Goal: Task Accomplishment & Management: Use online tool/utility

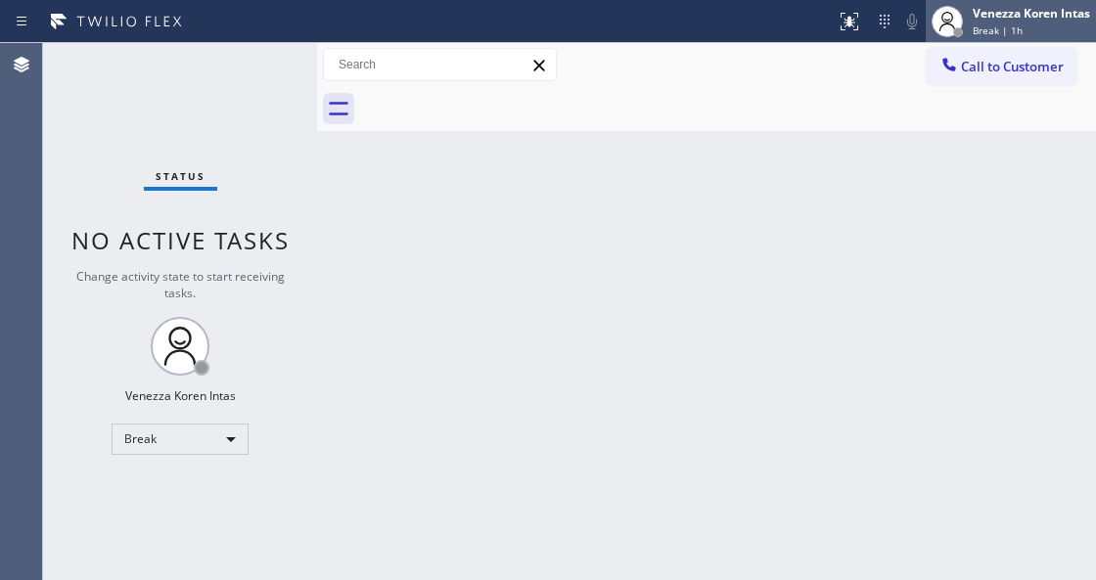
click at [1055, 35] on div "Break | 1h" at bounding box center [1030, 30] width 117 height 14
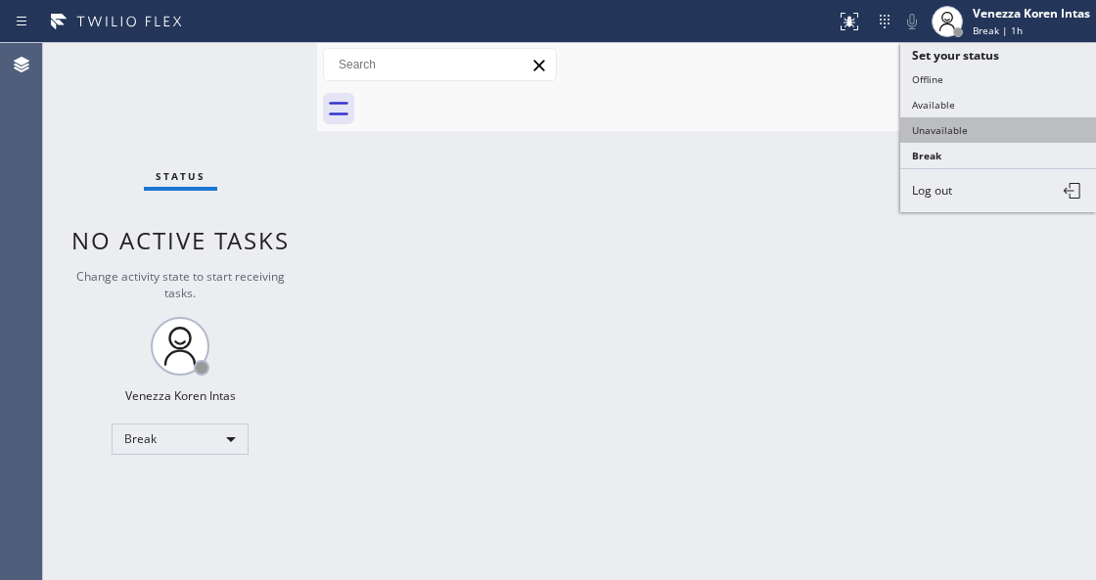
click at [1023, 126] on button "Unavailable" at bounding box center [998, 129] width 196 height 25
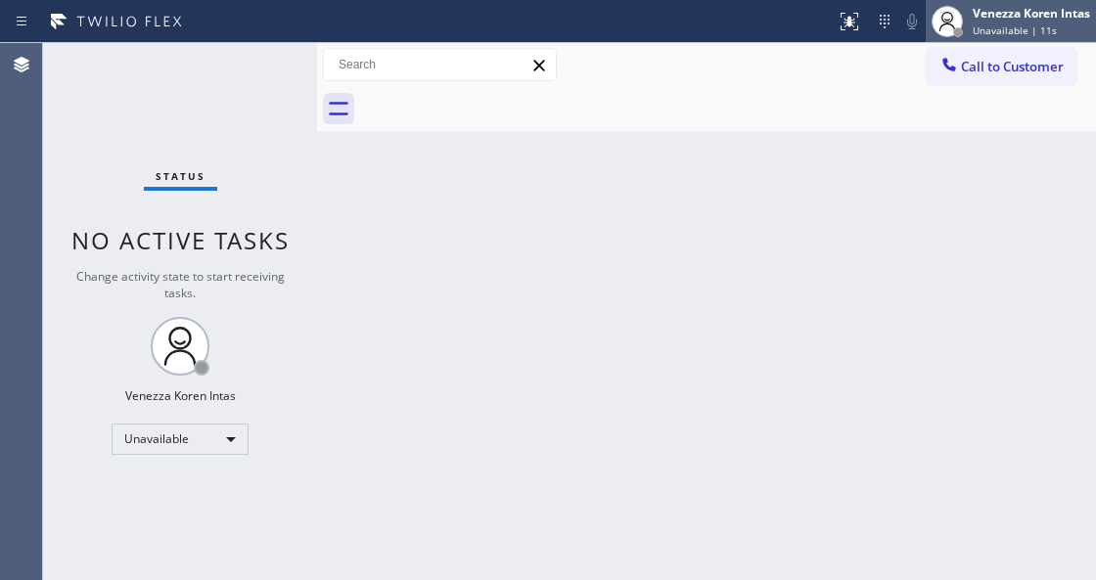
click at [986, 22] on div "Venezza Koren Intas Unavailable | 11s" at bounding box center [1032, 21] width 127 height 34
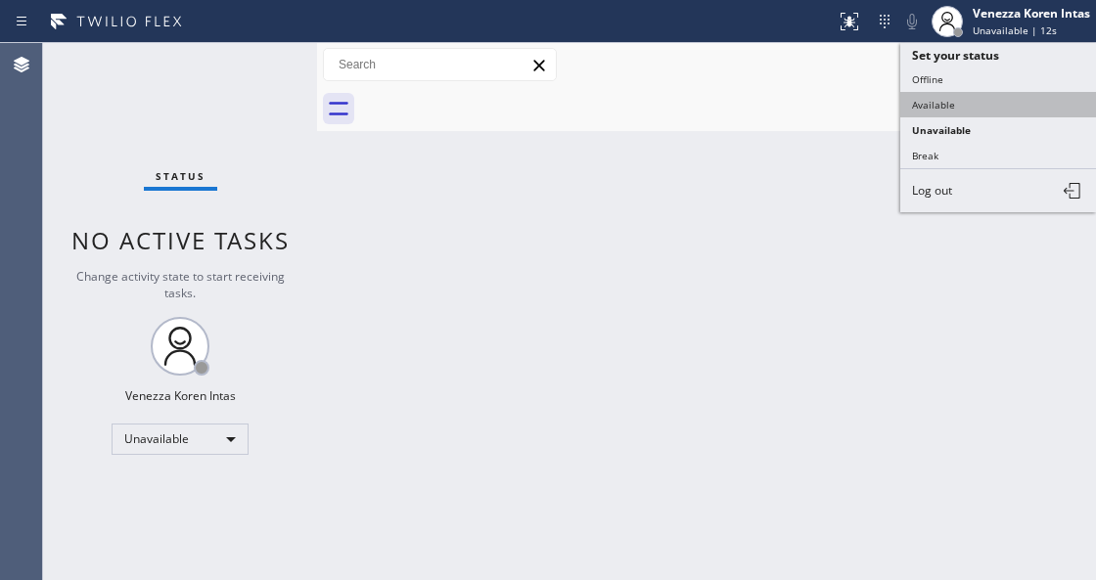
click at [969, 96] on button "Available" at bounding box center [998, 104] width 196 height 25
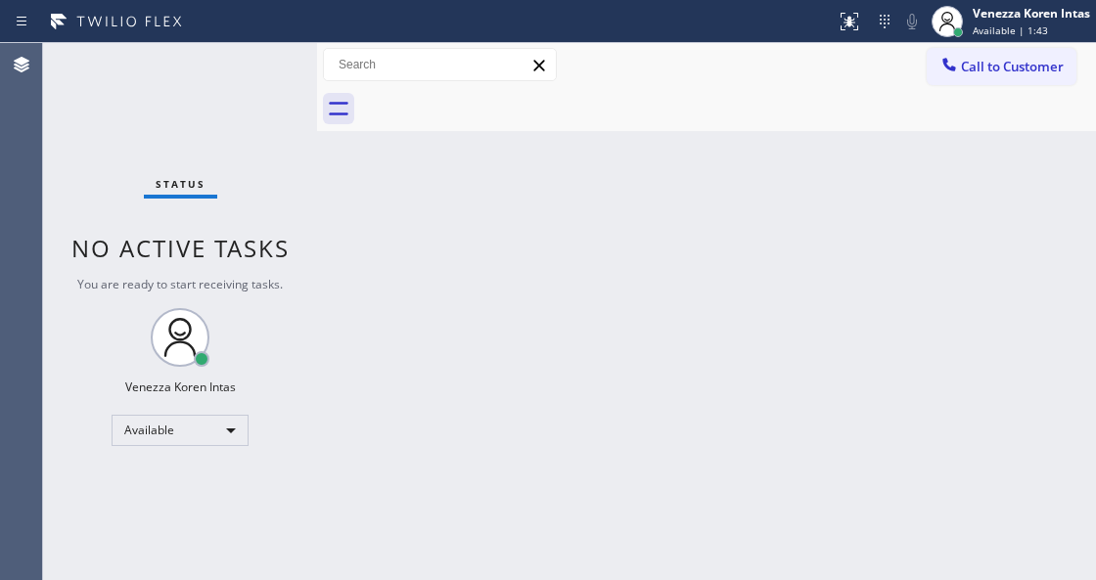
drag, startPoint x: 339, startPoint y: 213, endPoint x: 296, endPoint y: 179, distance: 54.2
click at [339, 213] on div "Back to Dashboard Change Sender ID Customers Technicians Select a contact Outbo…" at bounding box center [706, 311] width 779 height 537
click at [276, 88] on div "Status No active tasks You are ready to start receiving tasks. Venezza Koren In…" at bounding box center [180, 311] width 274 height 537
click at [270, 81] on div "Status No active tasks You are ready to start receiving tasks. Venezza Koren In…" at bounding box center [180, 311] width 274 height 537
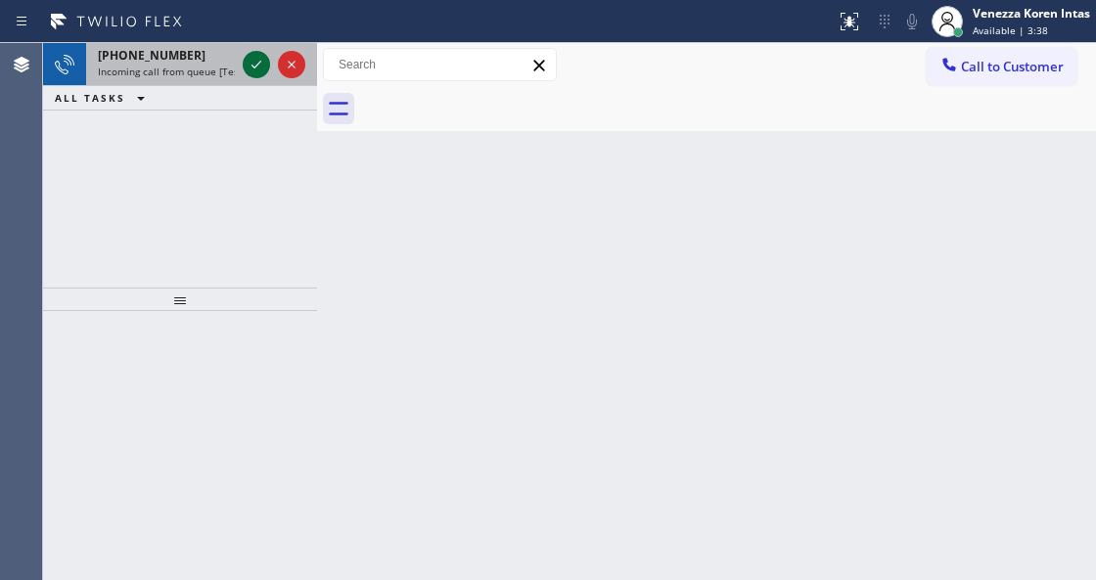
click at [257, 69] on icon at bounding box center [256, 64] width 23 height 23
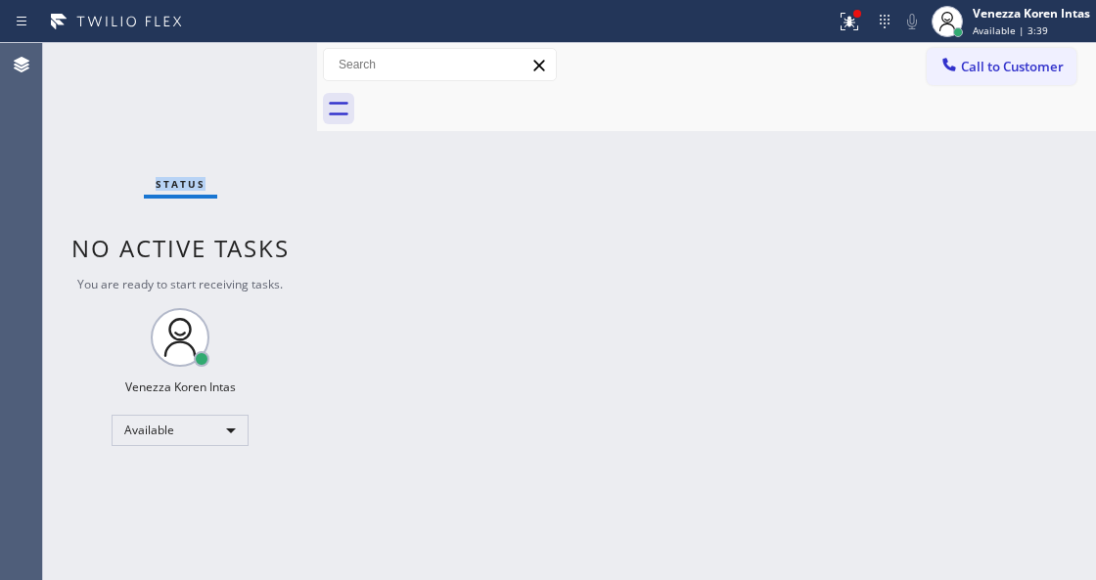
click at [257, 69] on div "Status No active tasks You are ready to start receiving tasks. Venezza Koren In…" at bounding box center [180, 311] width 274 height 537
drag, startPoint x: 855, startPoint y: 22, endPoint x: 845, endPoint y: 84, distance: 63.4
click at [855, 25] on icon at bounding box center [848, 21] width 23 height 23
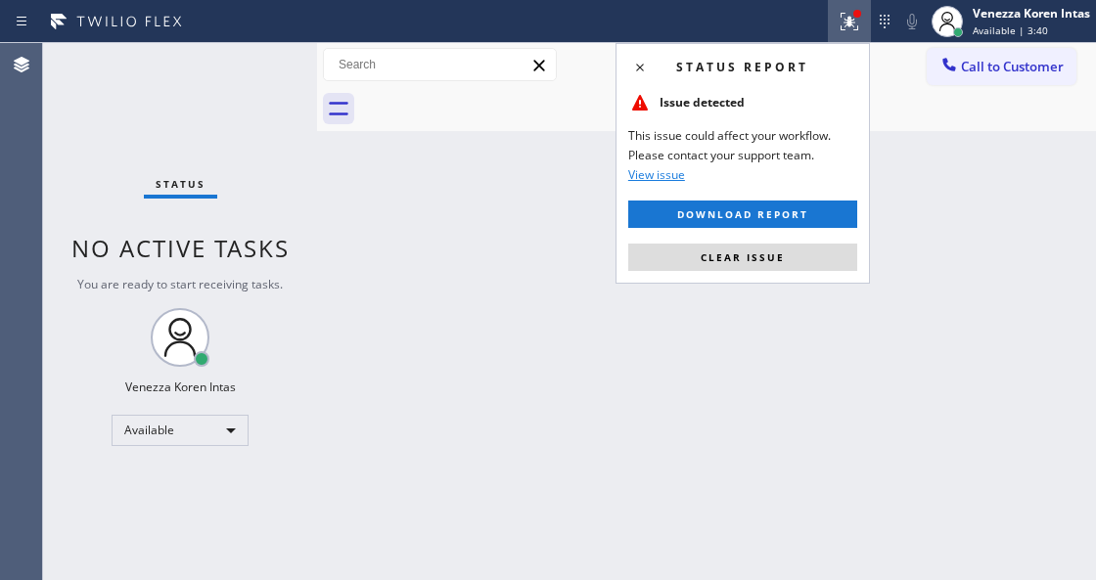
click at [836, 276] on div "Status report Issue detected This issue could affect your workflow. Please cont…" at bounding box center [742, 163] width 254 height 241
click at [827, 266] on button "Clear issue" at bounding box center [742, 257] width 229 height 27
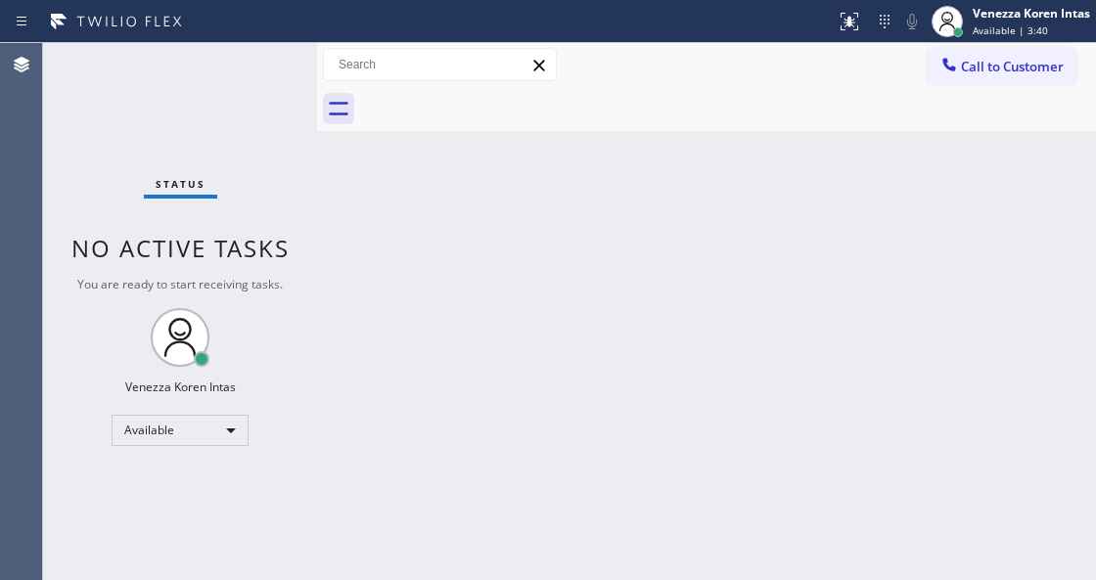
click at [286, 308] on div "Status No active tasks You are ready to start receiving tasks. Venezza Koren In…" at bounding box center [180, 311] width 274 height 537
drag, startPoint x: 41, startPoint y: 112, endPoint x: 29, endPoint y: 114, distance: 12.1
click at [39, 112] on div "Agent Desktop" at bounding box center [21, 311] width 42 height 537
click at [265, 70] on div "Status No active tasks You are ready to start receiving tasks. Venezza Koren In…" at bounding box center [180, 311] width 274 height 537
click at [469, 337] on div "Back to Dashboard Change Sender ID Customers Technicians Select a contact Outbo…" at bounding box center [706, 311] width 779 height 537
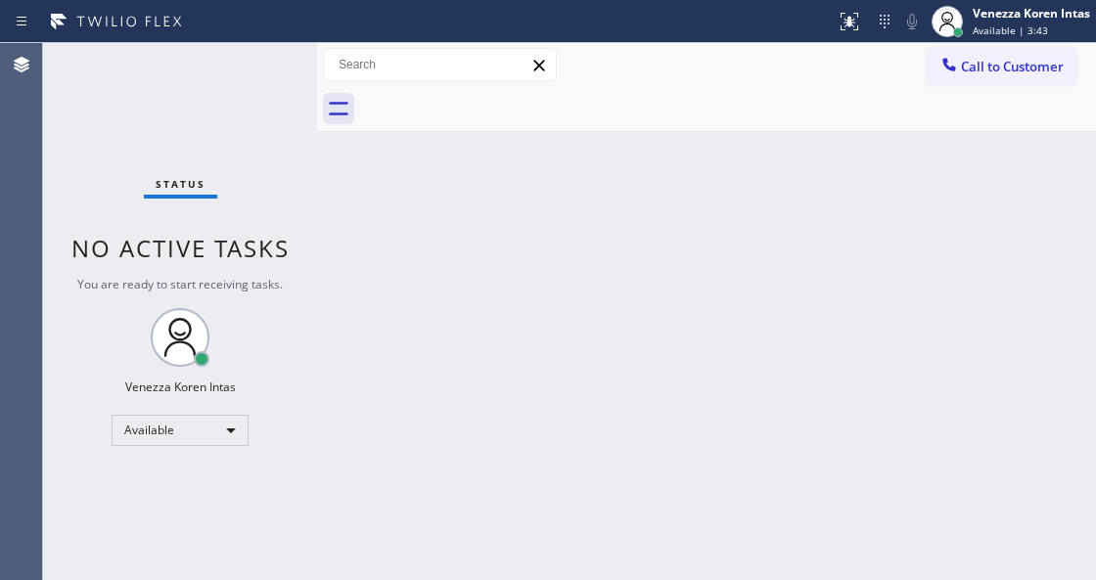
click at [387, 579] on div "Back to Dashboard Change Sender ID Customers Technicians Select a contact Outbo…" at bounding box center [706, 311] width 779 height 537
drag, startPoint x: 346, startPoint y: 188, endPoint x: 270, endPoint y: 87, distance: 126.4
click at [346, 188] on div "Back to Dashboard Change Sender ID Customers Technicians Select a contact Outbo…" at bounding box center [706, 311] width 779 height 537
click at [265, 43] on div "Status No active tasks You are ready to start receiving tasks. Venezza Koren In…" at bounding box center [180, 311] width 274 height 537
drag, startPoint x: 264, startPoint y: 56, endPoint x: 259, endPoint y: 65, distance: 10.1
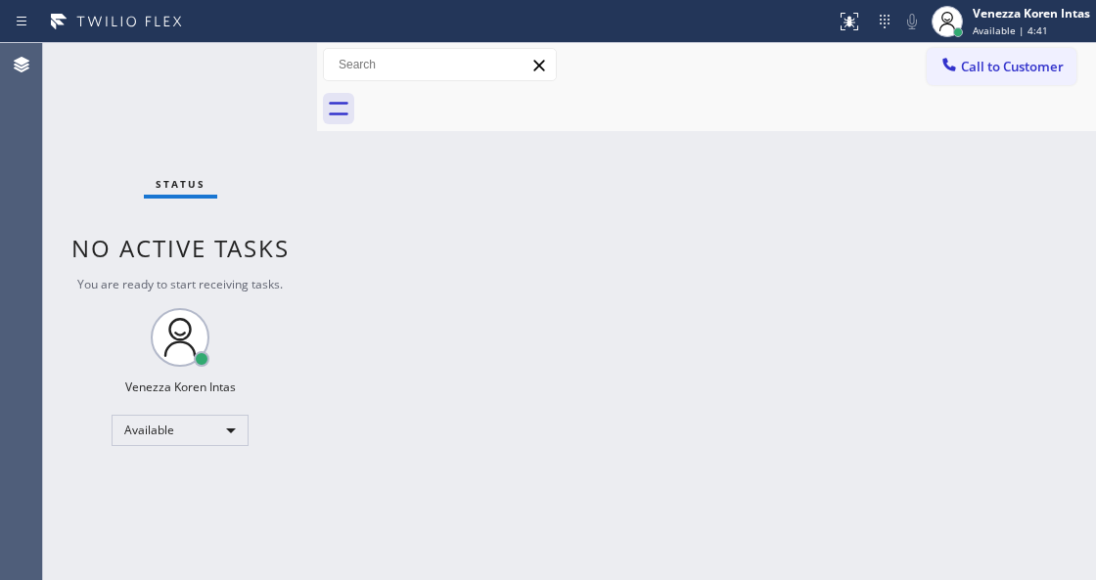
click at [262, 63] on div "Status No active tasks You are ready to start receiving tasks. Venezza Koren In…" at bounding box center [180, 311] width 274 height 537
click at [258, 65] on div "Status No active tasks You are ready to start receiving tasks. Venezza Koren In…" at bounding box center [180, 311] width 274 height 537
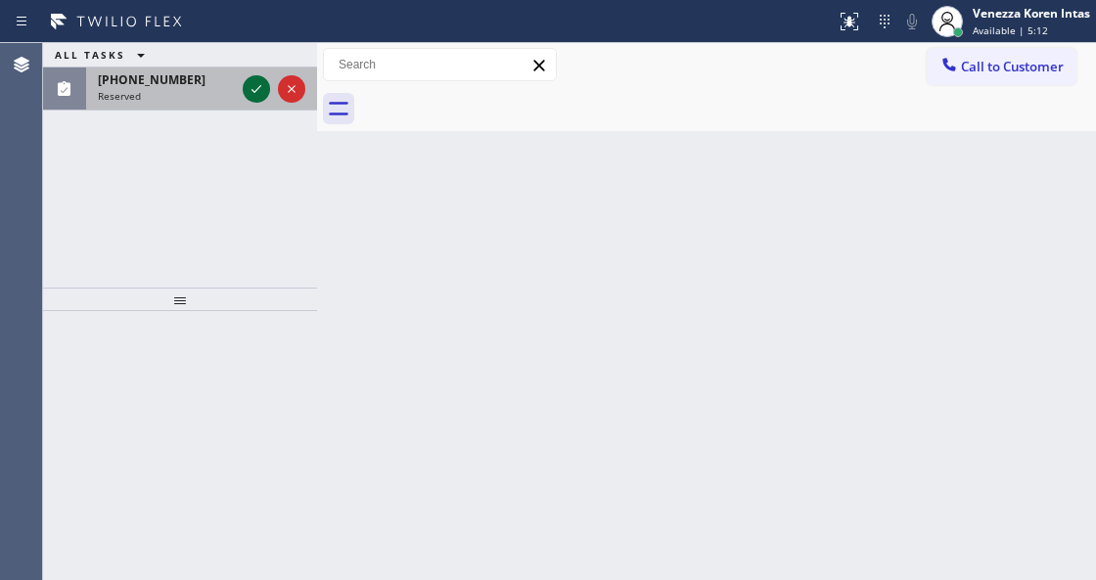
click at [259, 76] on button at bounding box center [256, 88] width 27 height 27
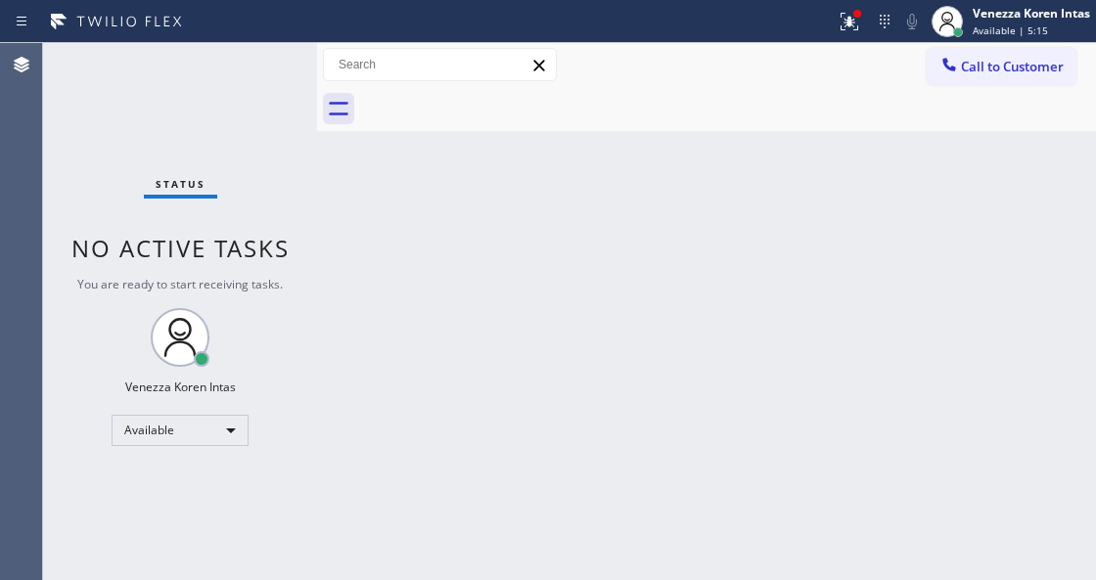
drag, startPoint x: 854, startPoint y: 30, endPoint x: 843, endPoint y: 195, distance: 164.7
click at [854, 32] on icon at bounding box center [848, 21] width 23 height 23
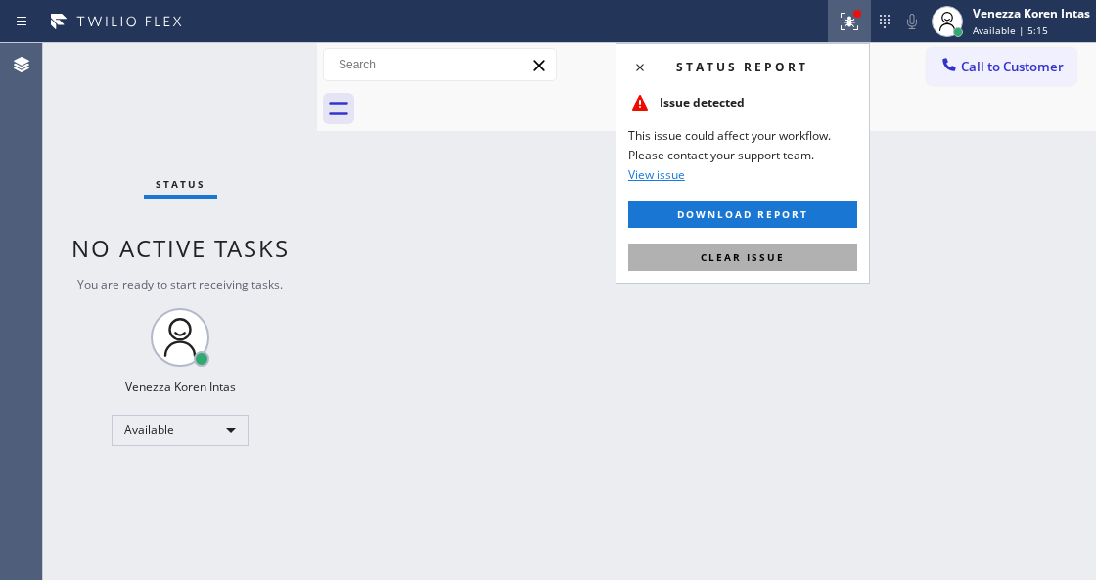
click at [847, 260] on button "Clear issue" at bounding box center [742, 257] width 229 height 27
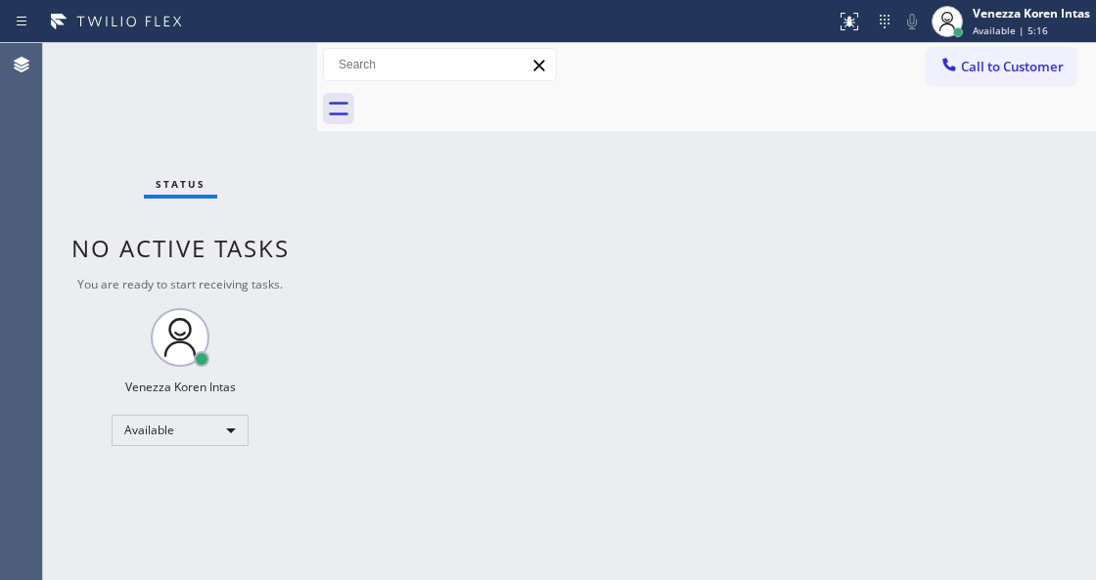
click at [266, 76] on div "Status No active tasks You are ready to start receiving tasks. Venezza Koren In…" at bounding box center [180, 311] width 274 height 537
click at [250, 60] on div "Status No active tasks You are ready to start receiving tasks. Venezza Koren In…" at bounding box center [180, 311] width 274 height 537
click at [250, 61] on div "Status No active tasks You are ready to start receiving tasks. Venezza Koren In…" at bounding box center [180, 311] width 274 height 537
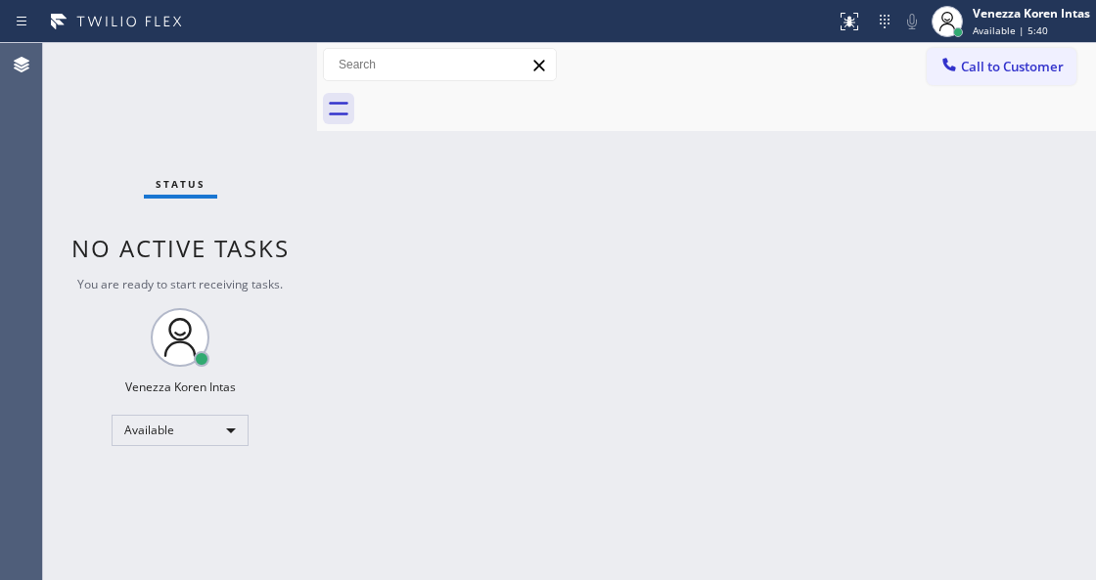
click at [250, 61] on div "Status No active tasks You are ready to start receiving tasks. Venezza Koren In…" at bounding box center [180, 311] width 274 height 537
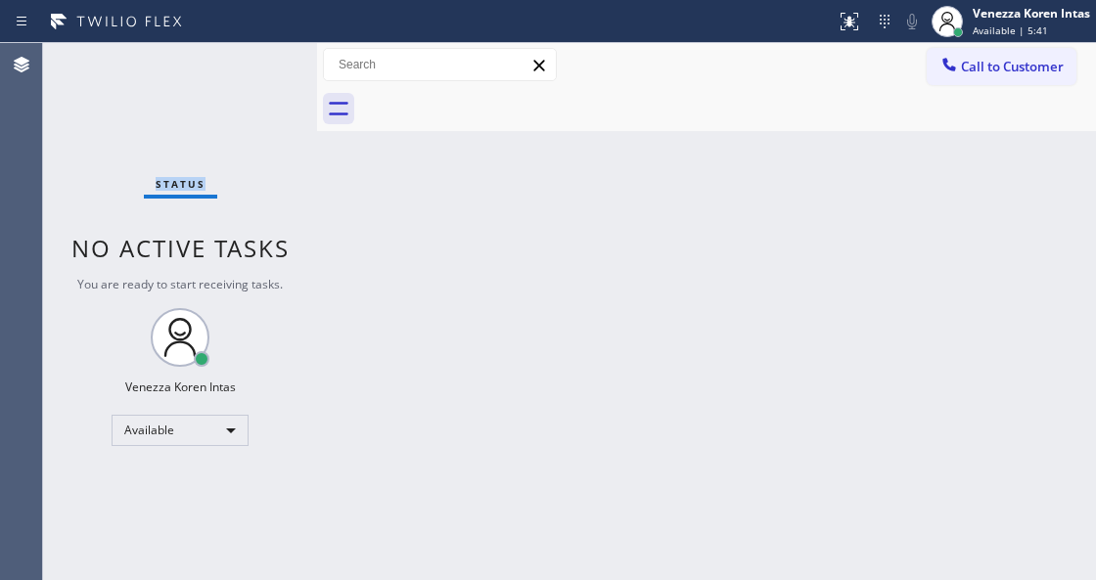
click at [250, 61] on div "Status No active tasks You are ready to start receiving tasks. Venezza Koren In…" at bounding box center [180, 311] width 274 height 537
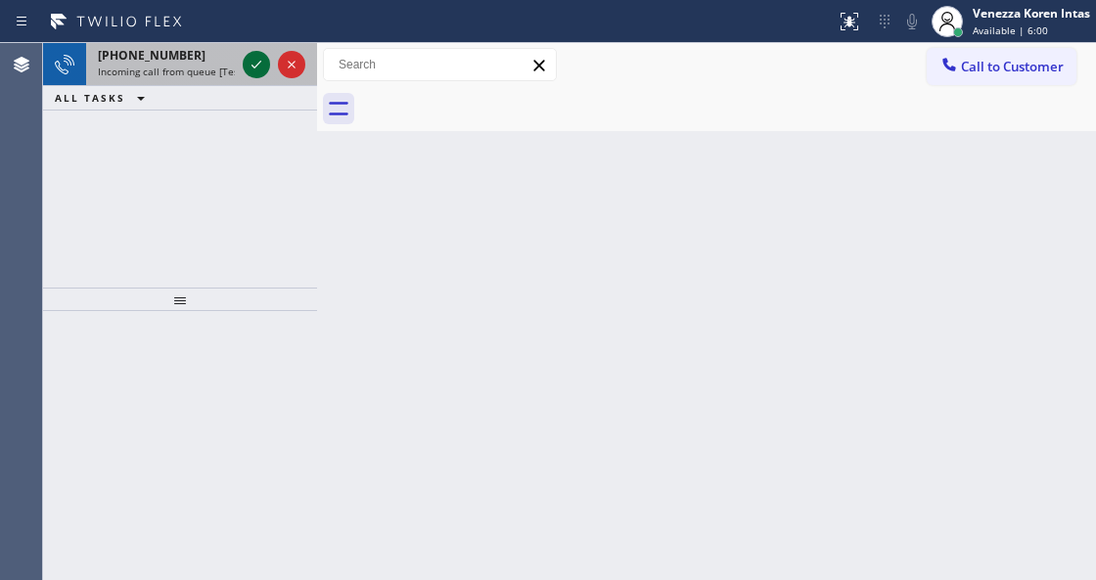
click at [250, 61] on icon at bounding box center [256, 64] width 23 height 23
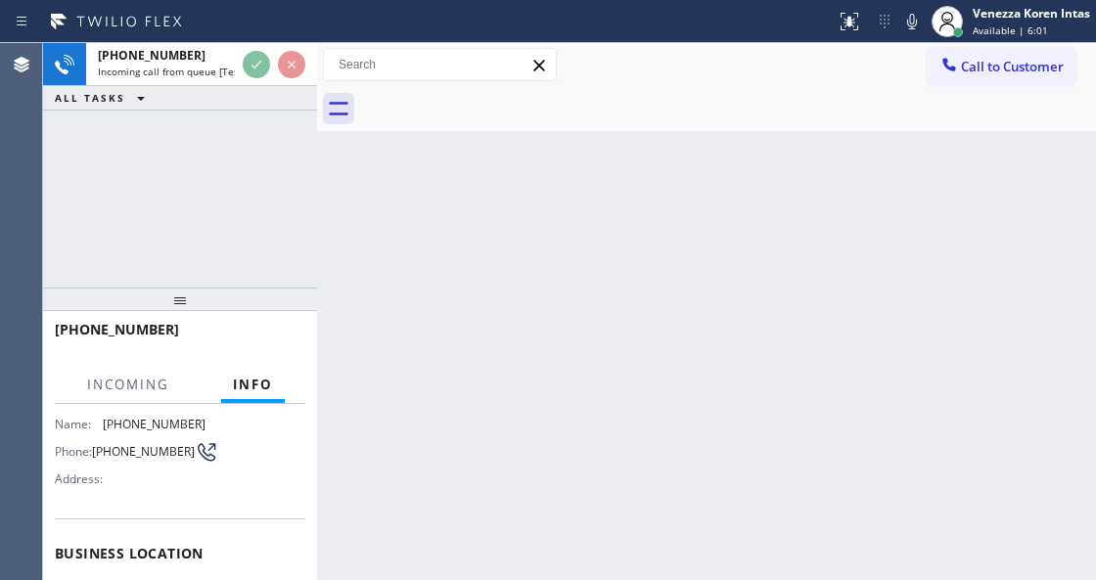
scroll to position [260, 0]
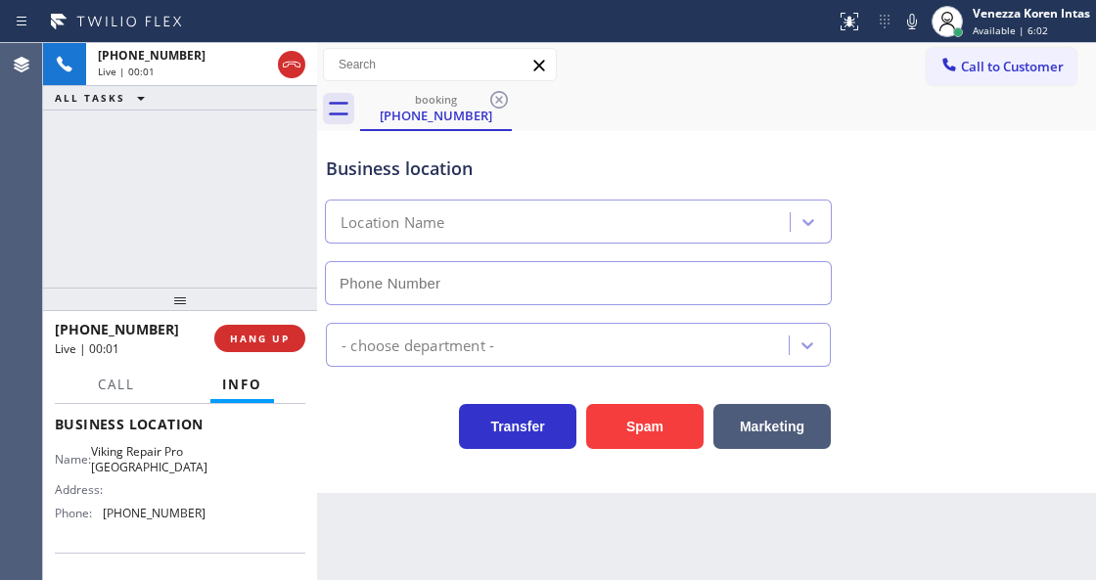
type input "[PHONE_NUMBER]"
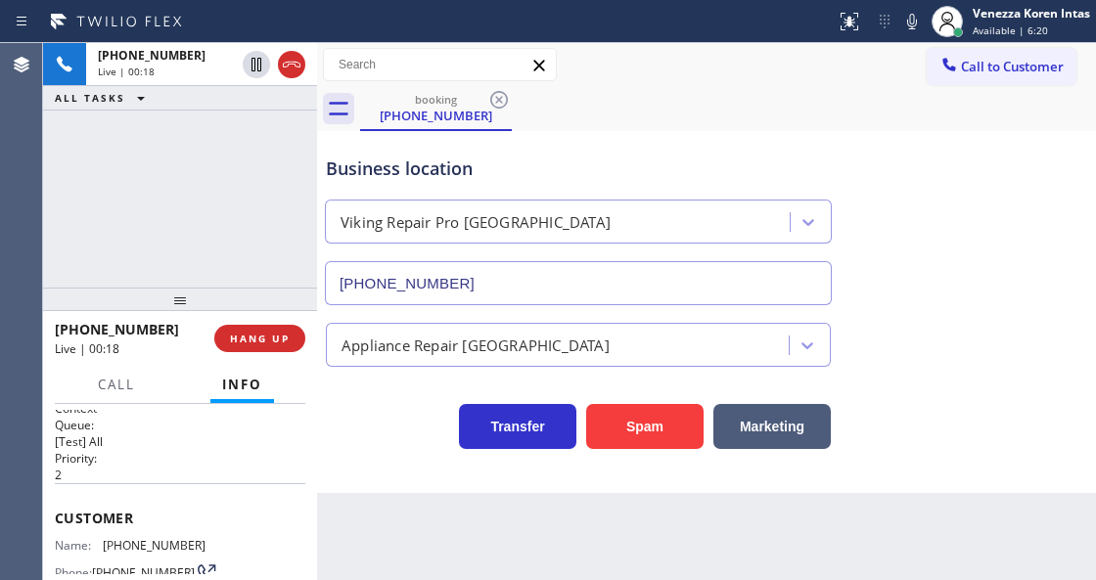
scroll to position [0, 0]
click at [914, 24] on icon at bounding box center [912, 22] width 10 height 16
click at [910, 15] on icon at bounding box center [911, 21] width 23 height 23
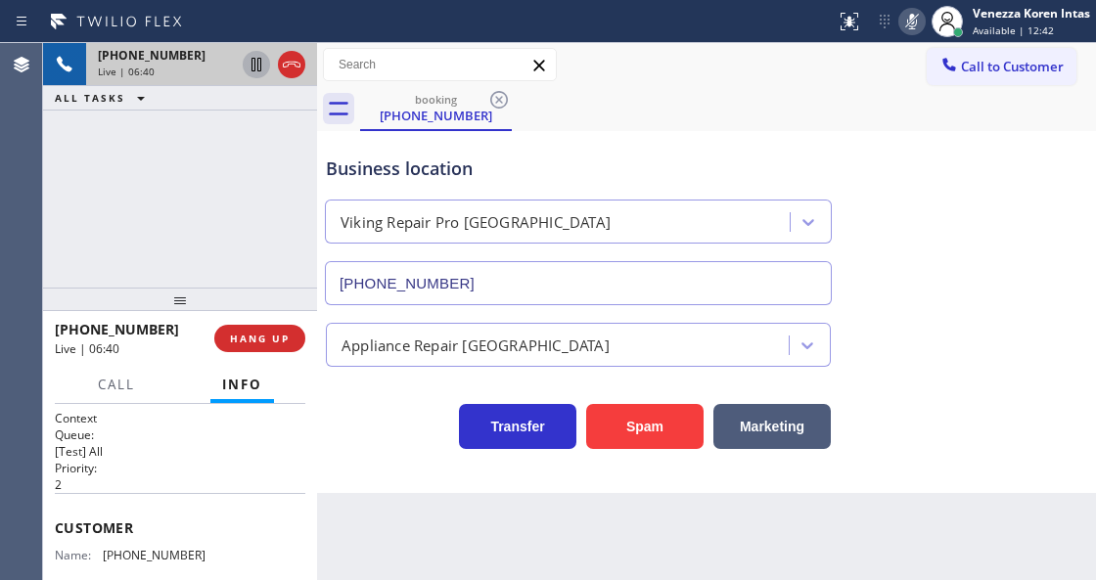
click at [249, 65] on icon at bounding box center [256, 64] width 23 height 23
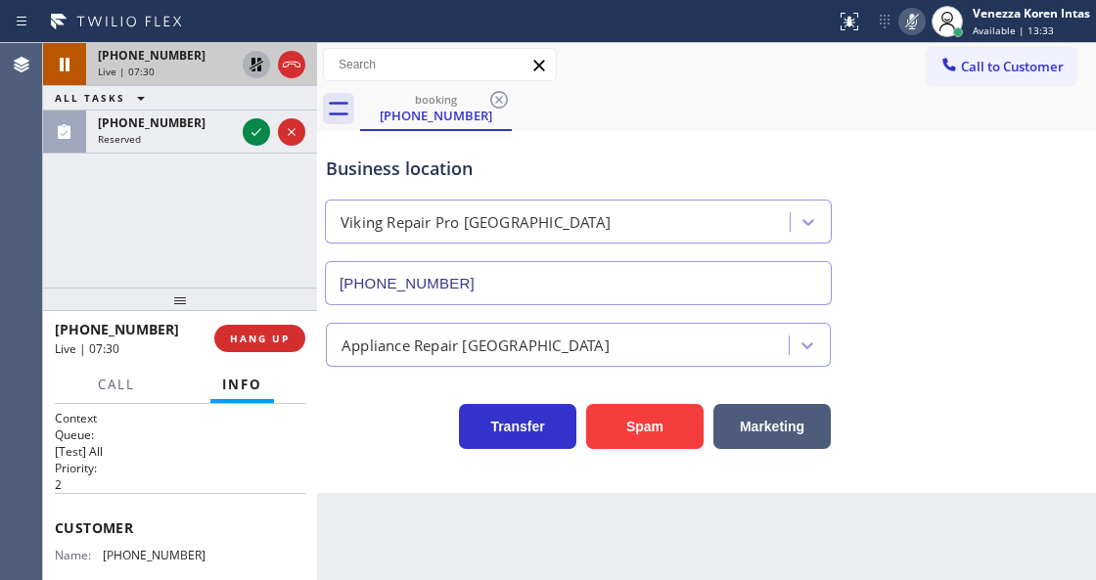
drag, startPoint x: 254, startPoint y: 141, endPoint x: 270, endPoint y: 264, distance: 124.3
click at [254, 140] on icon at bounding box center [256, 131] width 23 height 23
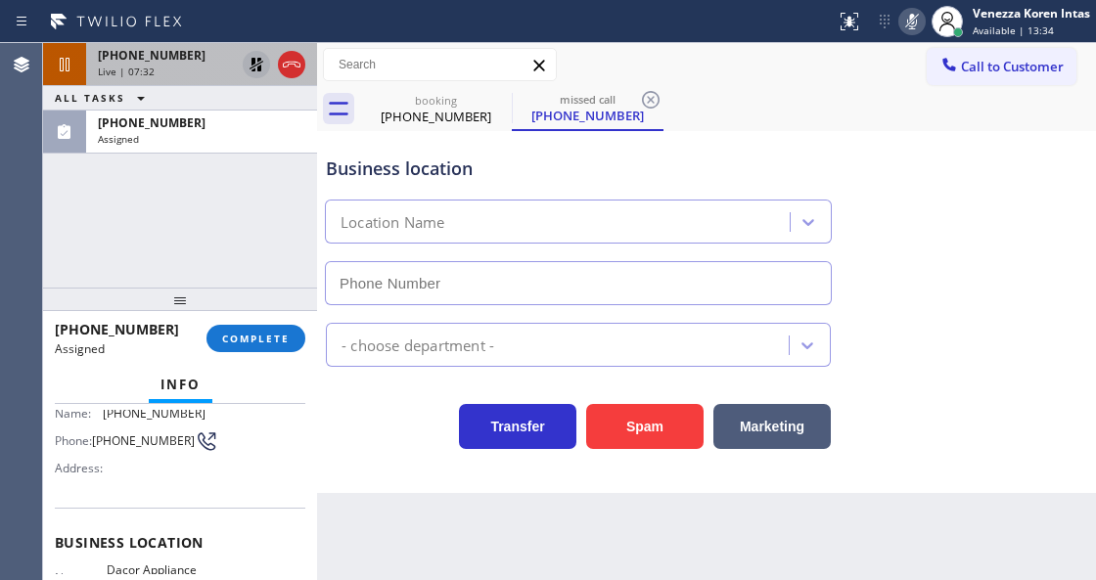
type input "[PHONE_NUMBER]"
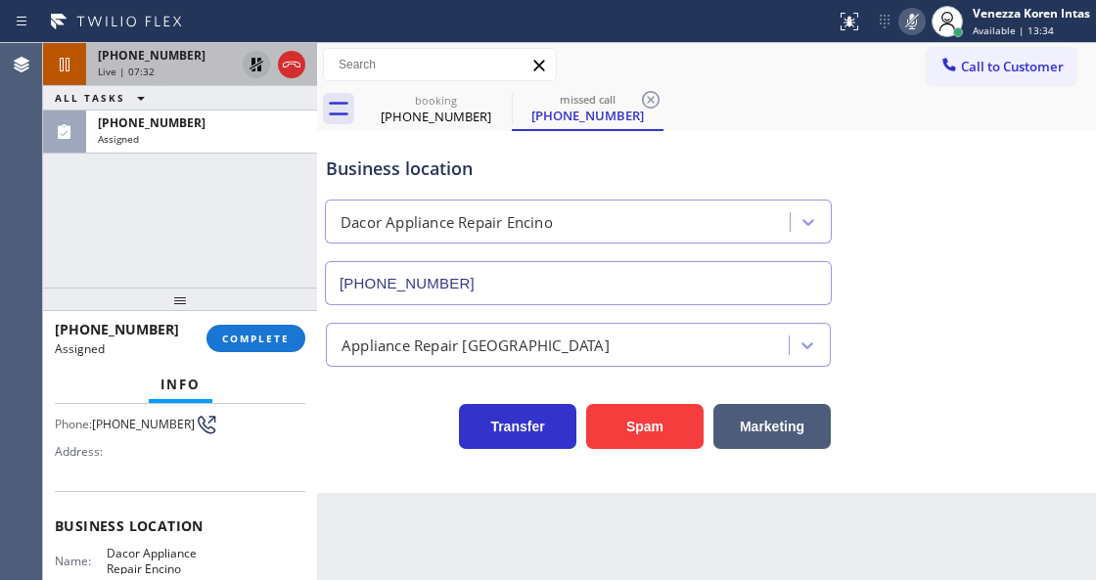
scroll to position [180, 0]
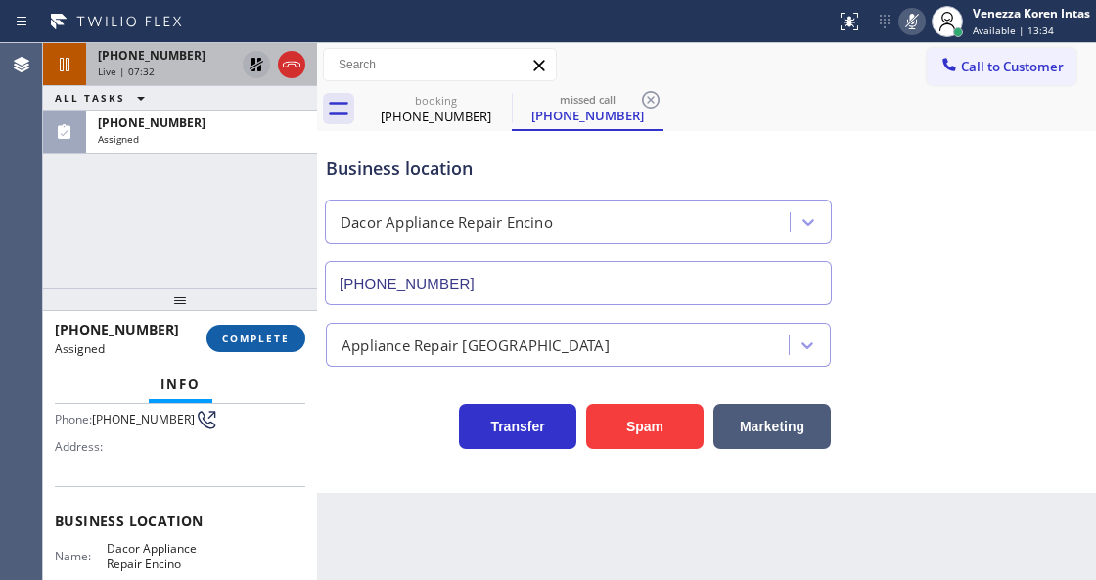
click at [250, 347] on button "COMPLETE" at bounding box center [255, 338] width 99 height 27
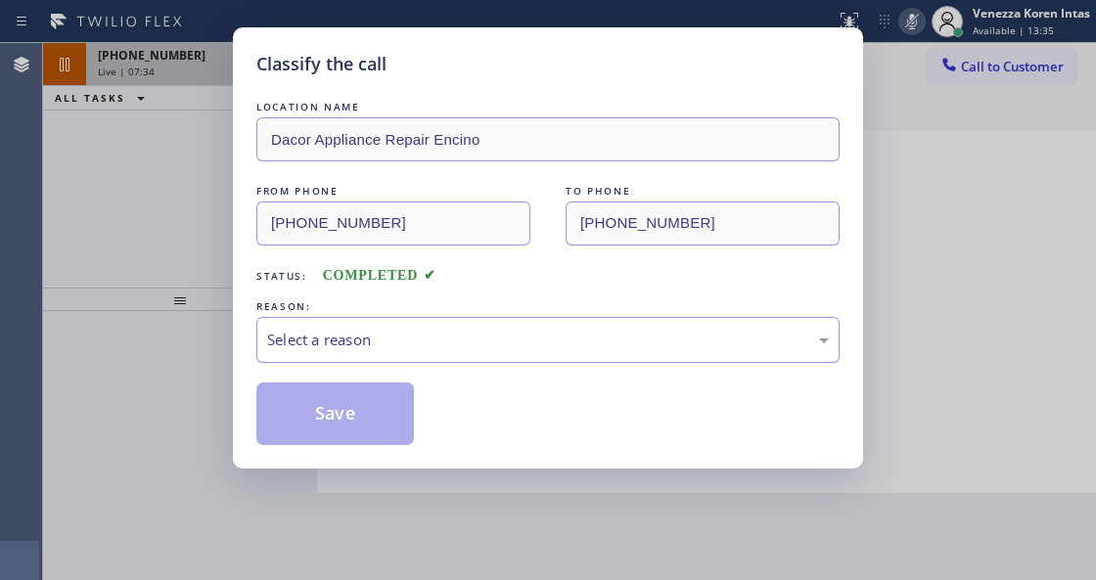
click at [438, 344] on div "Select a reason" at bounding box center [548, 340] width 562 height 23
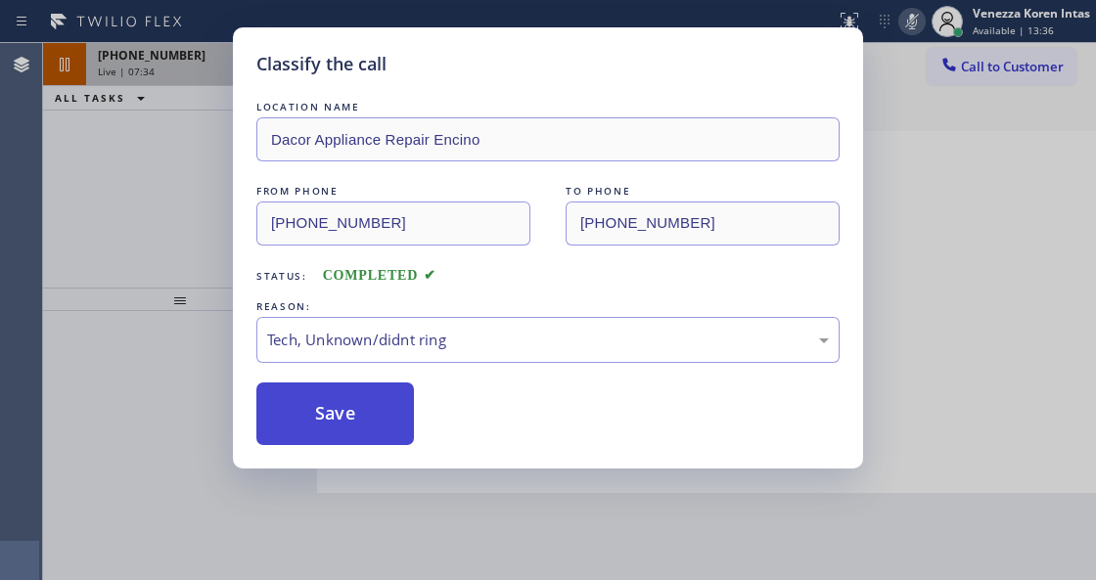
click at [367, 436] on button "Save" at bounding box center [335, 414] width 158 height 63
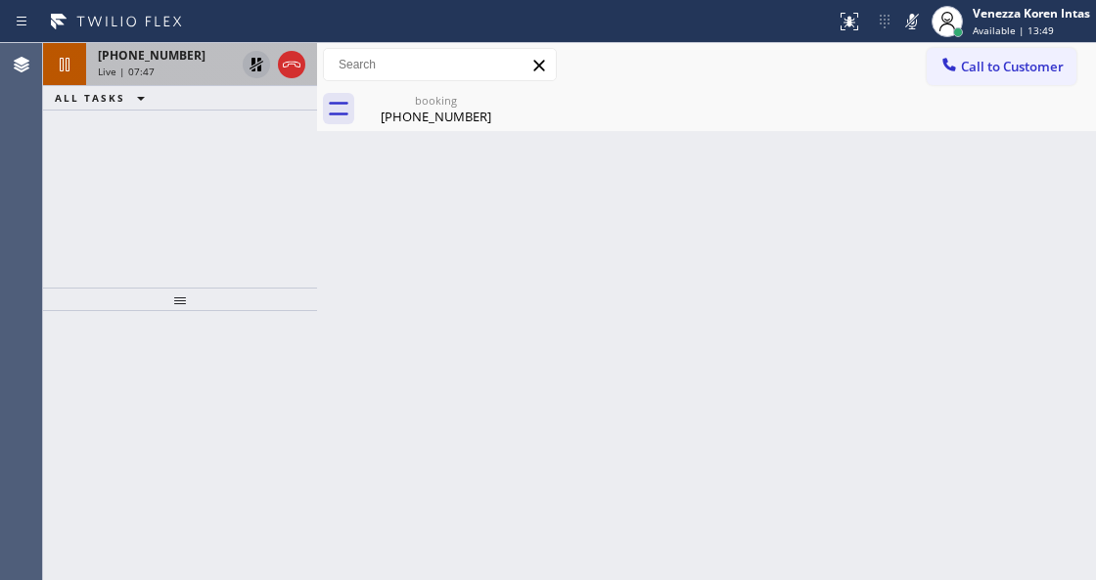
drag, startPoint x: 905, startPoint y: 12, endPoint x: 877, endPoint y: 63, distance: 58.3
click at [905, 12] on icon at bounding box center [911, 21] width 23 height 23
click at [247, 62] on icon at bounding box center [256, 64] width 23 height 23
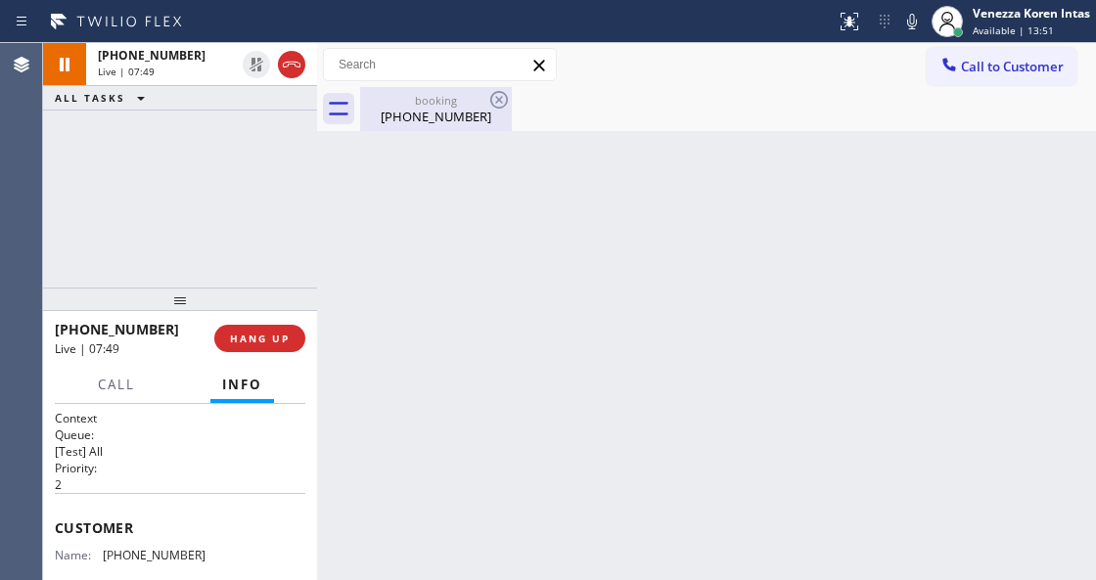
click at [388, 112] on div "[PHONE_NUMBER]" at bounding box center [436, 117] width 148 height 18
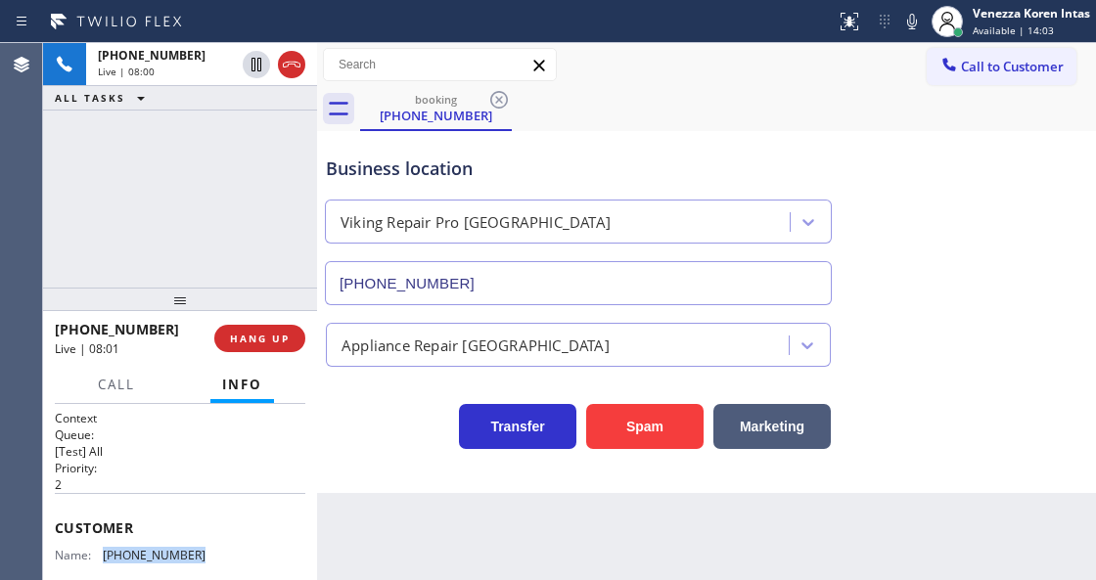
drag, startPoint x: 188, startPoint y: 538, endPoint x: 104, endPoint y: 556, distance: 86.0
click at [104, 556] on div "Customer Name: [PHONE_NUMBER] Phone: [PHONE_NUMBER] Address:" at bounding box center [180, 571] width 250 height 157
copy div "[PHONE_NUMBER]"
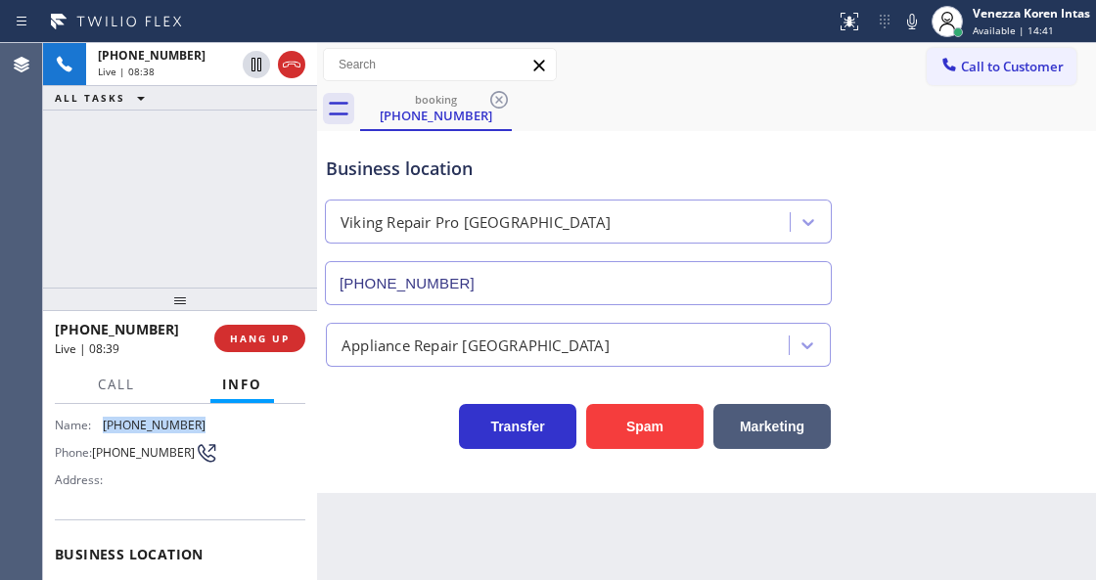
scroll to position [260, 0]
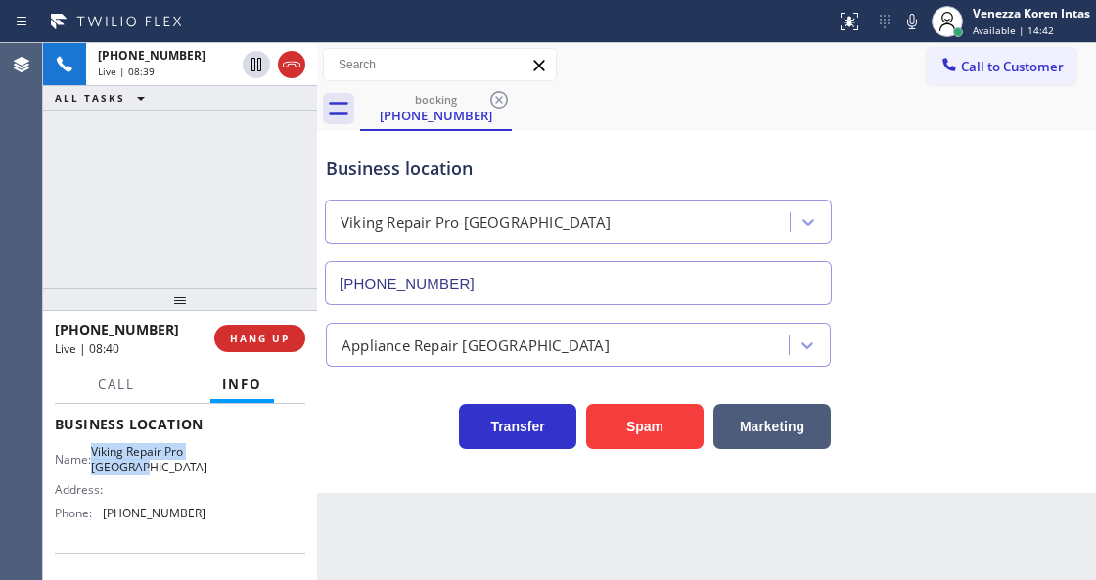
drag, startPoint x: 102, startPoint y: 448, endPoint x: 173, endPoint y: 468, distance: 74.1
click at [173, 468] on div "Name: Viking Repair Pro [GEOGRAPHIC_DATA]" at bounding box center [130, 459] width 151 height 30
copy span "Viking Repair Pro [GEOGRAPHIC_DATA]"
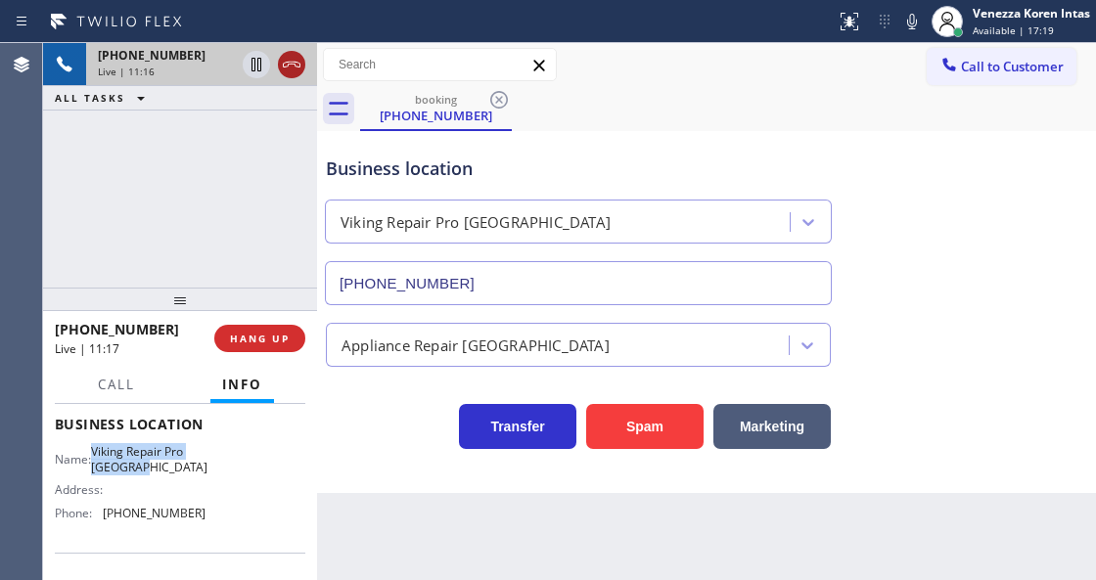
click at [290, 68] on icon at bounding box center [291, 64] width 23 height 23
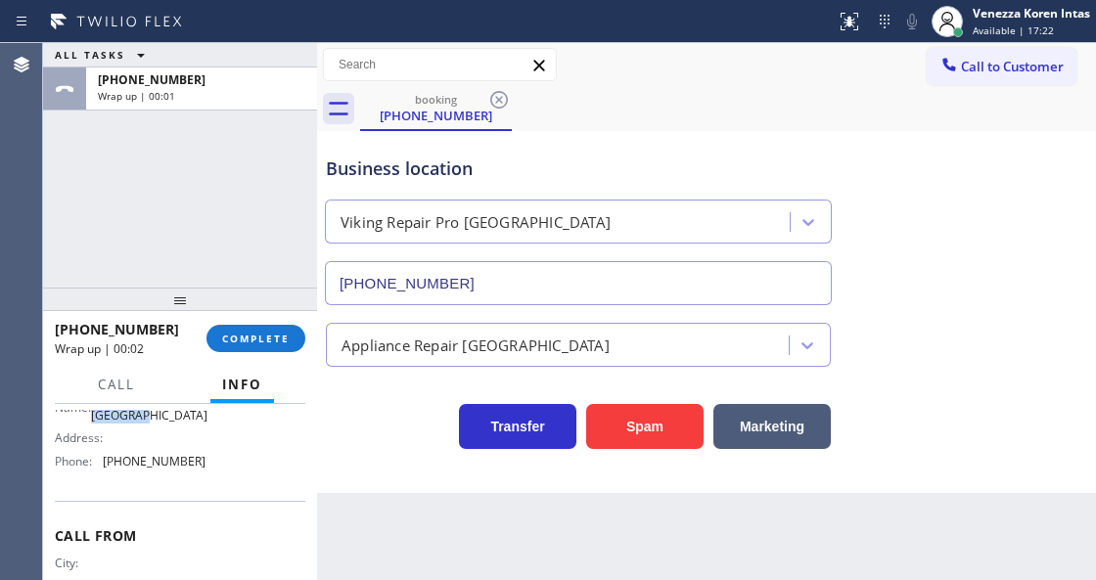
scroll to position [256, 0]
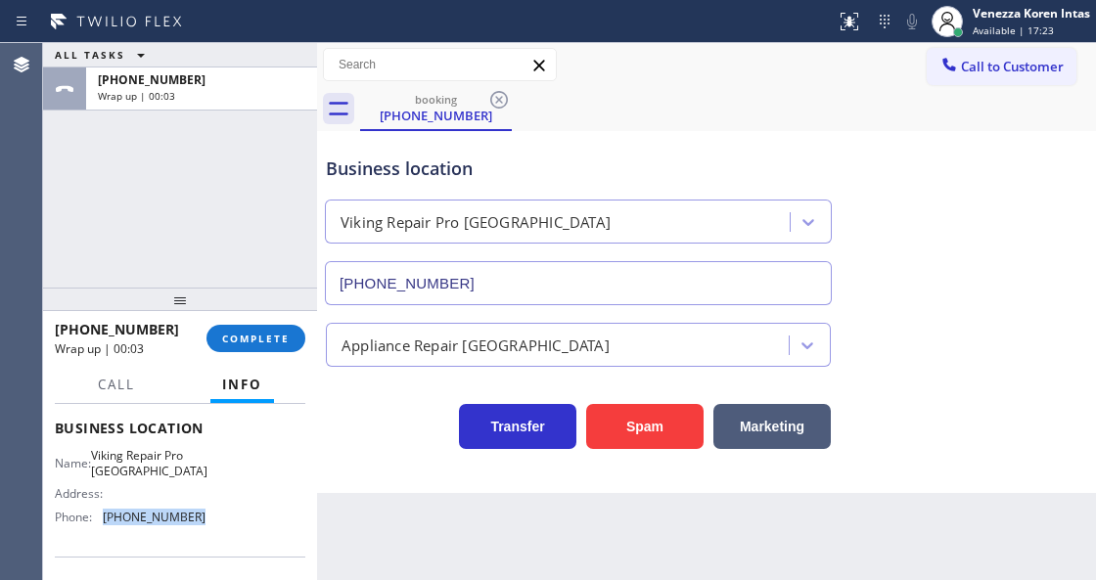
drag, startPoint x: 223, startPoint y: 511, endPoint x: 102, endPoint y: 507, distance: 121.4
click at [102, 507] on div "Name: Viking Repair Pro Stamford Address: Phone: [PHONE_NUMBER]" at bounding box center [180, 490] width 250 height 84
copy div "[PHONE_NUMBER]"
click at [272, 343] on span "COMPLETE" at bounding box center [256, 339] width 68 height 14
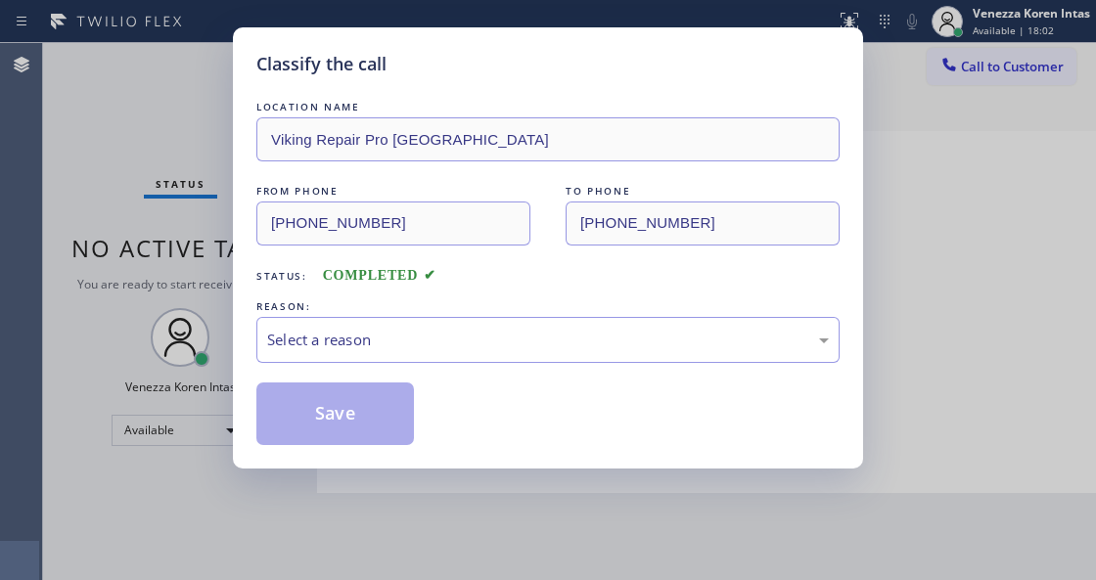
click at [389, 350] on div "Select a reason" at bounding box center [548, 340] width 562 height 23
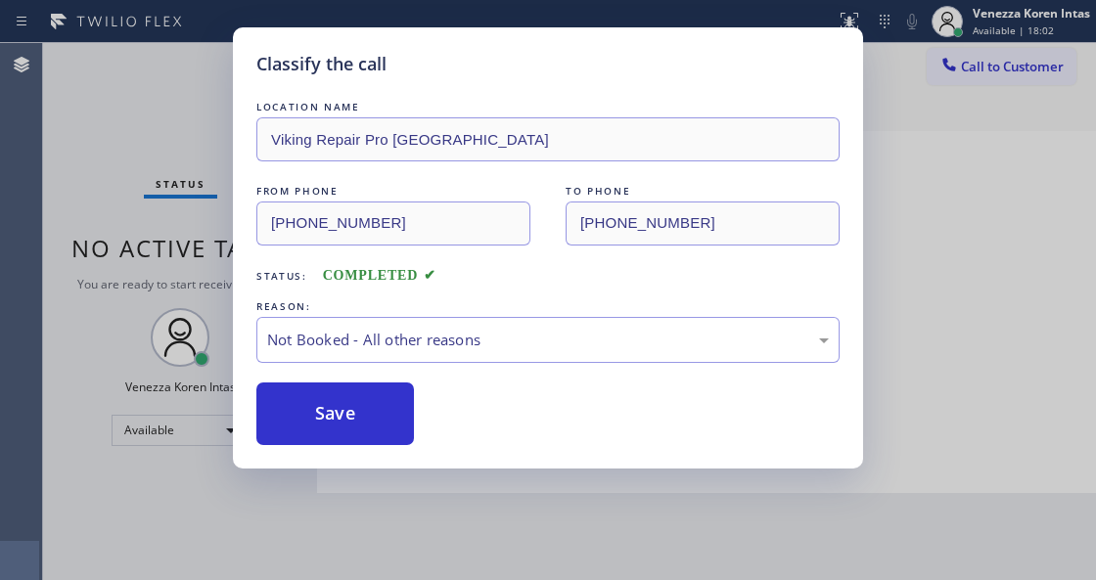
click at [379, 415] on button "Save" at bounding box center [335, 414] width 158 height 63
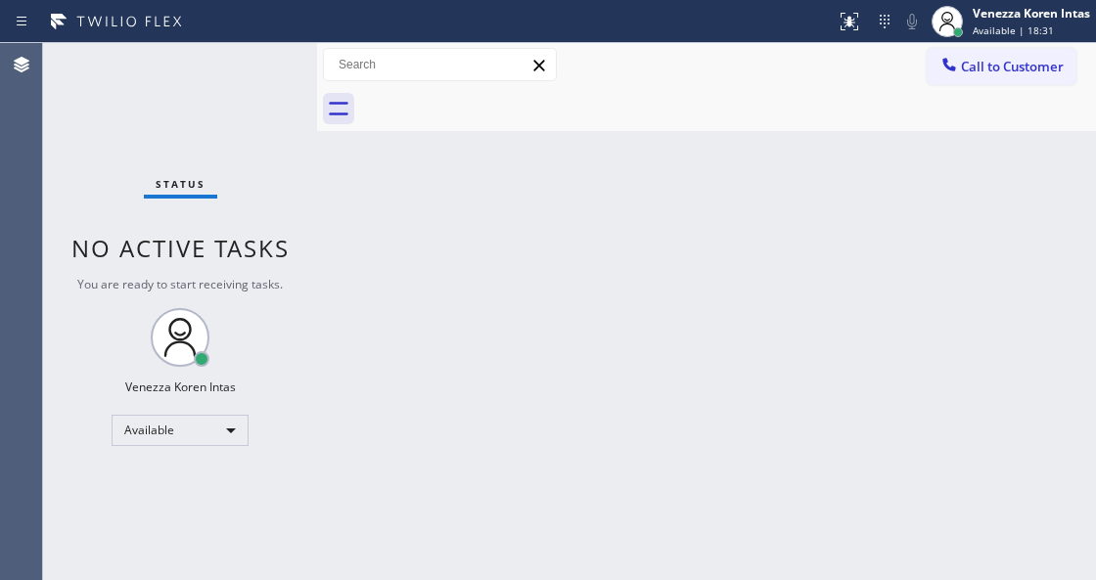
click at [239, 71] on div "Status No active tasks You are ready to start receiving tasks. Venezza Koren In…" at bounding box center [180, 311] width 274 height 537
click at [249, 67] on div "Status No active tasks You are ready to start receiving tasks. Venezza Koren In…" at bounding box center [180, 311] width 274 height 537
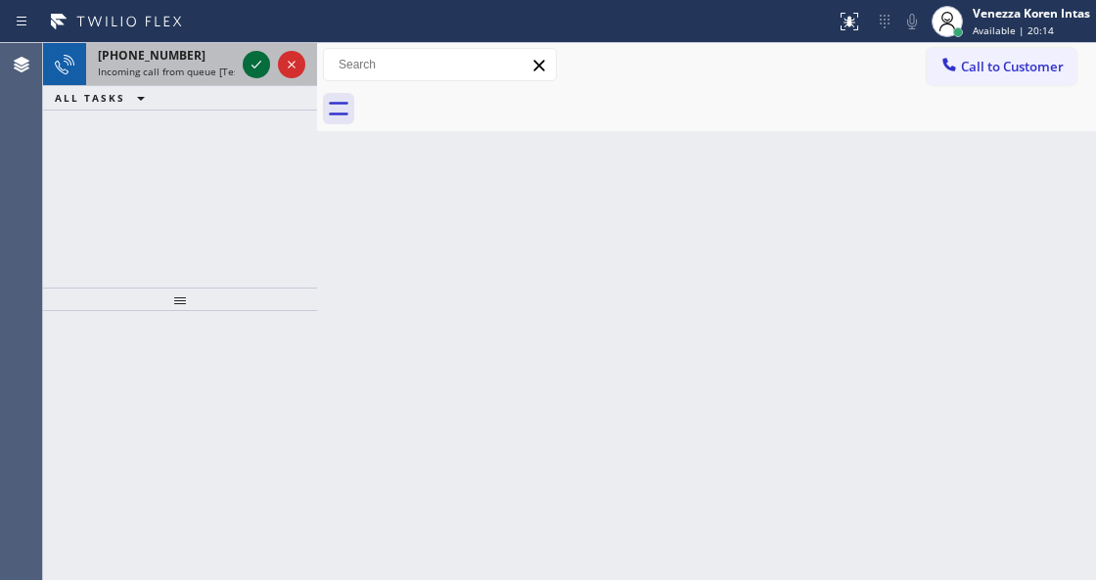
click at [249, 67] on icon at bounding box center [256, 64] width 23 height 23
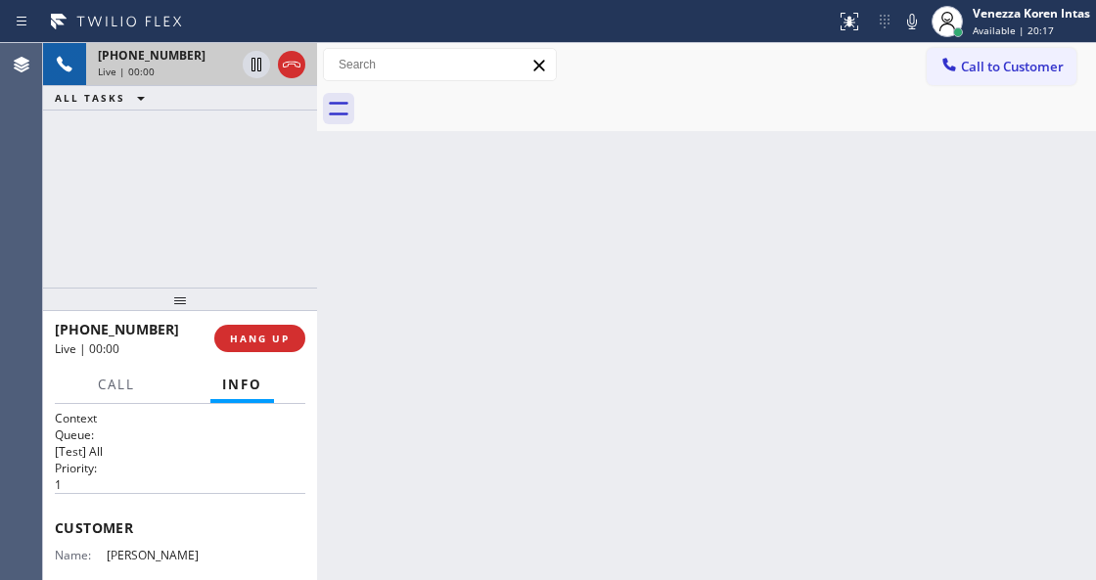
scroll to position [260, 0]
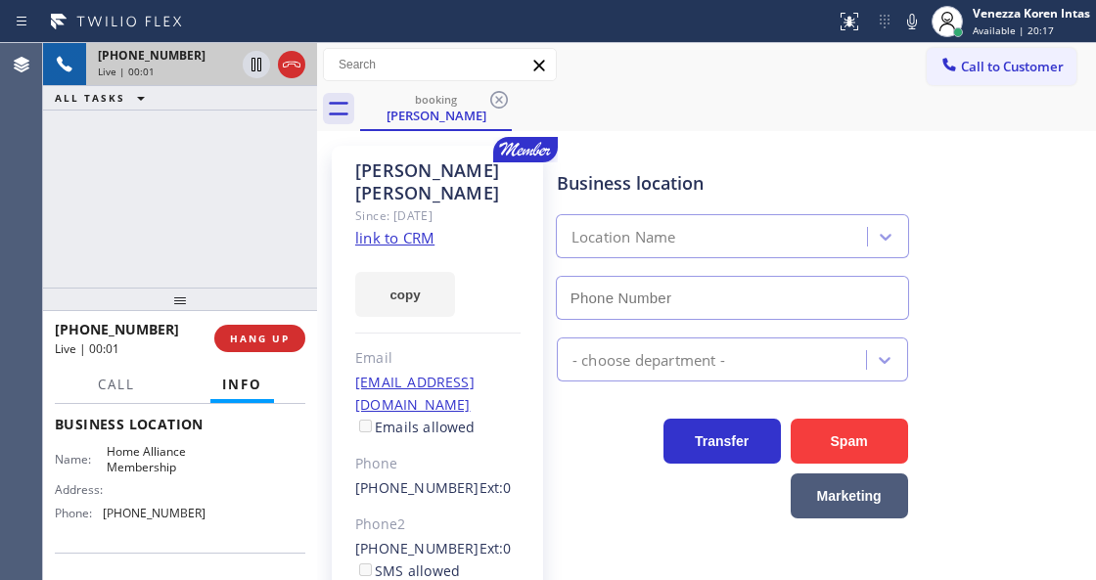
type input "[PHONE_NUMBER]"
click at [461, 249] on div "copy" at bounding box center [437, 283] width 165 height 68
click at [414, 228] on link "link to CRM" at bounding box center [394, 238] width 79 height 20
click at [782, 41] on div "Status report No issues detected If you experience an issue, please download th…" at bounding box center [548, 21] width 1096 height 43
click at [908, 31] on icon at bounding box center [911, 21] width 23 height 23
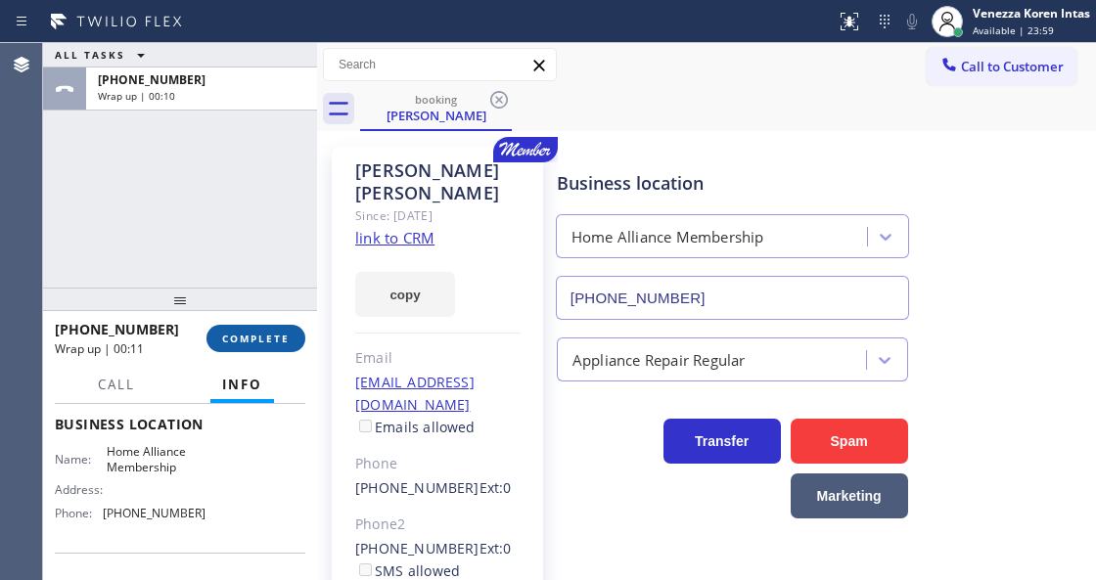
click at [264, 330] on button "COMPLETE" at bounding box center [255, 338] width 99 height 27
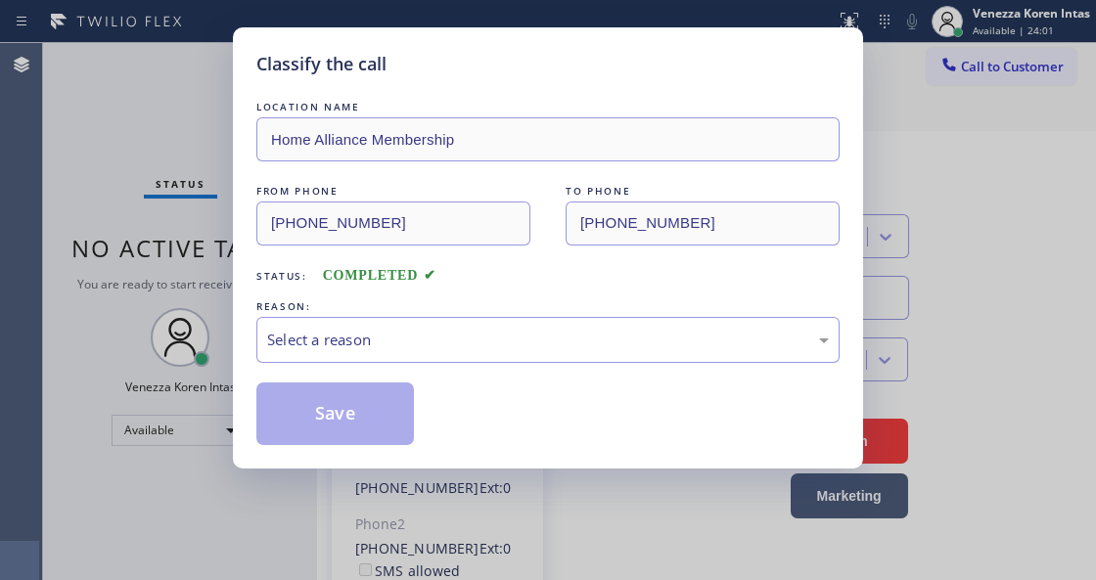
click at [430, 367] on div "LOCATION NAME Home Alliance Membership FROM PHONE [PHONE_NUMBER] TO PHONE [PHON…" at bounding box center [547, 271] width 583 height 348
click at [430, 346] on div "Select a reason" at bounding box center [548, 340] width 562 height 23
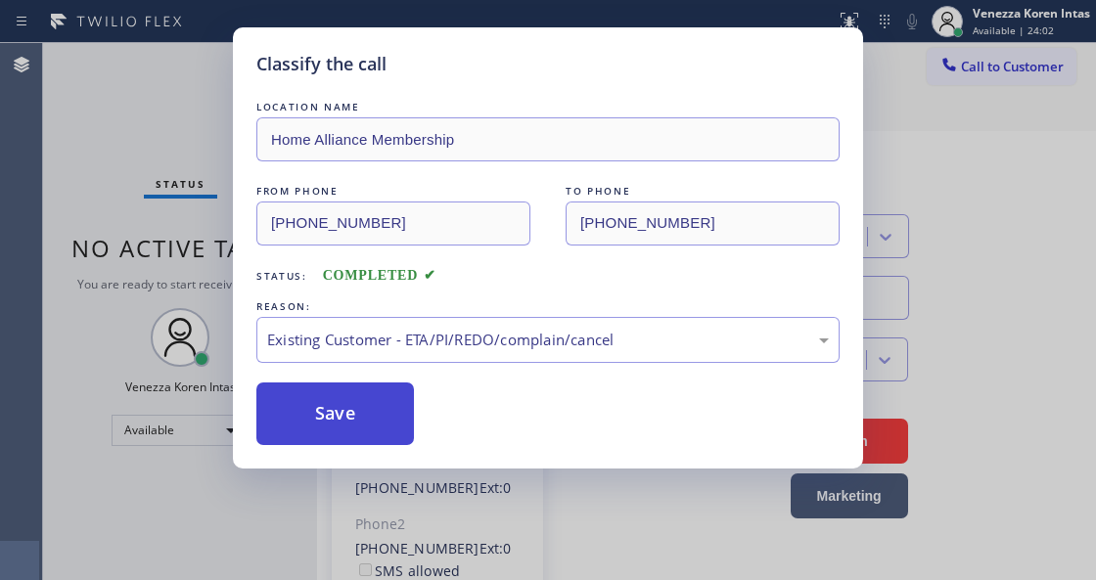
click at [407, 417] on button "Save" at bounding box center [335, 414] width 158 height 63
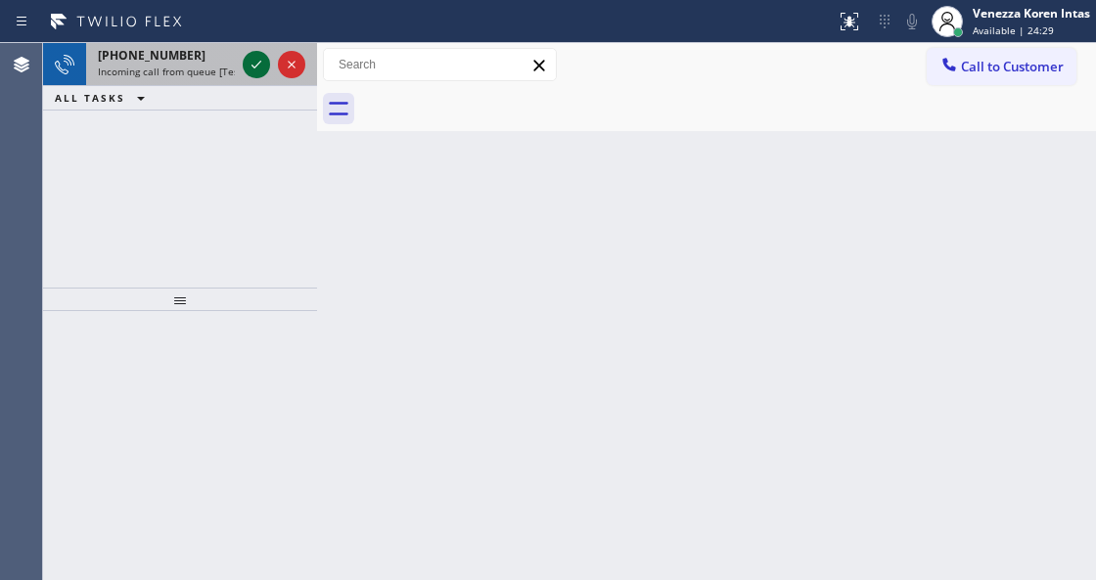
click at [259, 65] on icon at bounding box center [256, 64] width 23 height 23
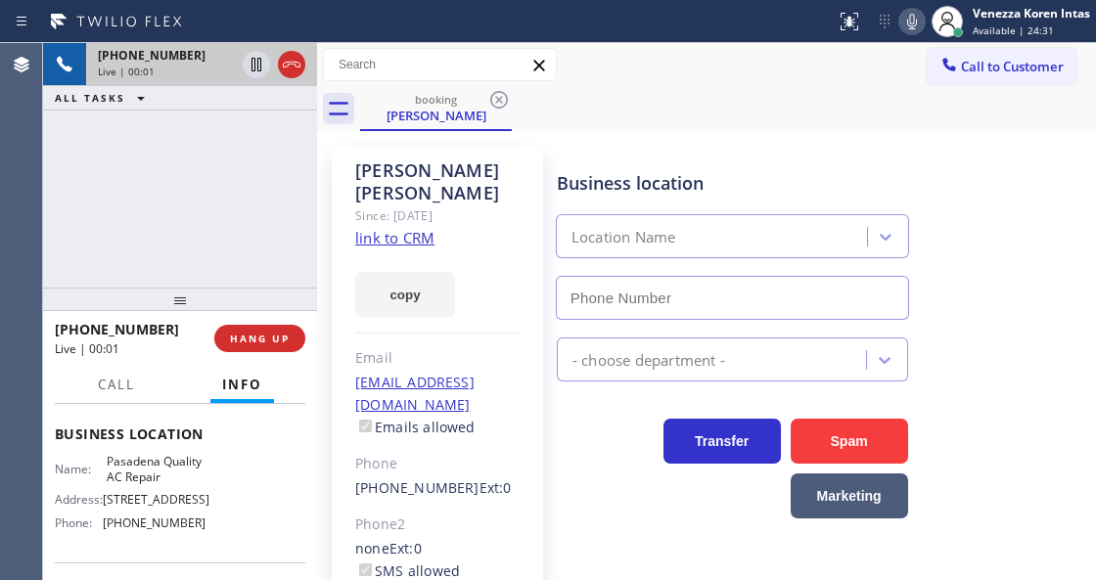
scroll to position [326, 0]
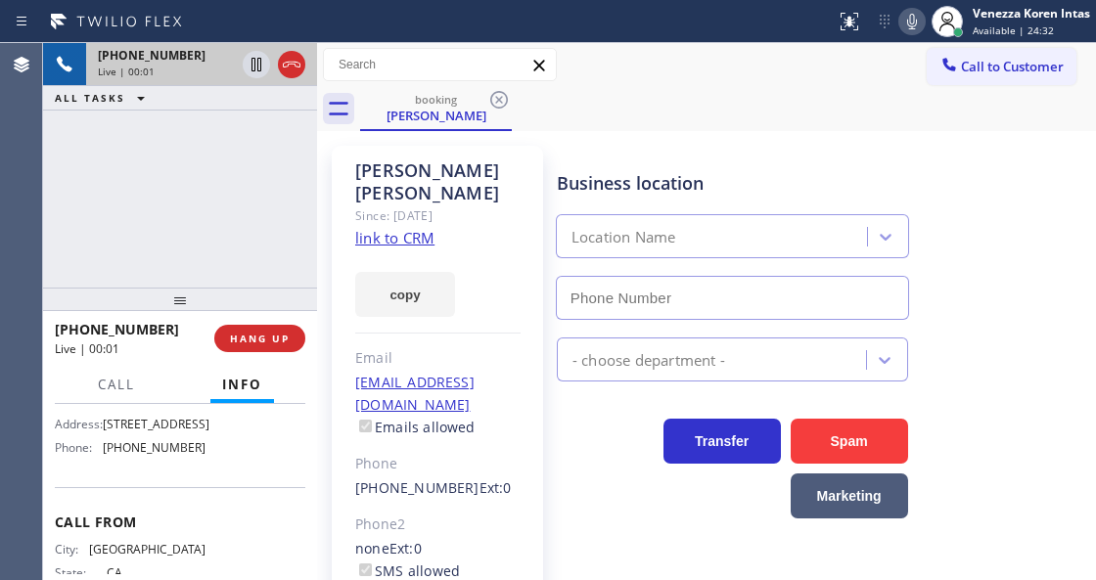
type input "[PHONE_NUMBER]"
click at [403, 228] on link "link to CRM" at bounding box center [394, 238] width 79 height 20
click at [906, 32] on icon at bounding box center [911, 21] width 23 height 23
click at [254, 61] on icon at bounding box center [256, 65] width 10 height 14
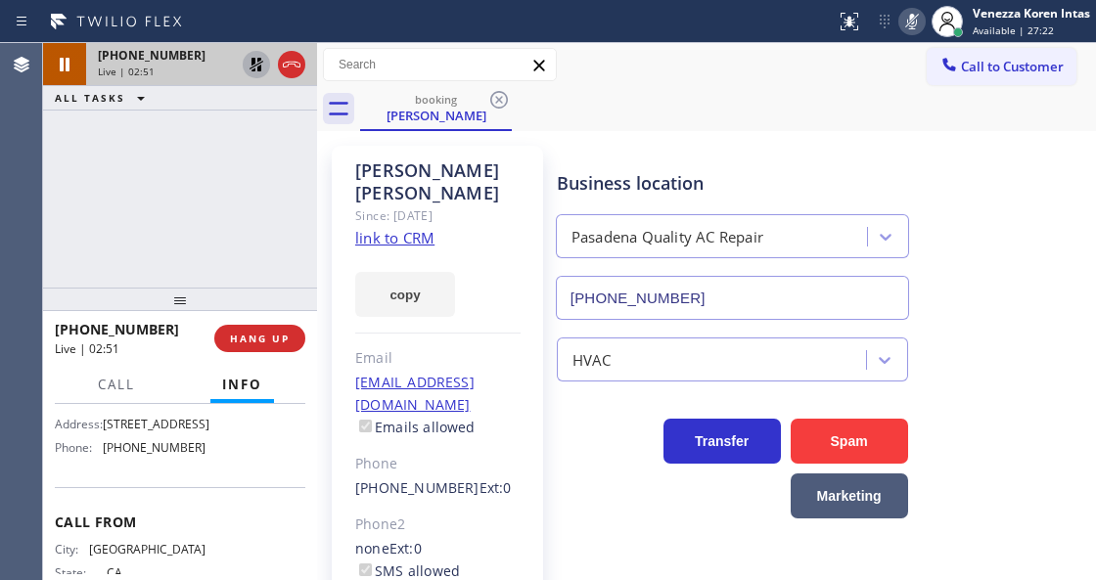
click at [908, 27] on icon at bounding box center [911, 21] width 23 height 23
click at [251, 65] on icon at bounding box center [256, 65] width 14 height 14
click at [293, 227] on div "[PHONE_NUMBER] Live | 03:05 ALL TASKS ALL TASKS ACTIVE TASKS TASKS IN WRAP UP" at bounding box center [180, 165] width 274 height 245
drag, startPoint x: 512, startPoint y: 432, endPoint x: 499, endPoint y: 505, distance: 73.5
click at [512, 477] on div "[PHONE_NUMBER] Ext: 0" at bounding box center [437, 488] width 165 height 23
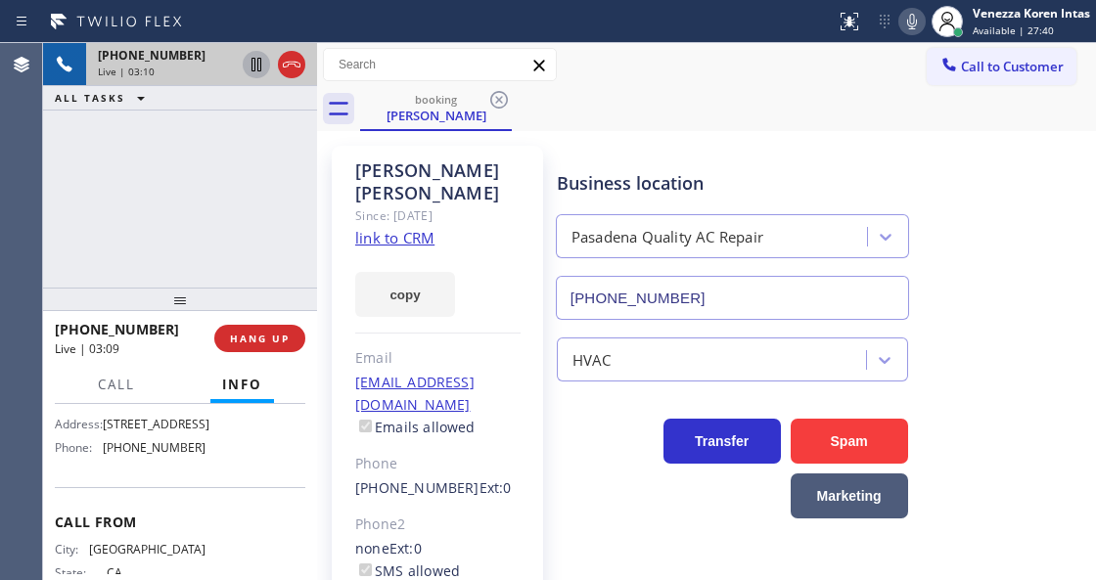
click at [291, 209] on div "[PHONE_NUMBER] Live | 03:10 ALL TASKS ALL TASKS ACTIVE TASKS TASKS IN WRAP UP" at bounding box center [180, 165] width 274 height 245
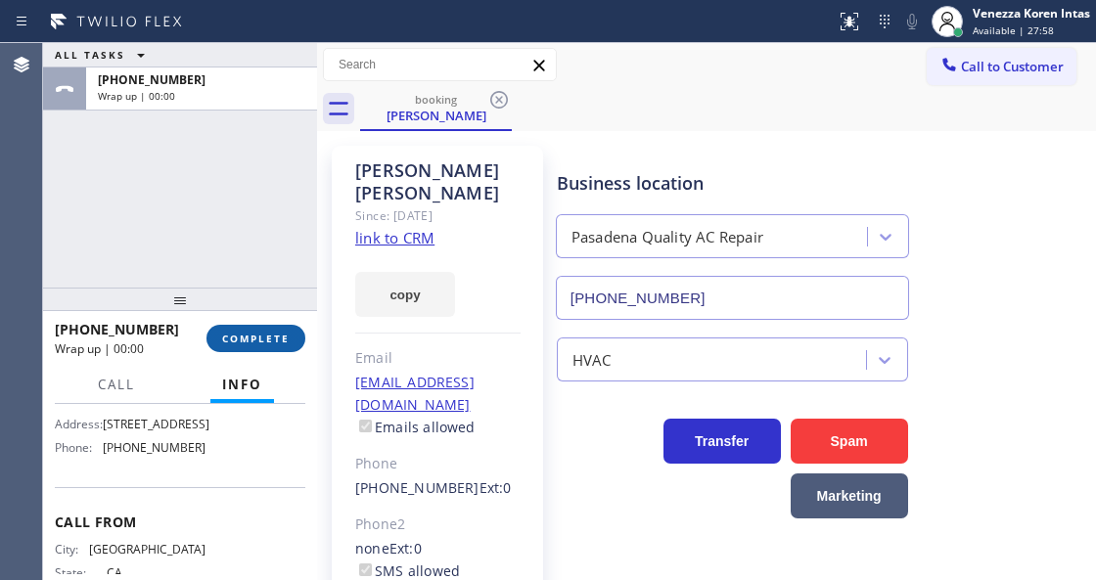
click at [258, 337] on span "COMPLETE" at bounding box center [256, 339] width 68 height 14
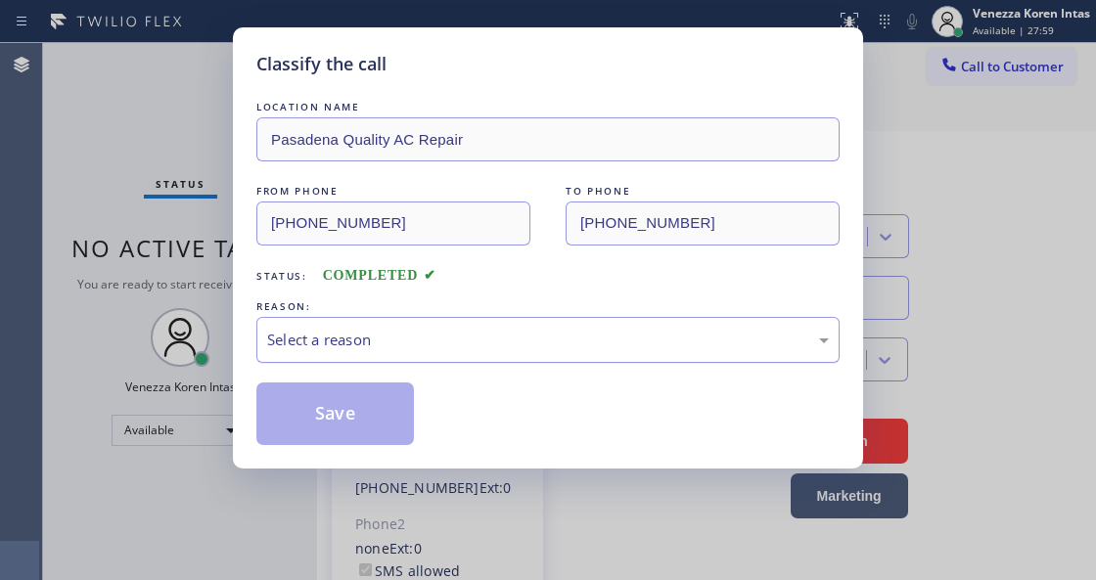
click at [506, 348] on div "Select a reason" at bounding box center [548, 340] width 562 height 23
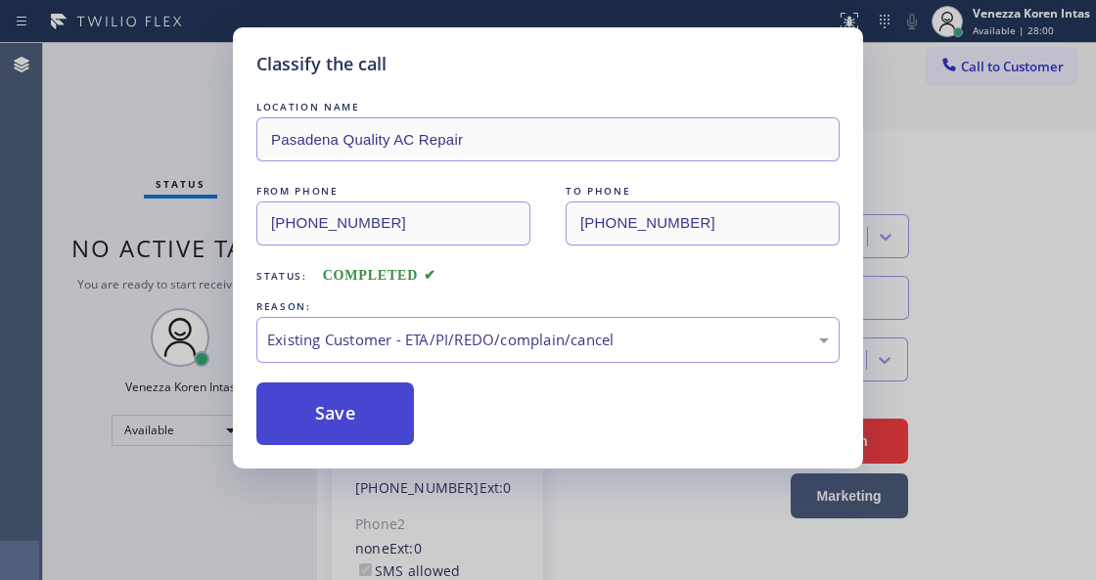
click at [346, 405] on button "Save" at bounding box center [335, 414] width 158 height 63
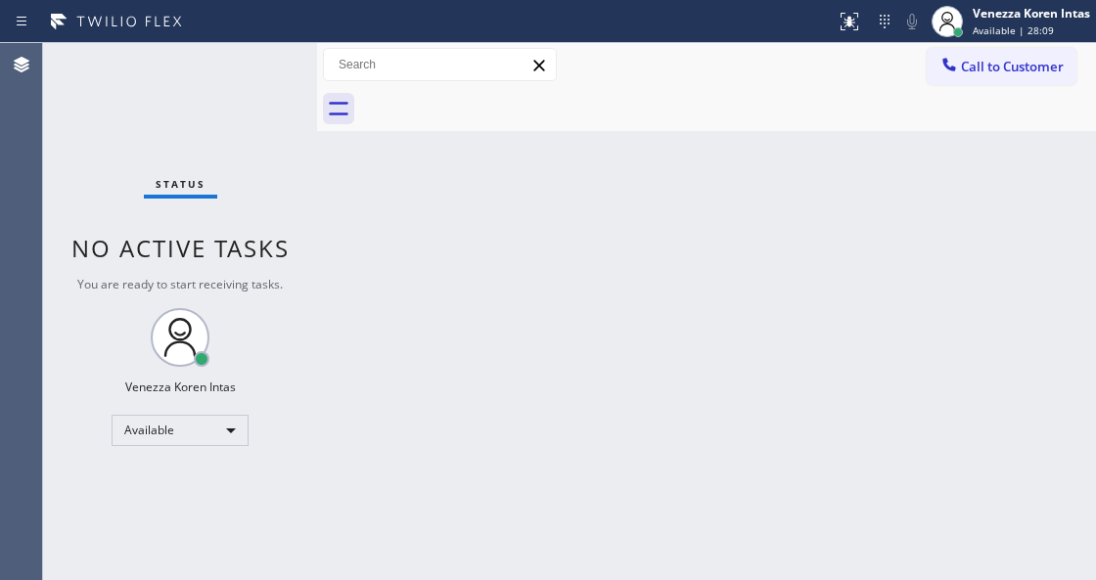
click at [344, 223] on div "Back to Dashboard Change Sender ID Customers Technicians Select a contact Outbo…" at bounding box center [706, 311] width 779 height 537
click at [262, 132] on div "Status No active tasks You are ready to start receiving tasks. Venezza Koren In…" at bounding box center [180, 311] width 274 height 537
click at [192, 65] on div "Status No active tasks You are ready to start receiving tasks. Venezza Koren In…" at bounding box center [180, 311] width 274 height 537
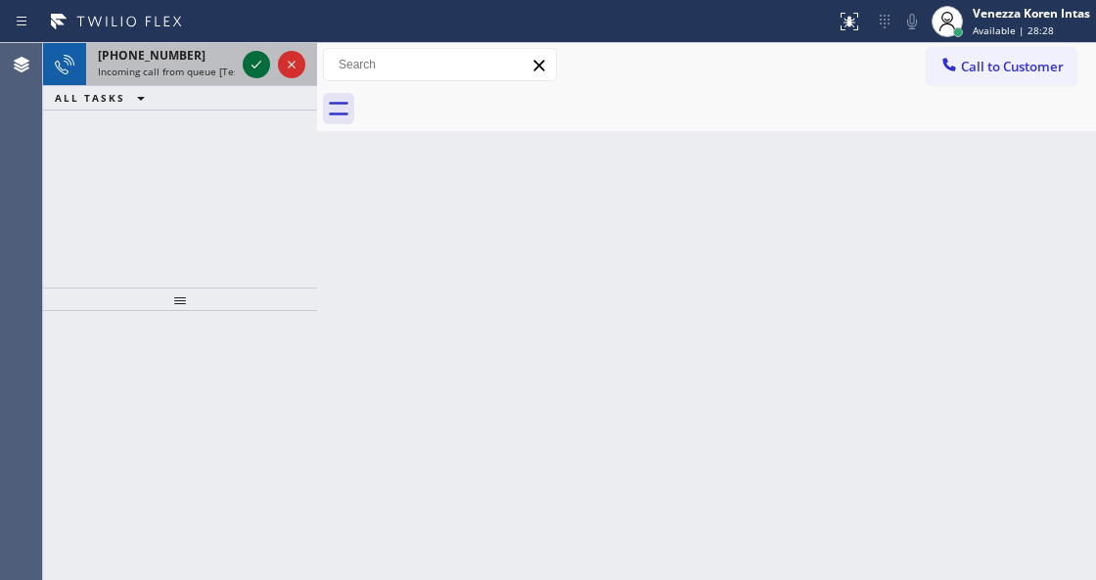
click at [253, 63] on icon at bounding box center [256, 64] width 23 height 23
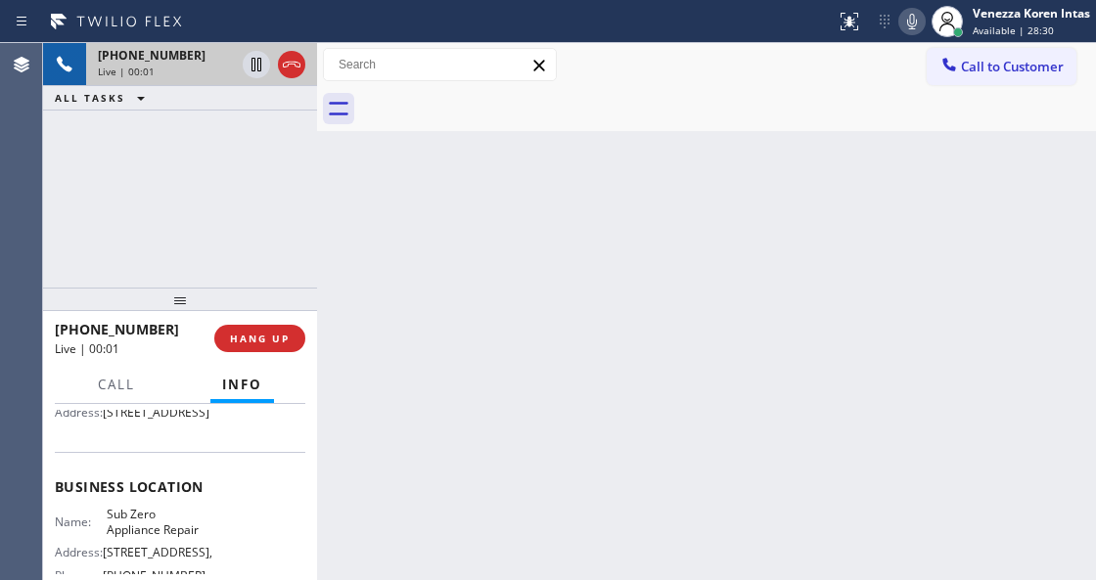
scroll to position [260, 0]
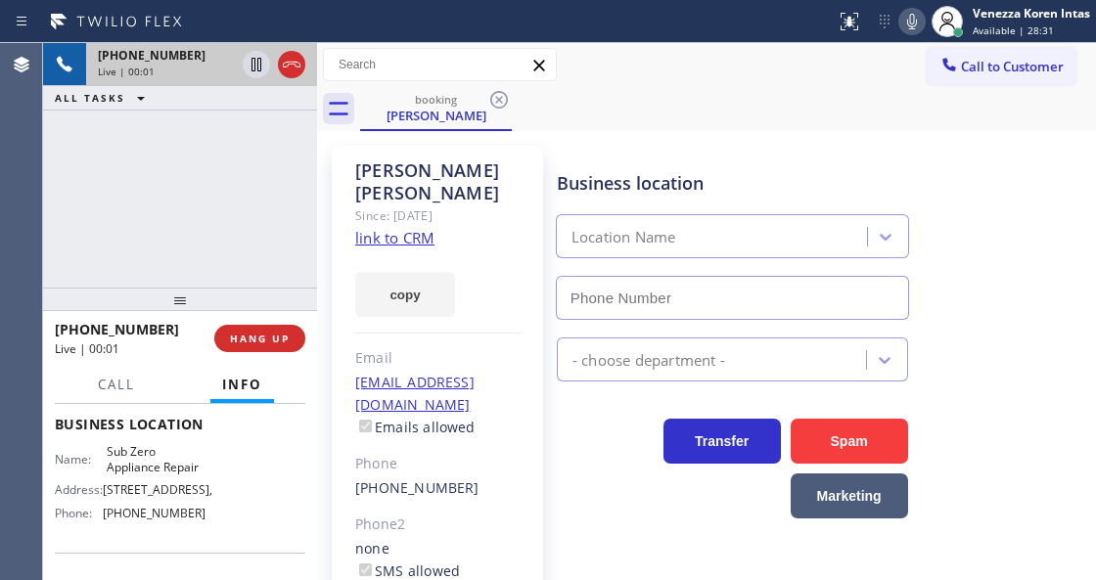
type input "[PHONE_NUMBER]"
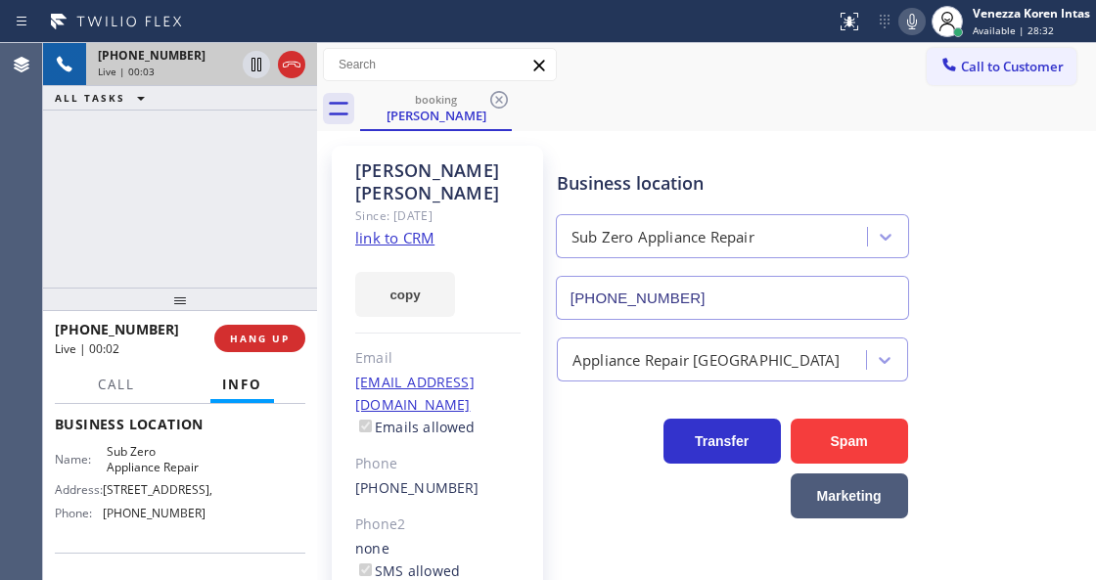
click at [418, 228] on link "link to CRM" at bounding box center [394, 238] width 79 height 20
click at [294, 166] on div "[PHONE_NUMBER] Live | 03:40 ALL TASKS ALL TASKS ACTIVE TASKS TASKS IN WRAP UP" at bounding box center [180, 165] width 274 height 245
click at [906, 16] on icon at bounding box center [911, 21] width 23 height 23
click at [916, 23] on icon at bounding box center [911, 21] width 23 height 23
click at [307, 242] on div "[PHONE_NUMBER] Live | 04:01 ALL TASKS ALL TASKS ACTIVE TASKS TASKS IN WRAP UP" at bounding box center [180, 165] width 274 height 245
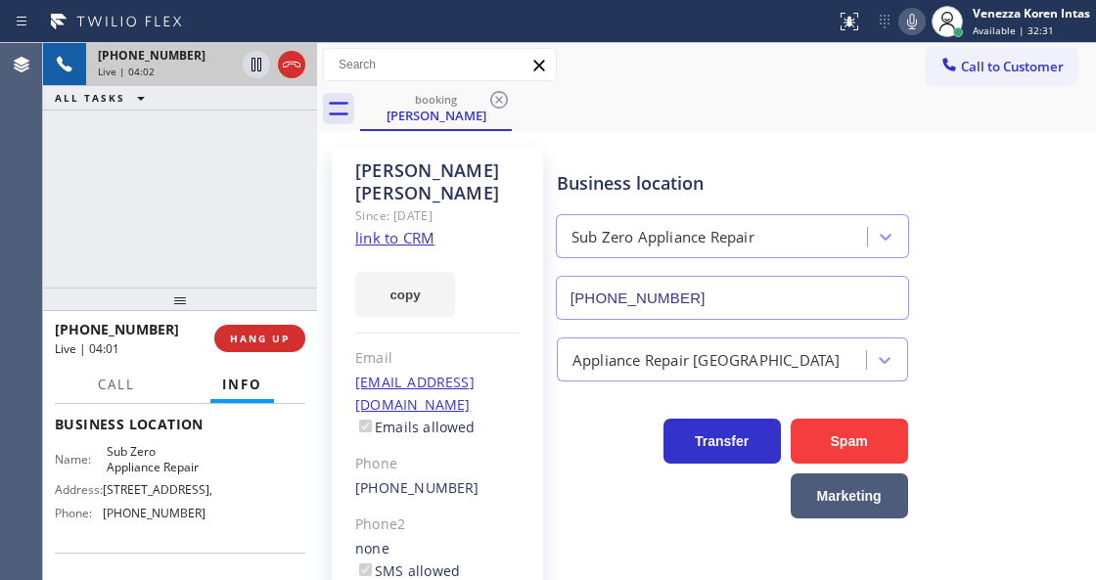
click at [605, 186] on div "Business location" at bounding box center [732, 183] width 351 height 26
click at [489, 272] on div "copy" at bounding box center [437, 283] width 165 height 68
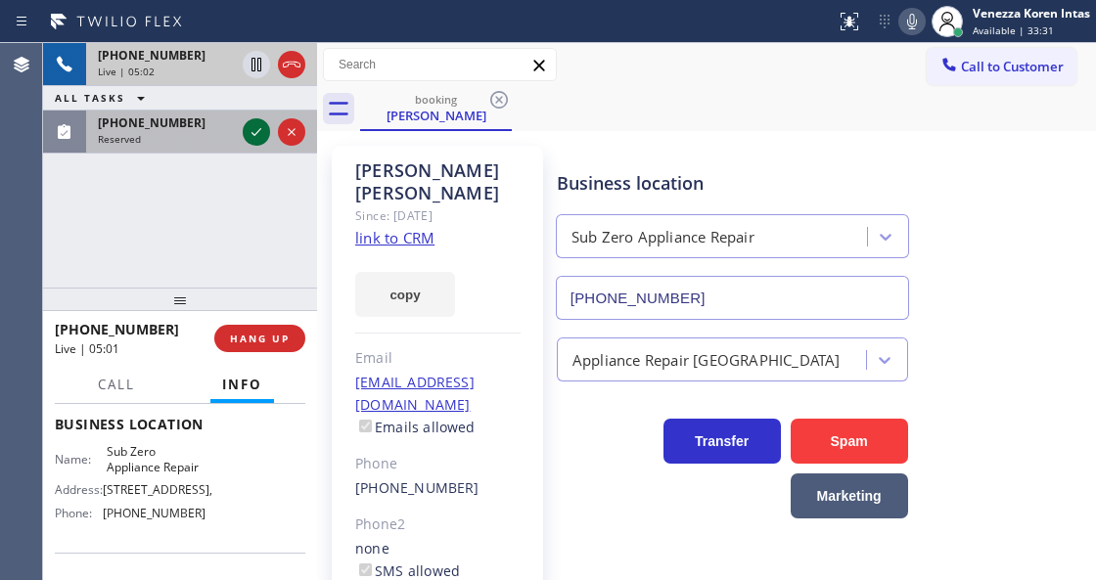
click at [250, 127] on icon at bounding box center [256, 131] width 23 height 23
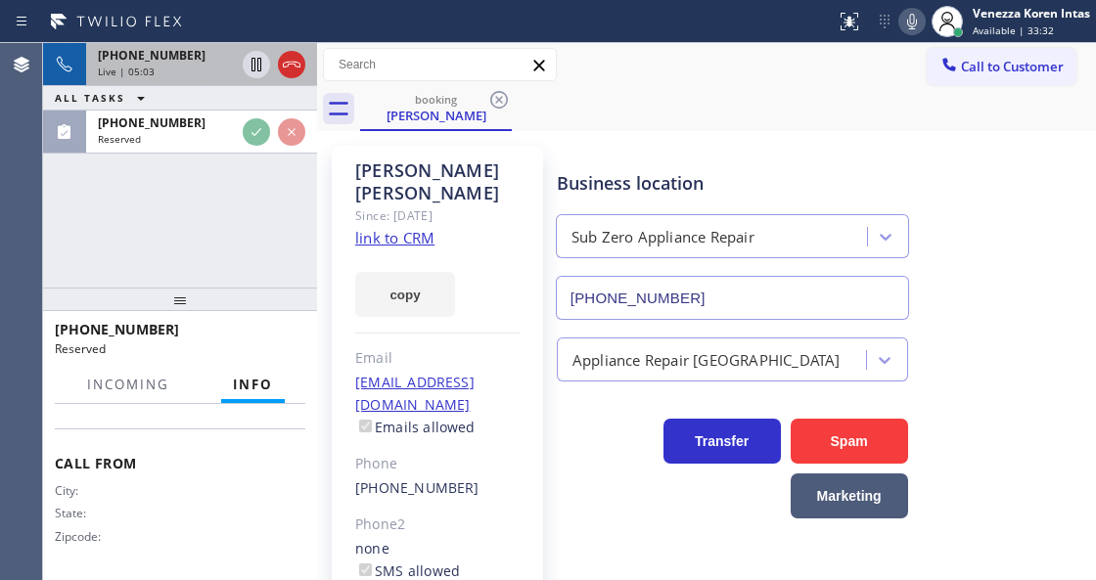
scroll to position [418, 0]
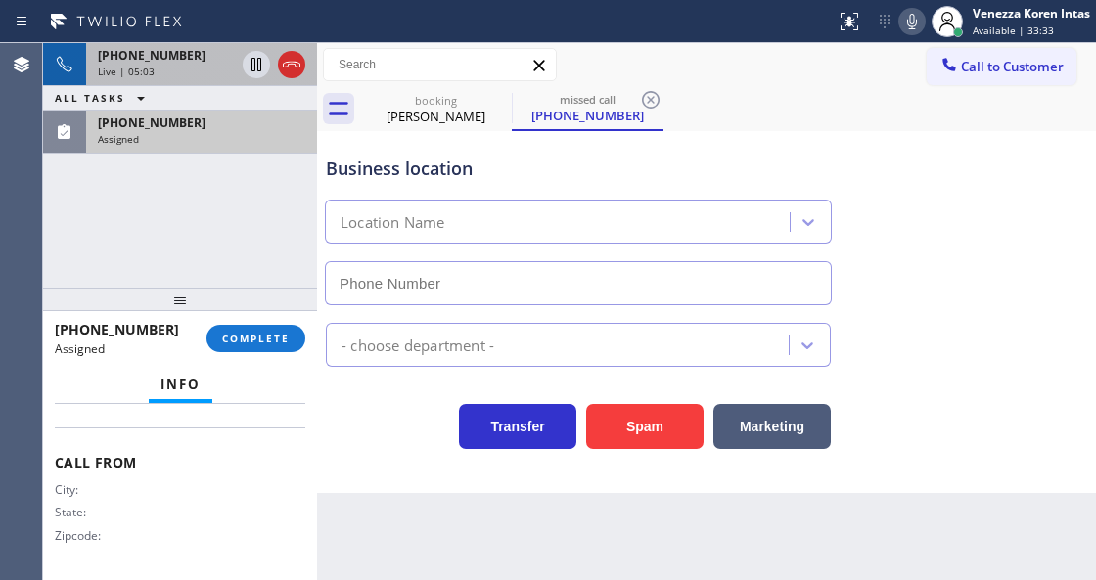
type input "[PHONE_NUMBER]"
click at [215, 134] on div "Assigned" at bounding box center [201, 139] width 207 height 14
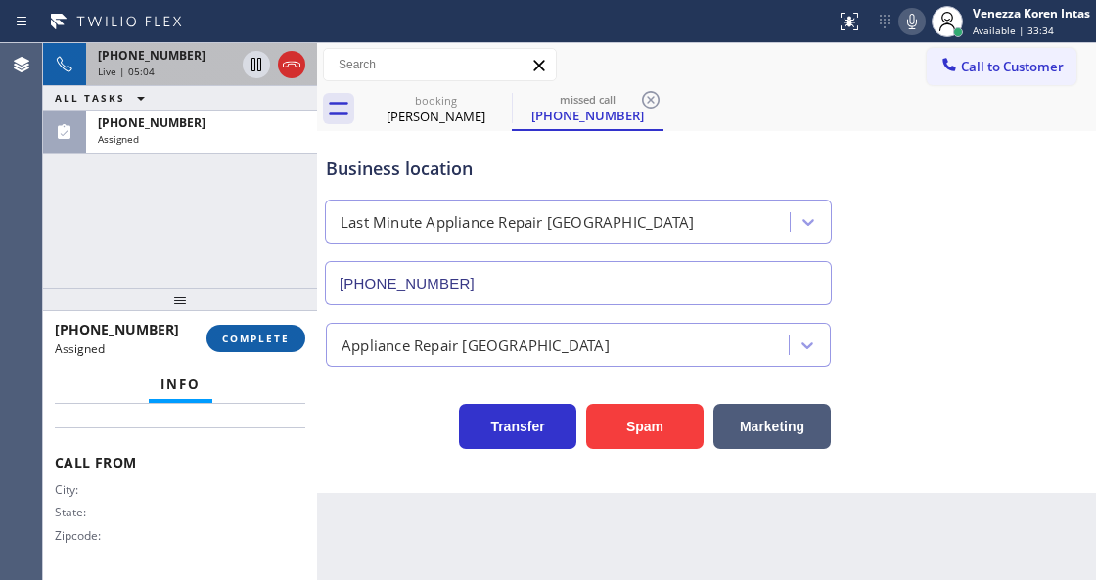
click at [245, 332] on span "COMPLETE" at bounding box center [256, 339] width 68 height 14
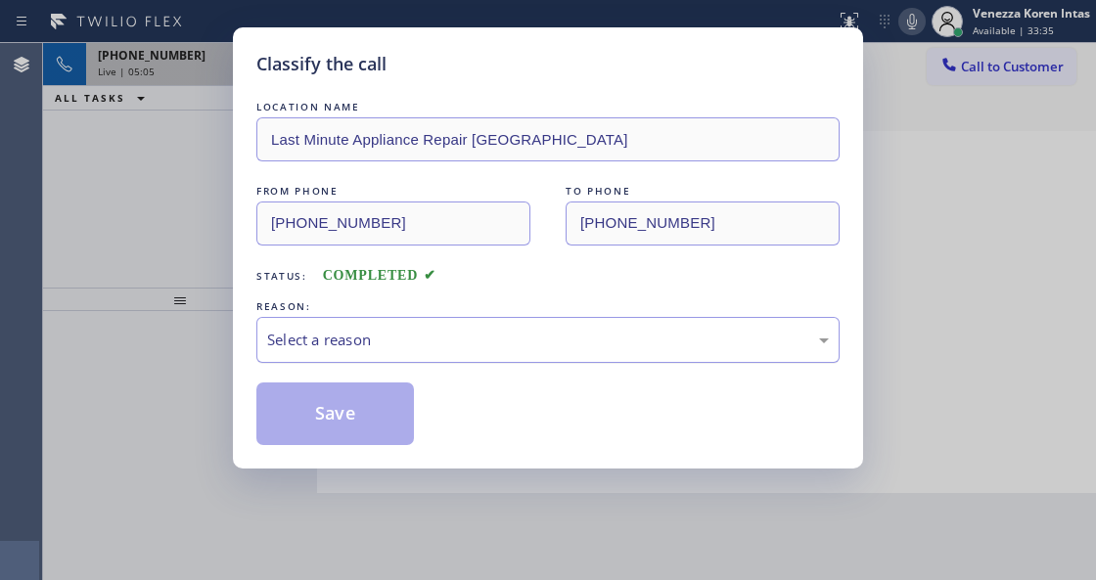
click at [429, 350] on div "Select a reason" at bounding box center [548, 340] width 562 height 23
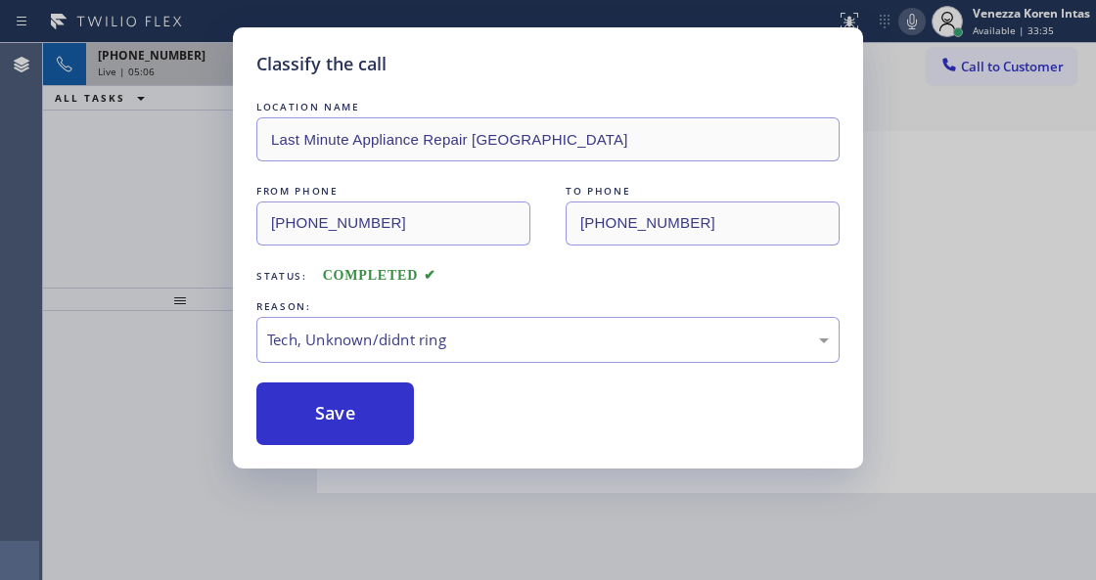
click at [389, 447] on div "Classify the call LOCATION NAME Last Minute Appliance Repair [GEOGRAPHIC_DATA] …" at bounding box center [548, 247] width 630 height 441
click at [387, 416] on button "Save" at bounding box center [335, 414] width 158 height 63
type input "[PHONE_NUMBER]"
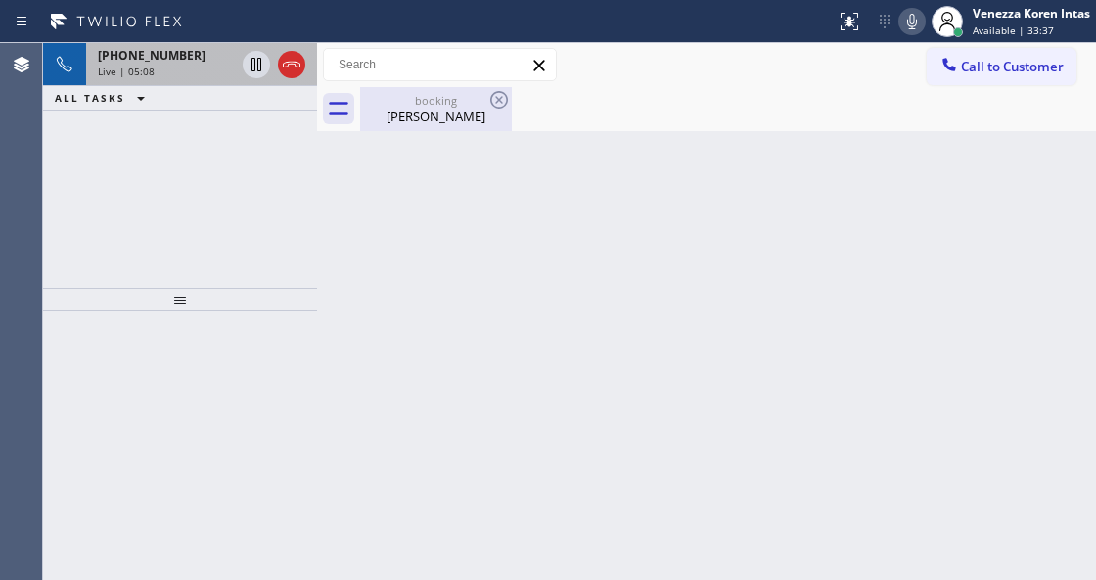
click at [415, 115] on div "[PERSON_NAME]" at bounding box center [436, 117] width 148 height 18
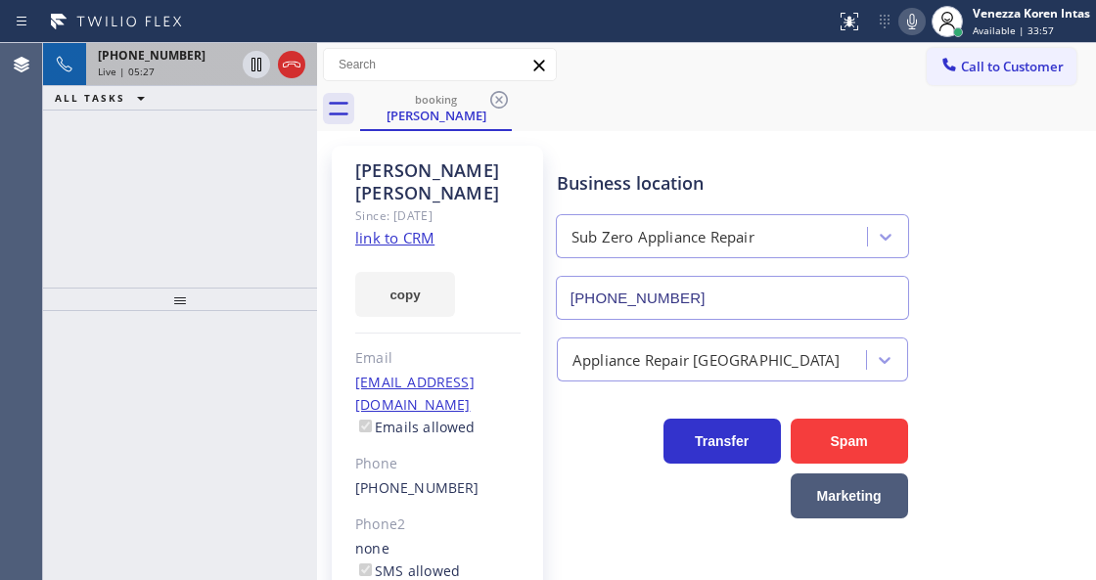
click at [137, 72] on span "Live | 05:27" at bounding box center [126, 72] width 57 height 14
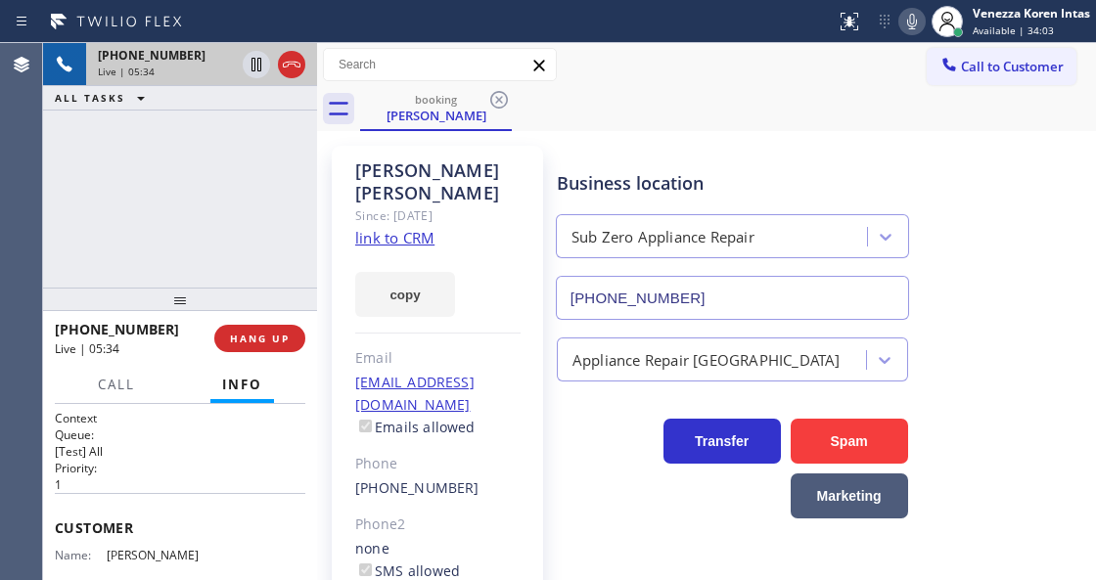
click at [901, 23] on icon at bounding box center [911, 21] width 23 height 23
click at [254, 65] on icon at bounding box center [256, 65] width 10 height 14
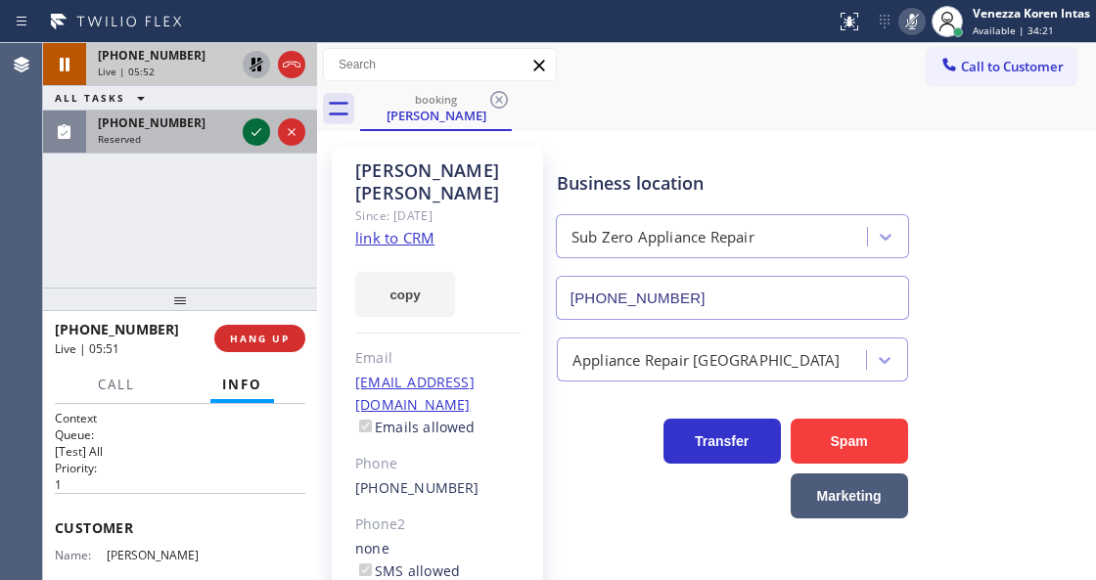
click at [262, 137] on icon at bounding box center [256, 131] width 23 height 23
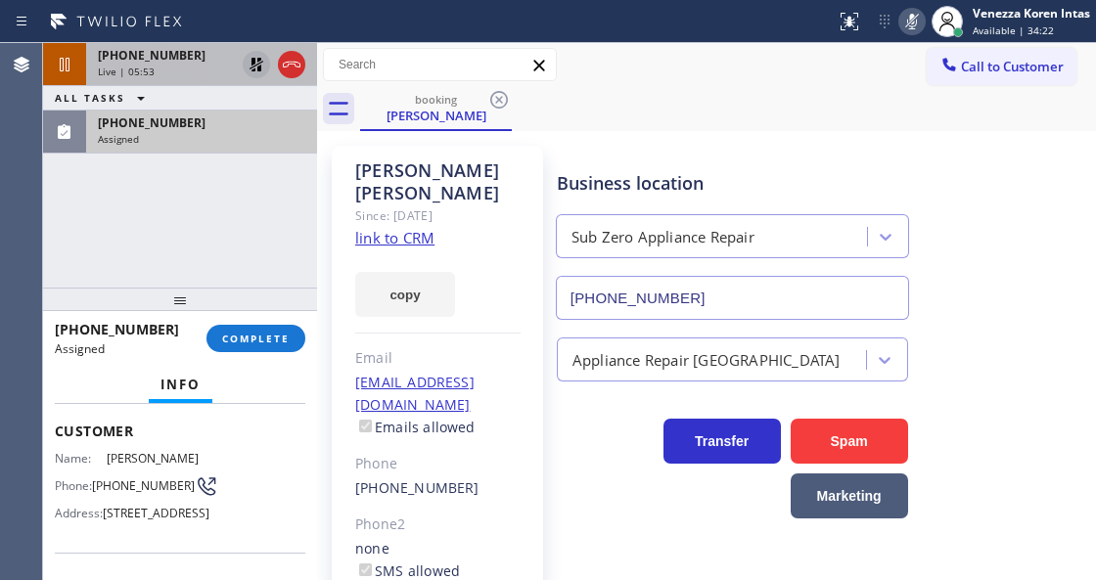
scroll to position [114, 0]
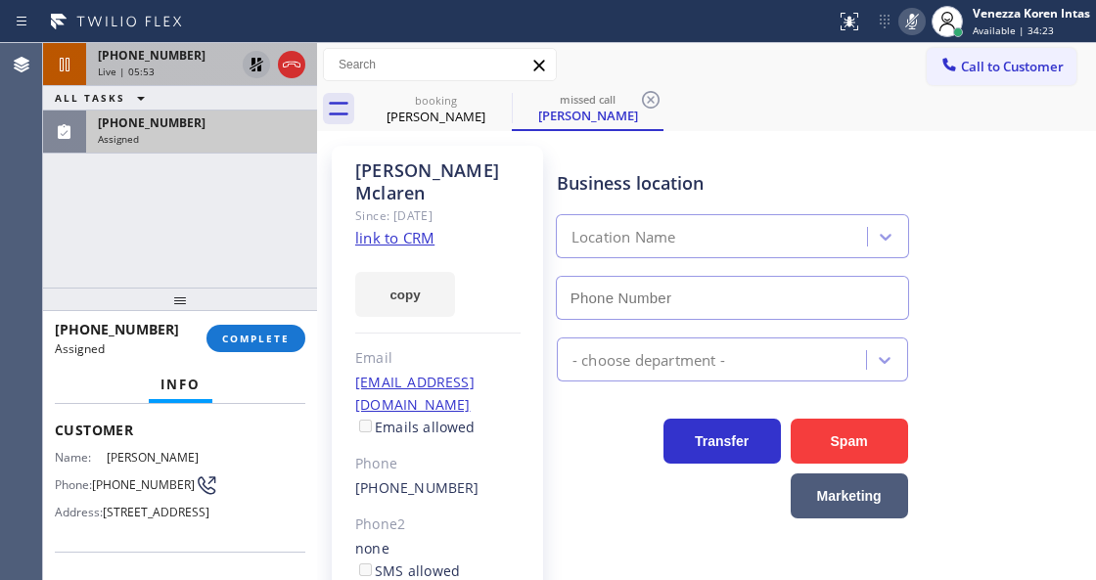
type input "[PHONE_NUMBER]"
click at [210, 139] on div "Assigned" at bounding box center [201, 139] width 207 height 14
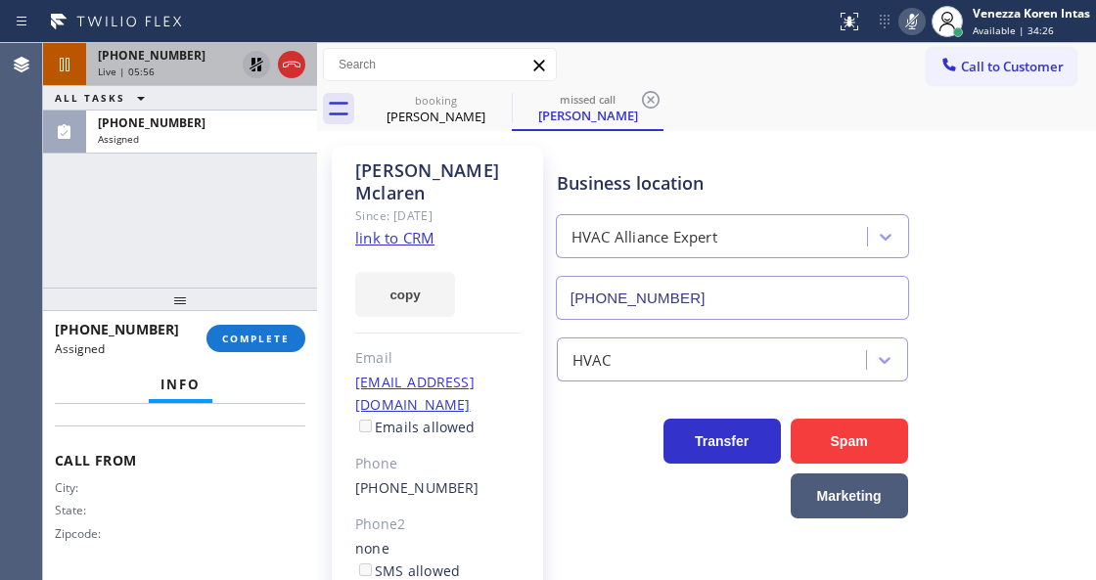
scroll to position [387, 0]
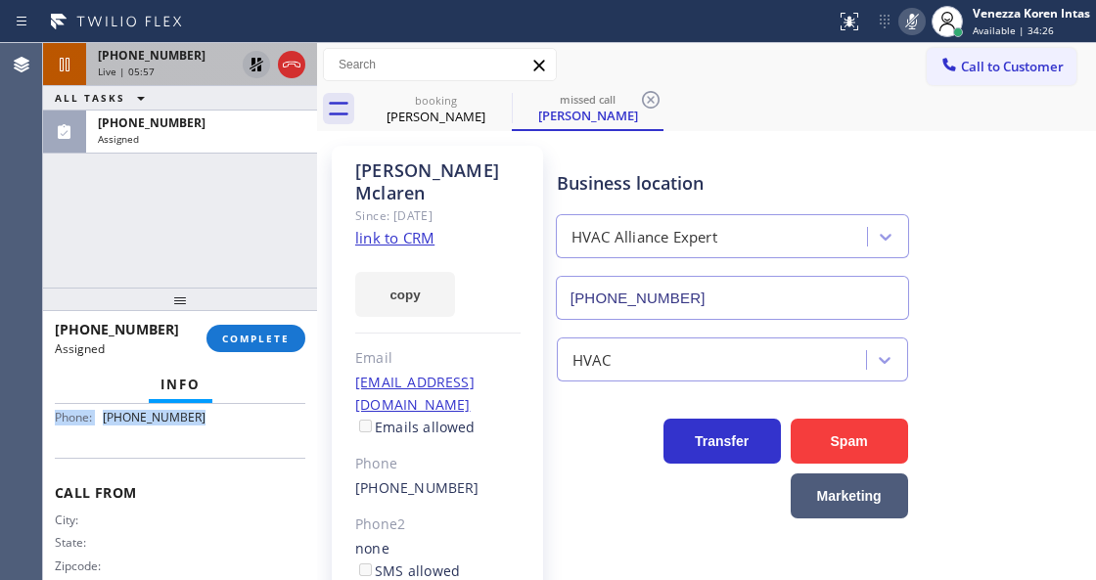
drag, startPoint x: 55, startPoint y: 418, endPoint x: 250, endPoint y: 462, distance: 200.6
click at [250, 462] on div "Context Queue: HVAC Priority: 0 Task Age: Customer Name: [PERSON_NAME] Phone: […" at bounding box center [180, 314] width 250 height 583
copy div "Customer Name: [PERSON_NAME] Phone: [PHONE_NUMBER] Address: [STREET_ADDRESS] Bu…"
click at [258, 338] on span "COMPLETE" at bounding box center [256, 339] width 68 height 14
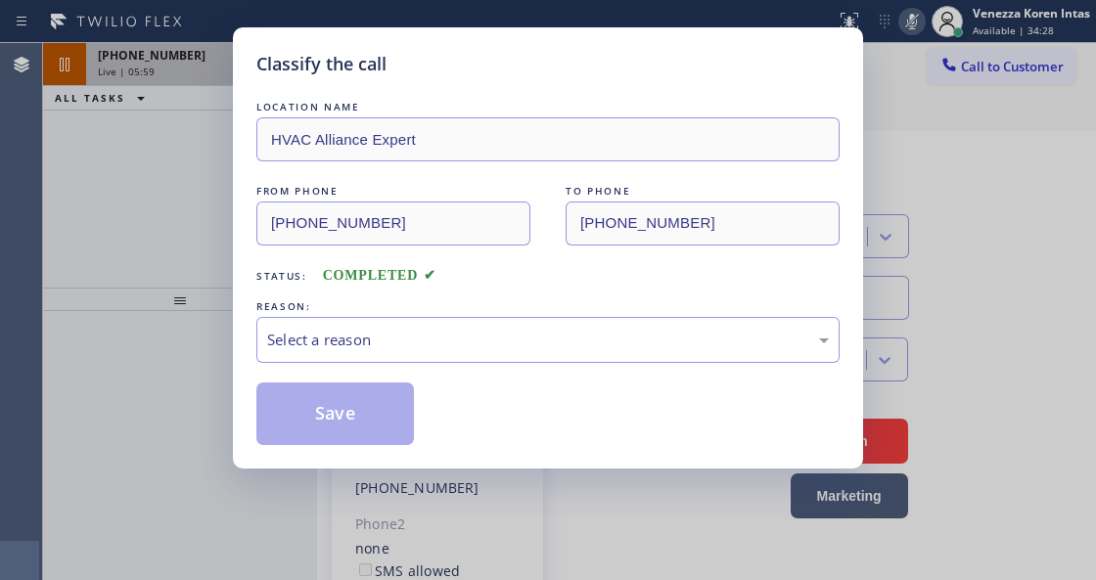
click at [369, 369] on div "LOCATION NAME HVAC Alliance Expert FROM PHONE [PHONE_NUMBER] TO PHONE [PHONE_NU…" at bounding box center [547, 271] width 583 height 348
click at [378, 327] on div "Select a reason" at bounding box center [547, 340] width 583 height 46
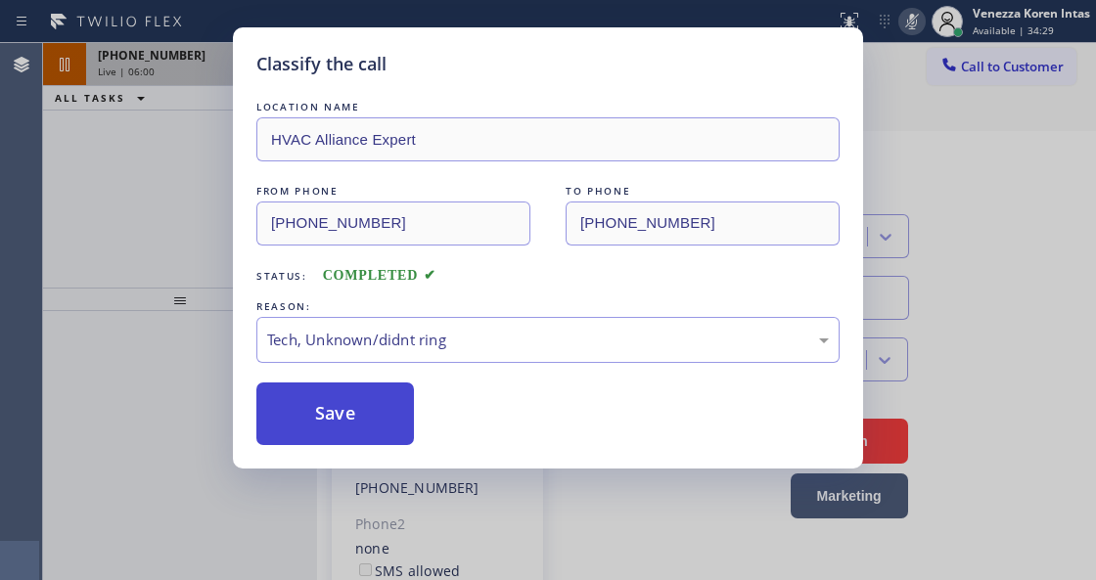
click at [378, 430] on button "Save" at bounding box center [335, 414] width 158 height 63
click at [382, 572] on div "Classify the call LOCATION NAME HVAC Alliance Expert FROM PHONE [PHONE_NUMBER] …" at bounding box center [548, 290] width 1096 height 580
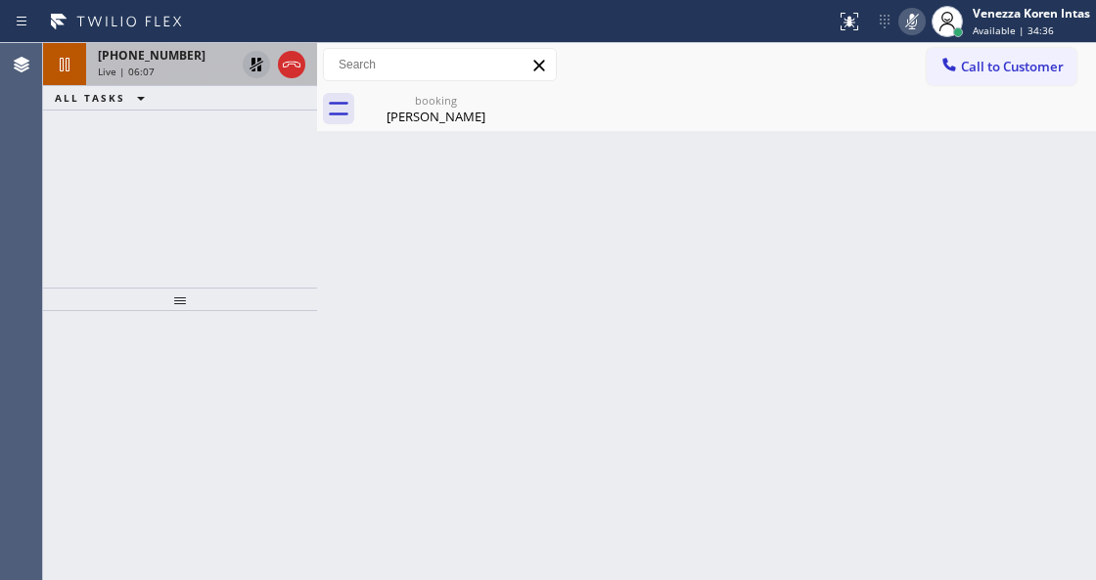
click at [147, 243] on div "[PHONE_NUMBER] Live | 06:07 ALL TASKS ALL TASKS ACTIVE TASKS TASKS IN WRAP UP" at bounding box center [180, 165] width 274 height 245
click at [454, 118] on div "[PERSON_NAME]" at bounding box center [436, 117] width 148 height 18
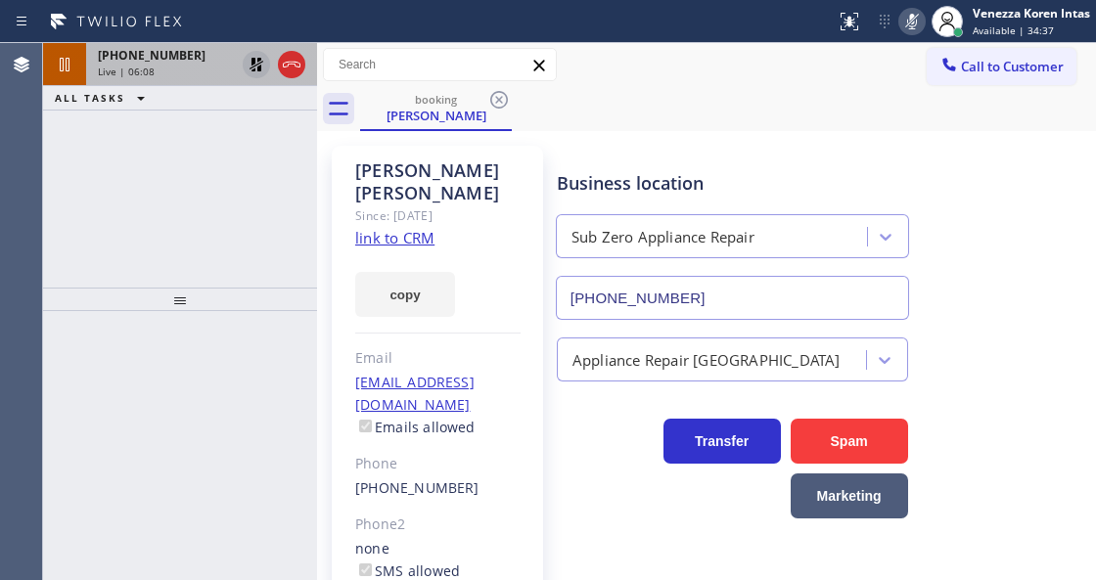
click at [157, 68] on div "Live | 06:08" at bounding box center [166, 72] width 137 height 14
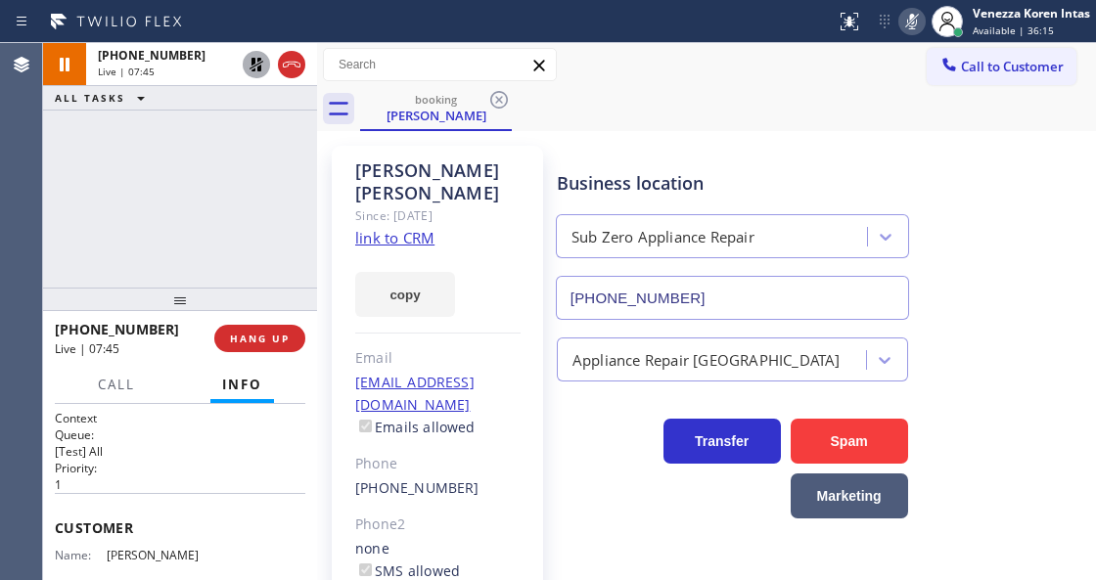
click at [916, 18] on icon at bounding box center [911, 21] width 23 height 23
click at [250, 70] on icon at bounding box center [256, 64] width 23 height 23
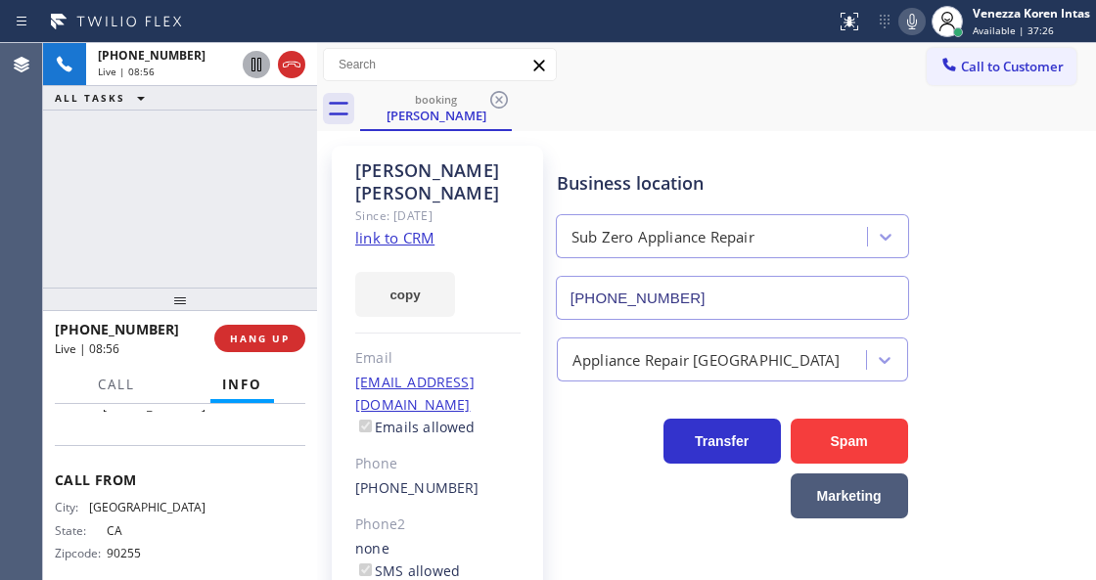
scroll to position [447, 0]
click at [520, 442] on div "[PERSON_NAME] Since: [DATE] link to CRM copy Email [EMAIL_ADDRESS][DOMAIN_NAME]…" at bounding box center [437, 459] width 211 height 627
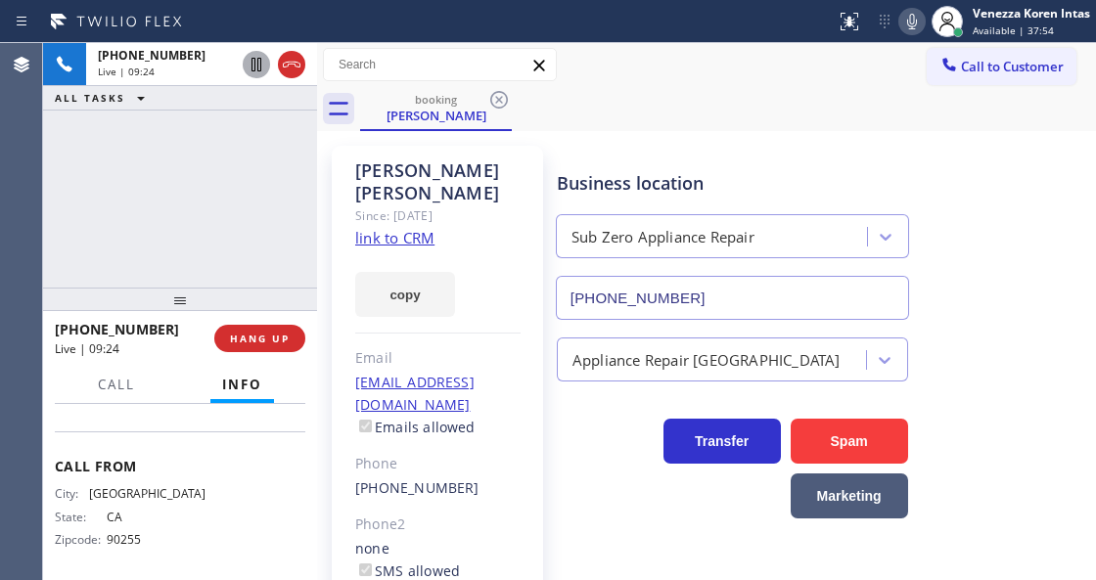
scroll to position [251, 0]
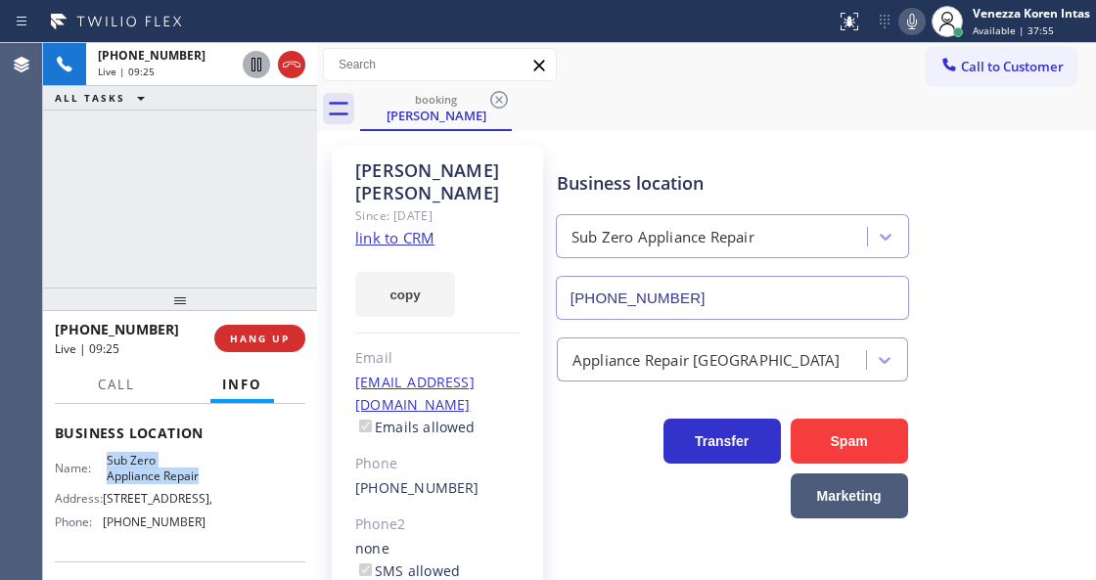
drag, startPoint x: 104, startPoint y: 505, endPoint x: 215, endPoint y: 528, distance: 114.0
click at [215, 528] on div "Name: Sub Zero Appliance Repair Address: [STREET_ADDRESS], Phone: [PHONE_NUMBER]" at bounding box center [180, 495] width 250 height 84
copy div "Sub Zero Appliance Repair"
click at [917, 19] on icon at bounding box center [911, 21] width 23 height 23
click at [917, 25] on icon at bounding box center [911, 21] width 23 height 23
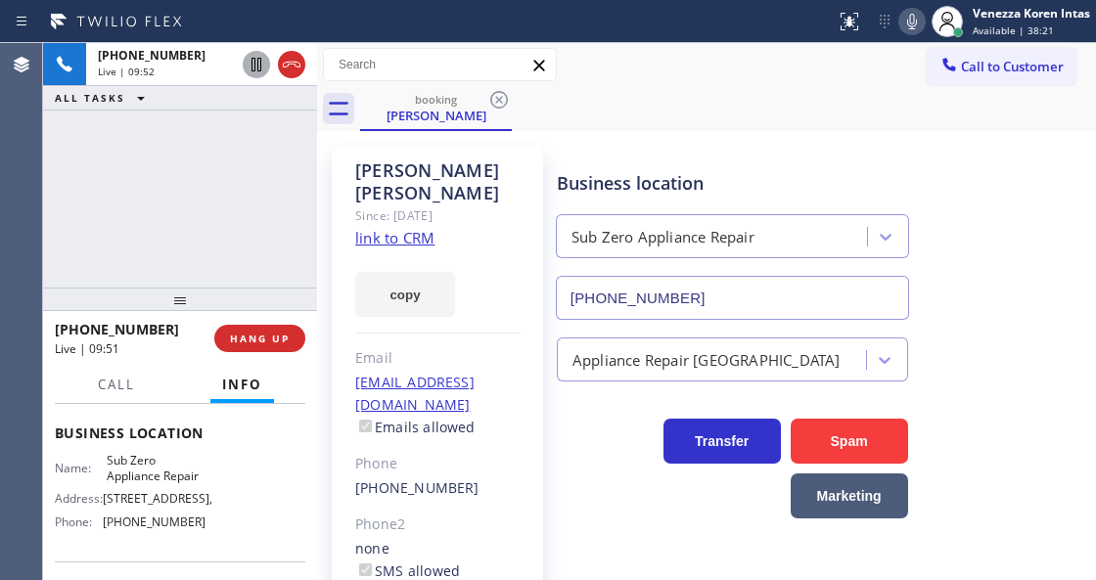
click at [884, 151] on div "Business location Sub Zero Appliance Repair [PHONE_NUMBER]" at bounding box center [732, 235] width 359 height 169
click at [903, 20] on icon at bounding box center [911, 21] width 23 height 23
click at [902, 19] on icon at bounding box center [911, 21] width 23 height 23
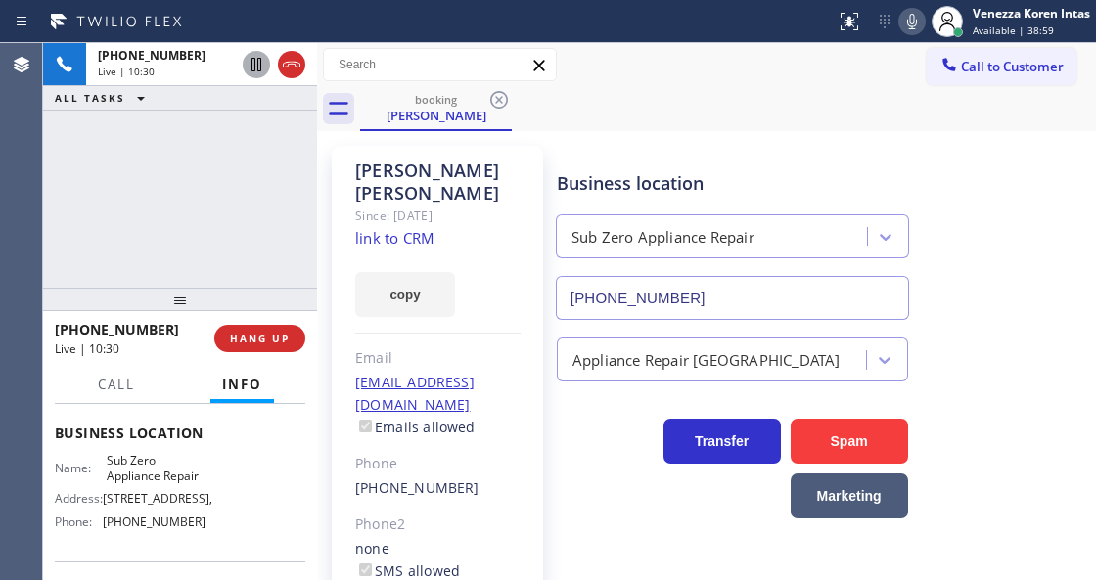
click at [1011, 188] on div "Business location Sub Zero Appliance Repair [PHONE_NUMBER]" at bounding box center [822, 231] width 538 height 177
click at [537, 505] on div "[PERSON_NAME] Since: [DATE] link to CRM copy Email [EMAIL_ADDRESS][DOMAIN_NAME]…" at bounding box center [437, 459] width 211 height 627
click at [317, 225] on div at bounding box center [317, 311] width 0 height 537
click at [497, 162] on div "[PERSON_NAME]" at bounding box center [437, 181] width 165 height 45
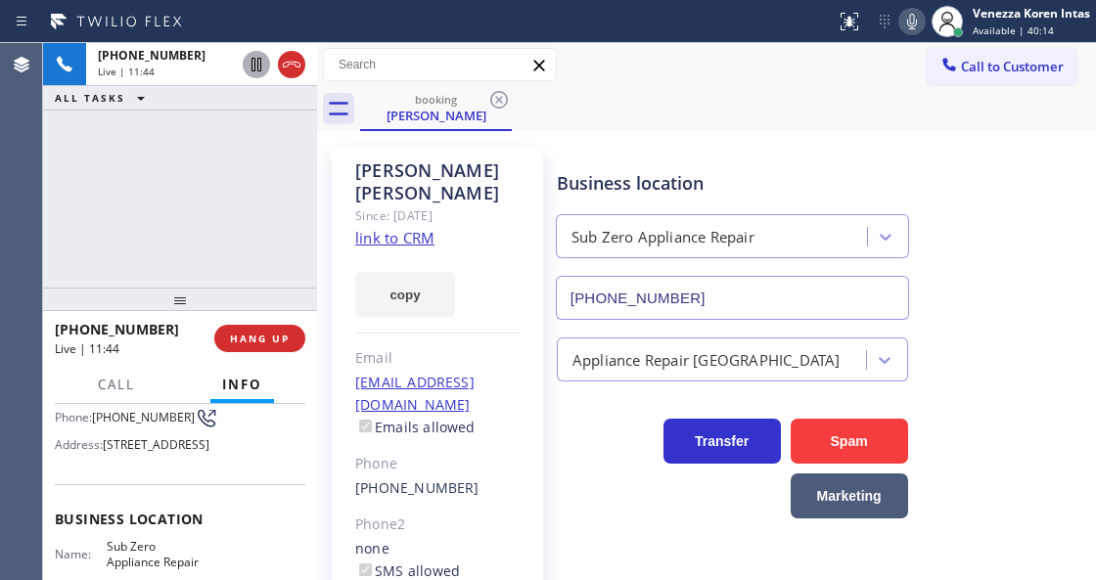
scroll to position [186, 0]
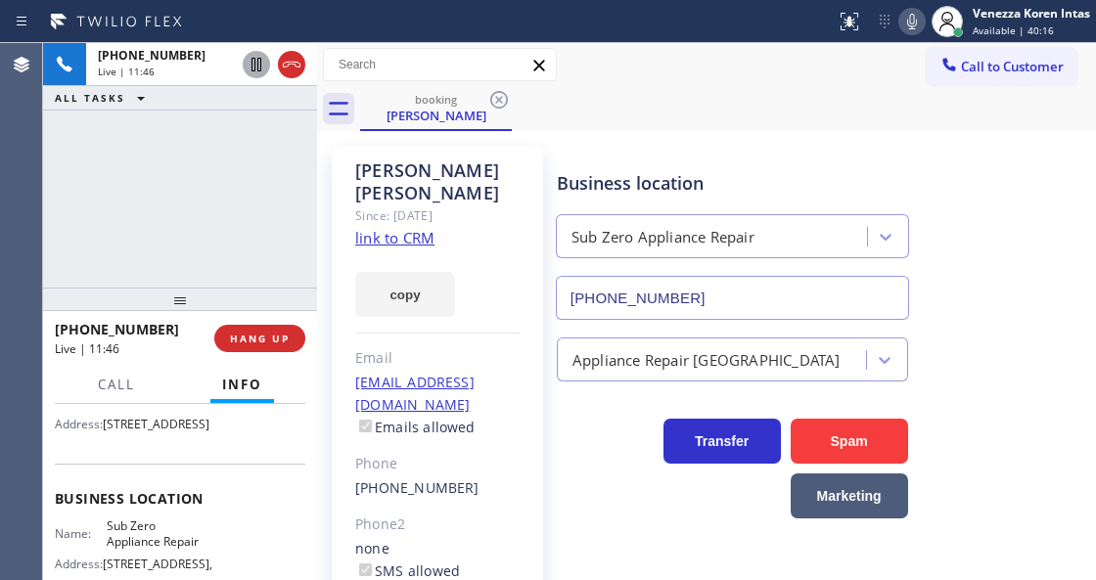
click at [510, 249] on div "copy" at bounding box center [437, 283] width 165 height 68
click at [902, 17] on icon at bounding box center [911, 21] width 23 height 23
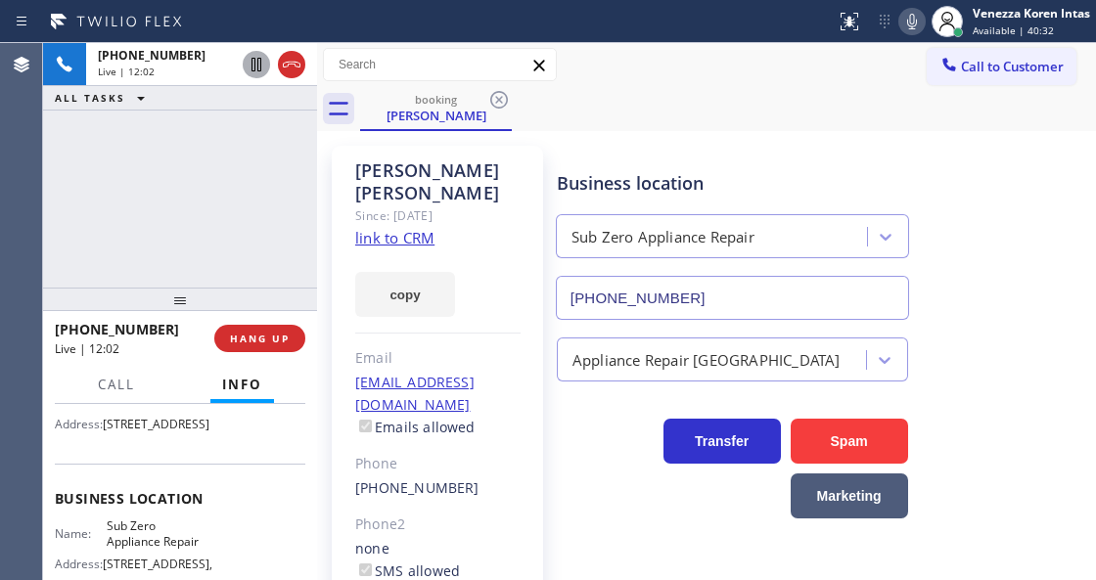
click at [875, 131] on div "[PERSON_NAME] Since: [DATE] link to CRM copy Email [EMAIL_ADDRESS][DOMAIN_NAME]…" at bounding box center [706, 459] width 779 height 656
click at [908, 14] on icon at bounding box center [911, 21] width 23 height 23
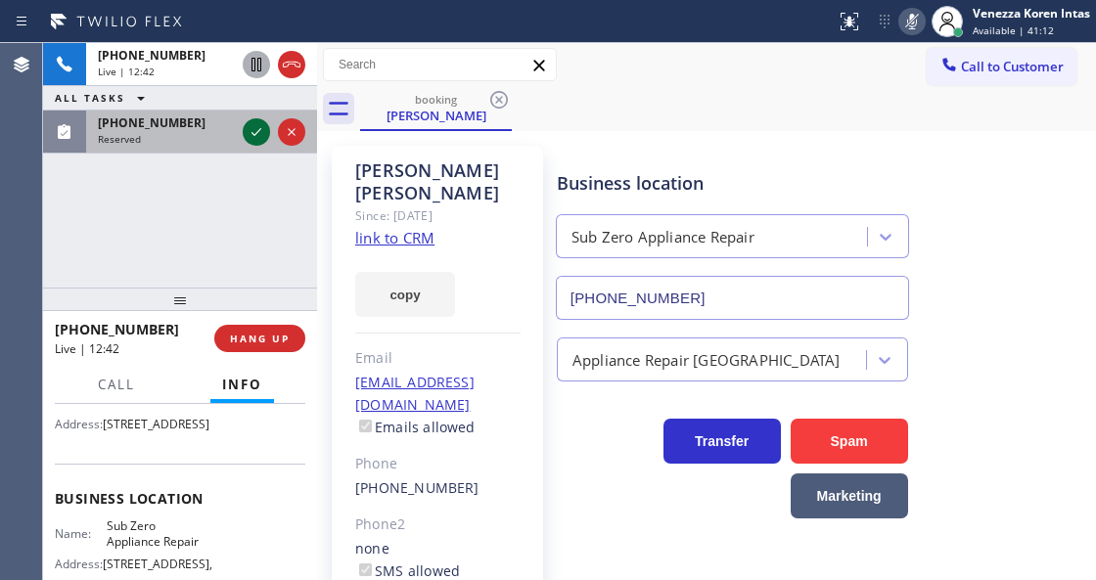
click at [254, 134] on icon at bounding box center [256, 132] width 10 height 8
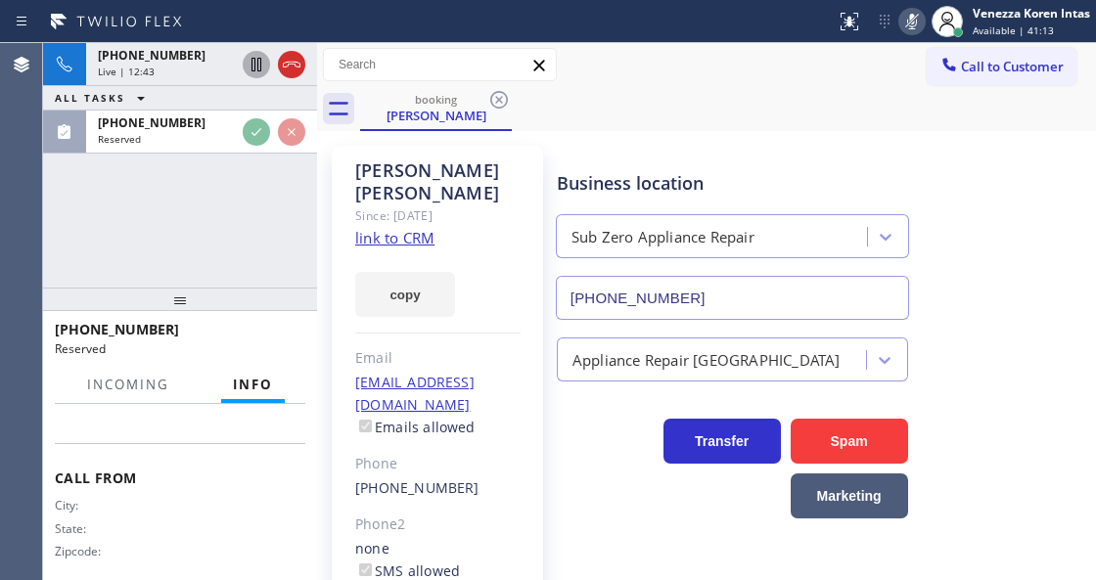
scroll to position [397, 0]
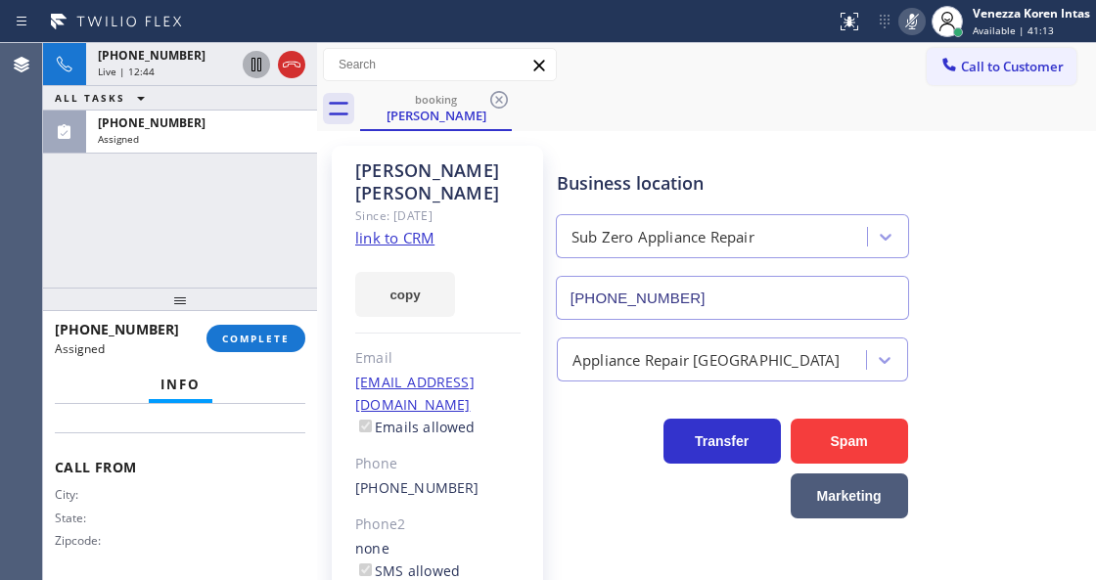
click at [910, 12] on icon at bounding box center [911, 21] width 23 height 23
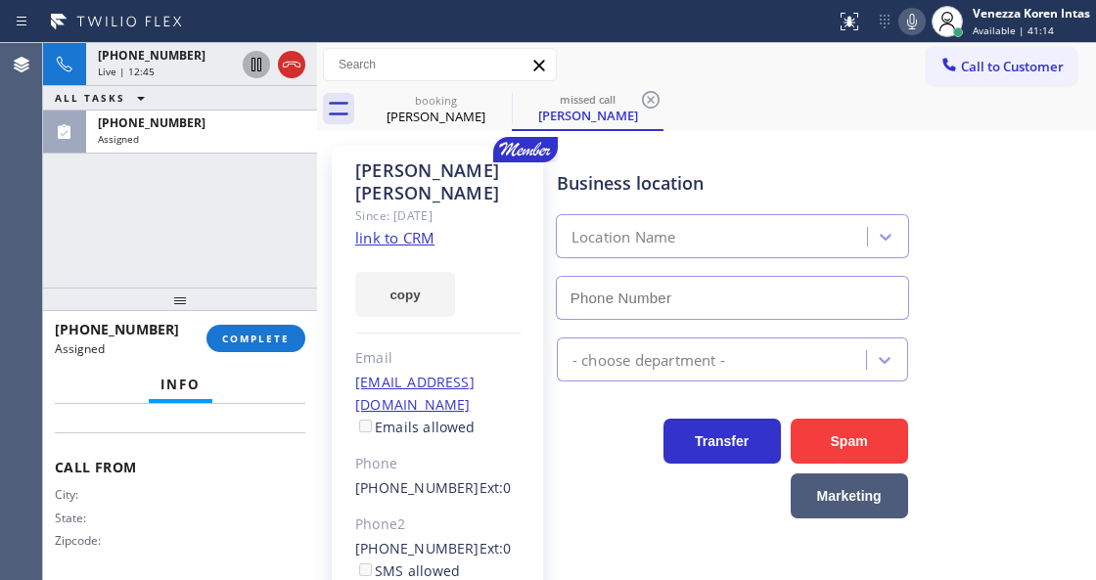
type input "[PHONE_NUMBER]"
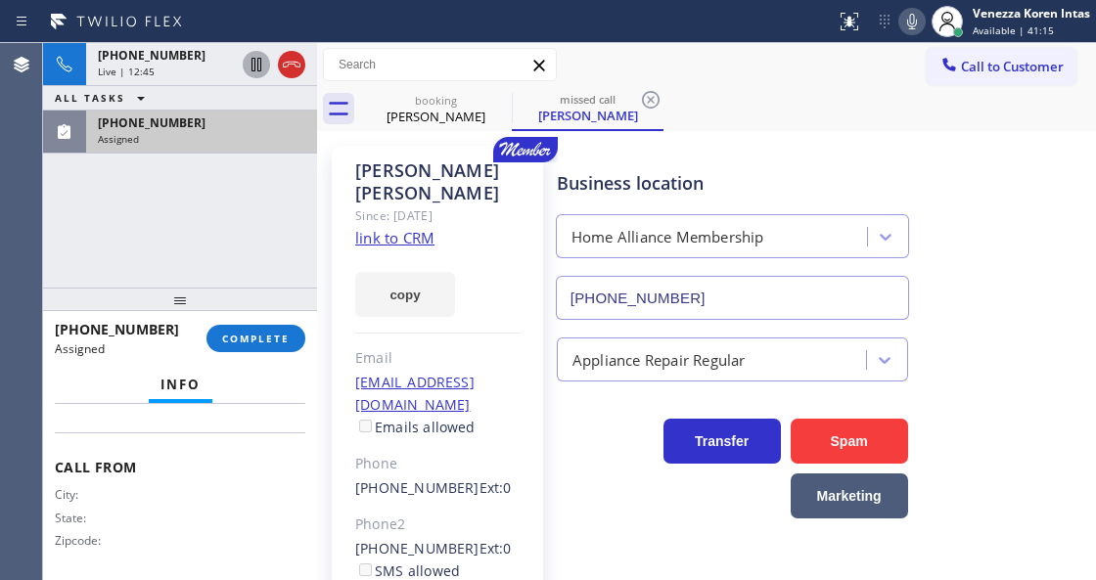
click at [204, 142] on div "Assigned" at bounding box center [201, 139] width 207 height 14
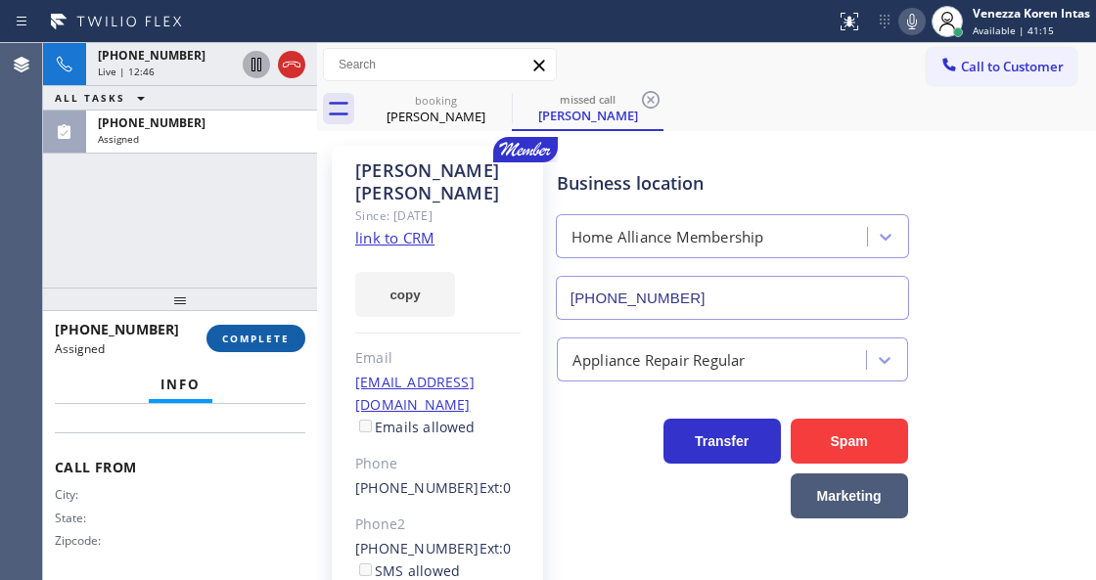
click at [268, 326] on button "COMPLETE" at bounding box center [255, 338] width 99 height 27
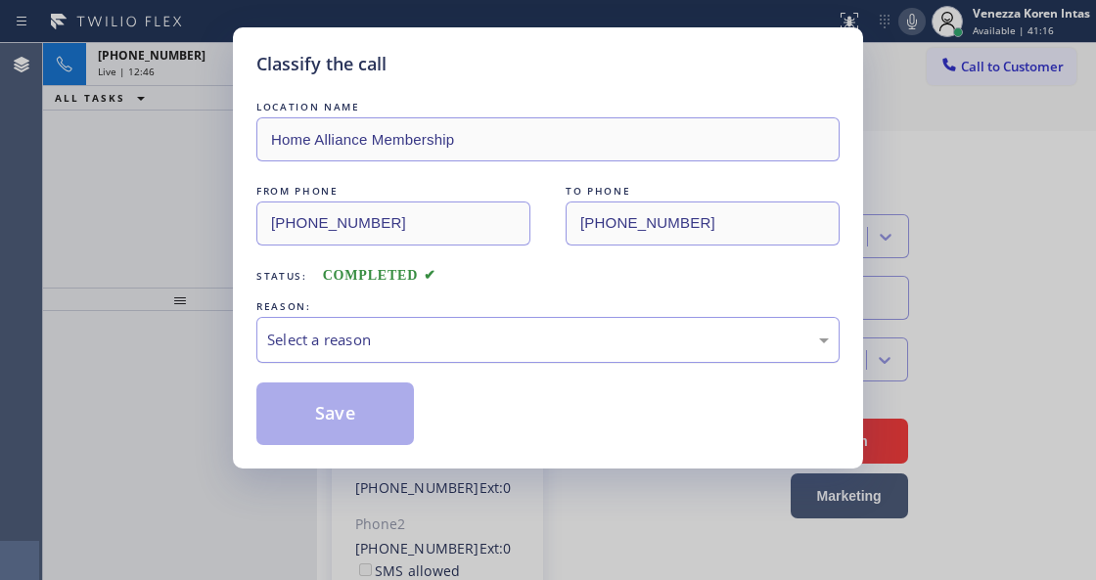
click at [430, 359] on div "Select a reason" at bounding box center [547, 340] width 583 height 46
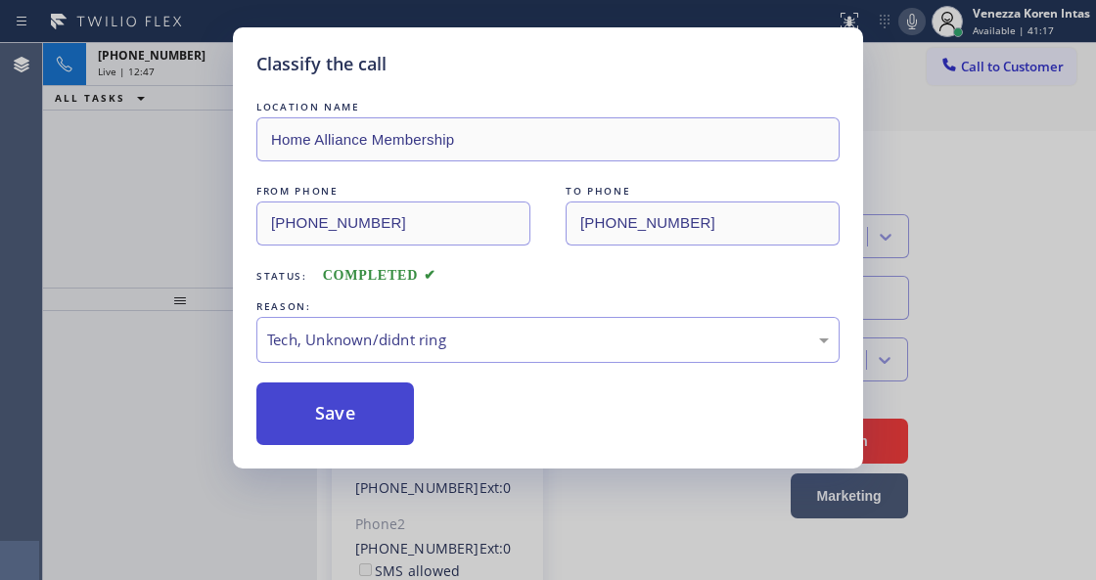
click at [374, 431] on button "Save" at bounding box center [335, 414] width 158 height 63
type input "[PHONE_NUMBER]"
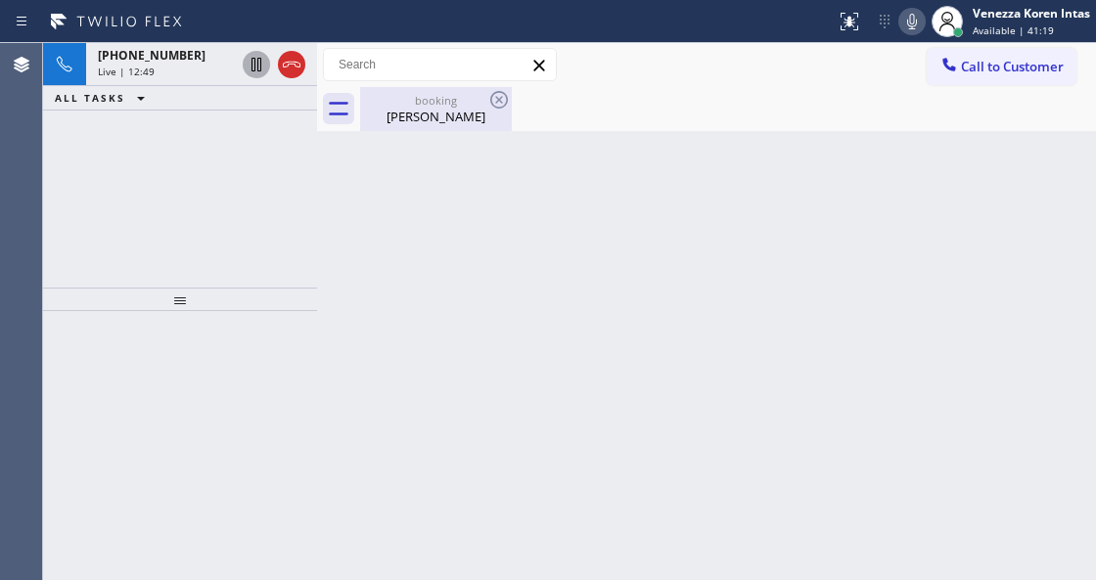
click at [422, 103] on div "booking" at bounding box center [436, 100] width 148 height 15
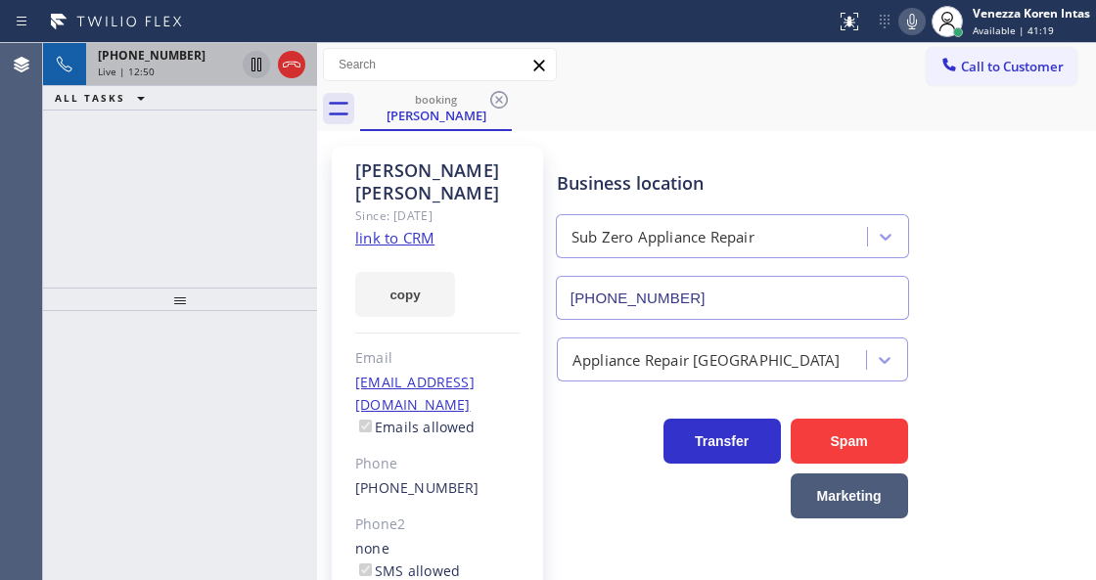
click at [200, 76] on div "[PHONE_NUMBER] Live | 12:50" at bounding box center [162, 64] width 153 height 43
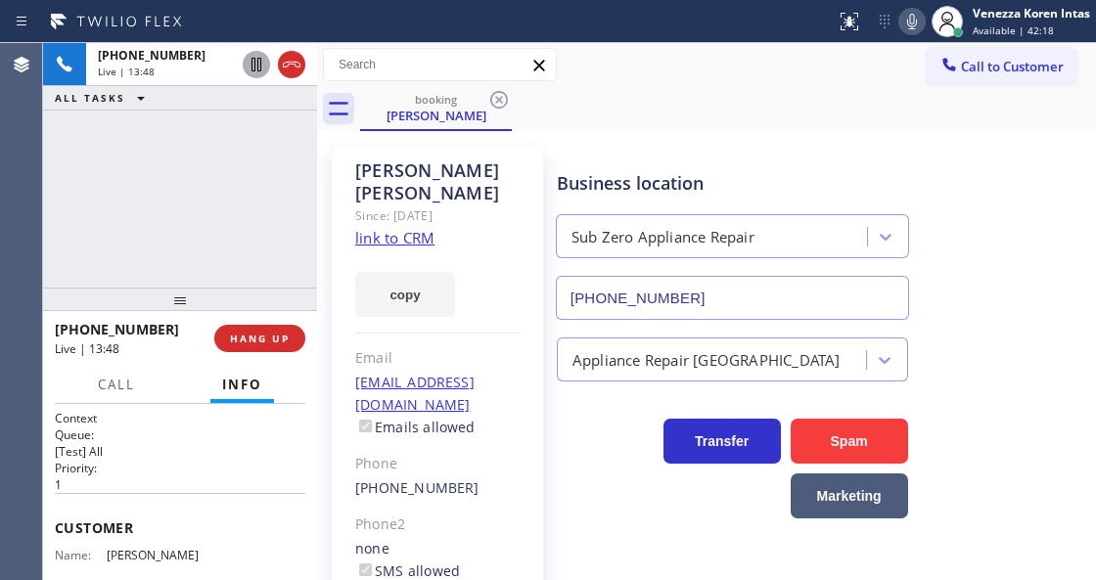
click at [915, 23] on icon at bounding box center [912, 22] width 10 height 16
click at [858, 107] on div "booking [PERSON_NAME]" at bounding box center [728, 109] width 736 height 44
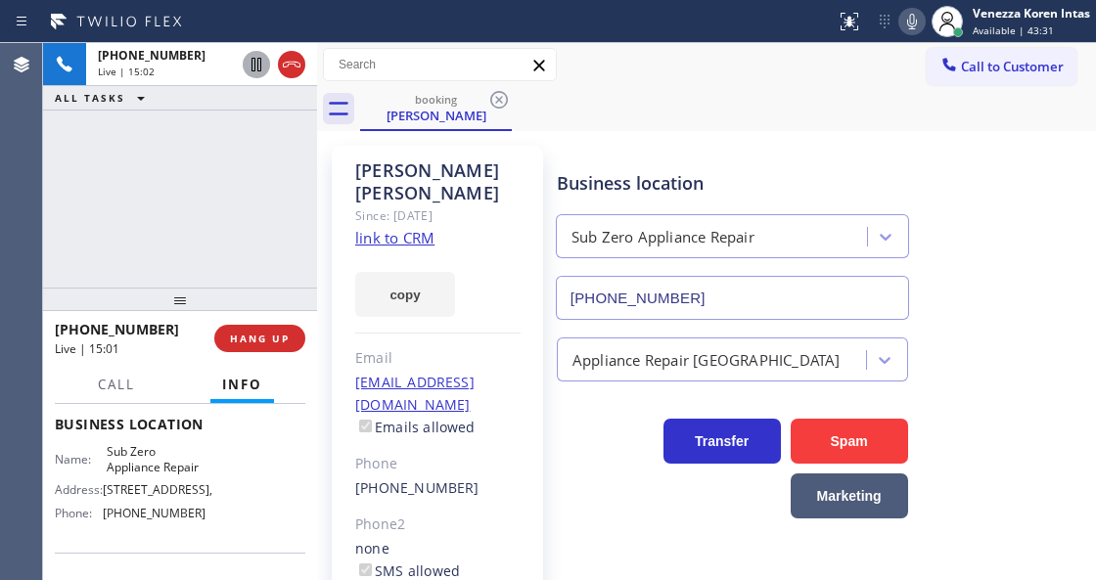
scroll to position [326, 0]
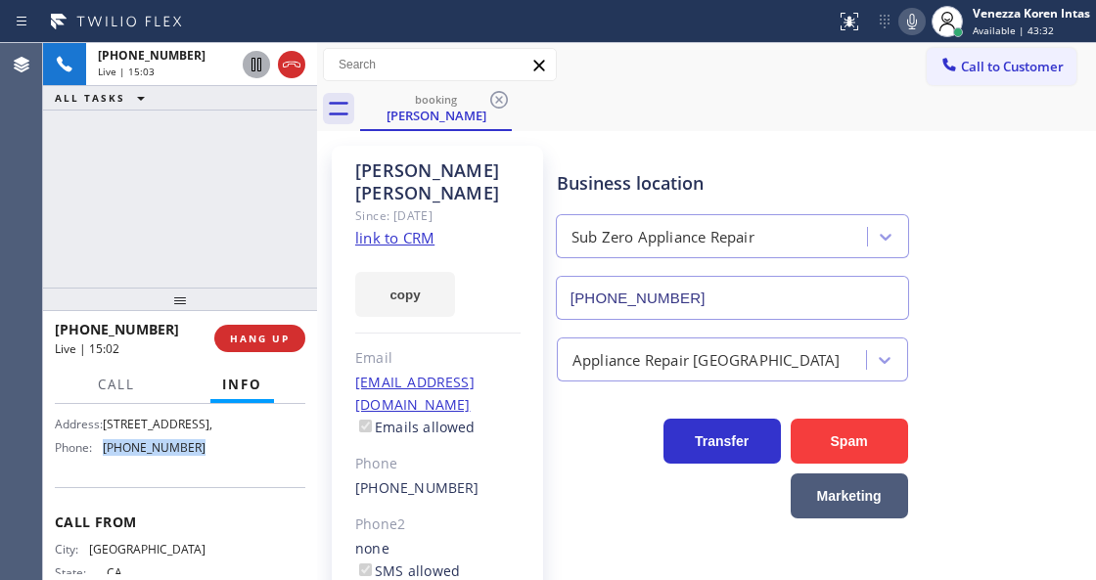
drag, startPoint x: 194, startPoint y: 515, endPoint x: 100, endPoint y: 513, distance: 93.9
click at [100, 455] on div "Phone: [PHONE_NUMBER]" at bounding box center [130, 447] width 151 height 15
copy div "[PHONE_NUMBER]"
click at [914, 33] on button at bounding box center [911, 21] width 27 height 27
drag, startPoint x: 249, startPoint y: 70, endPoint x: 272, endPoint y: 172, distance: 104.2
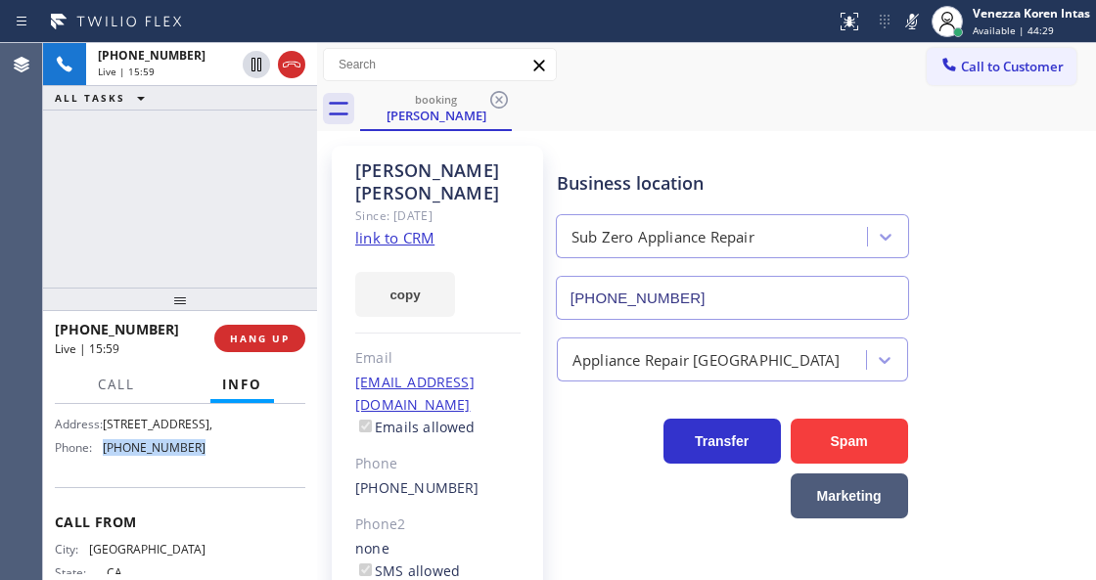
click at [250, 70] on icon at bounding box center [256, 64] width 23 height 23
click at [904, 27] on icon at bounding box center [911, 21] width 23 height 23
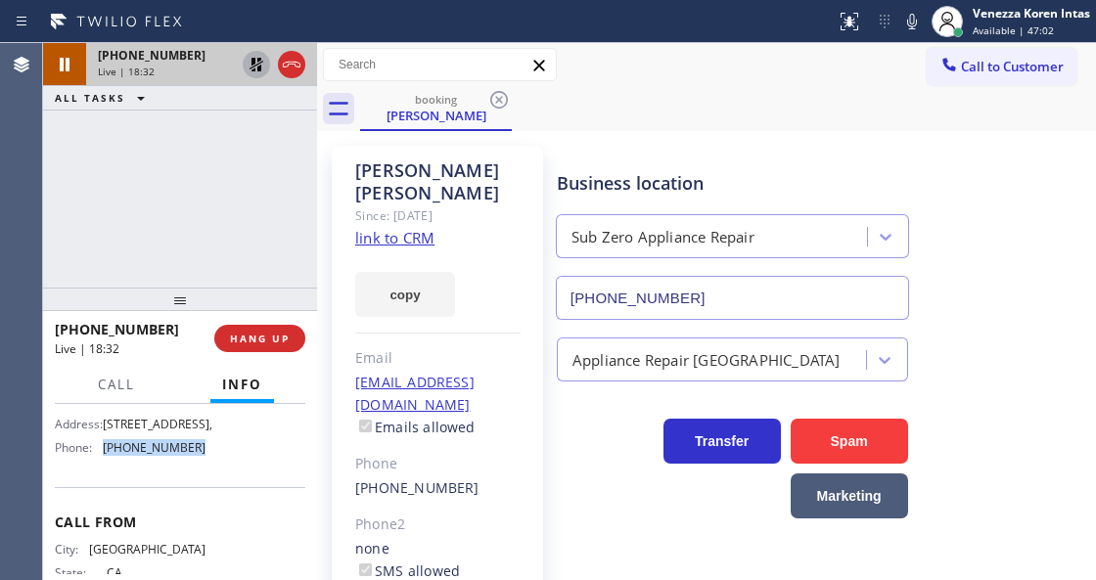
click at [249, 71] on icon at bounding box center [256, 64] width 23 height 23
click at [654, 100] on div "booking [PERSON_NAME]" at bounding box center [728, 109] width 736 height 44
click at [774, 117] on div "booking [PERSON_NAME]" at bounding box center [728, 109] width 736 height 44
click at [288, 245] on div "[PHONE_NUMBER] Live | 18:52 ALL TASKS ALL TASKS ACTIVE TASKS TASKS IN WRAP UP" at bounding box center [180, 165] width 274 height 245
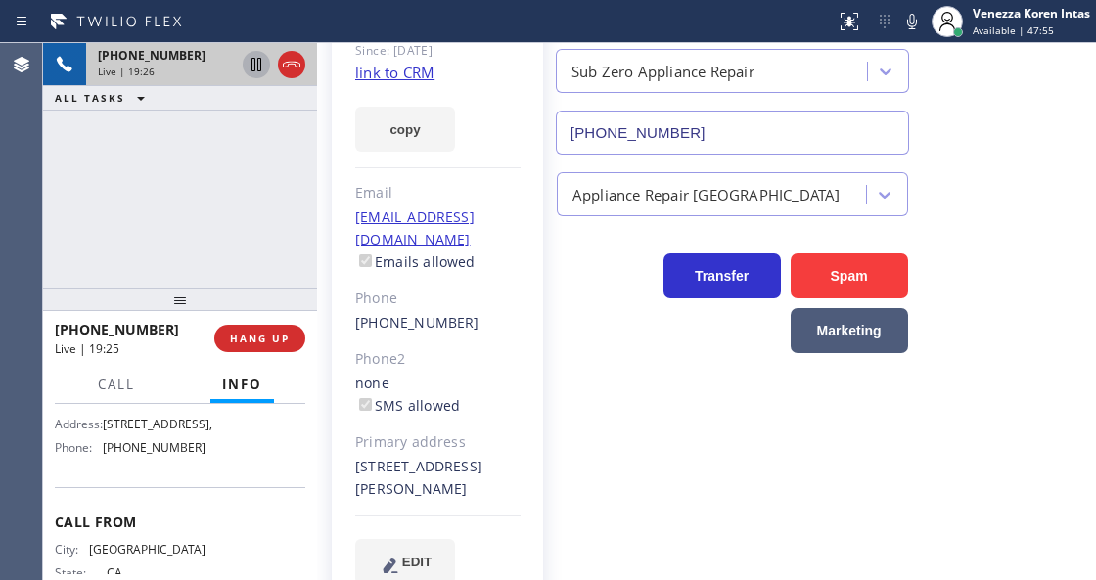
scroll to position [186, 0]
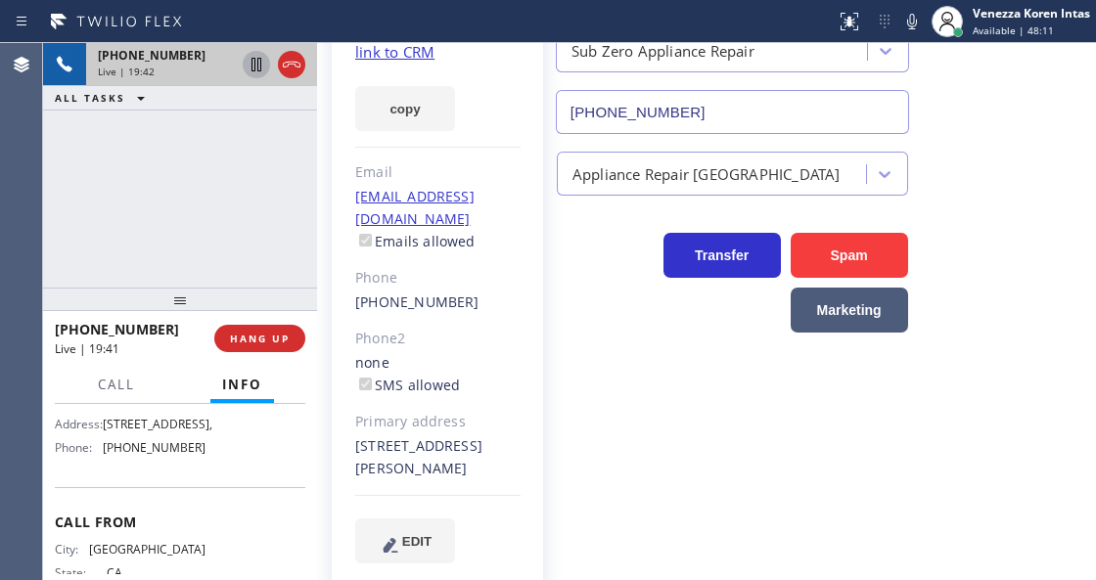
click at [311, 243] on div "[PHONE_NUMBER] Live | 19:42 ALL TASKS ALL TASKS ACTIVE TASKS TASKS IN WRAP UP" at bounding box center [180, 165] width 274 height 245
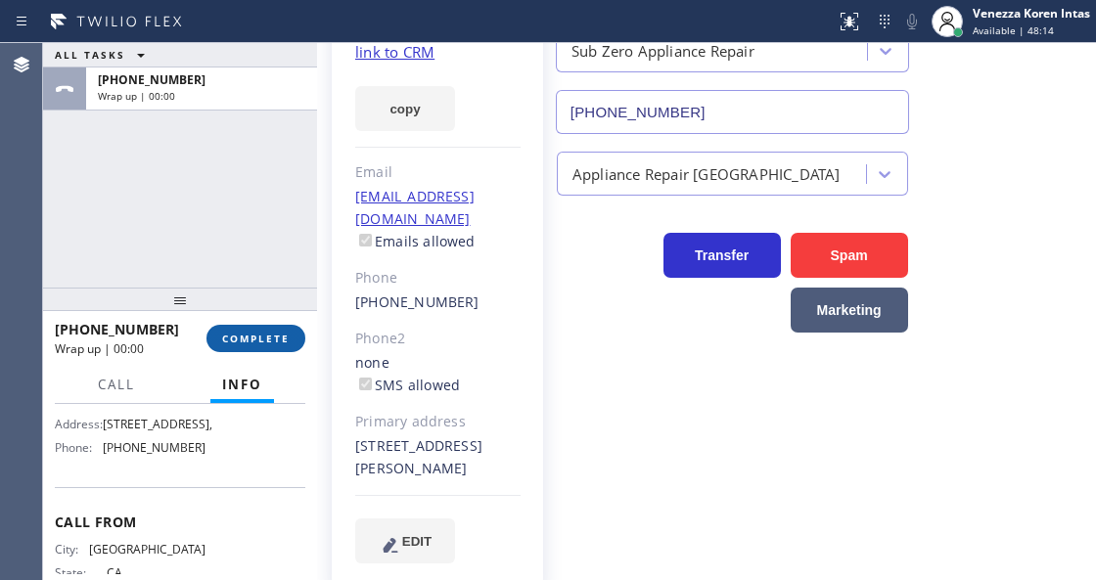
click at [281, 329] on button "COMPLETE" at bounding box center [255, 338] width 99 height 27
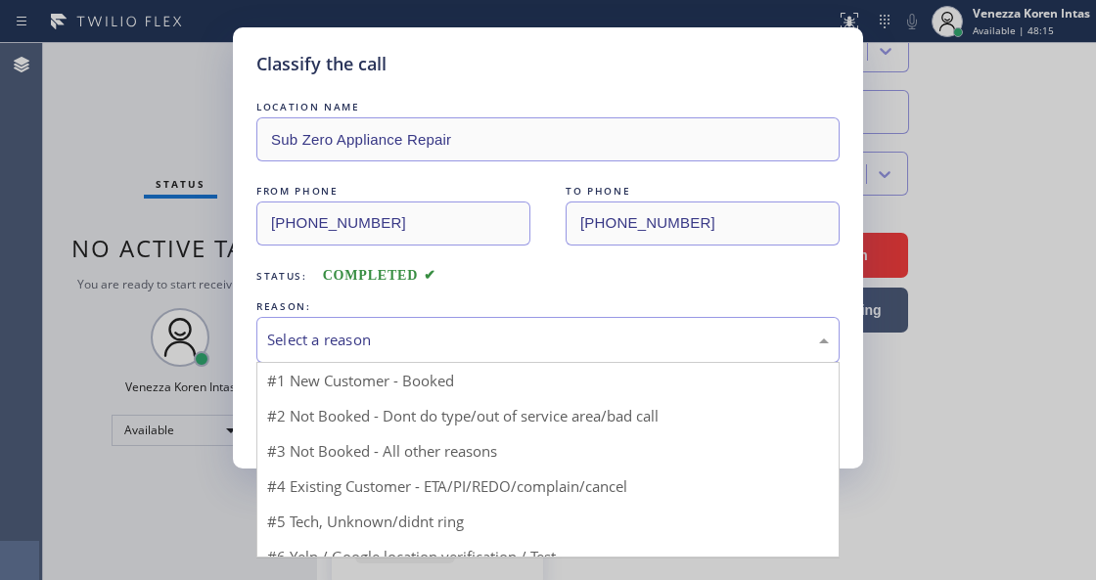
click at [512, 348] on div "Select a reason" at bounding box center [548, 340] width 562 height 23
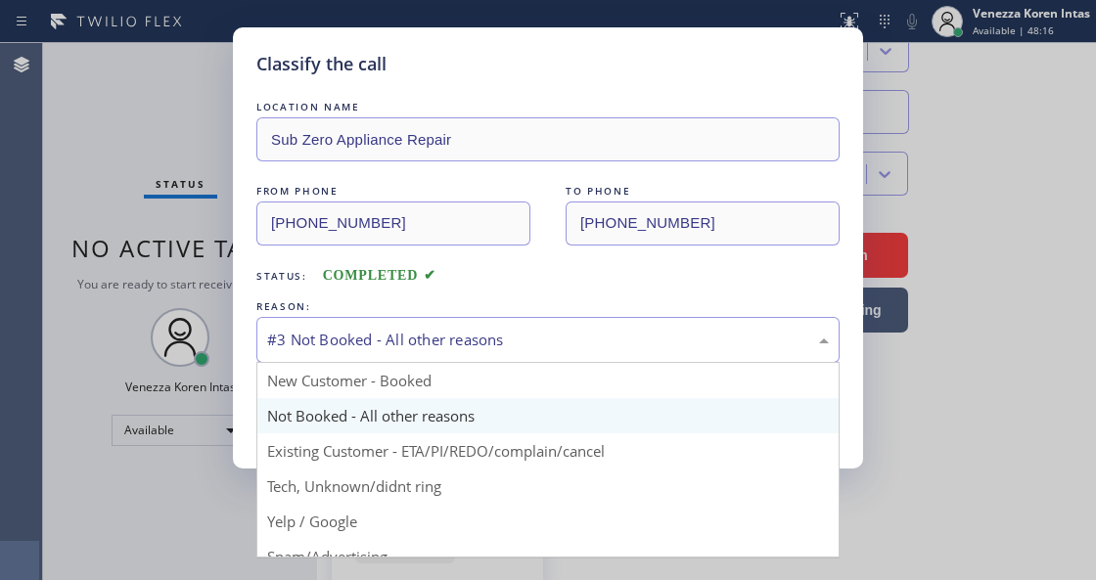
click at [480, 361] on div "#3 Not Booked - All other reasons" at bounding box center [547, 340] width 583 height 46
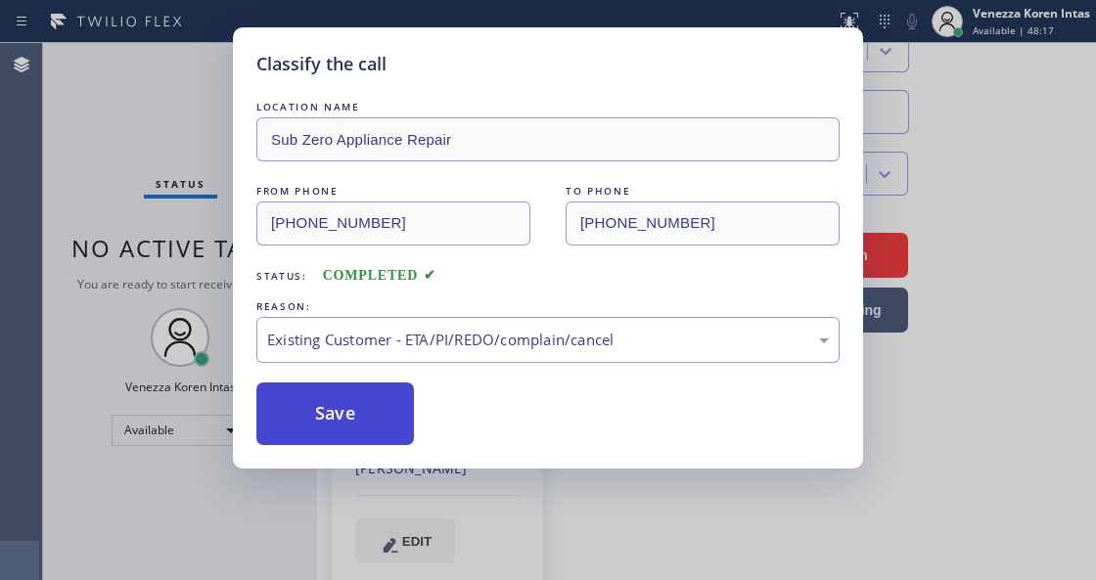
click at [385, 429] on button "Save" at bounding box center [335, 414] width 158 height 63
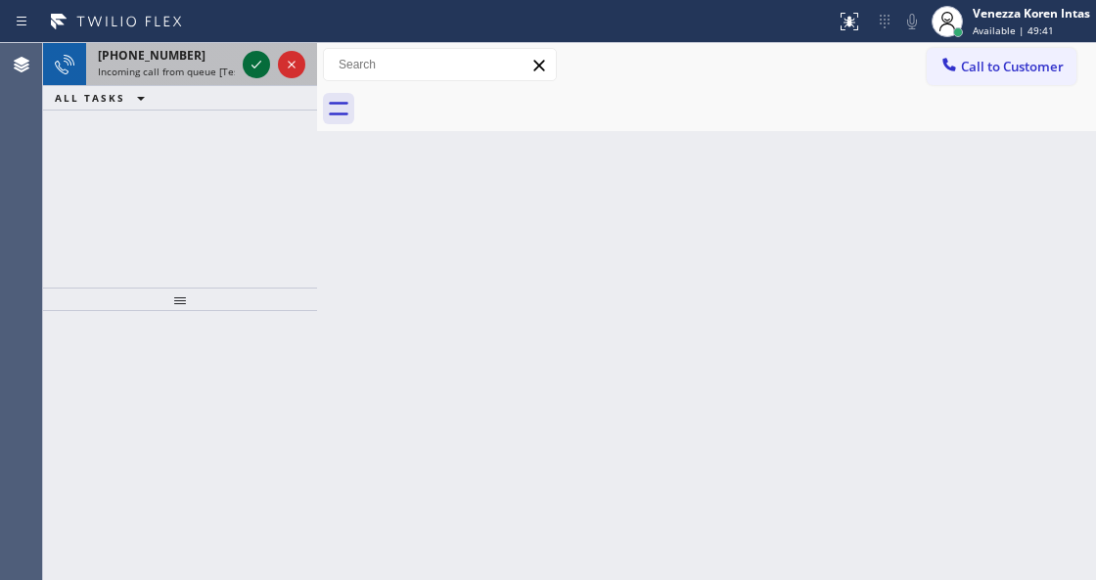
click at [258, 72] on icon at bounding box center [256, 64] width 23 height 23
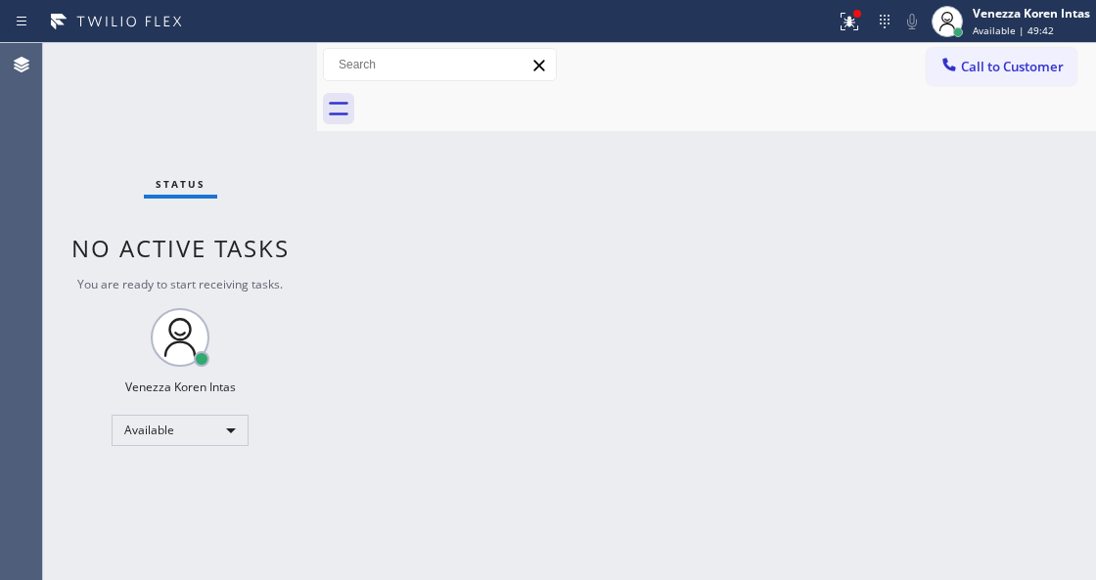
click at [368, 577] on div "Back to Dashboard Change Sender ID Customers Technicians Select a contact Outbo…" at bounding box center [706, 311] width 779 height 537
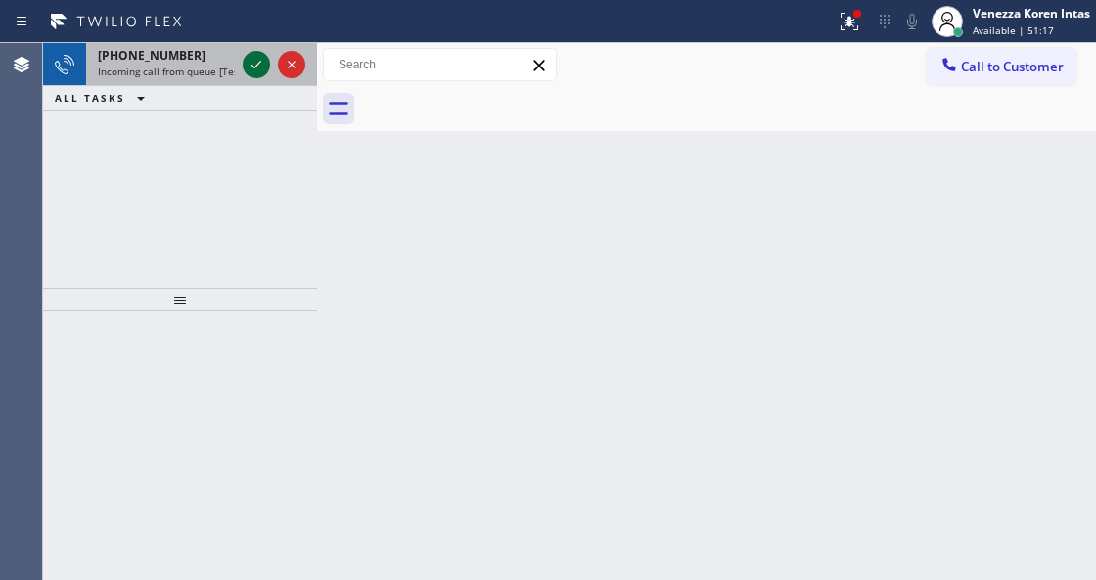
click at [254, 65] on icon at bounding box center [256, 64] width 23 height 23
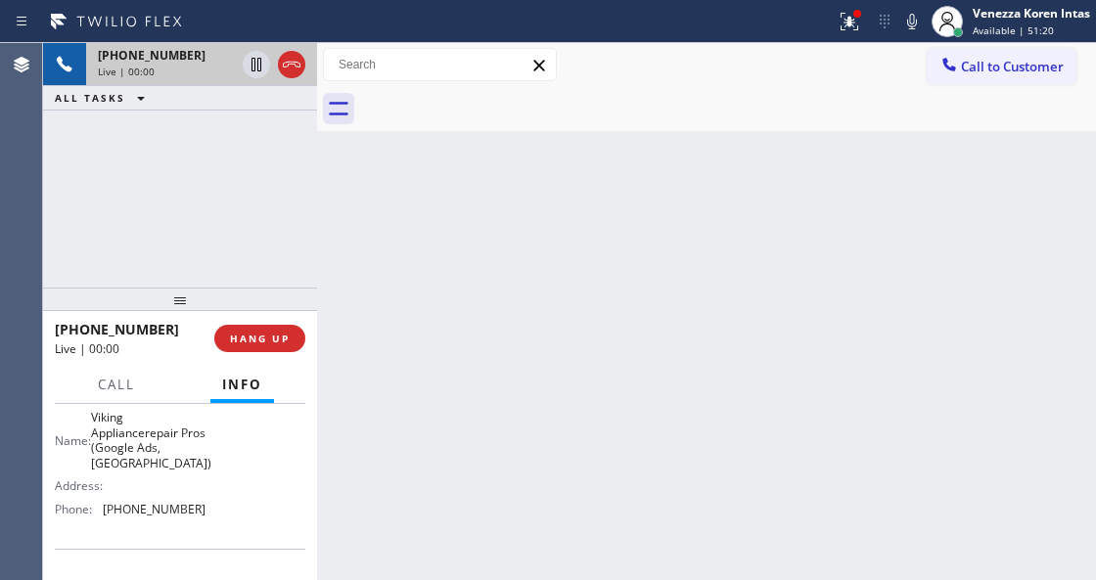
scroll to position [326, 0]
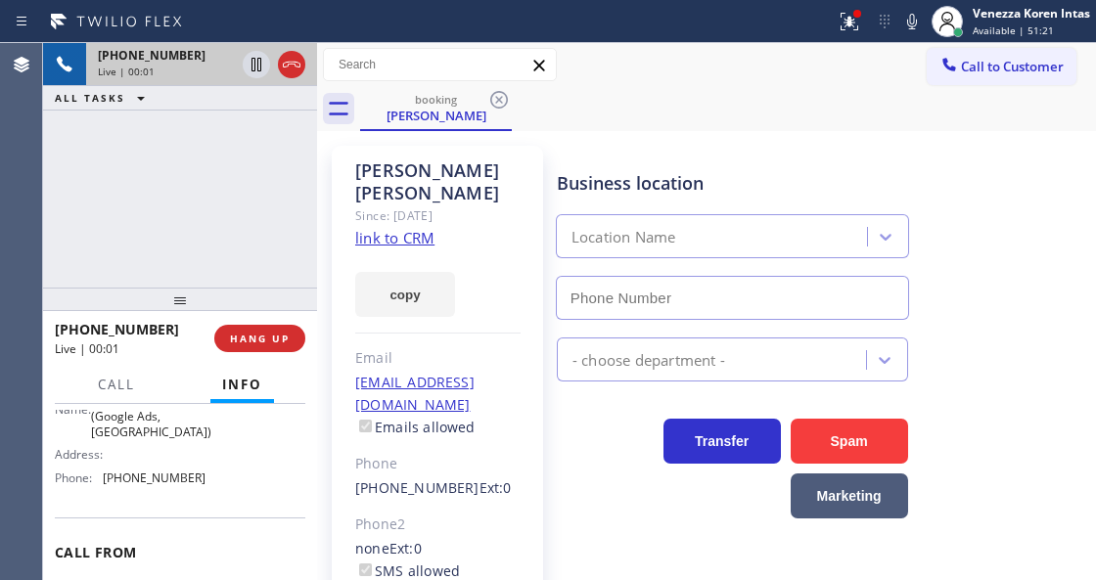
type input "[PHONE_NUMBER]"
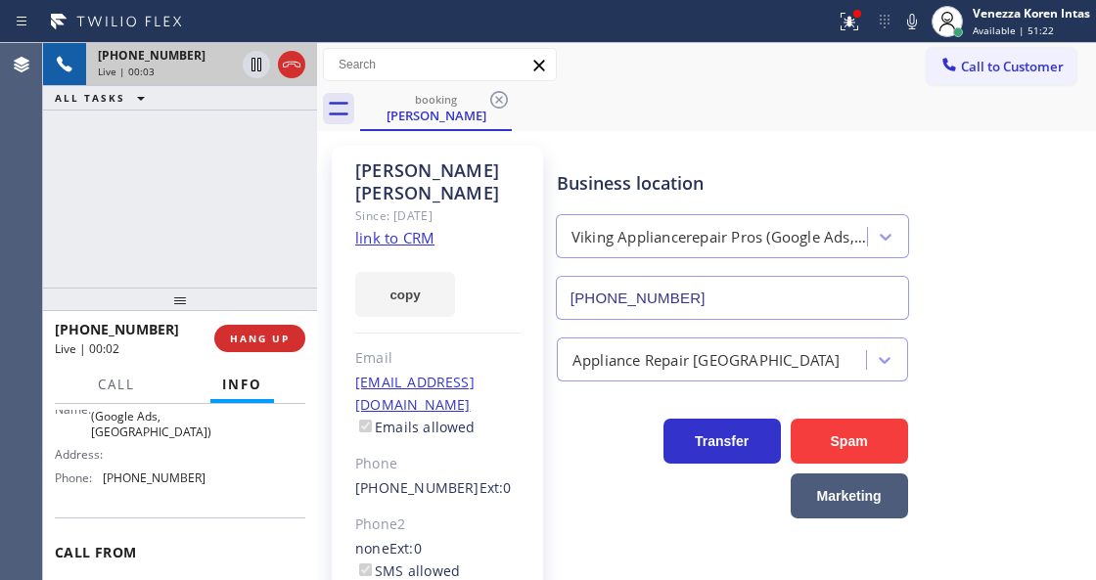
click at [423, 228] on link "link to CRM" at bounding box center [394, 238] width 79 height 20
click at [859, 27] on icon at bounding box center [848, 21] width 23 height 23
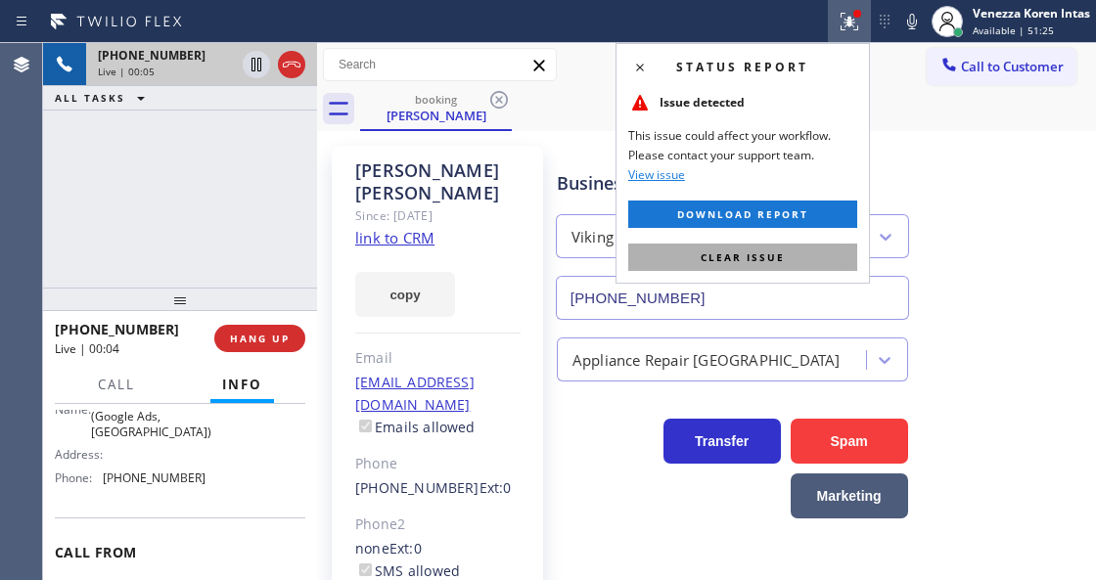
click at [815, 262] on button "Clear issue" at bounding box center [742, 257] width 229 height 27
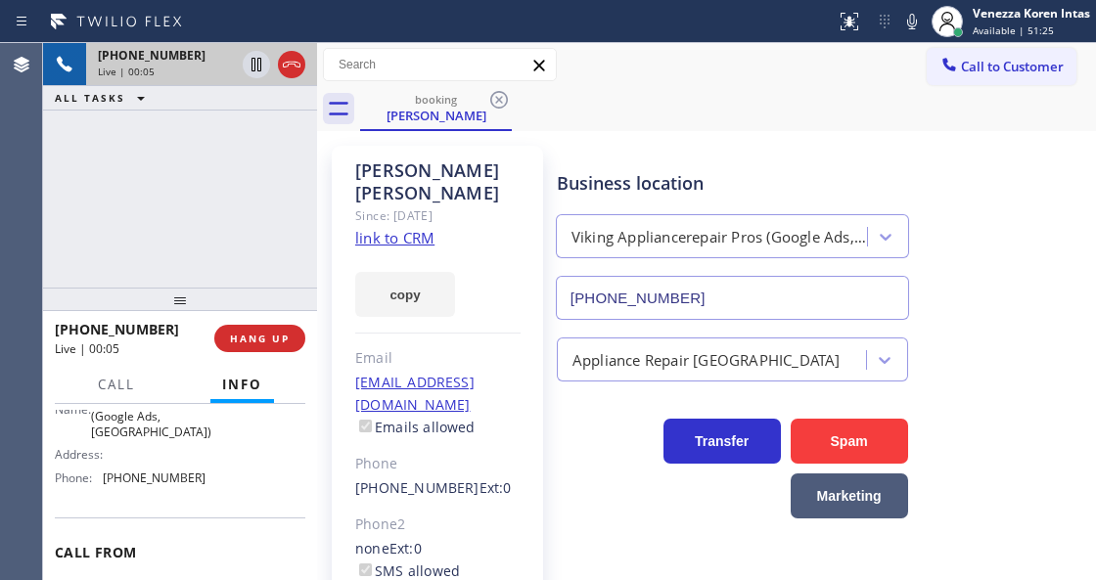
click at [888, 163] on div "Business location Viking Appliancerepair Pros (Google Ads, [GEOGRAPHIC_DATA]) […" at bounding box center [732, 235] width 359 height 169
click at [918, 22] on icon at bounding box center [911, 21] width 23 height 23
click at [916, 33] on button at bounding box center [911, 21] width 27 height 27
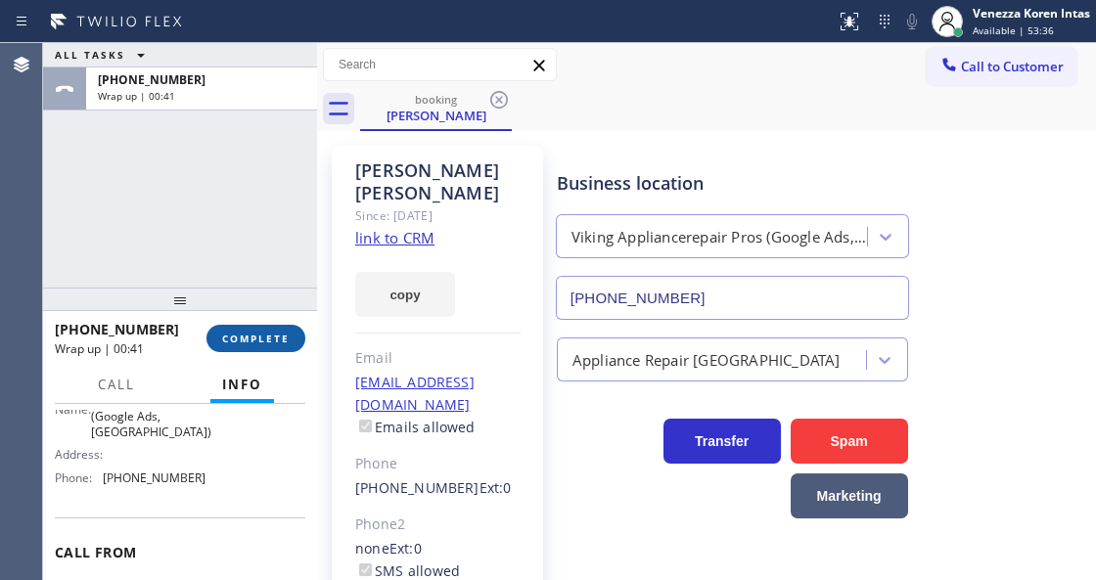
click at [241, 342] on span "COMPLETE" at bounding box center [256, 339] width 68 height 14
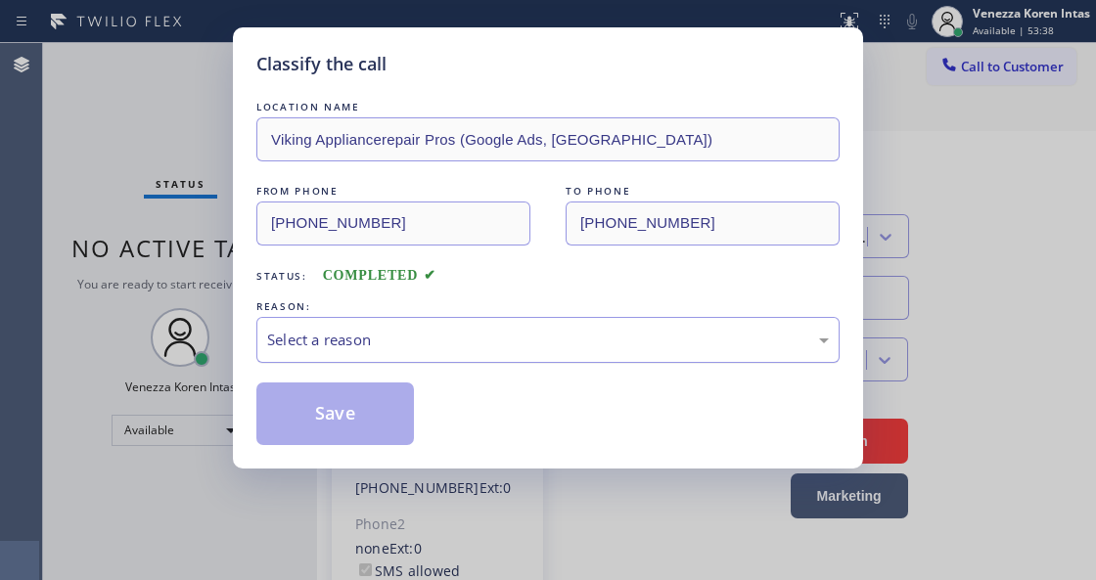
click at [522, 336] on div "Select a reason" at bounding box center [548, 340] width 562 height 23
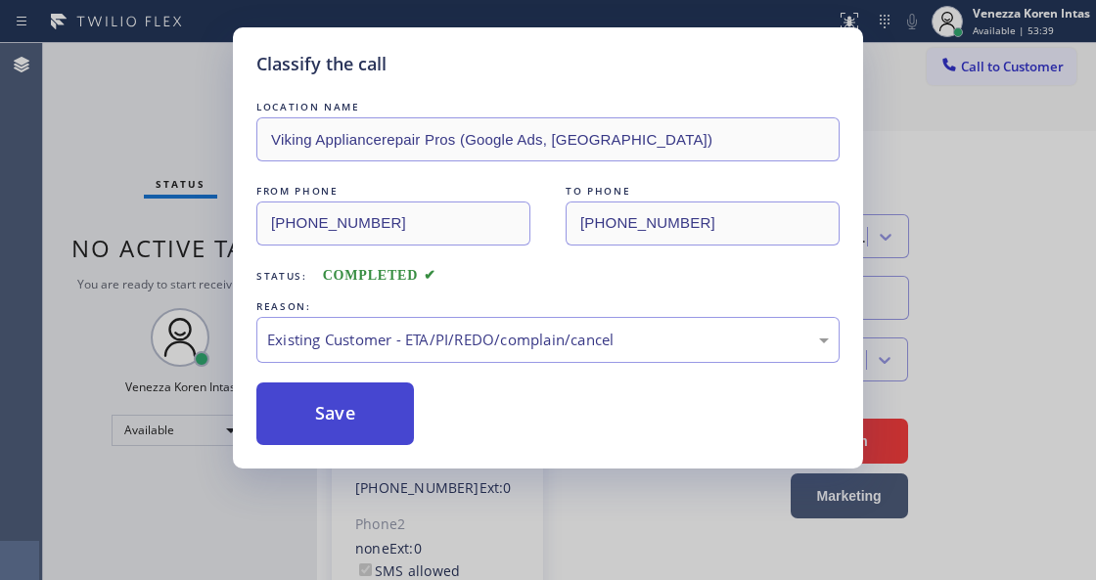
click at [345, 434] on button "Save" at bounding box center [335, 414] width 158 height 63
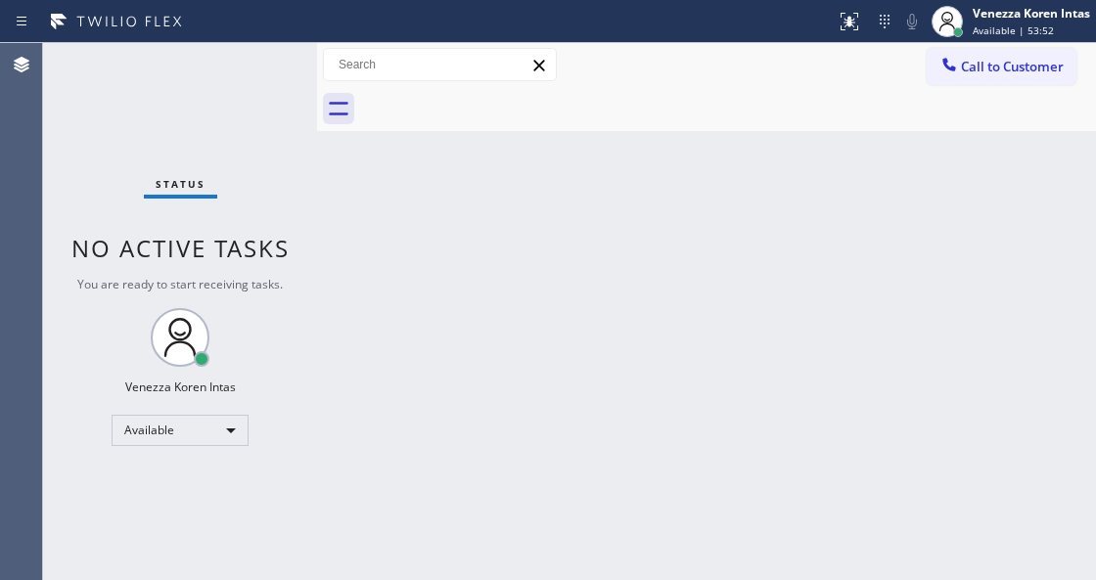
click at [438, 115] on div at bounding box center [728, 109] width 736 height 44
drag, startPoint x: 508, startPoint y: 243, endPoint x: 412, endPoint y: 522, distance: 295.8
click at [507, 244] on div "Back to Dashboard Change Sender ID Customers Technicians Select a contact Outbo…" at bounding box center [706, 311] width 779 height 537
click at [346, 207] on div "Back to Dashboard Change Sender ID Customers Technicians Select a contact Outbo…" at bounding box center [706, 311] width 779 height 537
click at [641, 200] on div "Back to Dashboard Change Sender ID Customers Technicians Select a contact Outbo…" at bounding box center [706, 311] width 779 height 537
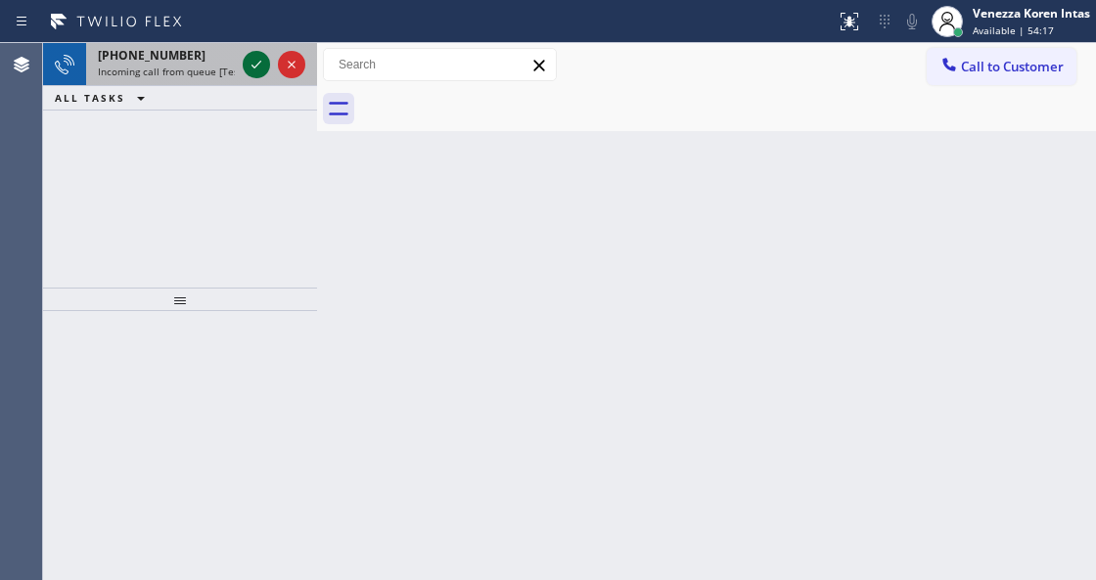
click at [257, 67] on icon at bounding box center [256, 64] width 23 height 23
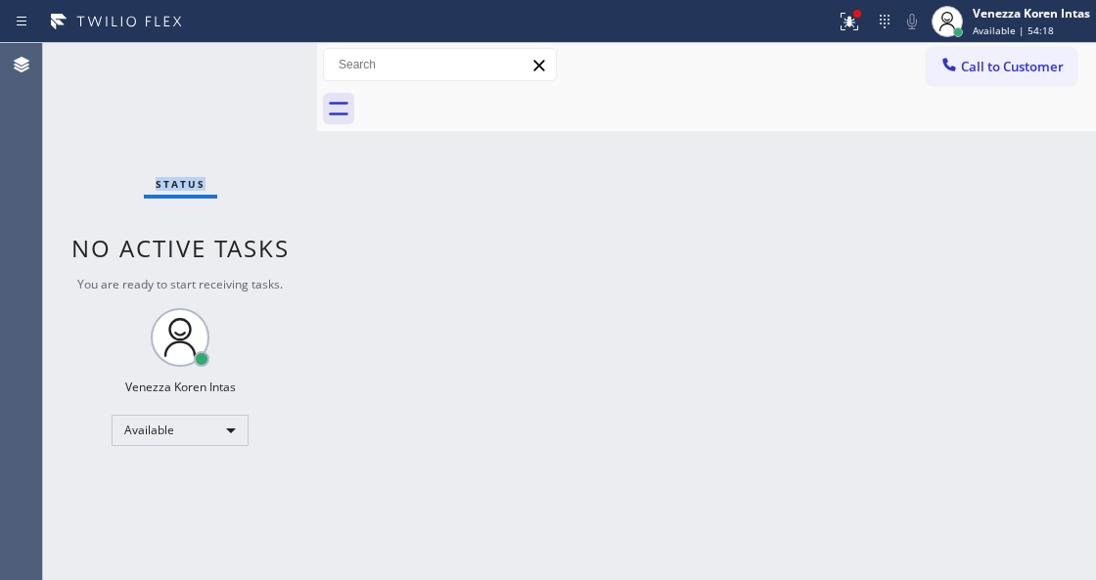
click at [257, 67] on div "Status No active tasks You are ready to start receiving tasks. Venezza Koren In…" at bounding box center [180, 311] width 274 height 537
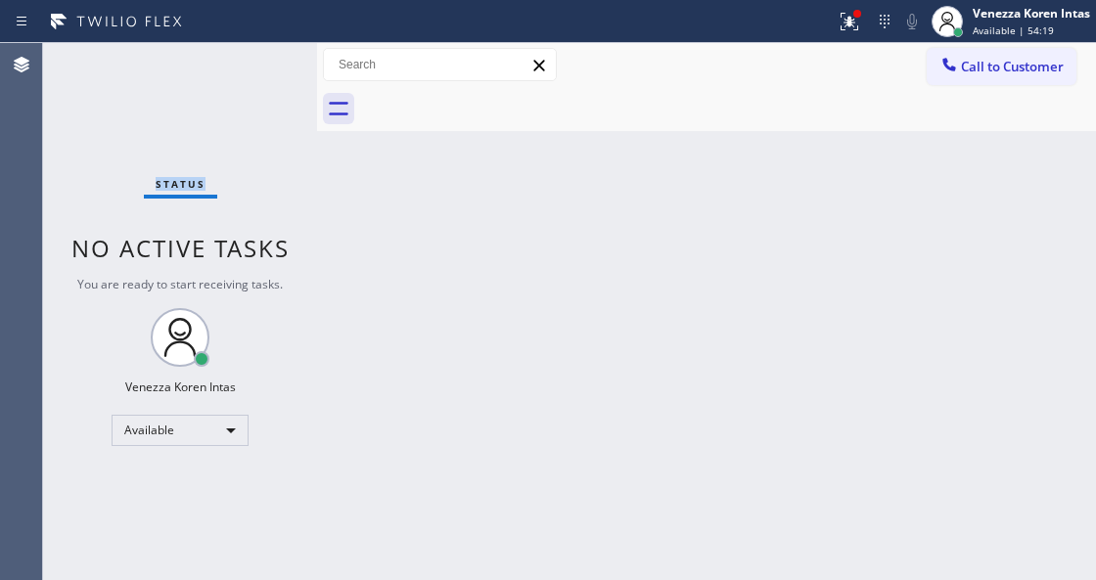
click at [258, 67] on div "Status No active tasks You are ready to start receiving tasks. Venezza Koren In…" at bounding box center [180, 311] width 274 height 537
click at [254, 100] on div "Status No active tasks You are ready to start receiving tasks. Venezza Koren In…" at bounding box center [180, 311] width 274 height 537
click at [376, 353] on div "Back to Dashboard Change Sender ID Customers Technicians Select a contact Outbo…" at bounding box center [706, 311] width 779 height 537
click at [229, 192] on div "Status No active tasks You are ready to start receiving tasks. Venezza Koren In…" at bounding box center [180, 311] width 274 height 537
click at [186, 113] on div "Status No active tasks You are ready to start receiving tasks. Venezza Koren In…" at bounding box center [180, 311] width 274 height 537
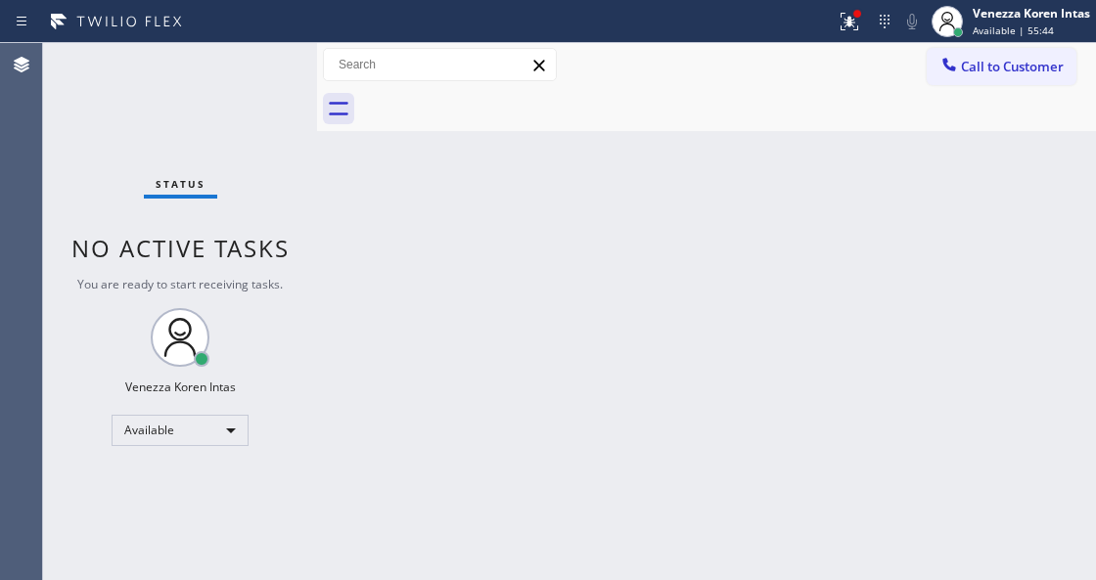
click at [408, 363] on div "Back to Dashboard Change Sender ID Customers Technicians Select a contact Outbo…" at bounding box center [706, 311] width 779 height 537
click at [837, 7] on button at bounding box center [849, 21] width 43 height 43
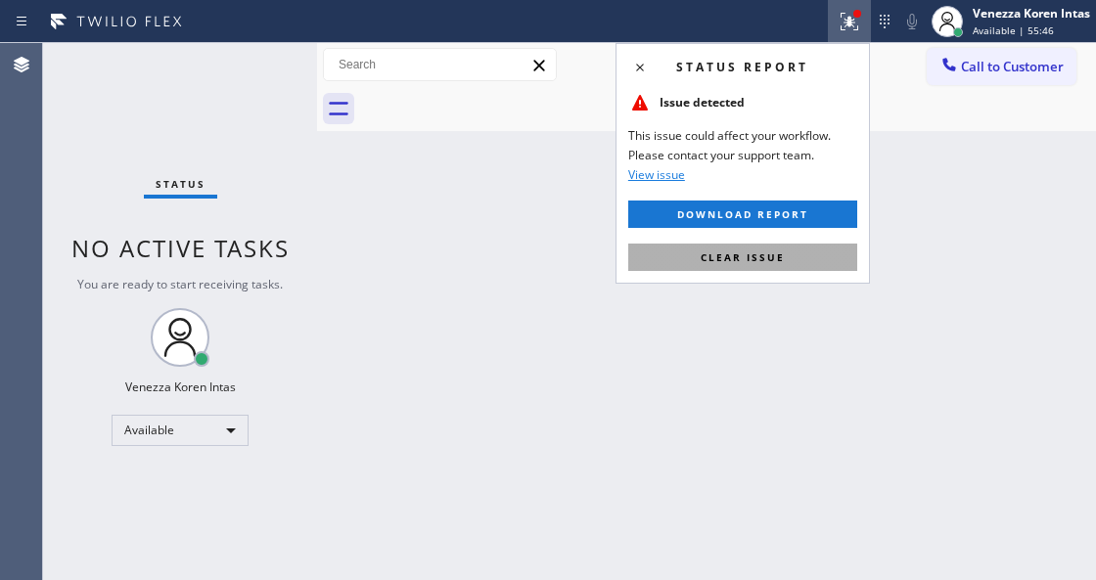
click at [768, 254] on span "Clear issue" at bounding box center [743, 257] width 84 height 14
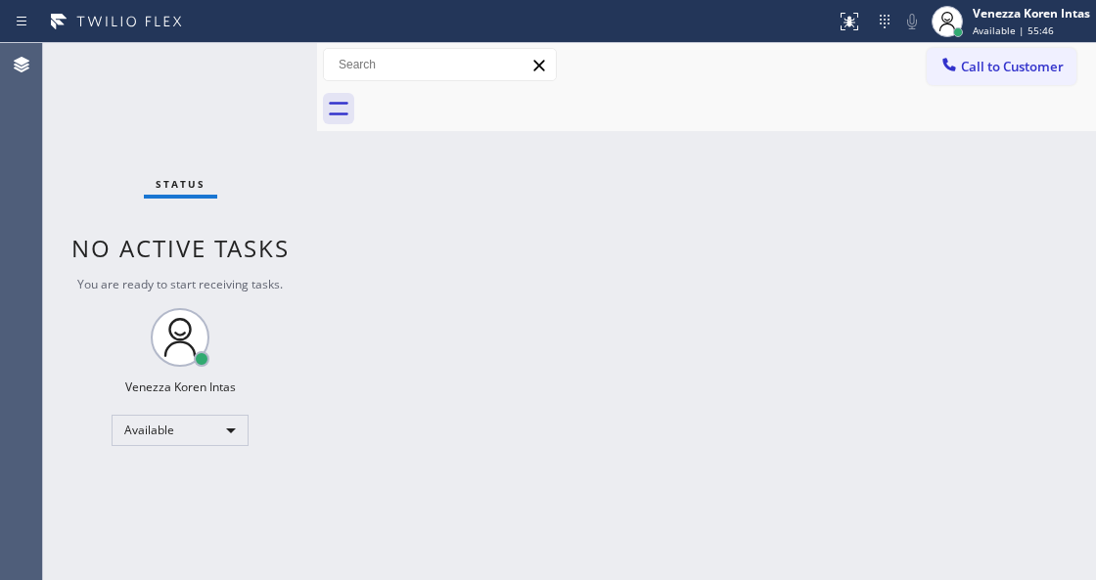
drag, startPoint x: 768, startPoint y: 354, endPoint x: 748, endPoint y: 27, distance: 327.4
click at [768, 355] on div "Back to Dashboard Change Sender ID Customers Technicians Select a contact Outbo…" at bounding box center [706, 311] width 779 height 537
click at [176, 137] on div "Status No active tasks You are ready to start receiving tasks. Venezza Koren In…" at bounding box center [180, 311] width 274 height 537
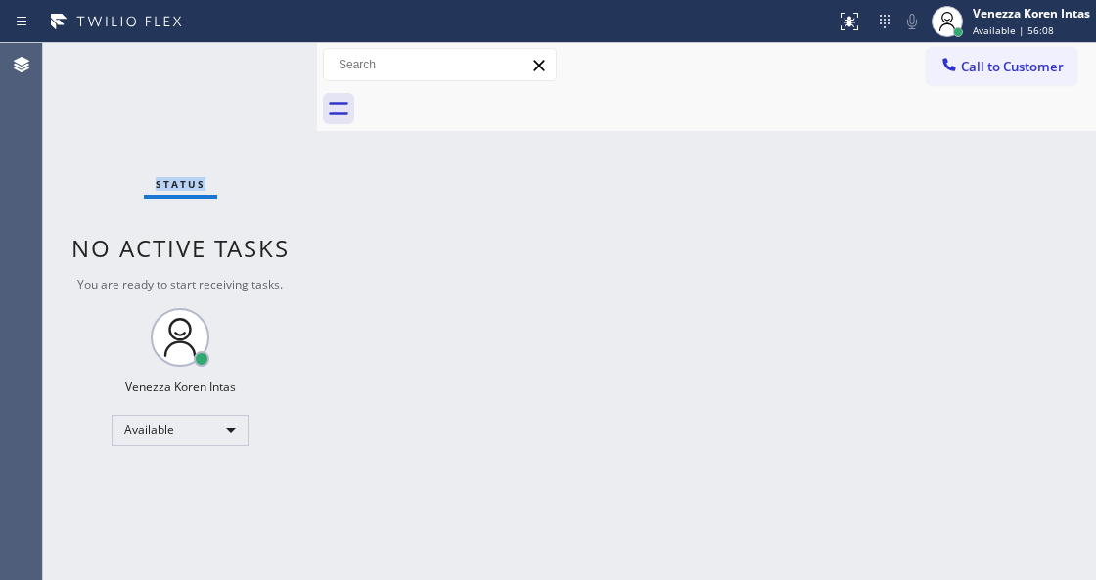
click at [176, 137] on div "Status No active tasks You are ready to start receiving tasks. Venezza Koren In…" at bounding box center [180, 311] width 274 height 537
click at [344, 240] on div "Back to Dashboard Change Sender ID Customers Technicians Select a contact Outbo…" at bounding box center [706, 311] width 779 height 537
click at [299, 99] on div "Status No active tasks You are ready to start receiving tasks. Venezza Koren In…" at bounding box center [180, 311] width 274 height 537
click at [399, 272] on div "Back to Dashboard Change Sender ID Customers Technicians Select a contact Outbo…" at bounding box center [706, 311] width 779 height 537
drag, startPoint x: 280, startPoint y: 186, endPoint x: 266, endPoint y: 151, distance: 37.8
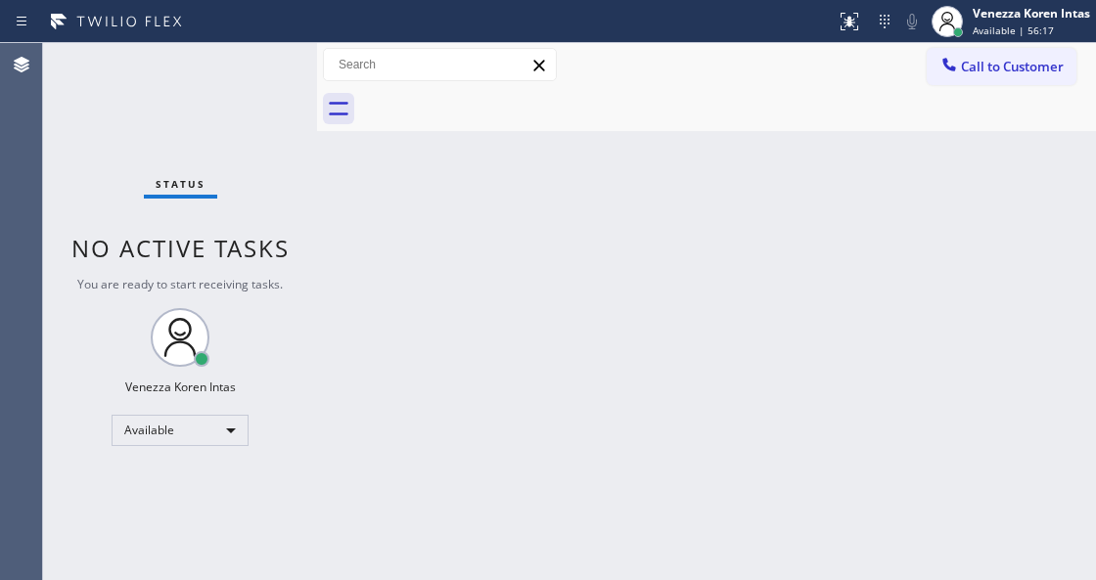
click at [280, 186] on div "Status No active tasks You are ready to start receiving tasks. Venezza Koren In…" at bounding box center [180, 311] width 274 height 537
click at [249, 85] on div "Status No active tasks You are ready to start receiving tasks. Venezza Koren In…" at bounding box center [180, 311] width 274 height 537
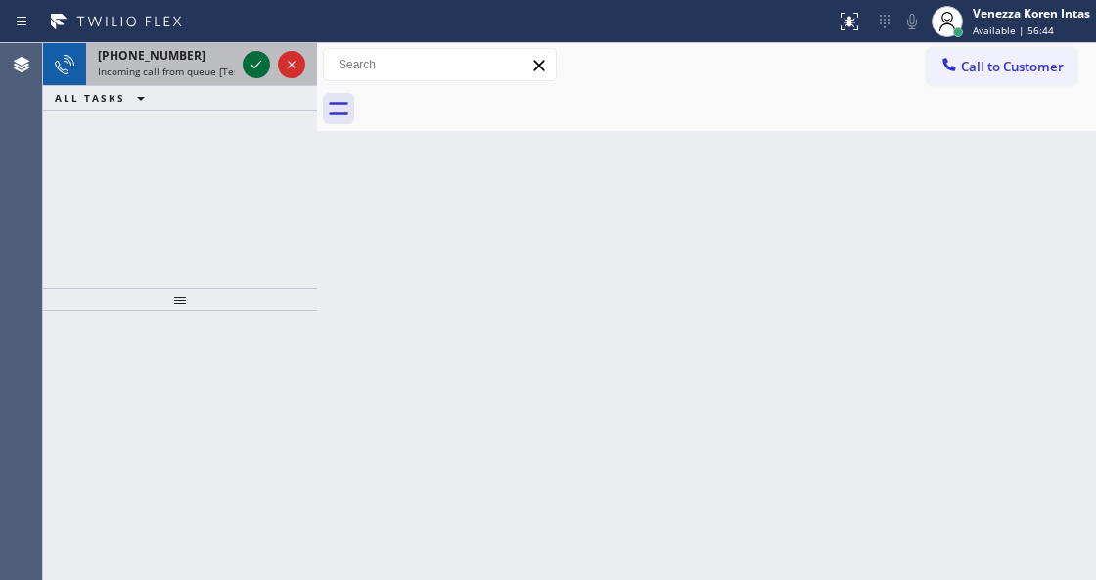
click at [263, 68] on icon at bounding box center [256, 64] width 23 height 23
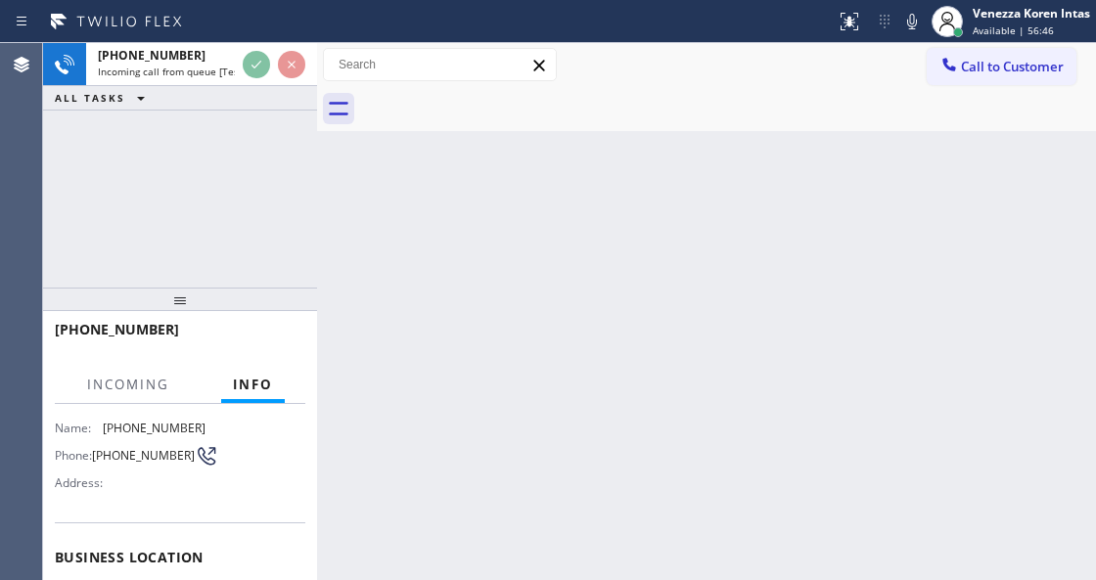
scroll to position [196, 0]
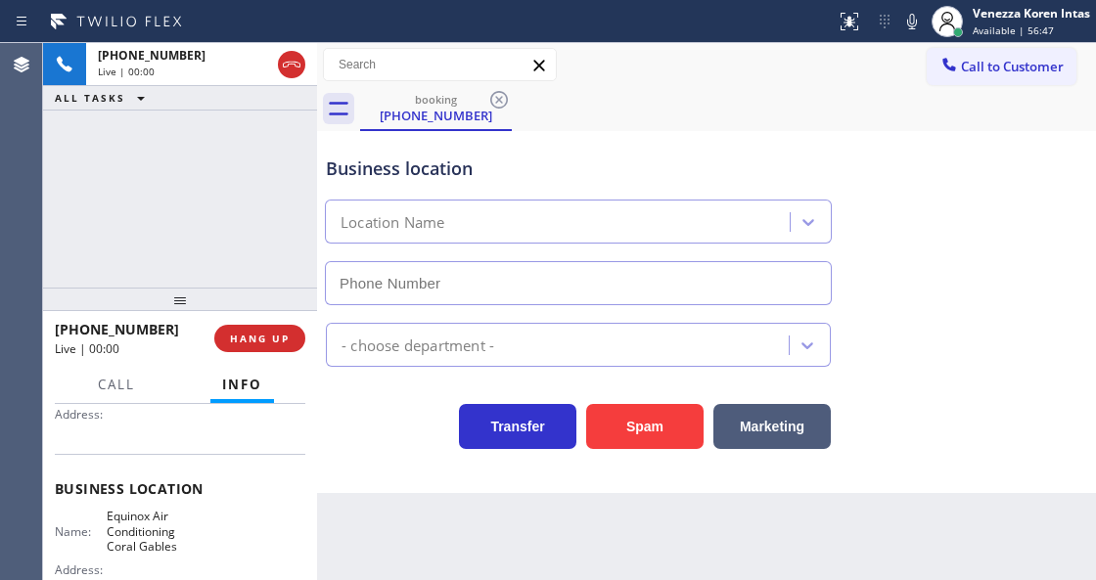
type input "[PHONE_NUMBER]"
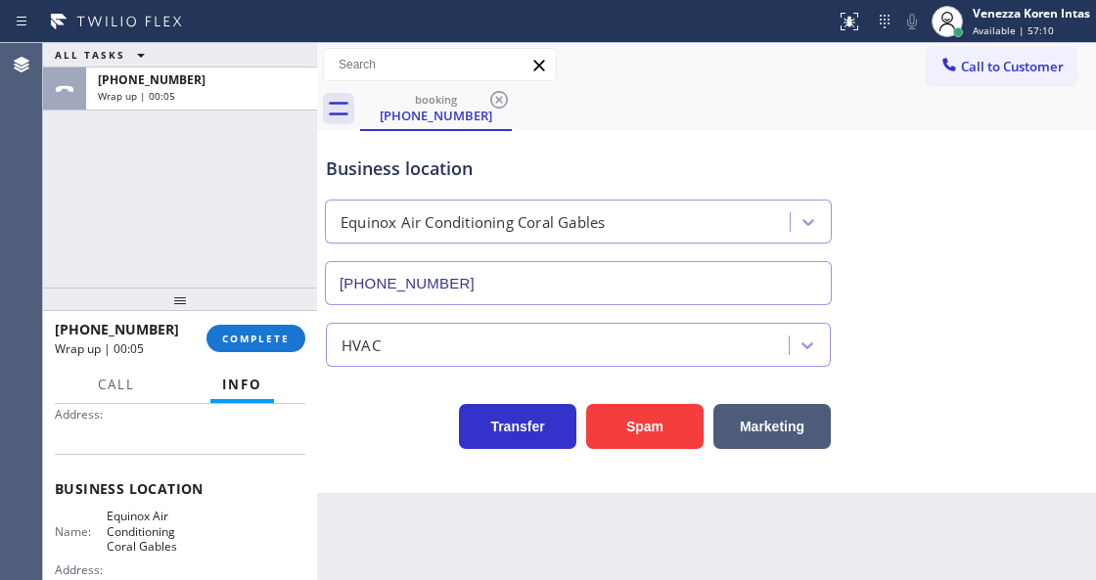
scroll to position [65, 0]
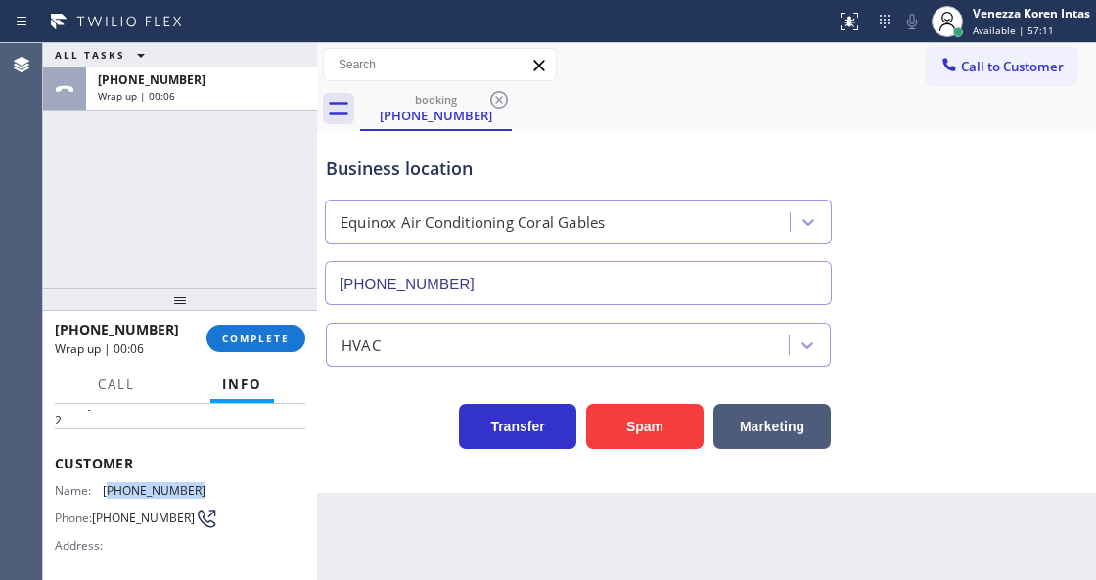
drag, startPoint x: 205, startPoint y: 487, endPoint x: 108, endPoint y: 487, distance: 97.8
click at [108, 487] on div "Name: [PHONE_NUMBER] Phone: [PHONE_NUMBER] Address:" at bounding box center [180, 521] width 250 height 77
copy span "754) 715-3522"
click at [626, 205] on div "Equinox Air Conditioning Coral Gables" at bounding box center [560, 222] width 459 height 34
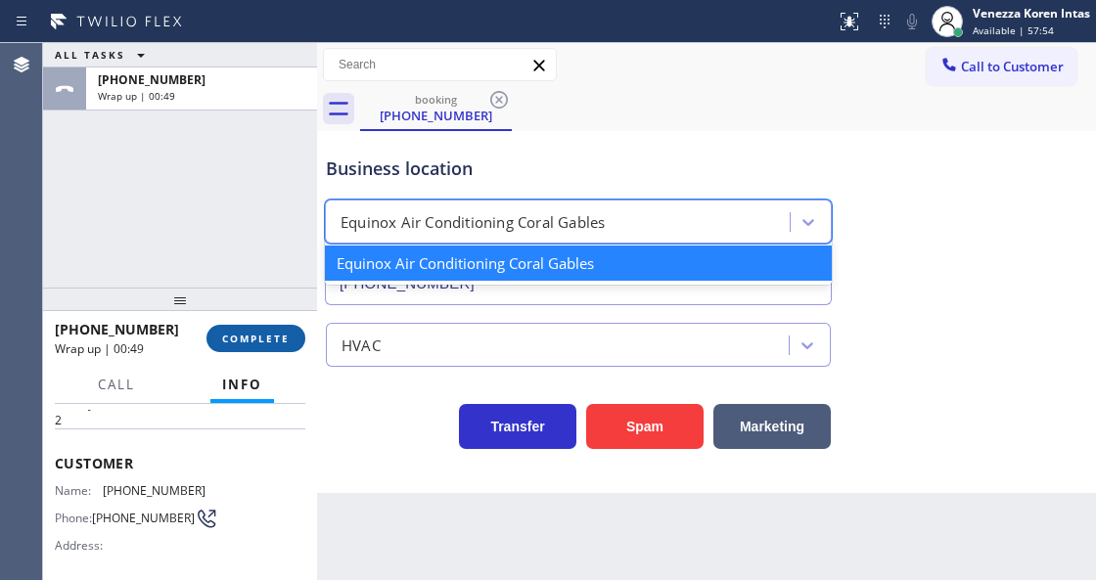
click at [252, 336] on span "COMPLETE" at bounding box center [256, 339] width 68 height 14
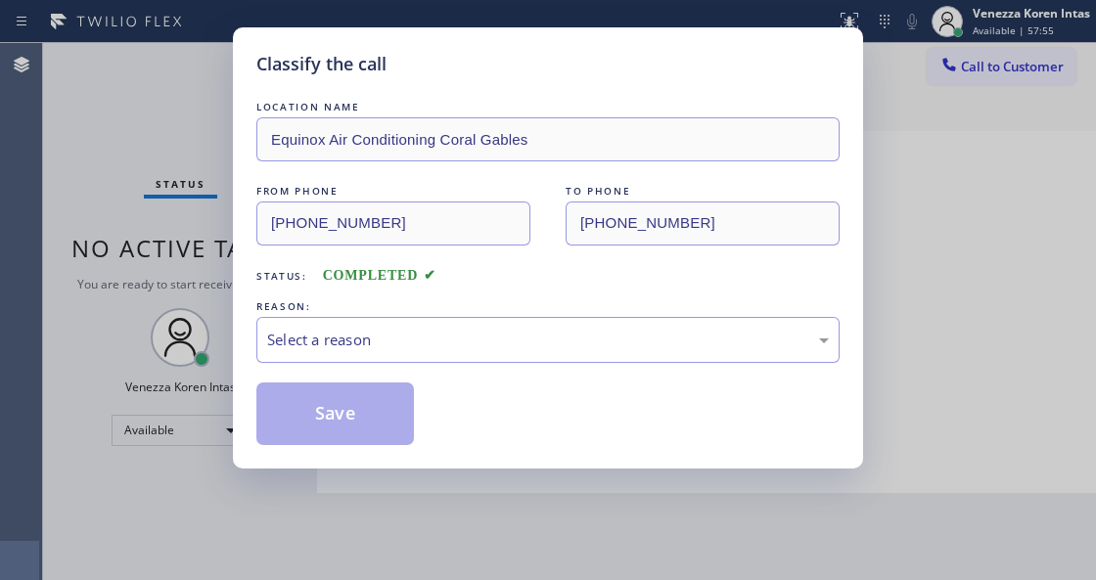
click at [472, 345] on div "Select a reason" at bounding box center [548, 340] width 562 height 23
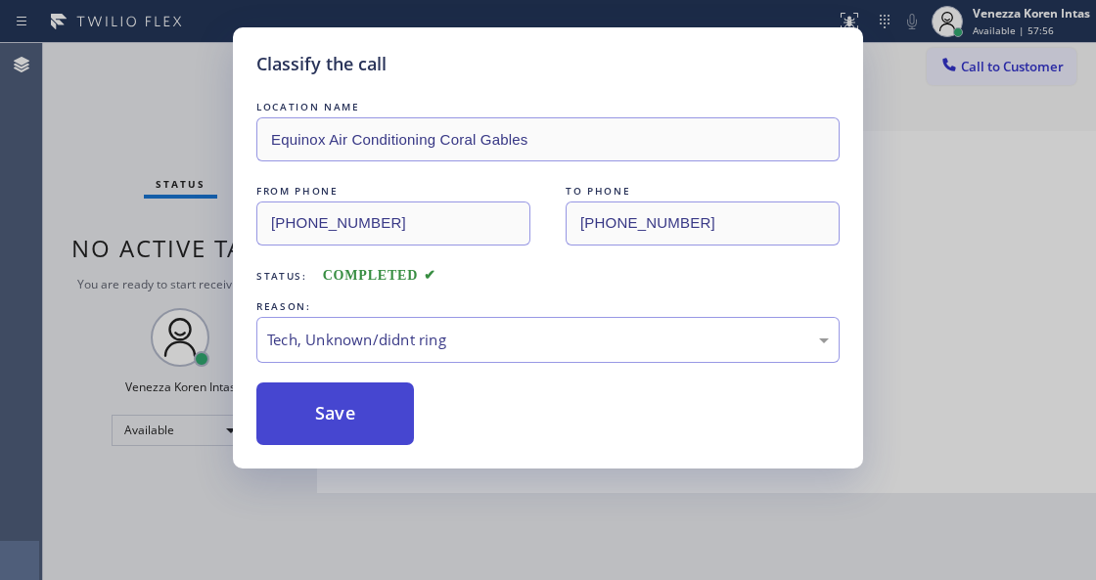
click at [403, 419] on button "Save" at bounding box center [335, 414] width 158 height 63
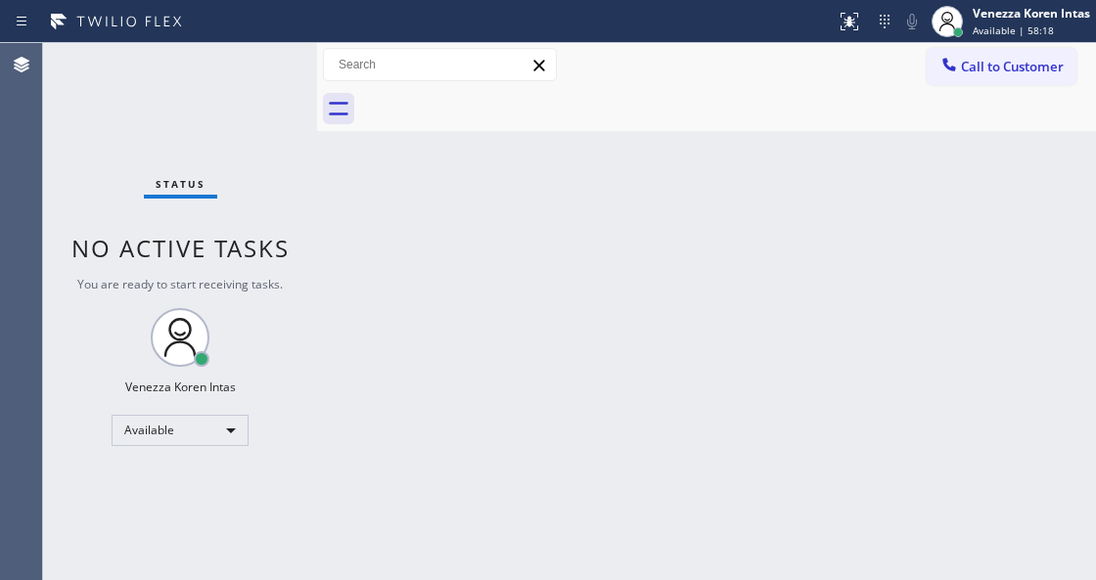
click at [347, 184] on div "Back to Dashboard Change Sender ID Customers Technicians Select a contact Outbo…" at bounding box center [706, 311] width 779 height 537
click at [268, 80] on div "Status No active tasks You are ready to start receiving tasks. Venezza Koren In…" at bounding box center [180, 311] width 274 height 537
click at [239, 95] on div "Status No active tasks You are ready to start receiving tasks. Venezza Koren In…" at bounding box center [180, 311] width 274 height 537
click at [494, 288] on div "Back to Dashboard Change Sender ID Customers Technicians Select a contact Outbo…" at bounding box center [706, 311] width 779 height 537
click at [473, 284] on div "Back to Dashboard Change Sender ID Customers Technicians Select a contact Outbo…" at bounding box center [706, 311] width 779 height 537
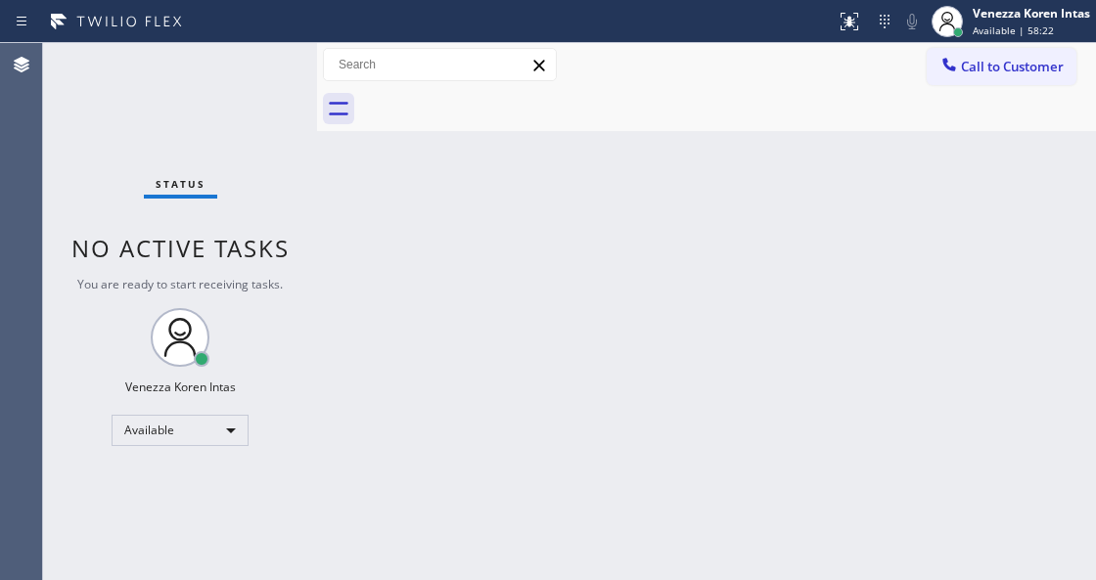
click at [252, 98] on div "Status No active tasks You are ready to start receiving tasks. Venezza Koren In…" at bounding box center [180, 311] width 274 height 537
click at [495, 307] on div "Back to Dashboard Change Sender ID Customers Technicians Select a contact Outbo…" at bounding box center [706, 311] width 779 height 537
click at [239, 82] on div "Status No active tasks You are ready to start receiving tasks. Venezza Koren In…" at bounding box center [180, 311] width 274 height 537
click at [242, 82] on div "Status No active tasks You are ready to start receiving tasks. Venezza Koren In…" at bounding box center [180, 311] width 274 height 537
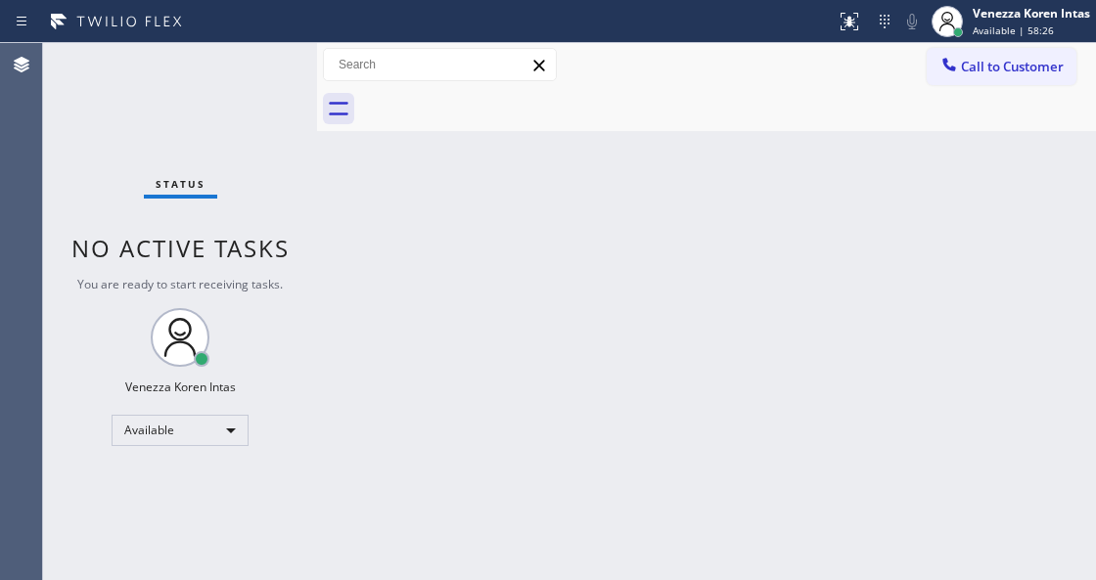
click at [242, 82] on div "Status No active tasks You are ready to start receiving tasks. Venezza Koren In…" at bounding box center [180, 311] width 274 height 537
drag, startPoint x: 174, startPoint y: 90, endPoint x: 137, endPoint y: 104, distance: 39.6
click at [139, 103] on div "Status No active tasks You are ready to start receiving tasks. Venezza Koren In…" at bounding box center [180, 311] width 274 height 537
drag, startPoint x: 250, startPoint y: 87, endPoint x: 280, endPoint y: 209, distance: 125.8
click at [250, 87] on div "Status No active tasks You are ready to start receiving tasks. Venezza Koren In…" at bounding box center [180, 311] width 274 height 537
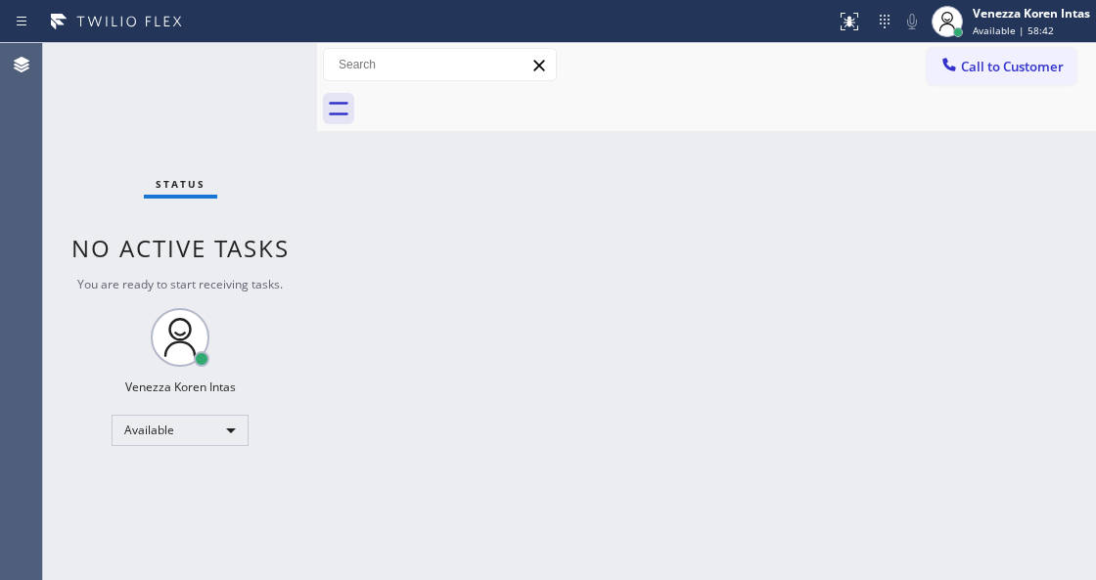
click at [258, 204] on div "Status No active tasks You are ready to start receiving tasks. Venezza Koren In…" at bounding box center [180, 311] width 274 height 537
click at [243, 88] on div "Status No active tasks You are ready to start receiving tasks. Venezza Koren In…" at bounding box center [180, 311] width 274 height 537
click at [239, 79] on div "Status No active tasks You are ready to start receiving tasks. Venezza Koren In…" at bounding box center [180, 311] width 274 height 537
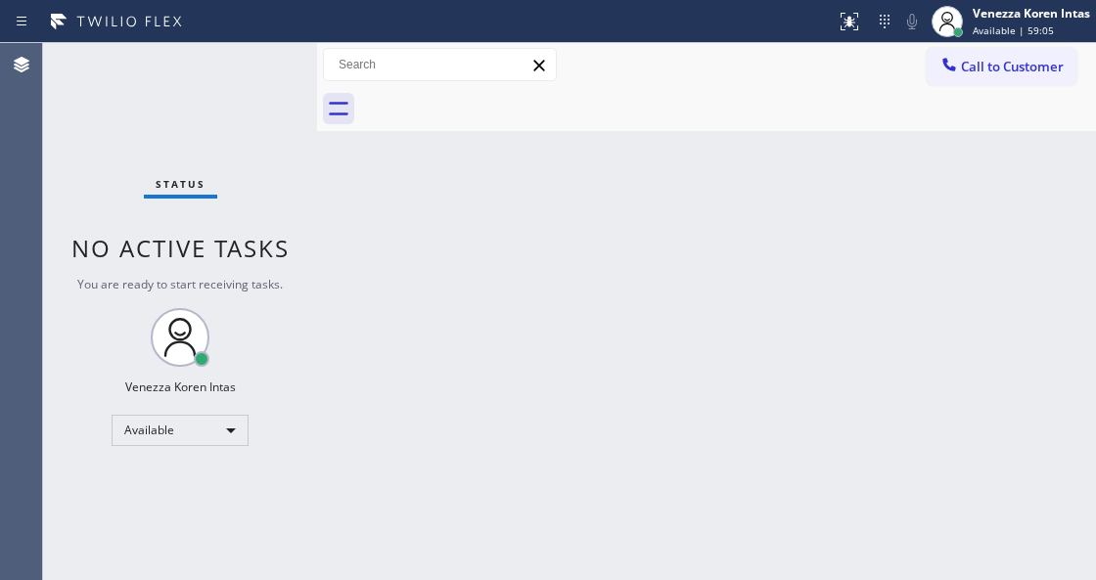
click at [239, 79] on div "Status No active tasks You are ready to start receiving tasks. Venezza Koren In…" at bounding box center [180, 311] width 274 height 537
click at [575, 205] on div "Back to Dashboard Change Sender ID Customers Technicians Select a contact Outbo…" at bounding box center [706, 311] width 779 height 537
click at [240, 184] on div "Status No active tasks You are ready to start receiving tasks. Venezza Koren In…" at bounding box center [180, 311] width 274 height 537
click at [436, 119] on div at bounding box center [728, 109] width 736 height 44
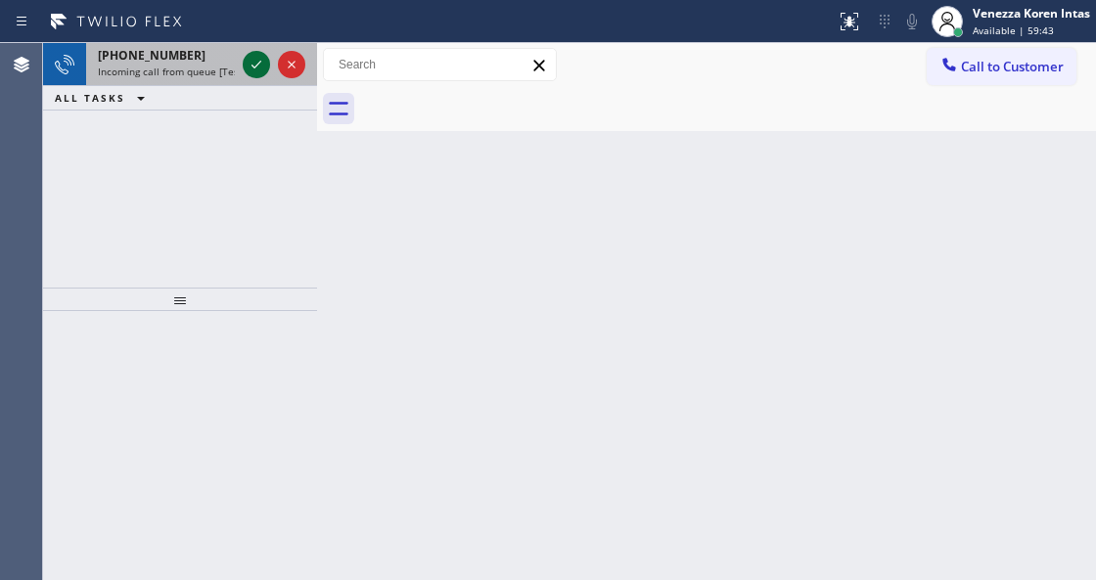
click at [245, 63] on icon at bounding box center [256, 64] width 23 height 23
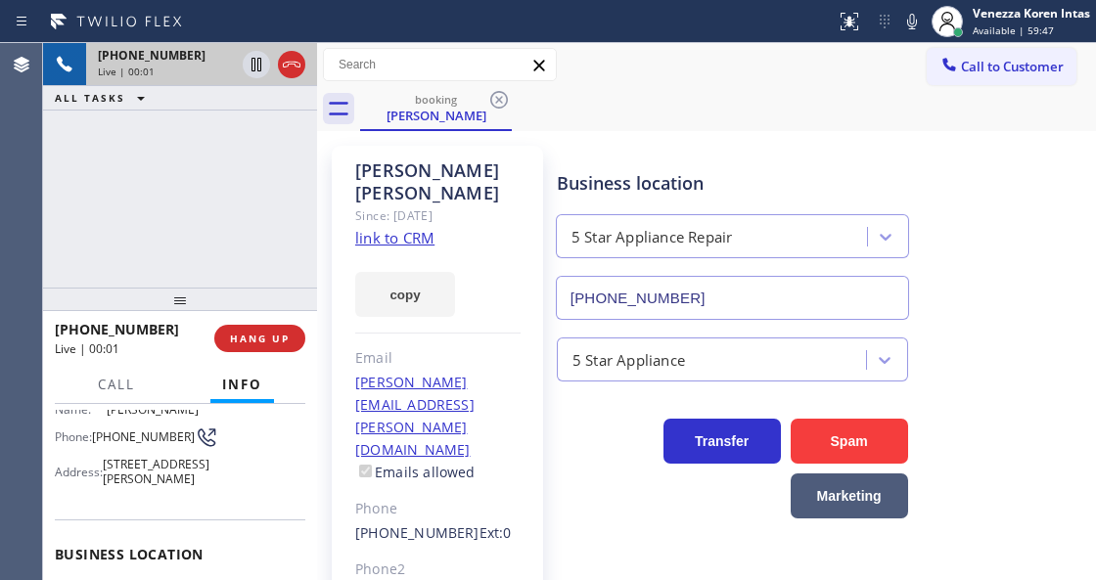
type input "[PHONE_NUMBER]"
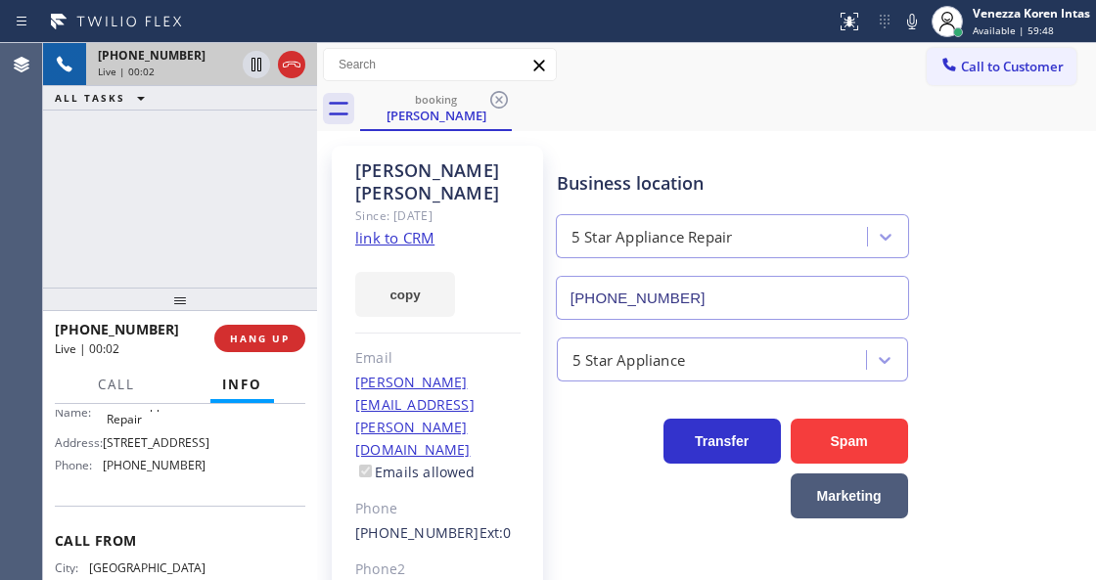
scroll to position [326, 0]
click at [419, 241] on link "link to CRM" at bounding box center [394, 238] width 79 height 20
drag, startPoint x: 901, startPoint y: 2, endPoint x: 912, endPoint y: 21, distance: 21.5
click at [901, 4] on div "Status report No issues detected If you experience an issue, please download th…" at bounding box center [962, 21] width 268 height 43
click at [912, 22] on icon at bounding box center [912, 22] width 10 height 16
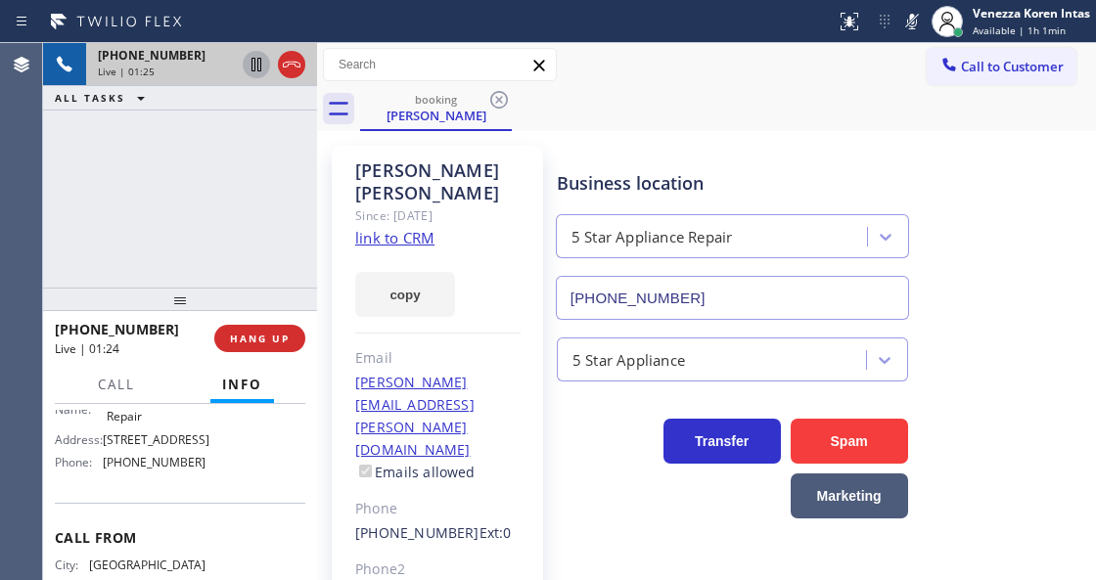
click at [250, 66] on icon at bounding box center [256, 64] width 23 height 23
click at [911, 20] on rect at bounding box center [912, 20] width 14 height 14
click at [262, 72] on icon at bounding box center [256, 64] width 23 height 23
click at [437, 463] on label "Emails allowed" at bounding box center [415, 472] width 120 height 19
click at [332, 183] on div "[PERSON_NAME] Since: [DATE] link to CRM copy Email [PERSON_NAME][EMAIL_ADDRESS]…" at bounding box center [437, 482] width 211 height 672
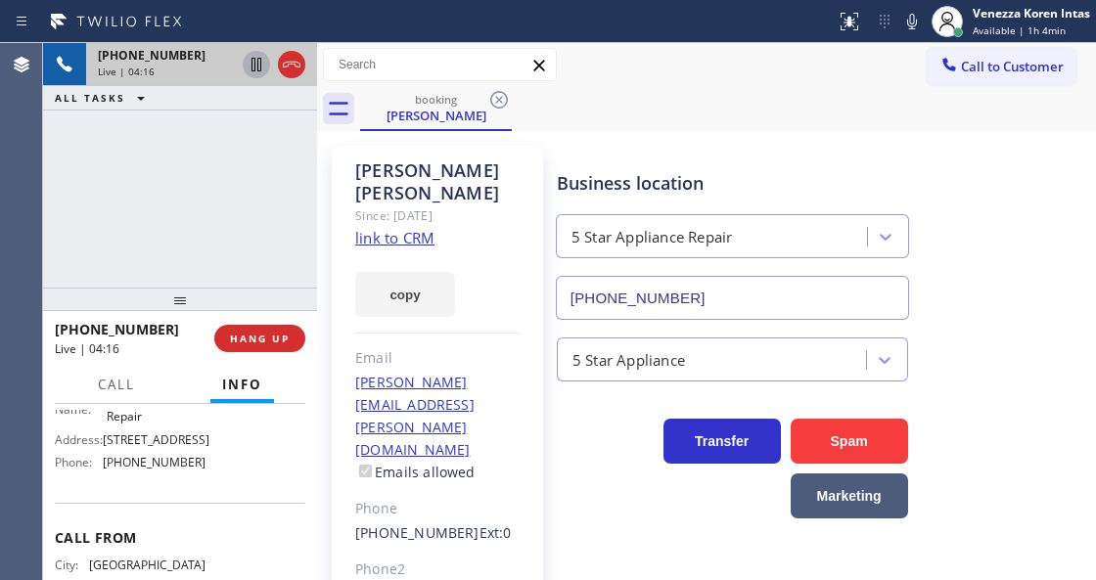
drag, startPoint x: 351, startPoint y: 167, endPoint x: 502, endPoint y: 199, distance: 153.9
click at [502, 199] on div "[PERSON_NAME] Since: [DATE] link to CRM copy Email [PERSON_NAME][EMAIL_ADDRESS]…" at bounding box center [437, 482] width 211 height 672
copy div "[PERSON_NAME]"
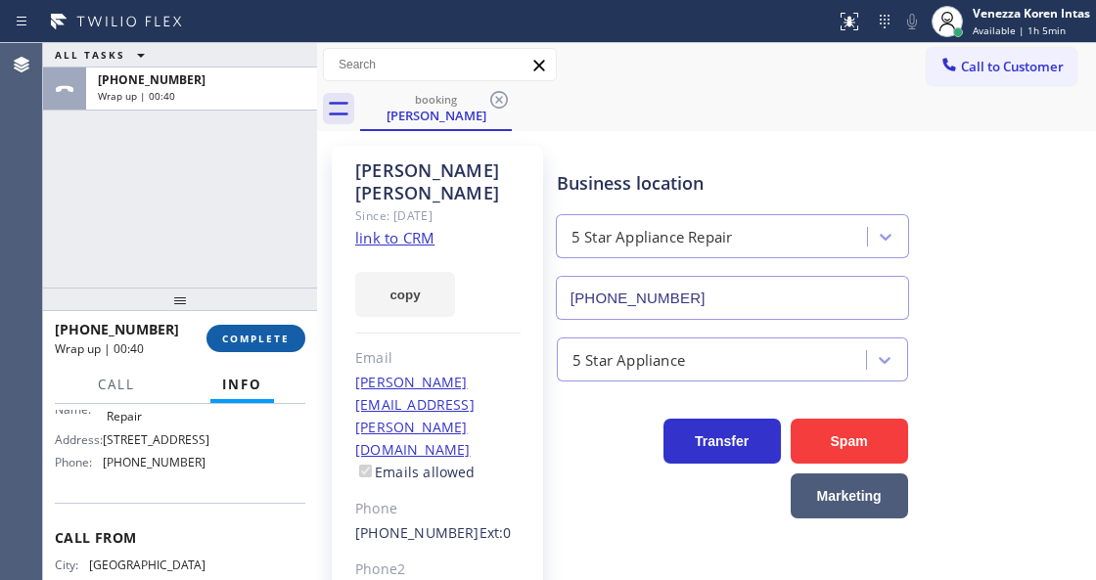
click at [260, 350] on button "COMPLETE" at bounding box center [255, 338] width 99 height 27
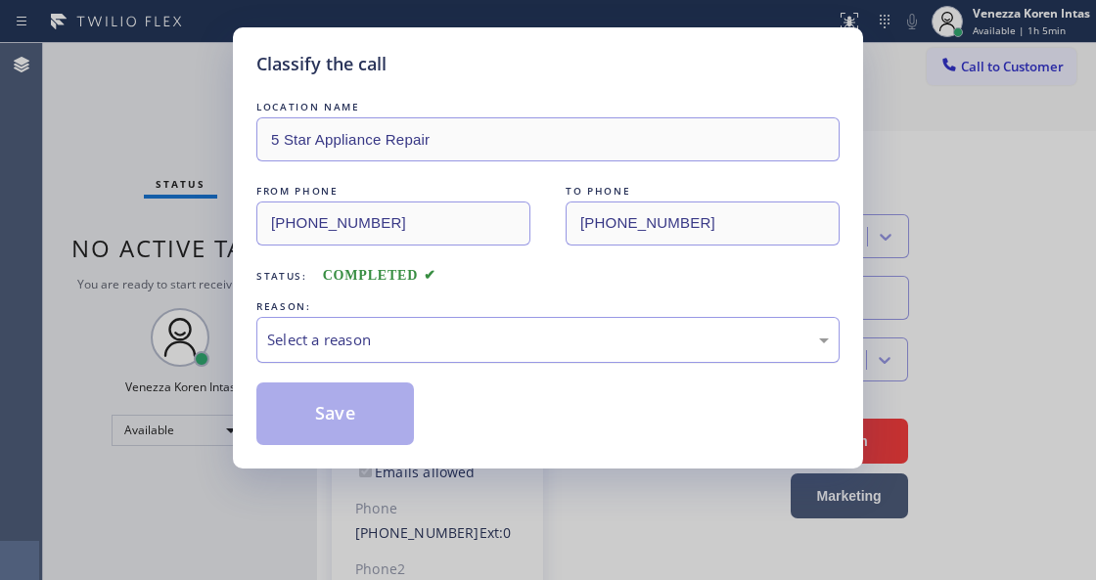
click at [475, 356] on div "Select a reason" at bounding box center [547, 340] width 583 height 46
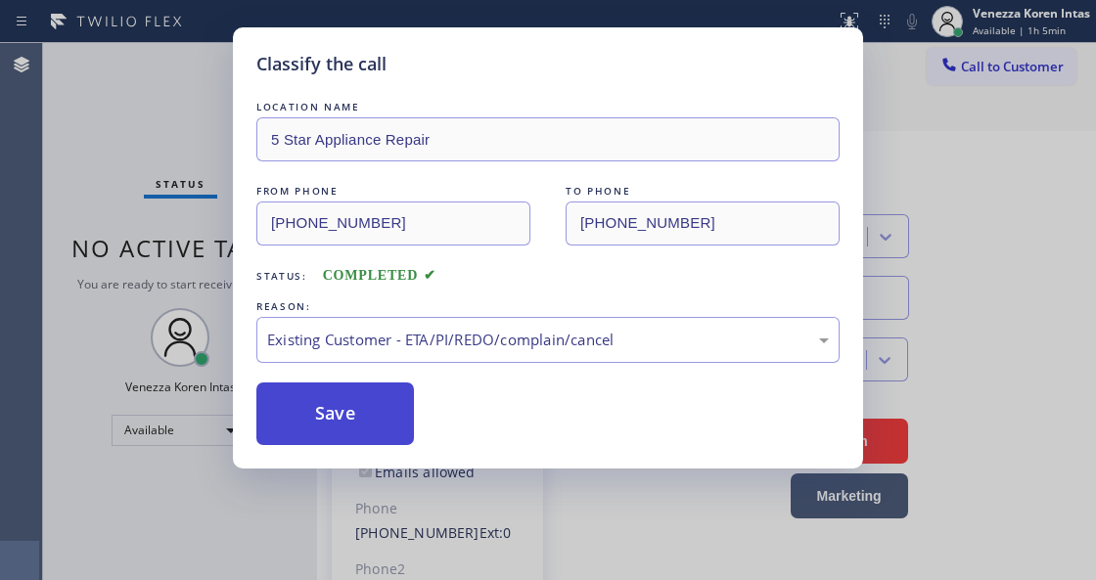
click at [342, 415] on button "Save" at bounding box center [335, 414] width 158 height 63
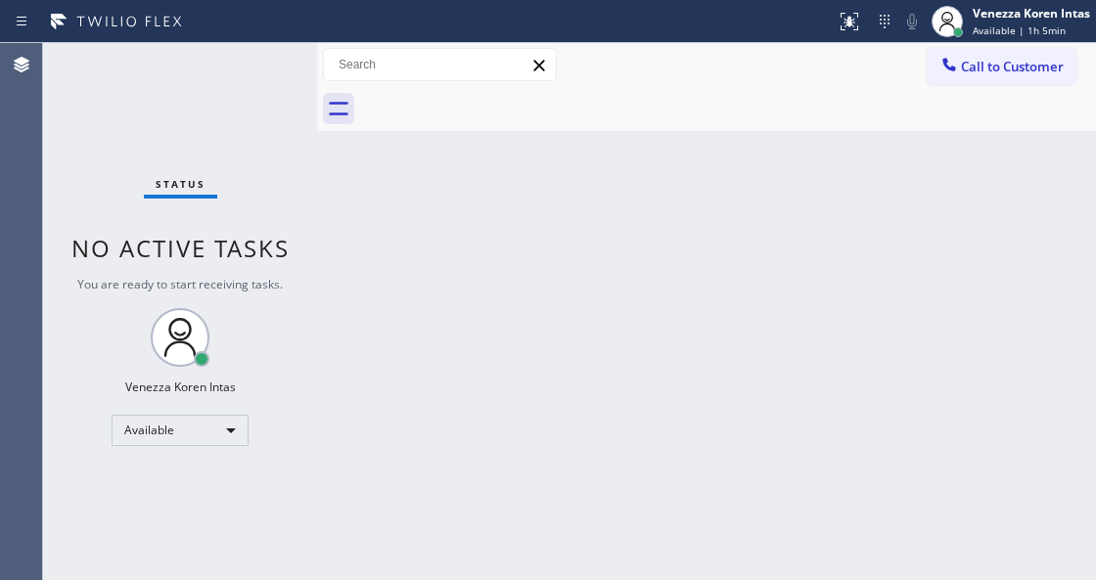
drag, startPoint x: 344, startPoint y: 320, endPoint x: 301, endPoint y: 410, distance: 99.8
click at [344, 320] on div "Back to Dashboard Change Sender ID Customers Technicians Select a contact Outbo…" at bounding box center [706, 311] width 779 height 537
click at [354, 317] on div "Back to Dashboard Change Sender ID Customers Technicians Select a contact Outbo…" at bounding box center [706, 311] width 779 height 537
click at [292, 227] on div "Status No active tasks You are ready to start receiving tasks. Venezza Koren In…" at bounding box center [180, 311] width 274 height 537
click at [276, 121] on div "Status No active tasks You are ready to start receiving tasks. Venezza Koren In…" at bounding box center [180, 311] width 274 height 537
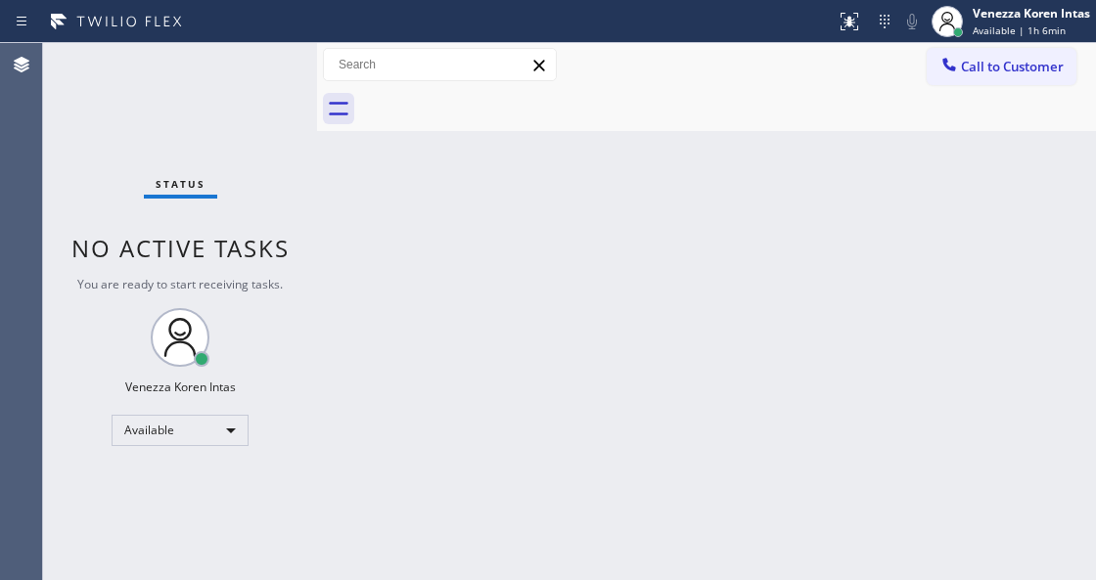
drag, startPoint x: 274, startPoint y: 92, endPoint x: 116, endPoint y: 105, distance: 158.0
click at [274, 90] on div "Status No active tasks You are ready to start receiving tasks. Venezza Koren In…" at bounding box center [180, 311] width 274 height 537
click at [213, 74] on div "Status No active tasks You are ready to start receiving tasks. Venezza Koren In…" at bounding box center [180, 311] width 274 height 537
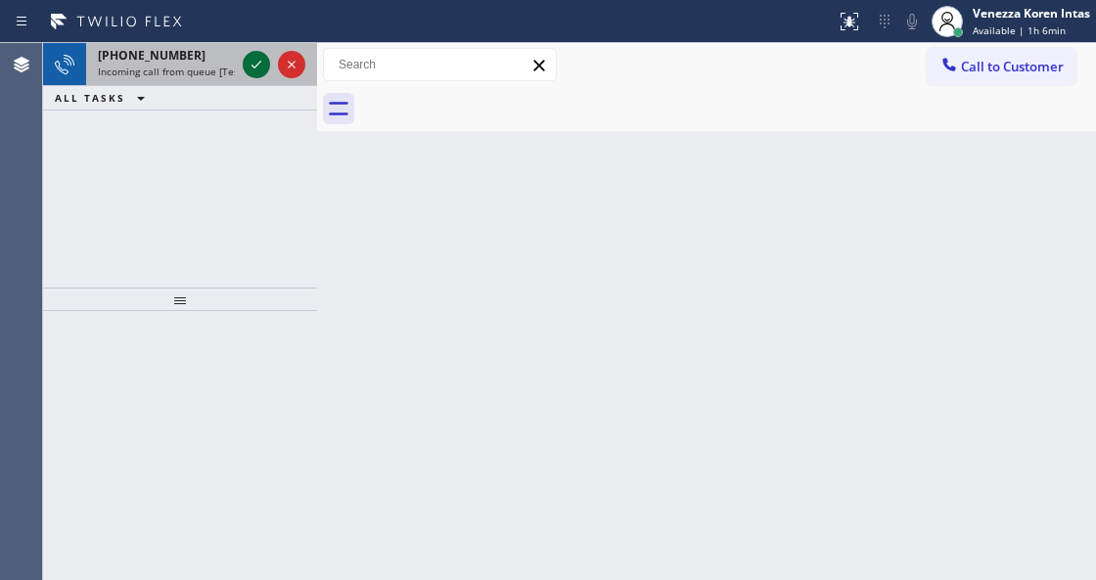
click at [262, 62] on icon at bounding box center [256, 64] width 23 height 23
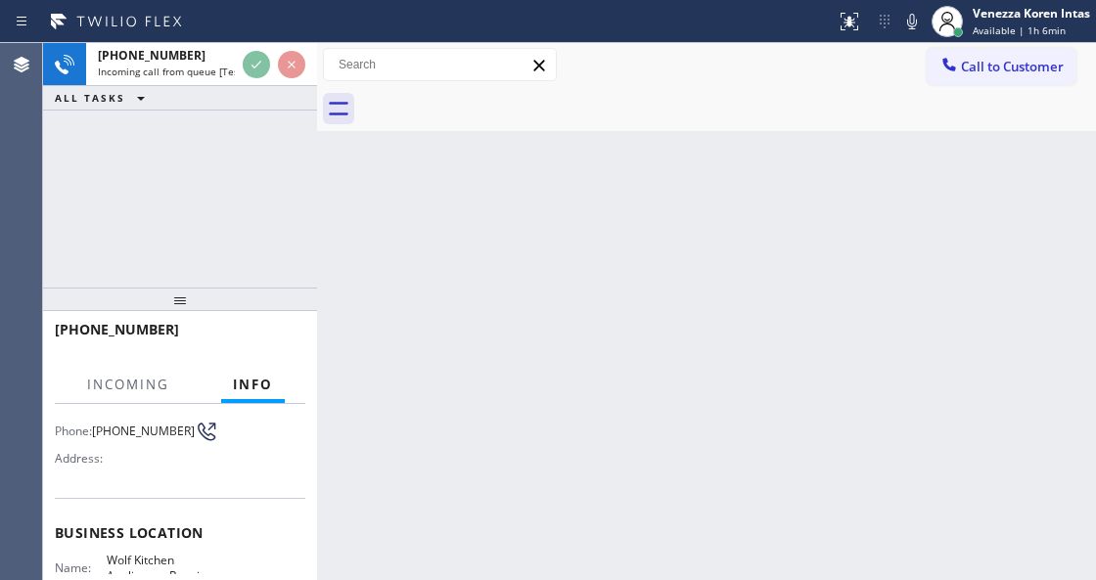
scroll to position [260, 0]
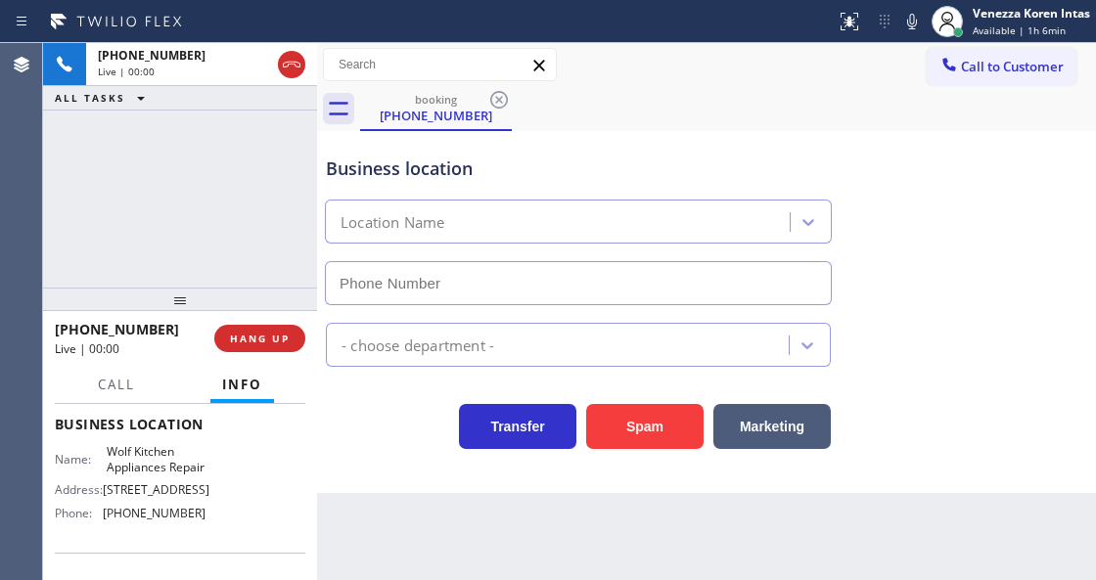
type input "[PHONE_NUMBER]"
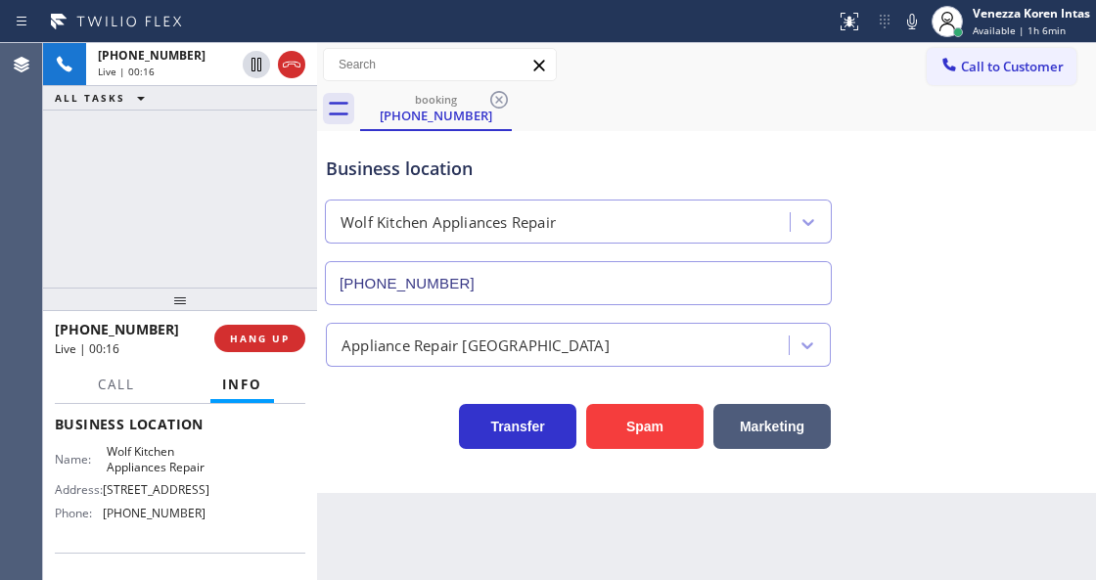
click at [297, 191] on div "[PHONE_NUMBER] Live | 00:16 ALL TASKS ALL TASKS ACTIVE TASKS TASKS IN WRAP UP" at bounding box center [180, 165] width 274 height 245
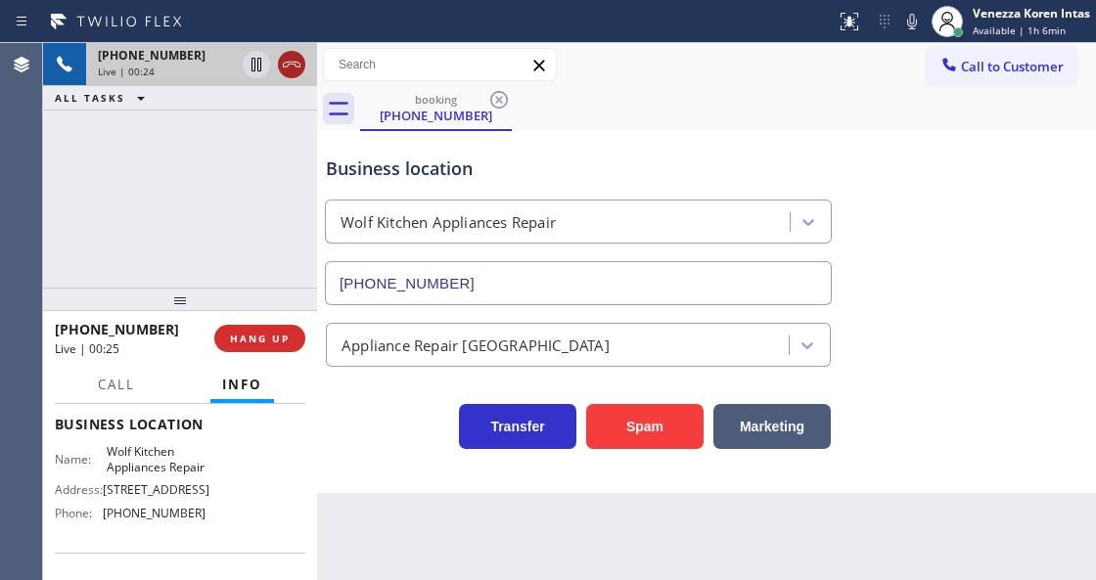
click at [294, 67] on icon at bounding box center [291, 64] width 23 height 23
click at [260, 348] on button "HANG UP" at bounding box center [259, 338] width 91 height 27
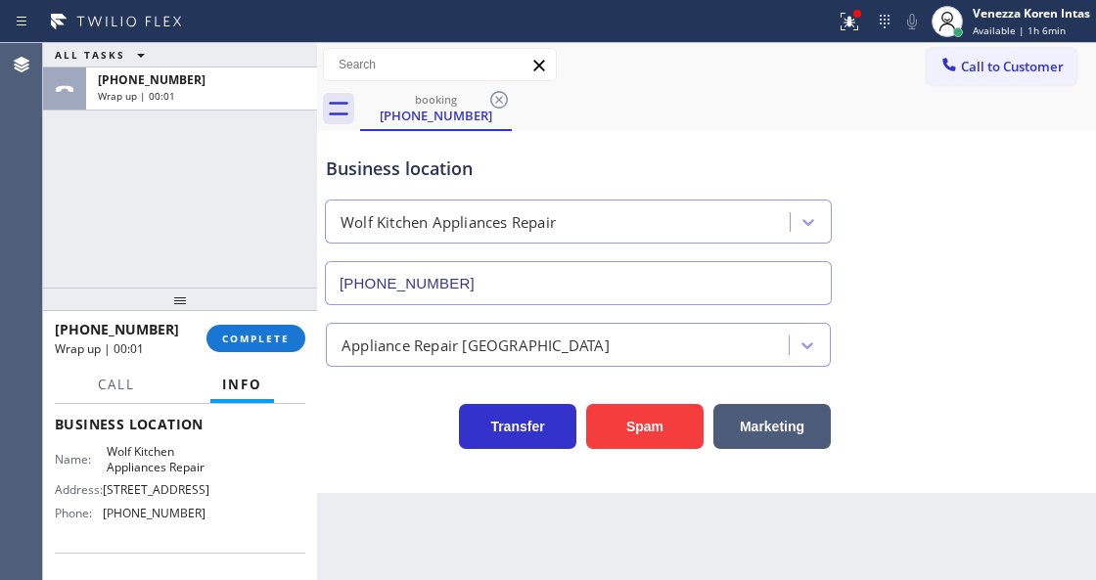
click at [252, 321] on div "[PHONE_NUMBER] Wrap up | 00:01 COMPLETE" at bounding box center [180, 338] width 250 height 51
drag, startPoint x: 316, startPoint y: 333, endPoint x: 294, endPoint y: 339, distance: 23.3
click at [317, 334] on div at bounding box center [317, 311] width 0 height 537
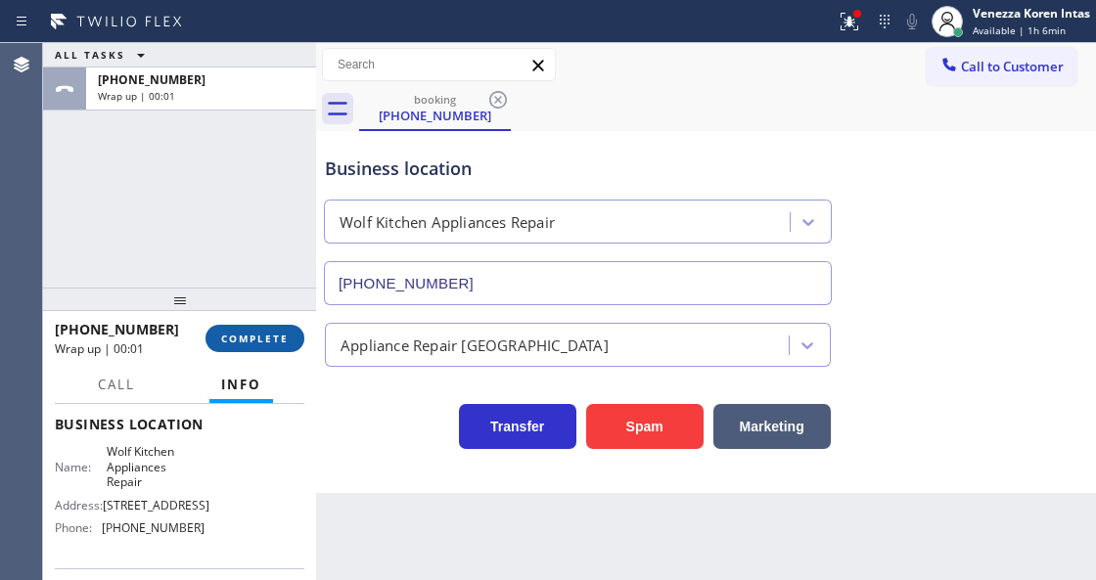
click at [284, 339] on span "COMPLETE" at bounding box center [255, 339] width 68 height 14
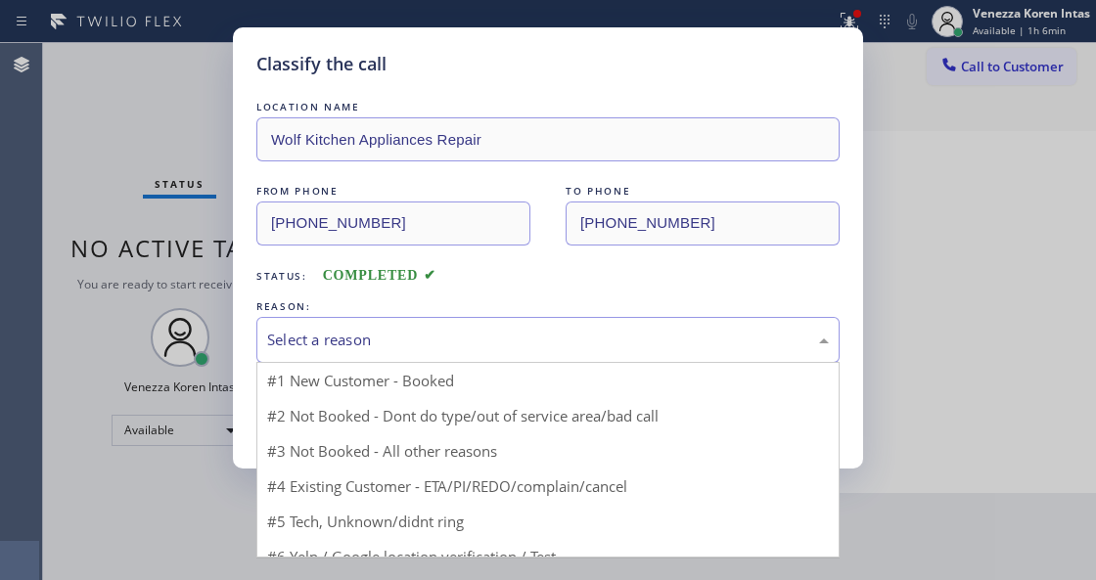
click at [468, 360] on div "Select a reason" at bounding box center [547, 340] width 583 height 46
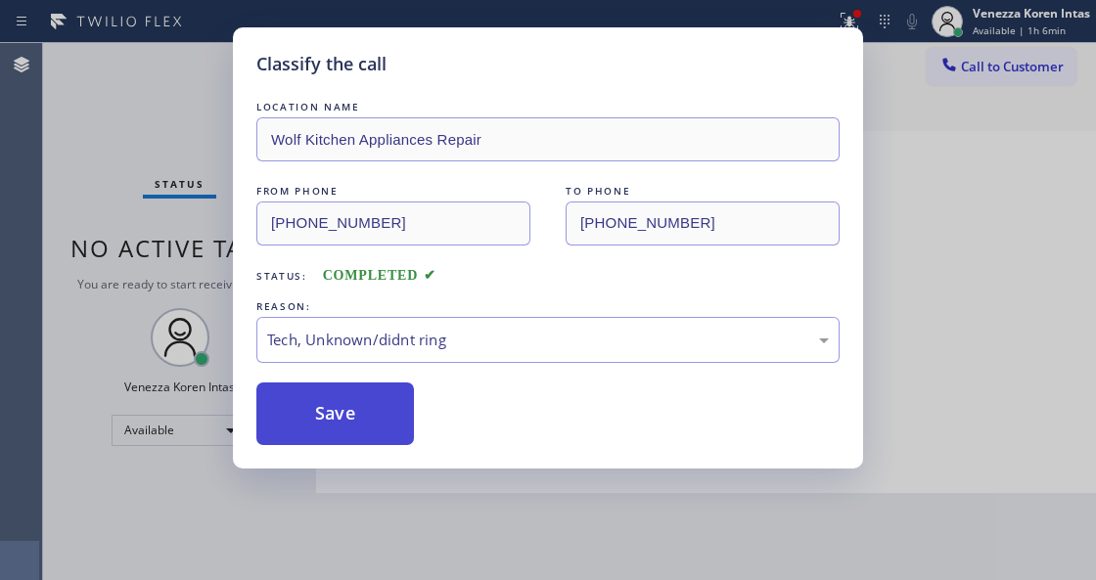
click at [384, 403] on button "Save" at bounding box center [335, 414] width 158 height 63
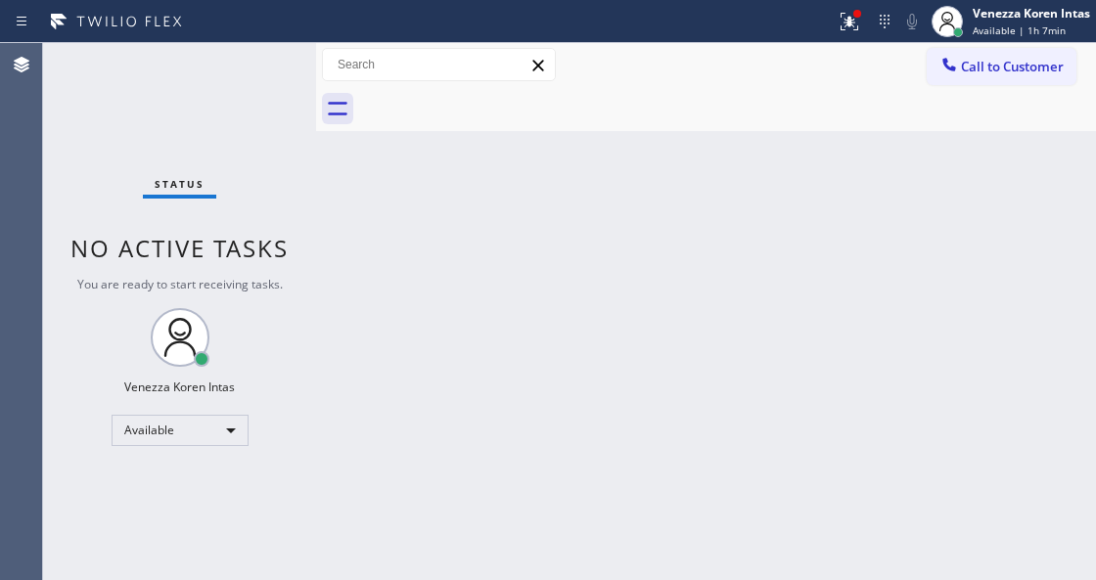
drag, startPoint x: 852, startPoint y: 21, endPoint x: 830, endPoint y: 130, distance: 111.9
click at [852, 21] on icon at bounding box center [848, 21] width 23 height 23
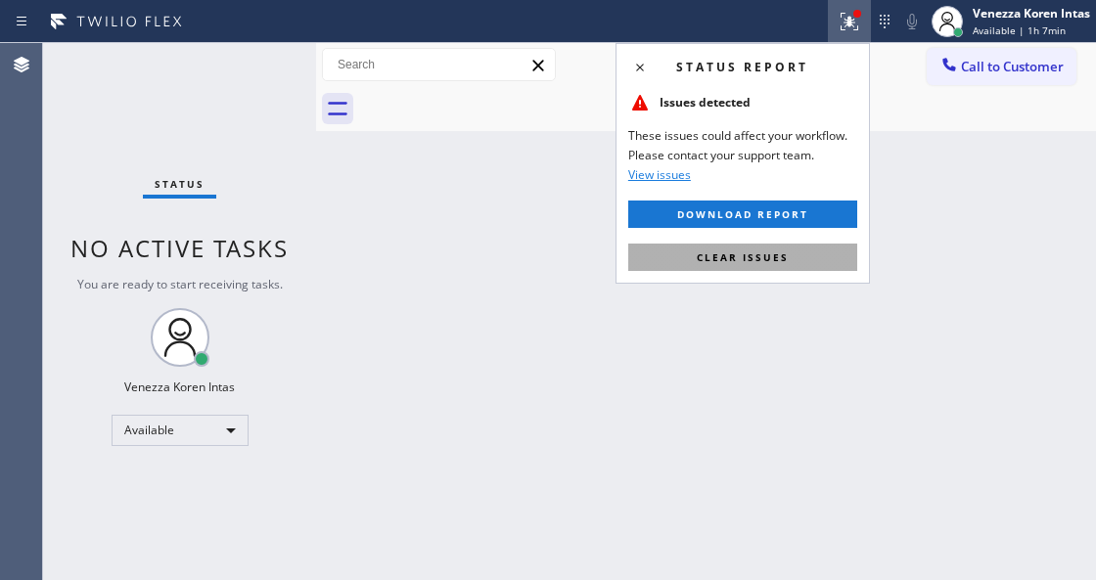
click at [797, 263] on button "Clear issues" at bounding box center [742, 257] width 229 height 27
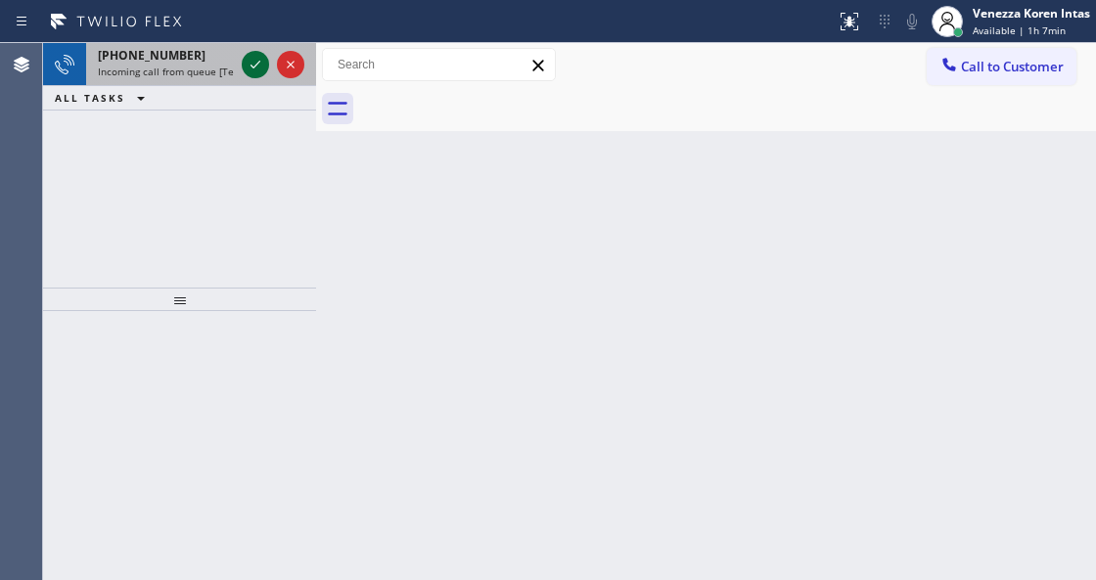
click at [249, 64] on icon at bounding box center [255, 64] width 23 height 23
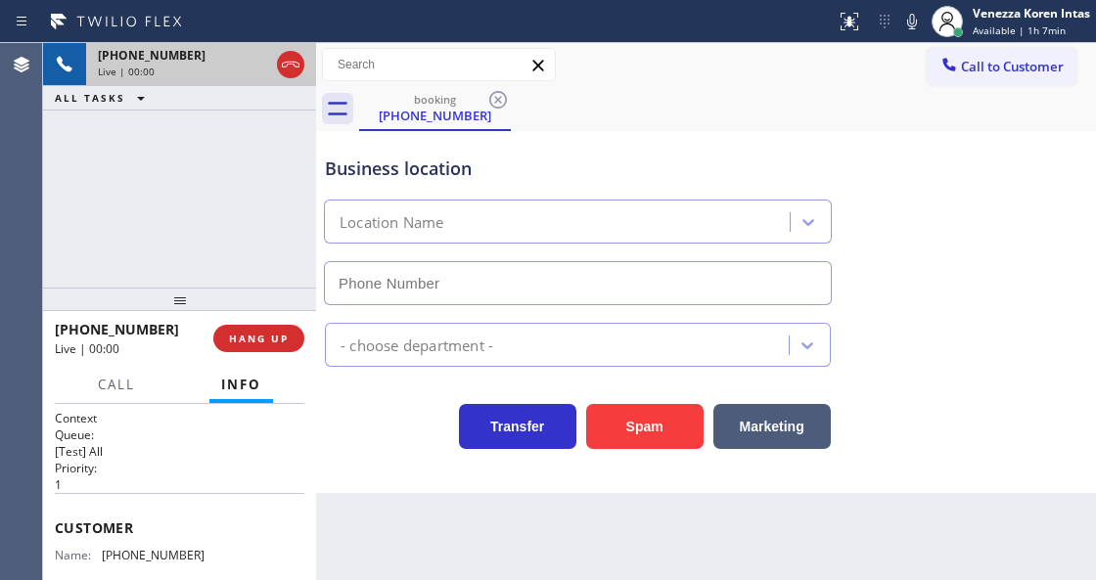
type input "[PHONE_NUMBER]"
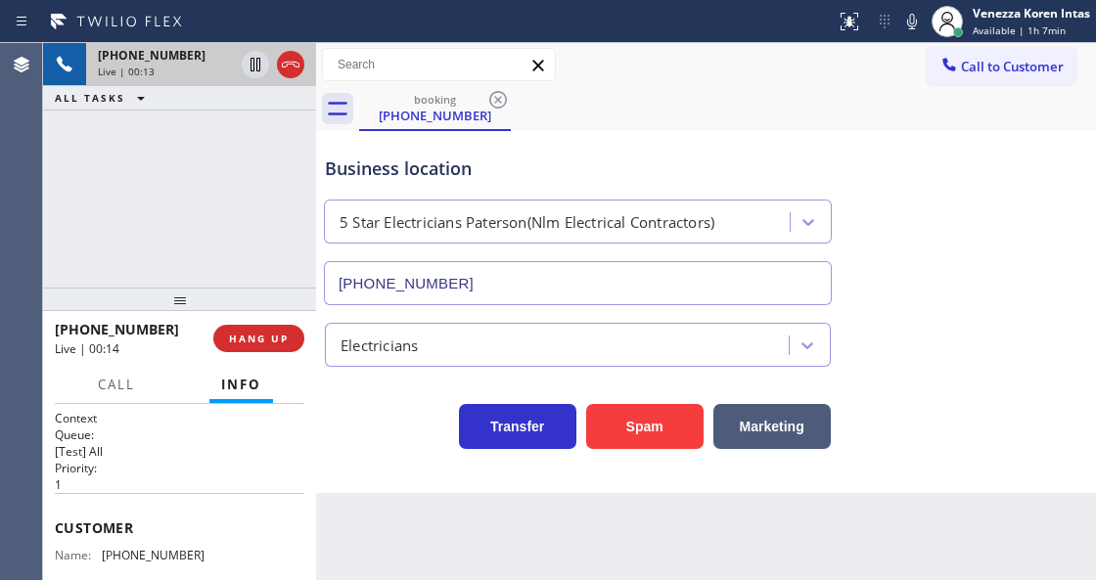
click at [348, 143] on div "Business location 5 Star Electricians [GEOGRAPHIC_DATA](Nlm Electrical Contract…" at bounding box center [578, 220] width 514 height 169
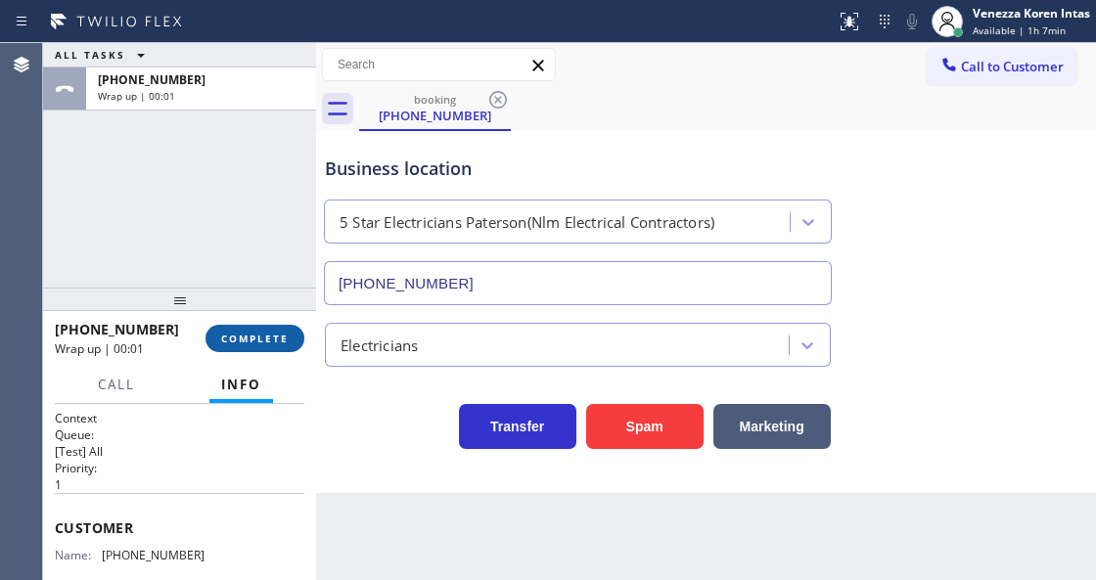
click at [280, 327] on button "COMPLETE" at bounding box center [254, 338] width 99 height 27
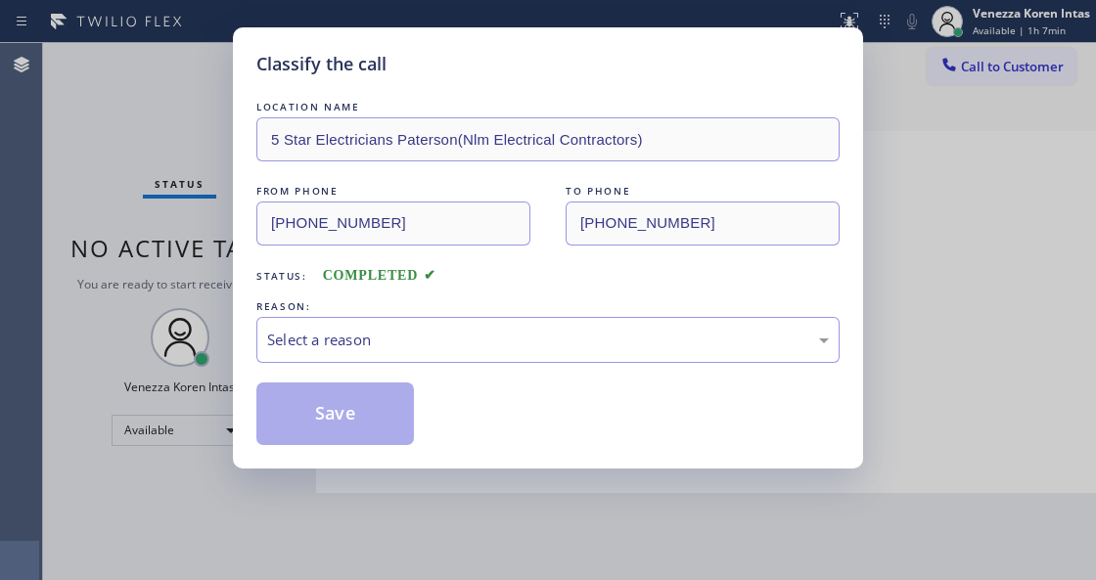
click at [505, 354] on div "Select a reason" at bounding box center [547, 340] width 583 height 46
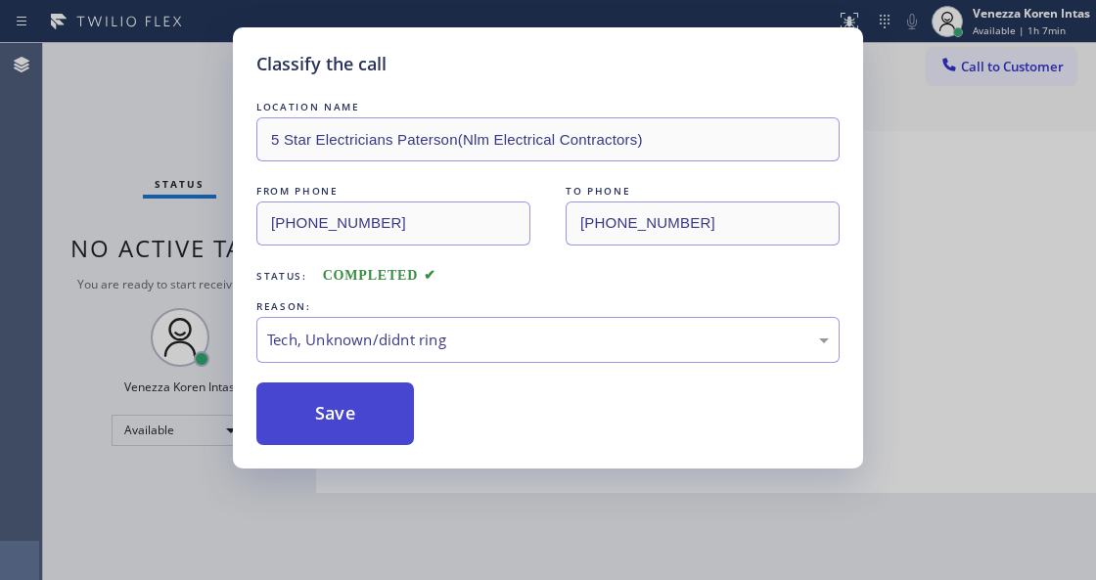
click at [374, 402] on button "Save" at bounding box center [335, 414] width 158 height 63
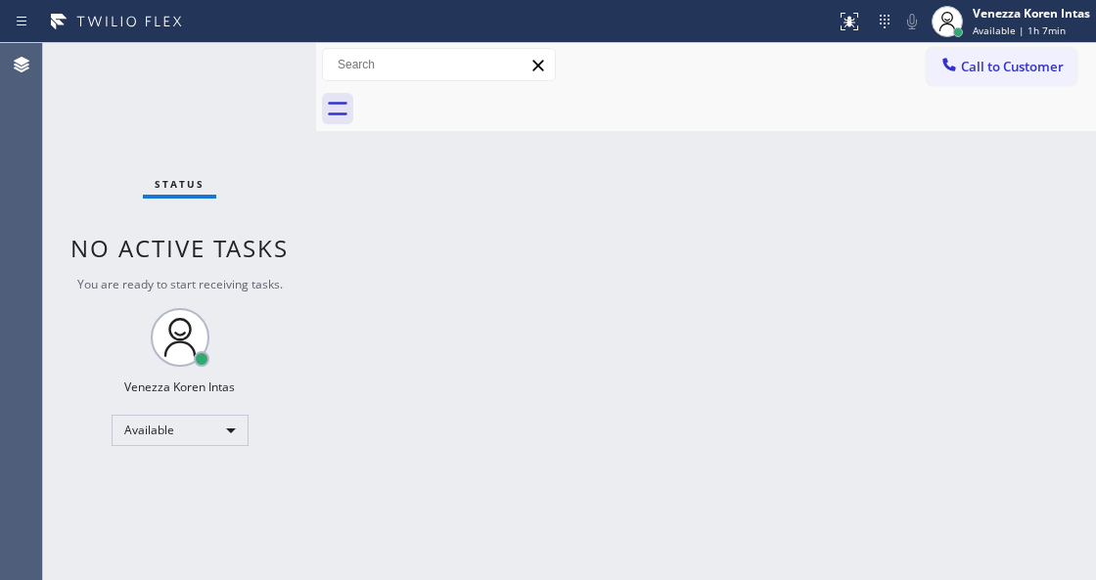
drag, startPoint x: 538, startPoint y: 251, endPoint x: 426, endPoint y: 339, distance: 142.3
click at [535, 251] on div "Back to Dashboard Change Sender ID Customers Technicians Select a contact Outbo…" at bounding box center [706, 311] width 780 height 537
click at [369, 360] on div "Back to Dashboard Change Sender ID Customers Technicians Select a contact Outbo…" at bounding box center [706, 311] width 780 height 537
drag, startPoint x: 356, startPoint y: 262, endPoint x: 290, endPoint y: 131, distance: 147.0
click at [337, 236] on div "Back to Dashboard Change Sender ID Customers Technicians Select a contact Outbo…" at bounding box center [706, 311] width 780 height 537
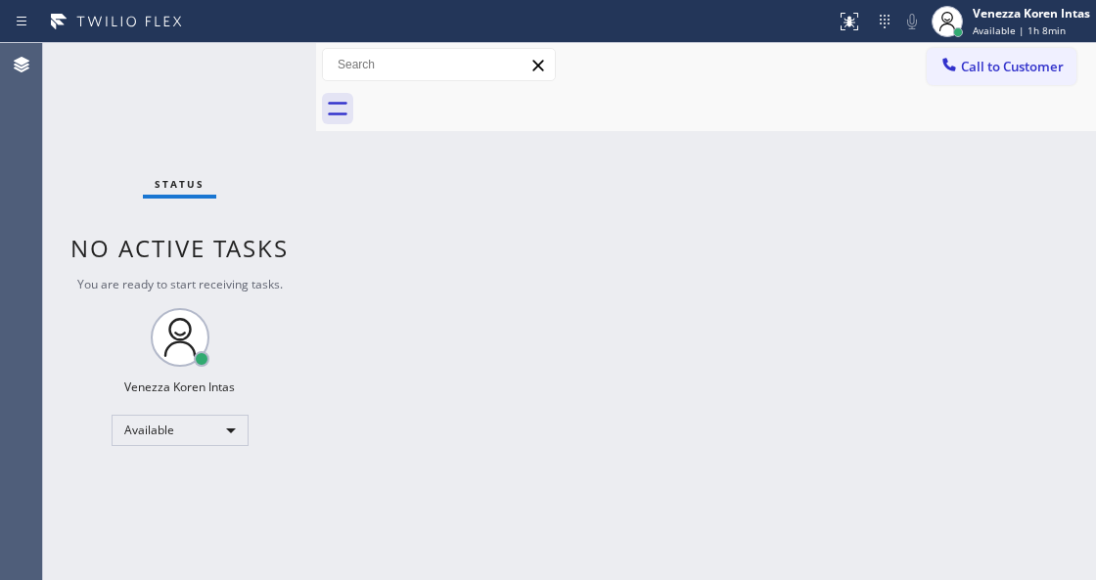
click at [276, 109] on div "Status No active tasks You are ready to start receiving tasks. Venezza Koren In…" at bounding box center [179, 311] width 273 height 537
drag, startPoint x: 275, startPoint y: 98, endPoint x: 31, endPoint y: 169, distance: 253.9
click at [274, 98] on div "Status No active tasks You are ready to start receiving tasks. Venezza Koren In…" at bounding box center [179, 311] width 273 height 537
click at [255, 76] on div "Status No active tasks You are ready to start receiving tasks. Venezza Koren In…" at bounding box center [179, 311] width 273 height 537
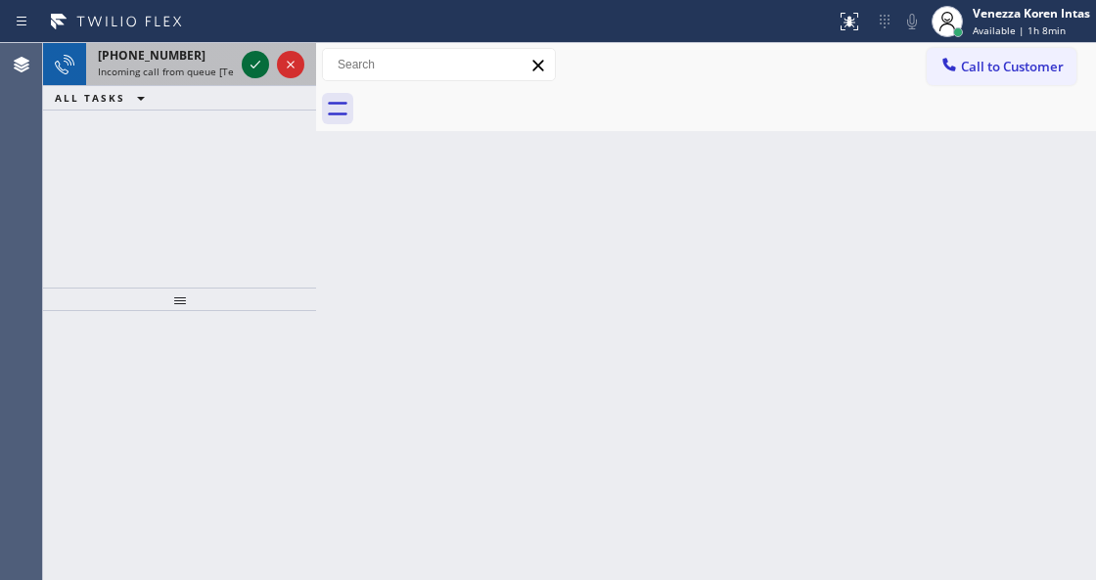
click at [255, 76] on button at bounding box center [255, 64] width 27 height 27
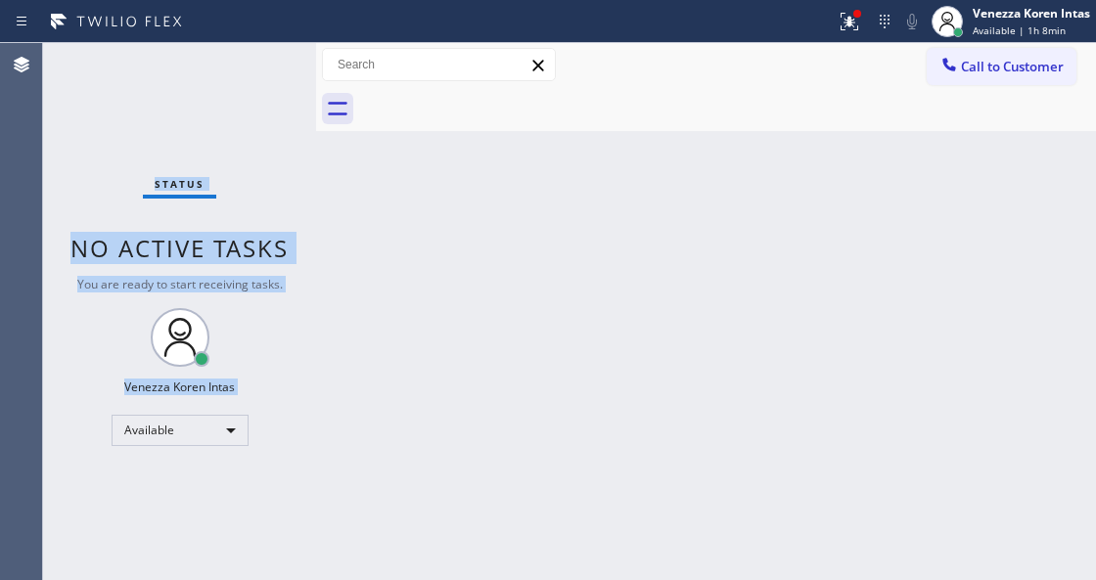
click at [250, 69] on div "Status No active tasks You are ready to start receiving tasks. Venezza Koren In…" at bounding box center [179, 311] width 273 height 537
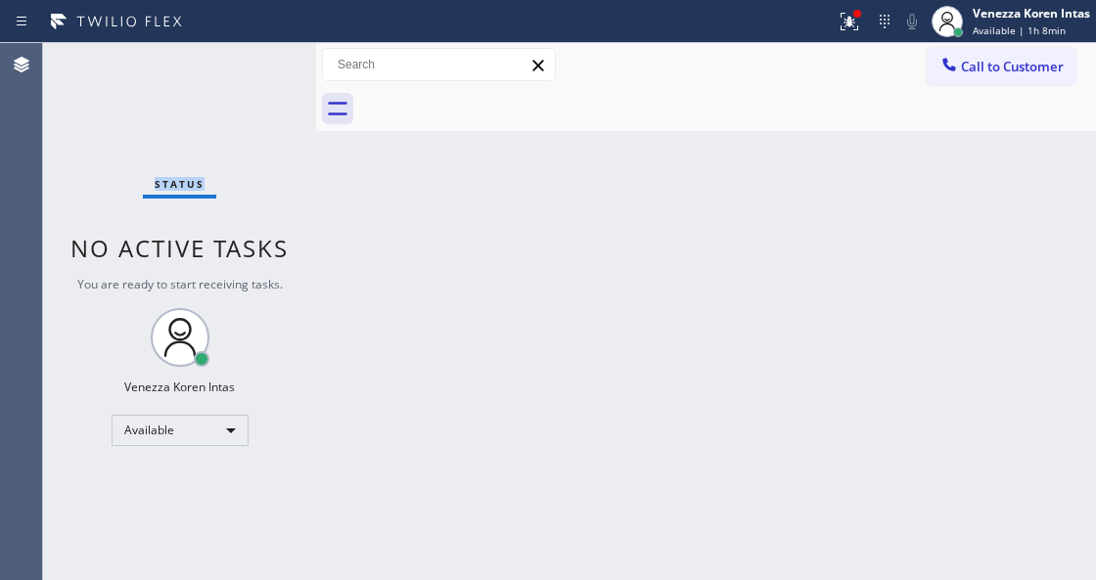
click at [250, 69] on div "Status No active tasks You are ready to start receiving tasks. Venezza Koren In…" at bounding box center [179, 311] width 273 height 537
click at [833, 33] on button at bounding box center [849, 21] width 43 height 43
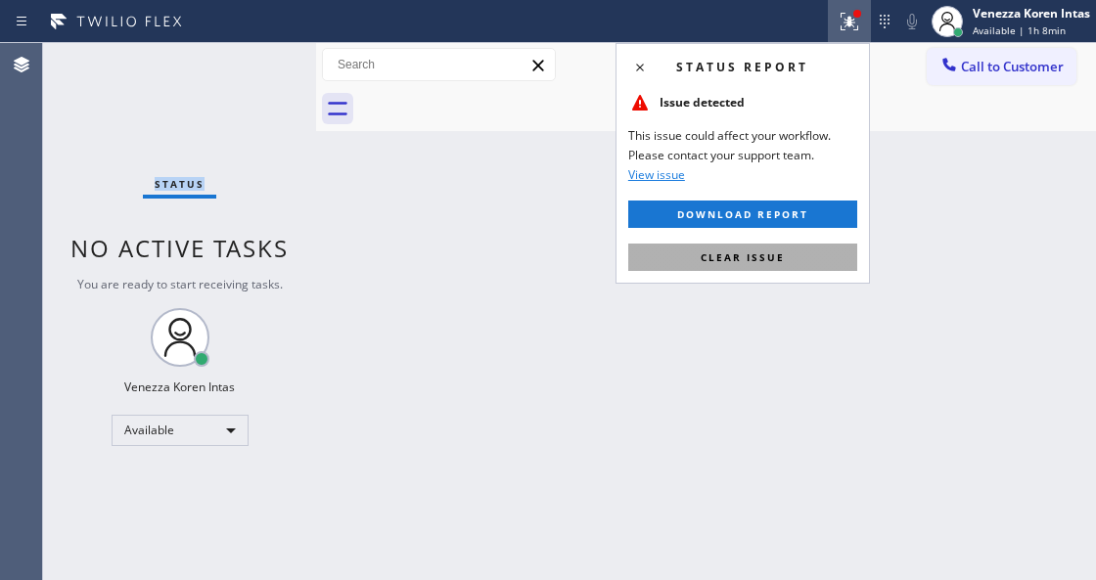
click at [789, 254] on button "Clear issue" at bounding box center [742, 257] width 229 height 27
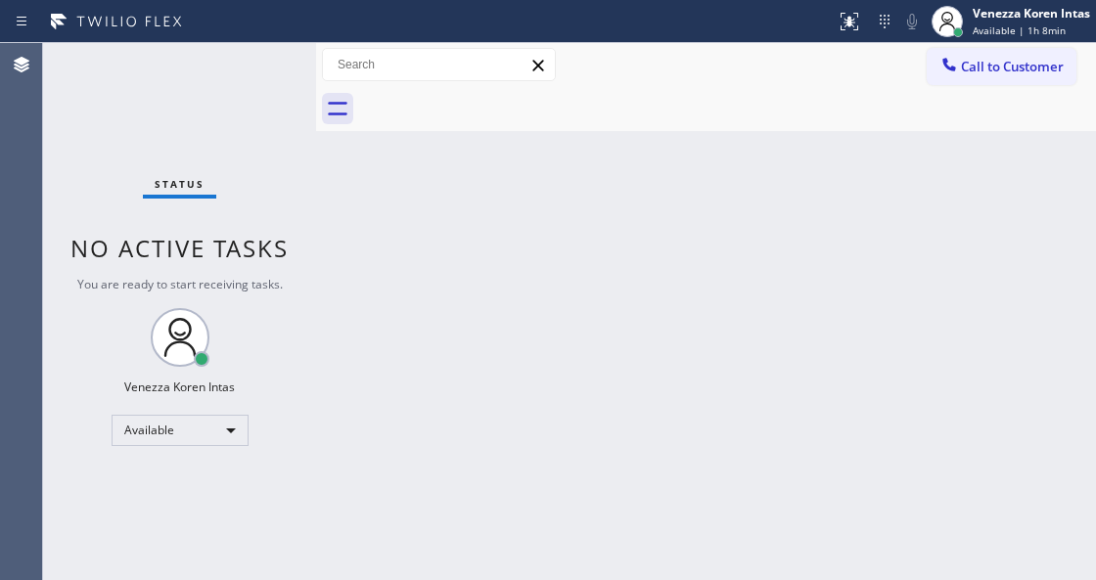
click at [415, 202] on div "Back to Dashboard Change Sender ID Customers Technicians Select a contact Outbo…" at bounding box center [706, 311] width 780 height 537
click at [246, 55] on div "Status No active tasks You are ready to start receiving tasks. Venezza Koren In…" at bounding box center [179, 311] width 273 height 537
drag, startPoint x: 256, startPoint y: 66, endPoint x: 266, endPoint y: 68, distance: 10.2
click at [257, 66] on div "Status No active tasks You are ready to start receiving tasks. Venezza Koren In…" at bounding box center [179, 311] width 273 height 537
click at [266, 68] on div "Status No active tasks You are ready to start receiving tasks. Venezza Koren In…" at bounding box center [179, 311] width 273 height 537
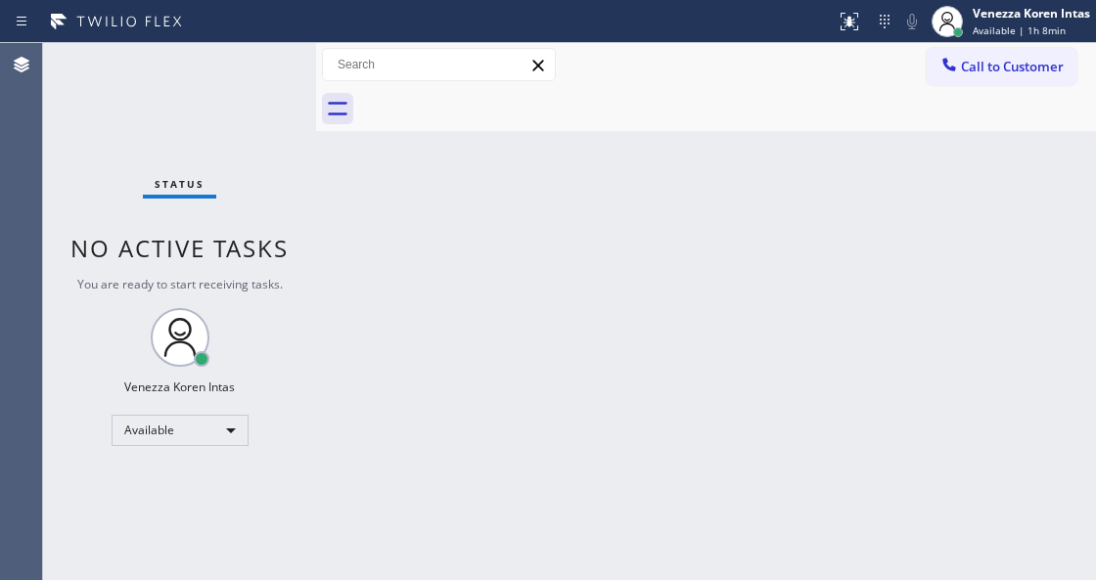
click at [26, 158] on div "Agent Desktop" at bounding box center [21, 311] width 42 height 537
click at [246, 86] on div "Status No active tasks You are ready to start receiving tasks. Venezza Koren In…" at bounding box center [179, 311] width 273 height 537
click at [255, 98] on div "Status No active tasks You are ready to start receiving tasks. Venezza Koren In…" at bounding box center [179, 311] width 273 height 537
click at [344, 336] on div "Back to Dashboard Change Sender ID Customers Technicians Select a contact Outbo…" at bounding box center [706, 311] width 780 height 537
click at [270, 181] on div "Status No active tasks You are ready to start receiving tasks. Venezza Koren In…" at bounding box center [179, 311] width 273 height 537
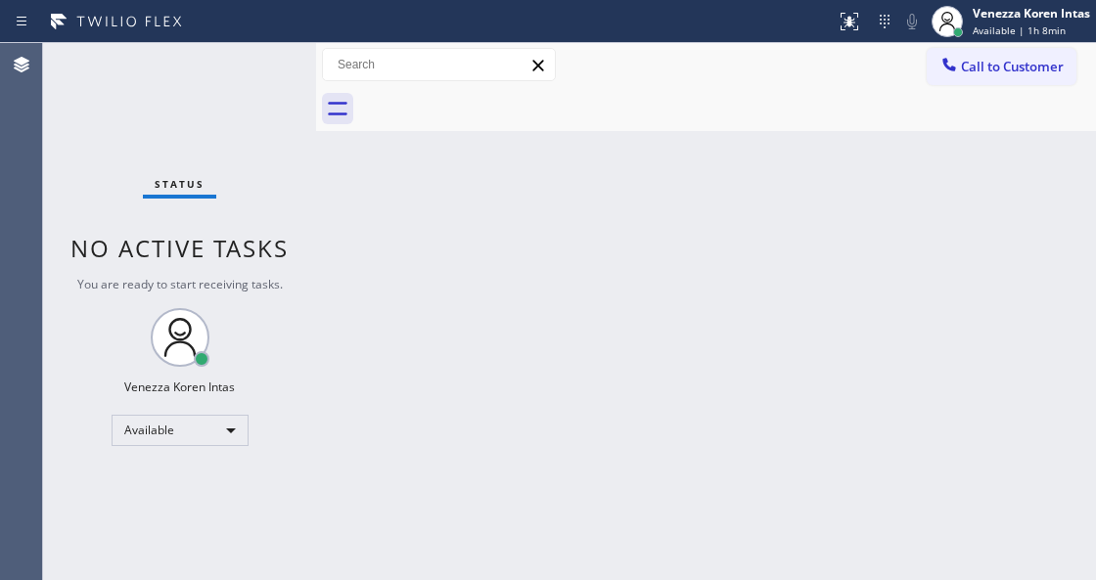
click at [280, 65] on div "Status No active tasks You are ready to start receiving tasks. Venezza Koren In…" at bounding box center [179, 311] width 273 height 537
click at [264, 108] on div "Status No active tasks You are ready to start receiving tasks. Venezza Koren In…" at bounding box center [179, 311] width 273 height 537
click at [308, 239] on div "Status No active tasks You are ready to start receiving tasks. Venezza Koren In…" at bounding box center [179, 311] width 273 height 537
click at [286, 133] on div "Status No active tasks You are ready to start receiving tasks. Venezza Koren In…" at bounding box center [179, 311] width 273 height 537
click at [271, 86] on div "Status No active tasks You are ready to start receiving tasks. Venezza Koren In…" at bounding box center [179, 311] width 273 height 537
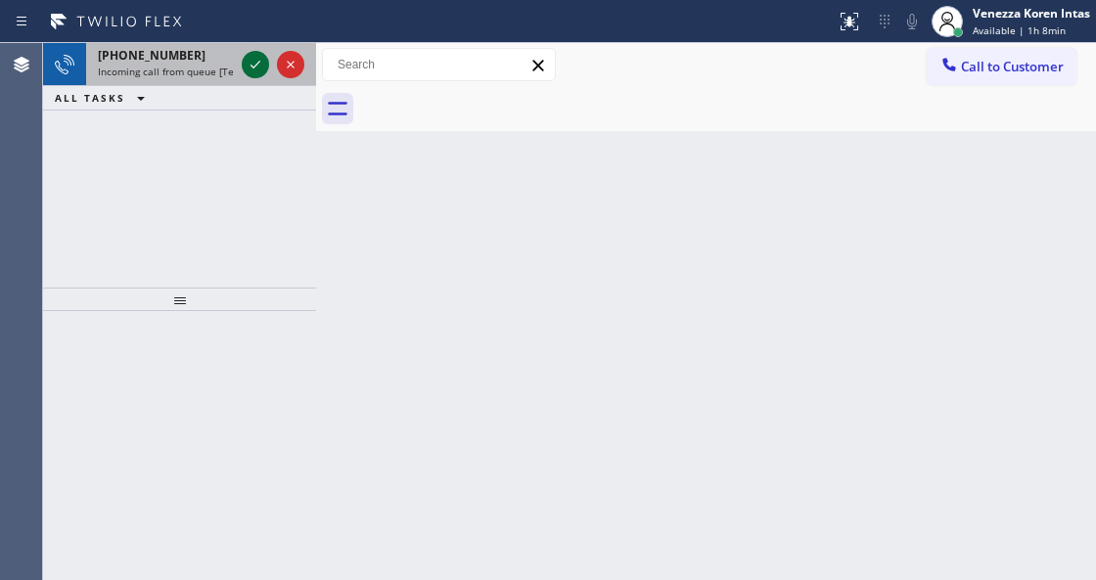
click at [253, 61] on icon at bounding box center [255, 64] width 23 height 23
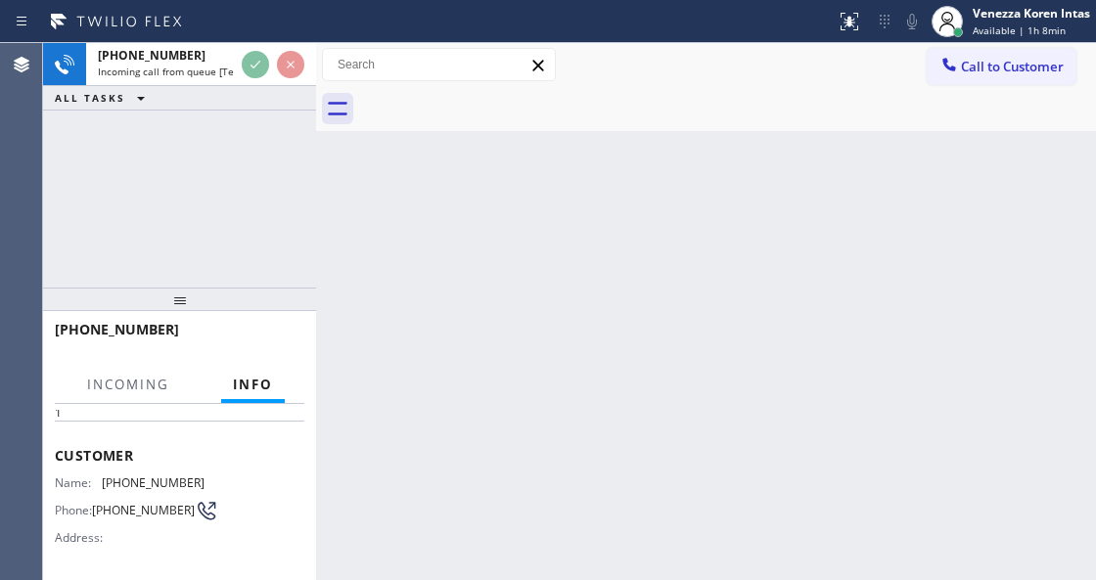
scroll to position [196, 0]
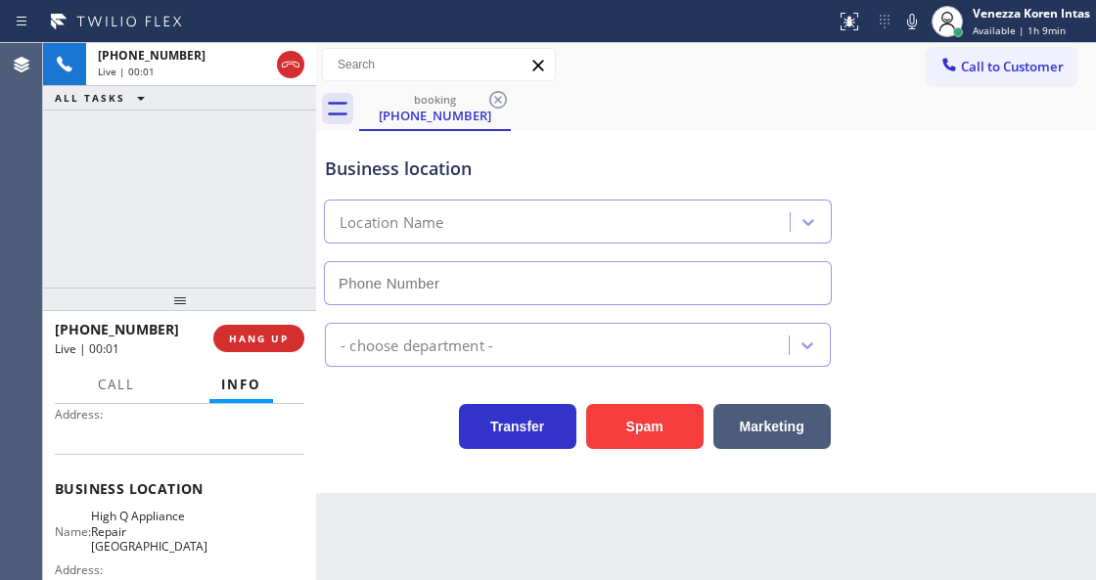
type input "[PHONE_NUMBER]"
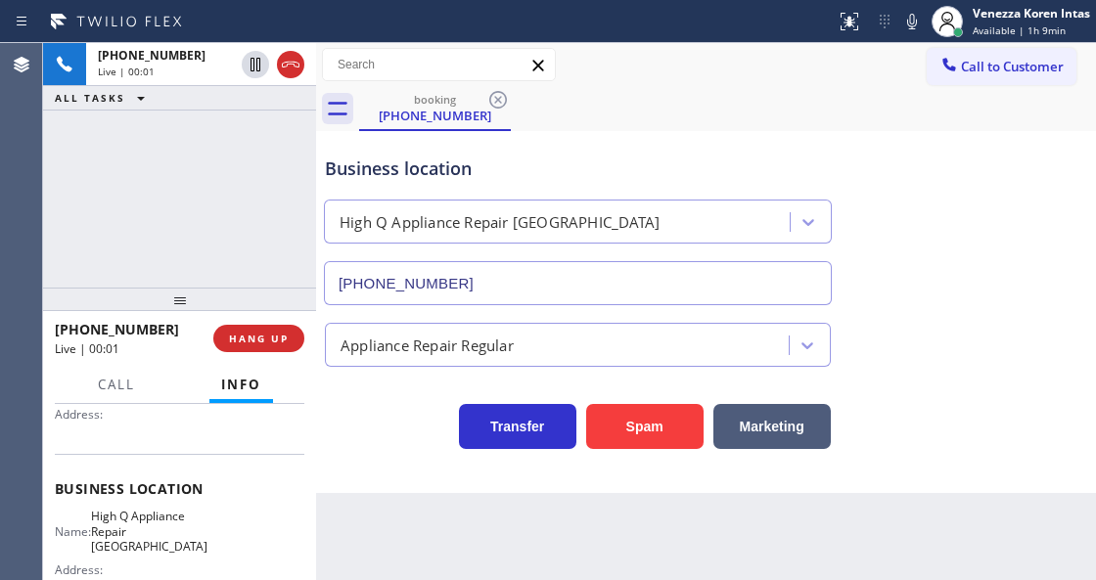
click at [359, 383] on div "Transfer Spam Marketing" at bounding box center [706, 408] width 770 height 82
drag, startPoint x: 105, startPoint y: 513, endPoint x: 156, endPoint y: 544, distance: 59.7
click at [156, 544] on span "High Q Appliance Repair [GEOGRAPHIC_DATA]" at bounding box center [149, 531] width 116 height 45
copy span "High Q Appliance Repair [GEOGRAPHIC_DATA]"
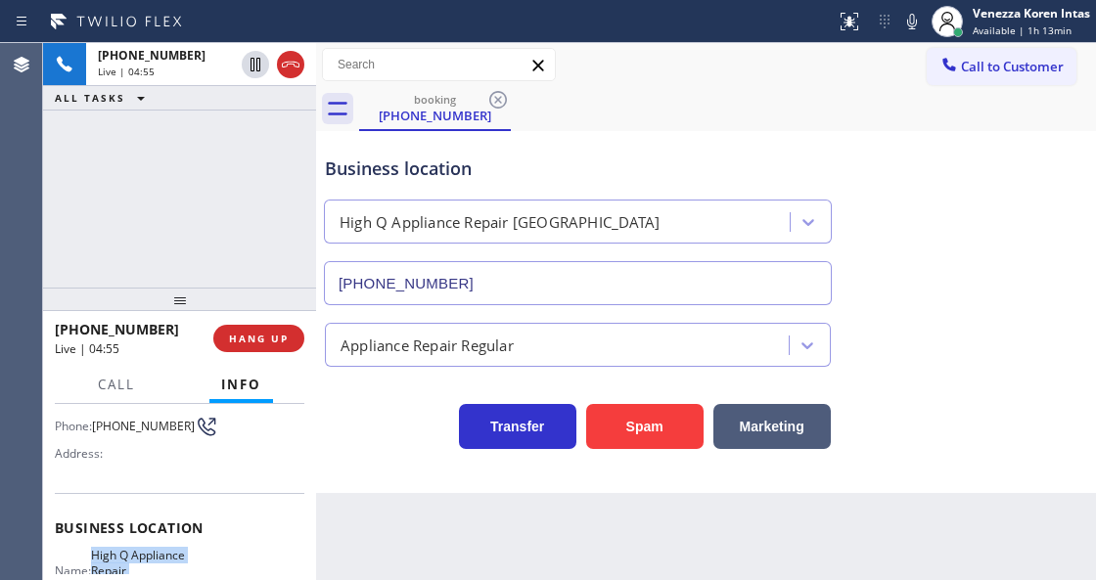
scroll to position [65, 0]
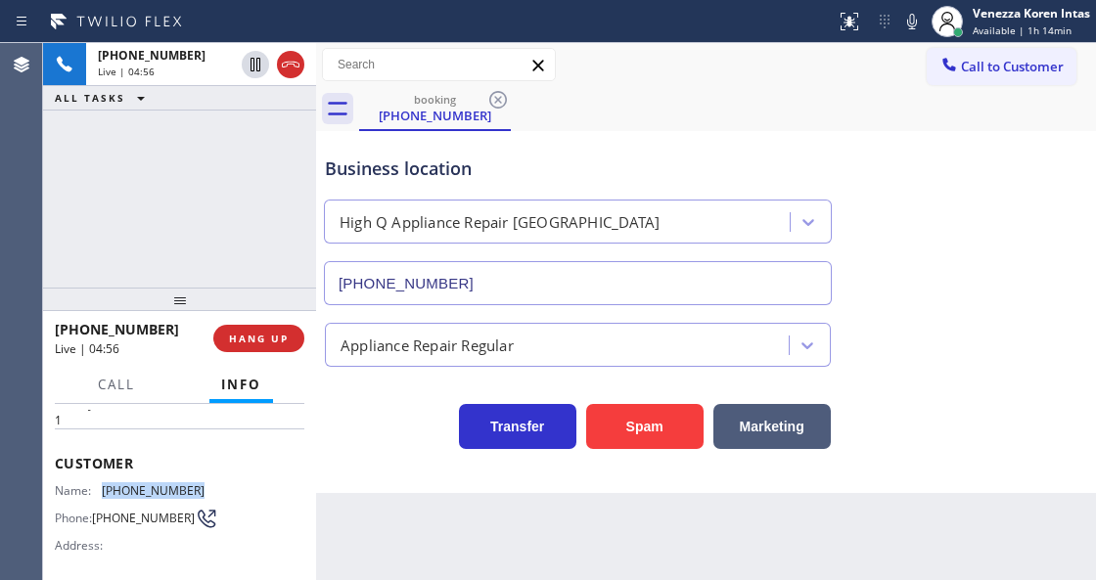
drag, startPoint x: 205, startPoint y: 485, endPoint x: 104, endPoint y: 485, distance: 101.8
click at [104, 485] on div "Name: [PHONE_NUMBER] Phone: [PHONE_NUMBER] Address:" at bounding box center [179, 521] width 249 height 77
copy div "[PHONE_NUMBER]"
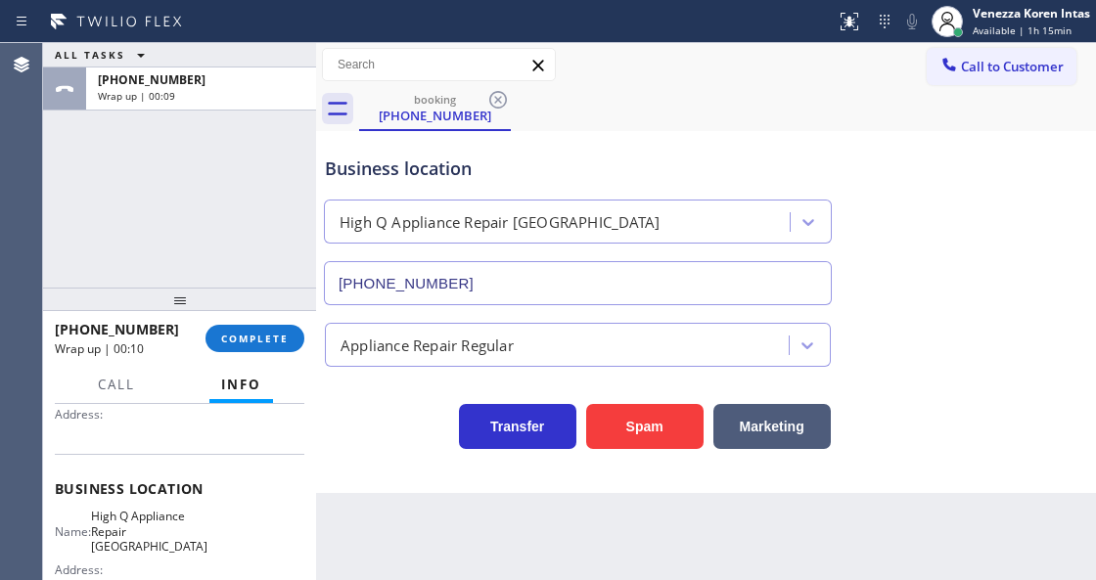
scroll to position [260, 0]
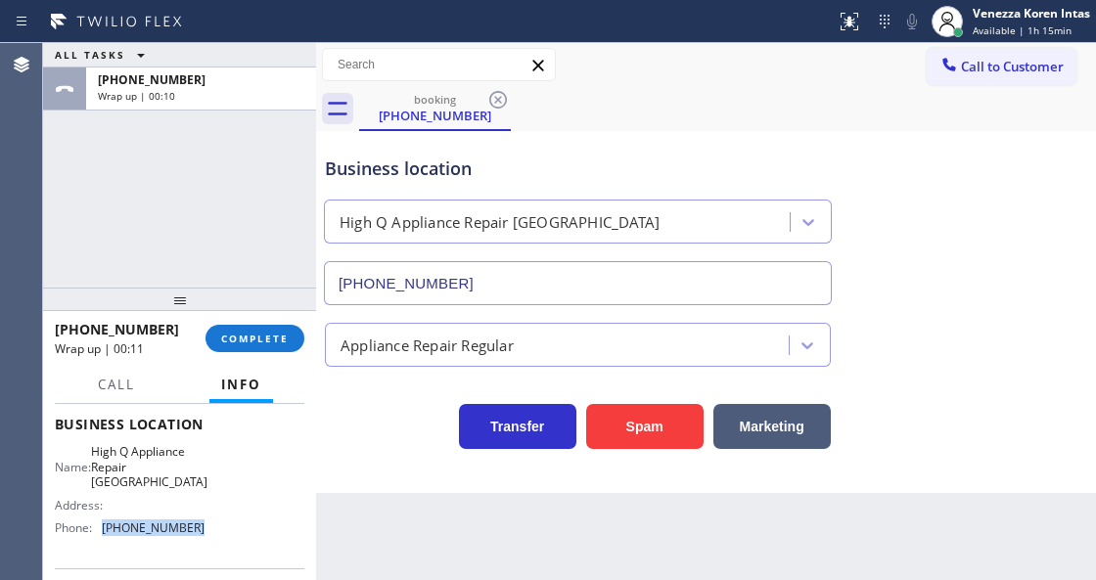
drag, startPoint x: 199, startPoint y: 525, endPoint x: 100, endPoint y: 527, distance: 98.8
click at [100, 527] on div "Name: High Q Appliance Repair [GEOGRAPHIC_DATA] Address: Phone: [PHONE_NUMBER]" at bounding box center [179, 493] width 249 height 99
click at [257, 343] on span "COMPLETE" at bounding box center [255, 339] width 68 height 14
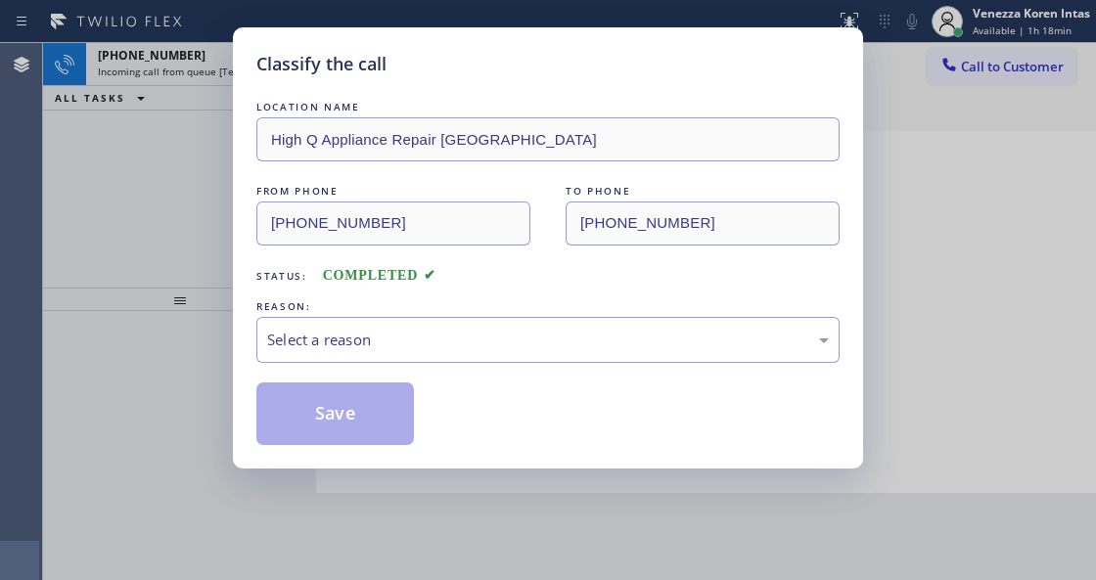
click at [396, 349] on div "Select a reason" at bounding box center [548, 340] width 562 height 23
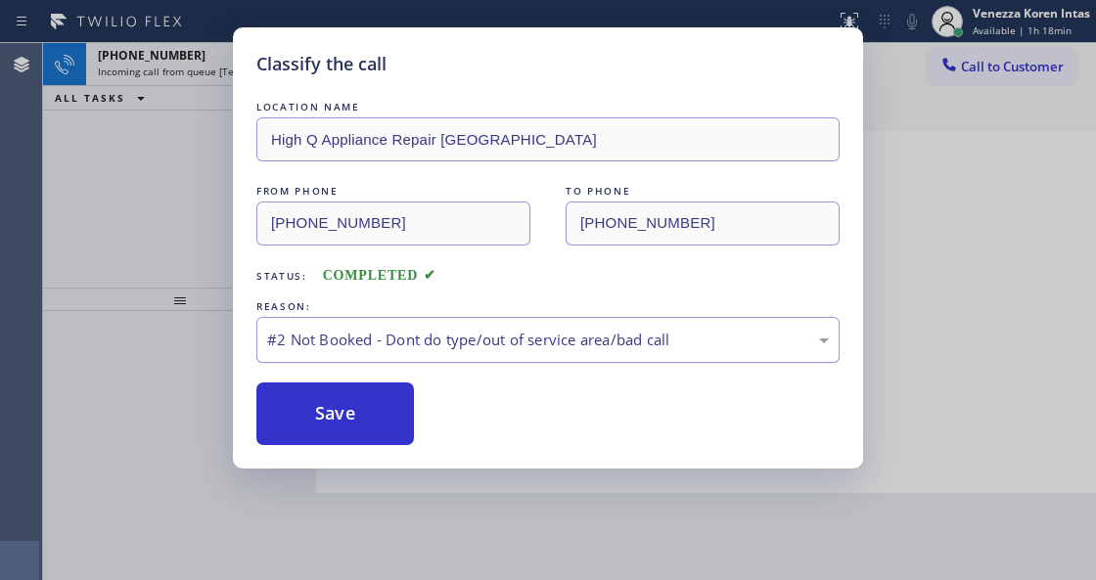
click at [405, 350] on div "#2 Not Booked - Dont do type/out of service area/bad call" at bounding box center [548, 340] width 562 height 23
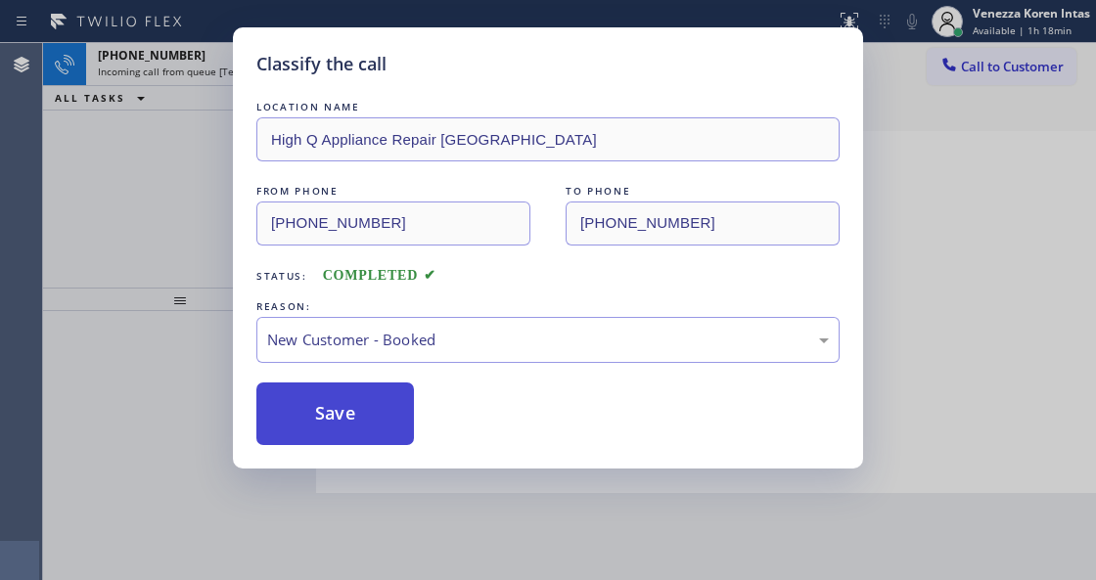
click at [391, 407] on button "Save" at bounding box center [335, 414] width 158 height 63
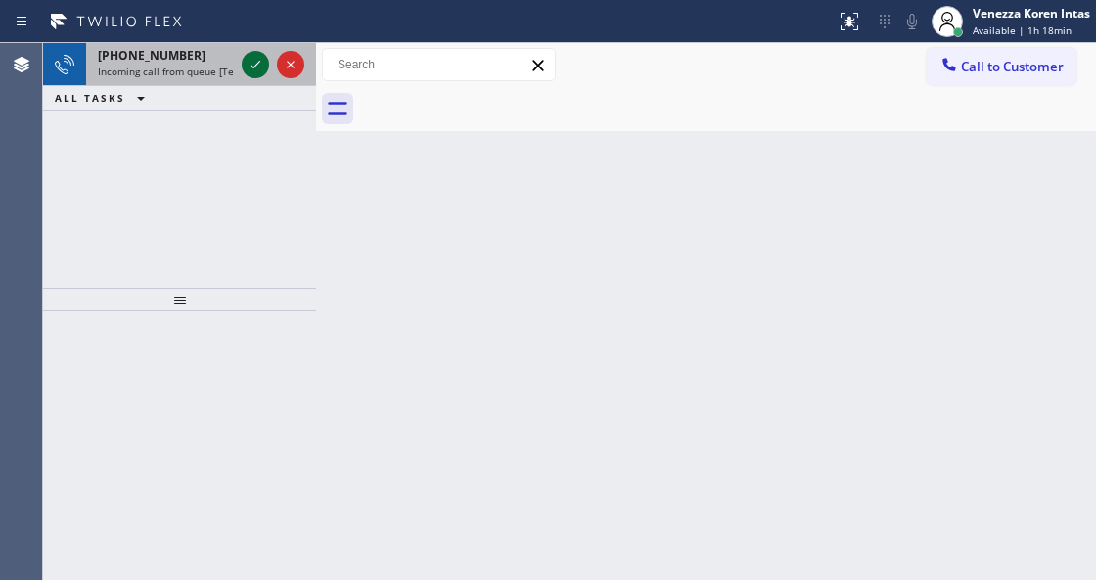
click at [252, 61] on icon at bounding box center [255, 64] width 23 height 23
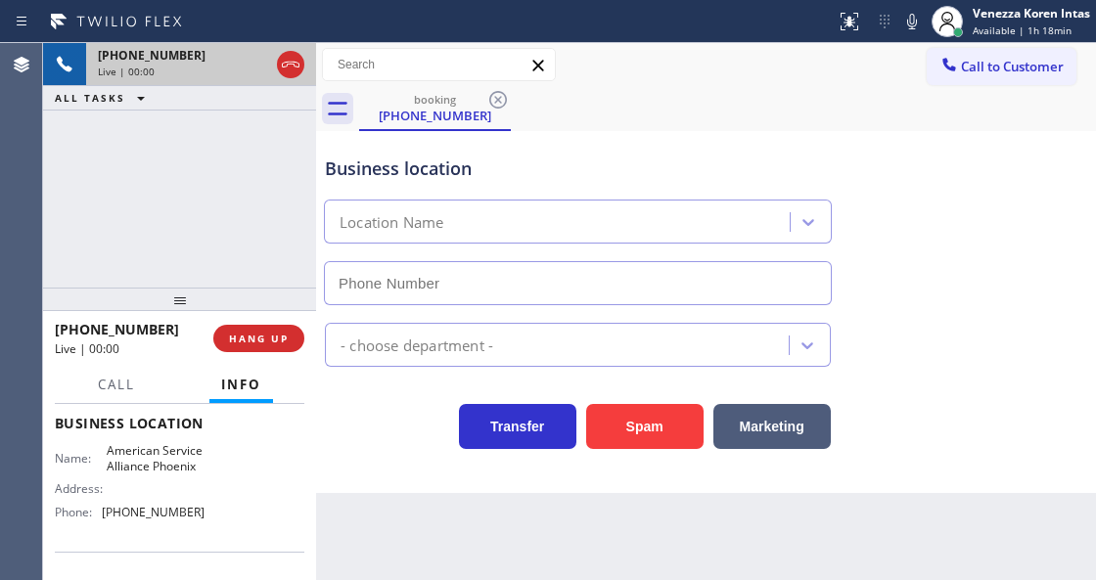
type input "[PHONE_NUMBER]"
click at [231, 197] on div "[PHONE_NUMBER] Live | 00:01 ALL TASKS ALL TASKS ACTIVE TASKS TASKS IN WRAP UP" at bounding box center [179, 165] width 273 height 245
click at [553, 170] on div "Business location" at bounding box center [578, 169] width 506 height 26
click at [303, 232] on div "[PHONE_NUMBER] Live | 01:02 ALL TASKS ALL TASKS ACTIVE TASKS TASKS IN WRAP UP" at bounding box center [179, 165] width 273 height 245
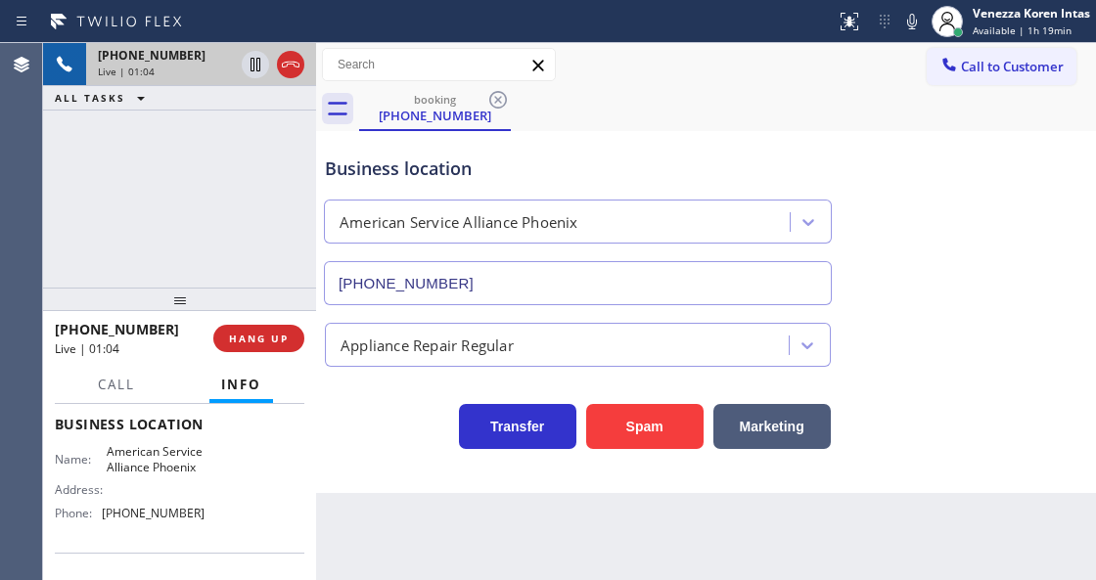
click at [621, 137] on div "Business location American Service Alliance [GEOGRAPHIC_DATA] [PHONE_NUMBER]" at bounding box center [578, 220] width 514 height 169
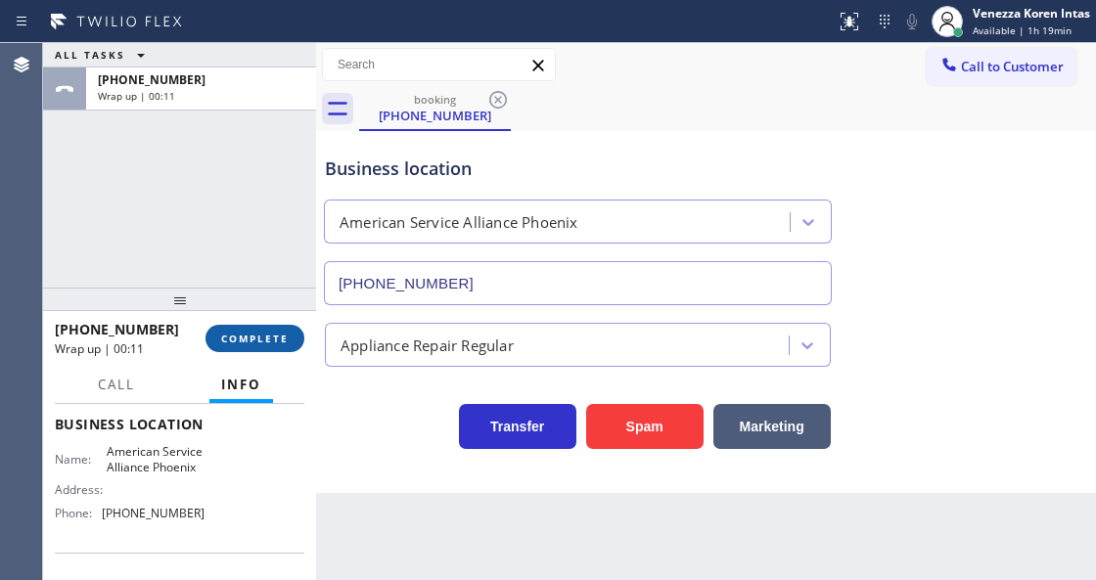
click at [271, 339] on span "COMPLETE" at bounding box center [255, 339] width 68 height 14
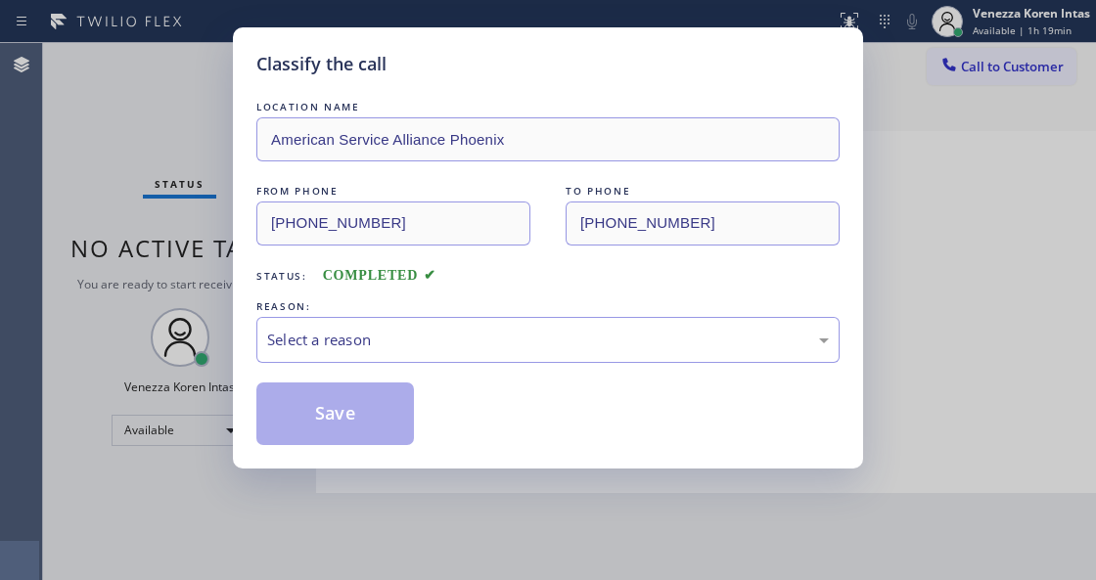
click at [449, 347] on div "Select a reason" at bounding box center [548, 340] width 562 height 23
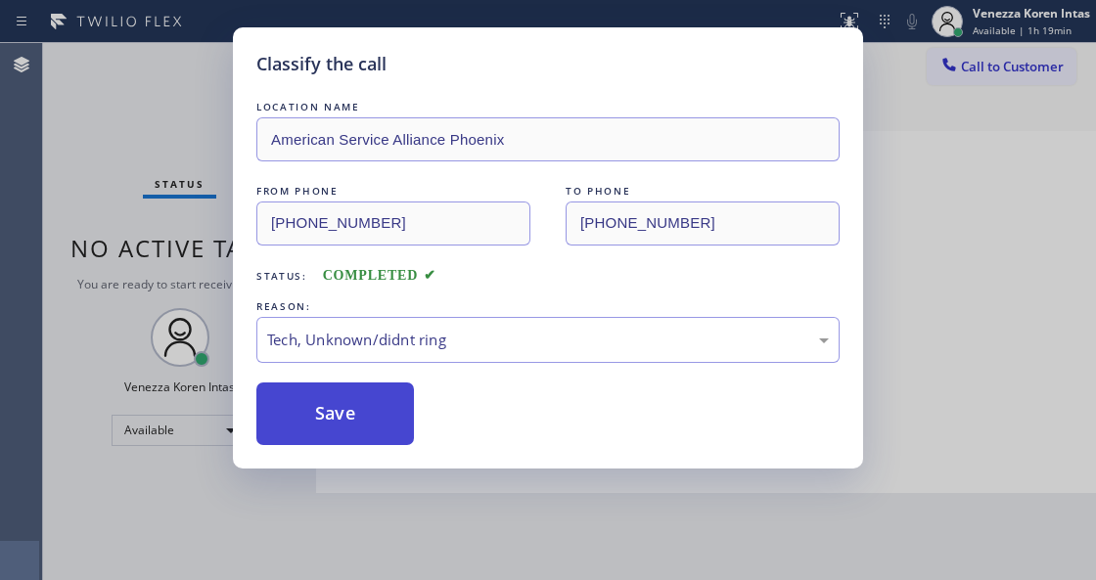
click at [385, 397] on button "Save" at bounding box center [335, 414] width 158 height 63
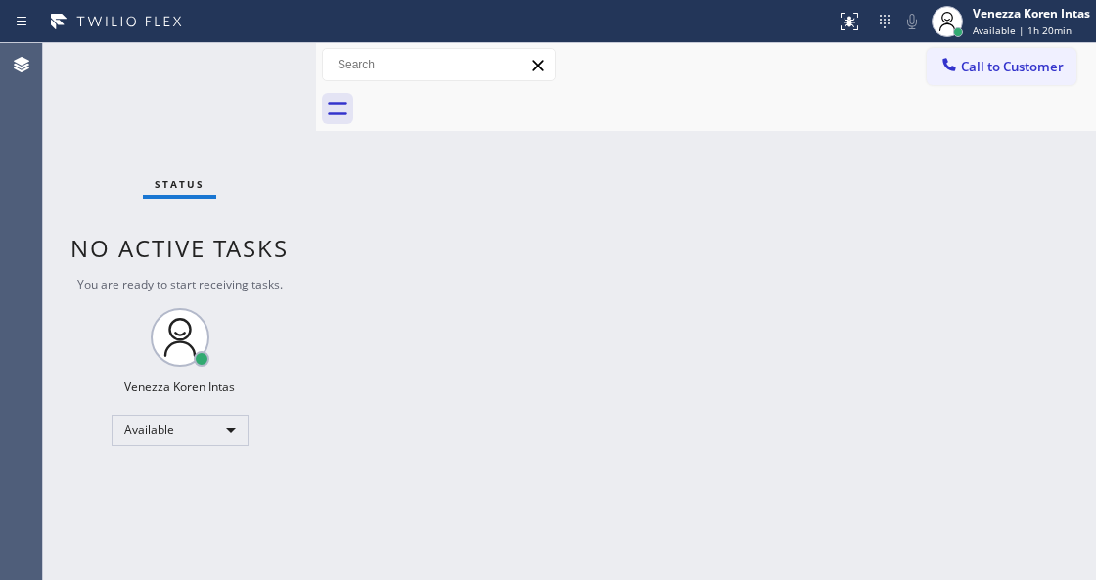
click at [301, 171] on div "Status No active tasks You are ready to start receiving tasks. Venezza Koren In…" at bounding box center [179, 311] width 273 height 537
click at [256, 80] on div "Status No active tasks You are ready to start receiving tasks. Venezza Koren In…" at bounding box center [179, 311] width 273 height 537
drag, startPoint x: 237, startPoint y: 112, endPoint x: 288, endPoint y: 174, distance: 80.7
click at [237, 112] on div "Status No active tasks You are ready to start receiving tasks. Venezza Koren In…" at bounding box center [179, 311] width 273 height 537
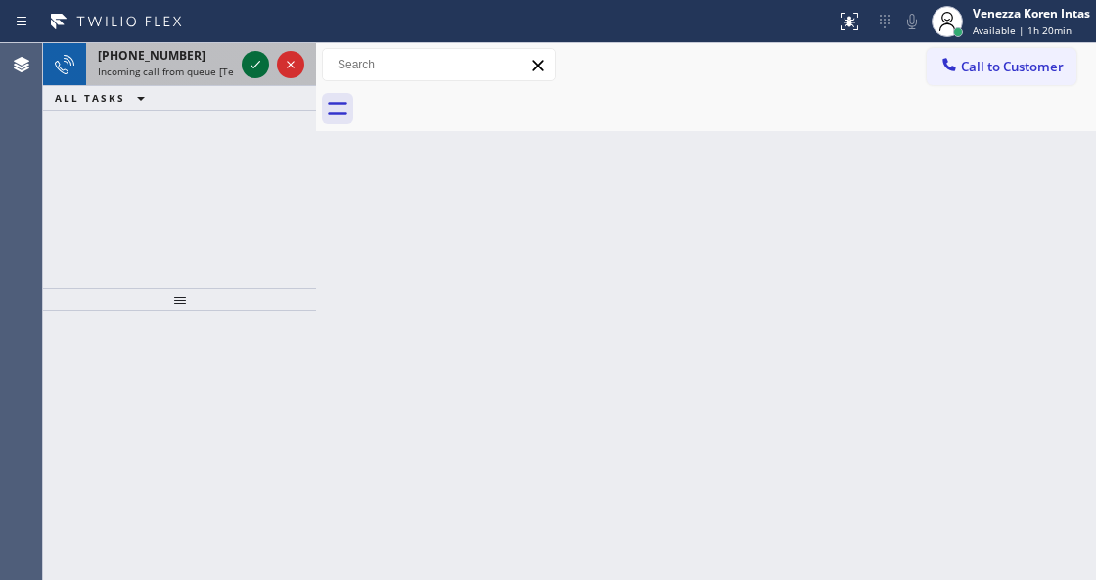
click at [253, 64] on icon at bounding box center [255, 64] width 23 height 23
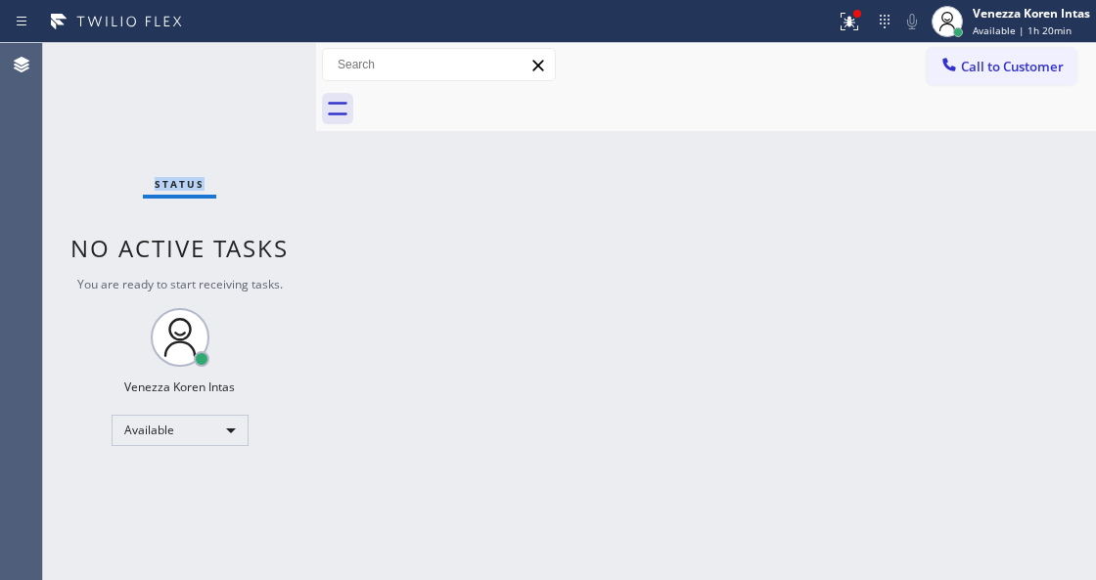
click at [253, 64] on div "Status No active tasks You are ready to start receiving tasks. Venezza Koren In…" at bounding box center [179, 311] width 273 height 537
click at [875, 20] on icon at bounding box center [884, 21] width 23 height 23
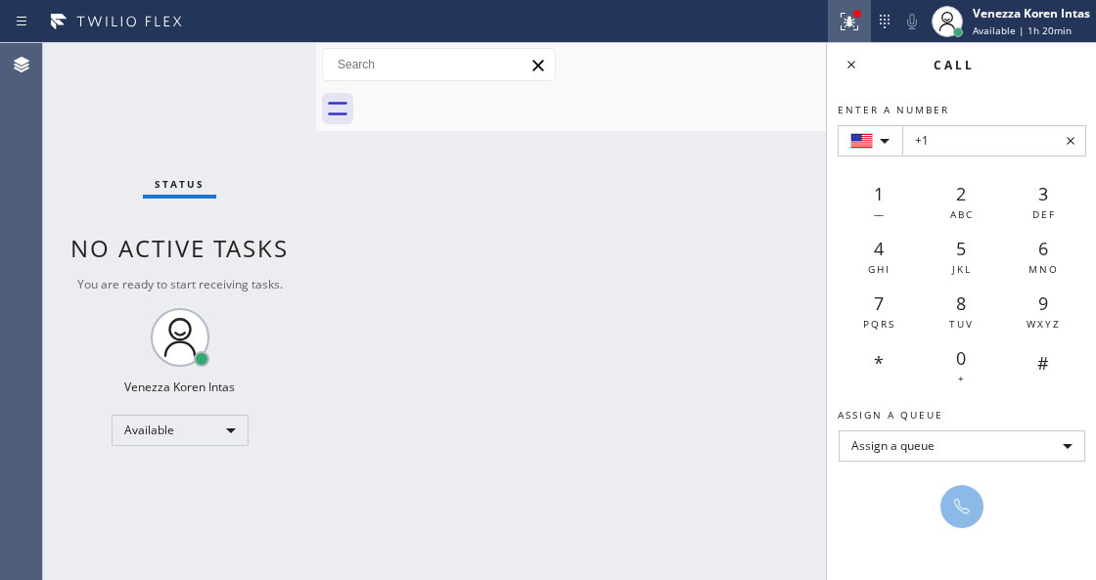
click at [853, 20] on icon at bounding box center [848, 21] width 23 height 23
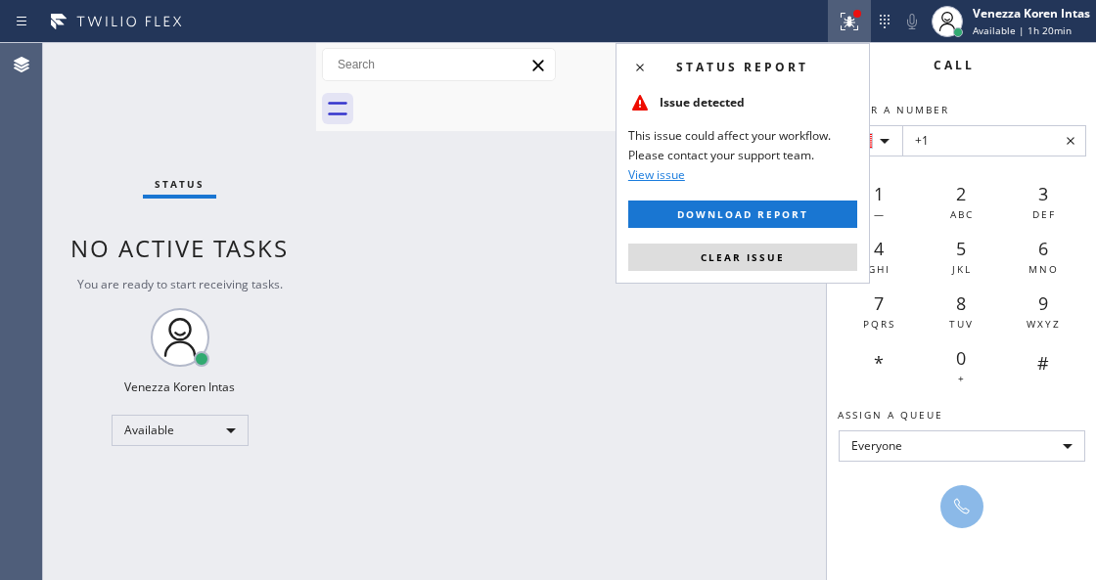
drag, startPoint x: 794, startPoint y: 261, endPoint x: 834, endPoint y: 65, distance: 200.5
click at [796, 261] on button "Clear issue" at bounding box center [742, 257] width 229 height 27
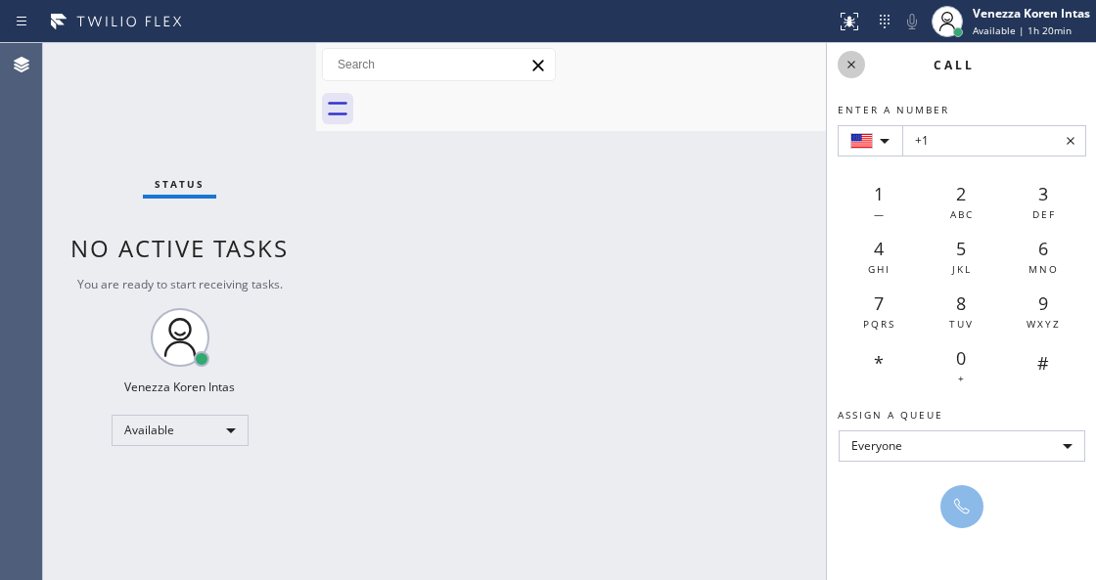
click at [857, 62] on icon at bounding box center [850, 64] width 23 height 23
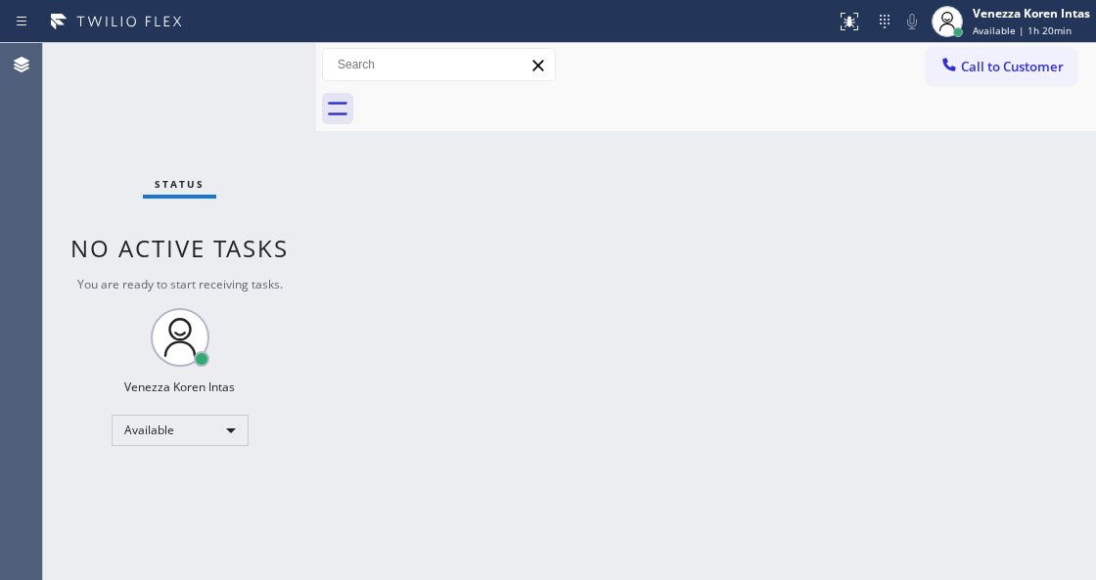
click at [590, 158] on div "Back to Dashboard Change Sender ID Customers Technicians Select a contact Outbo…" at bounding box center [706, 311] width 780 height 537
click at [283, 104] on div "Status No active tasks You are ready to start receiving tasks. Venezza Koren In…" at bounding box center [179, 311] width 273 height 537
click at [274, 77] on div "Status No active tasks You are ready to start receiving tasks. Venezza Koren In…" at bounding box center [179, 311] width 273 height 537
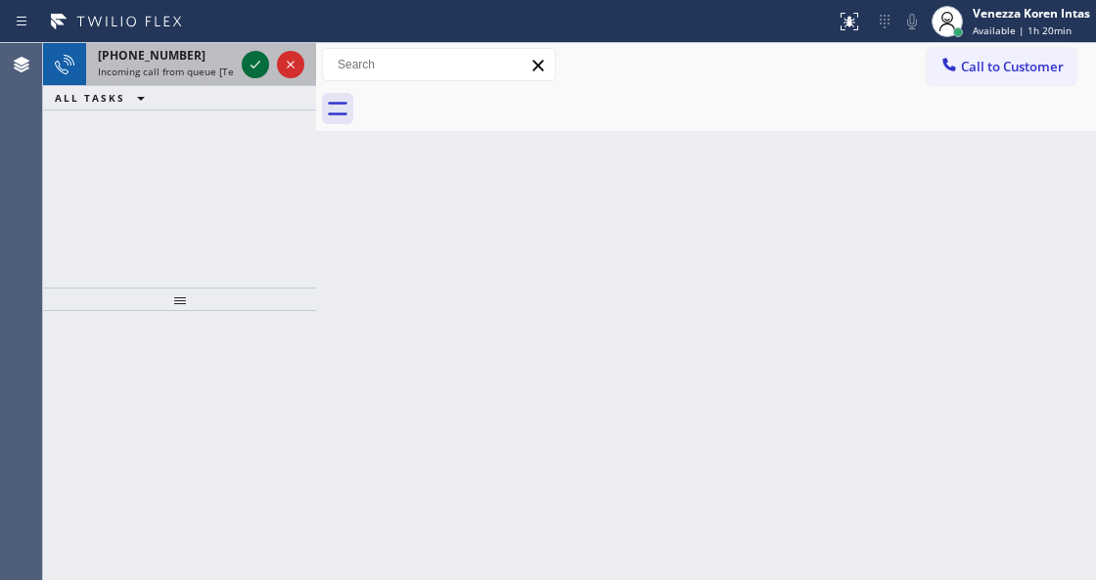
click at [258, 67] on icon at bounding box center [255, 64] width 23 height 23
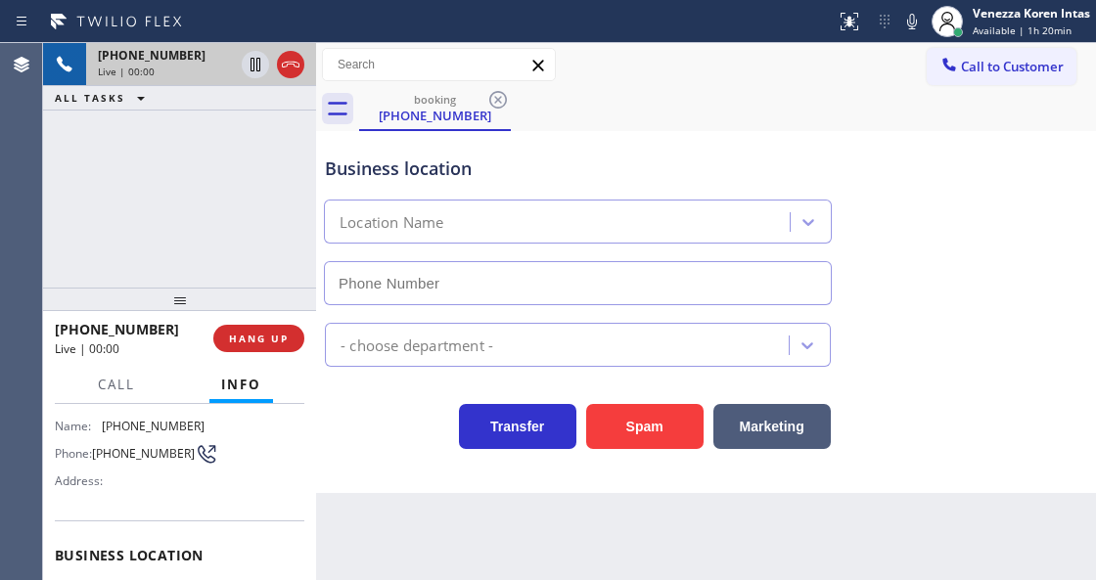
scroll to position [130, 0]
type input "[PHONE_NUMBER]"
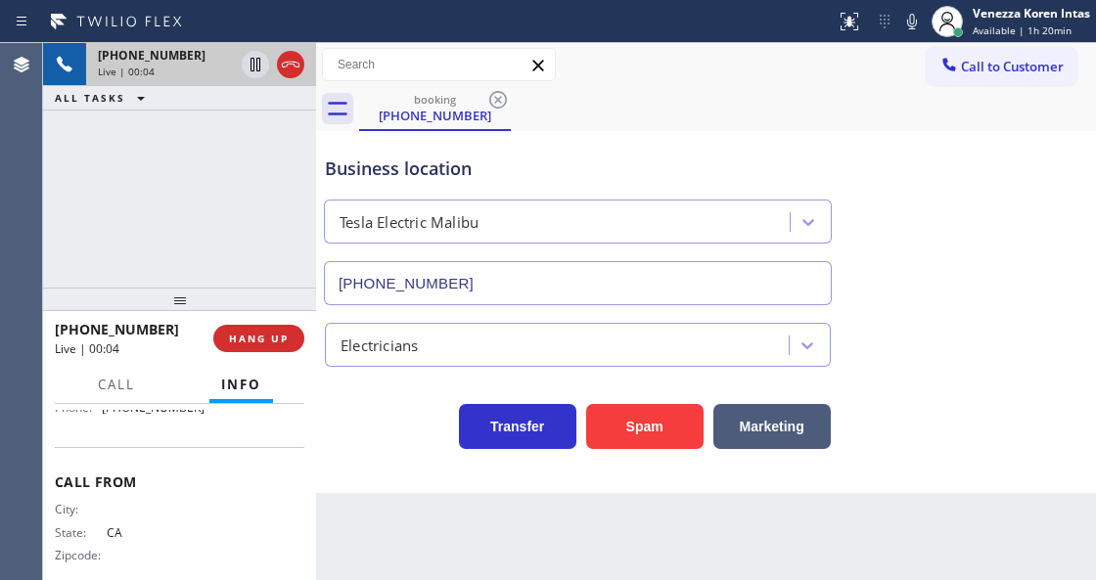
scroll to position [402, 0]
click at [286, 63] on icon at bounding box center [290, 64] width 23 height 23
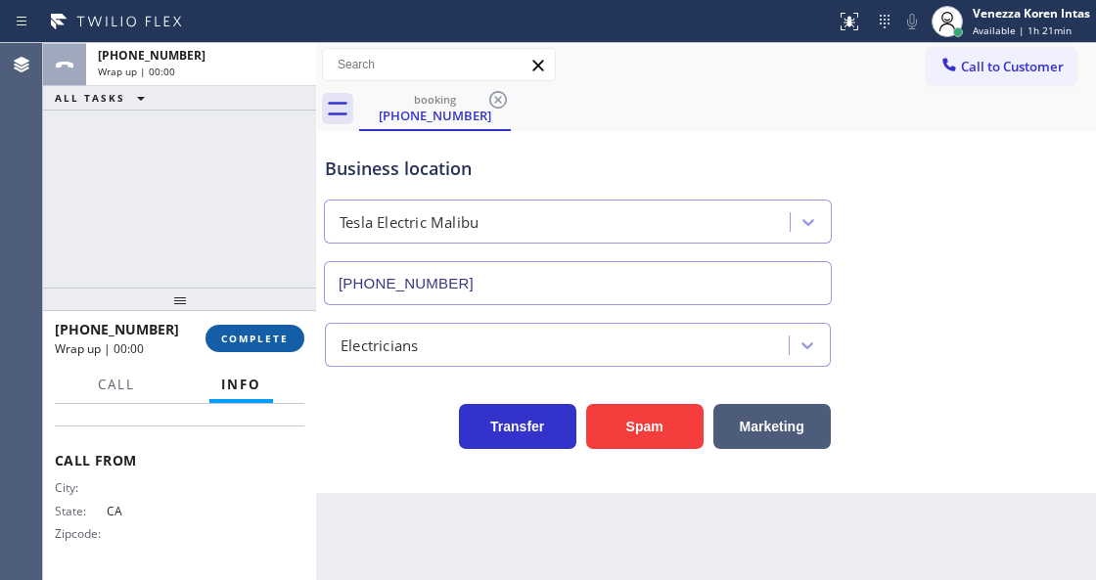
click at [246, 344] on span "COMPLETE" at bounding box center [255, 339] width 68 height 14
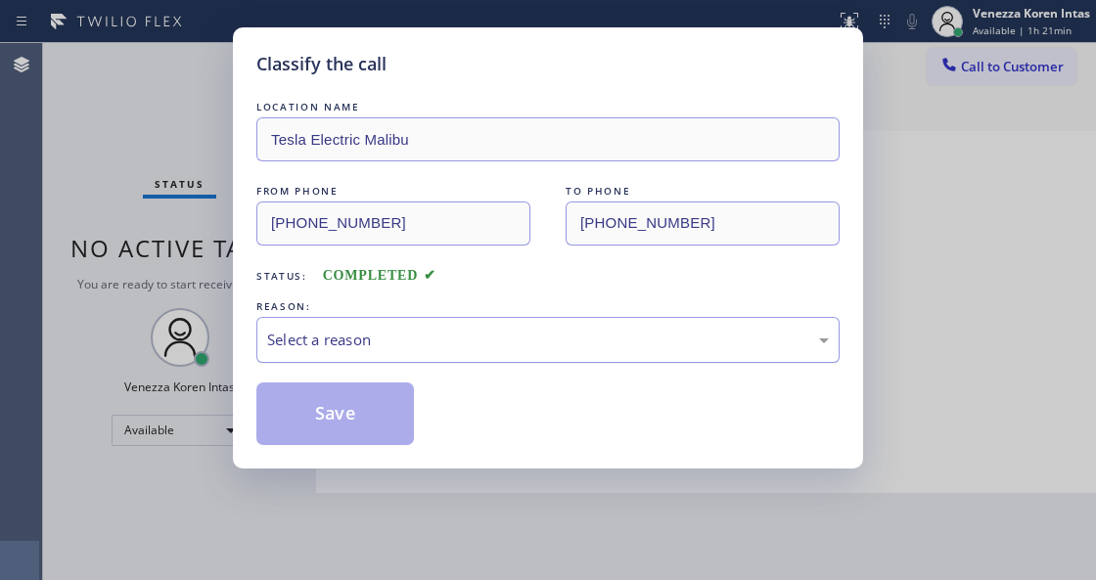
click at [402, 338] on div "Select a reason" at bounding box center [548, 340] width 562 height 23
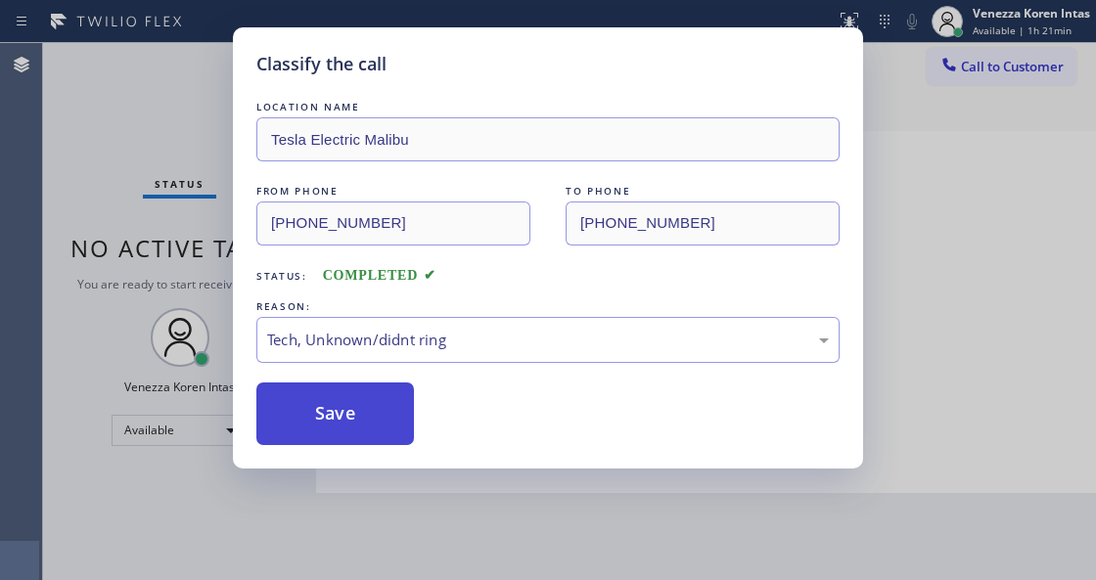
click at [369, 437] on button "Save" at bounding box center [335, 414] width 158 height 63
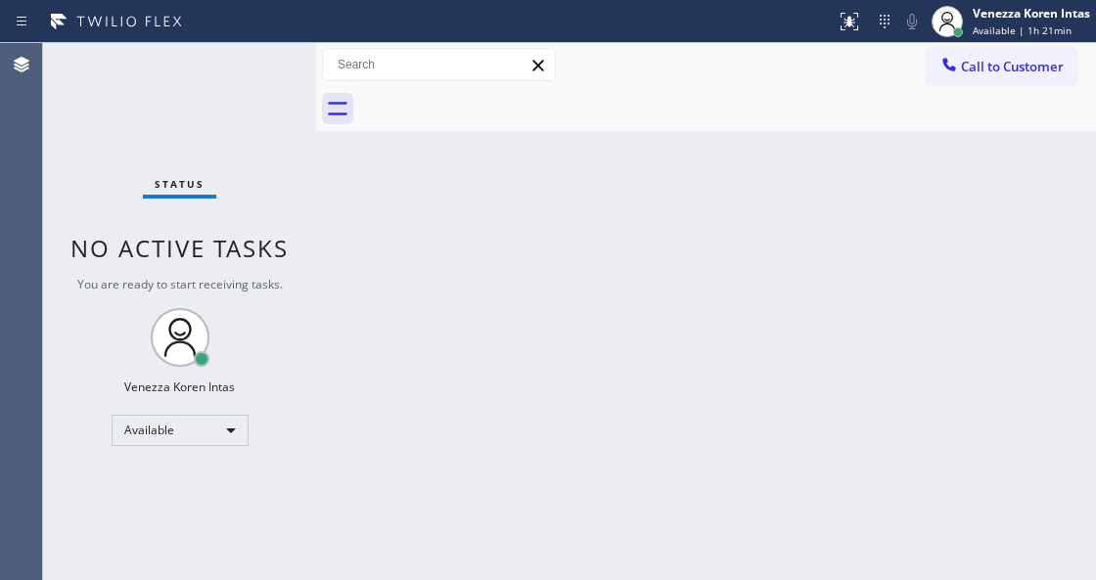
click at [416, 272] on div "Back to Dashboard Change Sender ID Customers Technicians Select a contact Outbo…" at bounding box center [706, 311] width 780 height 537
click at [203, 62] on div "Status No active tasks You are ready to start receiving tasks. Venezza Koren In…" at bounding box center [179, 311] width 273 height 537
click at [587, 211] on div "Back to Dashboard Change Sender ID Customers Technicians Select a contact Outbo…" at bounding box center [706, 311] width 780 height 537
click at [539, 220] on div "Back to Dashboard Change Sender ID Customers Technicians Select a contact Outbo…" at bounding box center [706, 311] width 780 height 537
click at [657, 123] on div at bounding box center [727, 109] width 737 height 44
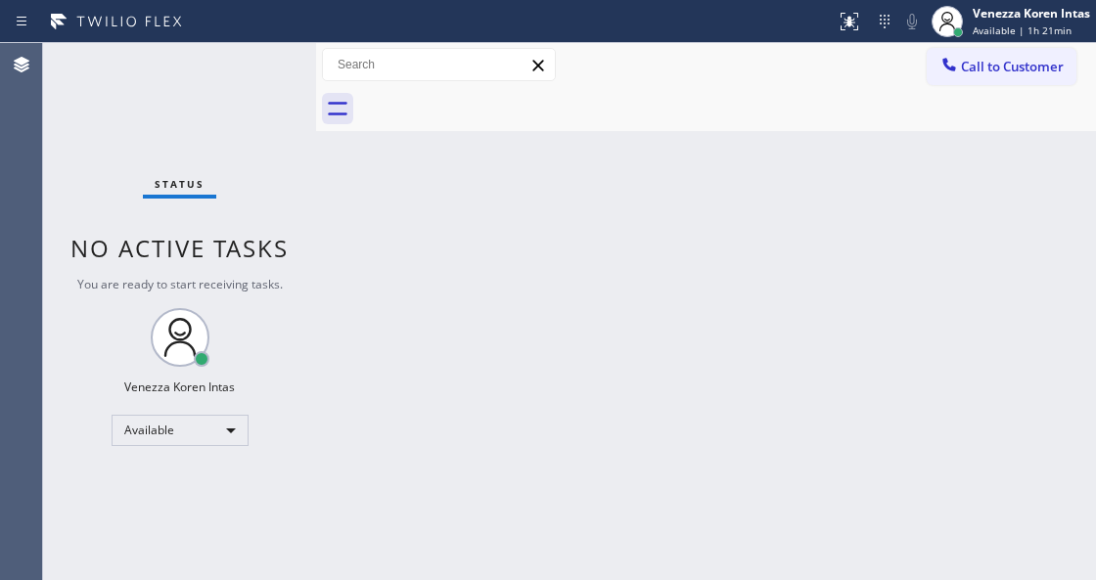
click at [570, 346] on div "Back to Dashboard Change Sender ID Customers Technicians Select a contact Outbo…" at bounding box center [706, 311] width 780 height 537
click at [250, 127] on div "Status No active tasks You are ready to start receiving tasks. Venezza Koren In…" at bounding box center [179, 311] width 273 height 537
drag, startPoint x: 281, startPoint y: 92, endPoint x: 303, endPoint y: 162, distance: 73.9
click at [281, 92] on div "Status No active tasks You are ready to start receiving tasks. Venezza Koren In…" at bounding box center [179, 311] width 273 height 537
click at [235, 212] on div "Status No active tasks You are ready to start receiving tasks. Venezza Koren In…" at bounding box center [179, 311] width 273 height 537
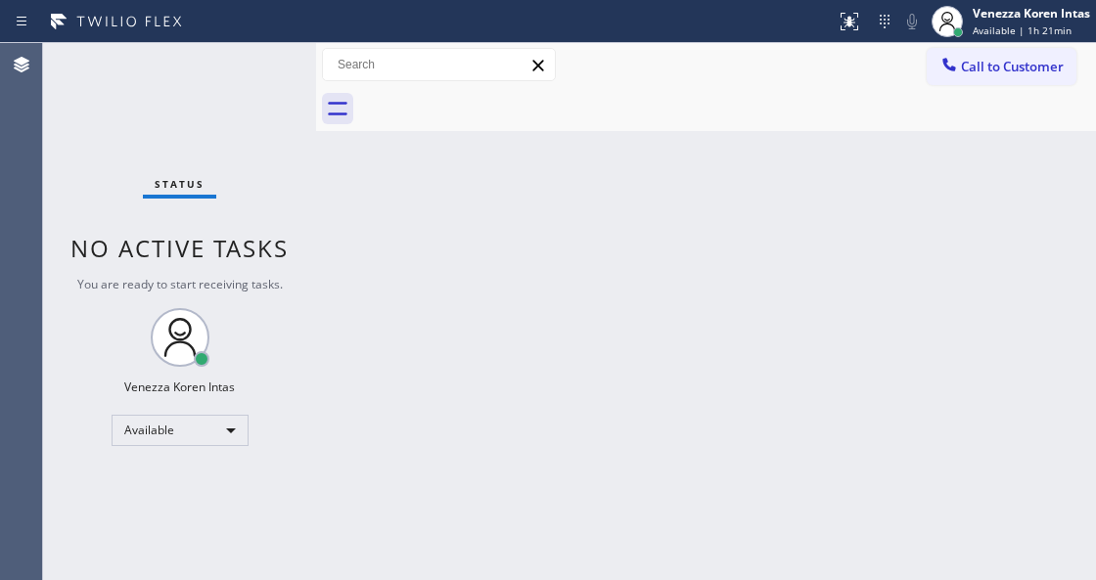
drag, startPoint x: 259, startPoint y: 215, endPoint x: 258, endPoint y: 170, distance: 45.0
click at [259, 215] on div "Status No active tasks You are ready to start receiving tasks. Venezza Koren In…" at bounding box center [179, 311] width 273 height 537
click at [264, 122] on div "Status No active tasks You are ready to start receiving tasks. Venezza Koren In…" at bounding box center [179, 311] width 273 height 537
click at [268, 90] on div "Status No active tasks You are ready to start receiving tasks. Venezza Koren In…" at bounding box center [179, 311] width 273 height 537
click at [251, 72] on div "Status No active tasks You are ready to start receiving tasks. Venezza Koren In…" at bounding box center [179, 311] width 273 height 537
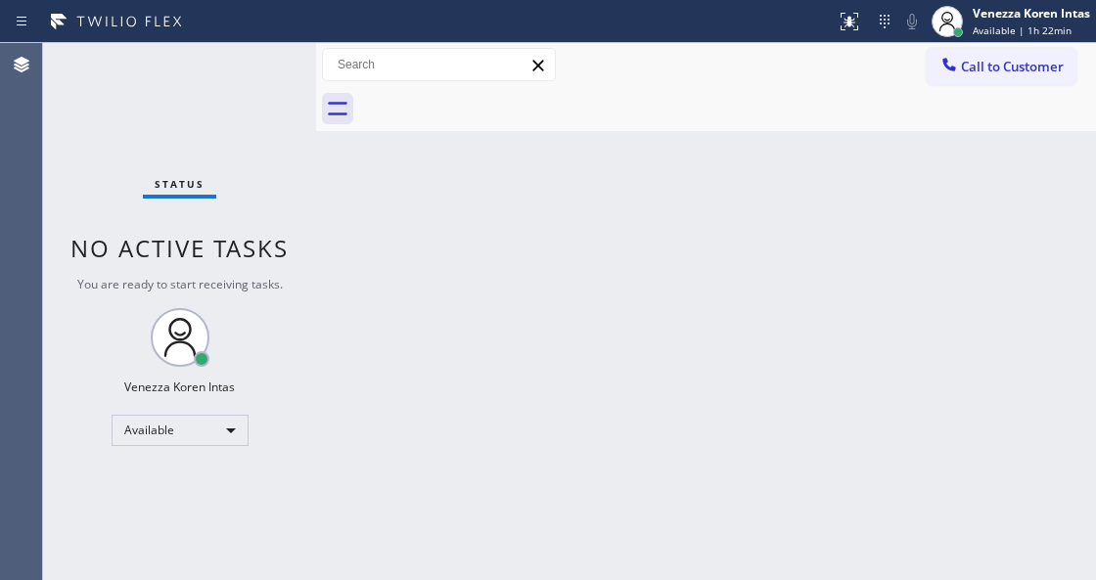
click at [251, 72] on div "Status No active tasks You are ready to start receiving tasks. Venezza Koren In…" at bounding box center [179, 311] width 273 height 537
click at [246, 67] on div "Status No active tasks You are ready to start receiving tasks. Venezza Koren In…" at bounding box center [179, 311] width 273 height 537
click at [260, 76] on div "Status No active tasks You are ready to start receiving tasks. Venezza Koren In…" at bounding box center [179, 311] width 273 height 537
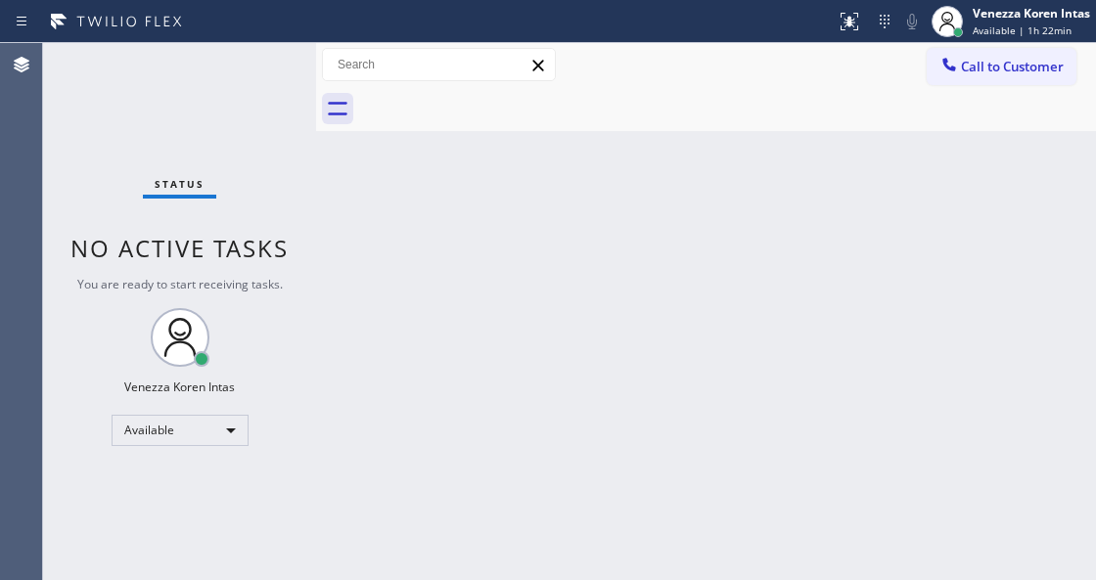
click at [509, 384] on div "Back to Dashboard Change Sender ID Customers Technicians Select a contact Outbo…" at bounding box center [706, 311] width 780 height 537
drag, startPoint x: 264, startPoint y: 106, endPoint x: 236, endPoint y: 82, distance: 36.8
click at [259, 102] on div "Status No active tasks You are ready to start receiving tasks. Venezza Koren In…" at bounding box center [179, 311] width 273 height 537
click at [233, 77] on div "Status No active tasks You are ready to start receiving tasks. Venezza Koren In…" at bounding box center [179, 311] width 273 height 537
click at [249, 77] on div "Status No active tasks You are ready to start receiving tasks. Venezza Koren In…" at bounding box center [179, 311] width 273 height 537
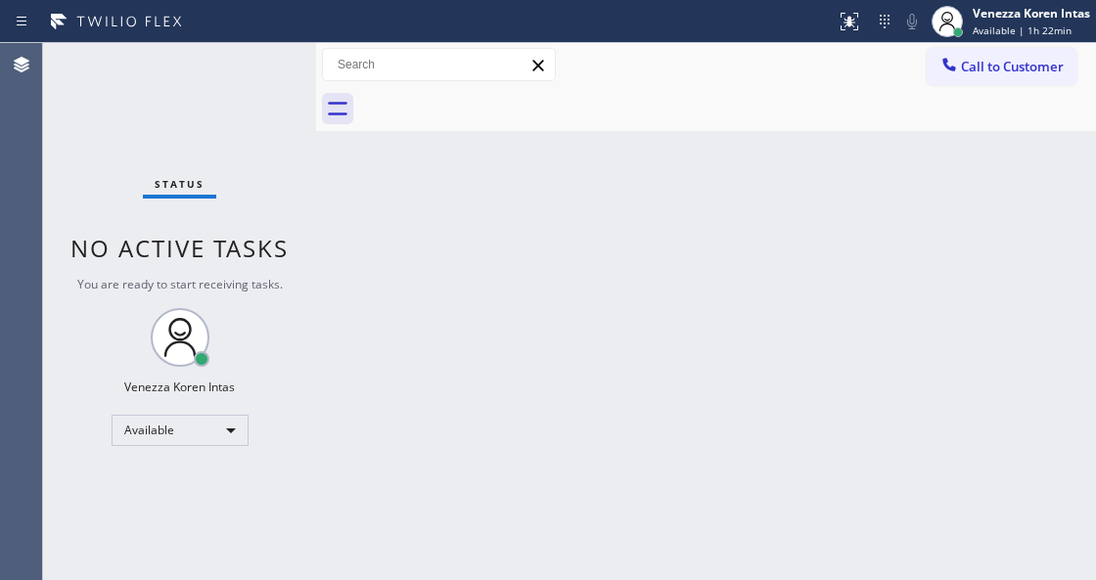
click at [147, 145] on div "Status No active tasks You are ready to start receiving tasks. Venezza Koren In…" at bounding box center [179, 311] width 273 height 537
click at [255, 64] on div "Status No active tasks You are ready to start receiving tasks. Venezza Koren In…" at bounding box center [179, 311] width 273 height 537
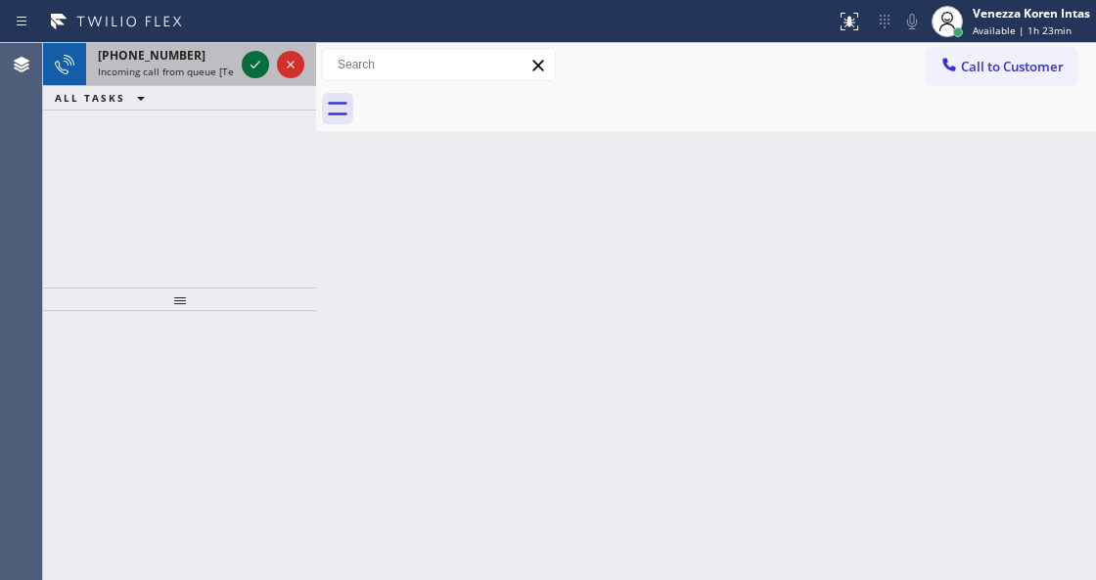
click at [252, 63] on icon at bounding box center [255, 64] width 23 height 23
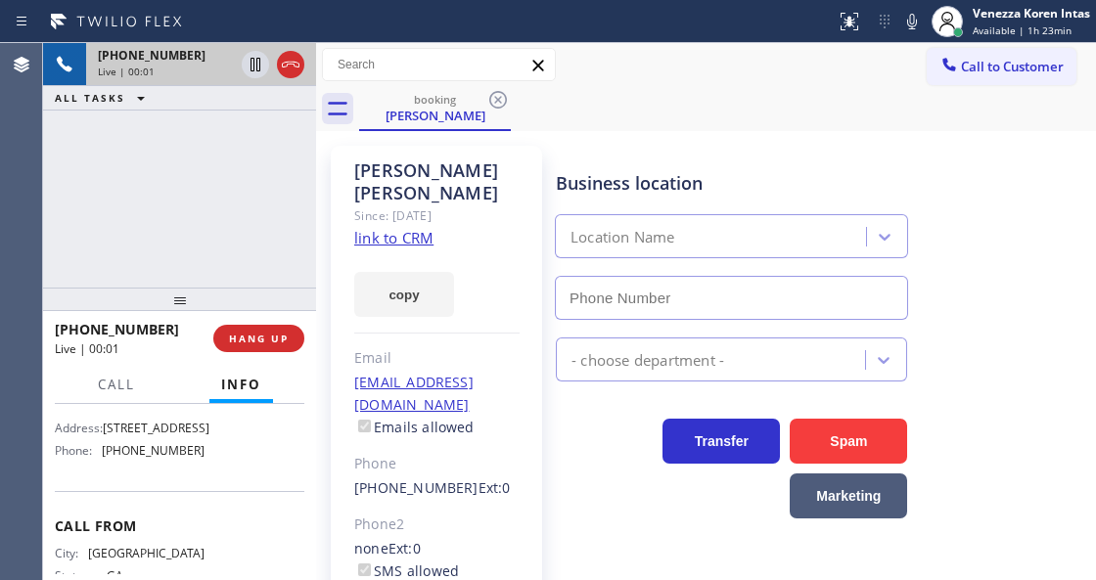
scroll to position [326, 0]
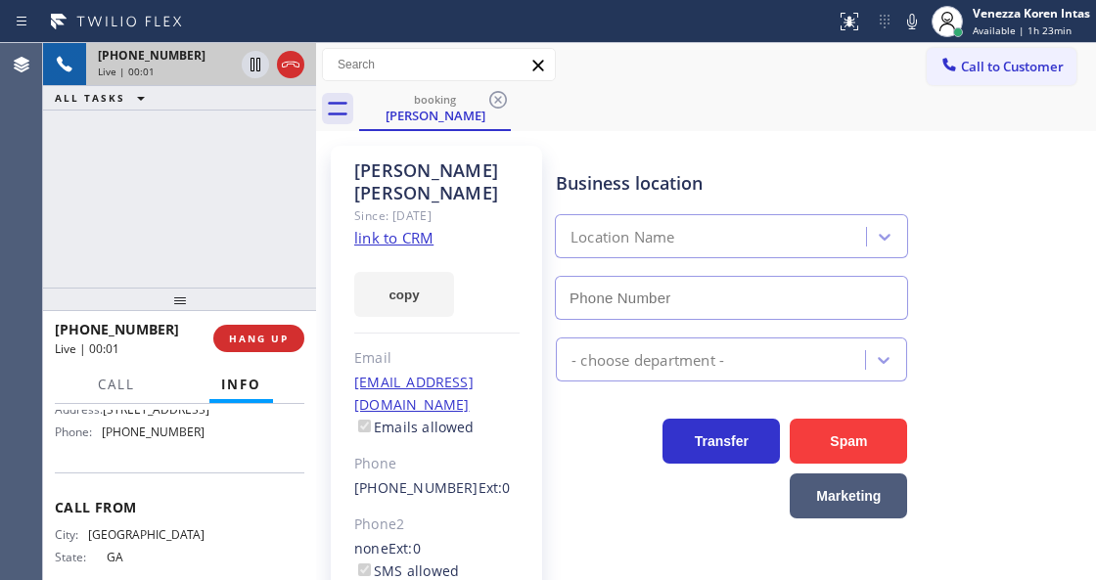
type input "[PHONE_NUMBER]"
click at [395, 228] on link "link to CRM" at bounding box center [393, 238] width 79 height 20
click at [260, 170] on div "[PHONE_NUMBER] Live | 00:26 ALL TASKS ALL TASKS ACTIVE TASKS TASKS IN WRAP UP" at bounding box center [179, 165] width 273 height 245
click at [904, 18] on icon at bounding box center [911, 21] width 23 height 23
click at [903, 21] on icon at bounding box center [911, 21] width 23 height 23
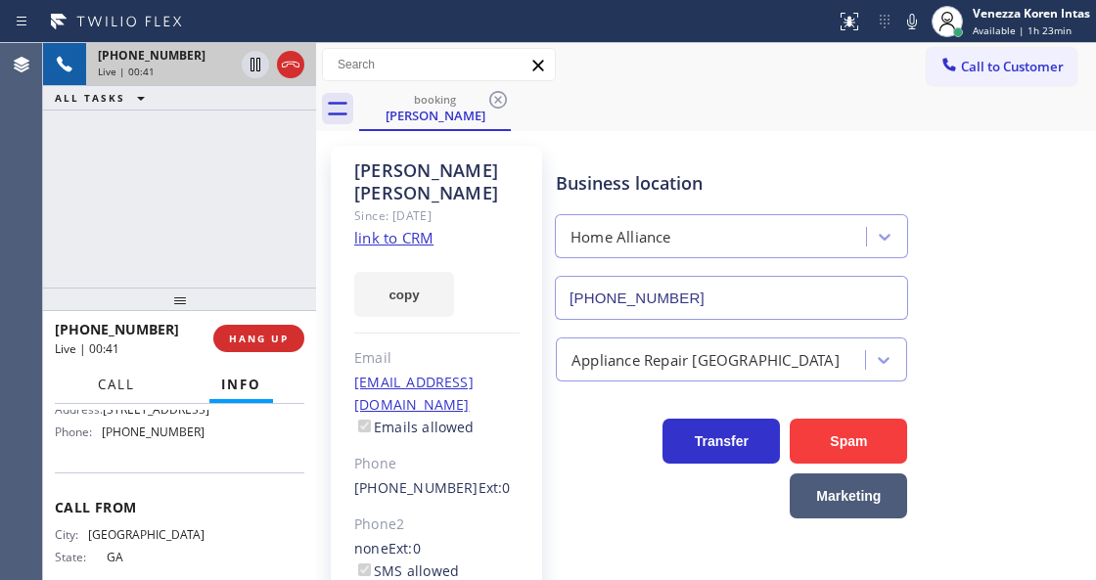
click at [135, 389] on button "Call" at bounding box center [116, 385] width 61 height 38
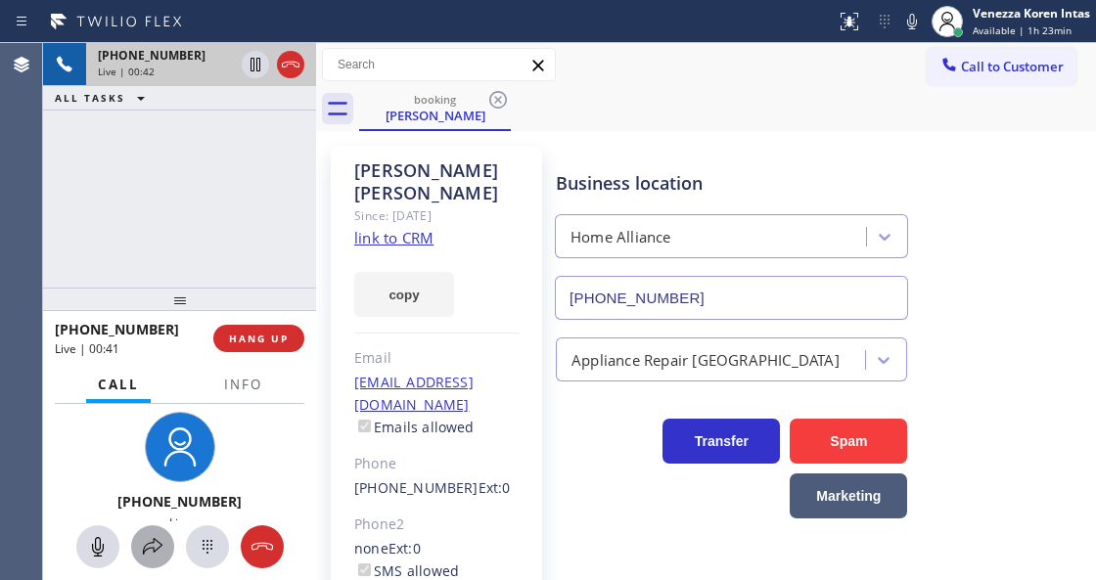
click at [157, 553] on icon at bounding box center [152, 546] width 23 height 23
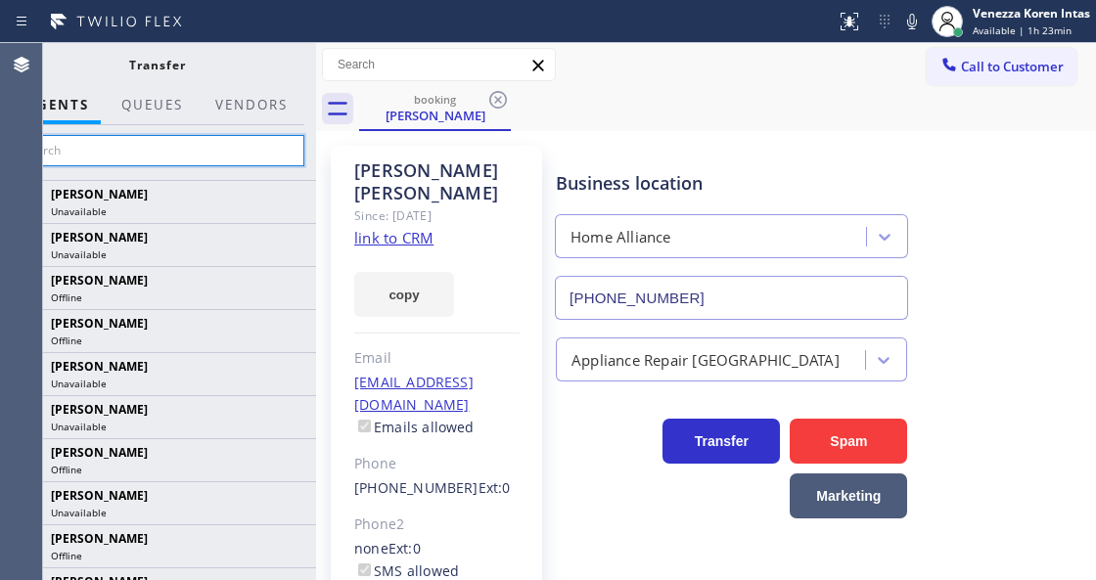
click at [237, 160] on input "text" at bounding box center [157, 150] width 294 height 31
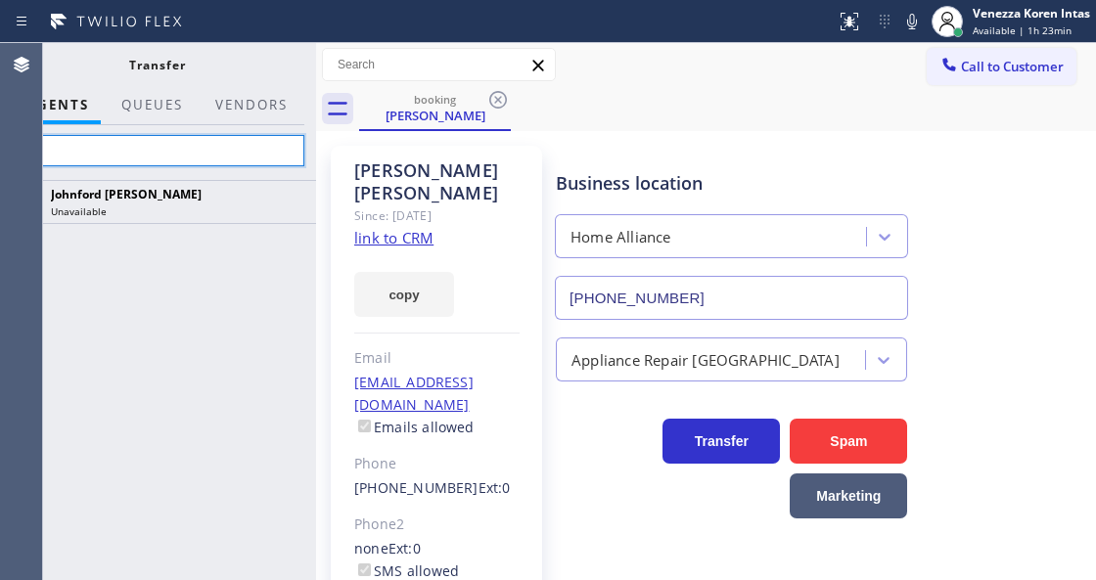
type input "f"
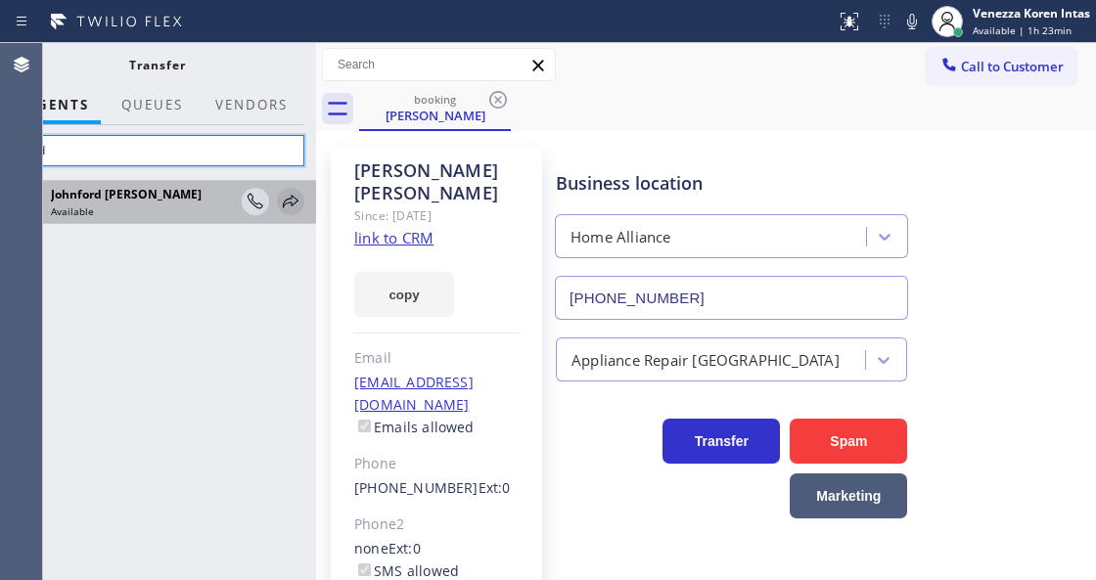
type input "ford"
click at [289, 200] on icon at bounding box center [290, 201] width 23 height 23
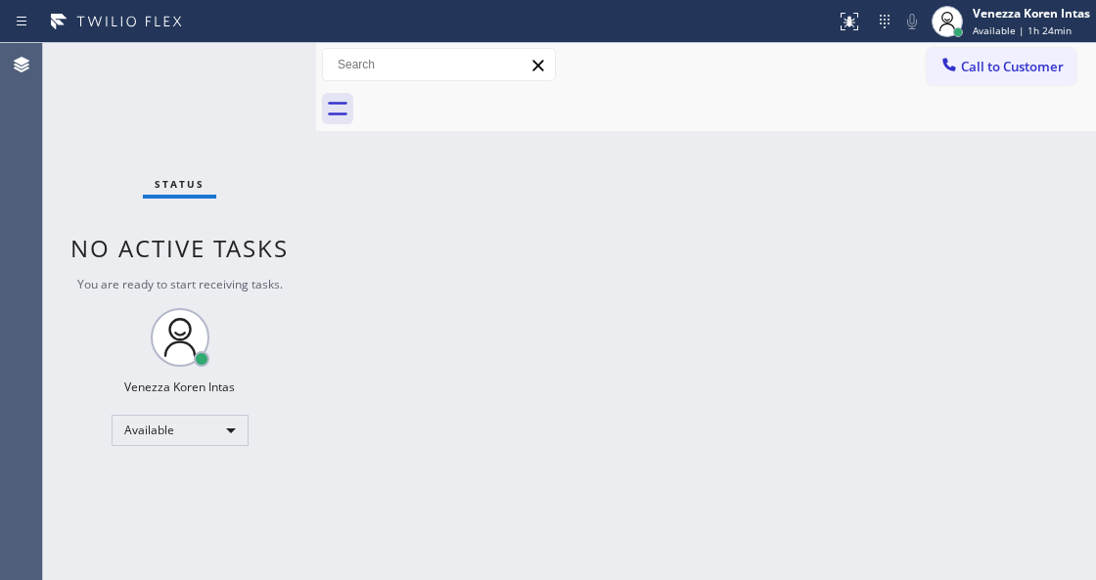
click at [327, 301] on div "Back to Dashboard Change Sender ID Customers Technicians Select a contact Outbo…" at bounding box center [706, 311] width 780 height 537
drag, startPoint x: 534, startPoint y: 274, endPoint x: 435, endPoint y: 540, distance: 283.9
click at [530, 278] on div "Back to Dashboard Change Sender ID Customers Technicians Select a contact Outbo…" at bounding box center [706, 311] width 780 height 537
click at [369, 280] on div "Back to Dashboard Change Sender ID Customers Technicians Select a contact Outbo…" at bounding box center [706, 311] width 780 height 537
click at [284, 125] on div "Status No active tasks You are ready to start receiving tasks. Venezza Koren In…" at bounding box center [179, 311] width 273 height 537
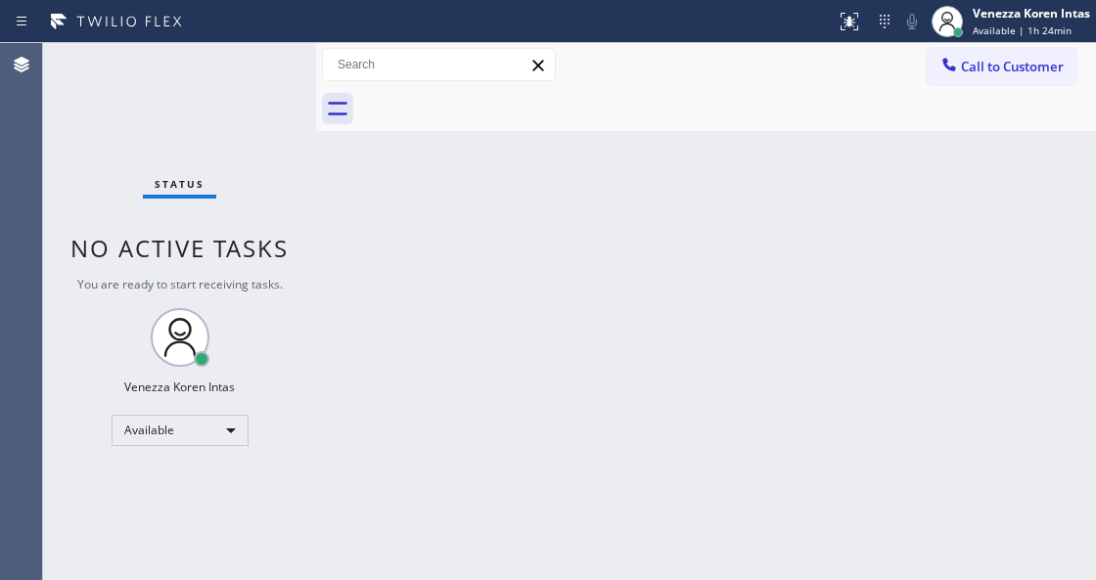
click at [272, 103] on div "Status No active tasks You are ready to start receiving tasks. Venezza Koren In…" at bounding box center [179, 311] width 273 height 537
click at [262, 69] on div "Status No active tasks You are ready to start receiving tasks. Venezza Koren In…" at bounding box center [179, 311] width 273 height 537
click at [262, 68] on div "Status No active tasks You are ready to start receiving tasks. Venezza Koren In…" at bounding box center [179, 311] width 273 height 537
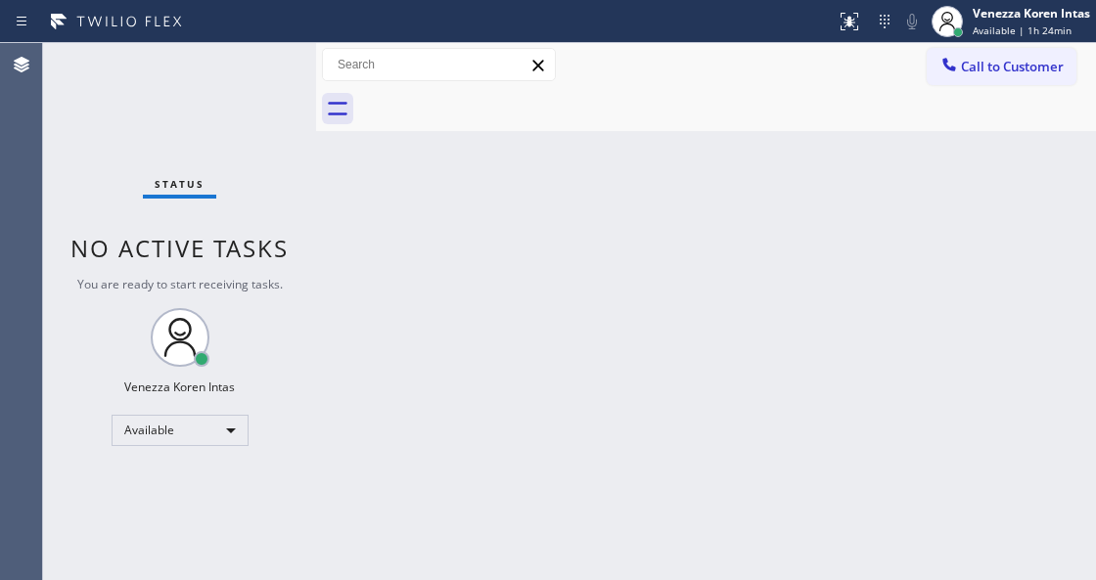
click at [228, 112] on div "Status No active tasks You are ready to start receiving tasks. Venezza Koren In…" at bounding box center [179, 311] width 273 height 537
click at [301, 237] on div "Status No active tasks You are ready to start receiving tasks. Venezza Koren In…" at bounding box center [179, 311] width 273 height 537
click at [262, 61] on div "Status No active tasks You are ready to start receiving tasks. Venezza Koren In…" at bounding box center [179, 311] width 273 height 537
click at [241, 78] on div "Status No active tasks You are ready to start receiving tasks. Venezza Koren In…" at bounding box center [179, 311] width 273 height 537
click at [515, 251] on div "Back to Dashboard Change Sender ID Customers Technicians Select a contact Outbo…" at bounding box center [706, 311] width 780 height 537
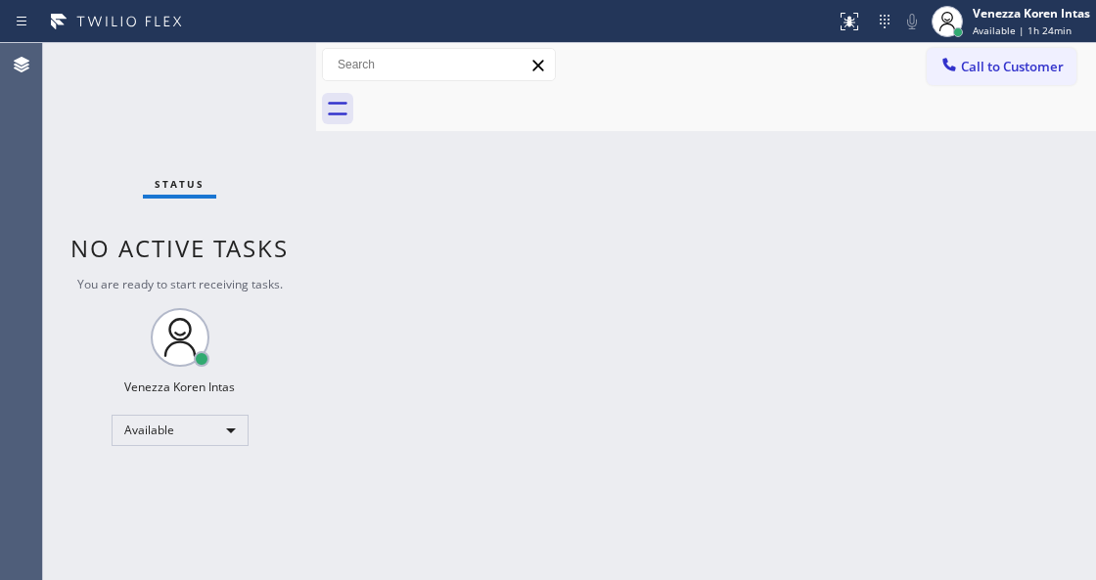
click at [276, 302] on div "Status No active tasks You are ready to start receiving tasks. Venezza Koren In…" at bounding box center [179, 311] width 273 height 537
drag, startPoint x: 237, startPoint y: 131, endPoint x: 272, endPoint y: 94, distance: 51.2
click at [241, 119] on div "Status No active tasks You are ready to start receiving tasks. Venezza Koren In…" at bounding box center [179, 311] width 273 height 537
click at [273, 93] on div "Status No active tasks You are ready to start receiving tasks. Venezza Koren In…" at bounding box center [179, 311] width 273 height 537
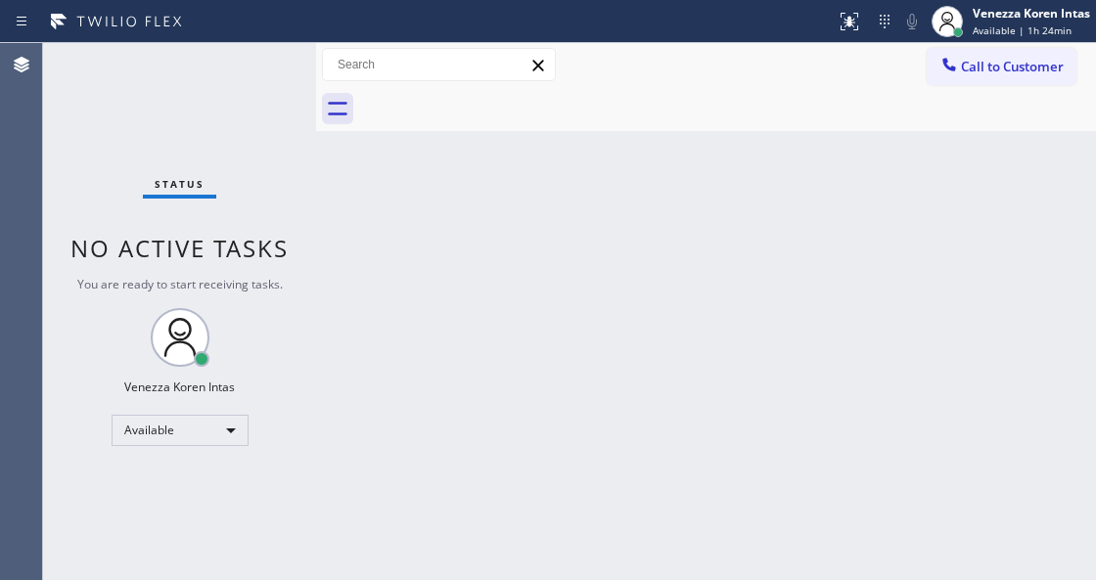
click at [273, 93] on div "Status No active tasks You are ready to start receiving tasks. Venezza Koren In…" at bounding box center [179, 311] width 273 height 537
click at [251, 68] on div "Status No active tasks You are ready to start receiving tasks. Venezza Koren In…" at bounding box center [179, 311] width 273 height 537
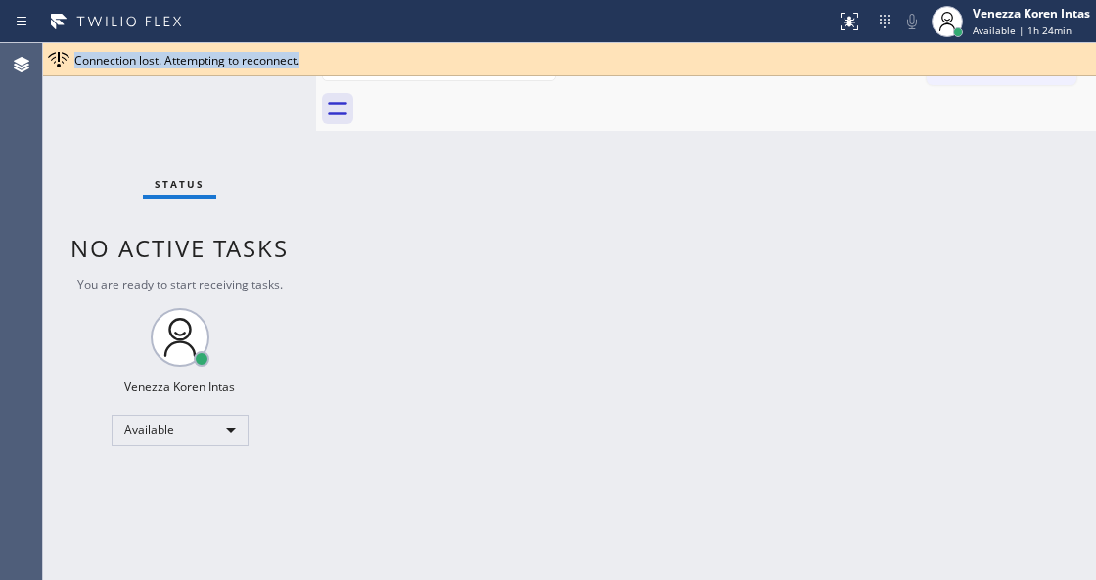
click at [251, 68] on div "Connection lost. Attempting to reconnect." at bounding box center [569, 59] width 1053 height 33
click at [1086, 183] on div "Back to Dashboard Change Sender ID Customers Technicians Select a contact Outbo…" at bounding box center [706, 311] width 780 height 537
click at [346, 91] on div at bounding box center [706, 109] width 780 height 44
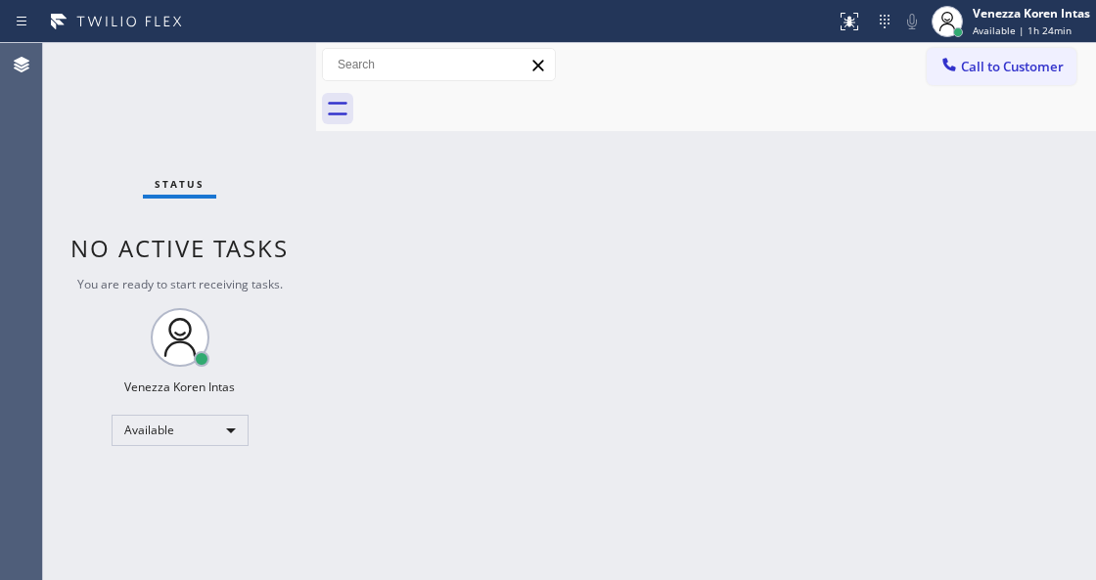
click at [257, 78] on div "Status No active tasks You are ready to start receiving tasks. Venezza Koren In…" at bounding box center [179, 311] width 273 height 537
click at [258, 68] on div "Status No active tasks You are ready to start receiving tasks. Venezza Koren In…" at bounding box center [179, 311] width 273 height 537
click at [258, 67] on div "Status No active tasks You are ready to start receiving tasks. Venezza Koren In…" at bounding box center [179, 311] width 273 height 537
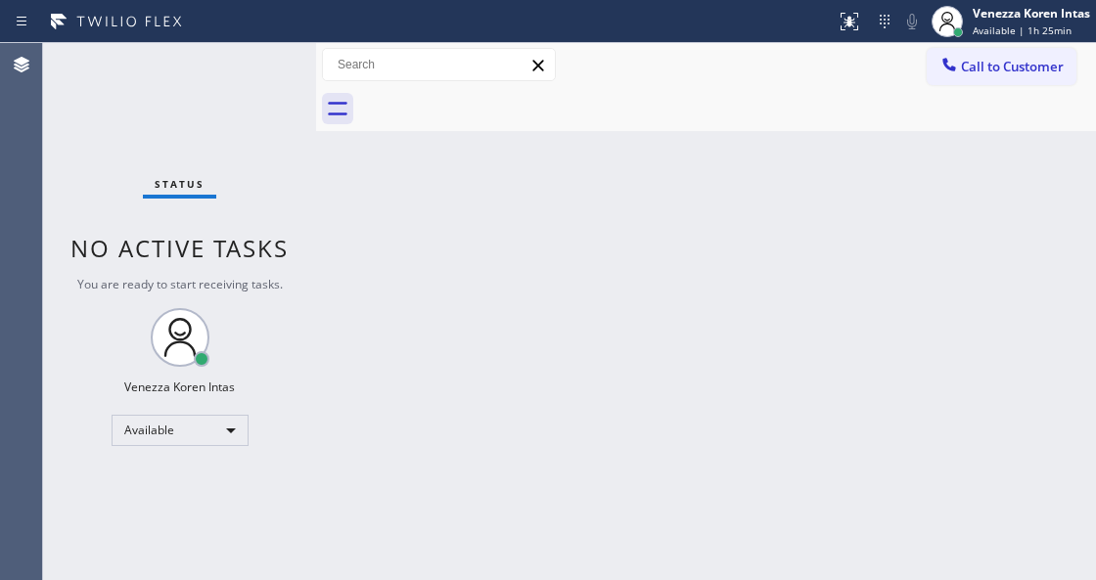
click at [258, 67] on div "Status No active tasks You are ready to start receiving tasks. Venezza Koren In…" at bounding box center [179, 311] width 273 height 537
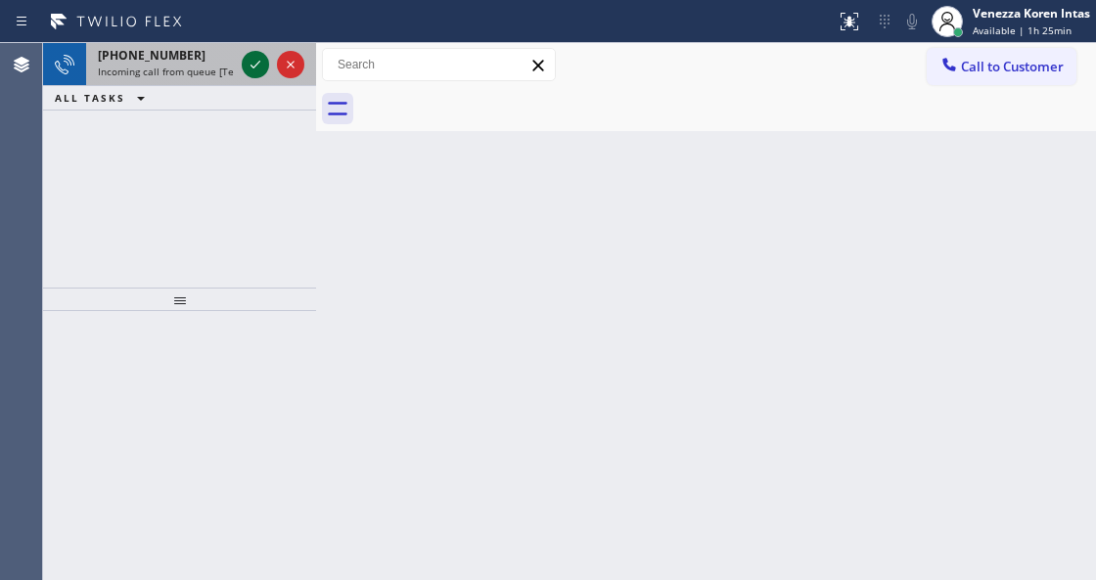
click at [258, 67] on icon at bounding box center [255, 64] width 23 height 23
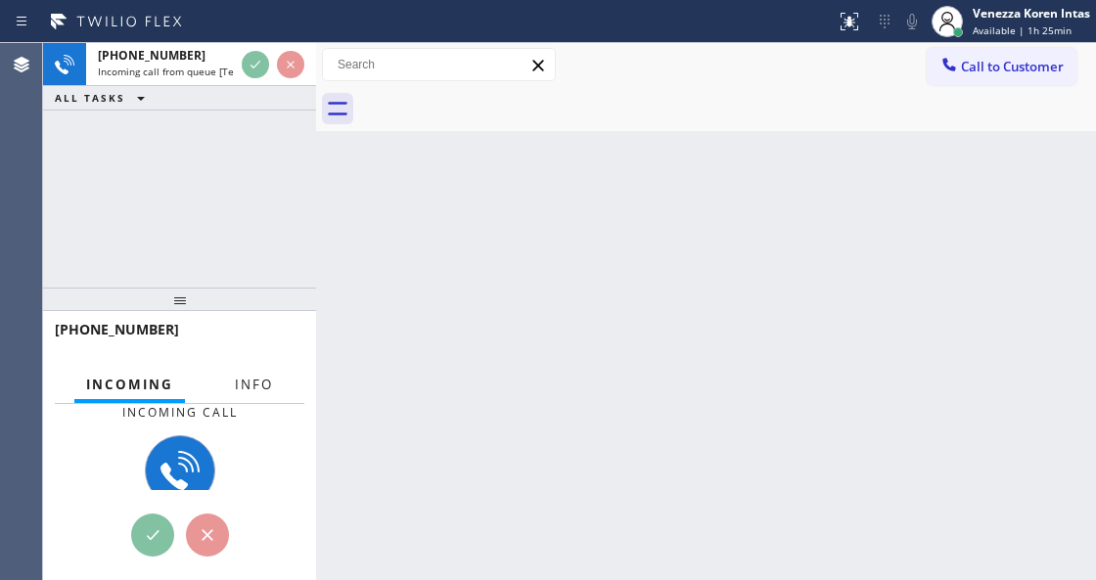
click at [257, 382] on span "Info" at bounding box center [254, 385] width 38 height 18
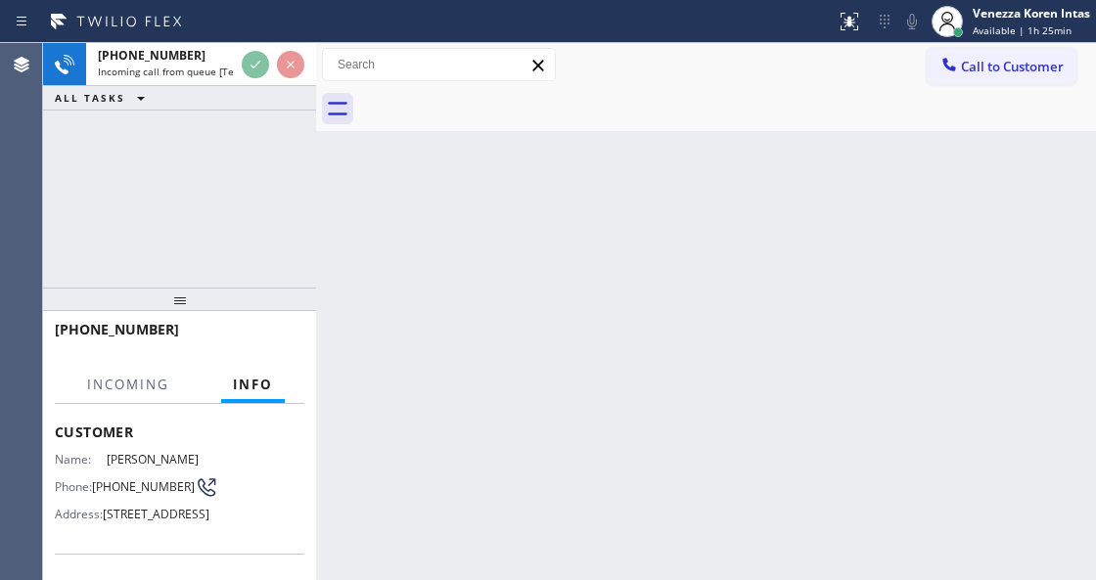
scroll to position [65, 0]
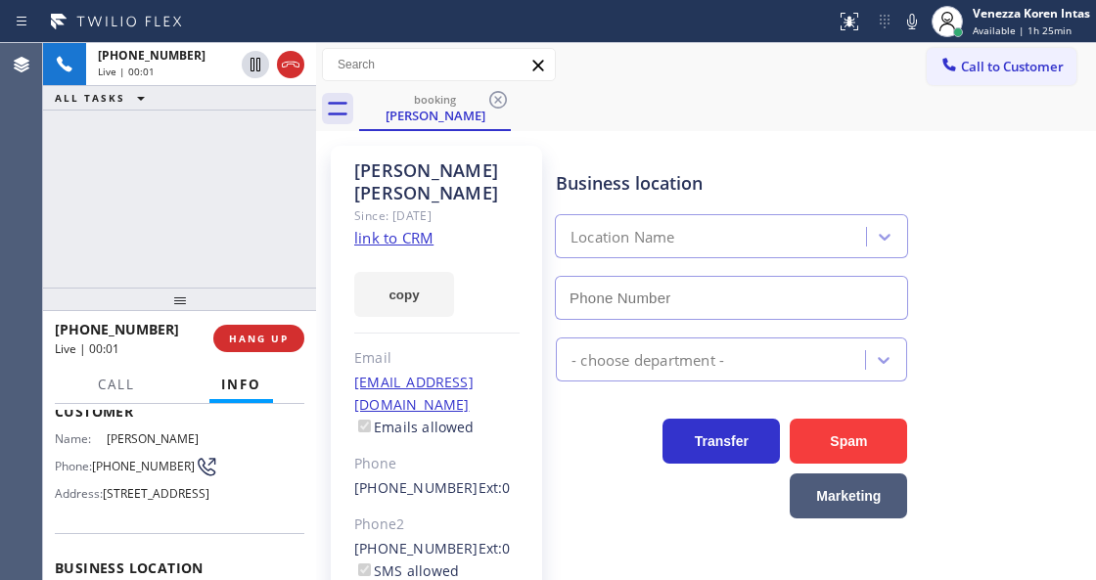
type input "[PHONE_NUMBER]"
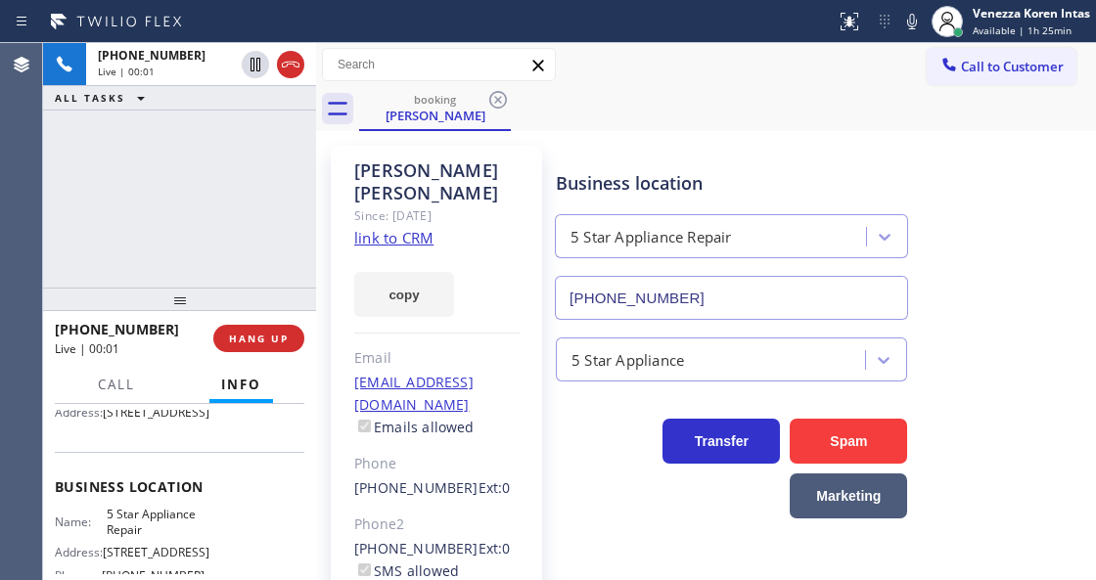
scroll to position [260, 0]
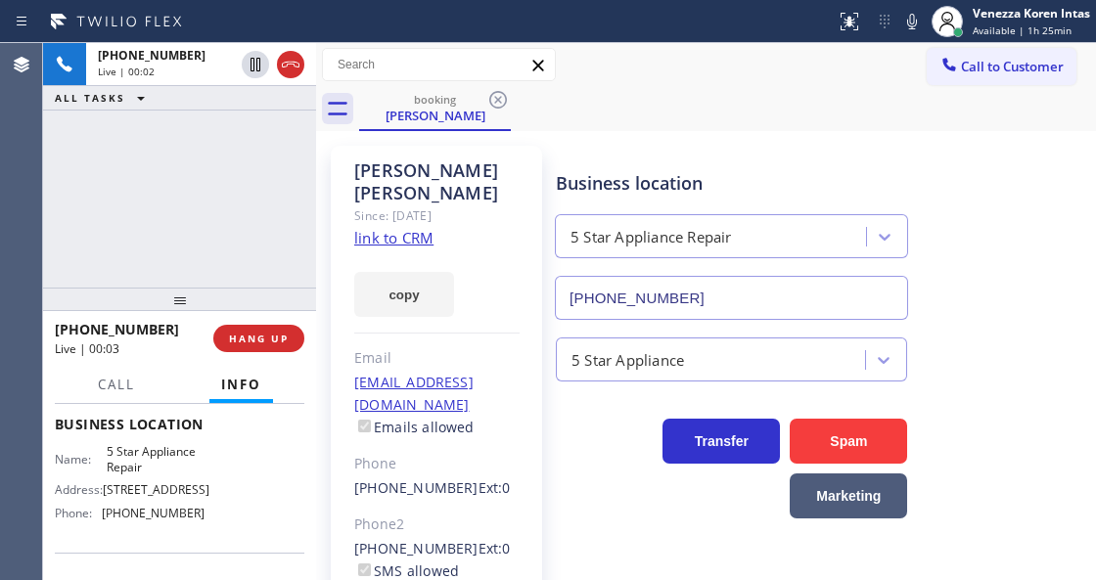
click at [401, 228] on link "link to CRM" at bounding box center [393, 238] width 79 height 20
click at [841, 92] on div "booking [PERSON_NAME]" at bounding box center [727, 109] width 737 height 44
click at [906, 31] on icon at bounding box center [911, 21] width 23 height 23
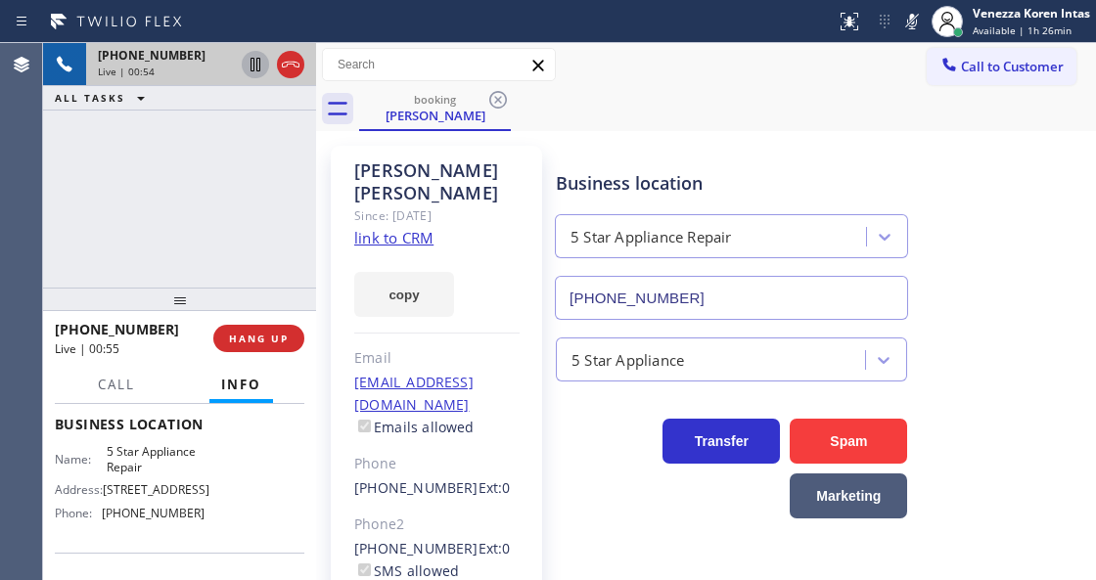
click at [256, 76] on button at bounding box center [255, 64] width 27 height 27
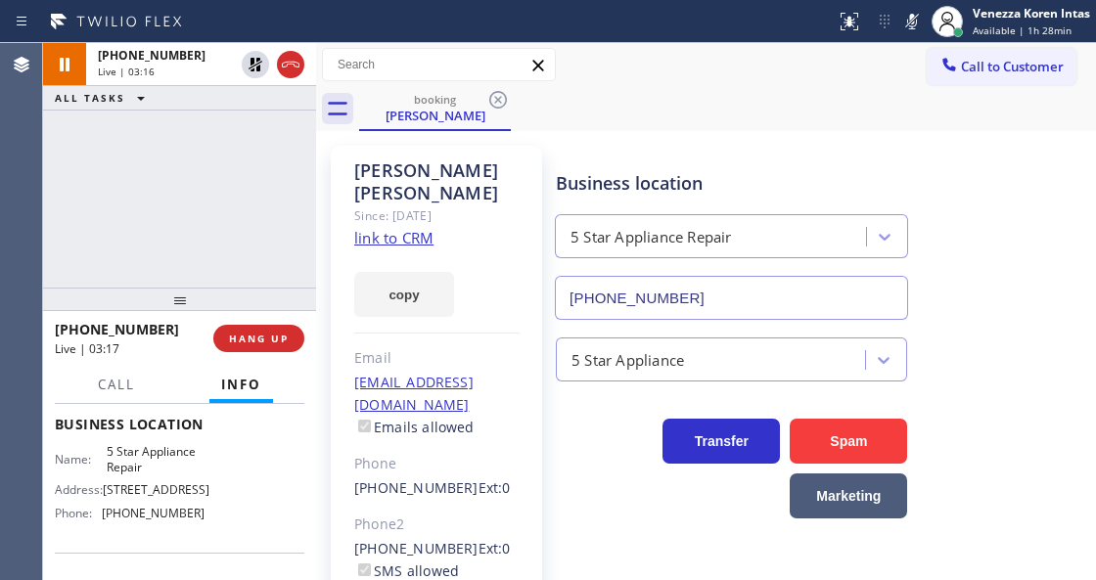
click at [917, 25] on icon at bounding box center [911, 21] width 23 height 23
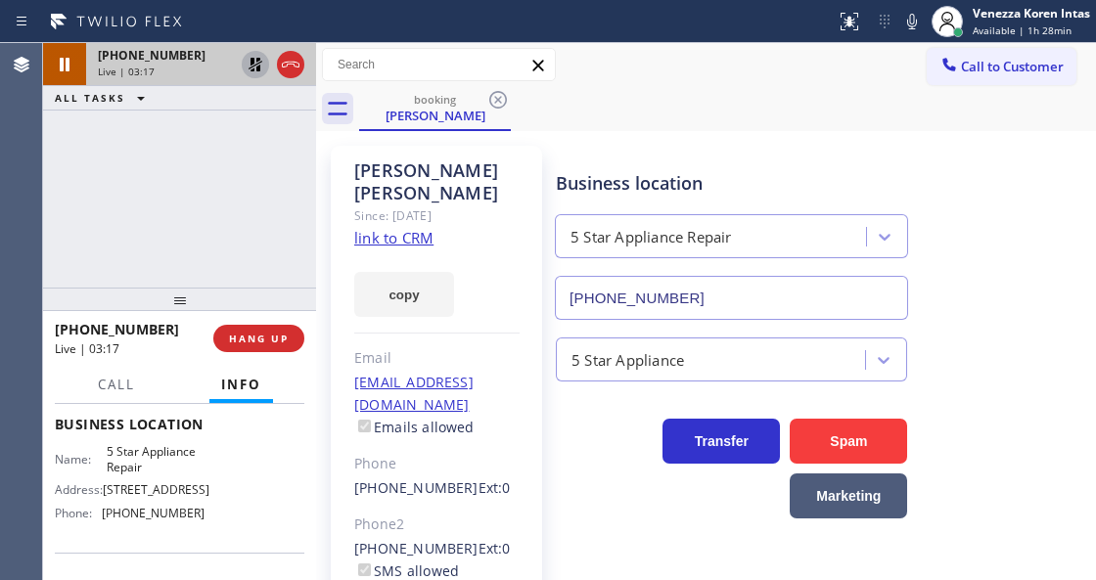
click at [256, 55] on icon at bounding box center [255, 64] width 23 height 23
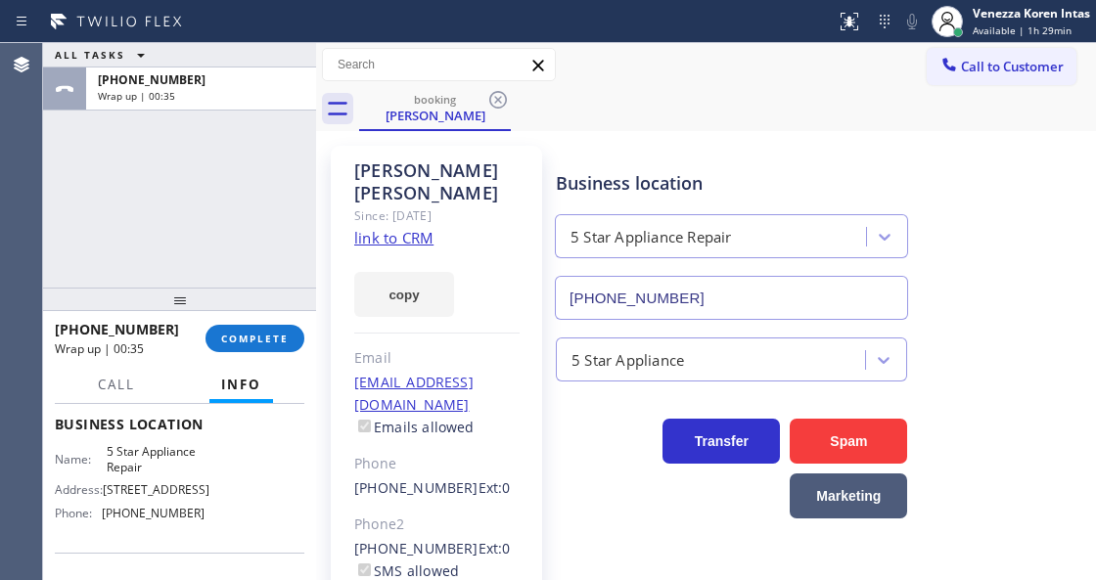
click at [292, 311] on div at bounding box center [179, 299] width 273 height 23
click at [294, 326] on button "COMPLETE" at bounding box center [254, 338] width 99 height 27
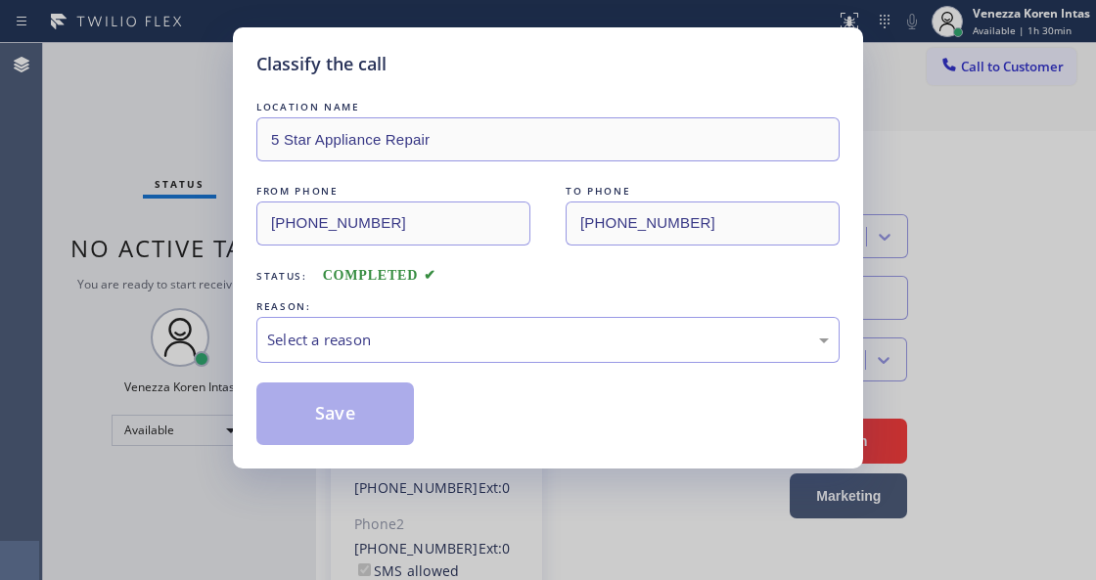
click at [475, 327] on div "Select a reason" at bounding box center [547, 340] width 583 height 46
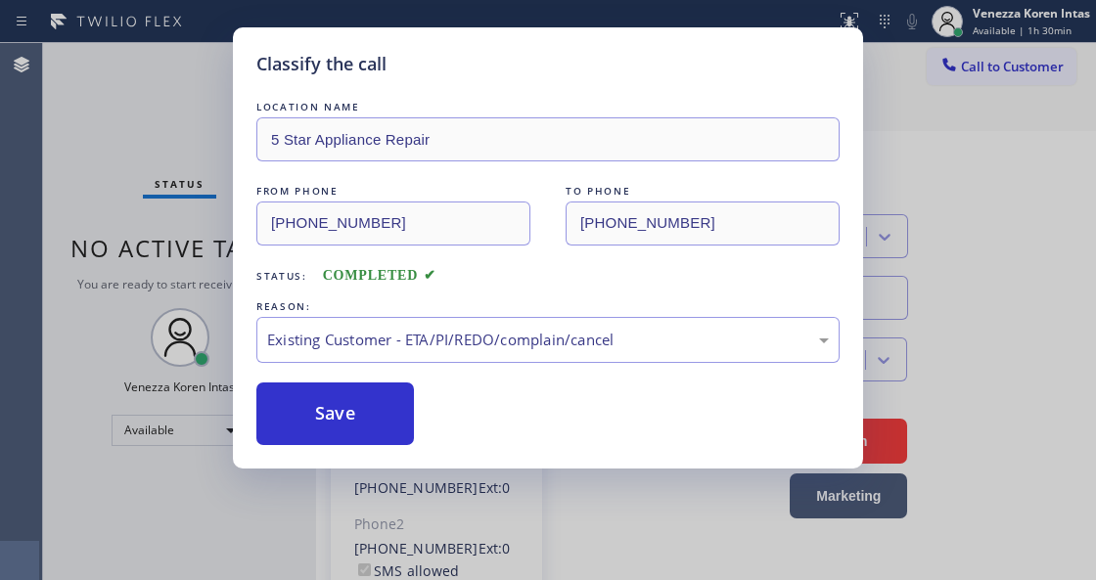
click at [405, 378] on div "LOCATION NAME 5 Star Appliance Repair FROM PHONE [PHONE_NUMBER] TO PHONE [PHONE…" at bounding box center [547, 271] width 583 height 348
click at [382, 407] on button "Save" at bounding box center [335, 414] width 158 height 63
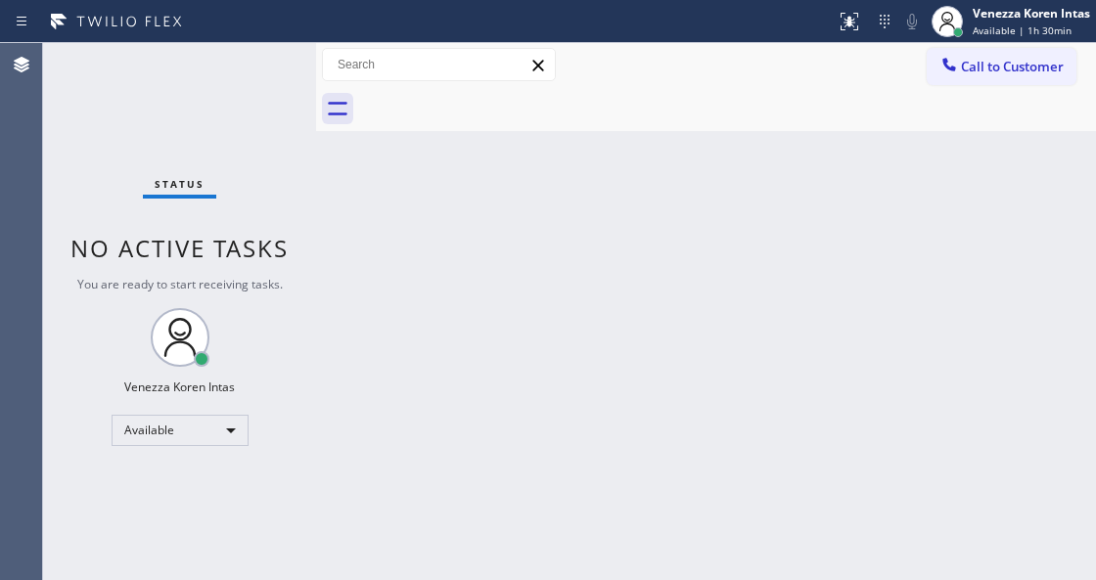
click at [263, 84] on div "Status No active tasks You are ready to start receiving tasks. Venezza Koren In…" at bounding box center [179, 311] width 273 height 537
click at [272, 71] on div "Status No active tasks You are ready to start receiving tasks. Venezza Koren In…" at bounding box center [179, 311] width 273 height 537
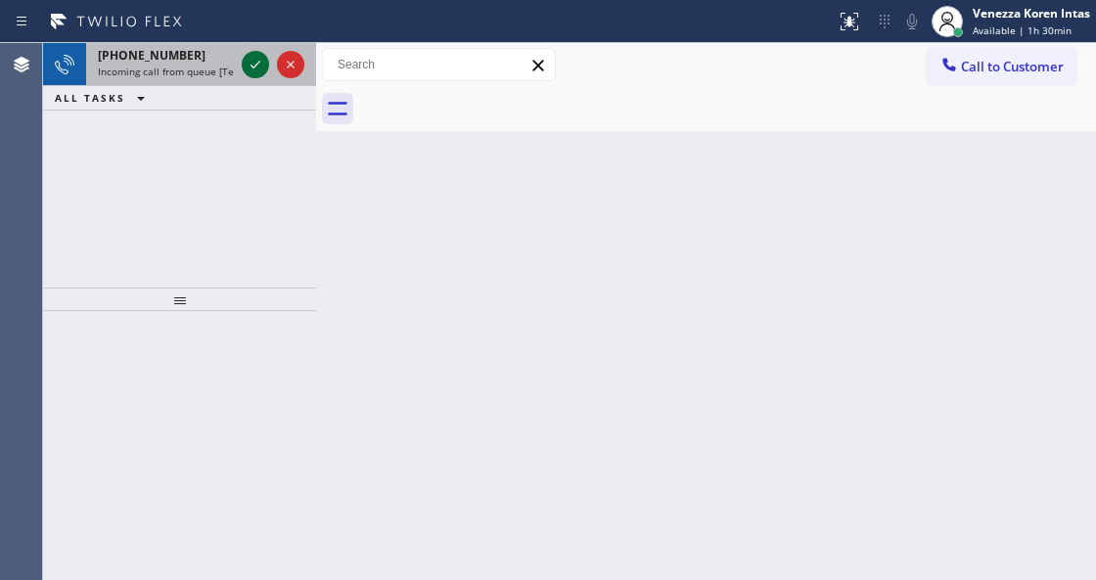
click at [250, 59] on icon at bounding box center [255, 64] width 23 height 23
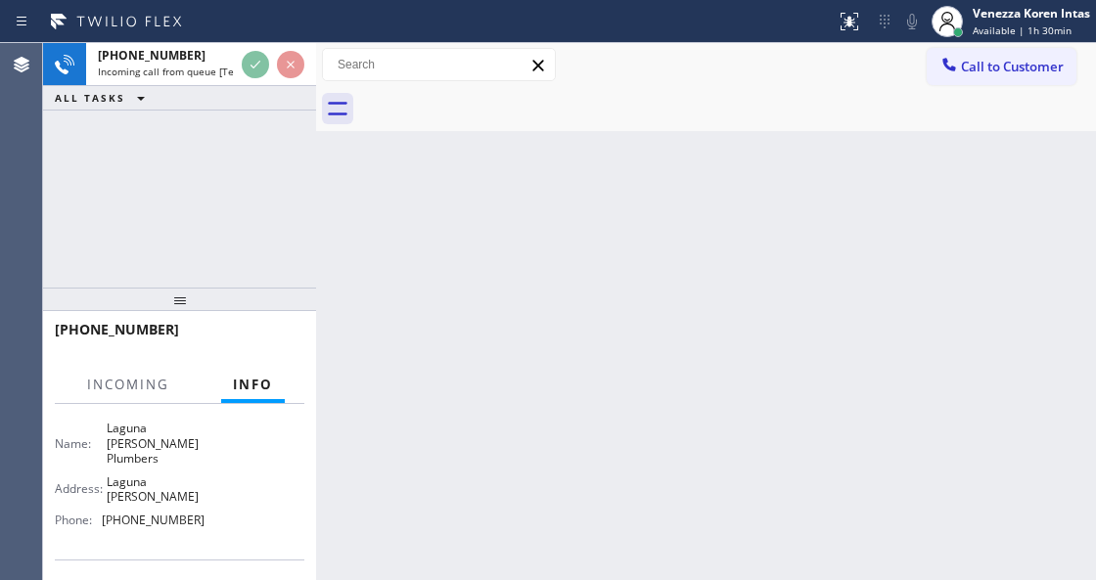
scroll to position [260, 0]
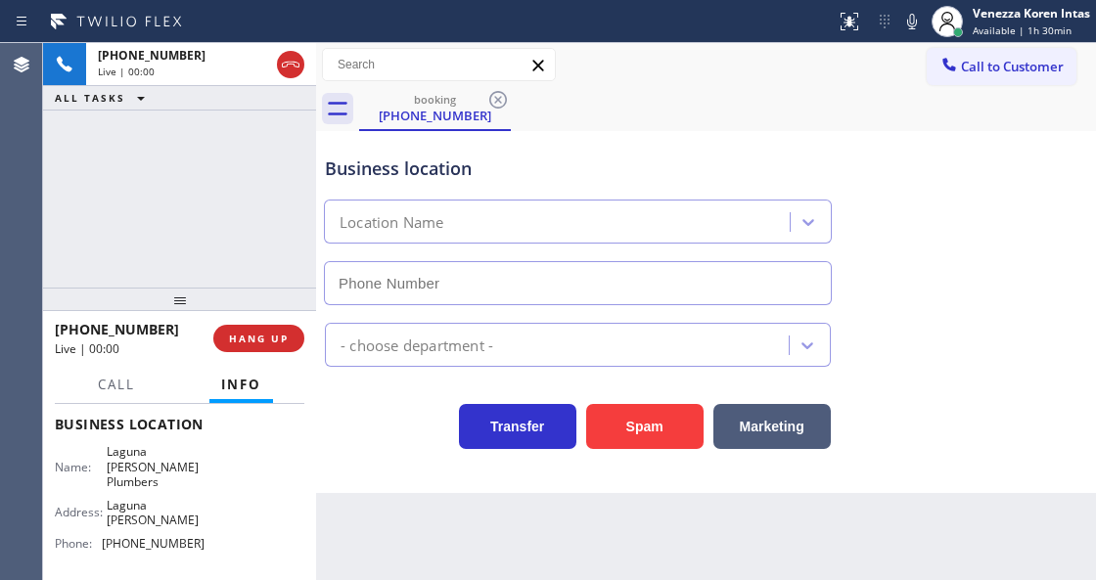
type input "[PHONE_NUMBER]"
click at [904, 23] on icon at bounding box center [911, 21] width 23 height 23
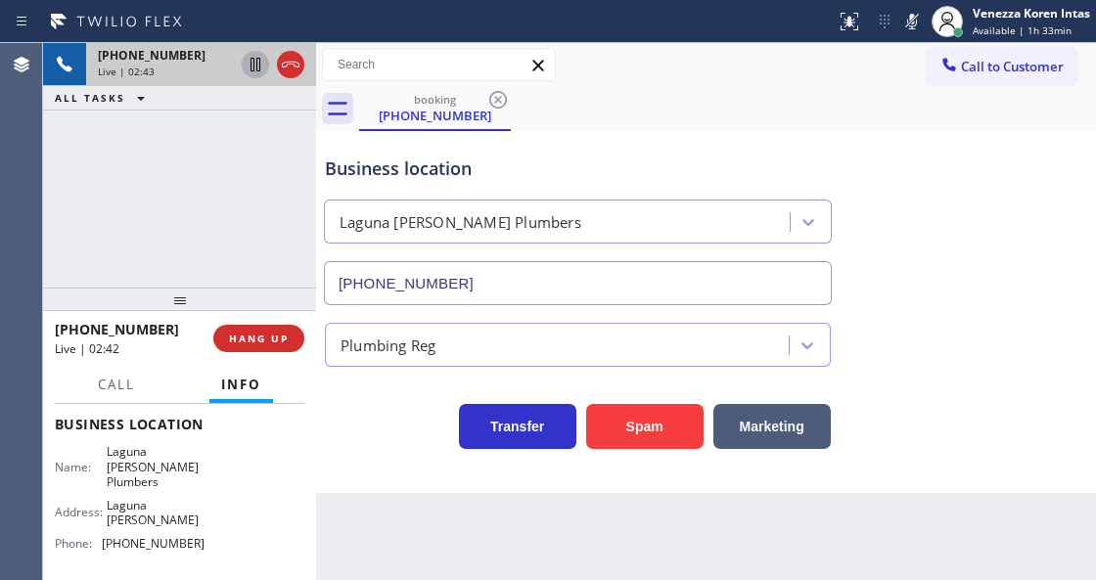
click at [254, 70] on icon at bounding box center [255, 64] width 23 height 23
click at [911, 25] on icon at bounding box center [912, 22] width 10 height 16
click at [254, 67] on icon at bounding box center [255, 64] width 23 height 23
drag, startPoint x: 102, startPoint y: 446, endPoint x: 169, endPoint y: 464, distance: 69.8
click at [169, 464] on div "Name: Laguna [PERSON_NAME] Plumbers" at bounding box center [130, 466] width 150 height 45
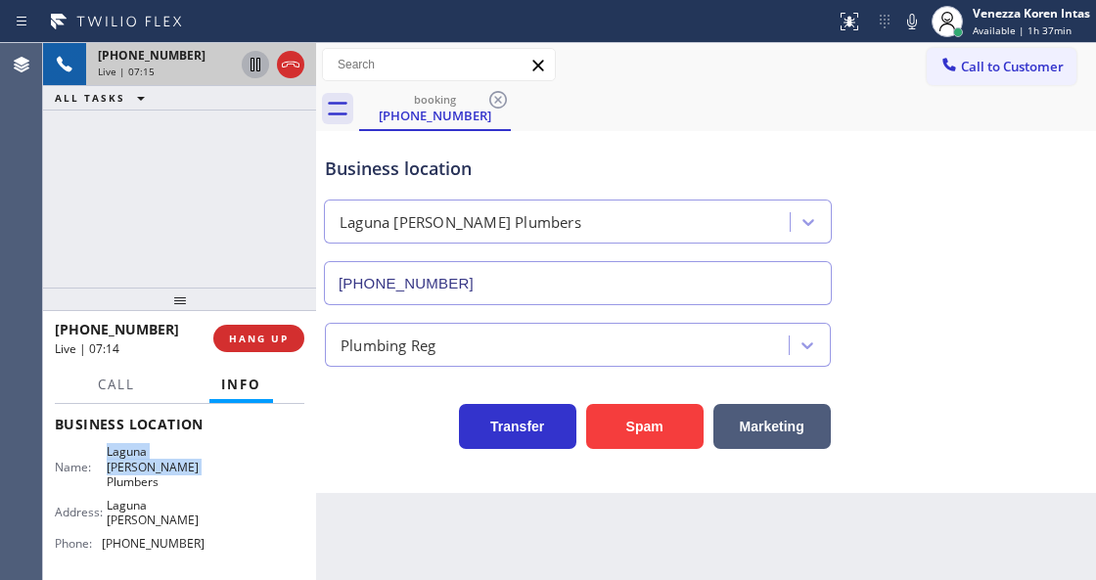
click at [900, 16] on icon at bounding box center [911, 21] width 23 height 23
click at [252, 65] on icon at bounding box center [255, 64] width 23 height 23
click at [908, 17] on icon at bounding box center [911, 21] width 23 height 23
click at [249, 67] on icon at bounding box center [255, 64] width 23 height 23
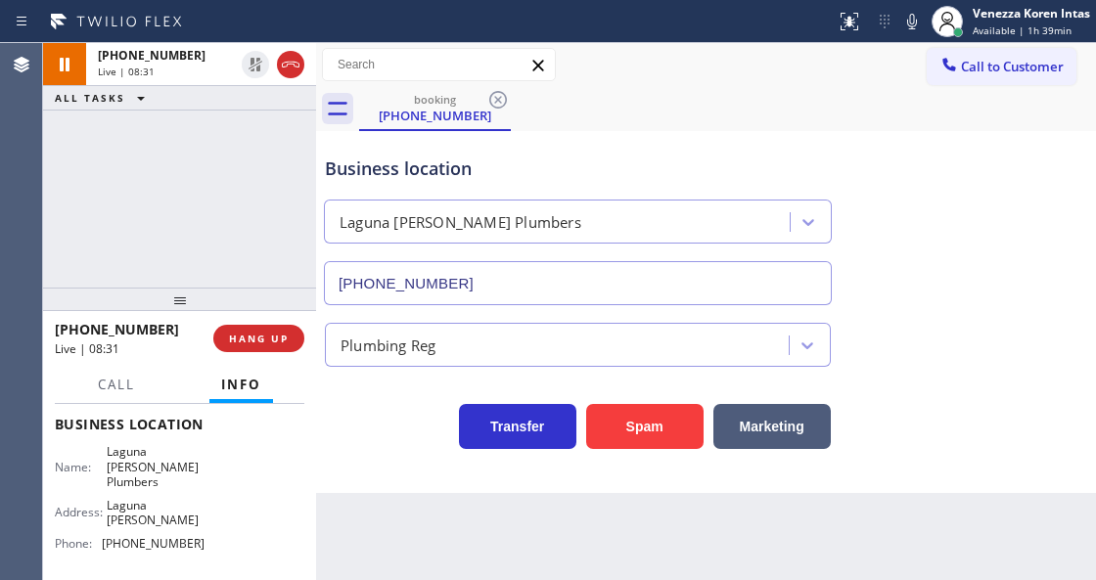
click at [372, 575] on div "Back to Dashboard Change Sender ID Customers Technicians Select a contact Outbo…" at bounding box center [706, 311] width 780 height 537
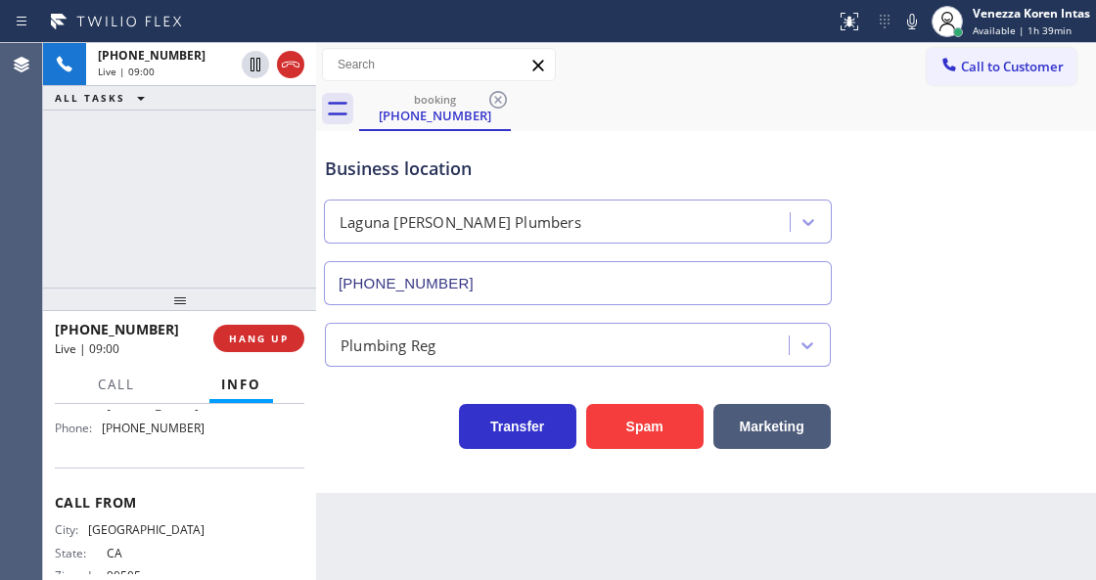
scroll to position [387, 0]
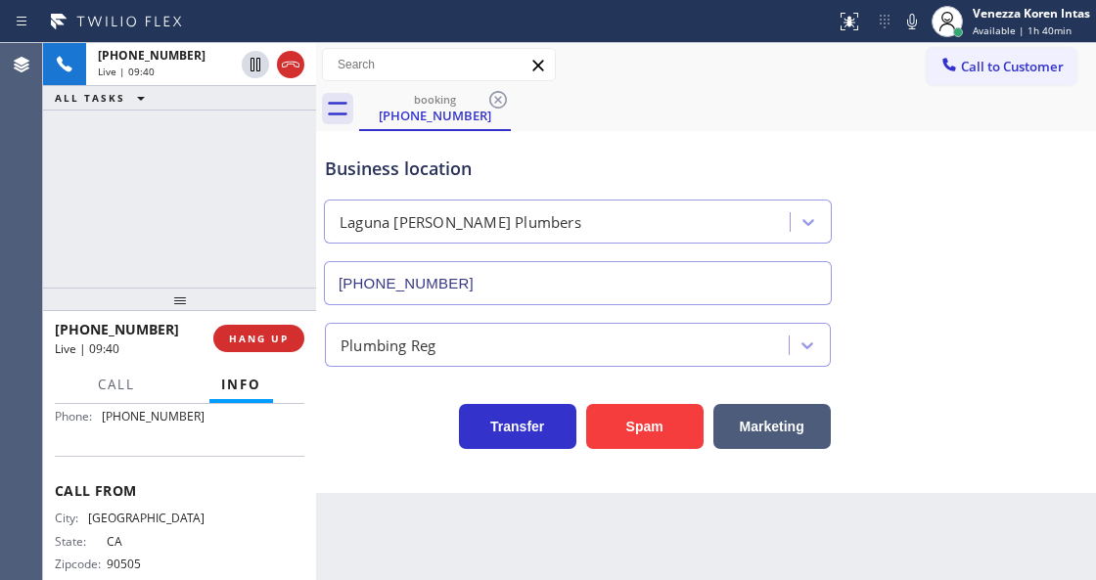
click at [286, 158] on div "[PHONE_NUMBER] Live | 09:40 ALL TASKS ALL TASKS ACTIVE TASKS TASKS IN WRAP UP" at bounding box center [179, 165] width 273 height 245
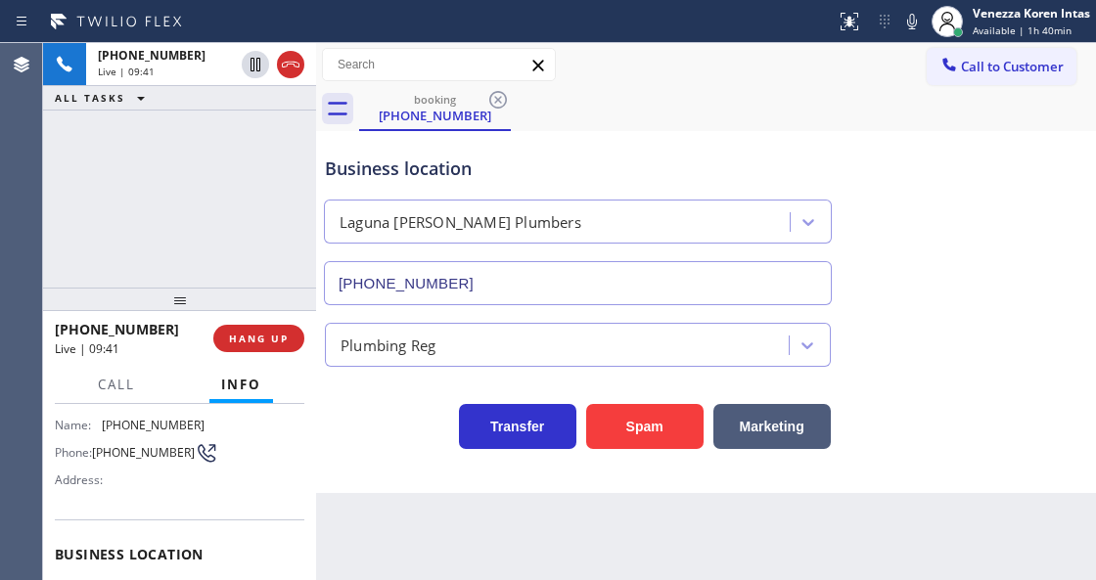
scroll to position [126, 0]
drag, startPoint x: 194, startPoint y: 427, endPoint x: 96, endPoint y: 430, distance: 97.9
click at [96, 430] on div "Name: [PHONE_NUMBER]" at bounding box center [130, 429] width 150 height 15
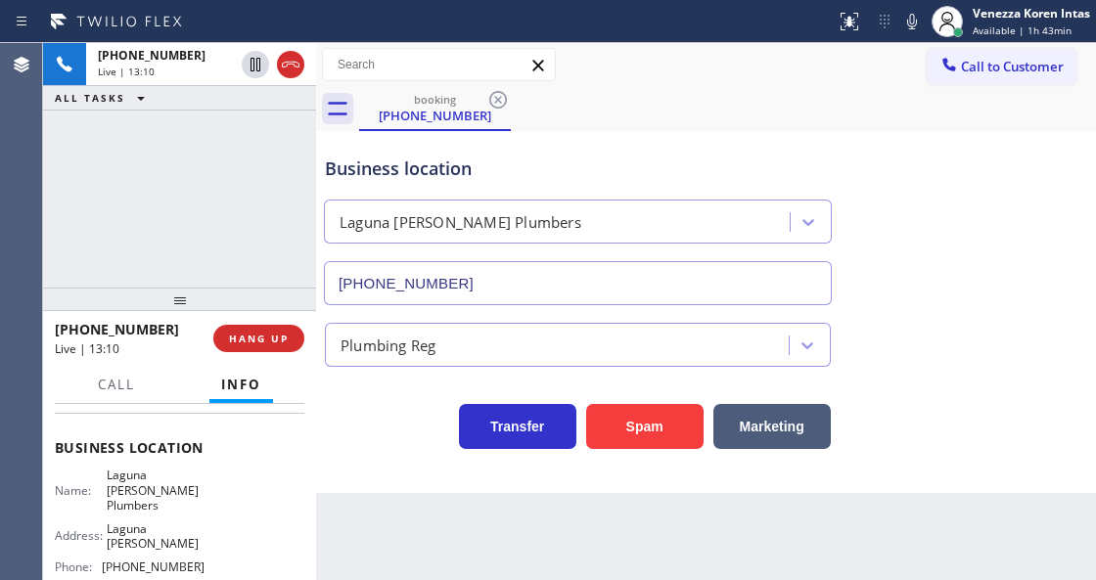
scroll to position [260, 0]
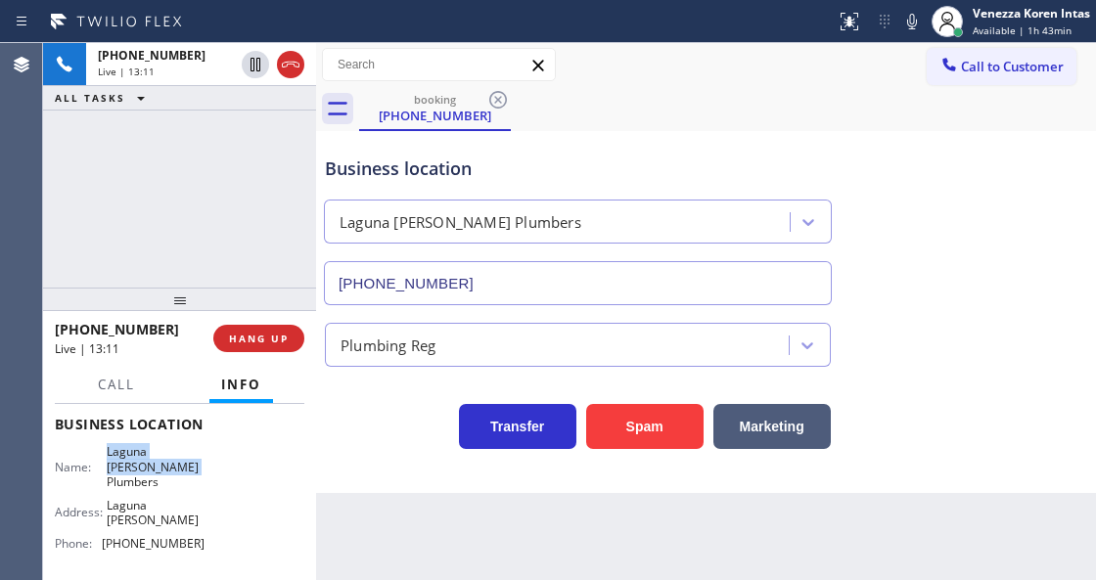
drag, startPoint x: 101, startPoint y: 452, endPoint x: 161, endPoint y: 462, distance: 61.4
click at [161, 462] on div "Name: Laguna [PERSON_NAME] Plumbers" at bounding box center [130, 466] width 150 height 45
click at [691, 151] on div "Business location [GEOGRAPHIC_DATA][PERSON_NAME] [PHONE_NUMBER]" at bounding box center [578, 220] width 514 height 169
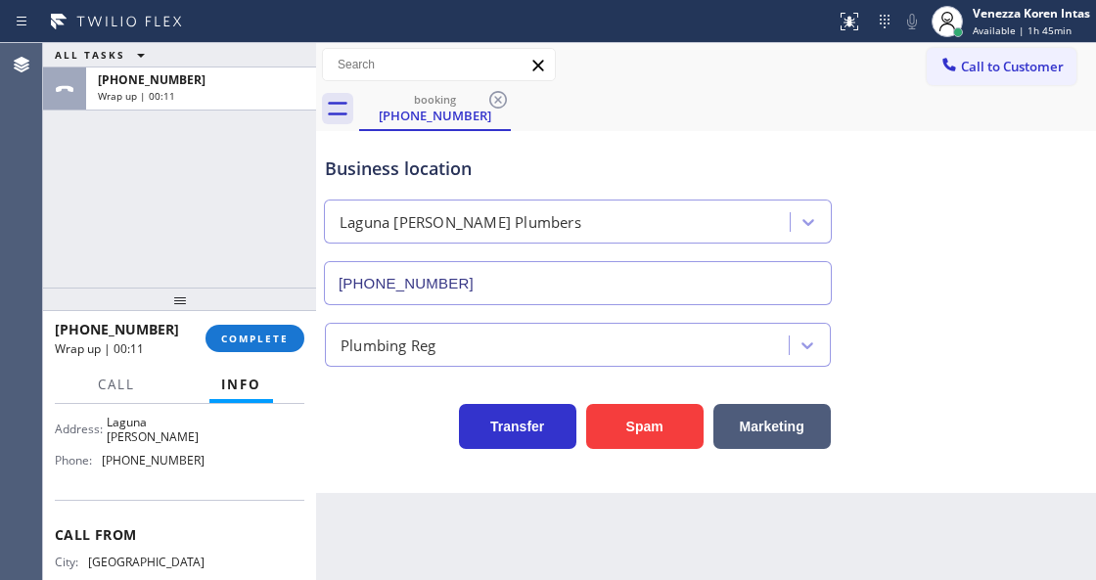
scroll to position [322, 0]
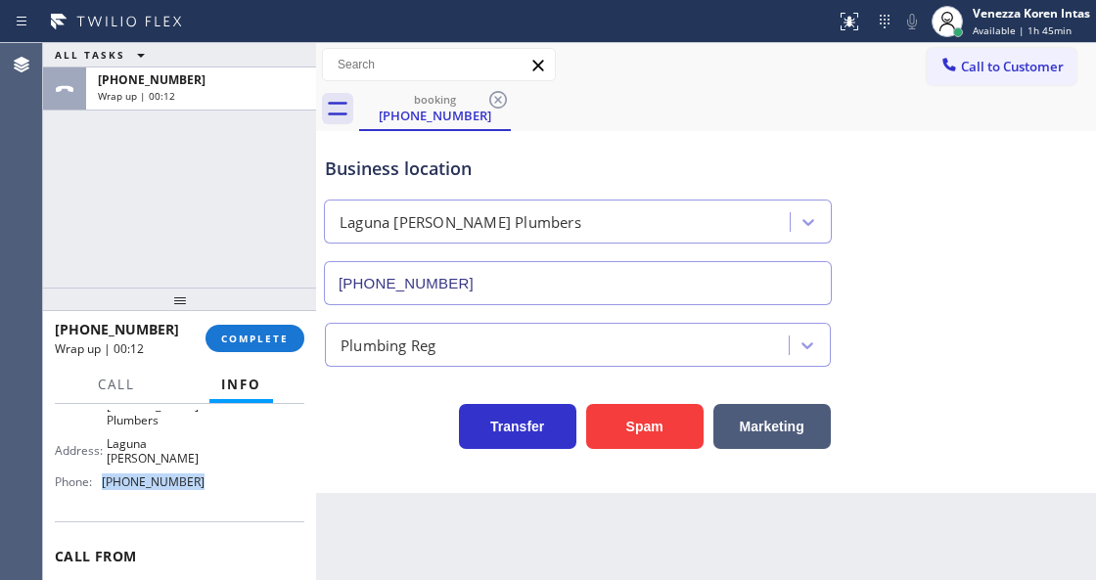
drag, startPoint x: 212, startPoint y: 453, endPoint x: 104, endPoint y: 453, distance: 108.6
click at [104, 453] on div "Name: [GEOGRAPHIC_DATA][PERSON_NAME] Plumbers Address: [GEOGRAPHIC_DATA][PERSON…" at bounding box center [179, 440] width 249 height 114
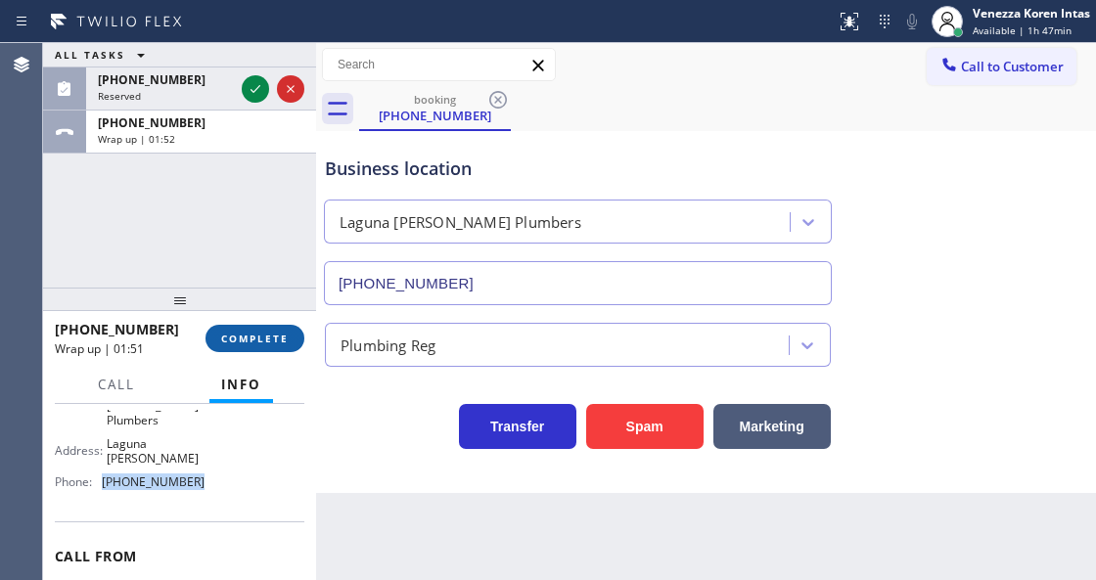
click at [249, 325] on button "COMPLETE" at bounding box center [254, 338] width 99 height 27
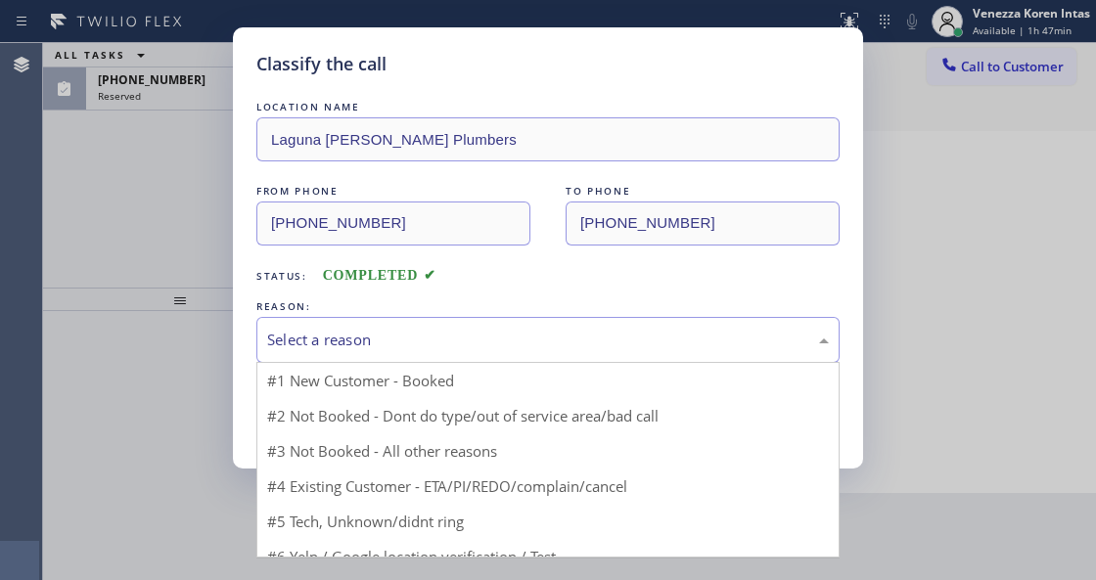
click at [427, 346] on div "Select a reason" at bounding box center [548, 340] width 562 height 23
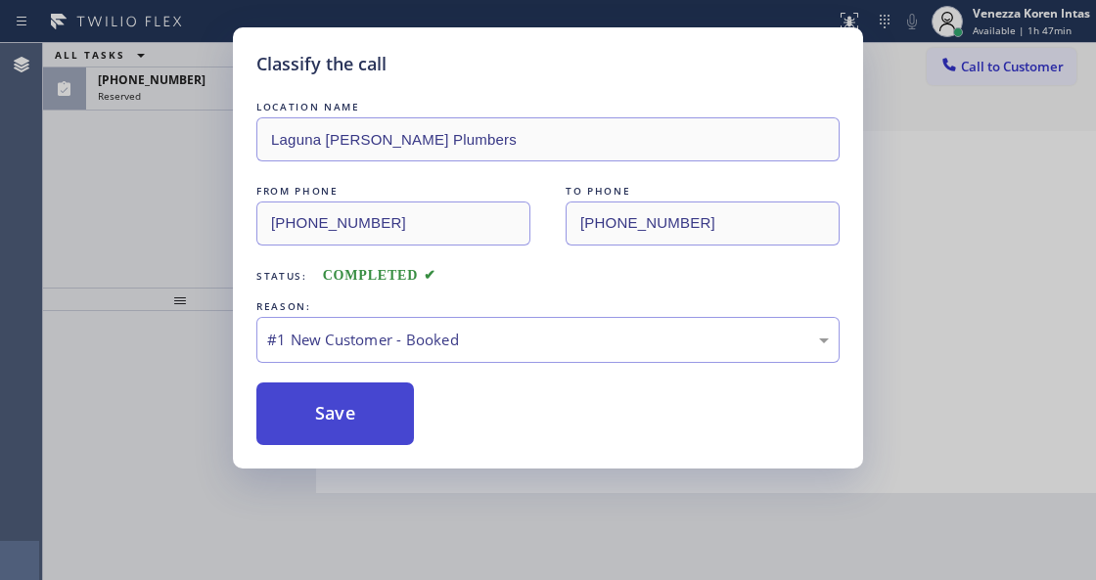
click at [390, 393] on button "Save" at bounding box center [335, 414] width 158 height 63
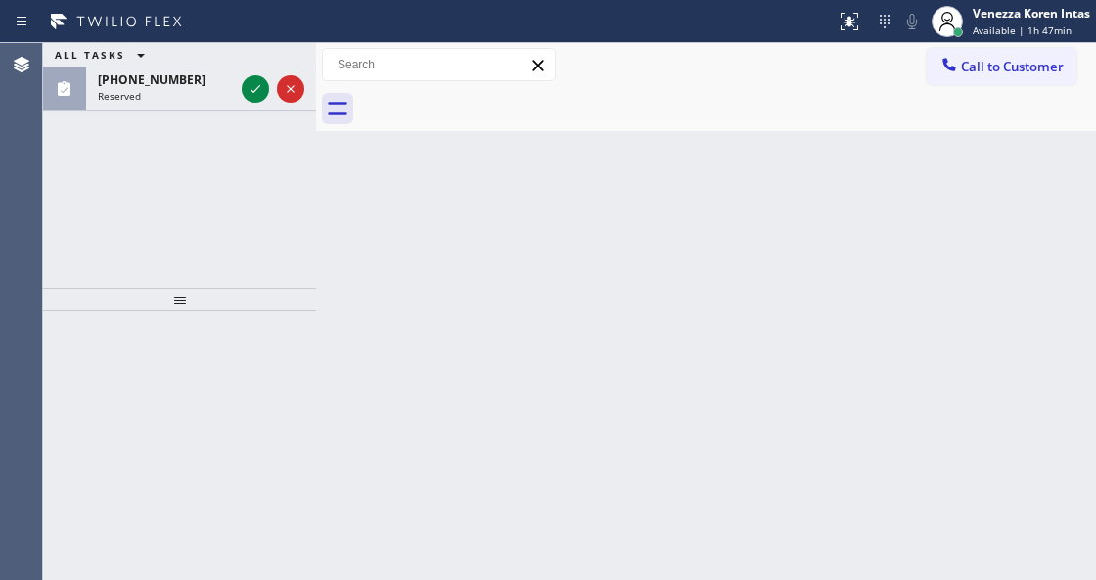
drag, startPoint x: 252, startPoint y: 86, endPoint x: 278, endPoint y: 225, distance: 141.2
click at [252, 86] on icon at bounding box center [255, 88] width 23 height 23
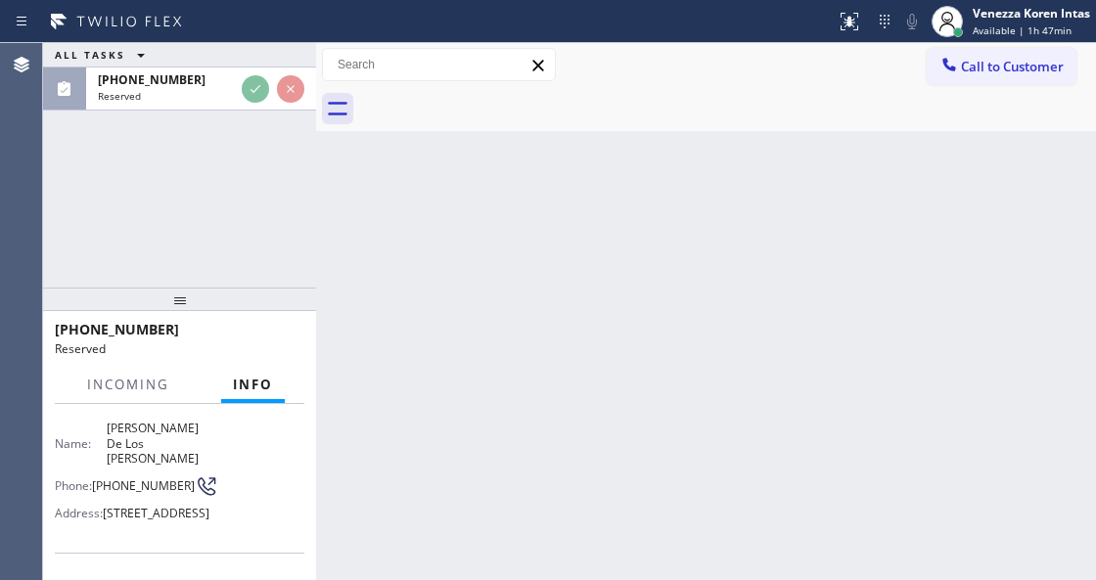
scroll to position [260, 0]
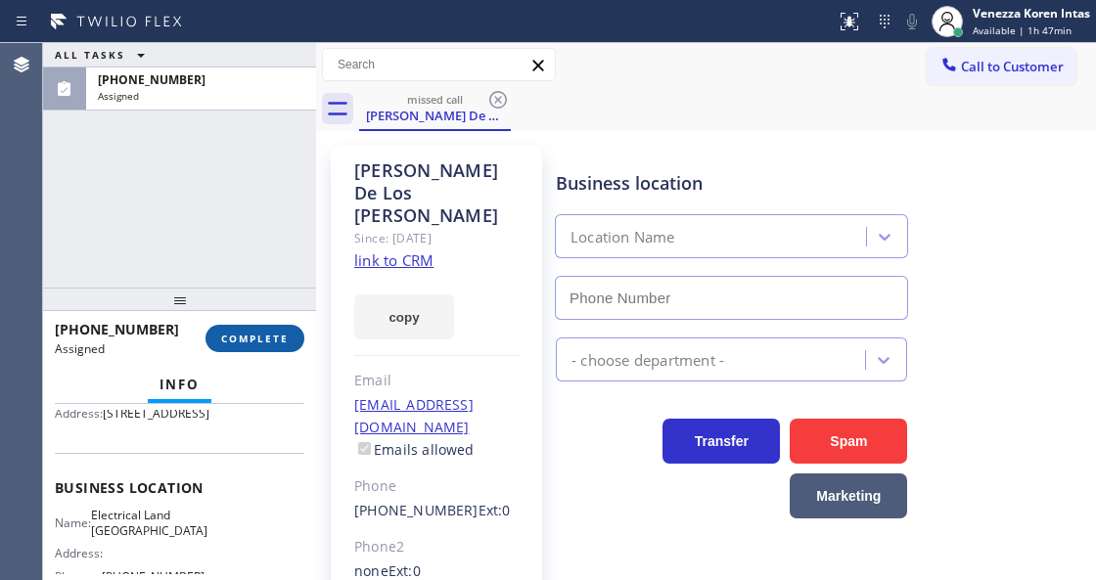
click at [260, 337] on span "COMPLETE" at bounding box center [255, 339] width 68 height 14
type input "[PHONE_NUMBER]"
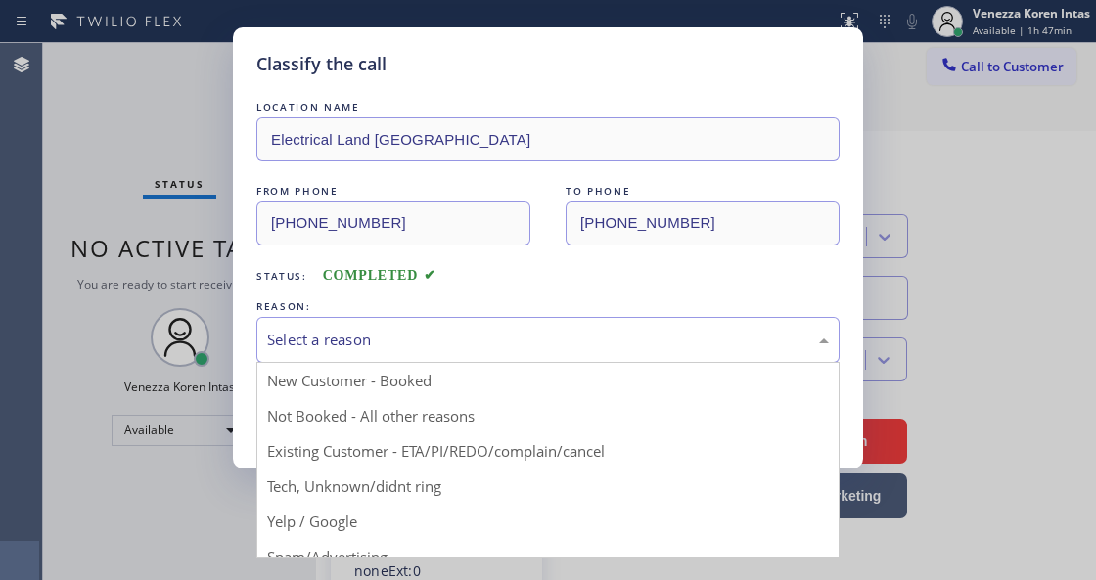
click at [471, 357] on div "Select a reason" at bounding box center [547, 340] width 583 height 46
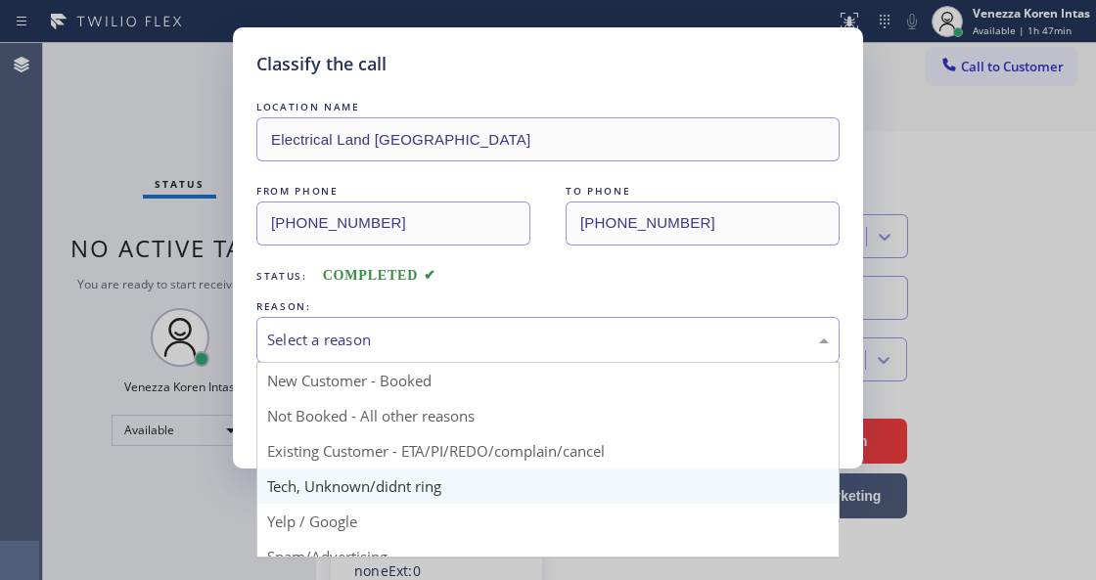
drag, startPoint x: 477, startPoint y: 486, endPoint x: 370, endPoint y: 404, distance: 135.4
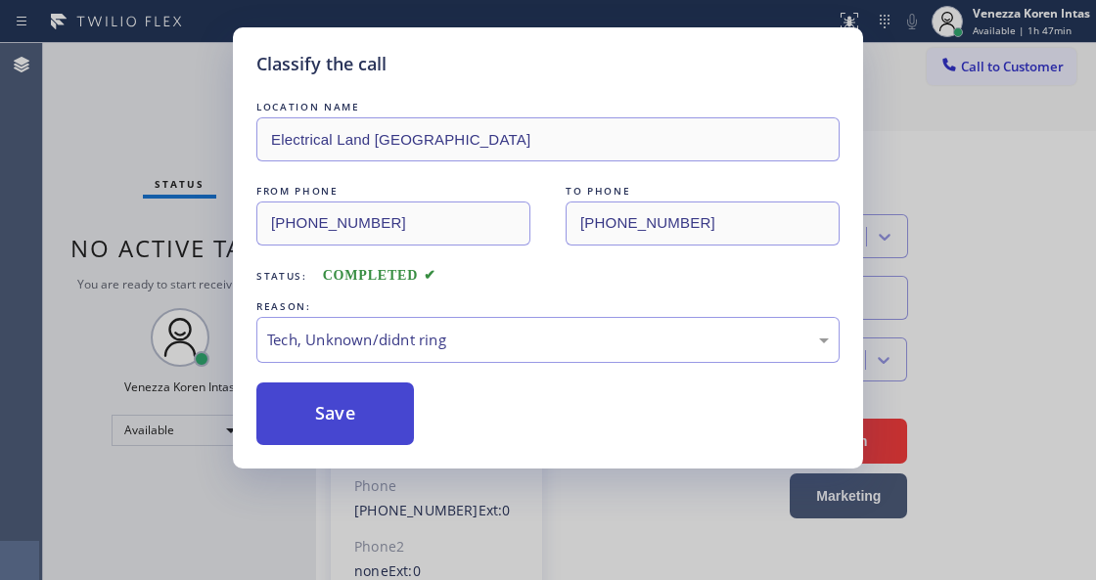
click at [370, 404] on button "Save" at bounding box center [335, 414] width 158 height 63
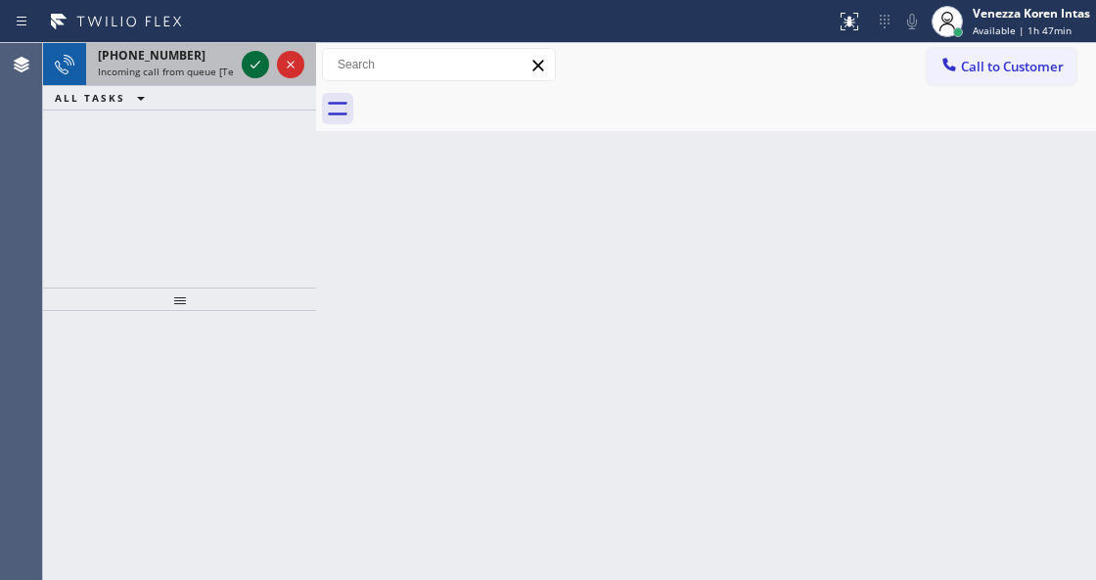
click at [250, 59] on icon at bounding box center [255, 64] width 23 height 23
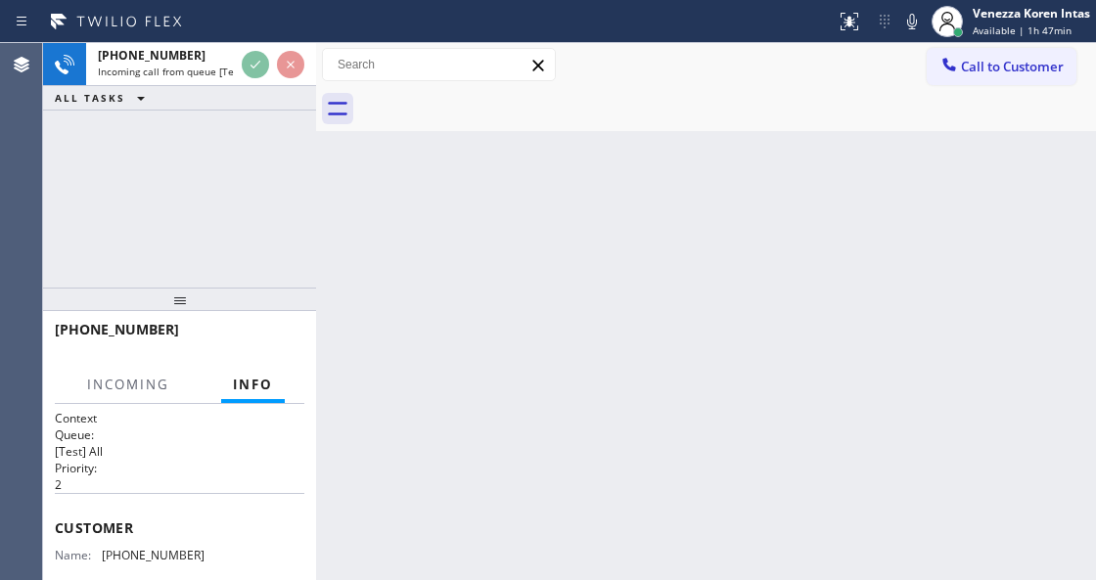
scroll to position [260, 0]
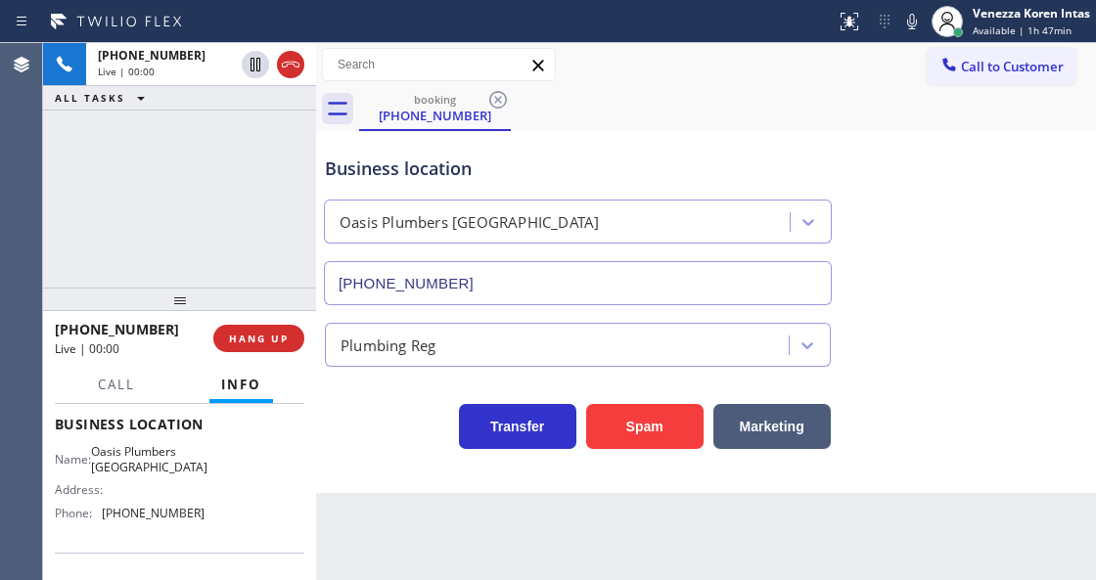
type input "[PHONE_NUMBER]"
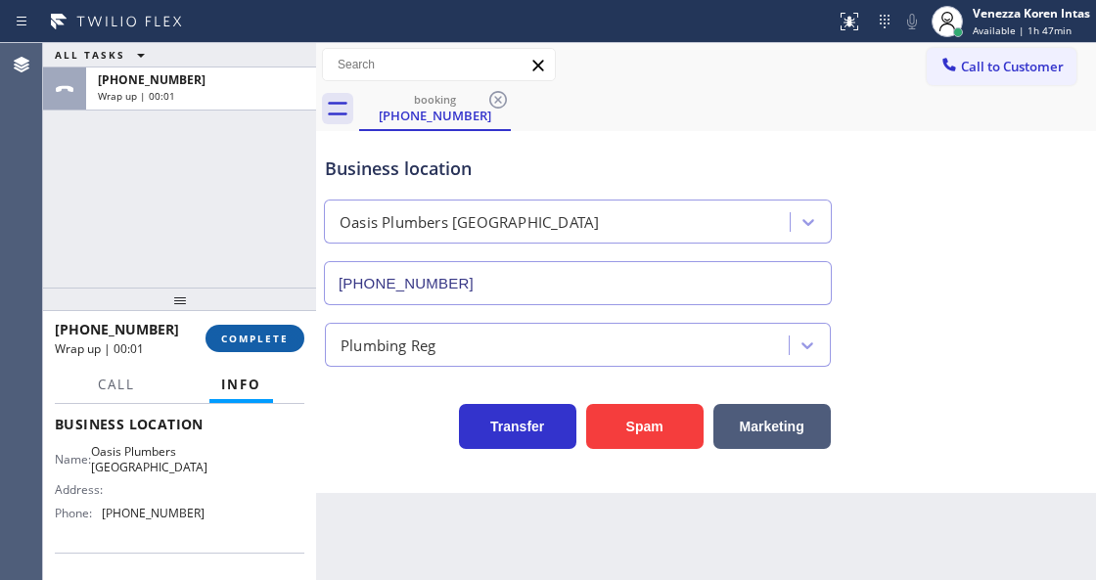
click at [262, 332] on span "COMPLETE" at bounding box center [255, 339] width 68 height 14
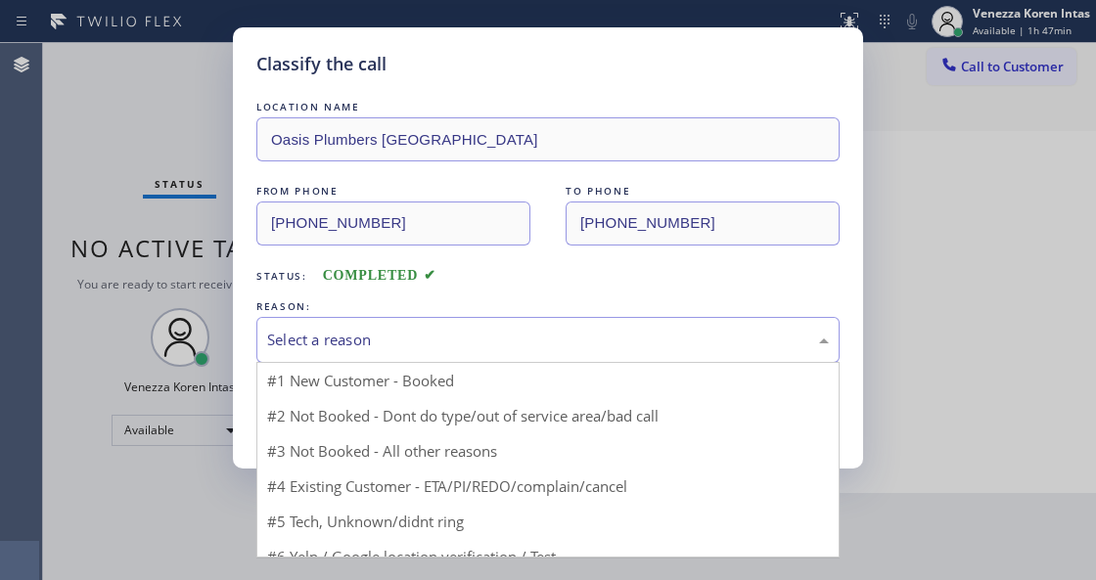
click at [452, 348] on div "Select a reason" at bounding box center [548, 340] width 562 height 23
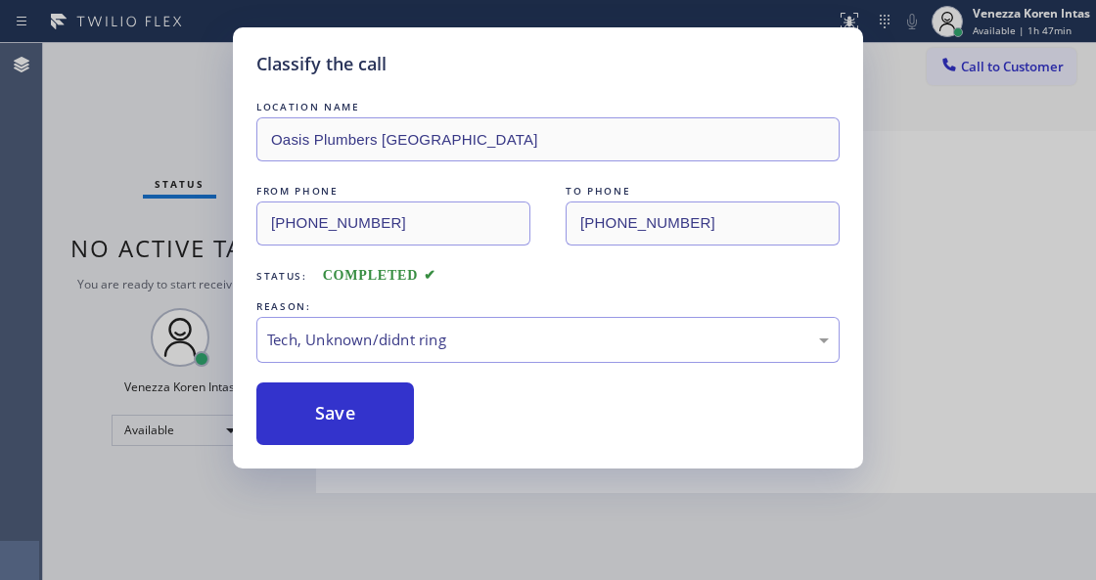
click at [354, 452] on div "Classify the call LOCATION NAME Oasis Plumbers [GEOGRAPHIC_DATA] FROM PHONE [PH…" at bounding box center [548, 247] width 630 height 441
click at [378, 437] on button "Save" at bounding box center [335, 414] width 158 height 63
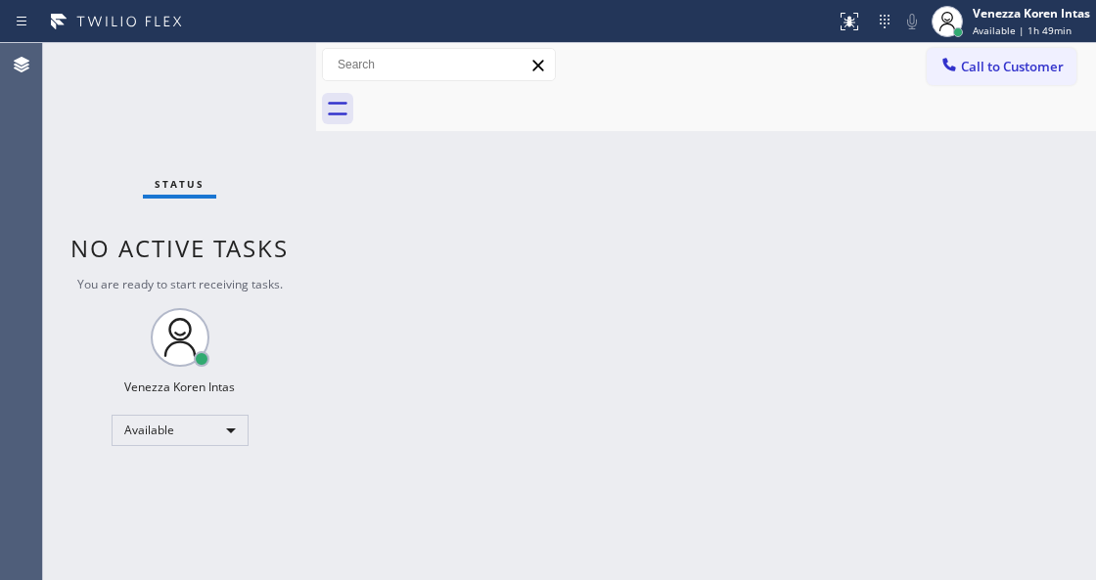
drag, startPoint x: 313, startPoint y: 337, endPoint x: 264, endPoint y: 224, distance: 122.7
click at [316, 337] on div at bounding box center [316, 311] width 0 height 537
click at [180, 77] on div "Status No active tasks You are ready to start receiving tasks. Venezza Koren In…" at bounding box center [179, 311] width 273 height 537
click at [227, 84] on div "Status No active tasks You are ready to start receiving tasks. Venezza Koren In…" at bounding box center [179, 311] width 273 height 537
click at [558, 468] on div "Back to Dashboard Change Sender ID Customers Technicians Select a contact Outbo…" at bounding box center [706, 311] width 780 height 537
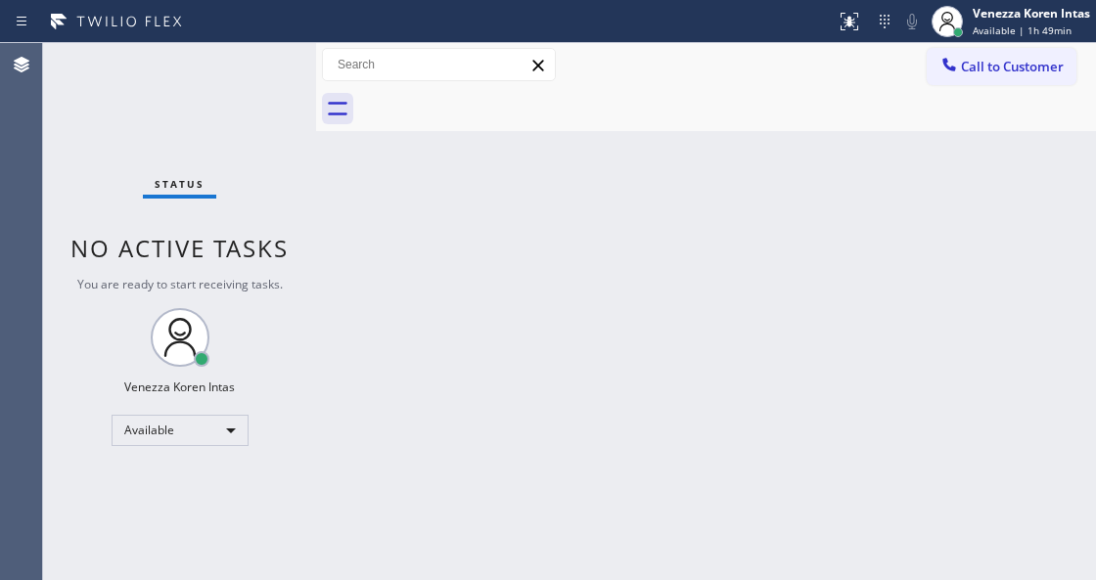
click at [517, 449] on div "Back to Dashboard Change Sender ID Customers Technicians Select a contact Outbo…" at bounding box center [706, 311] width 780 height 537
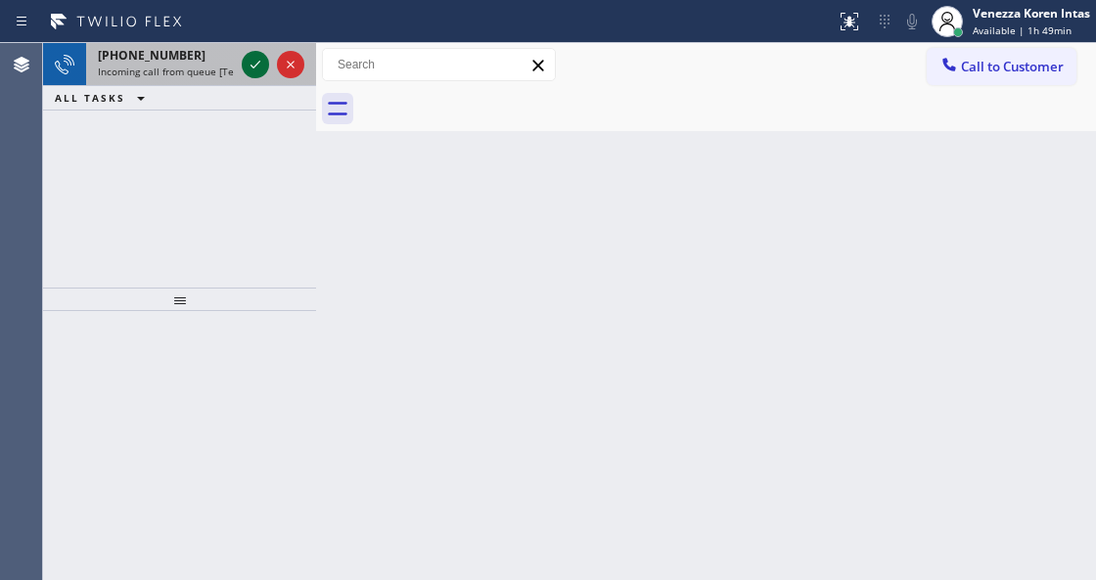
click at [256, 62] on icon at bounding box center [255, 64] width 23 height 23
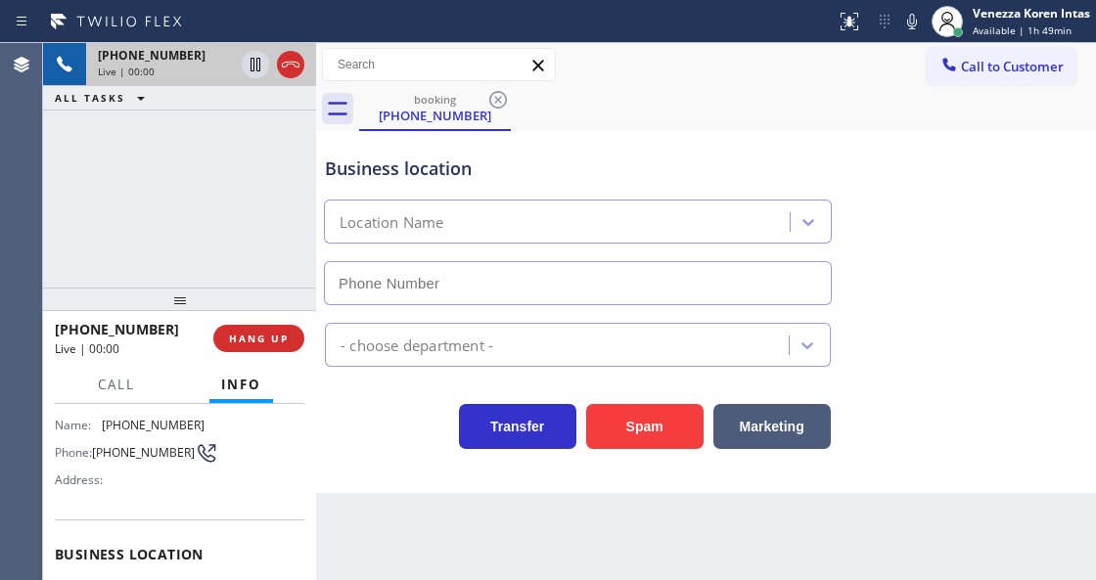
type input "[PHONE_NUMBER]"
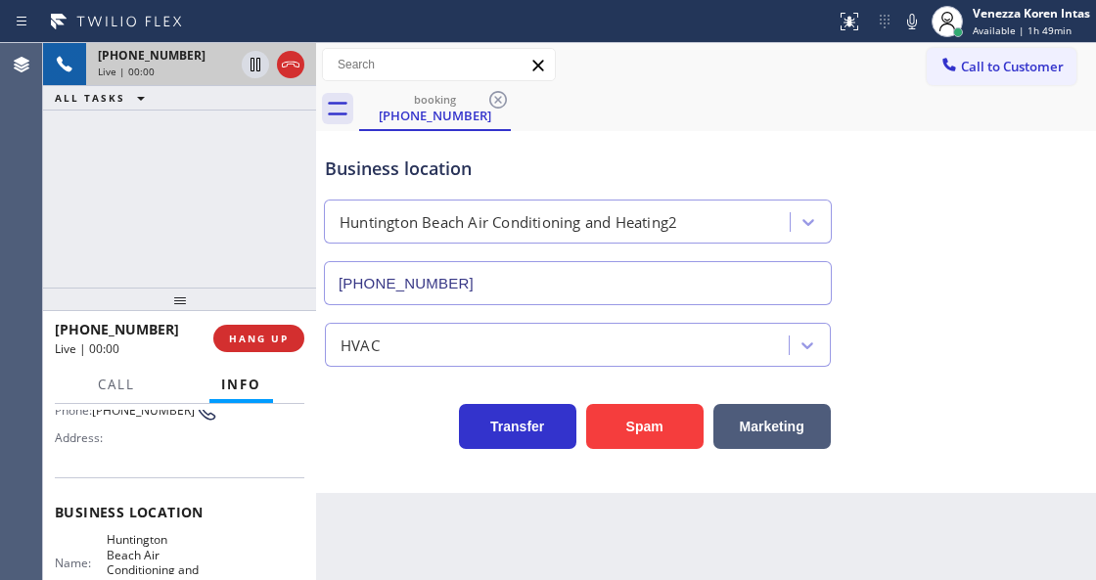
scroll to position [196, 0]
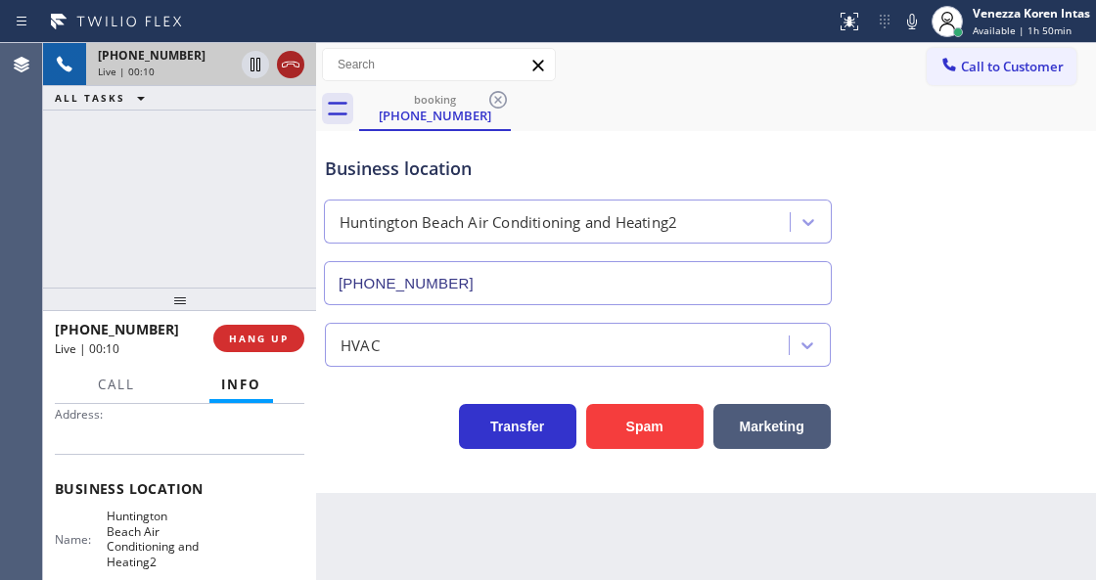
click at [286, 65] on icon at bounding box center [290, 64] width 23 height 23
click at [272, 341] on span "HANG UP" at bounding box center [259, 339] width 60 height 14
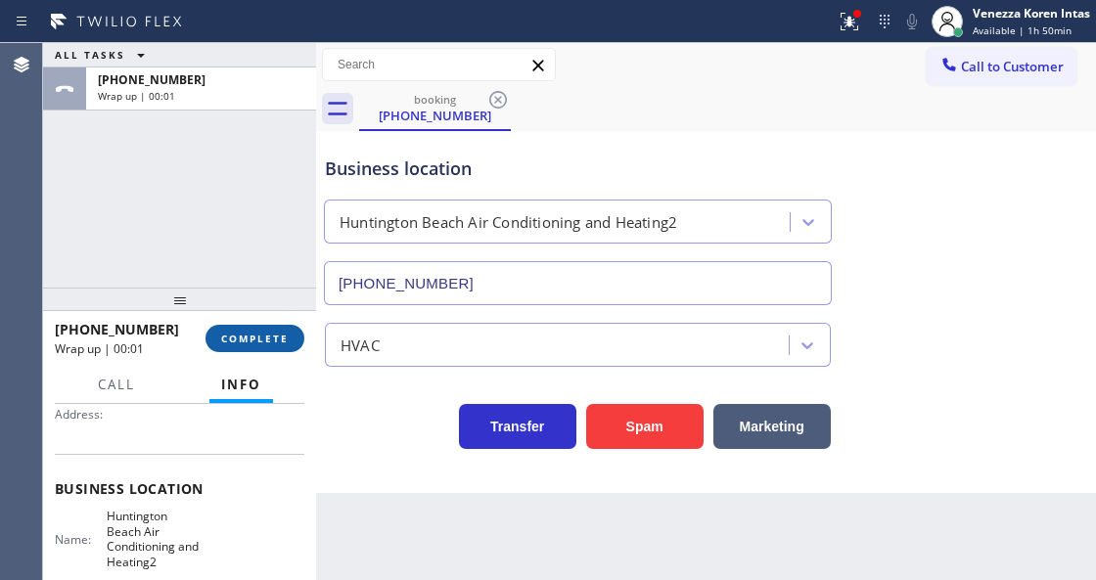
click at [294, 337] on button "COMPLETE" at bounding box center [254, 338] width 99 height 27
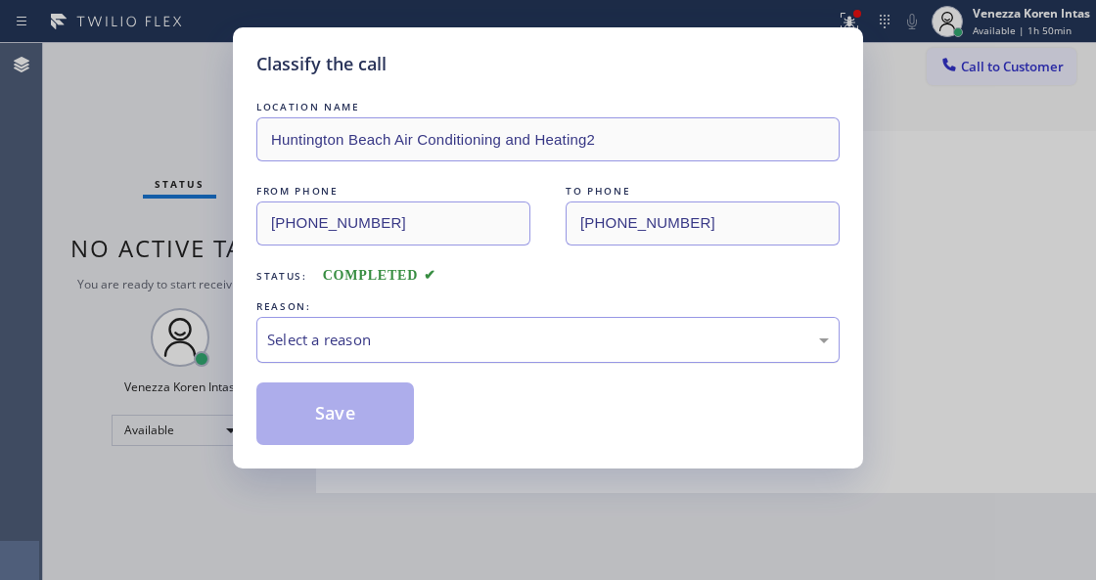
click at [409, 340] on div "Select a reason" at bounding box center [548, 340] width 562 height 23
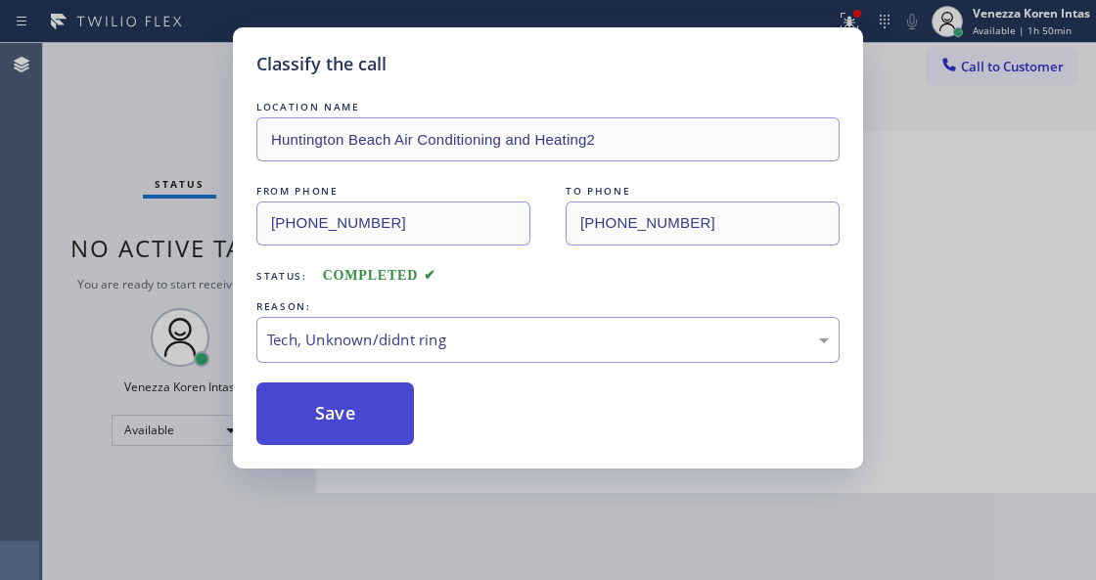
click at [378, 414] on button "Save" at bounding box center [335, 414] width 158 height 63
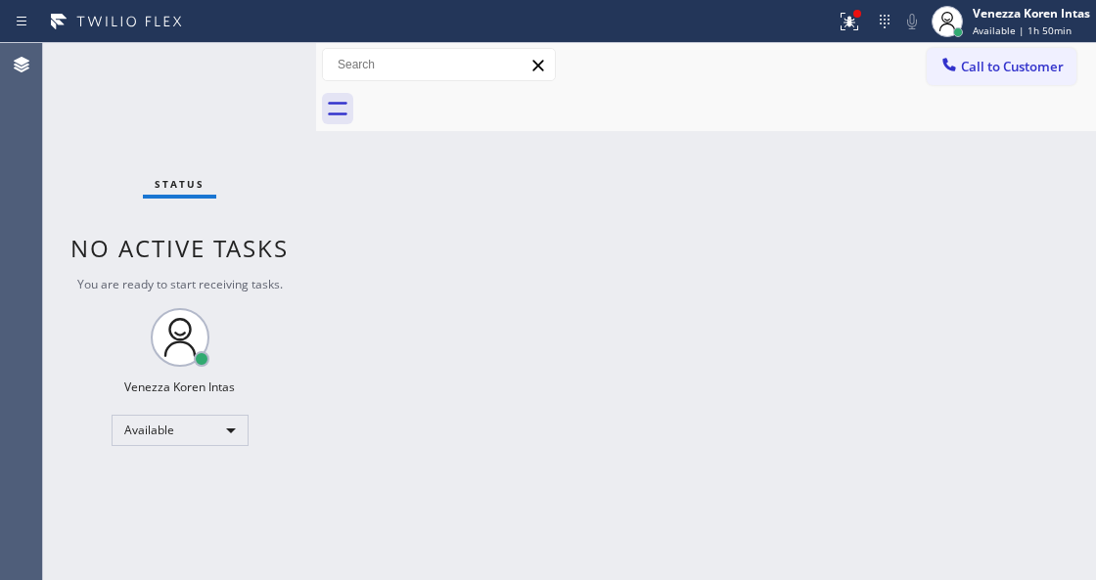
drag, startPoint x: 378, startPoint y: 308, endPoint x: 281, endPoint y: 167, distance: 171.0
click at [378, 308] on div "Back to Dashboard Change Sender ID Customers Technicians Select a contact Outbo…" at bounding box center [706, 311] width 780 height 537
click at [266, 98] on div "Status No active tasks You are ready to start receiving tasks. Venezza Koren In…" at bounding box center [179, 311] width 273 height 537
click at [228, 101] on div "Status No active tasks You are ready to start receiving tasks. Venezza Koren In…" at bounding box center [179, 311] width 273 height 537
click at [452, 286] on div "Back to Dashboard Change Sender ID Customers Technicians Select a contact Outbo…" at bounding box center [706, 311] width 780 height 537
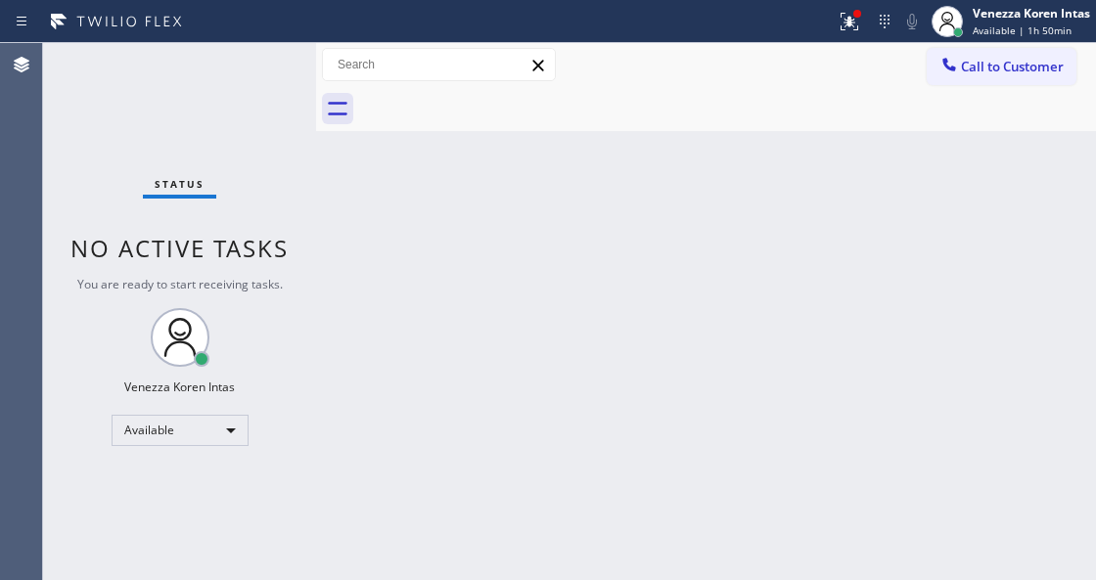
click at [307, 207] on div "Status No active tasks You are ready to start receiving tasks. Venezza Koren In…" at bounding box center [179, 311] width 273 height 537
click at [272, 90] on div "Status No active tasks You are ready to start receiving tasks. Venezza Koren In…" at bounding box center [179, 311] width 273 height 537
click at [349, 198] on div "Back to Dashboard Change Sender ID Customers Technicians Select a contact Outbo…" at bounding box center [706, 311] width 780 height 537
click at [294, 100] on div "Status No active tasks You are ready to start receiving tasks. Venezza Koren In…" at bounding box center [179, 311] width 273 height 537
click at [289, 88] on div "Status No active tasks You are ready to start receiving tasks. Venezza Koren In…" at bounding box center [179, 311] width 273 height 537
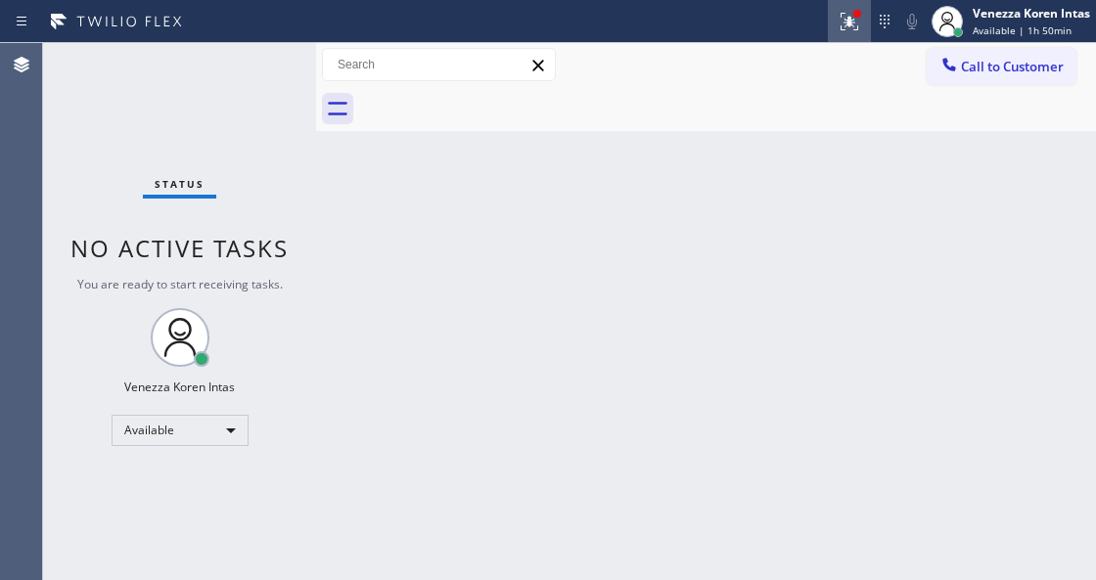
click at [859, 19] on div at bounding box center [849, 21] width 43 height 23
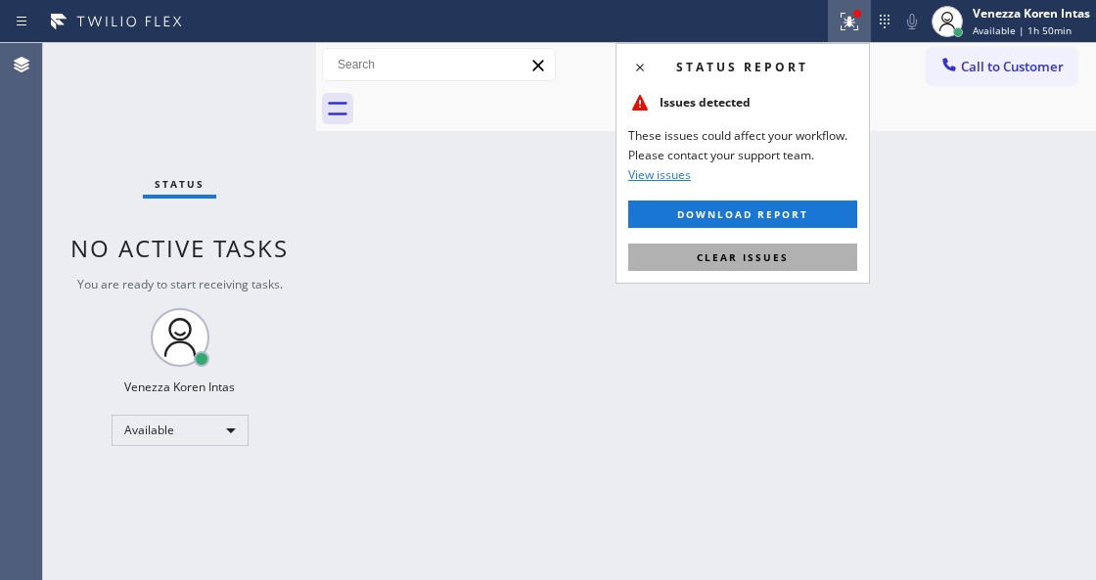
click at [805, 264] on button "Clear issues" at bounding box center [742, 257] width 229 height 27
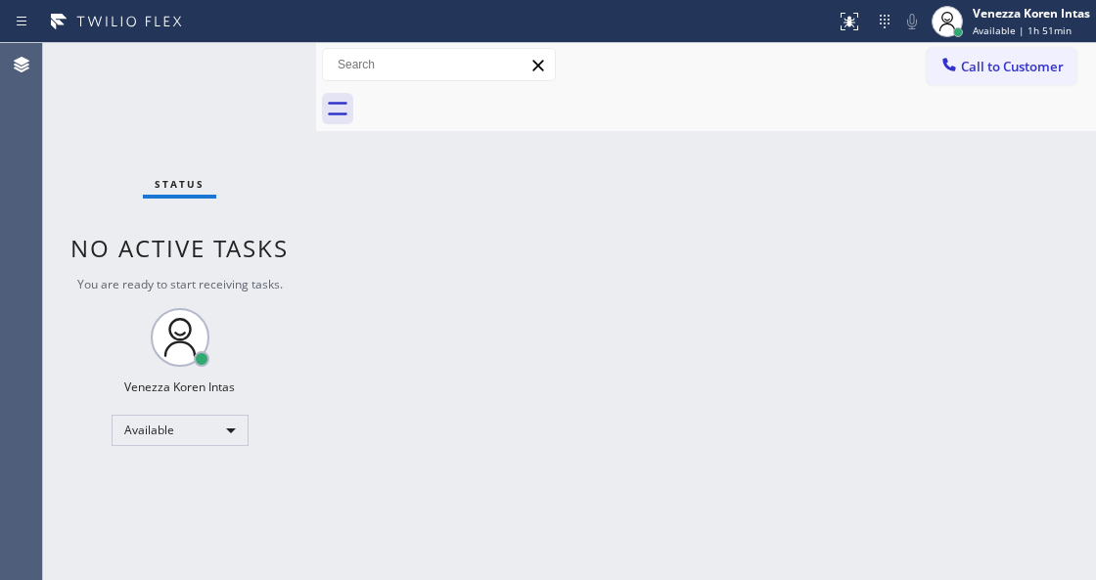
click at [564, 260] on div "Back to Dashboard Change Sender ID Customers Technicians Select a contact Outbo…" at bounding box center [706, 311] width 780 height 537
click at [189, 115] on div "Status No active tasks You are ready to start receiving tasks. Venezza Koren In…" at bounding box center [179, 311] width 273 height 537
click at [278, 179] on div "Status No active tasks You are ready to start receiving tasks. Venezza Koren In…" at bounding box center [179, 311] width 273 height 537
click at [211, 99] on div "Status No active tasks You are ready to start receiving tasks. Venezza Koren In…" at bounding box center [179, 311] width 273 height 537
drag, startPoint x: 212, startPoint y: 94, endPoint x: 243, endPoint y: 102, distance: 31.3
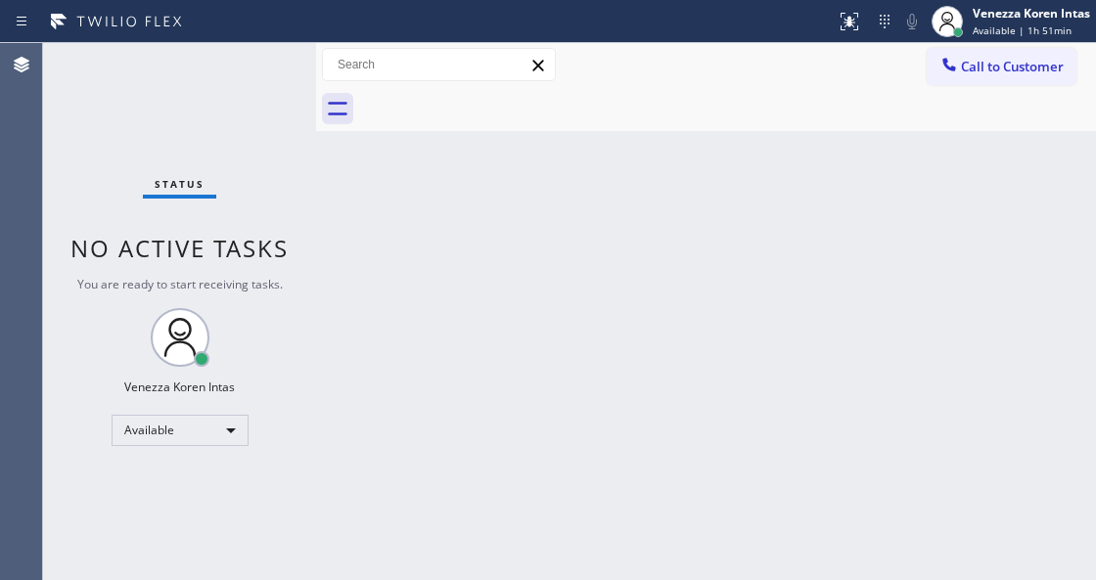
click at [213, 94] on div "Status No active tasks You are ready to start receiving tasks. Venezza Koren In…" at bounding box center [179, 311] width 273 height 537
click at [243, 102] on div "Status No active tasks You are ready to start receiving tasks. Venezza Koren In…" at bounding box center [179, 311] width 273 height 537
click at [202, 72] on div "Status No active tasks You are ready to start receiving tasks. Venezza Koren In…" at bounding box center [179, 311] width 273 height 537
click at [591, 203] on div "Back to Dashboard Change Sender ID Customers Technicians Select a contact Outbo…" at bounding box center [706, 311] width 780 height 537
drag, startPoint x: 430, startPoint y: 285, endPoint x: 372, endPoint y: 569, distance: 290.7
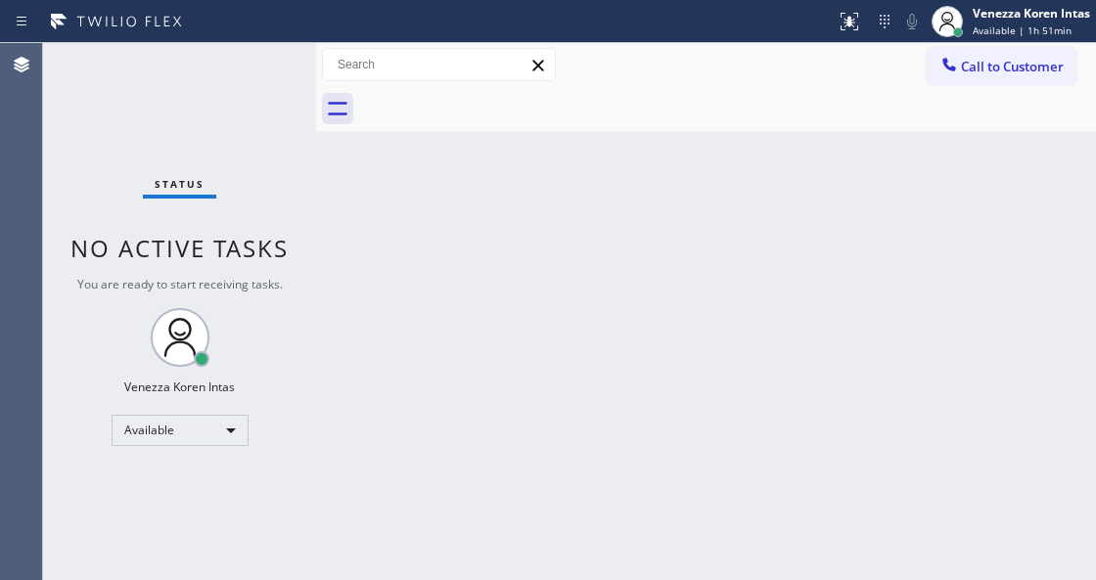
click at [427, 297] on div "Back to Dashboard Change Sender ID Customers Technicians Select a contact Outbo…" at bounding box center [706, 311] width 780 height 537
click at [258, 74] on div "Status No active tasks You are ready to start receiving tasks. Venezza Koren In…" at bounding box center [179, 311] width 273 height 537
click at [272, 274] on div "Status No active tasks You are ready to start receiving tasks. Venezza Koren In…" at bounding box center [179, 311] width 273 height 537
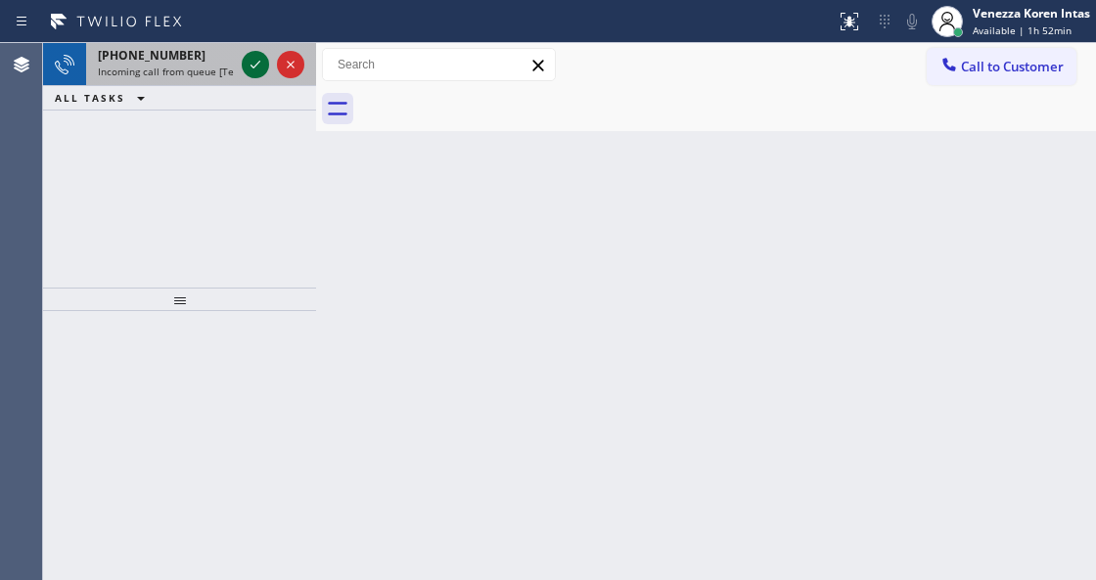
click at [257, 59] on icon at bounding box center [255, 64] width 23 height 23
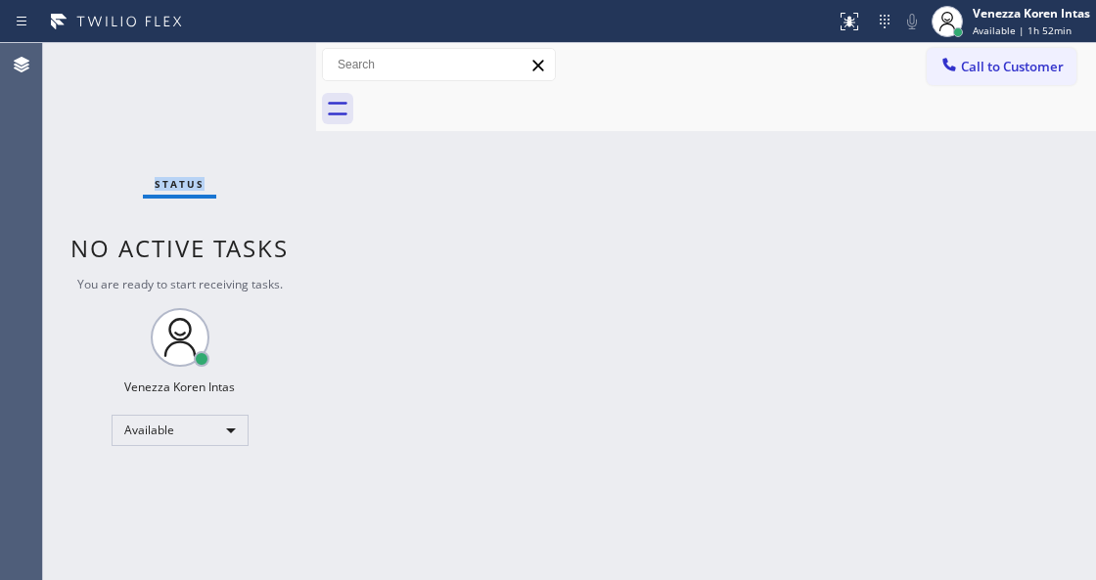
click at [257, 59] on div "Status No active tasks You are ready to start receiving tasks. Venezza Koren In…" at bounding box center [179, 311] width 273 height 537
click at [180, 88] on div "Status No active tasks You are ready to start receiving tasks. Venezza Koren In…" at bounding box center [179, 311] width 273 height 537
click at [301, 184] on div "Status No active tasks You are ready to start receiving tasks. Venezza Koren In…" at bounding box center [179, 311] width 273 height 537
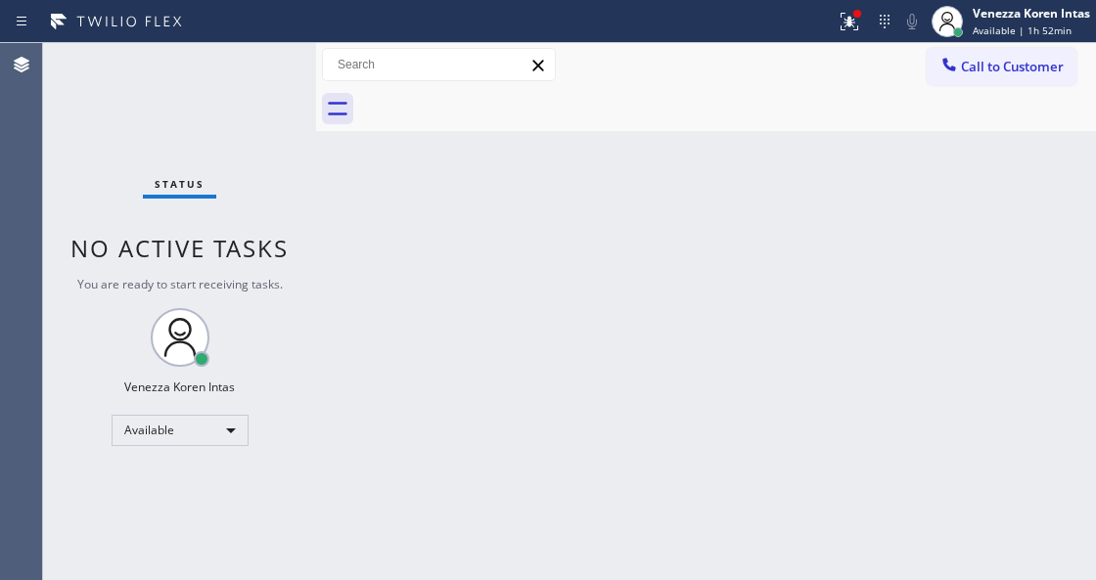
click at [497, 351] on div "Back to Dashboard Change Sender ID Customers Technicians Select a contact Outbo…" at bounding box center [706, 311] width 780 height 537
click at [865, 27] on div at bounding box center [849, 21] width 43 height 23
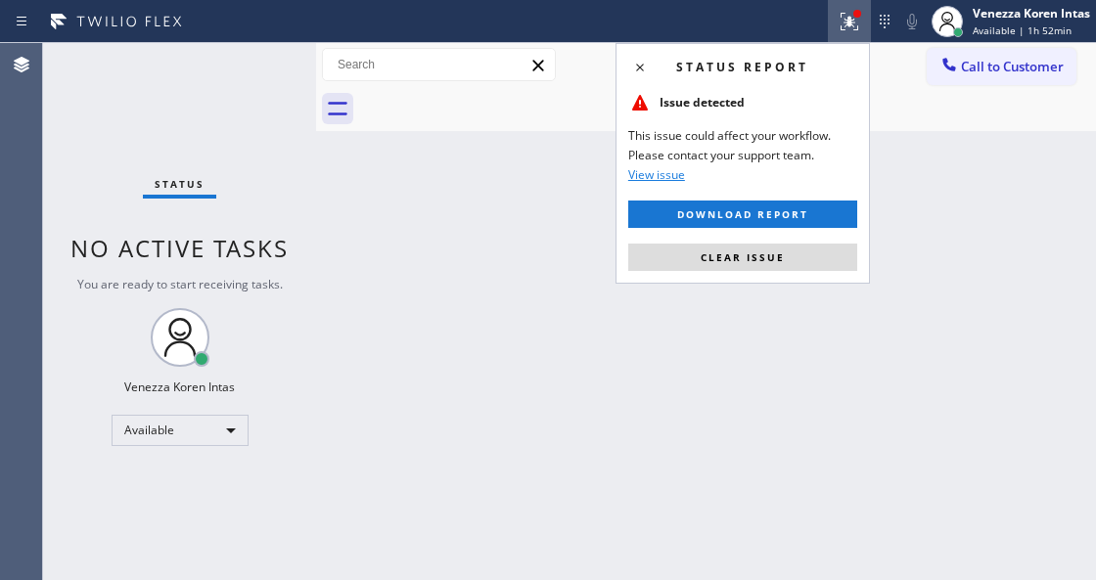
click at [791, 237] on div "Status report Issue detected This issue could affect your workflow. Please cont…" at bounding box center [742, 163] width 254 height 241
click at [776, 268] on button "Clear issue" at bounding box center [742, 257] width 229 height 27
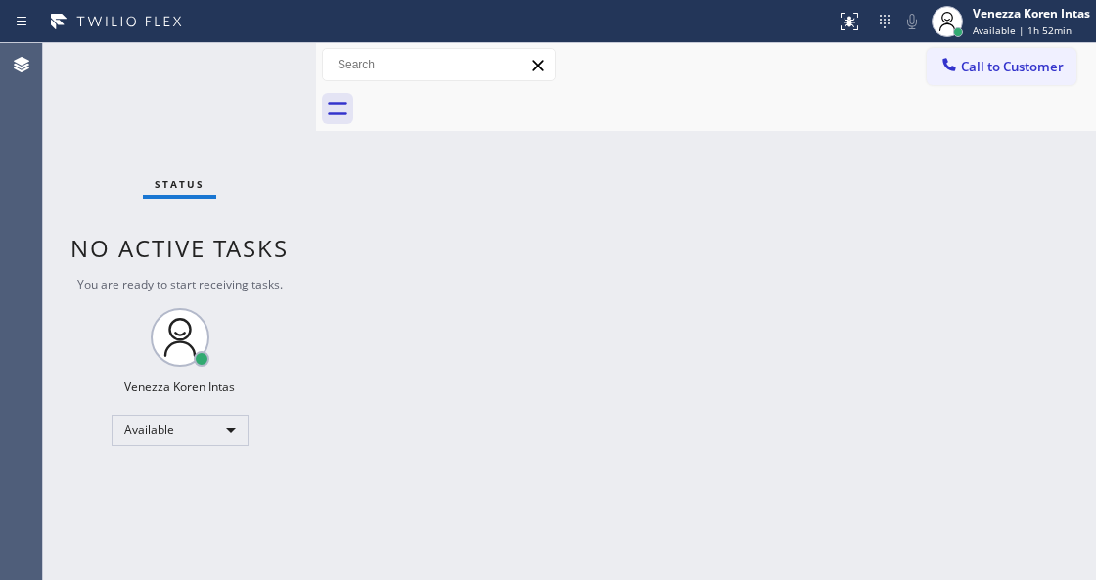
click at [262, 52] on div "Status No active tasks You are ready to start receiving tasks. Venezza Koren In…" at bounding box center [179, 311] width 273 height 537
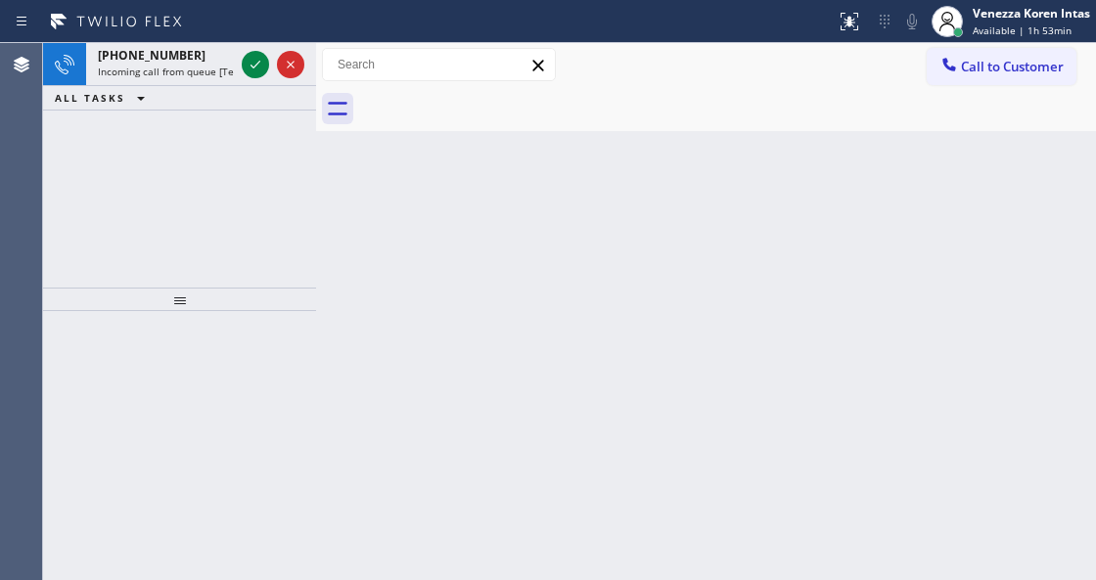
click at [262, 59] on icon at bounding box center [255, 64] width 23 height 23
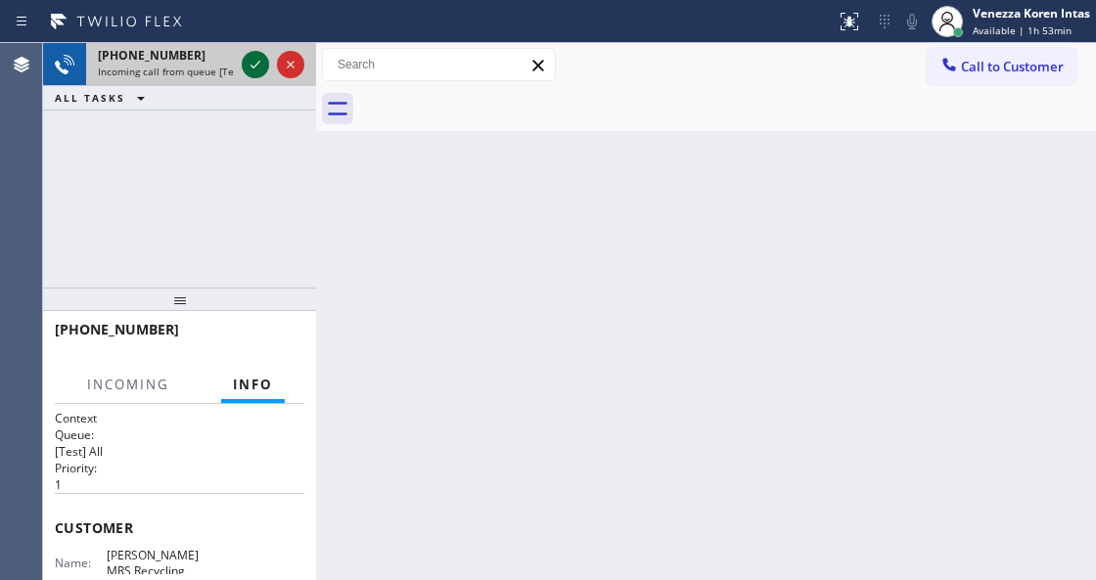
click at [254, 68] on icon at bounding box center [255, 64] width 23 height 23
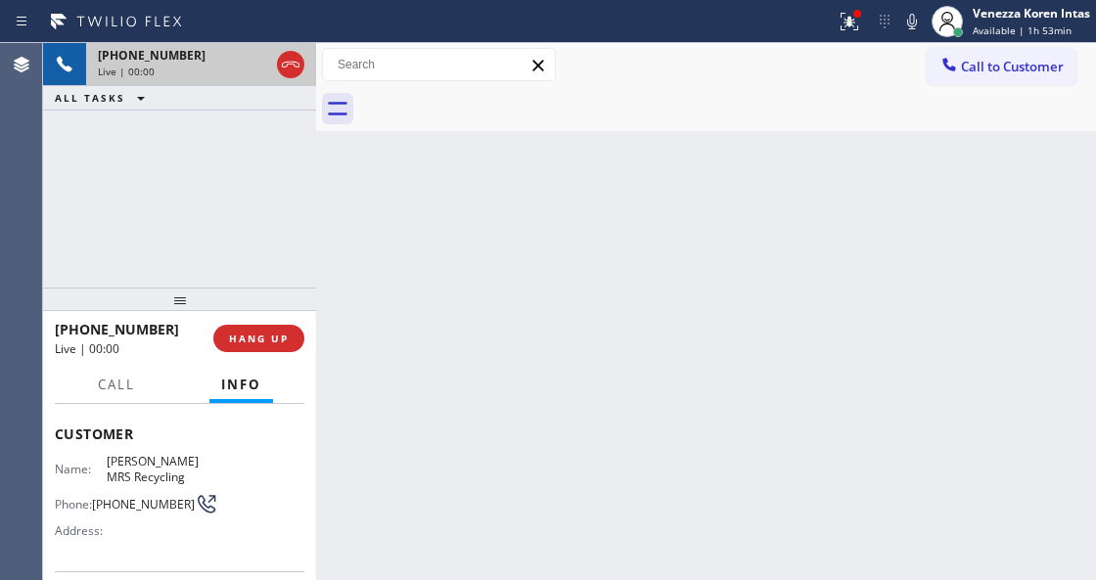
scroll to position [196, 0]
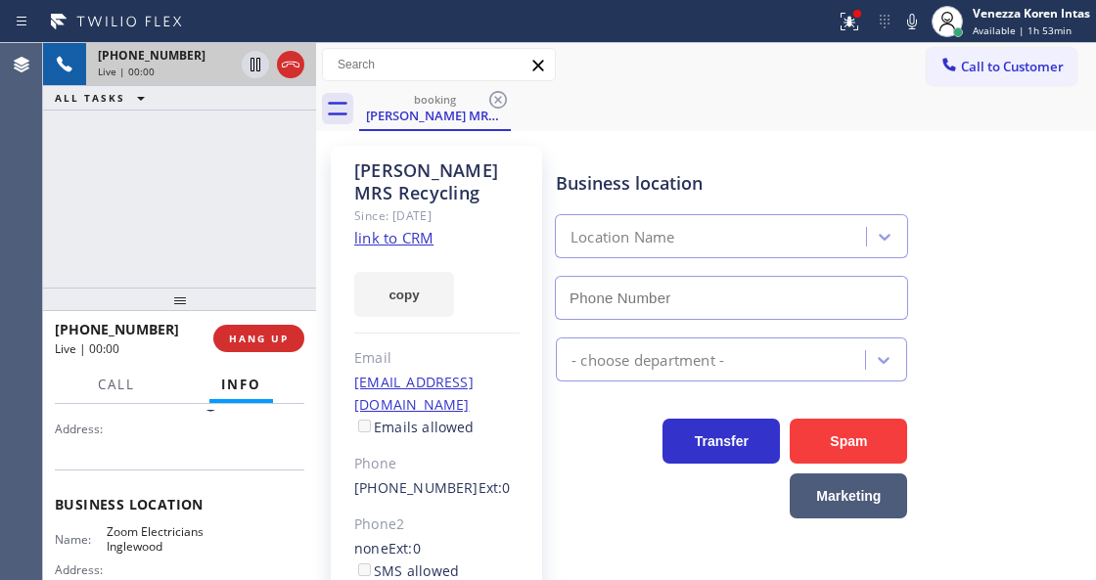
type input "[PHONE_NUMBER]"
click at [397, 237] on link "link to CRM" at bounding box center [393, 238] width 79 height 20
click at [609, 74] on div "Call to Customer Outbound call Location Search location Your caller id phone nu…" at bounding box center [706, 65] width 780 height 34
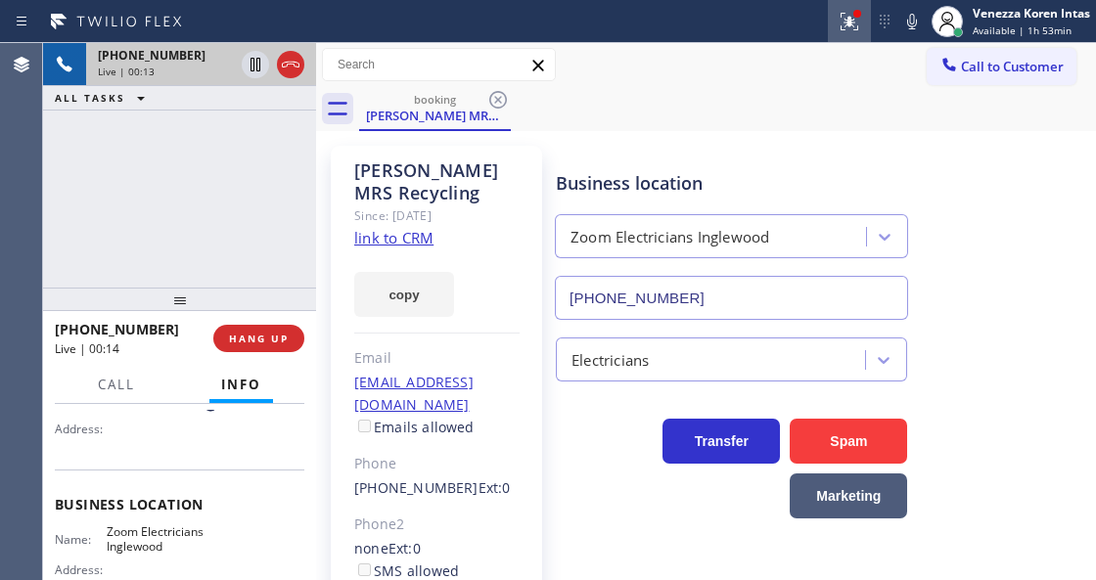
click at [842, 8] on button at bounding box center [849, 21] width 43 height 43
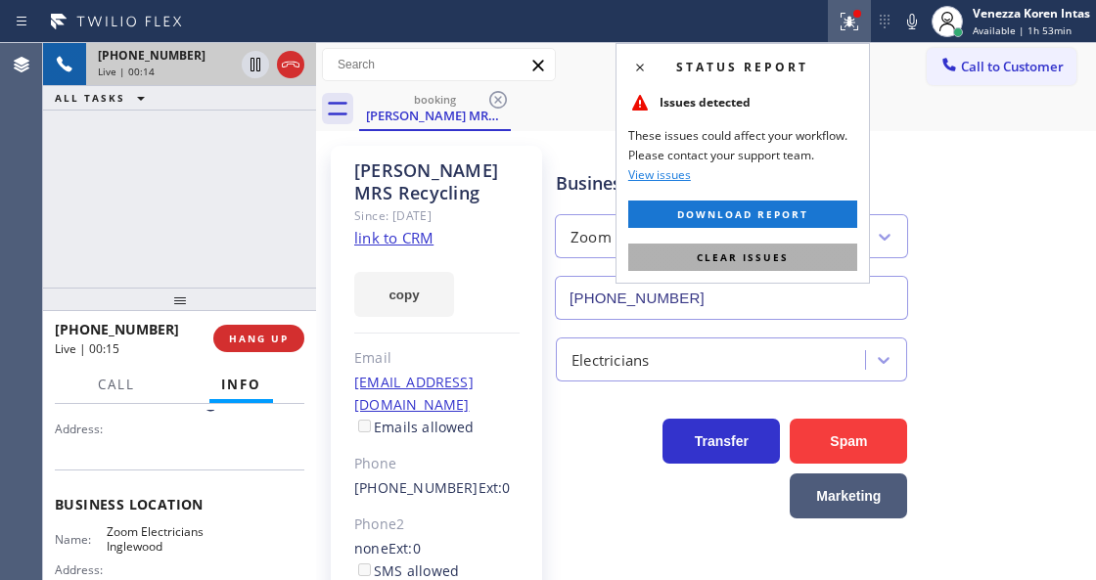
click at [749, 262] on span "Clear issues" at bounding box center [743, 257] width 92 height 14
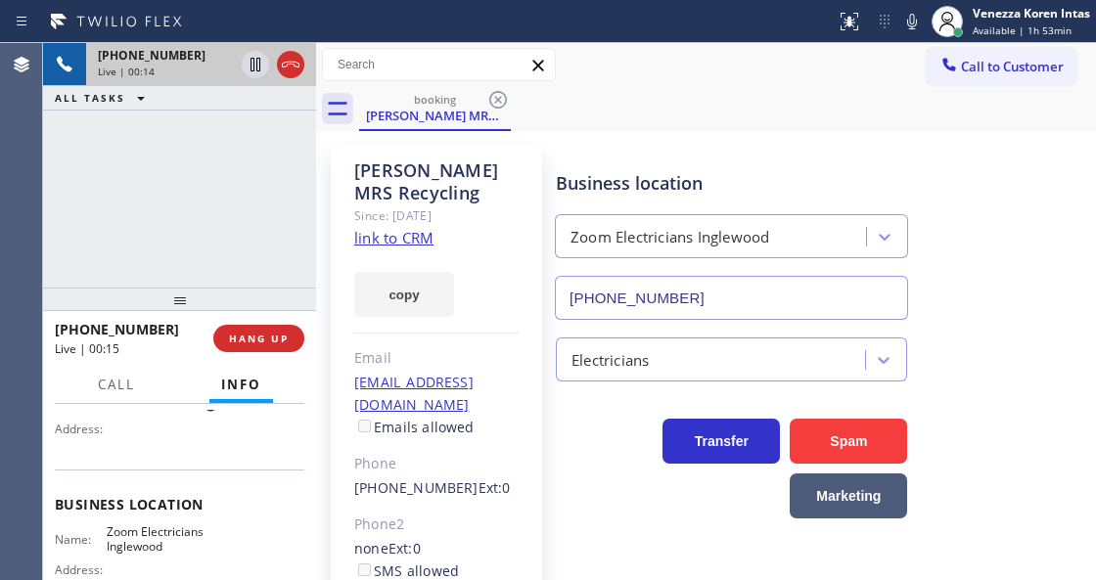
click at [822, 119] on div "booking [PERSON_NAME] MRS Recycling" at bounding box center [727, 109] width 737 height 44
click at [731, 57] on div "Call to Customer Outbound call Location Search location Your caller id phone nu…" at bounding box center [706, 65] width 780 height 34
click at [760, 144] on div "Business location Zoom Electricians [GEOGRAPHIC_DATA] [PHONE_NUMBER]" at bounding box center [821, 231] width 539 height 177
click at [956, 138] on div "[PERSON_NAME] MRS Recycling Since: [DATE] link to CRM copy Email [EMAIL_ADDRESS…" at bounding box center [706, 448] width 770 height 625
click at [292, 63] on icon at bounding box center [290, 64] width 23 height 23
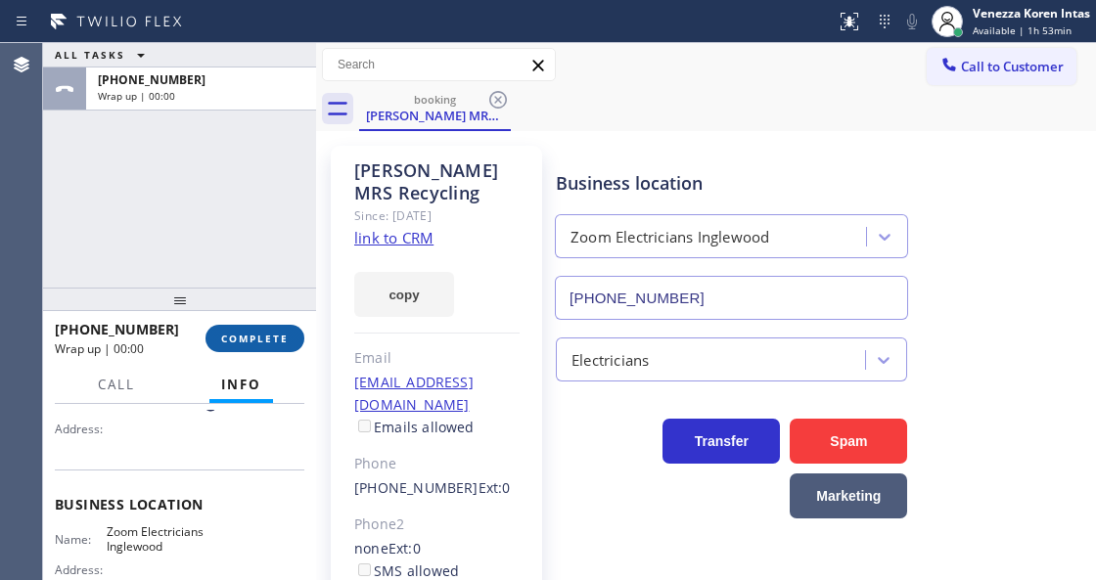
click at [243, 336] on span "COMPLETE" at bounding box center [255, 339] width 68 height 14
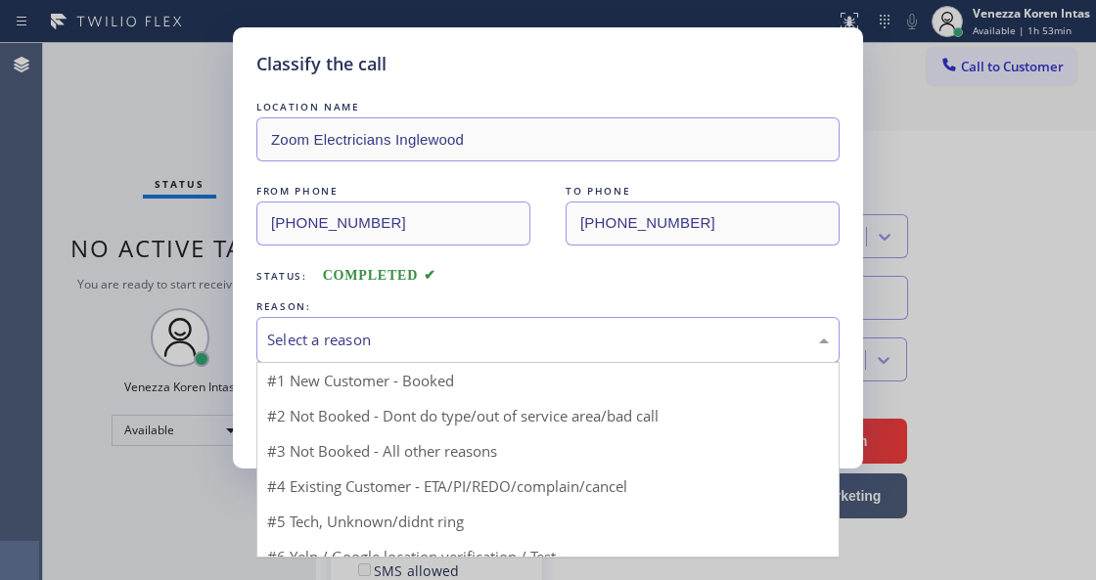
click at [424, 340] on div "Select a reason" at bounding box center [548, 340] width 562 height 23
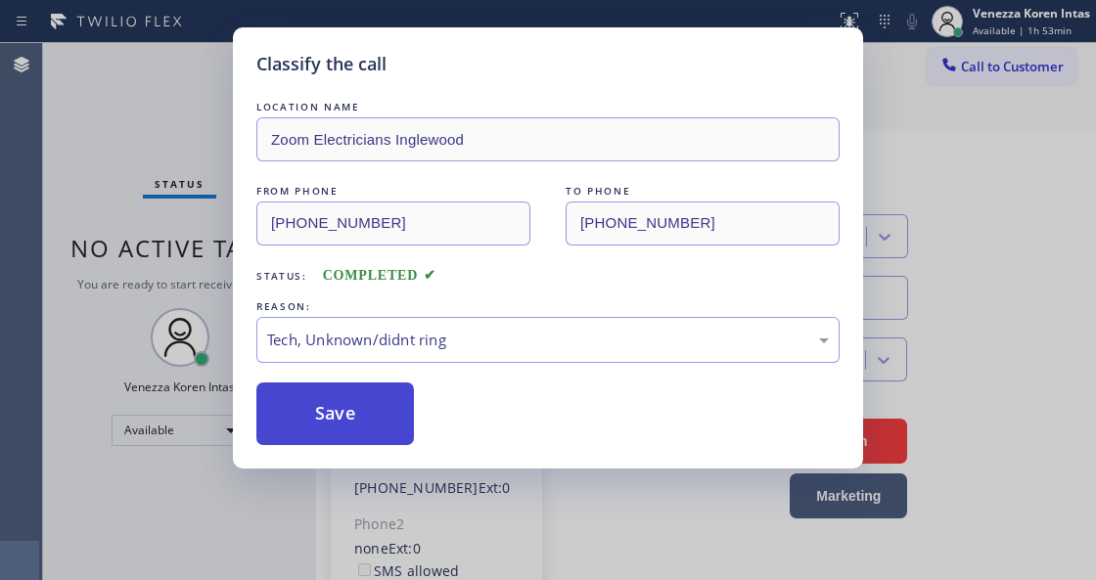
drag, startPoint x: 403, startPoint y: 486, endPoint x: 372, endPoint y: 423, distance: 70.9
click at [370, 413] on button "Save" at bounding box center [335, 414] width 158 height 63
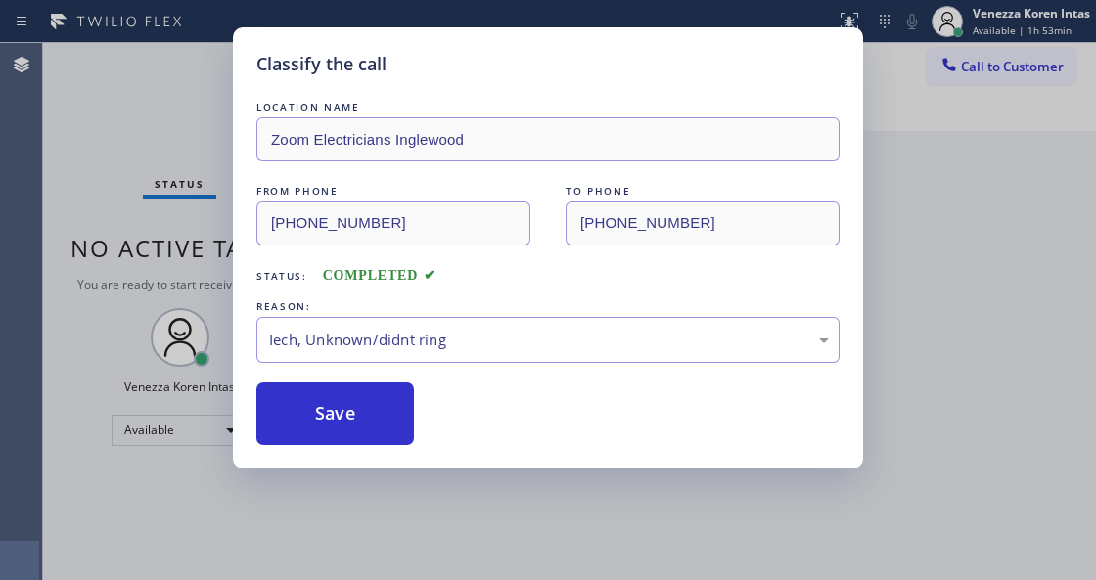
click at [395, 579] on div "Classify the call LOCATION NAME Zoom Electricians Inglewood FROM PHONE [PHONE_N…" at bounding box center [548, 290] width 1096 height 580
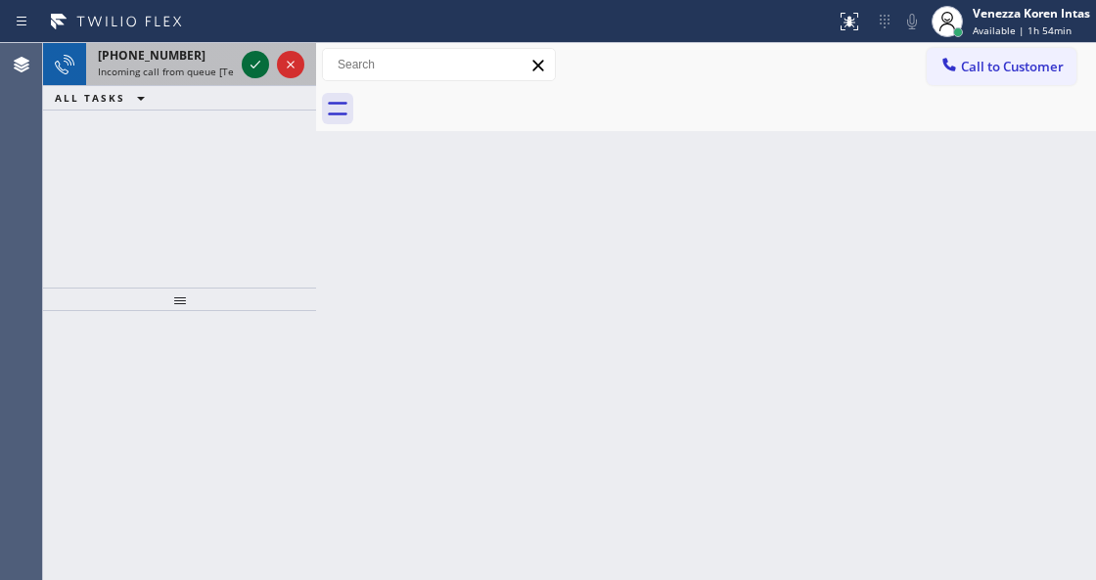
drag, startPoint x: 259, startPoint y: 73, endPoint x: 250, endPoint y: 64, distance: 13.2
click at [257, 72] on icon at bounding box center [255, 64] width 23 height 23
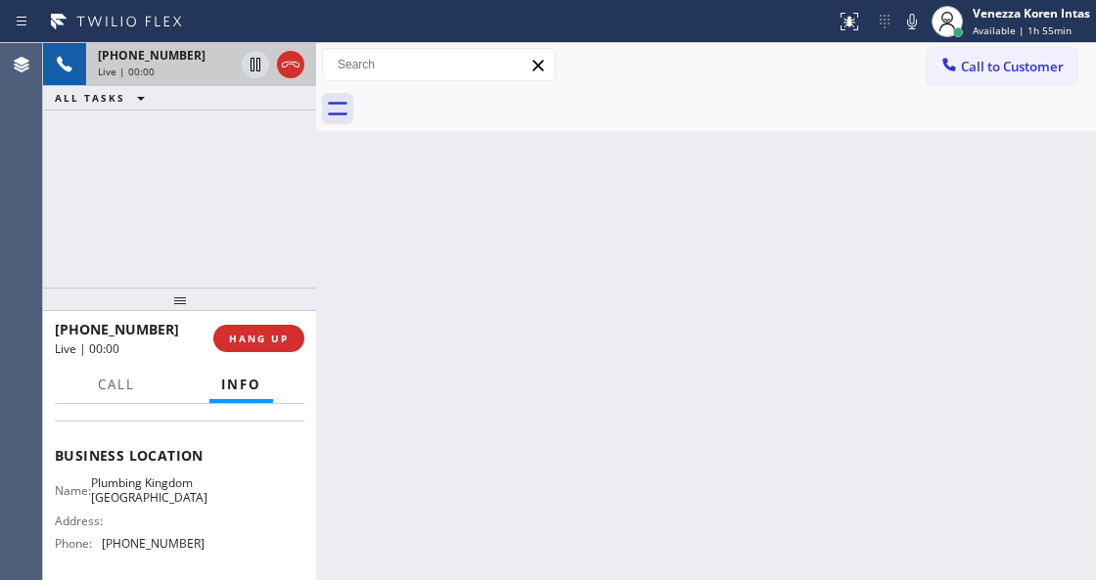
scroll to position [326, 0]
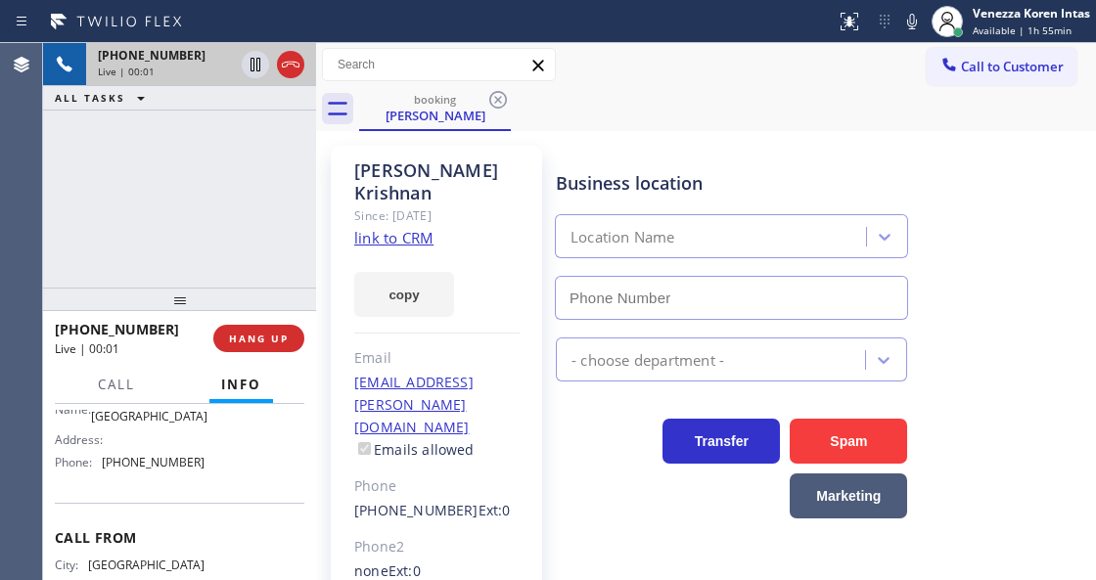
type input "[PHONE_NUMBER]"
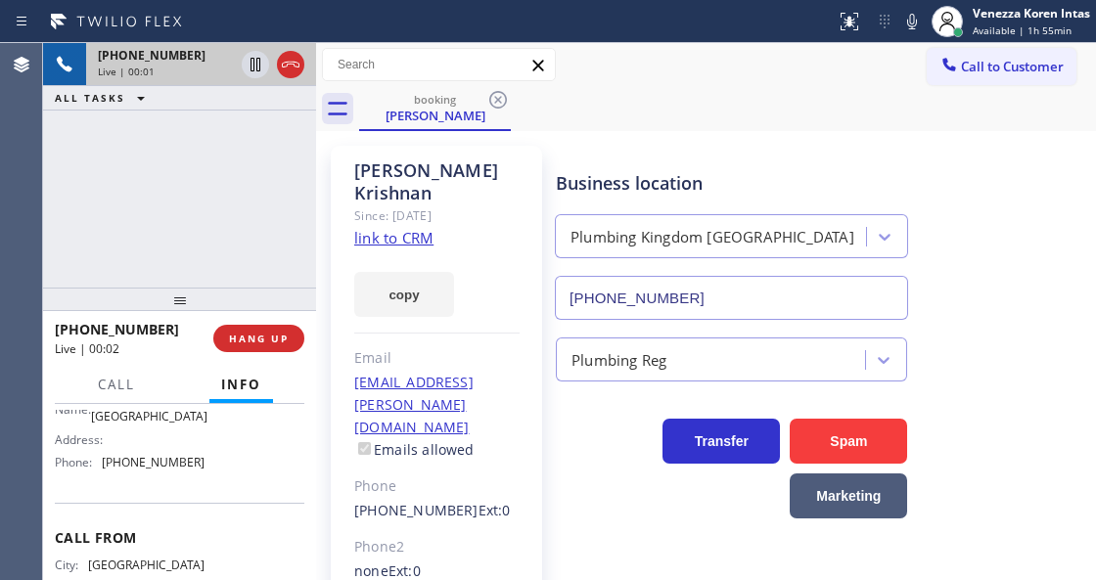
click at [396, 231] on link "link to CRM" at bounding box center [393, 238] width 79 height 20
click at [779, 76] on div "Call to Customer Outbound call Location Search location Your caller id phone nu…" at bounding box center [706, 65] width 780 height 34
click at [914, 16] on icon at bounding box center [911, 21] width 23 height 23
click at [257, 68] on icon at bounding box center [255, 64] width 23 height 23
click at [219, 186] on div "[PHONE_NUMBER] Live | 00:58 ALL TASKS ALL TASKS ACTIVE TASKS TASKS IN WRAP UP" at bounding box center [179, 165] width 273 height 245
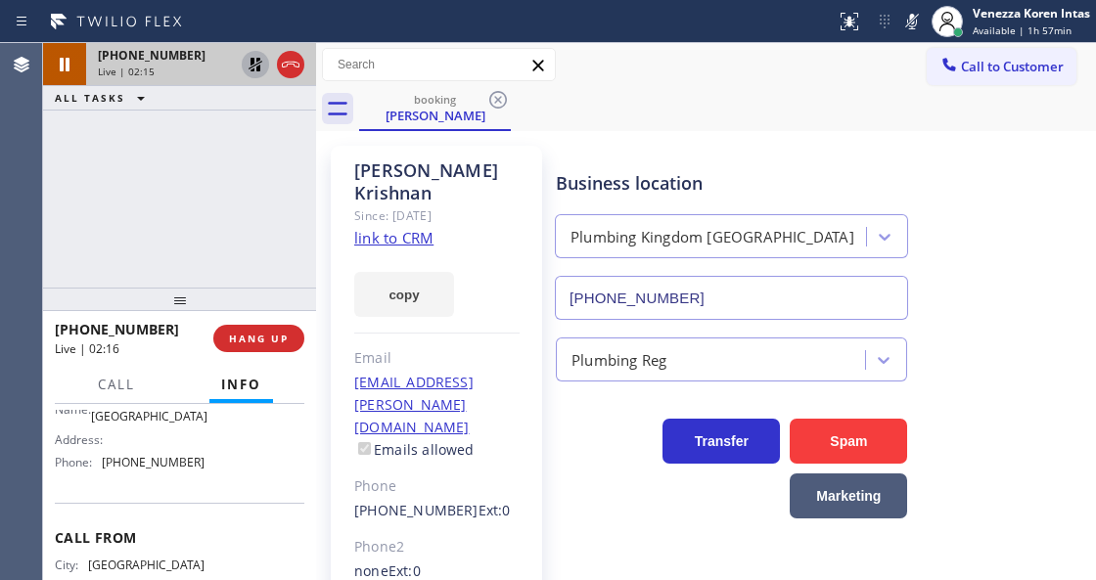
drag, startPoint x: 901, startPoint y: 27, endPoint x: 876, endPoint y: 63, distance: 43.4
click at [901, 27] on icon at bounding box center [911, 21] width 23 height 23
click at [255, 70] on icon at bounding box center [255, 64] width 23 height 23
click at [293, 72] on icon at bounding box center [290, 64] width 23 height 23
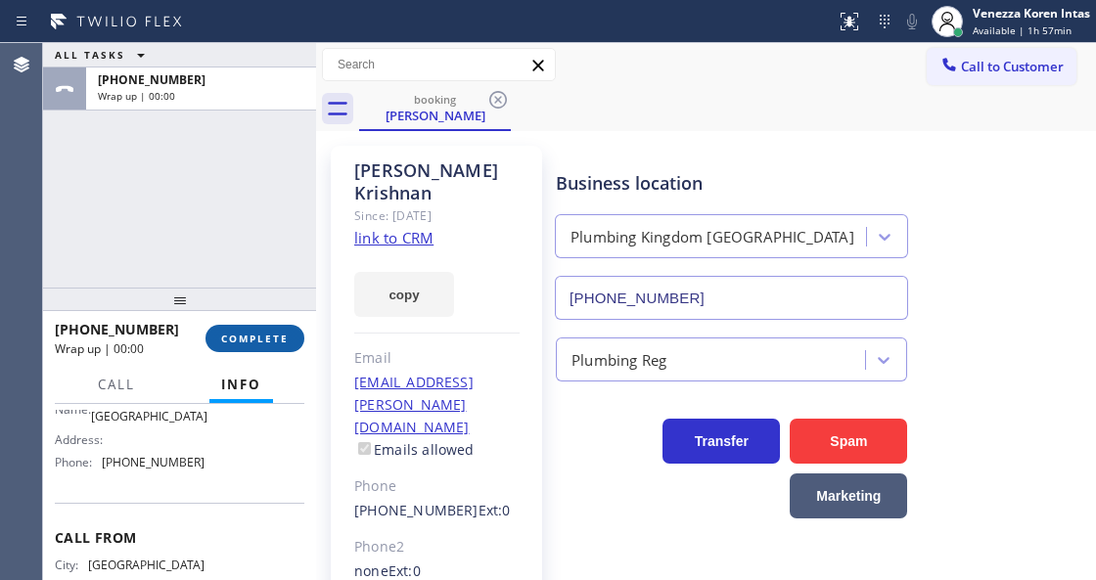
click at [290, 337] on button "COMPLETE" at bounding box center [254, 338] width 99 height 27
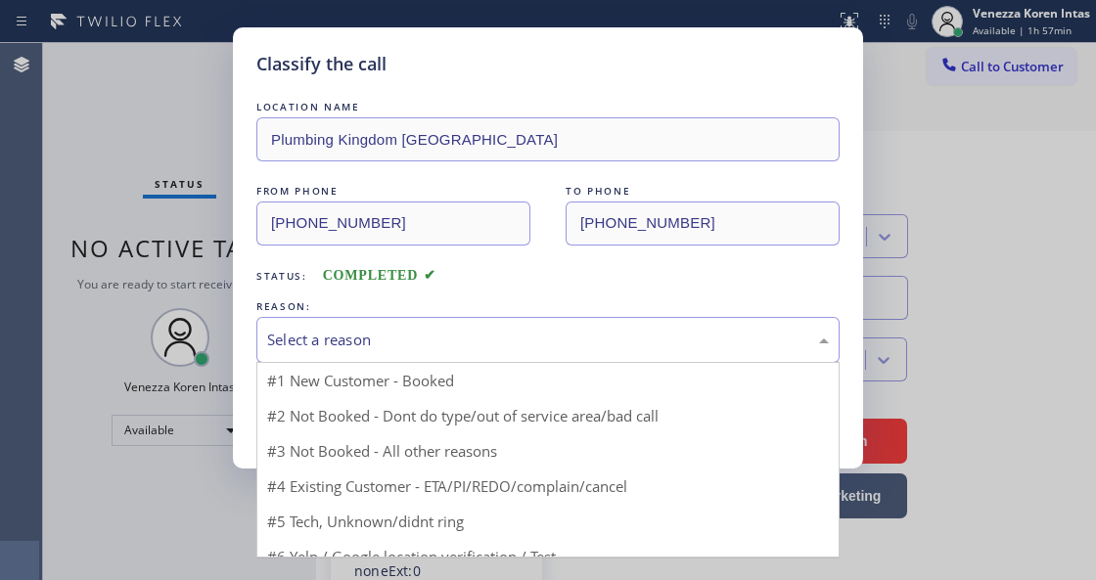
click at [454, 335] on div "Select a reason" at bounding box center [548, 340] width 562 height 23
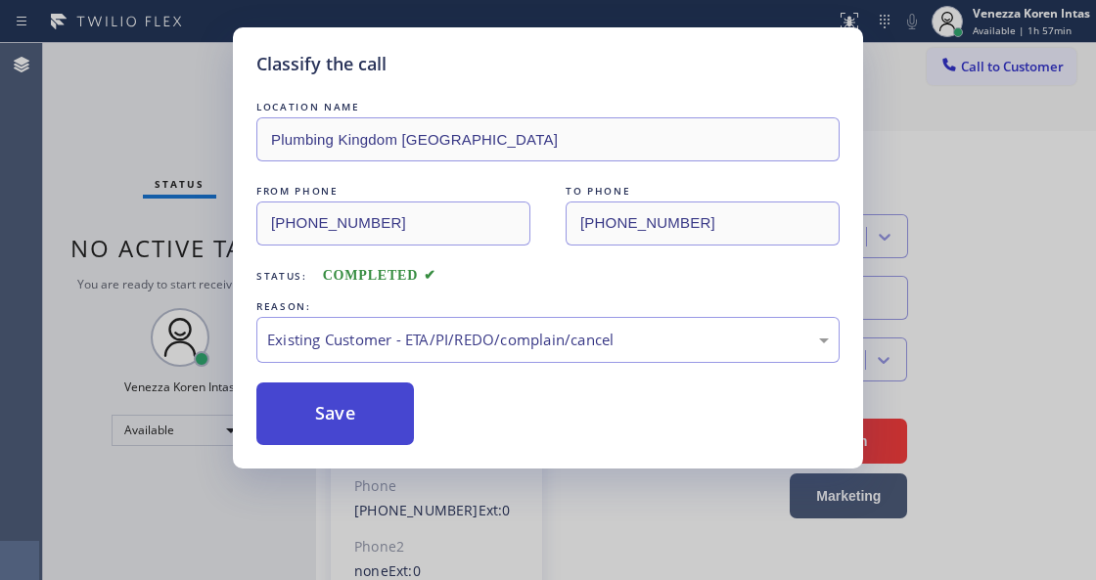
click at [340, 416] on button "Save" at bounding box center [335, 414] width 158 height 63
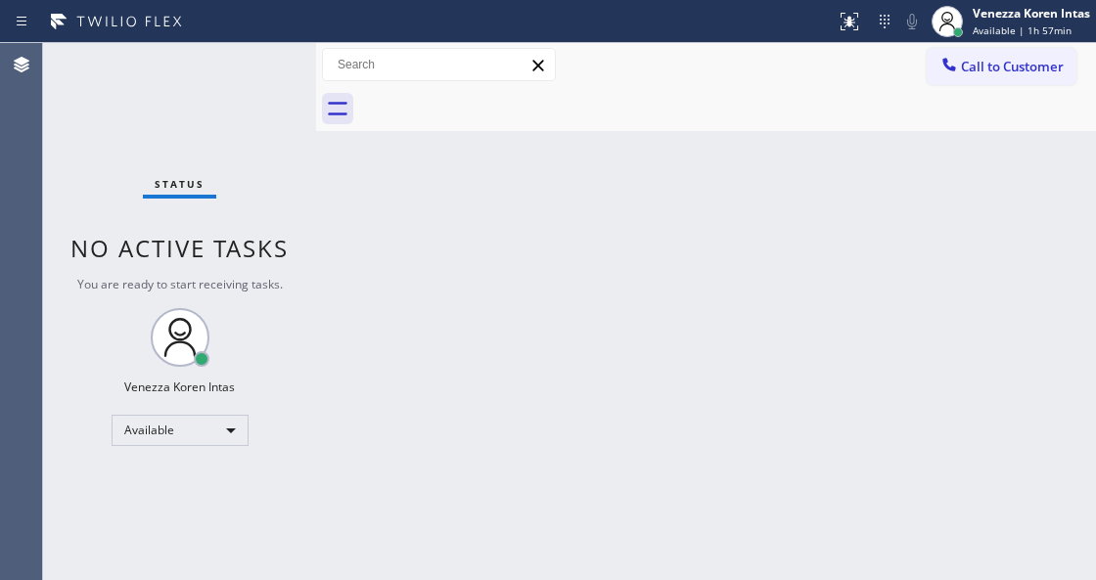
click at [266, 71] on div "Status No active tasks You are ready to start receiving tasks. Venezza Koren In…" at bounding box center [179, 311] width 273 height 537
click at [232, 427] on div "Available" at bounding box center [180, 430] width 137 height 31
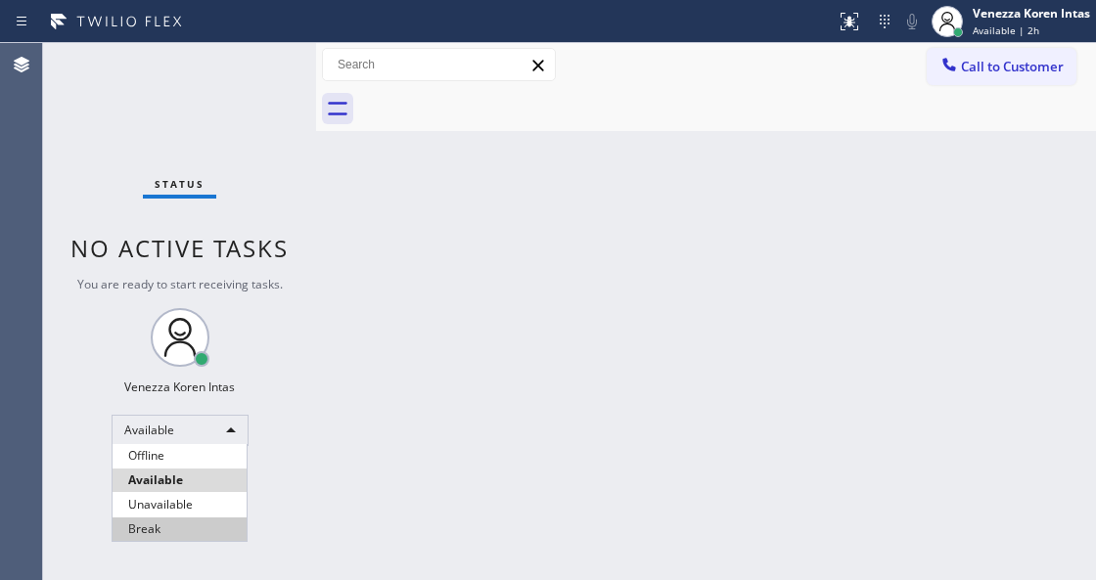
click at [184, 531] on li "Break" at bounding box center [180, 529] width 134 height 23
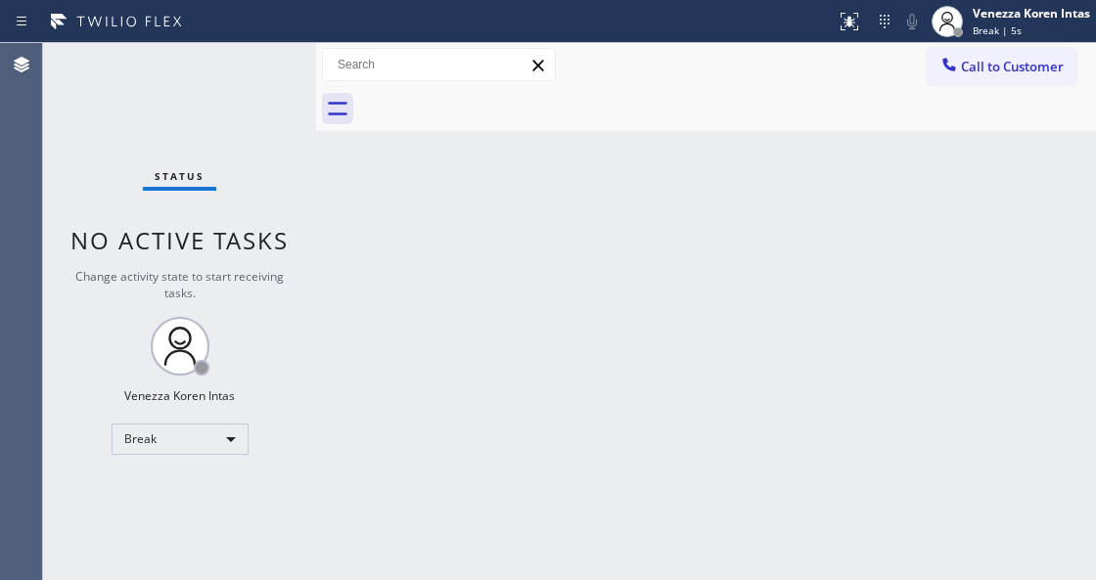
click at [235, 77] on div "Status No active tasks Change activity state to start receiving tasks. Venezza …" at bounding box center [179, 311] width 273 height 537
click at [565, 152] on div "Back to Dashboard Change Sender ID Customers Technicians Select a contact Outbo…" at bounding box center [706, 311] width 780 height 537
click at [173, 419] on div "Status No active tasks Change activity state to start receiving tasks. Venezza …" at bounding box center [179, 311] width 273 height 537
click at [173, 444] on div "Break" at bounding box center [180, 439] width 137 height 31
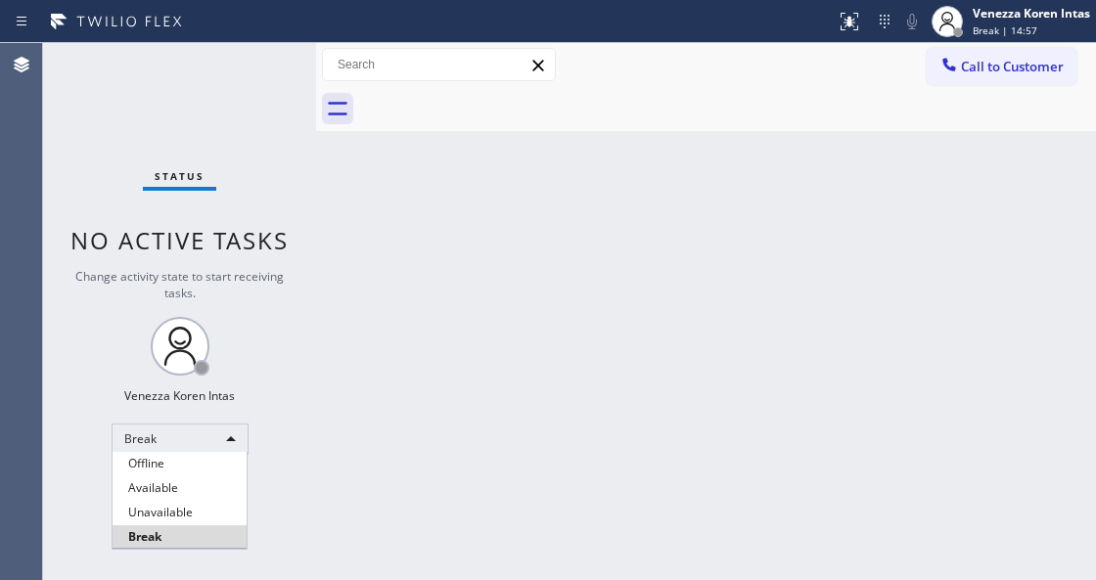
drag, startPoint x: 174, startPoint y: 496, endPoint x: 190, endPoint y: 499, distance: 15.9
click at [174, 495] on li "Available" at bounding box center [180, 487] width 134 height 23
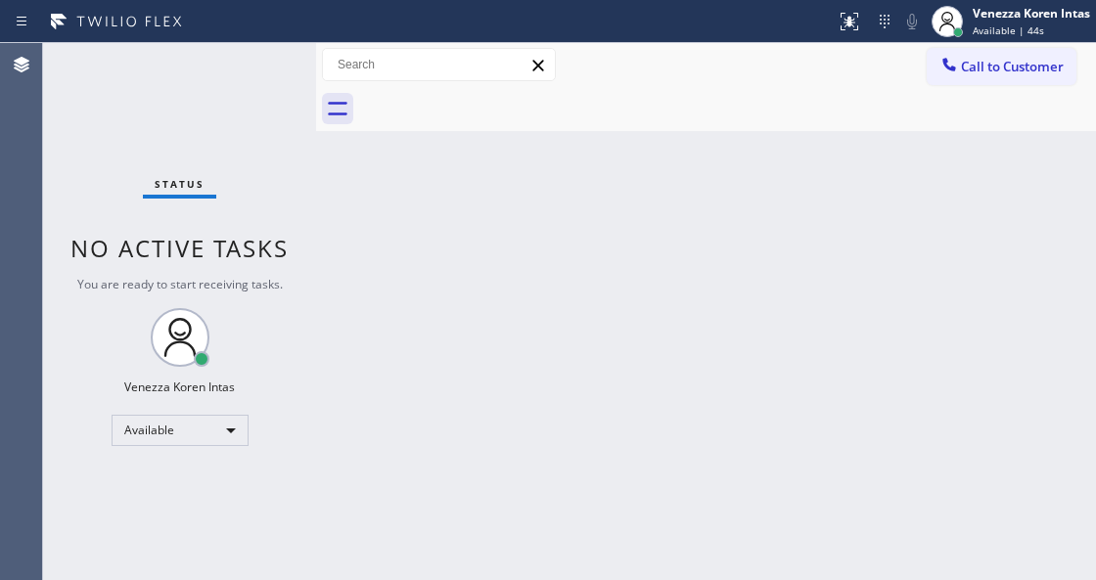
drag, startPoint x: 315, startPoint y: 189, endPoint x: 301, endPoint y: 140, distance: 50.8
click at [316, 189] on div at bounding box center [316, 311] width 0 height 537
click at [279, 82] on div "Status No active tasks You are ready to start receiving tasks. Venezza Koren In…" at bounding box center [179, 311] width 273 height 537
click at [278, 82] on div "Status No active tasks You are ready to start receiving tasks. Venezza Koren In…" at bounding box center [179, 311] width 273 height 537
click at [302, 68] on div "Status No active tasks You are ready to start receiving tasks. Venezza Koren In…" at bounding box center [179, 311] width 273 height 537
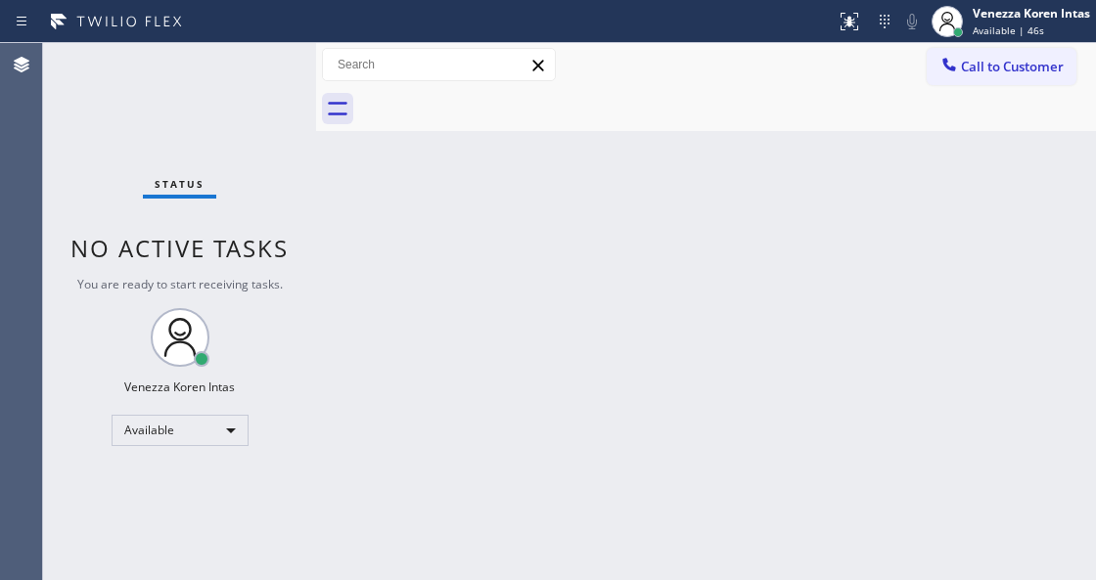
click at [282, 73] on div "Status No active tasks You are ready to start receiving tasks. Venezza Koren In…" at bounding box center [179, 311] width 273 height 537
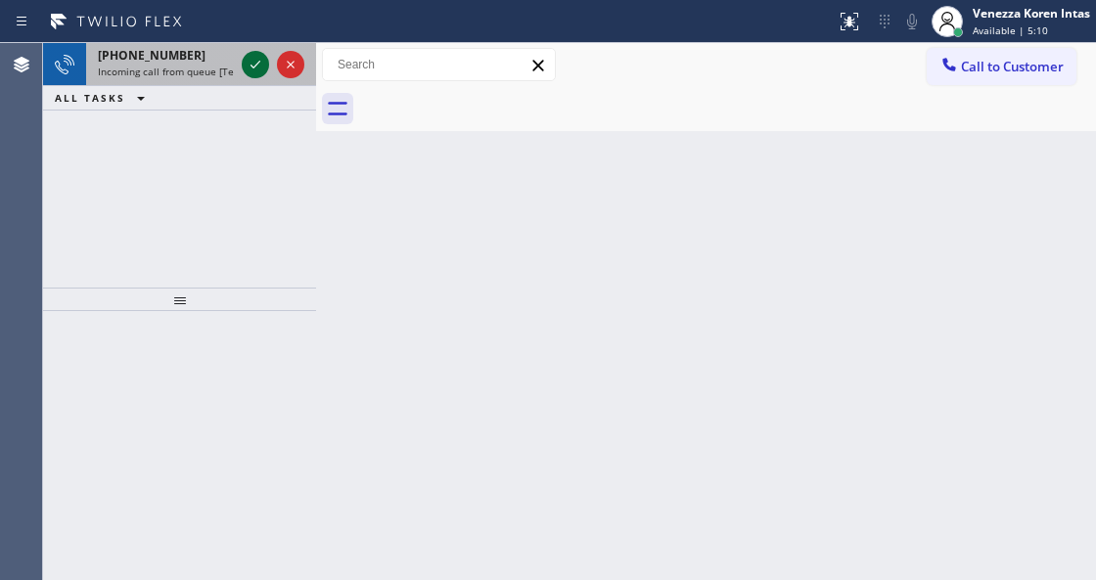
click at [254, 66] on icon at bounding box center [255, 65] width 10 height 8
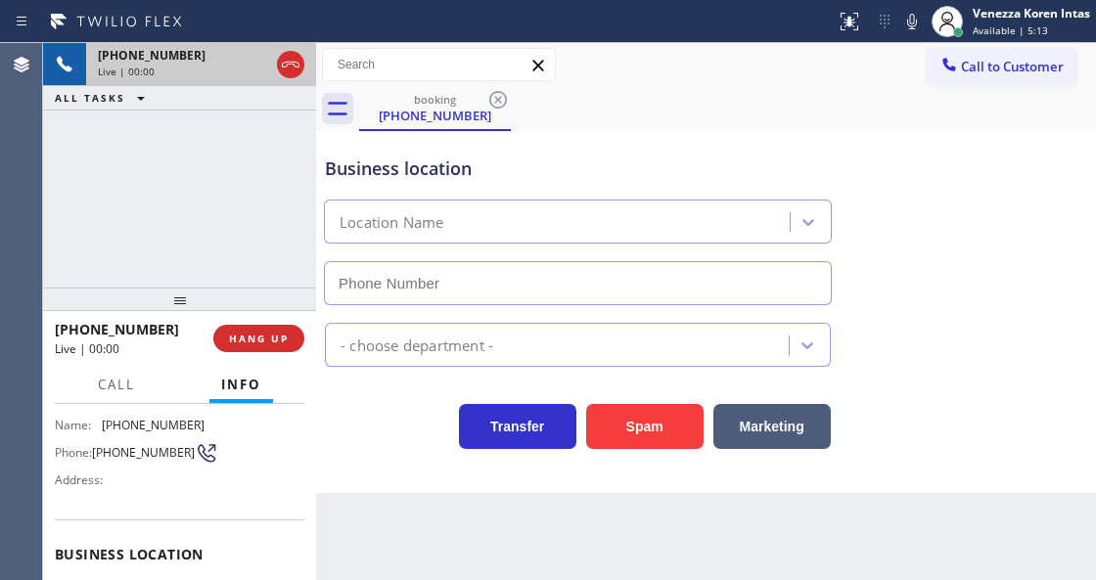
scroll to position [260, 0]
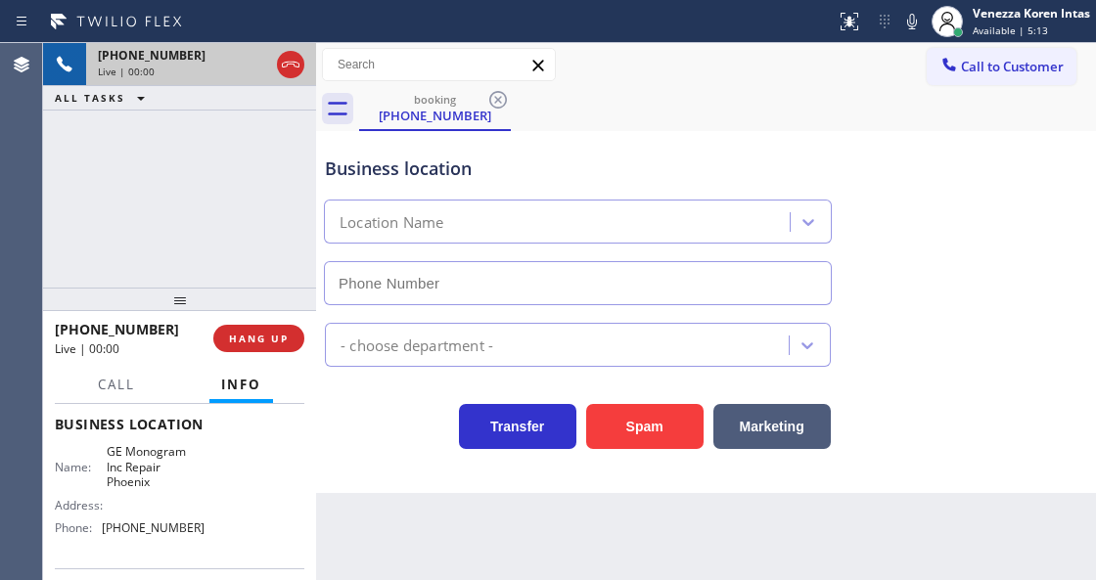
type input "[PHONE_NUMBER]"
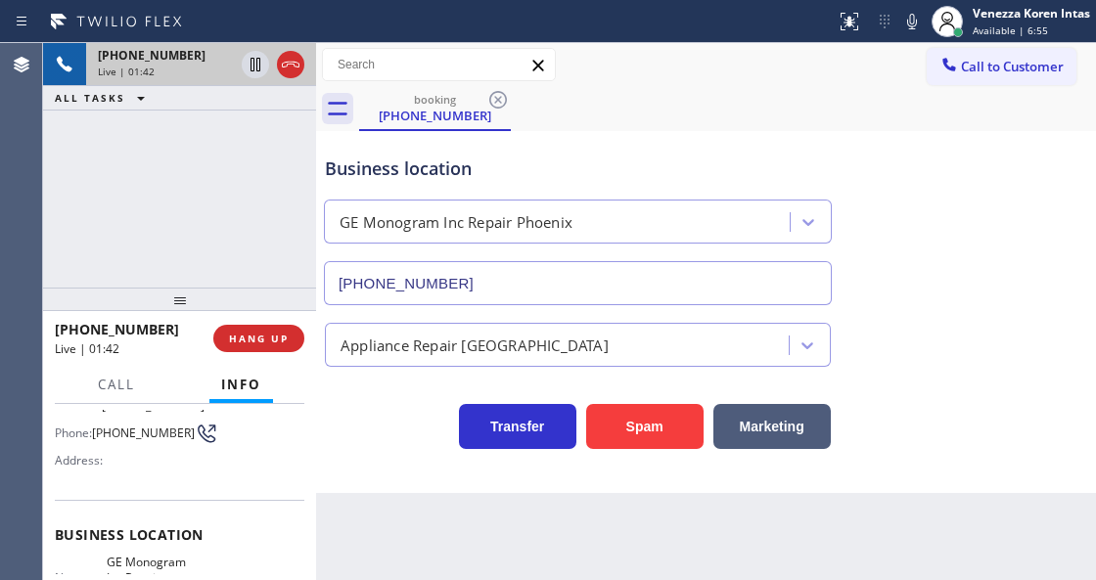
scroll to position [65, 0]
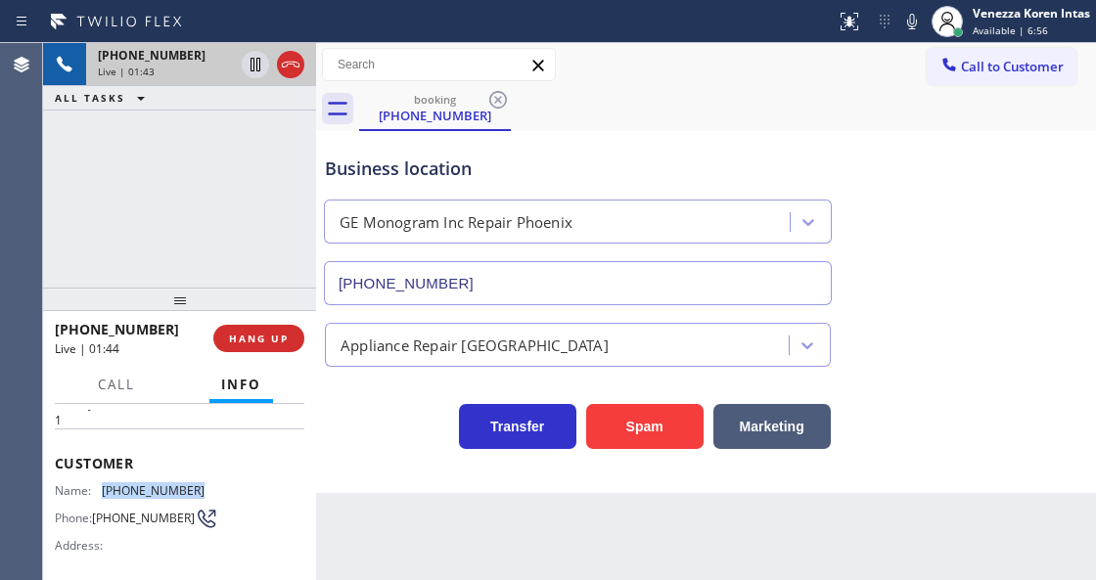
drag, startPoint x: 197, startPoint y: 490, endPoint x: 100, endPoint y: 483, distance: 97.1
click at [100, 483] on div "Name: [PHONE_NUMBER] Phone: [PHONE_NUMBER] Address:" at bounding box center [179, 521] width 249 height 77
click at [902, 28] on icon at bounding box center [911, 21] width 23 height 23
click at [254, 68] on icon at bounding box center [255, 65] width 10 height 14
click at [254, 68] on icon at bounding box center [255, 64] width 23 height 23
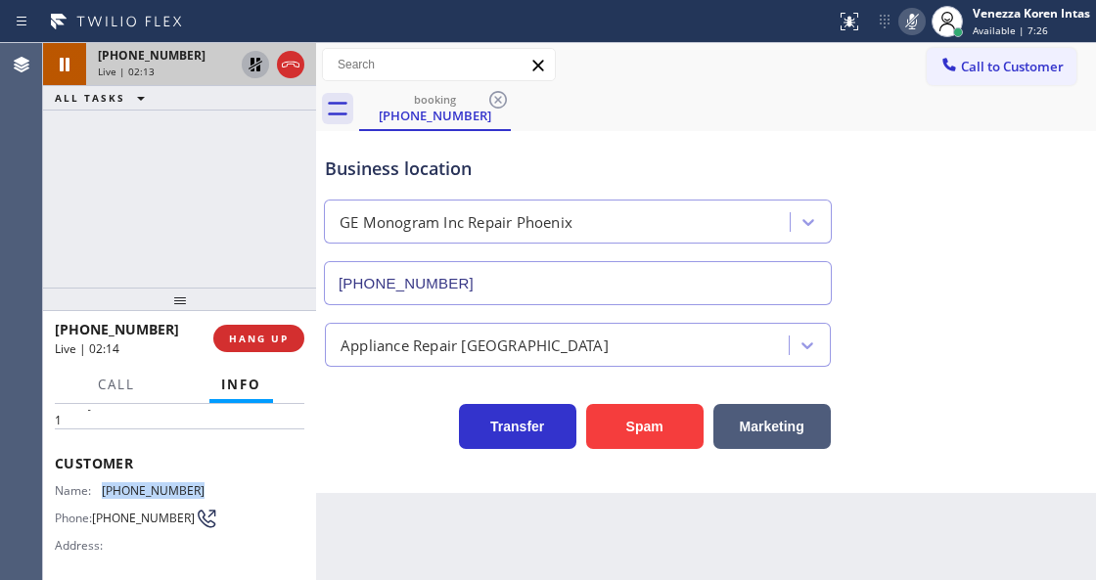
click at [904, 21] on icon at bounding box center [911, 21] width 23 height 23
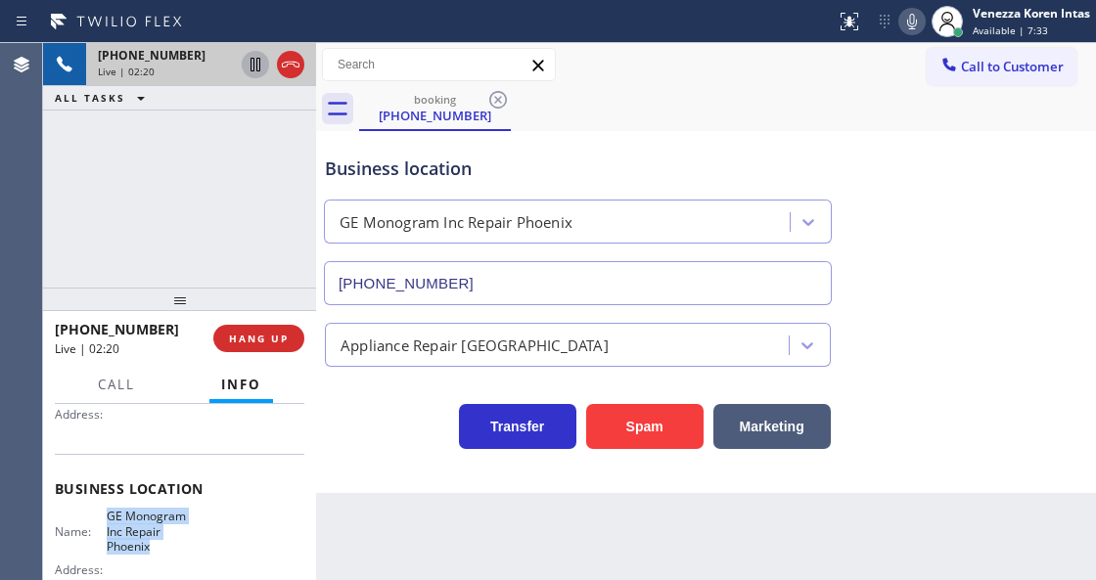
drag, startPoint x: 104, startPoint y: 515, endPoint x: 152, endPoint y: 558, distance: 64.4
click at [152, 558] on div "Name: GE Monogram Inc Repair Phoenix Address: Phone: [PHONE_NUMBER]" at bounding box center [130, 558] width 150 height 99
click at [908, 19] on icon at bounding box center [912, 22] width 10 height 16
click at [255, 66] on icon at bounding box center [255, 64] width 23 height 23
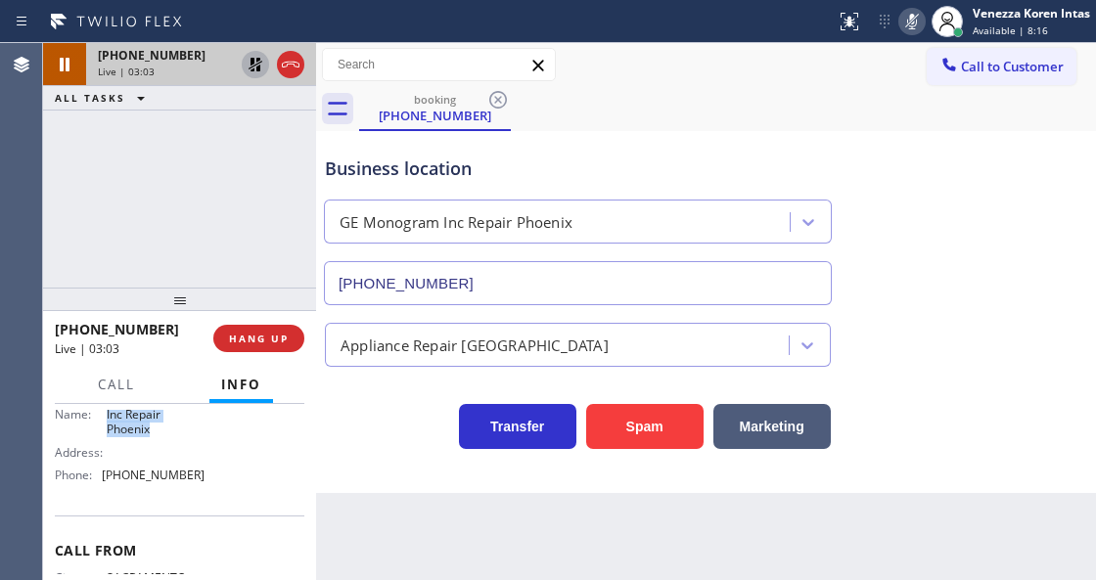
scroll to position [326, 0]
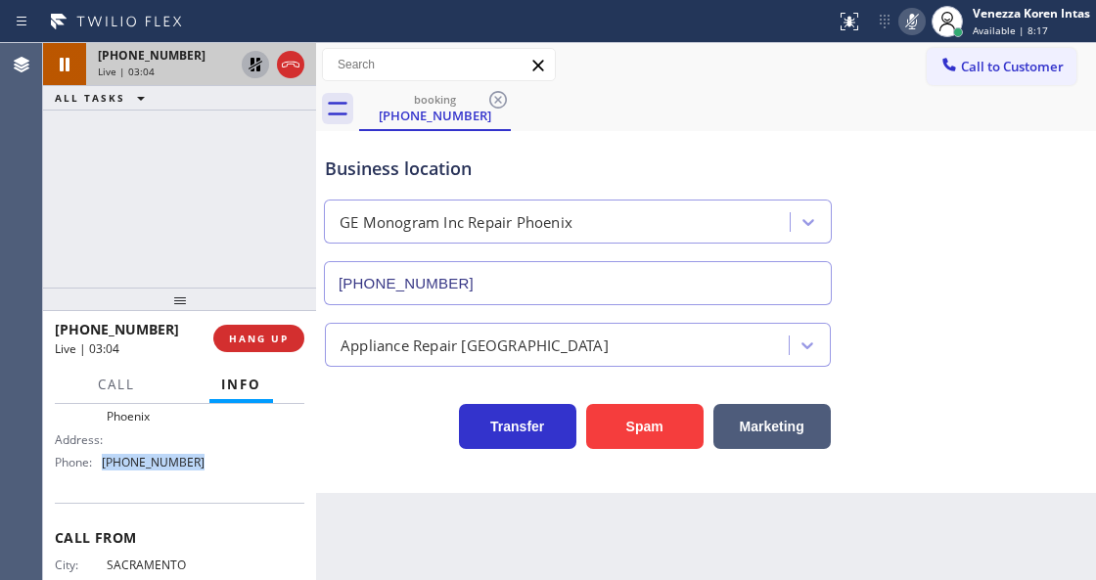
drag, startPoint x: 191, startPoint y: 467, endPoint x: 106, endPoint y: 471, distance: 85.2
click at [106, 471] on div "Name: GE Monogram Inc Repair Phoenix Address: Phone: [PHONE_NUMBER]" at bounding box center [130, 428] width 150 height 99
click at [906, 24] on rect at bounding box center [912, 20] width 14 height 14
click at [252, 64] on icon at bounding box center [256, 65] width 14 height 14
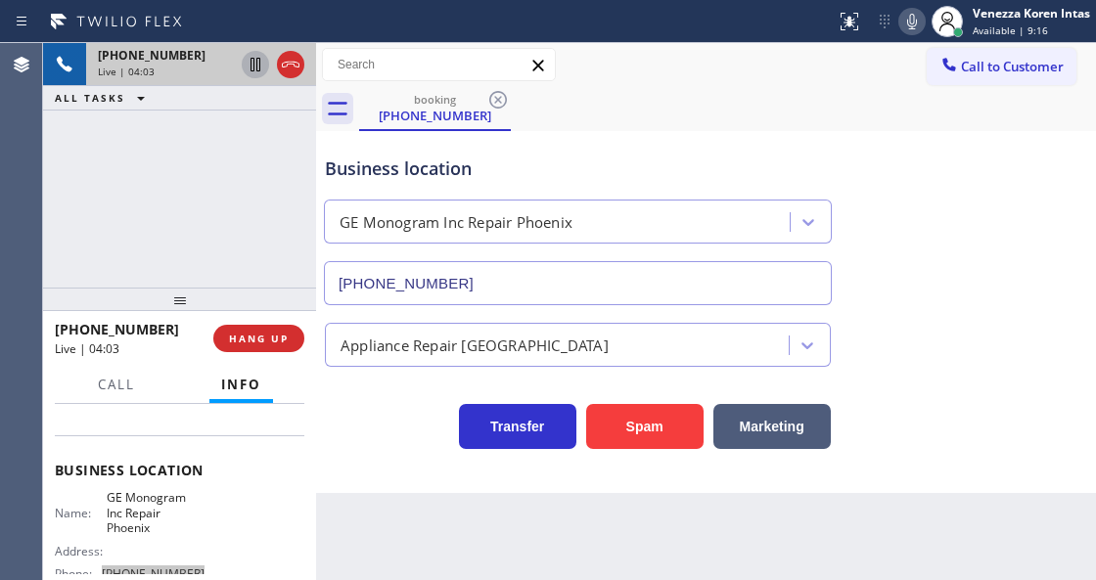
scroll to position [196, 0]
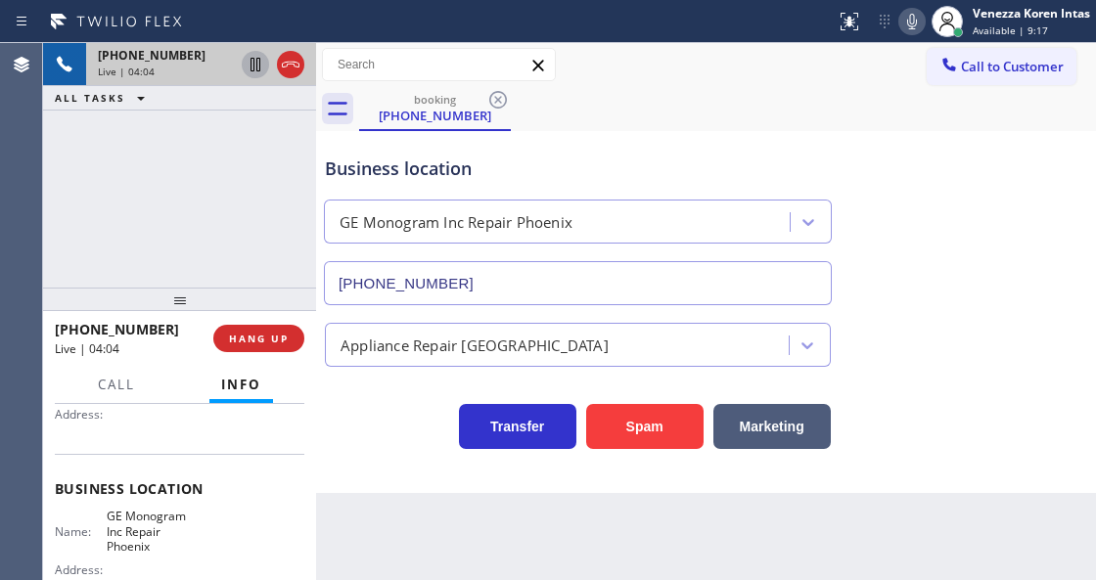
click at [177, 523] on span "GE Monogram Inc Repair Phoenix" at bounding box center [156, 531] width 98 height 45
click at [392, 479] on div "Business location GE Monogram Inc Repair [GEOGRAPHIC_DATA] [PHONE_NUMBER] Appli…" at bounding box center [706, 312] width 780 height 362
click at [401, 433] on div "Transfer Spam Marketing" at bounding box center [578, 421] width 514 height 55
click at [423, 577] on div "Back to Dashboard Change Sender ID Customers Technicians Select a contact Outbo…" at bounding box center [706, 311] width 780 height 537
drag, startPoint x: 231, startPoint y: 138, endPoint x: 260, endPoint y: 147, distance: 30.6
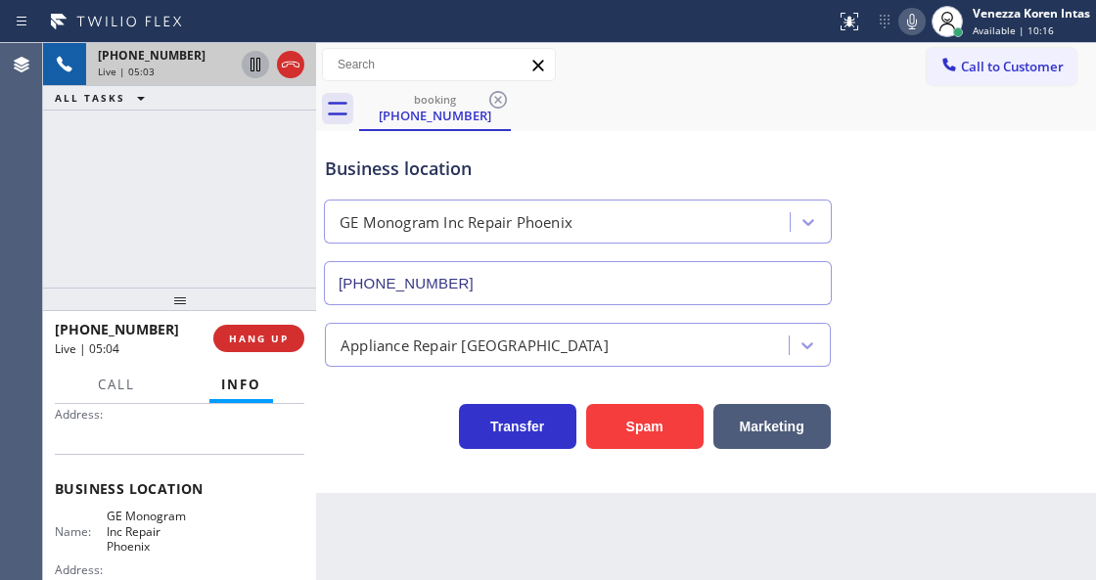
click at [231, 138] on div "[PHONE_NUMBER] Live | 05:03 ALL TASKS ALL TASKS ACTIVE TASKS TASKS IN WRAP UP" at bounding box center [179, 165] width 273 height 245
click at [290, 66] on icon at bounding box center [290, 64] width 23 height 23
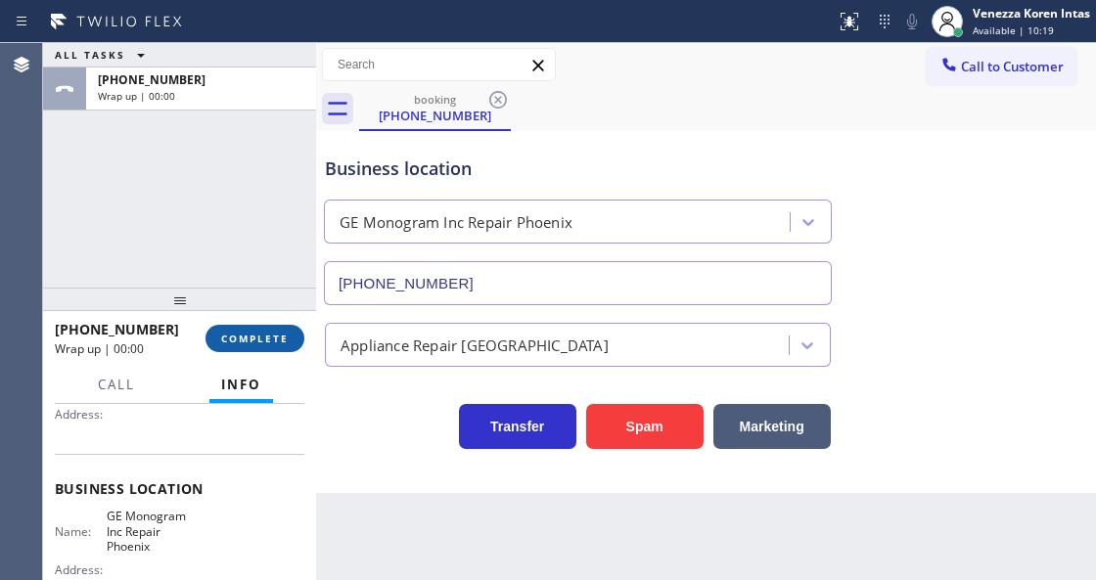
click at [254, 341] on span "COMPLETE" at bounding box center [255, 339] width 68 height 14
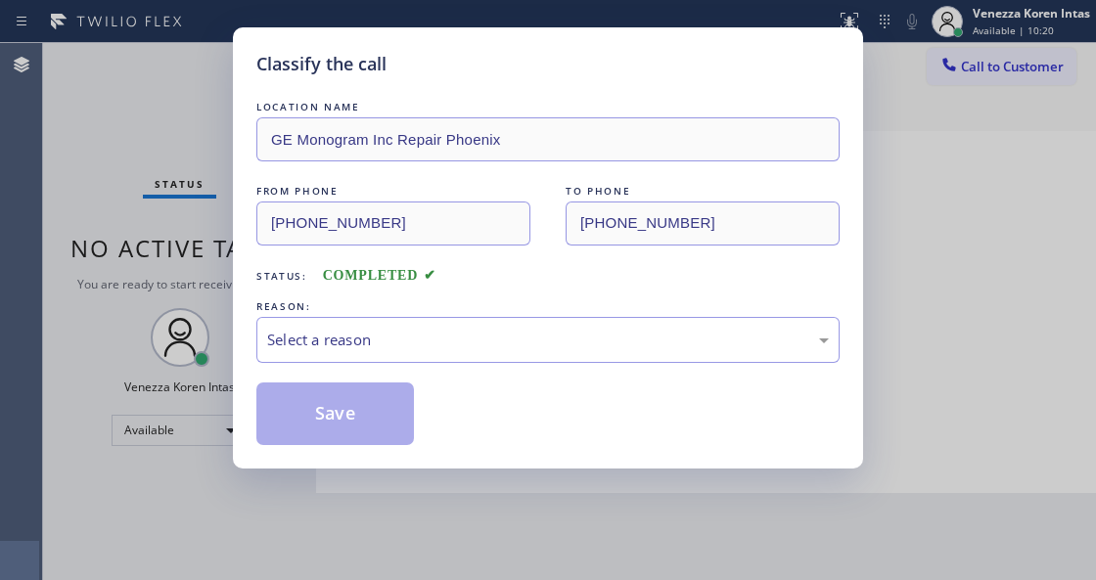
click at [413, 338] on div "Select a reason" at bounding box center [548, 340] width 562 height 23
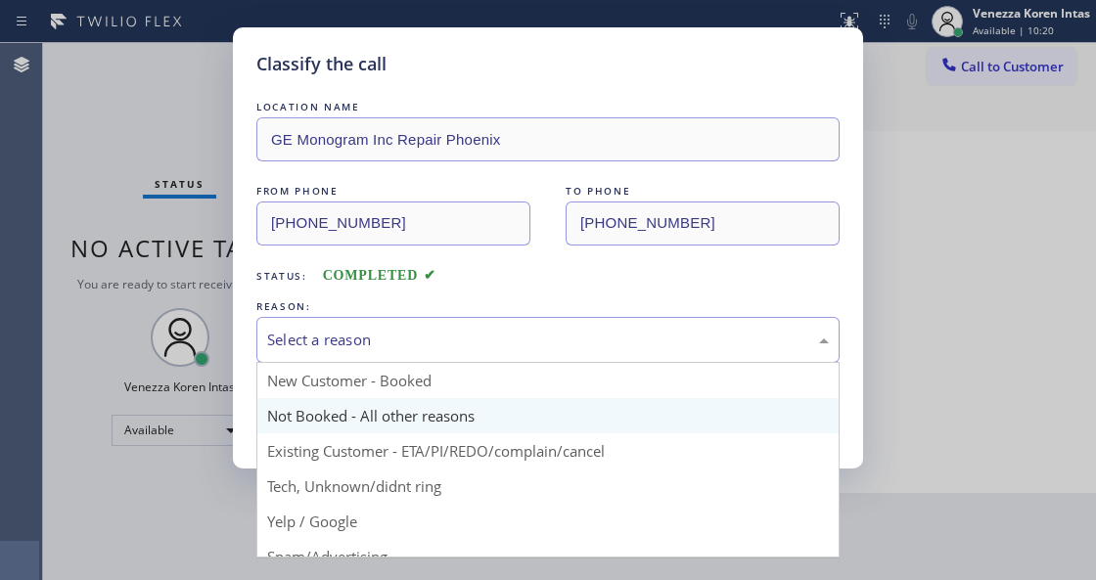
drag, startPoint x: 388, startPoint y: 421, endPoint x: 335, endPoint y: 421, distance: 53.8
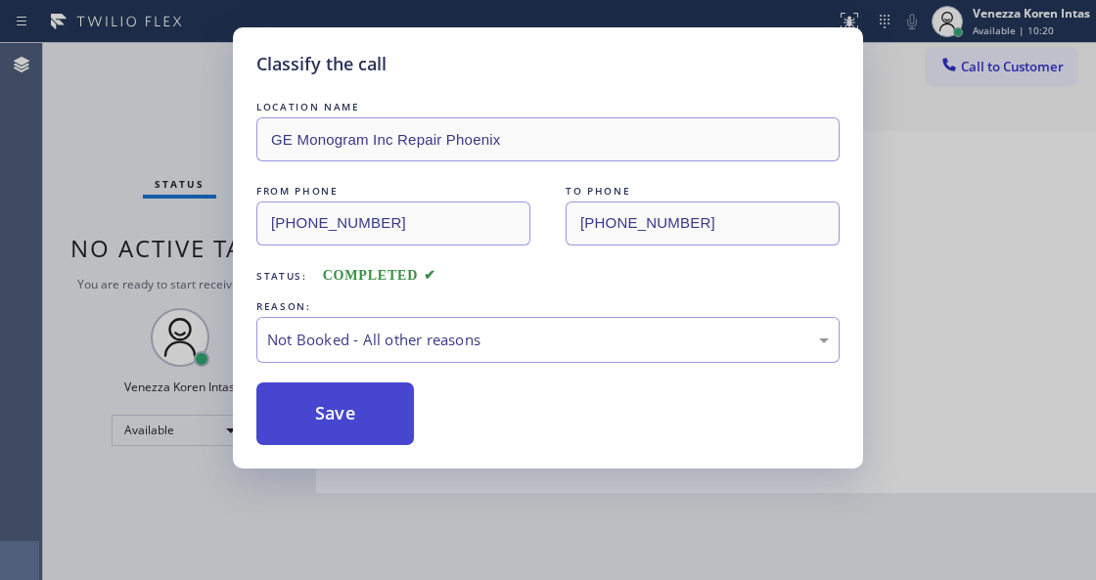
click at [335, 421] on button "Save" at bounding box center [335, 414] width 158 height 63
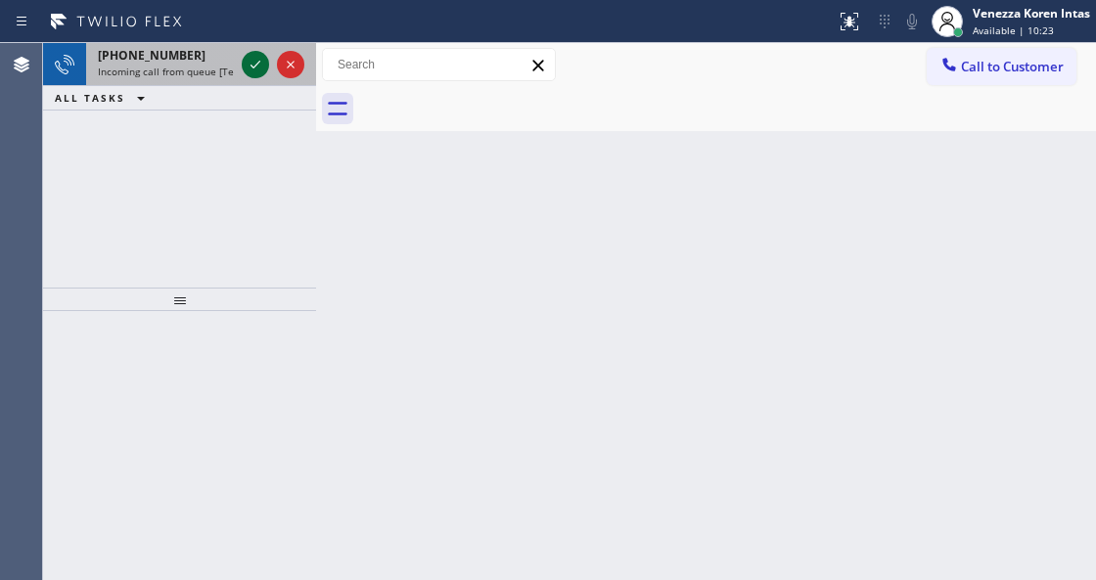
click at [254, 73] on icon at bounding box center [255, 64] width 23 height 23
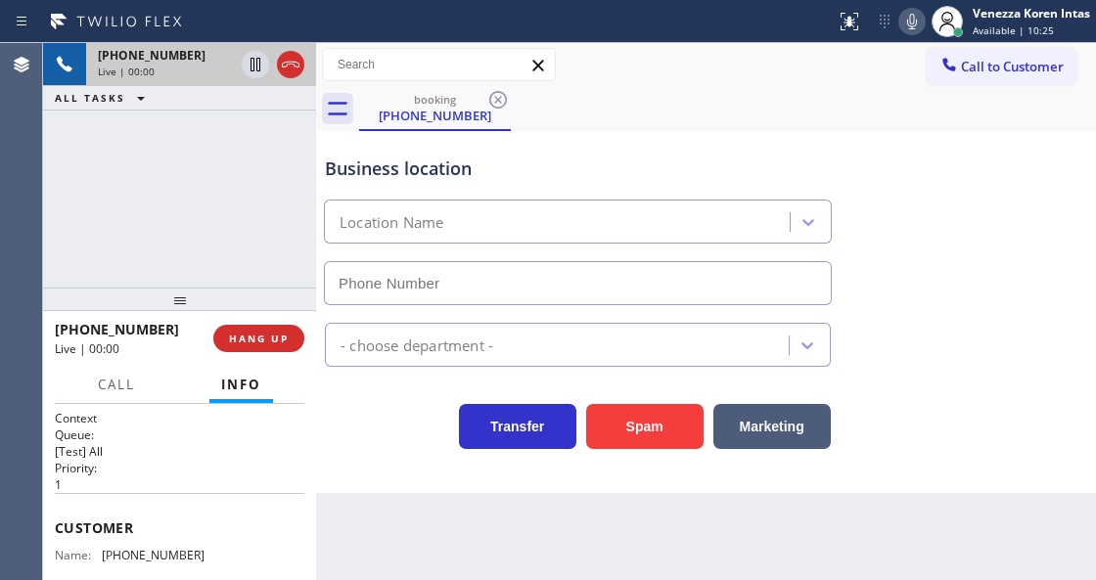
type input "[PHONE_NUMBER]"
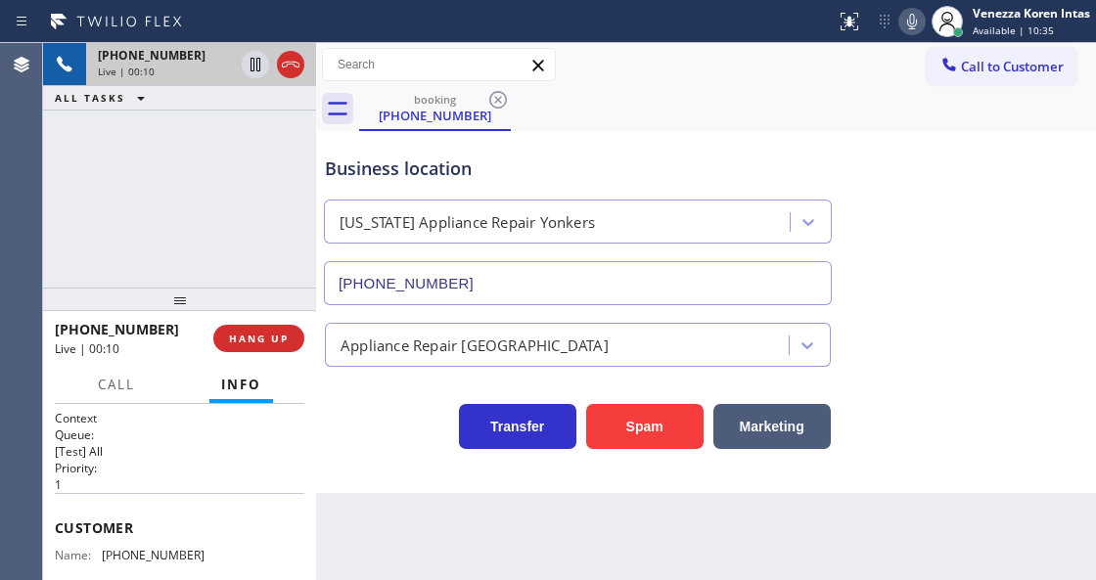
click at [354, 441] on div "Transfer Spam Marketing" at bounding box center [578, 421] width 514 height 55
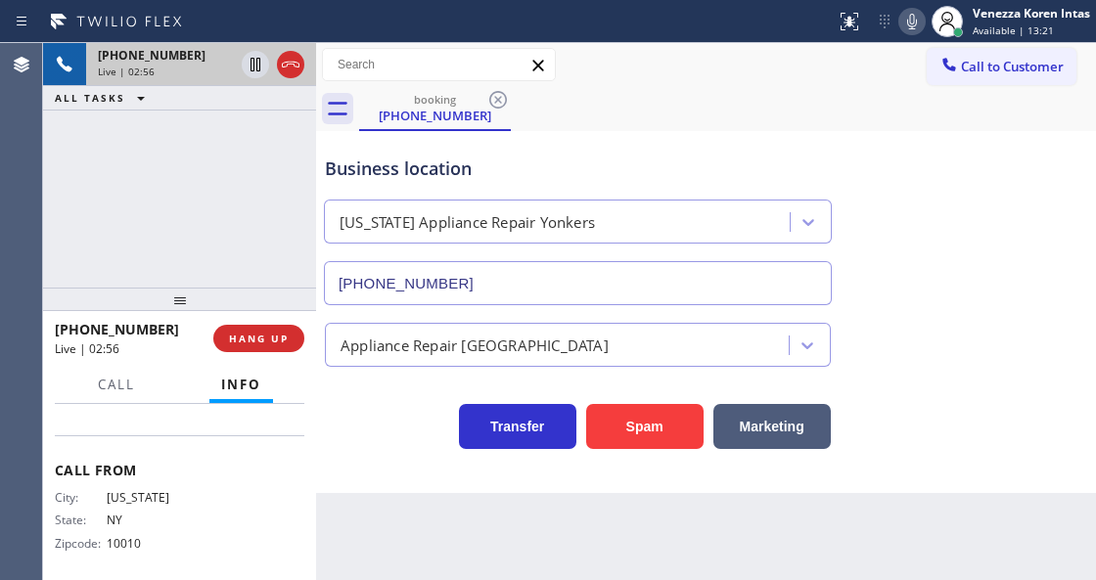
scroll to position [272, 0]
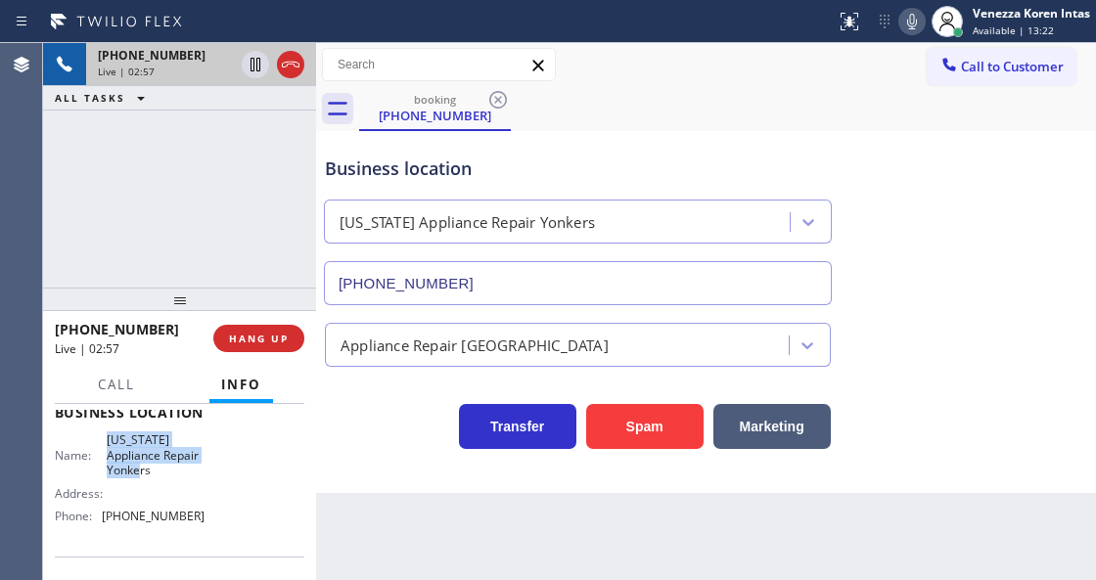
drag, startPoint x: 106, startPoint y: 432, endPoint x: 164, endPoint y: 468, distance: 68.5
click at [164, 468] on span "[US_STATE] Appliance Repair Yonkers" at bounding box center [156, 454] width 98 height 45
click at [920, 22] on icon at bounding box center [911, 21] width 23 height 23
click at [907, 20] on icon at bounding box center [911, 21] width 23 height 23
click at [917, 10] on icon at bounding box center [911, 21] width 23 height 23
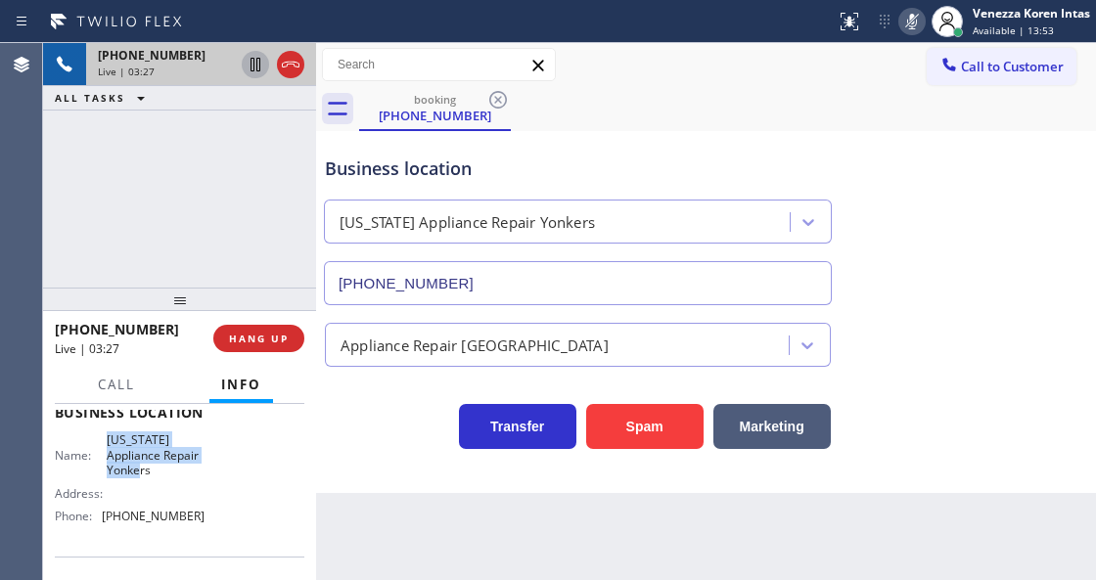
click at [249, 61] on icon at bounding box center [255, 64] width 23 height 23
click at [262, 241] on div "[PHONE_NUMBER] Live | 03:40 ALL TASKS ALL TASKS ACTIVE TASKS TASKS IN WRAP UP" at bounding box center [179, 165] width 273 height 245
click at [908, 25] on icon at bounding box center [912, 22] width 10 height 16
click at [254, 67] on icon at bounding box center [255, 64] width 23 height 23
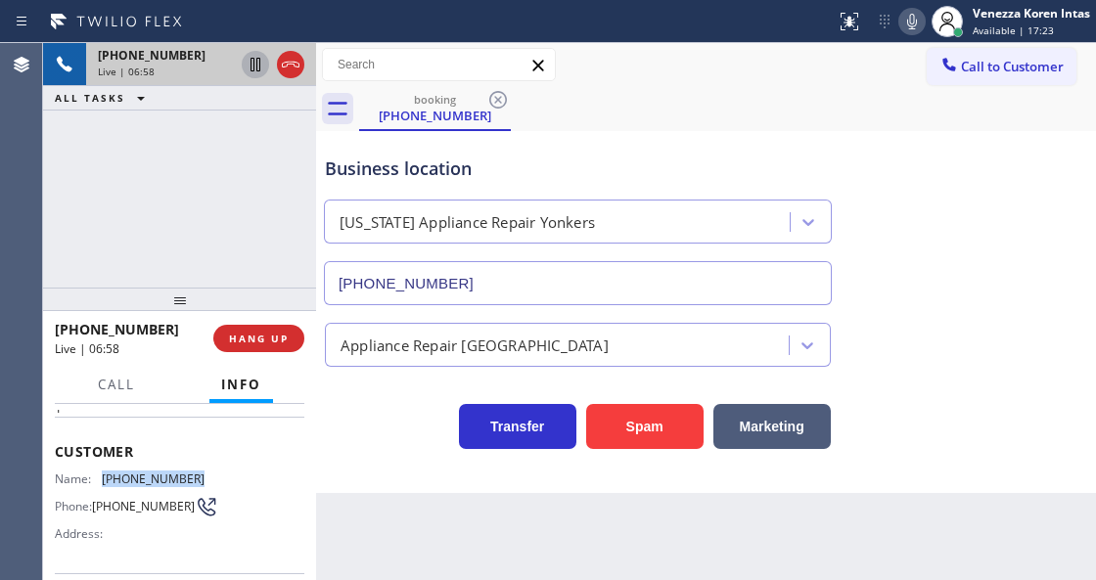
drag, startPoint x: 190, startPoint y: 474, endPoint x: 102, endPoint y: 468, distance: 88.2
click at [102, 472] on div "Name: [PHONE_NUMBER]" at bounding box center [130, 479] width 150 height 15
click at [416, 64] on input "text" at bounding box center [439, 64] width 232 height 31
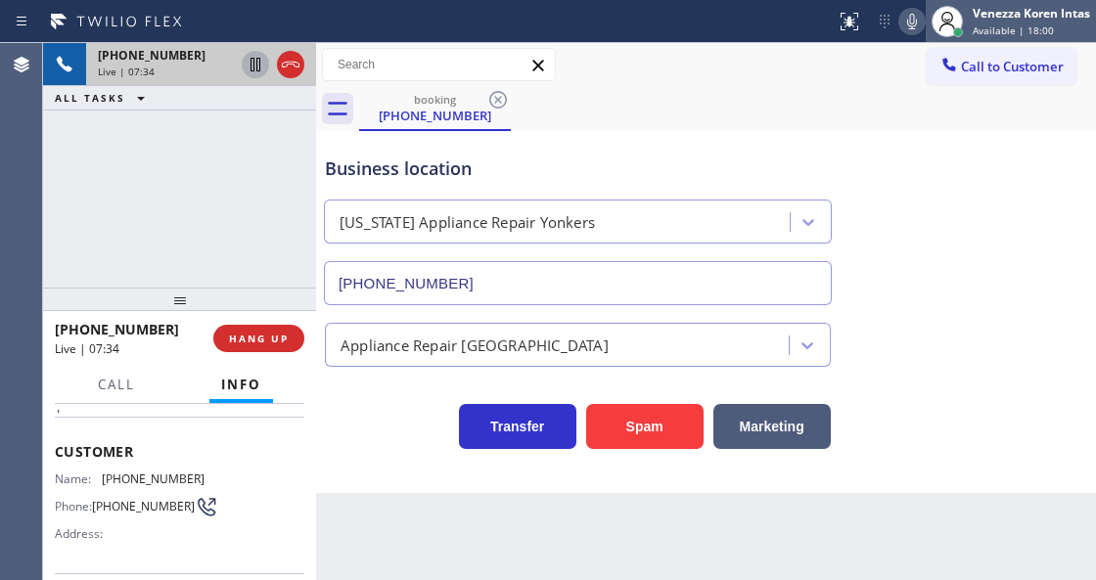
click at [926, 29] on div at bounding box center [947, 21] width 43 height 43
click at [920, 25] on icon at bounding box center [911, 21] width 23 height 23
click at [252, 59] on icon at bounding box center [255, 65] width 10 height 14
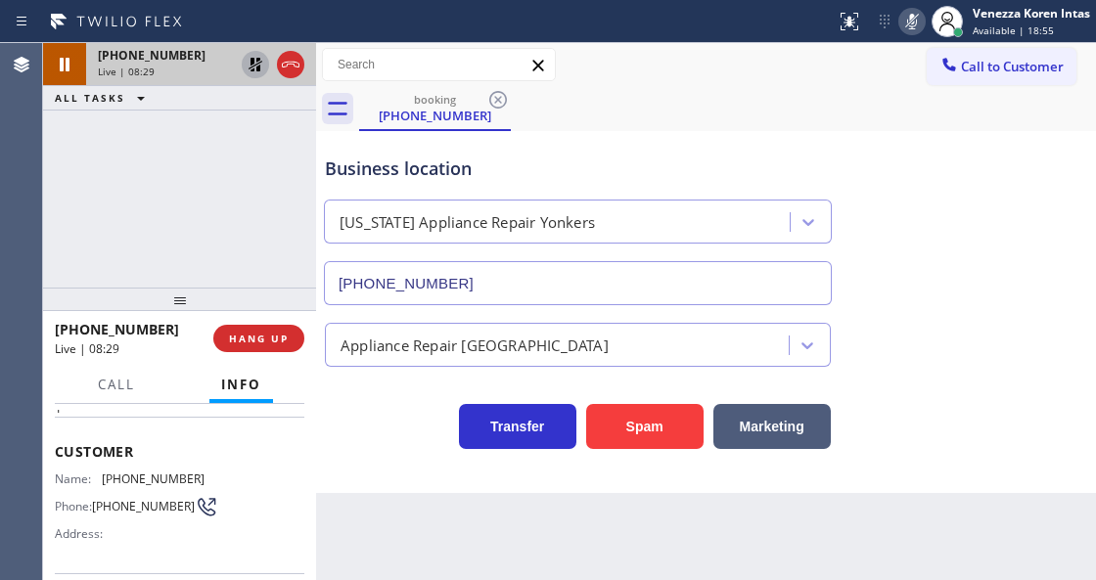
click at [321, 178] on div "Business location [US_STATE] Appliance Repair [GEOGRAPHIC_DATA] [PHONE_NUMBER]" at bounding box center [578, 220] width 514 height 169
click at [900, 27] on icon at bounding box center [911, 21] width 23 height 23
click at [256, 67] on icon at bounding box center [256, 65] width 14 height 14
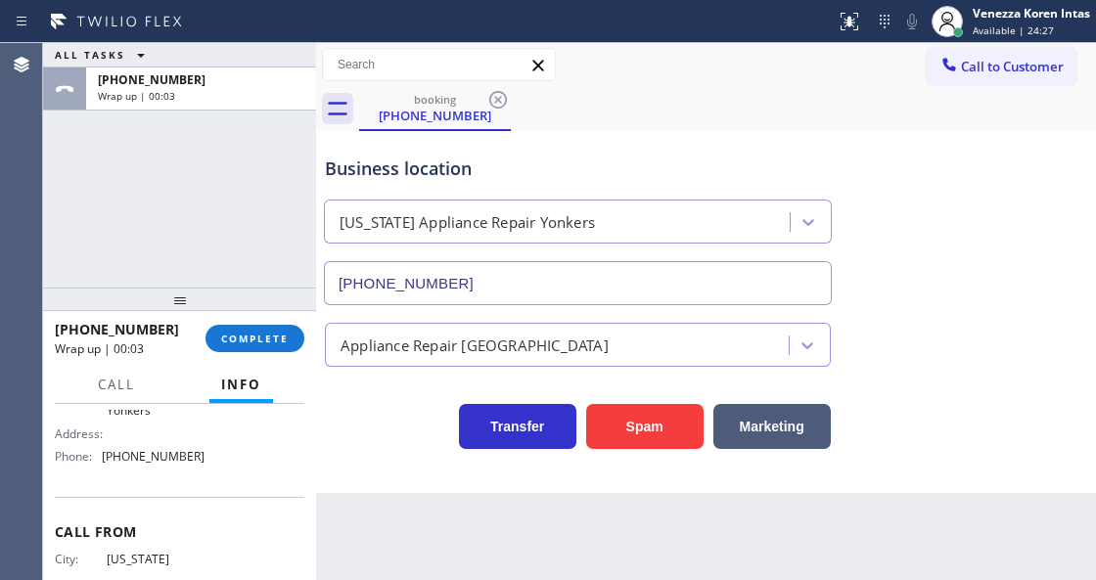
scroll to position [297, 0]
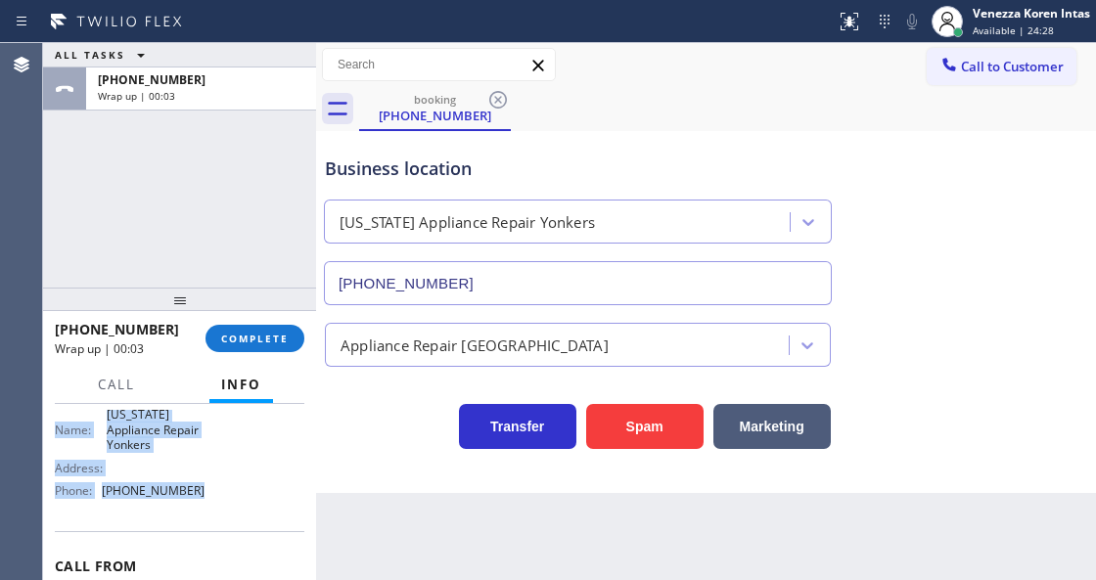
drag, startPoint x: 55, startPoint y: 441, endPoint x: 242, endPoint y: 497, distance: 195.0
click at [242, 497] on div "Context Queue: [Test] All Priority: 1 Customer Name: [PHONE_NUMBER] Phone: [PHO…" at bounding box center [179, 396] width 249 height 566
drag, startPoint x: 250, startPoint y: 347, endPoint x: 285, endPoint y: 347, distance: 34.2
click at [250, 347] on button "COMPLETE" at bounding box center [254, 338] width 99 height 27
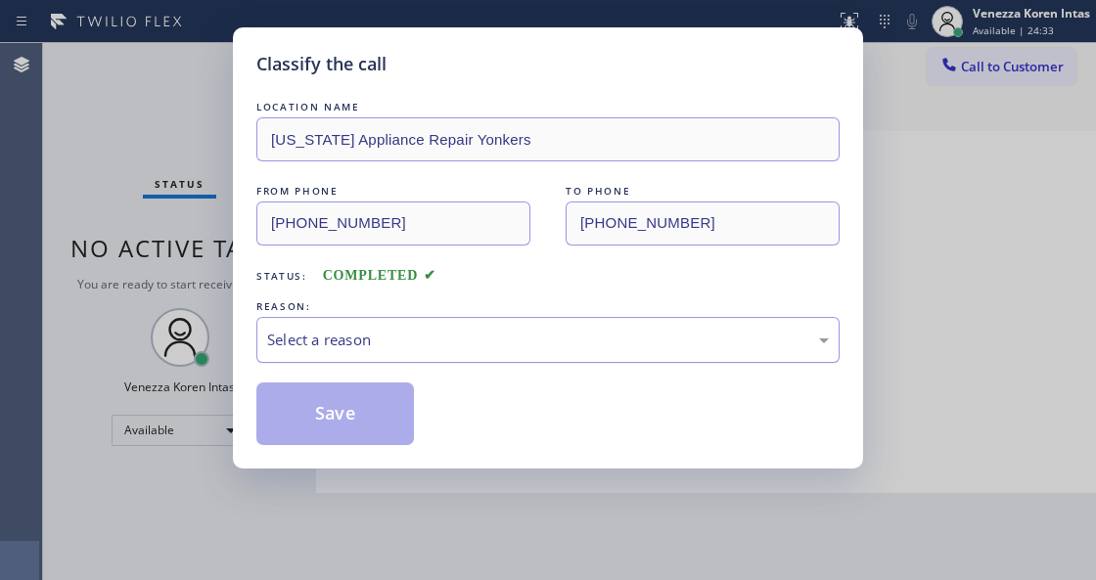
drag, startPoint x: 409, startPoint y: 343, endPoint x: 409, endPoint y: 361, distance: 17.6
click at [409, 348] on div "Select a reason" at bounding box center [548, 340] width 562 height 23
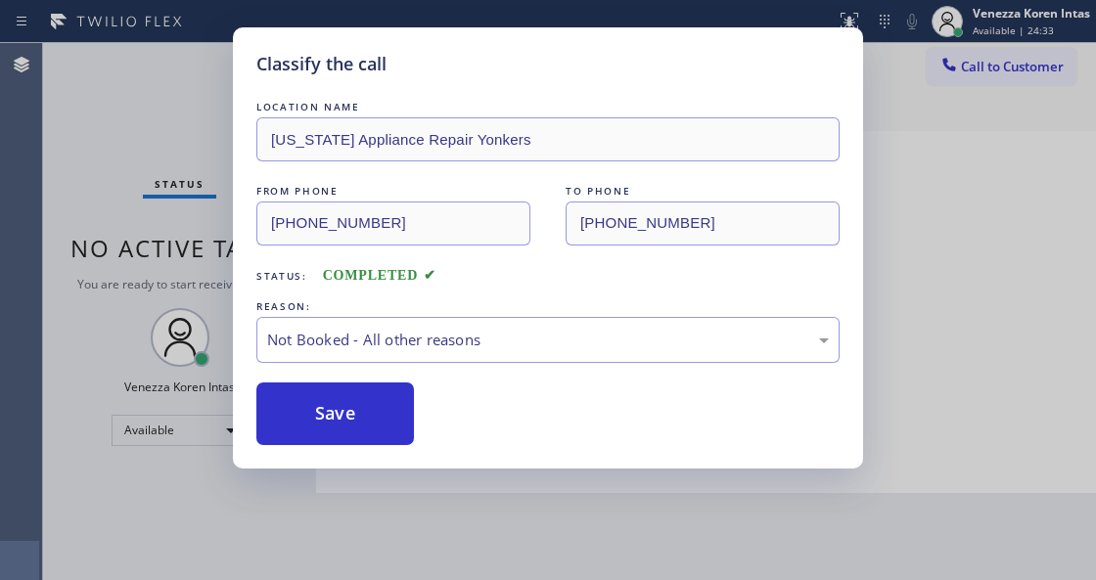
click at [383, 420] on button "Save" at bounding box center [335, 414] width 158 height 63
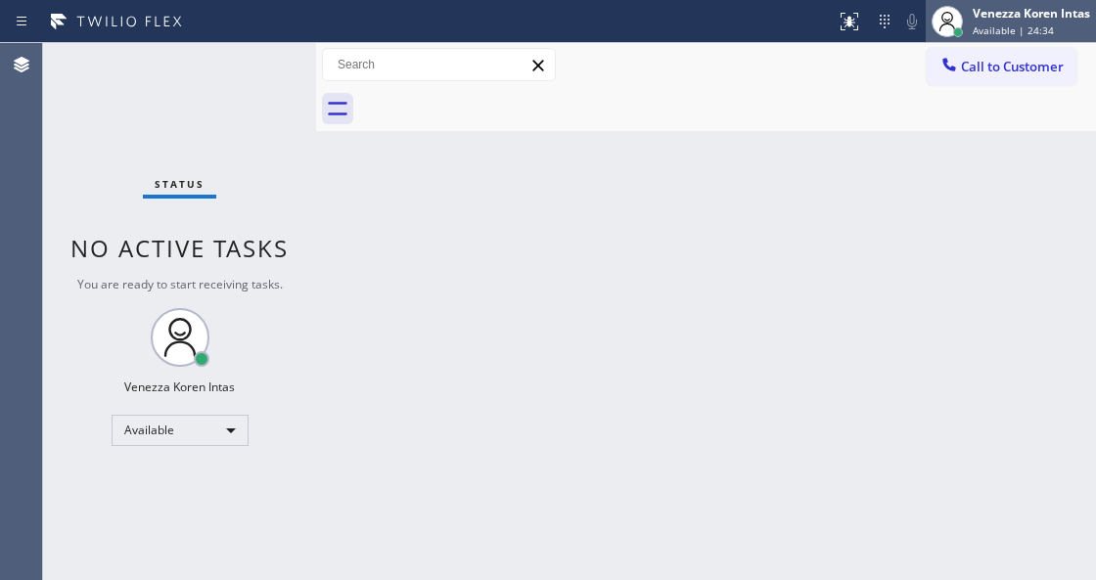
click at [986, 22] on div "Venezza Koren Intas Available | 24:34" at bounding box center [1032, 21] width 127 height 34
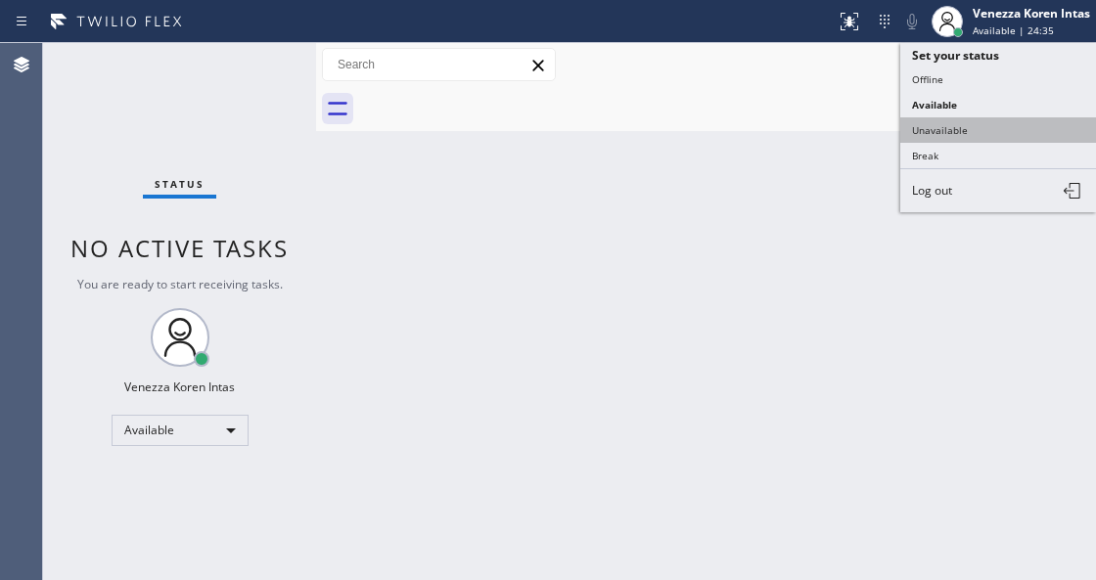
click at [961, 123] on button "Unavailable" at bounding box center [998, 129] width 196 height 25
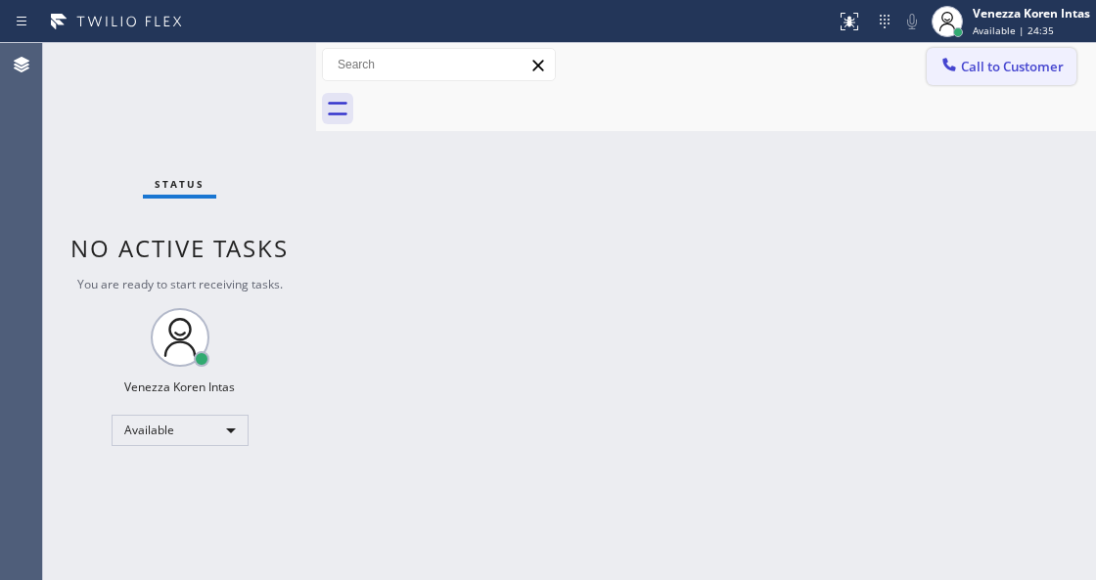
click at [976, 61] on span "Call to Customer" at bounding box center [1012, 67] width 103 height 18
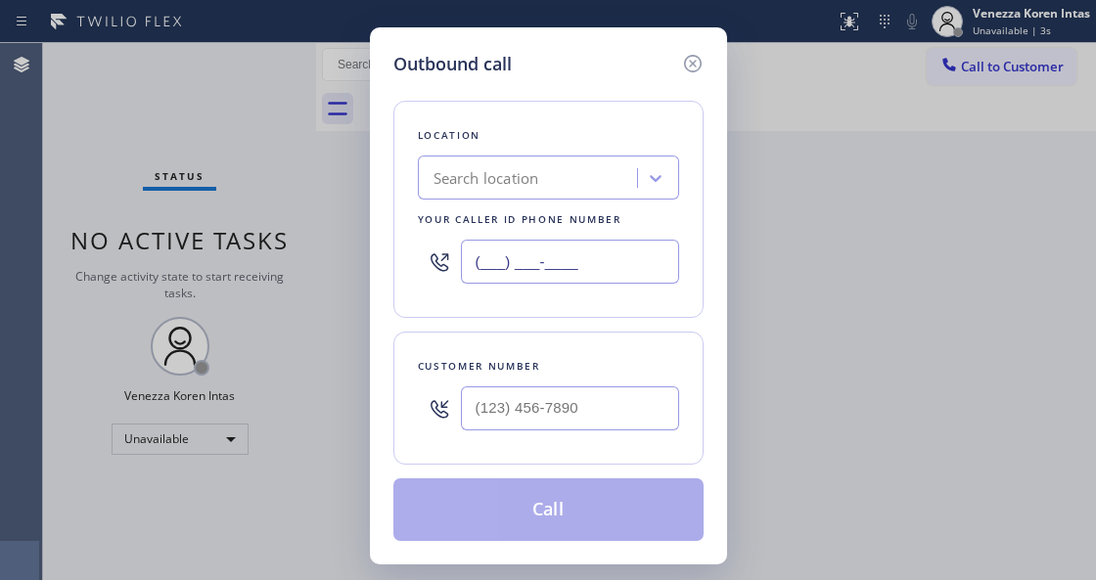
click at [511, 267] on input "(___) ___-____" at bounding box center [570, 262] width 218 height 44
paste input "914) 873-0795"
type input "[PHONE_NUMBER]"
click at [487, 398] on input "(___) ___-____" at bounding box center [570, 408] width 218 height 44
paste input "917) 856-9107"
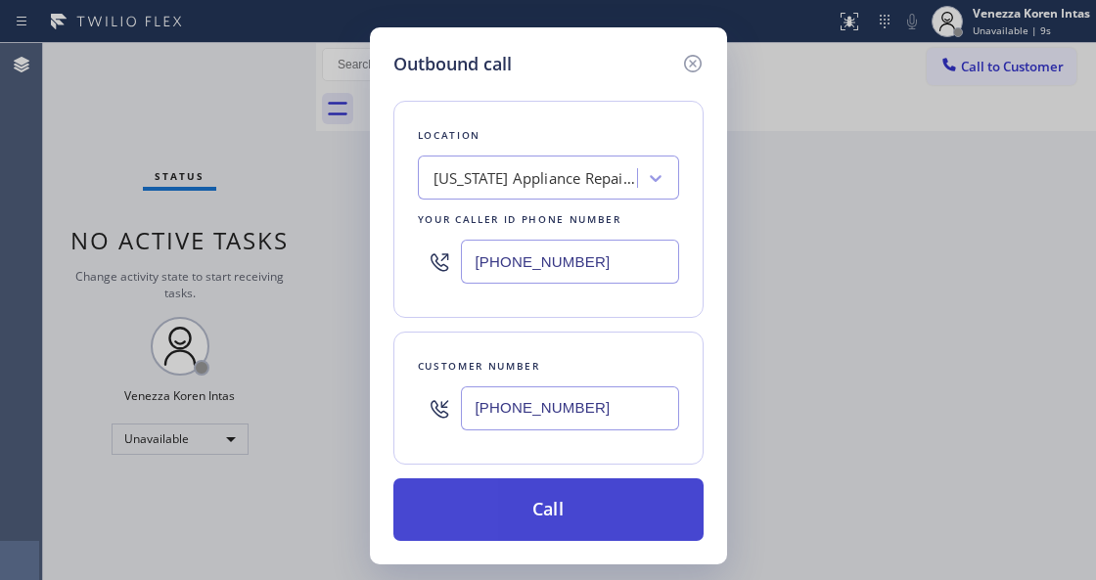
type input "[PHONE_NUMBER]"
click at [521, 512] on button "Call" at bounding box center [548, 509] width 310 height 63
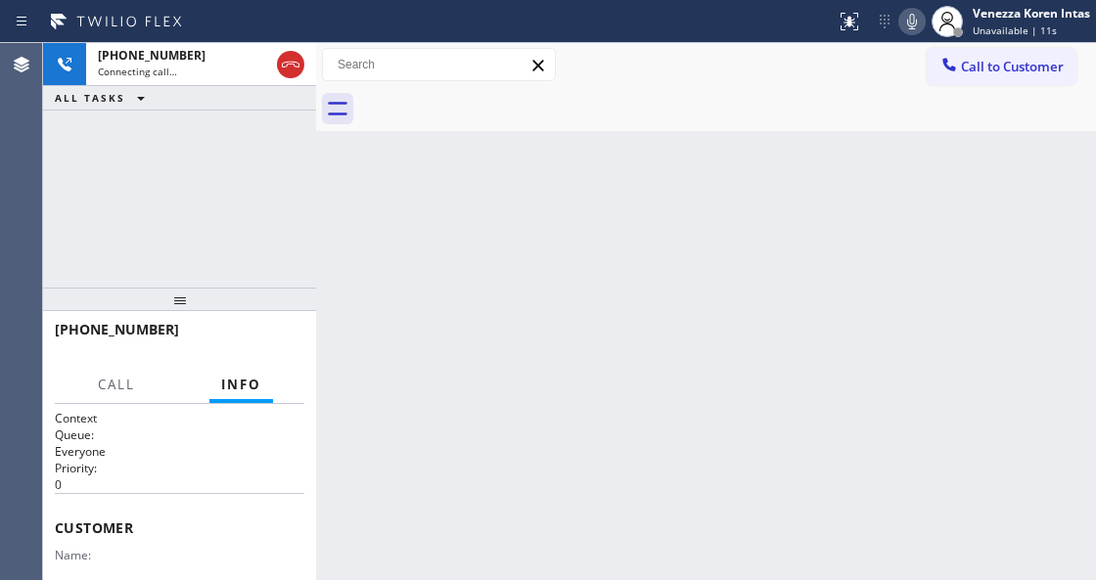
click at [915, 18] on icon at bounding box center [911, 21] width 23 height 23
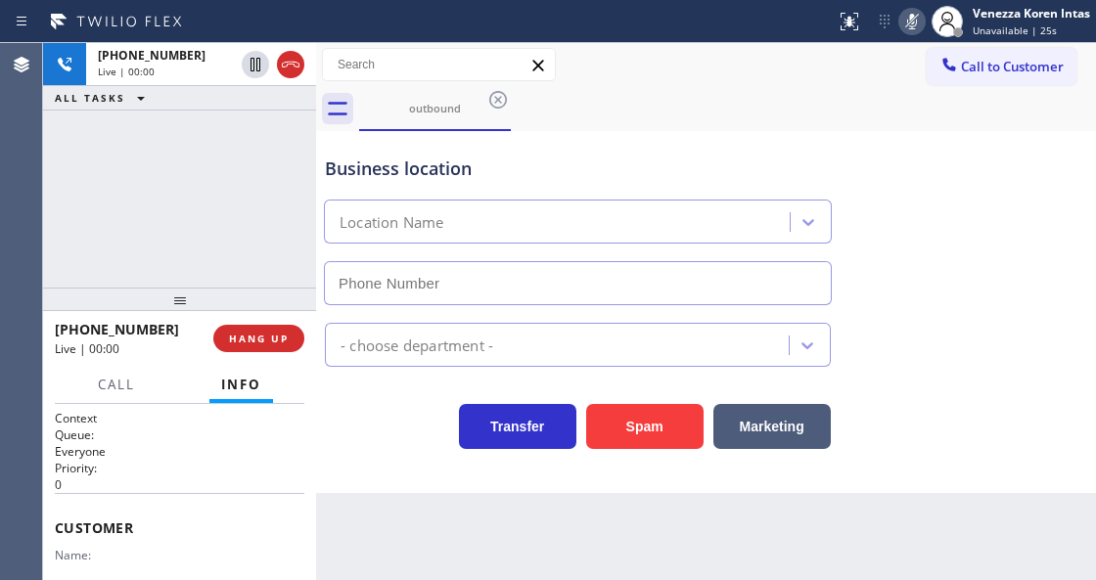
type input "[PHONE_NUMBER]"
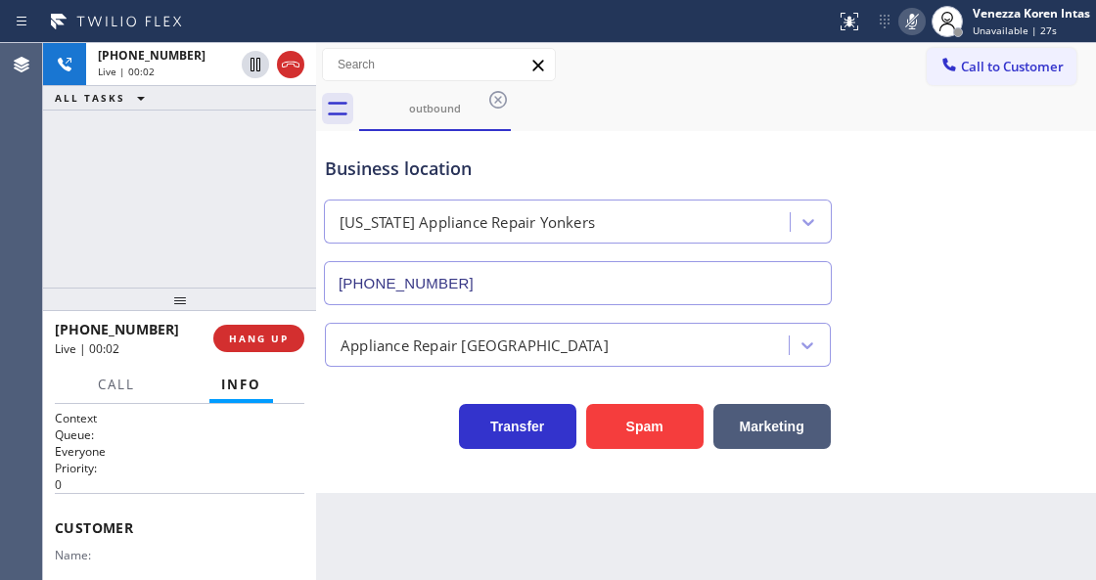
click at [915, 18] on icon at bounding box center [911, 21] width 23 height 23
click at [879, 224] on div "Business location [US_STATE] Appliance Repair [GEOGRAPHIC_DATA] [PHONE_NUMBER]" at bounding box center [706, 216] width 770 height 177
click at [264, 355] on div "[PHONE_NUMBER] Live | 00:44 HANG UP" at bounding box center [179, 338] width 249 height 51
click at [267, 338] on span "HANG UP" at bounding box center [259, 339] width 60 height 14
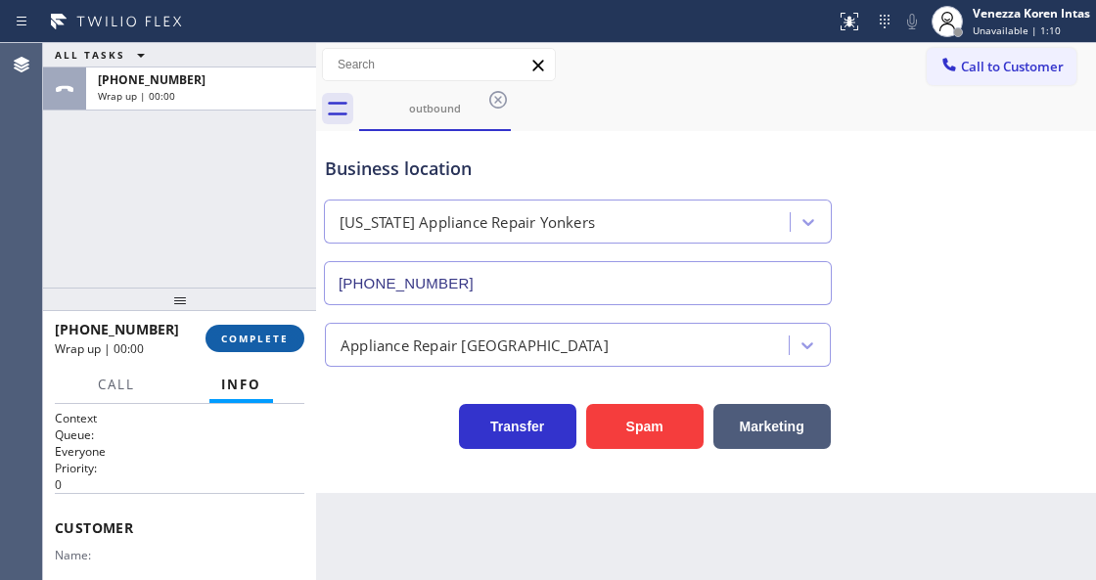
click at [267, 338] on span "COMPLETE" at bounding box center [255, 339] width 68 height 14
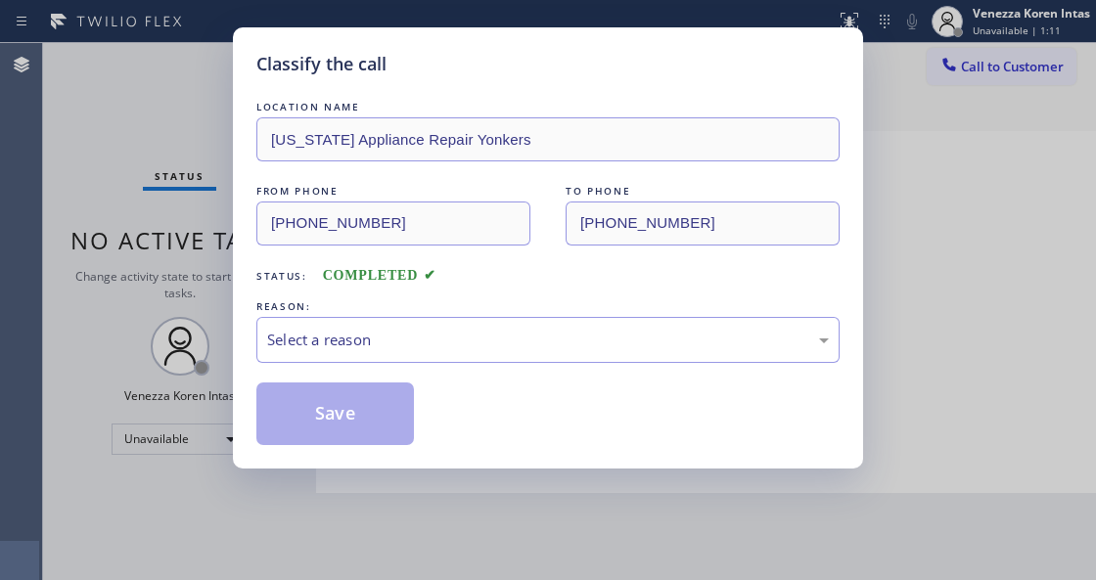
click at [423, 340] on div "Select a reason" at bounding box center [548, 340] width 562 height 23
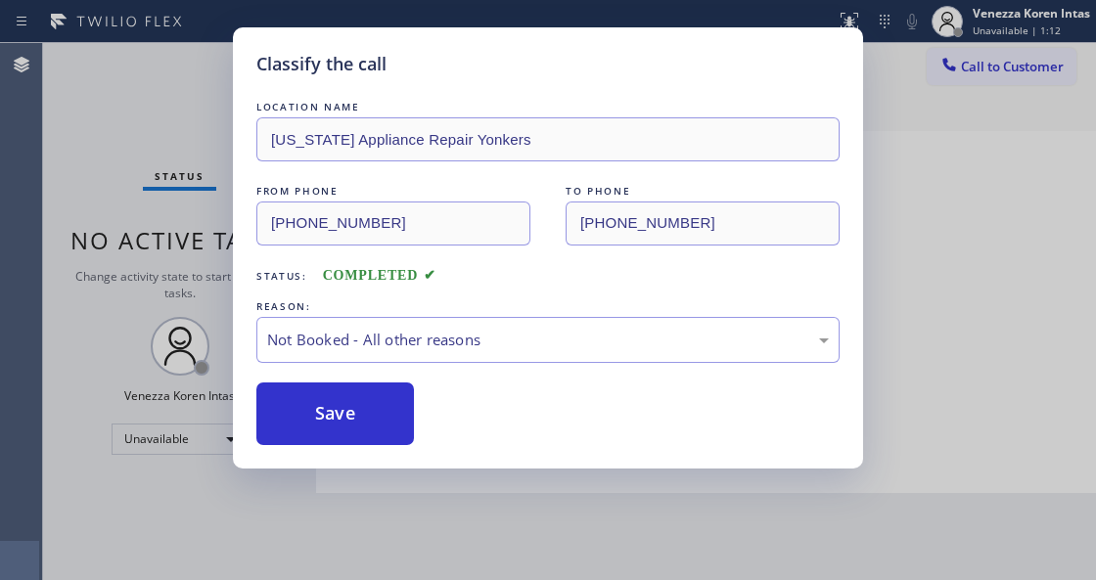
click at [390, 423] on button "Save" at bounding box center [335, 414] width 158 height 63
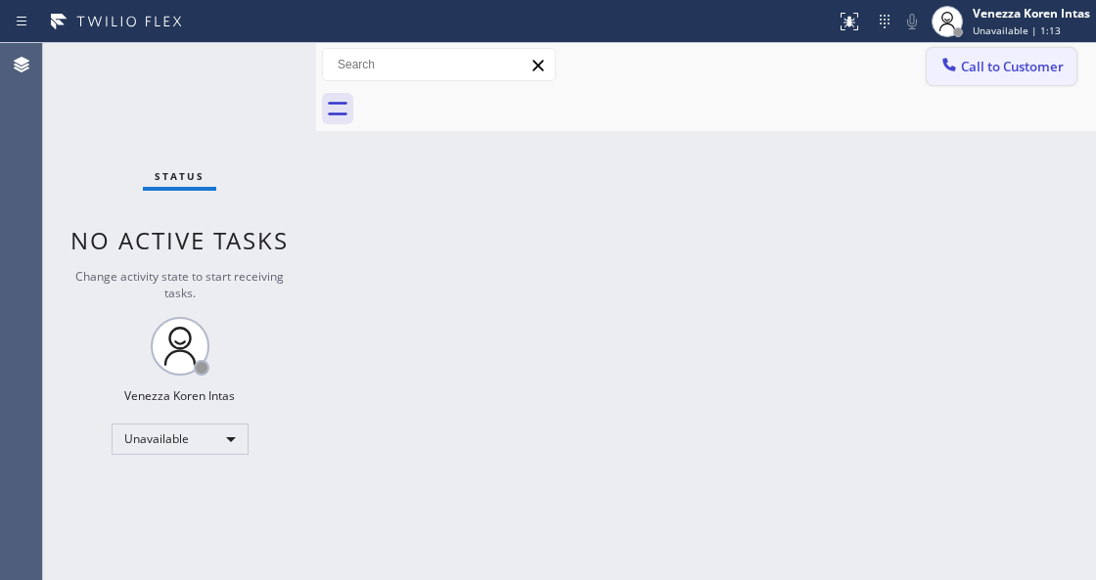
click at [1010, 74] on span "Call to Customer" at bounding box center [1012, 67] width 103 height 18
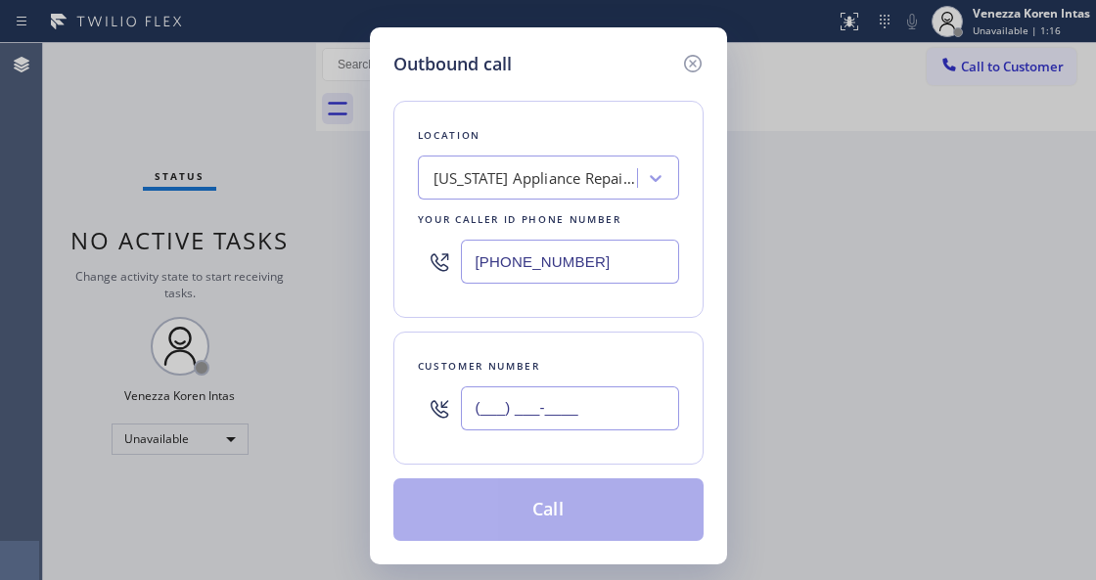
click at [536, 423] on input "(___) ___-____" at bounding box center [570, 408] width 218 height 44
paste input "917) 856-9107"
type input "[PHONE_NUMBER]"
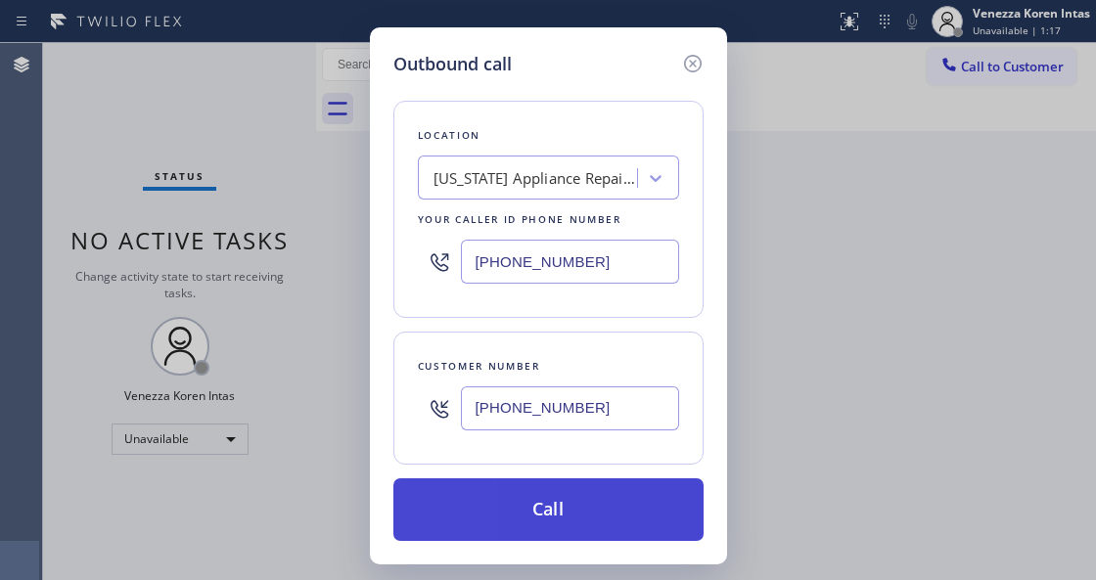
click at [562, 516] on button "Call" at bounding box center [548, 509] width 310 height 63
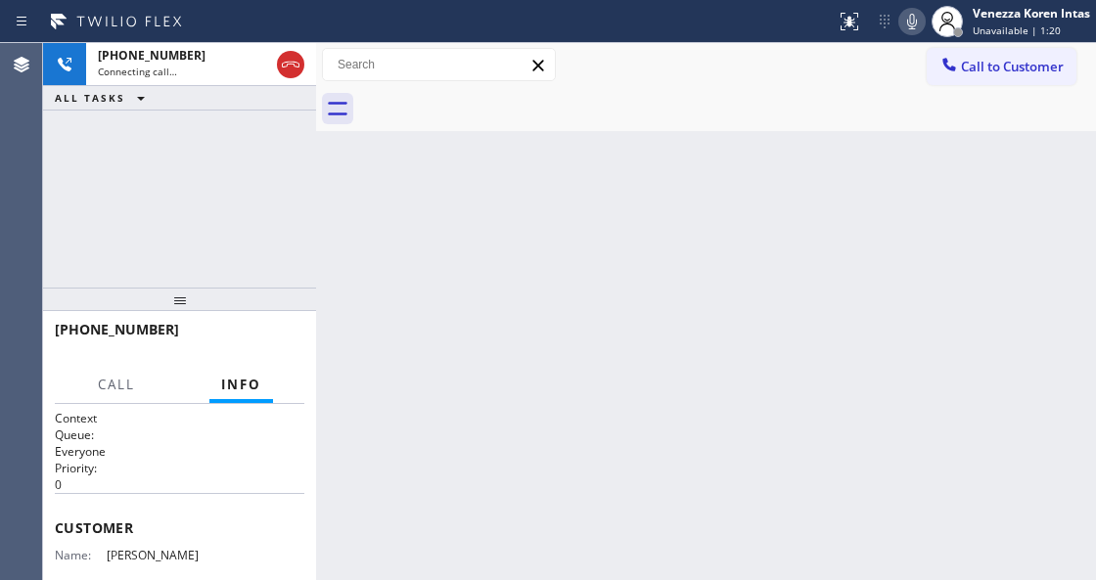
click at [908, 29] on icon at bounding box center [911, 21] width 23 height 23
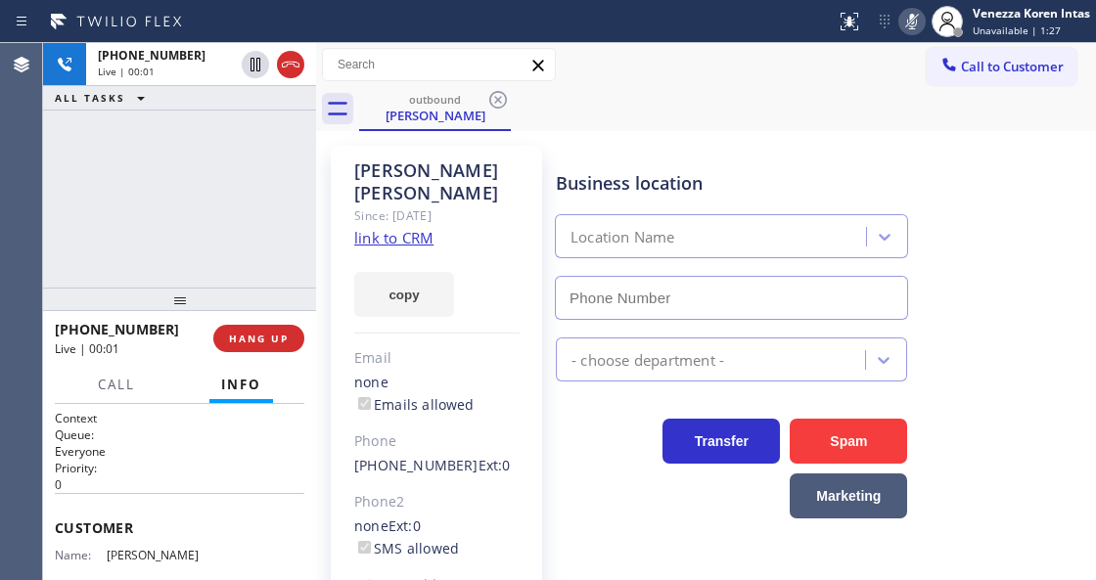
type input "[PHONE_NUMBER]"
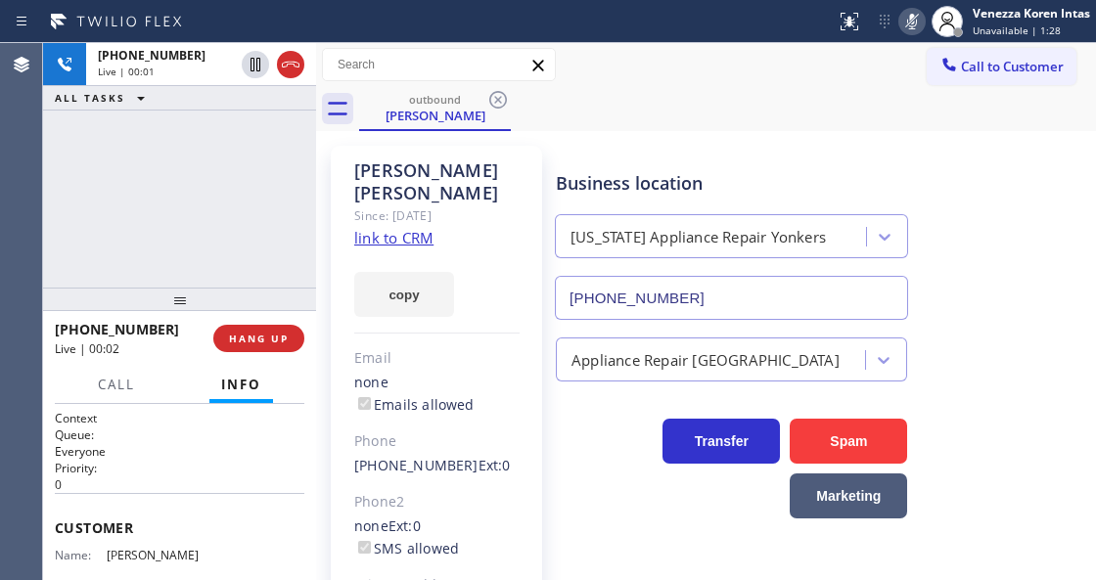
click at [908, 27] on icon at bounding box center [911, 21] width 23 height 23
click at [280, 69] on icon at bounding box center [290, 64] width 23 height 23
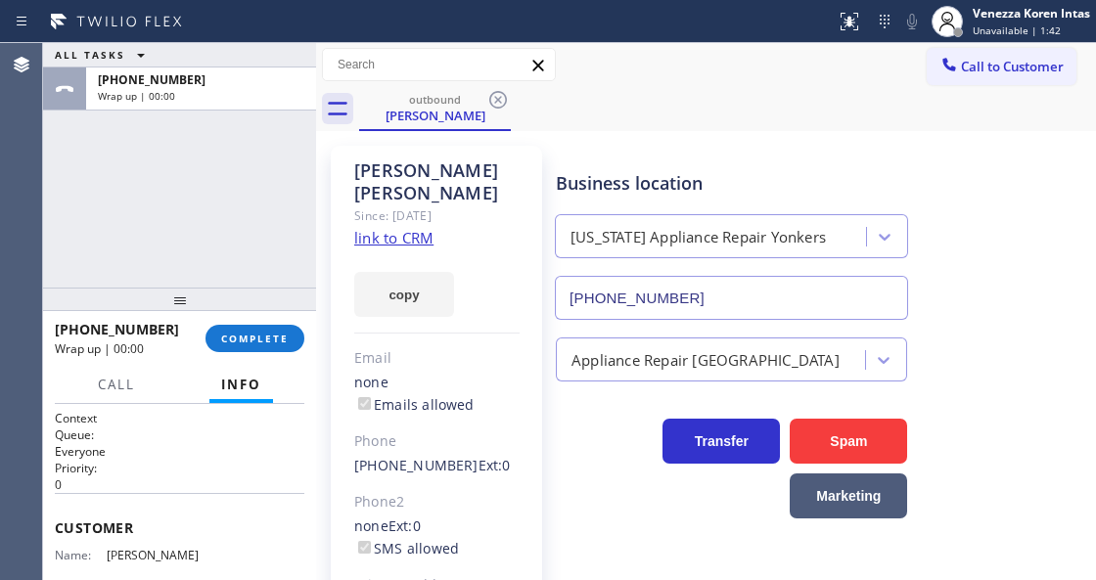
click at [262, 323] on div "[PHONE_NUMBER] Wrap up | 00:00 COMPLETE" at bounding box center [179, 338] width 249 height 51
drag, startPoint x: 280, startPoint y: 340, endPoint x: 311, endPoint y: 343, distance: 31.4
click at [280, 340] on span "COMPLETE" at bounding box center [255, 339] width 68 height 14
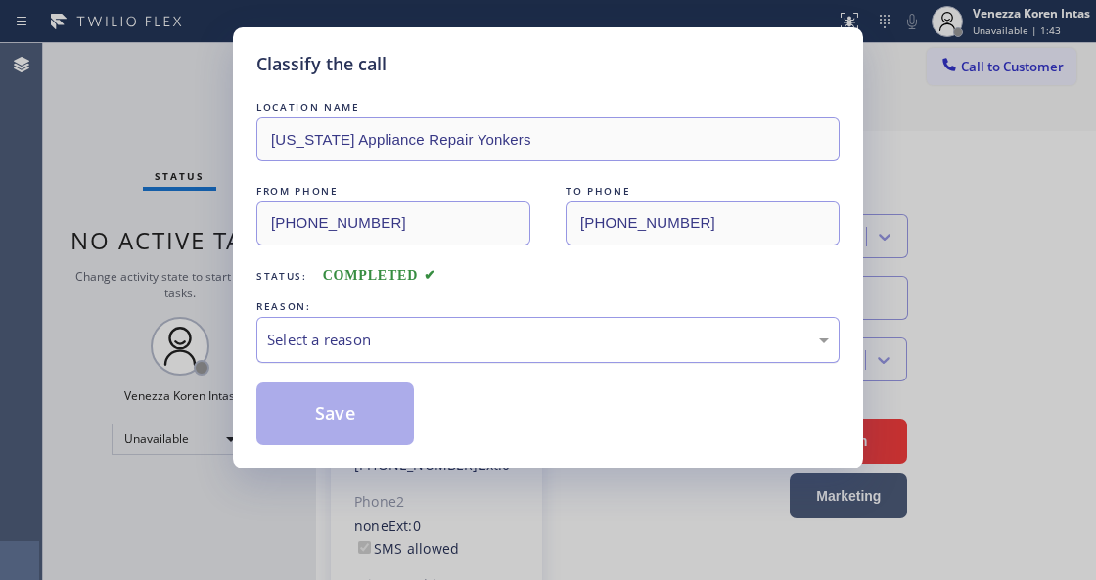
click at [411, 353] on div "Select a reason" at bounding box center [547, 340] width 583 height 46
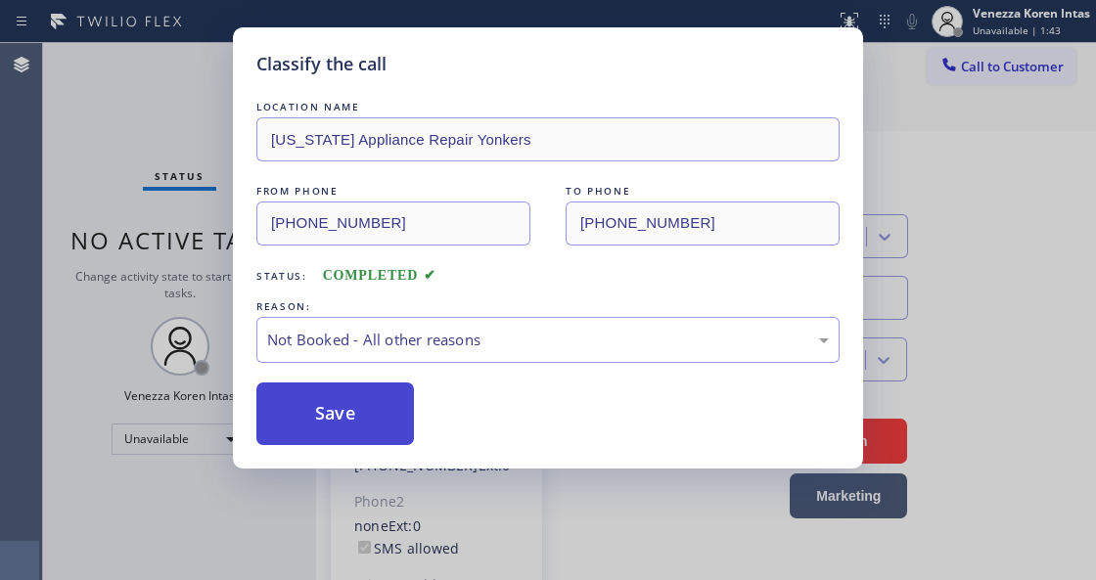
click at [394, 423] on button "Save" at bounding box center [335, 414] width 158 height 63
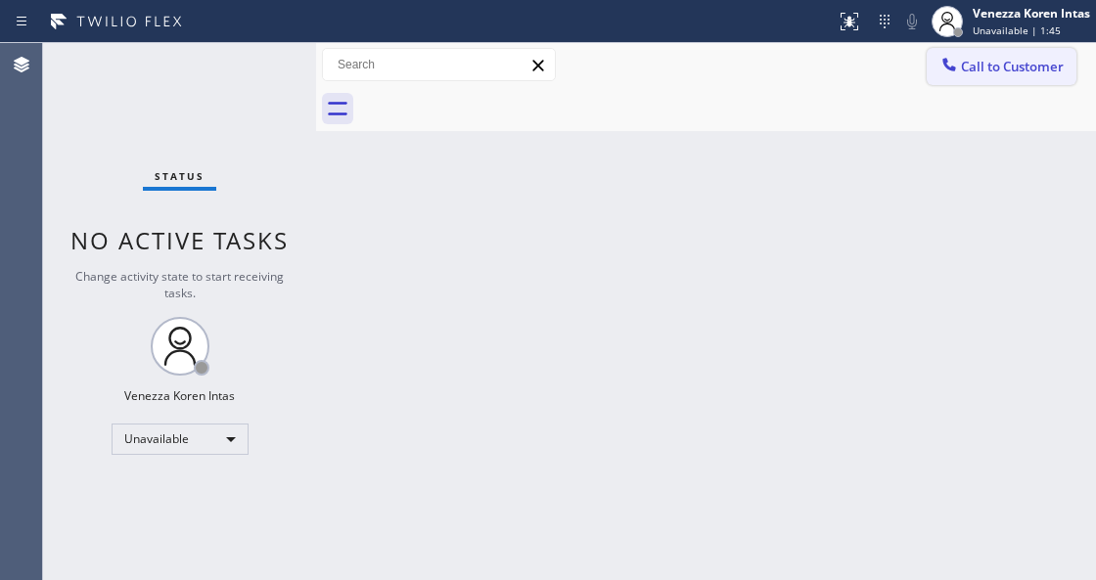
click at [1007, 68] on span "Call to Customer" at bounding box center [1012, 67] width 103 height 18
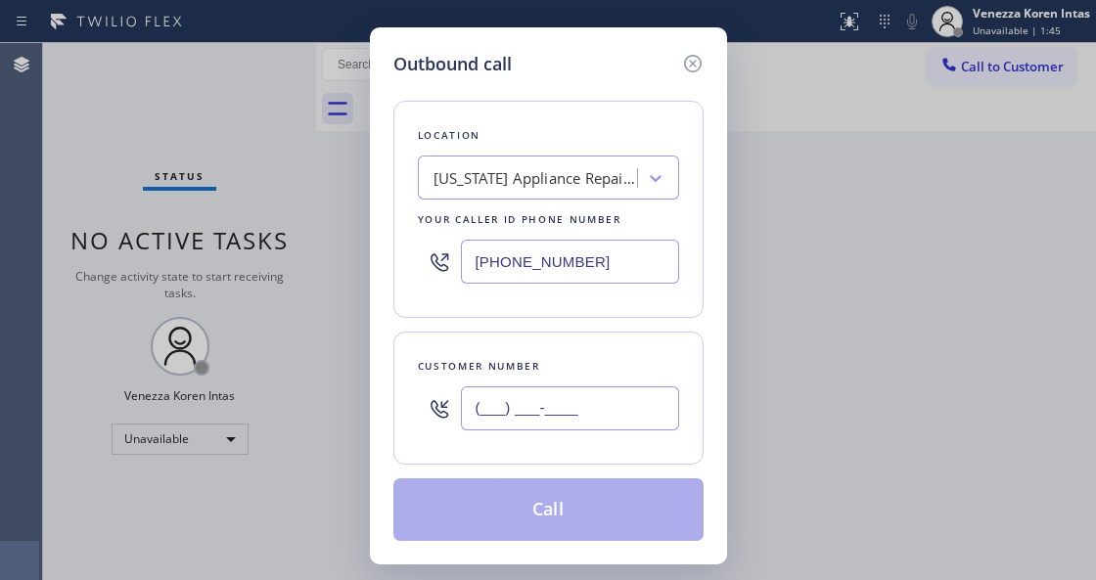
click at [567, 428] on input "(___) ___-____" at bounding box center [570, 408] width 218 height 44
paste input "917) 856-9107"
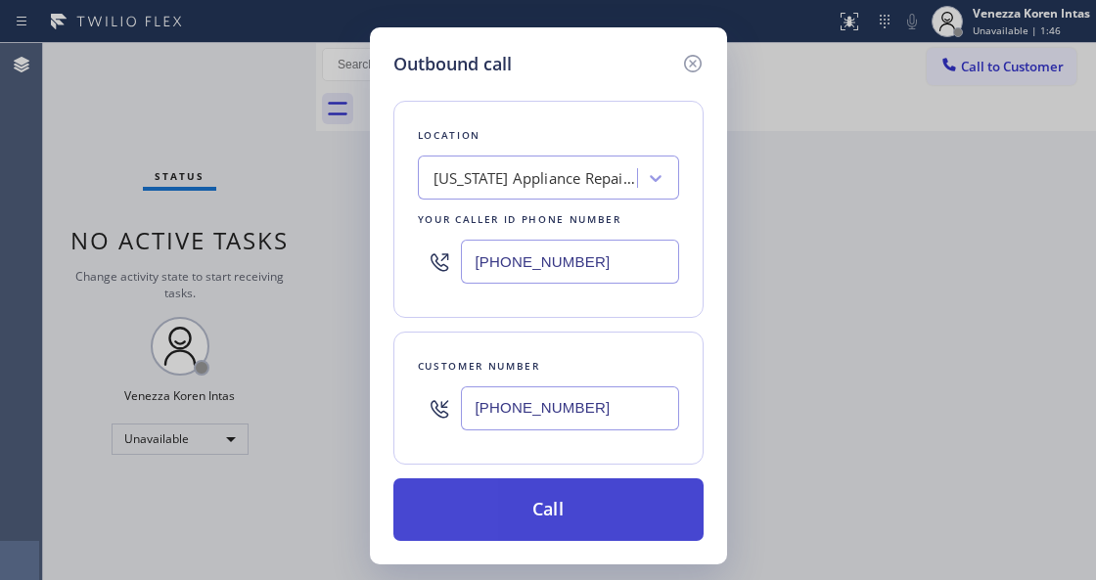
type input "[PHONE_NUMBER]"
click at [599, 511] on button "Call" at bounding box center [548, 509] width 310 height 63
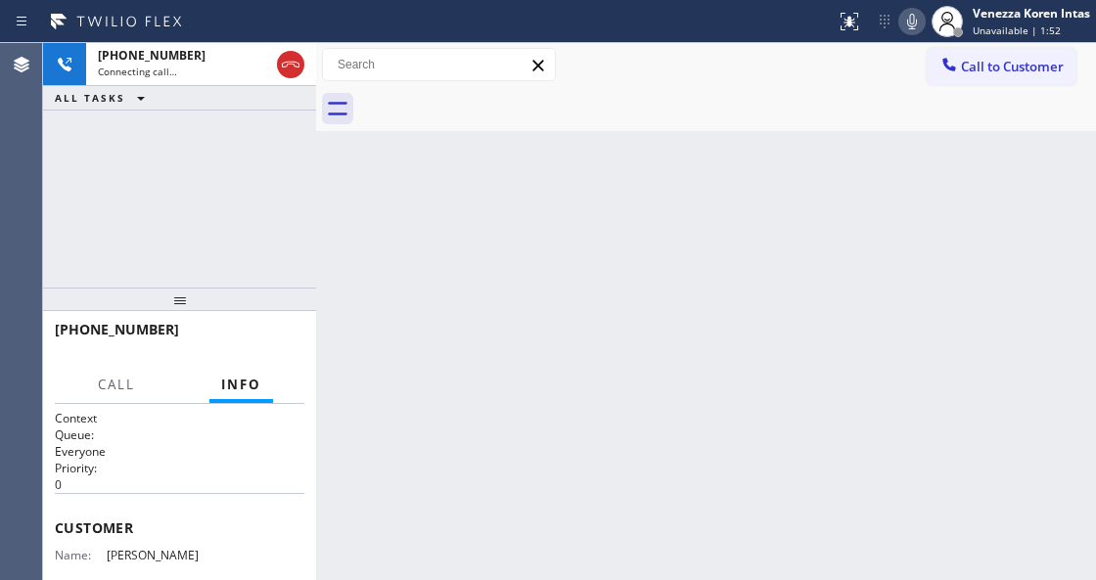
click at [906, 18] on icon at bounding box center [911, 21] width 23 height 23
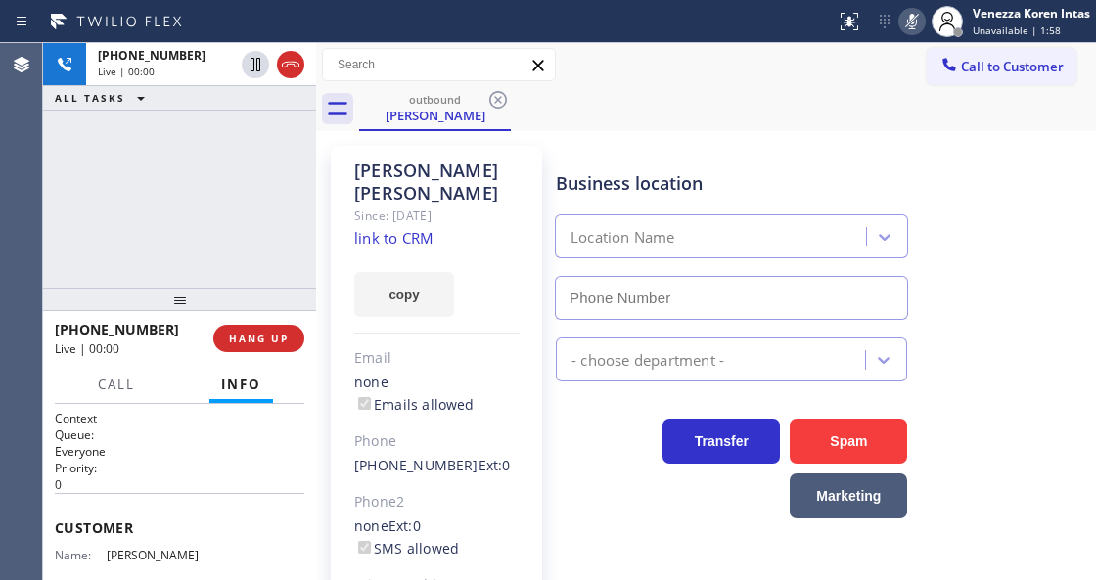
type input "[PHONE_NUMBER]"
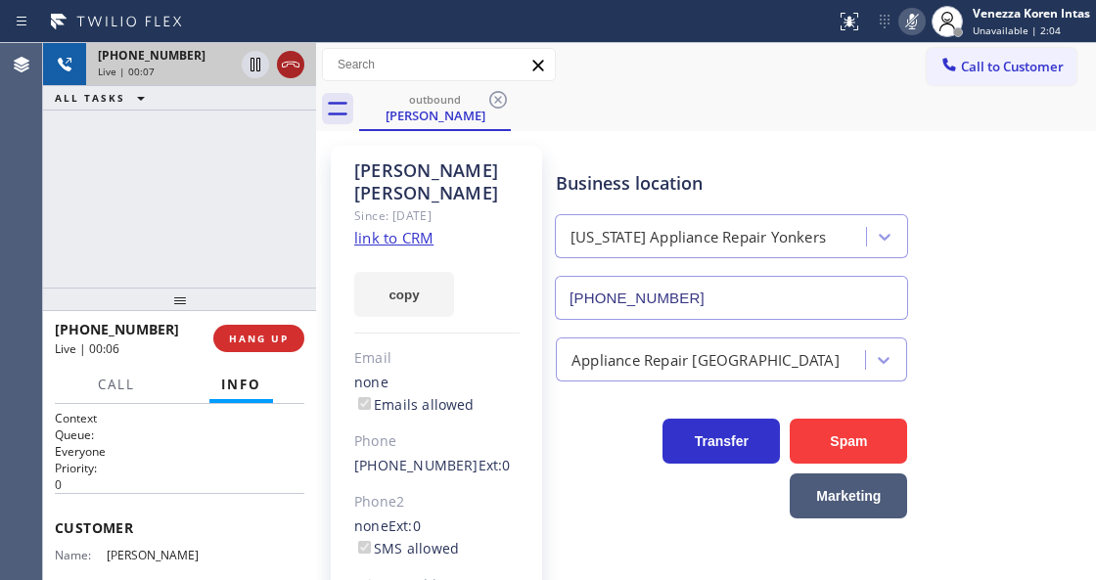
click at [290, 63] on icon at bounding box center [290, 64] width 23 height 23
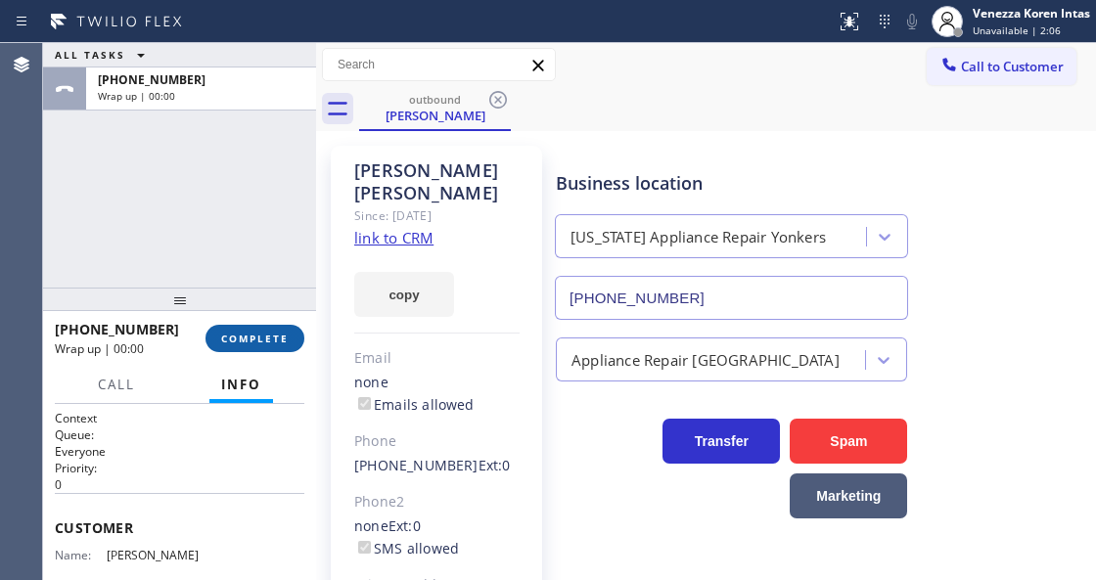
click at [275, 341] on span "COMPLETE" at bounding box center [255, 339] width 68 height 14
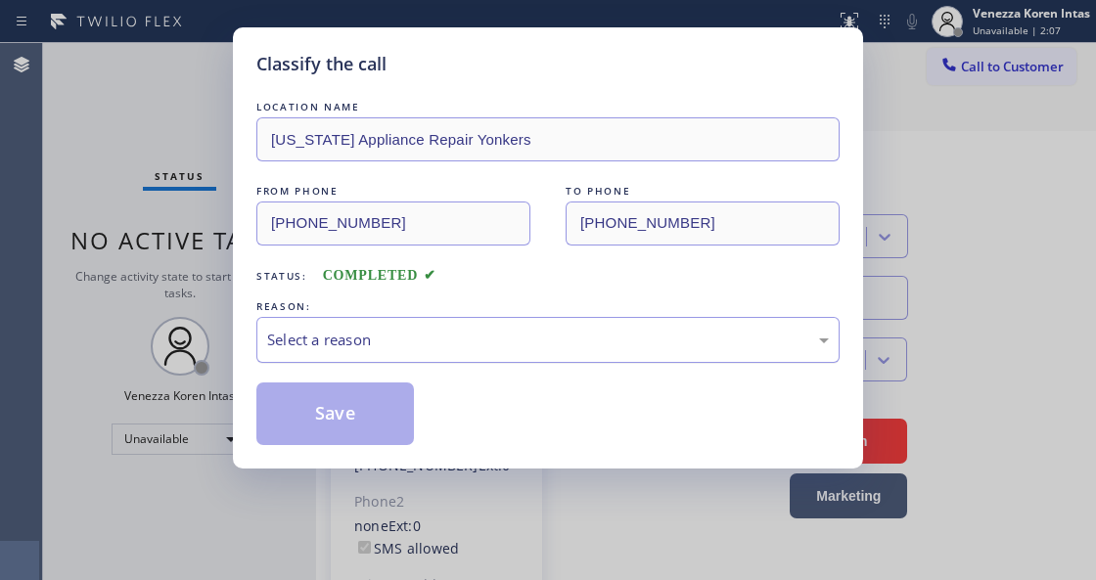
click at [406, 353] on div "Select a reason" at bounding box center [547, 340] width 583 height 46
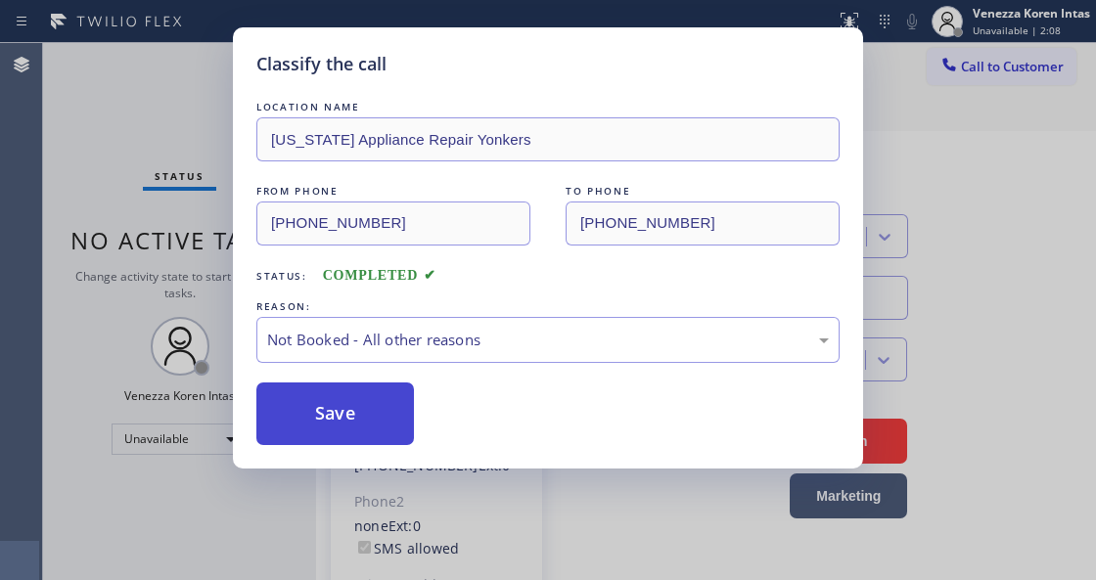
click at [389, 418] on button "Save" at bounding box center [335, 414] width 158 height 63
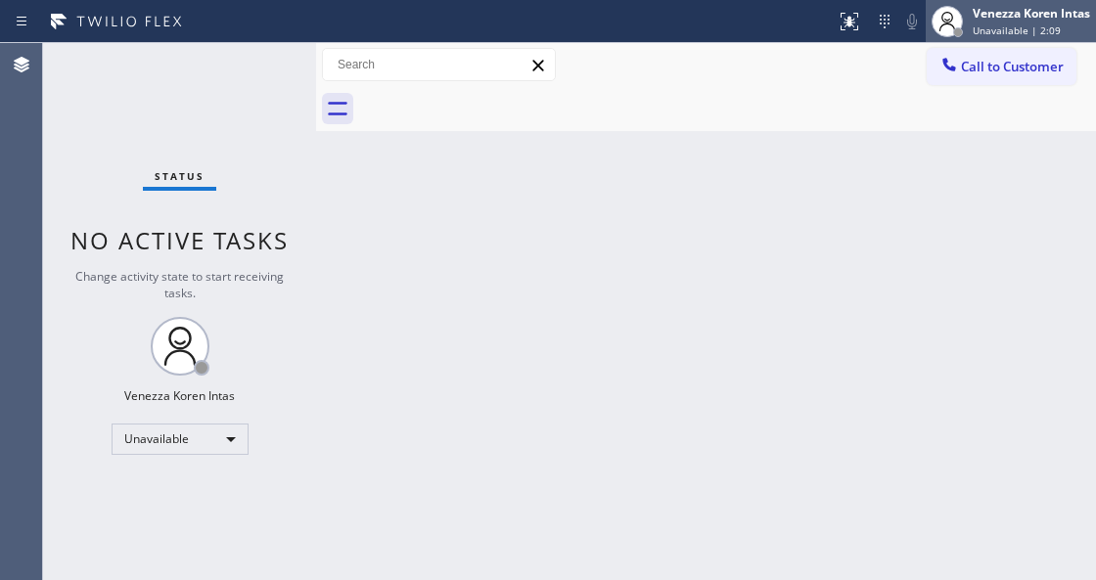
click at [1001, 18] on div "Venezza Koren Intas" at bounding box center [1030, 13] width 117 height 17
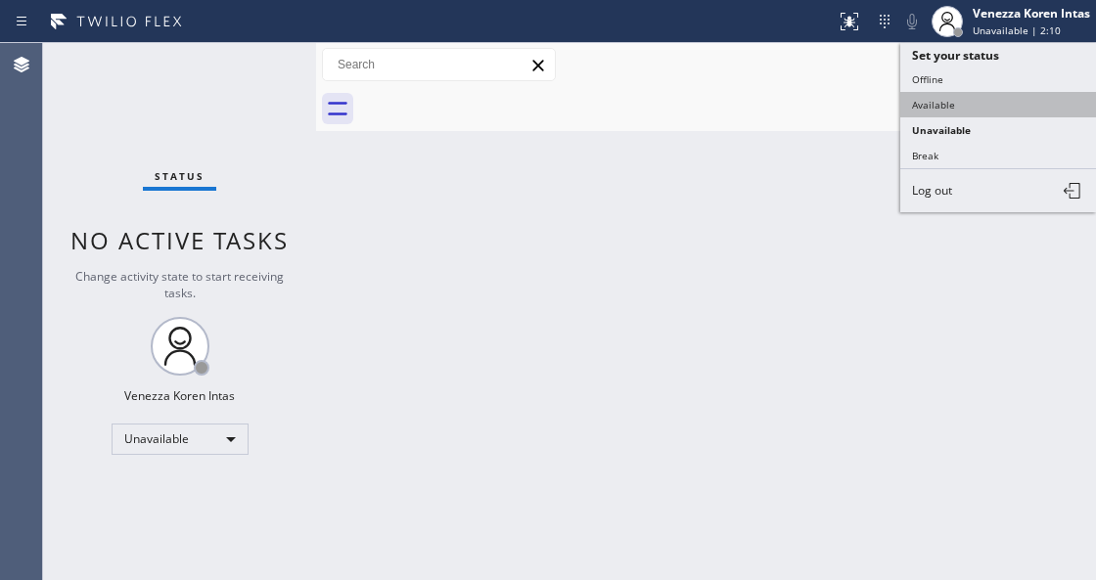
click at [941, 94] on button "Available" at bounding box center [998, 104] width 196 height 25
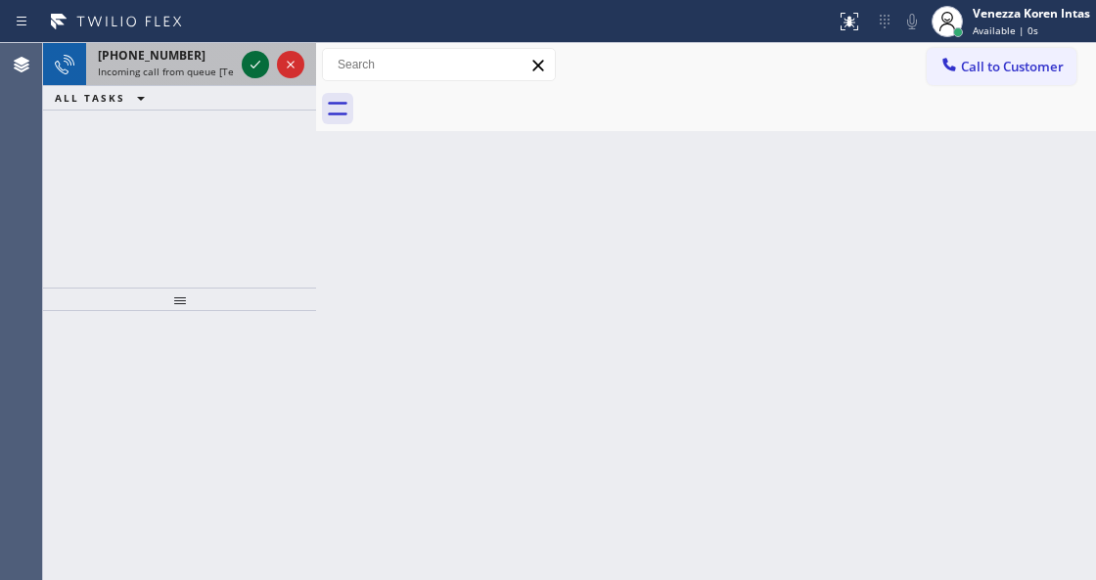
click at [257, 64] on icon at bounding box center [255, 65] width 10 height 8
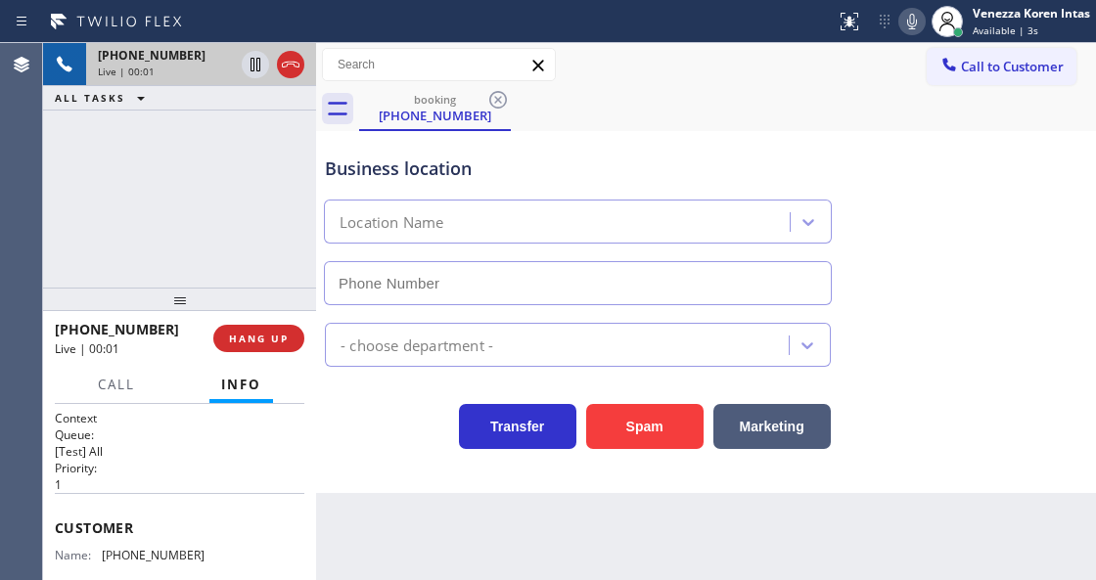
scroll to position [196, 0]
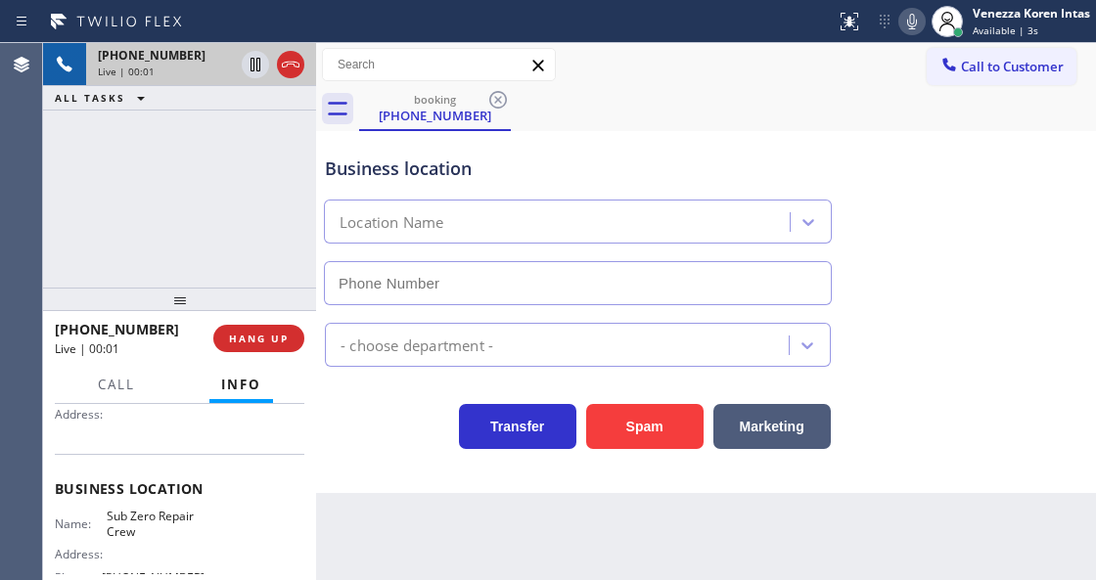
type input "[PHONE_NUMBER]"
click at [906, 33] on button at bounding box center [911, 21] width 27 height 27
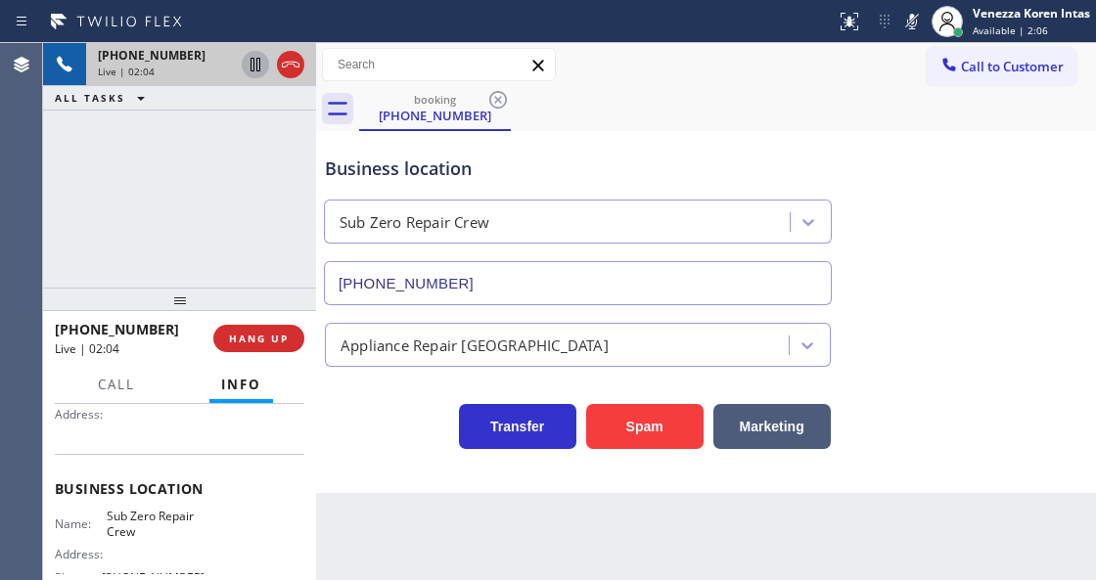
click at [259, 74] on icon at bounding box center [255, 64] width 23 height 23
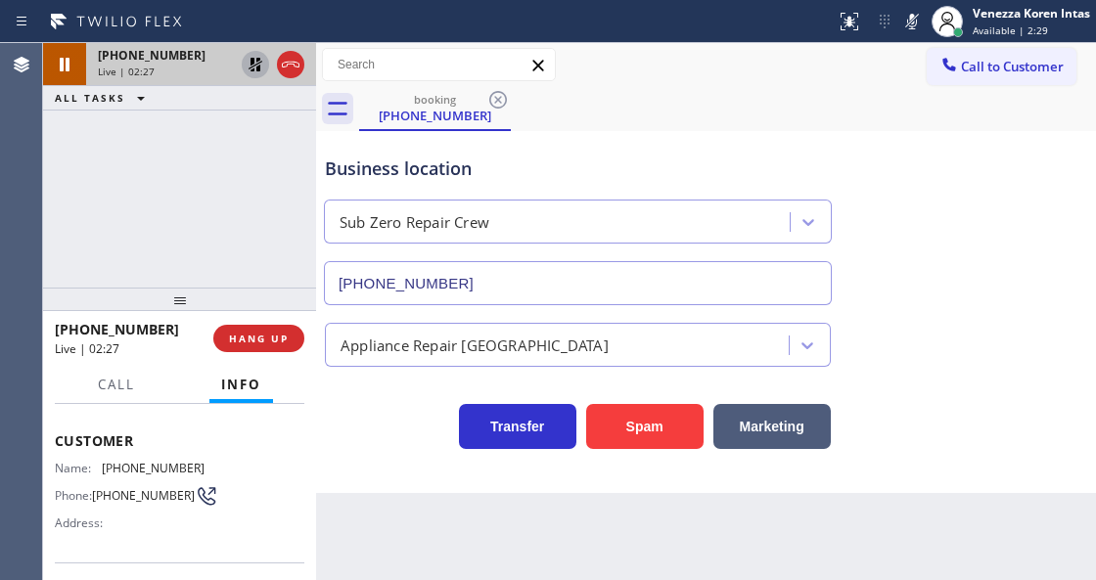
scroll to position [65, 0]
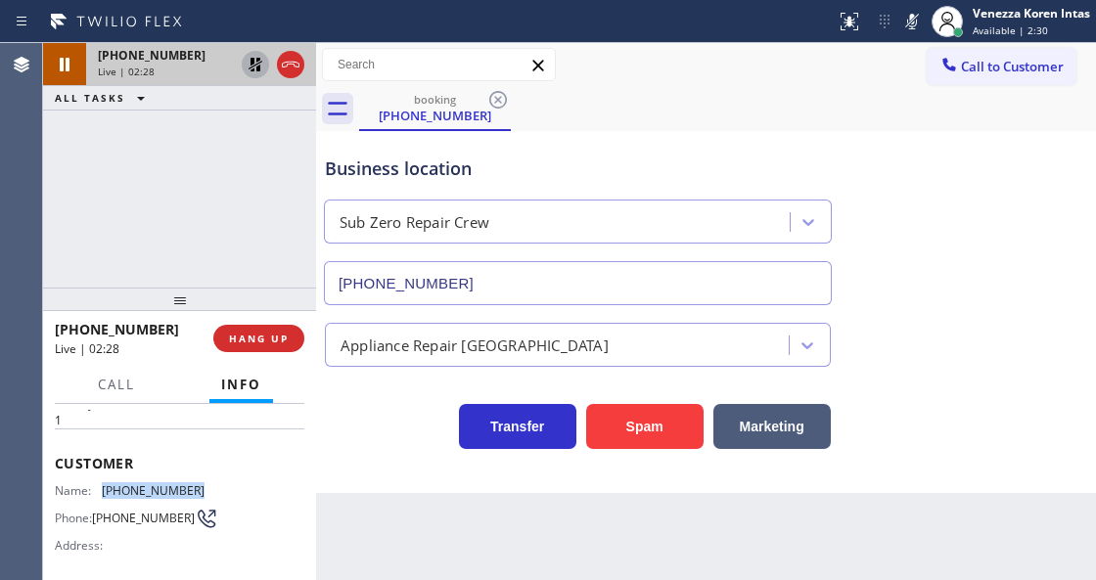
drag, startPoint x: 202, startPoint y: 485, endPoint x: 104, endPoint y: 487, distance: 97.9
click at [104, 487] on div "Name: [PHONE_NUMBER] Phone: [PHONE_NUMBER] Address:" at bounding box center [179, 521] width 249 height 77
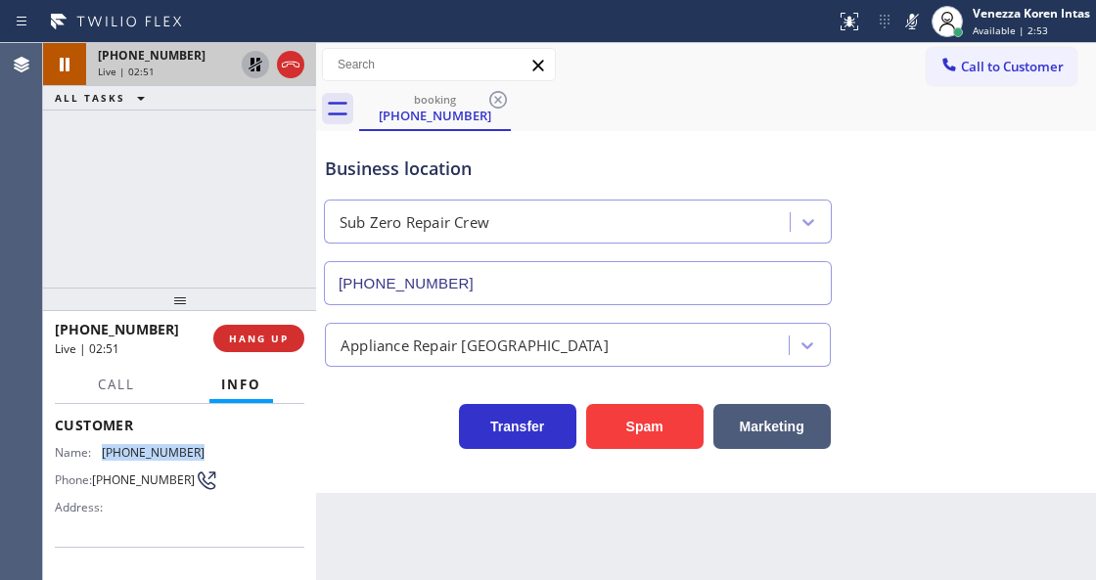
scroll to position [196, 0]
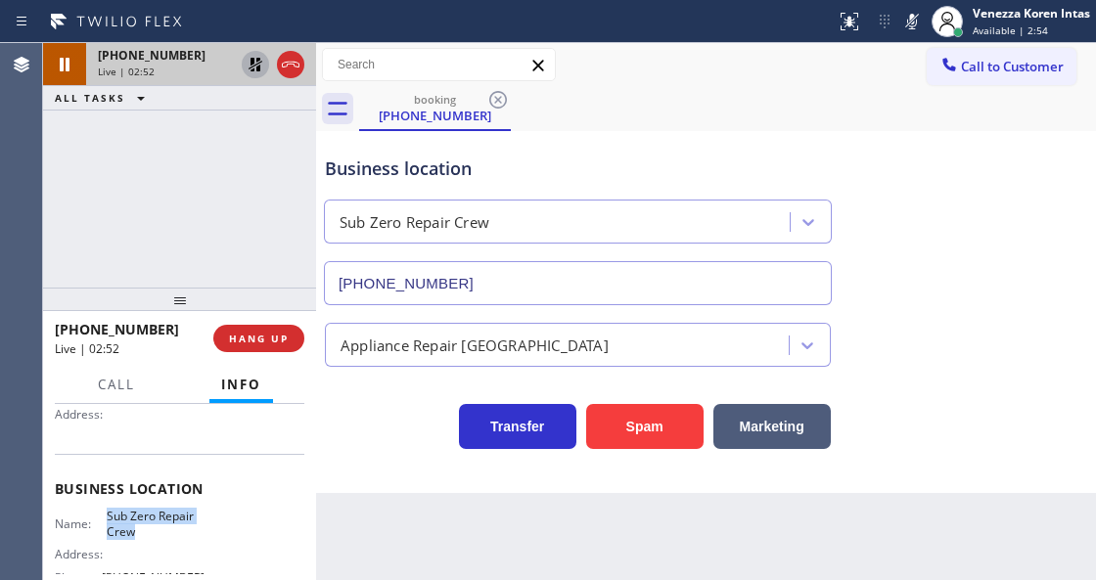
drag, startPoint x: 102, startPoint y: 513, endPoint x: 138, endPoint y: 526, distance: 38.7
click at [138, 526] on div "Name: Sub Zero Repair Crew" at bounding box center [130, 524] width 150 height 30
click at [769, 136] on div "Business location Sub Zero Repair Crew [PHONE_NUMBER]" at bounding box center [578, 220] width 514 height 169
click at [901, 27] on icon at bounding box center [911, 21] width 23 height 23
click at [256, 65] on icon at bounding box center [256, 65] width 14 height 14
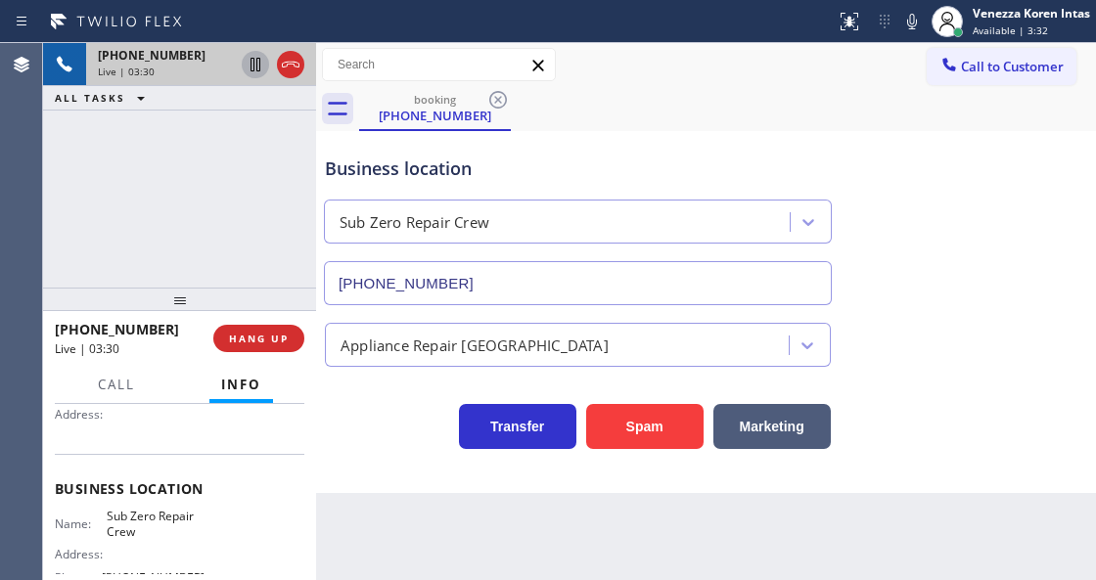
click at [606, 161] on div "Business location" at bounding box center [578, 169] width 506 height 26
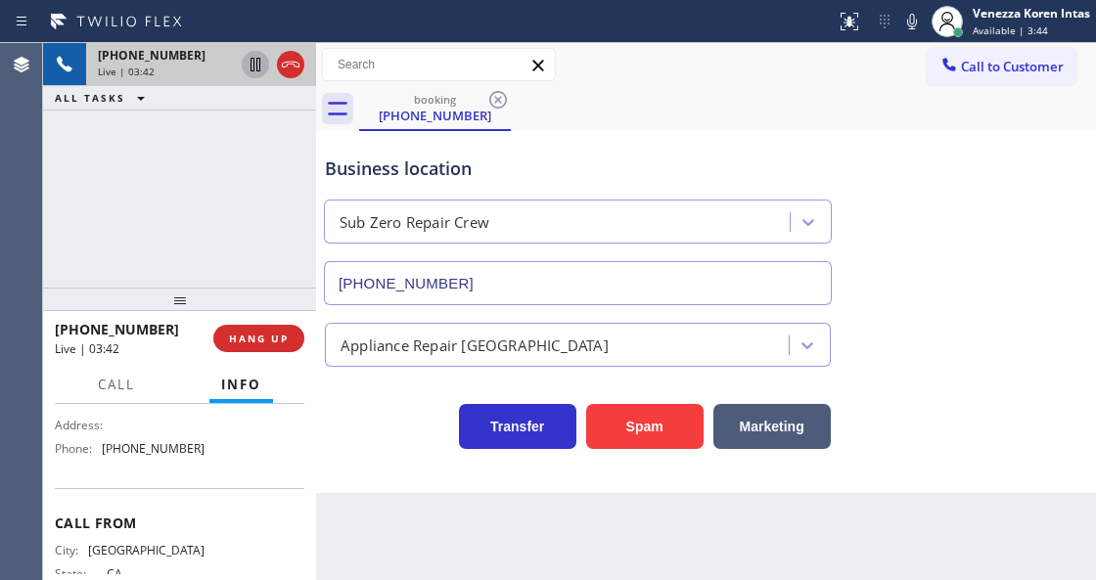
scroll to position [326, 0]
drag, startPoint x: 199, startPoint y: 460, endPoint x: 106, endPoint y: 452, distance: 93.3
click at [106, 452] on div "Name: Sub Zero Repair Crew Address: Phone: [PHONE_NUMBER]" at bounding box center [179, 421] width 249 height 84
drag, startPoint x: 204, startPoint y: 545, endPoint x: 104, endPoint y: 553, distance: 100.1
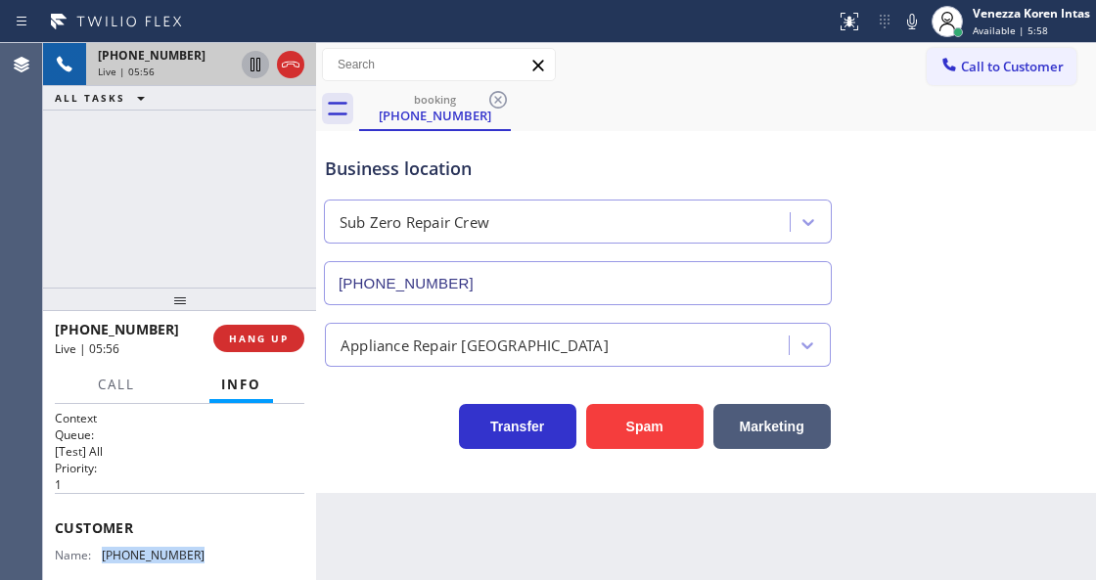
click at [104, 553] on div "Name: [PHONE_NUMBER] Phone: [PHONE_NUMBER] Address:" at bounding box center [179, 586] width 249 height 77
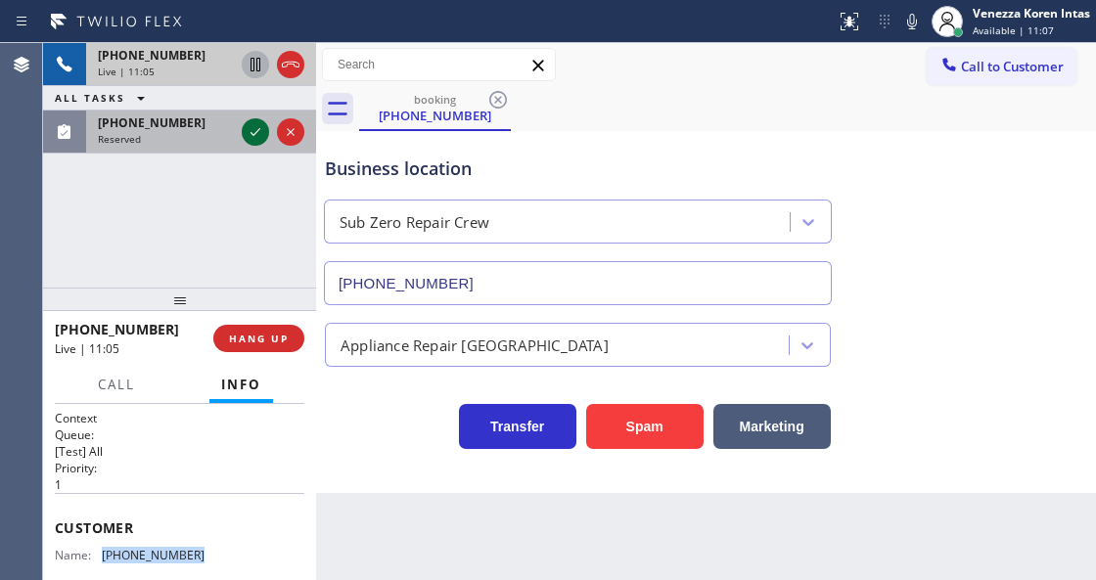
click at [250, 122] on icon at bounding box center [255, 131] width 23 height 23
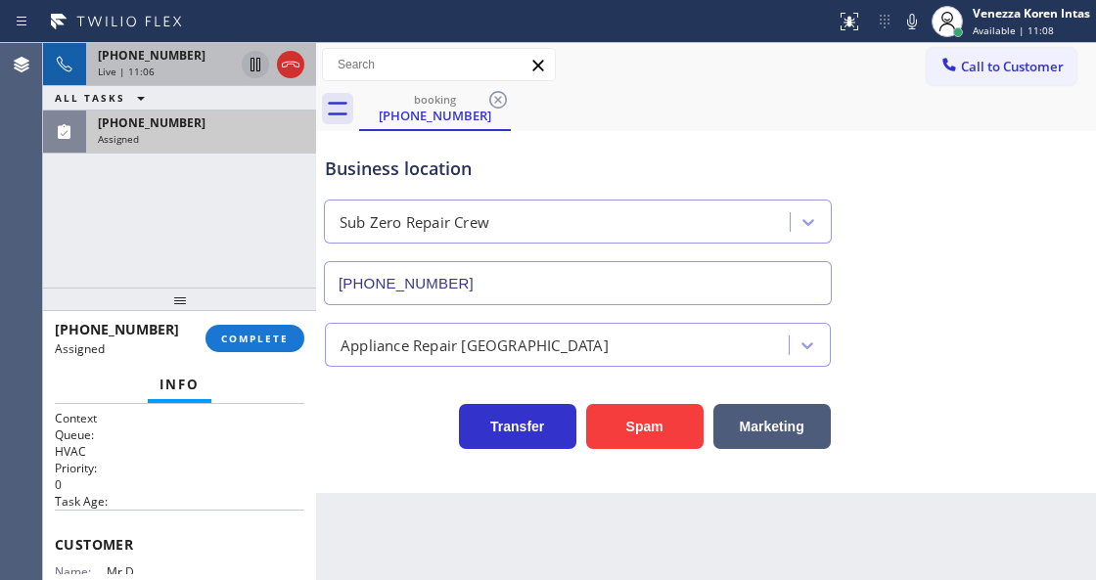
click at [910, 25] on icon at bounding box center [912, 22] width 10 height 16
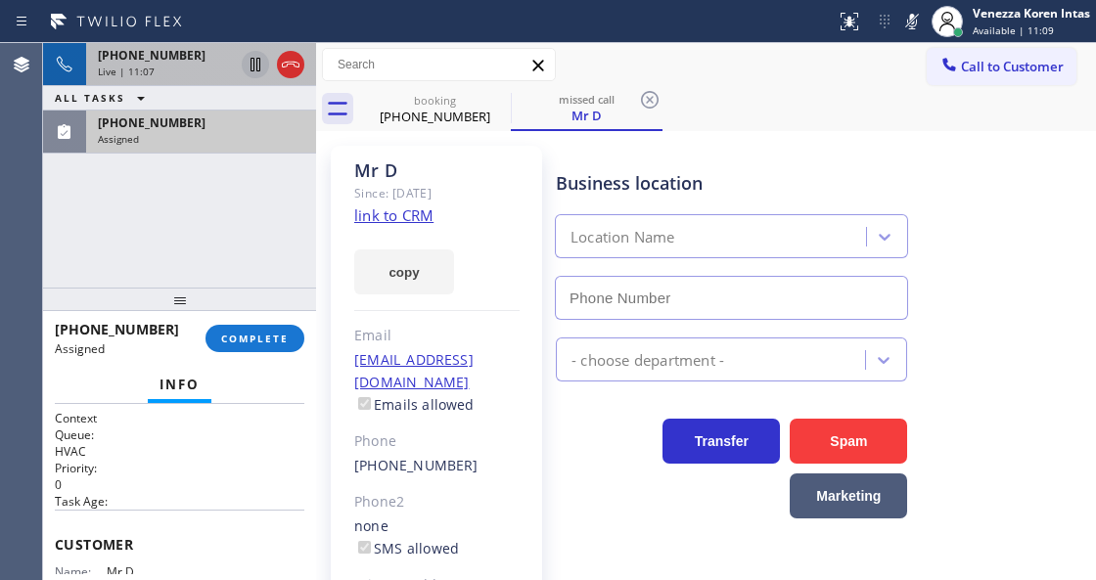
type input "[PHONE_NUMBER]"
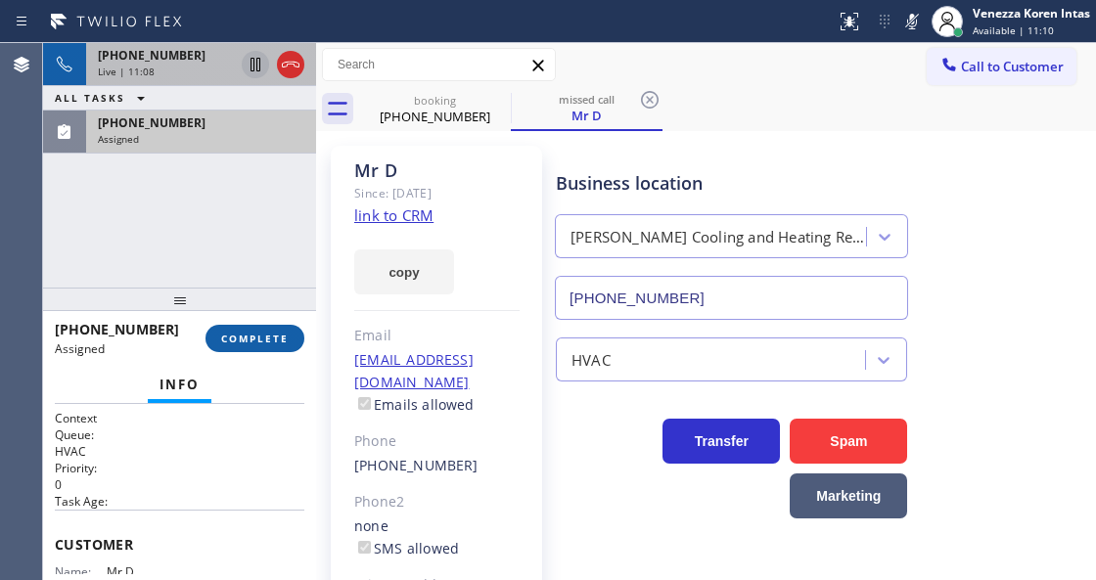
click at [239, 342] on span "COMPLETE" at bounding box center [255, 339] width 68 height 14
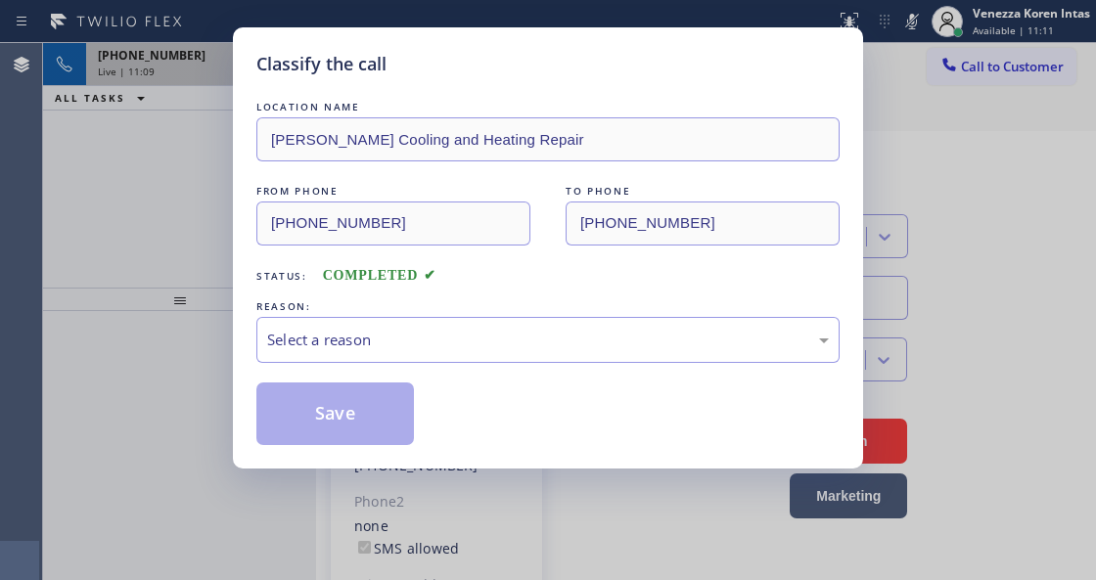
click at [528, 313] on div "REASON:" at bounding box center [547, 306] width 583 height 21
click at [490, 347] on div "Select a reason" at bounding box center [548, 340] width 562 height 23
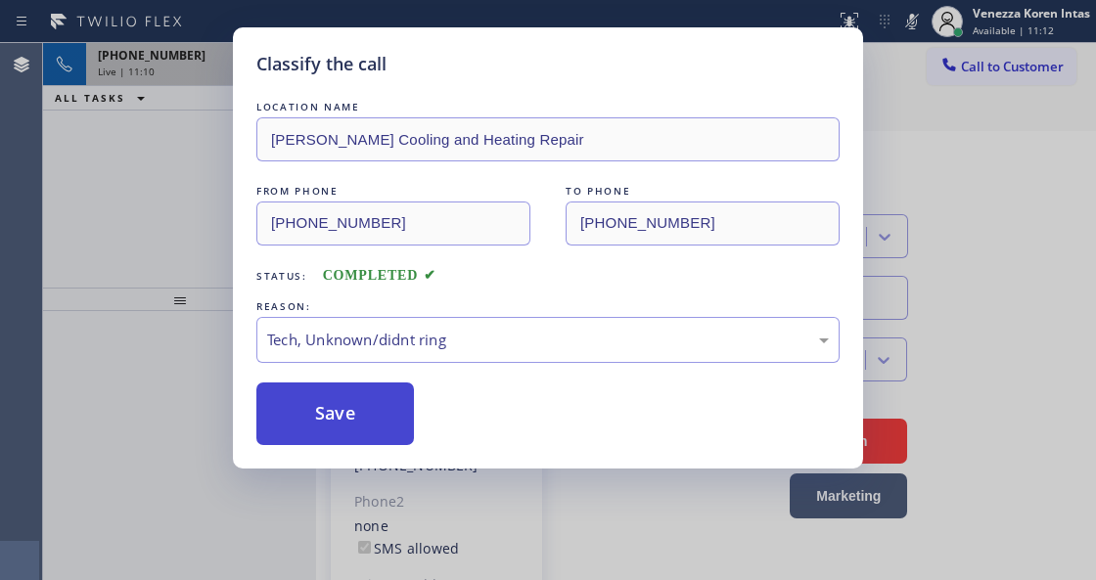
click at [366, 434] on button "Save" at bounding box center [335, 414] width 158 height 63
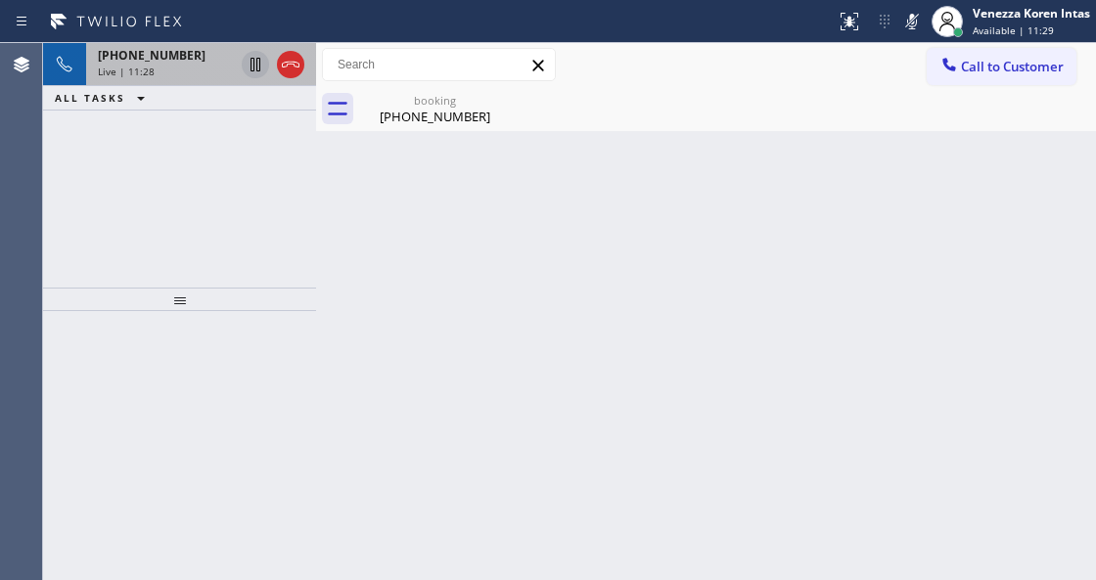
click at [390, 133] on div "Back to Dashboard Change Sender ID Customers Technicians Select a contact Outbo…" at bounding box center [706, 311] width 780 height 537
click at [405, 109] on div "[PHONE_NUMBER]" at bounding box center [435, 117] width 148 height 18
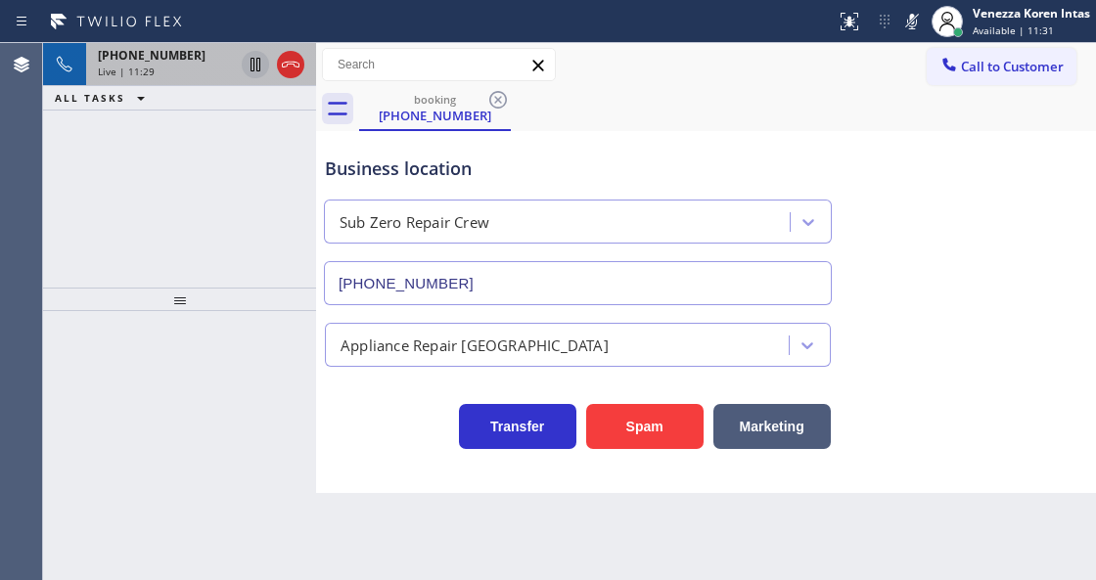
click at [906, 28] on icon at bounding box center [911, 21] width 23 height 23
click at [215, 68] on div "Live | 11:37" at bounding box center [166, 72] width 136 height 14
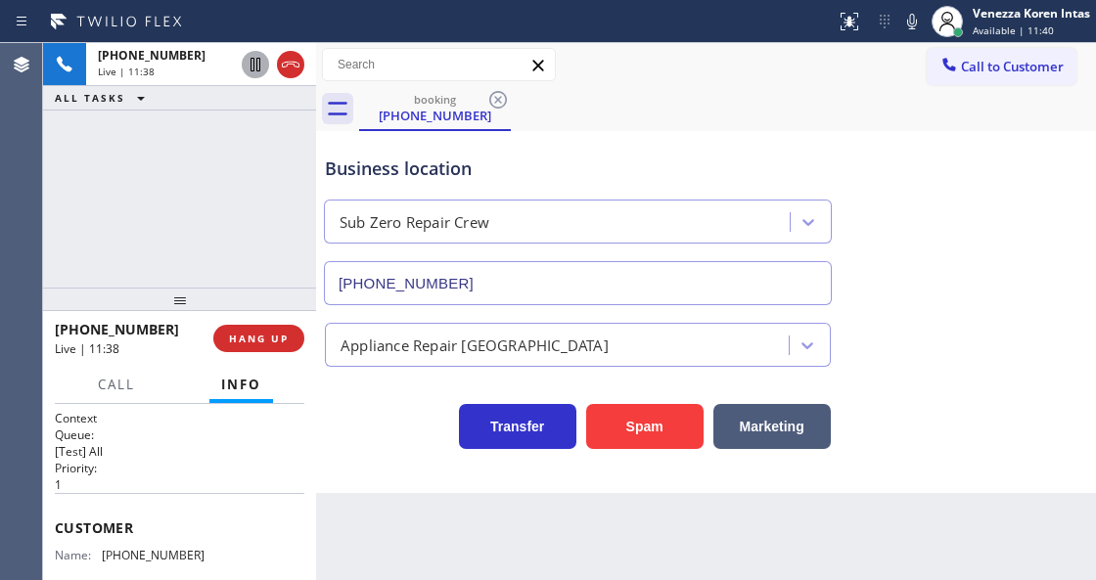
click at [434, 162] on div "Business location" at bounding box center [578, 169] width 506 height 26
click at [802, 133] on div "Business location Sub Zero Repair Crew [PHONE_NUMBER]" at bounding box center [706, 216] width 770 height 177
click at [289, 239] on div "[PHONE_NUMBER] Live | 11:48 ALL TASKS ALL TASKS ACTIVE TASKS TASKS IN WRAP UP" at bounding box center [179, 165] width 273 height 245
click at [489, 164] on div "Business location" at bounding box center [578, 169] width 506 height 26
click at [694, 65] on div "Call to Customer Outbound call Location [US_STATE] Appliance Repair [GEOGRAPHIC…" at bounding box center [706, 65] width 780 height 34
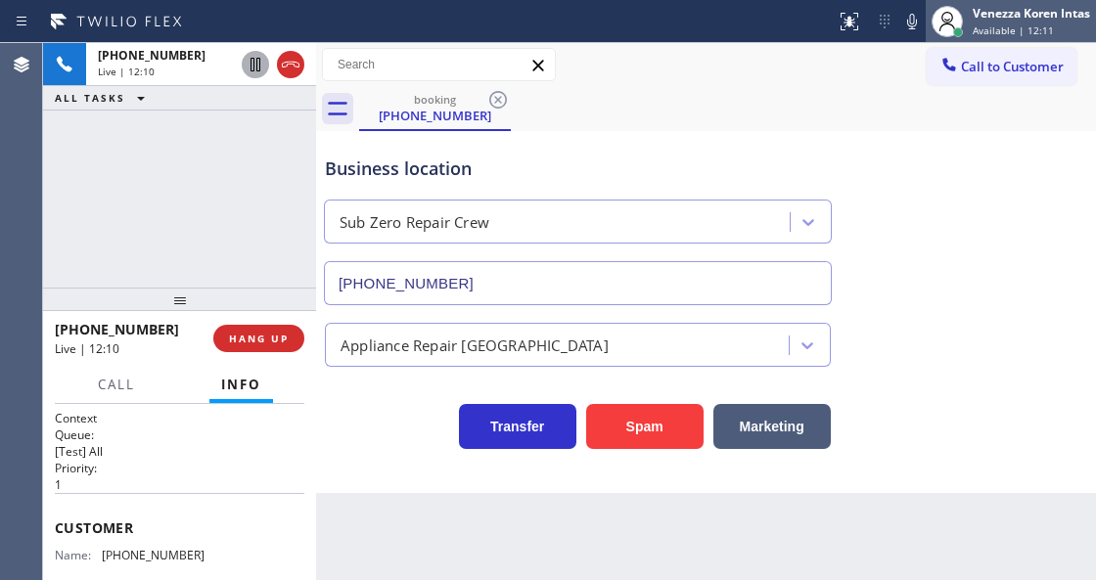
click at [990, 23] on span "Available | 12:11" at bounding box center [1012, 30] width 81 height 14
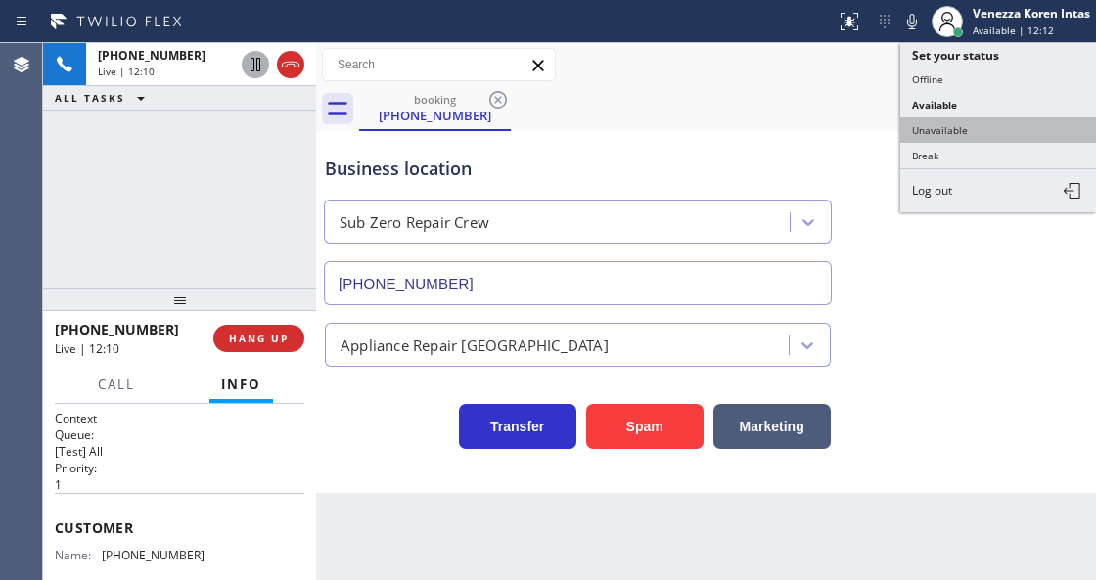
click at [957, 127] on button "Unavailable" at bounding box center [998, 129] width 196 height 25
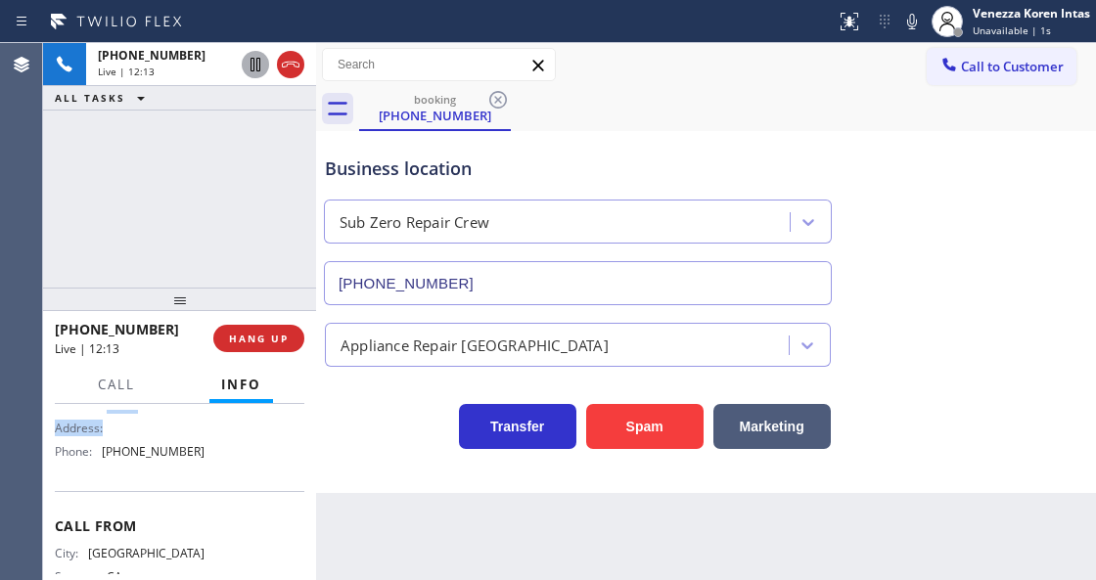
scroll to position [314, 0]
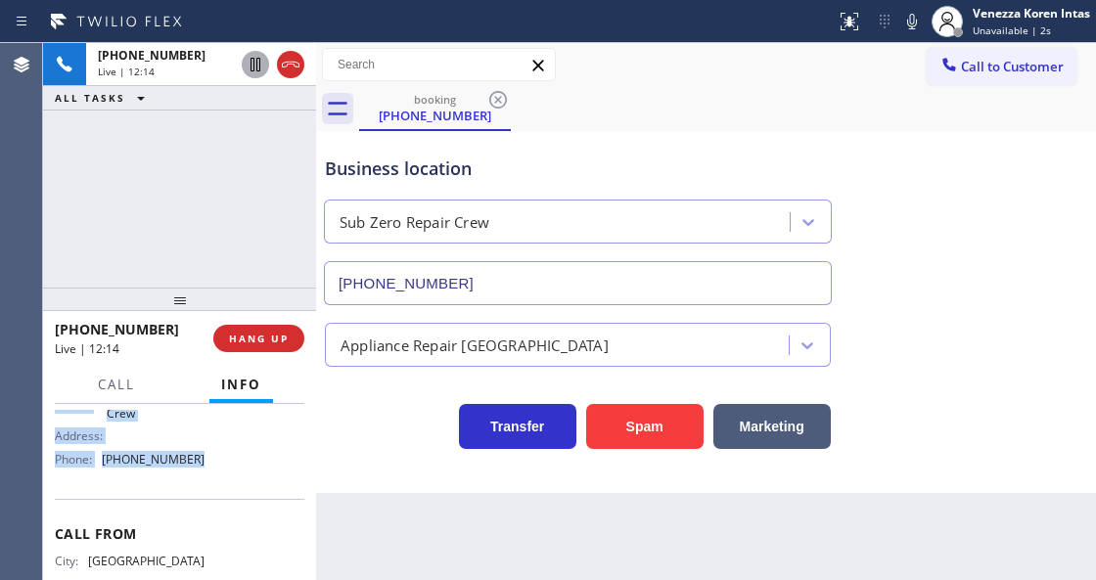
drag, startPoint x: 56, startPoint y: 519, endPoint x: 250, endPoint y: 478, distance: 198.8
click at [250, 478] on div "Context Queue: [Test] All Priority: 1 Customer Name: [PHONE_NUMBER] Phone: [PHO…" at bounding box center [179, 371] width 249 height 551
click at [265, 346] on button "HANG UP" at bounding box center [258, 338] width 91 height 27
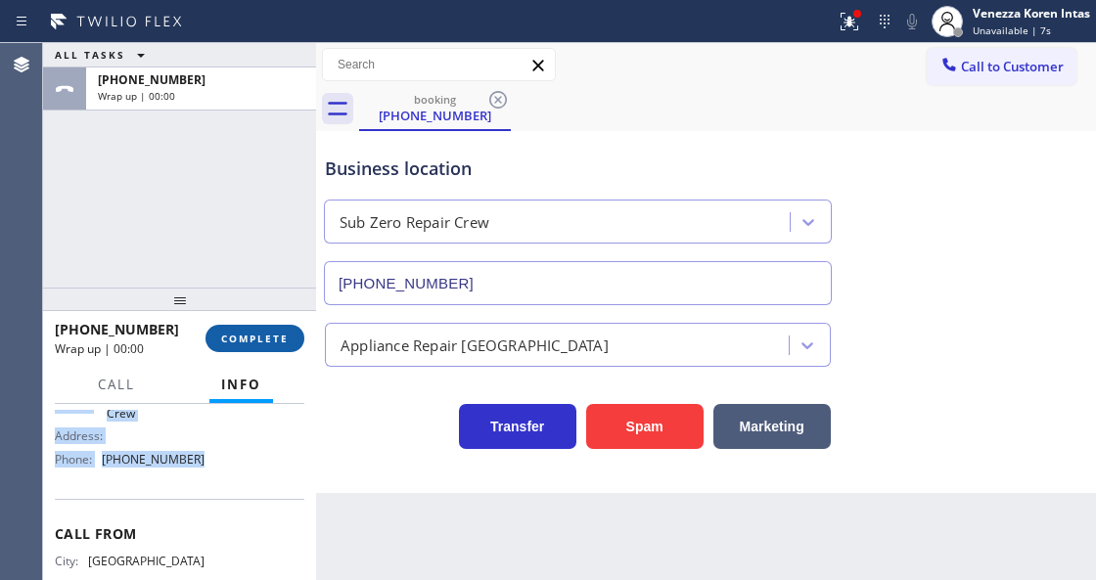
click at [278, 346] on button "COMPLETE" at bounding box center [254, 338] width 99 height 27
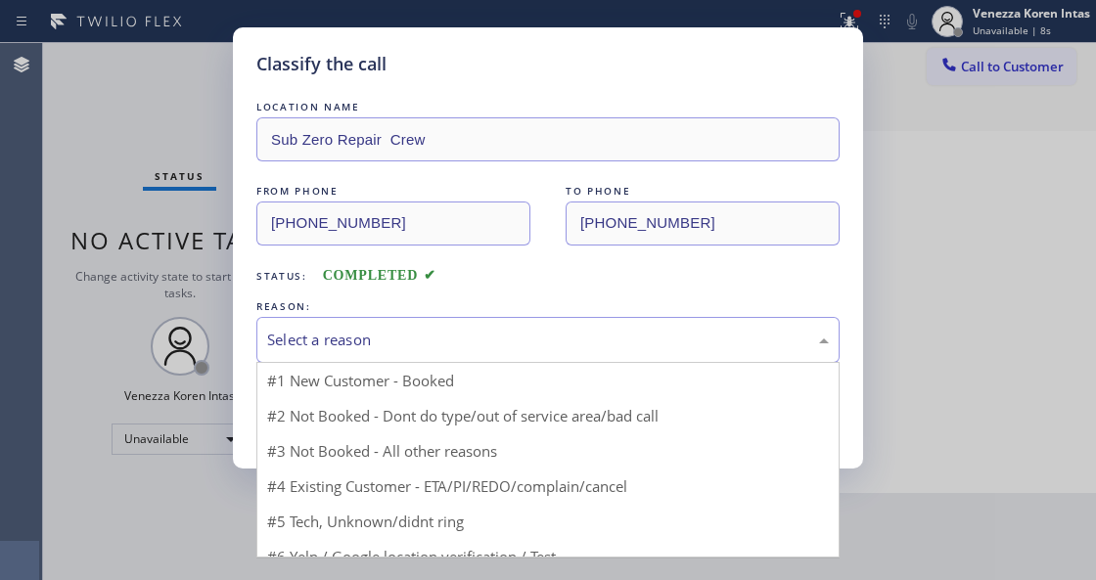
click at [458, 346] on div "Select a reason" at bounding box center [548, 340] width 562 height 23
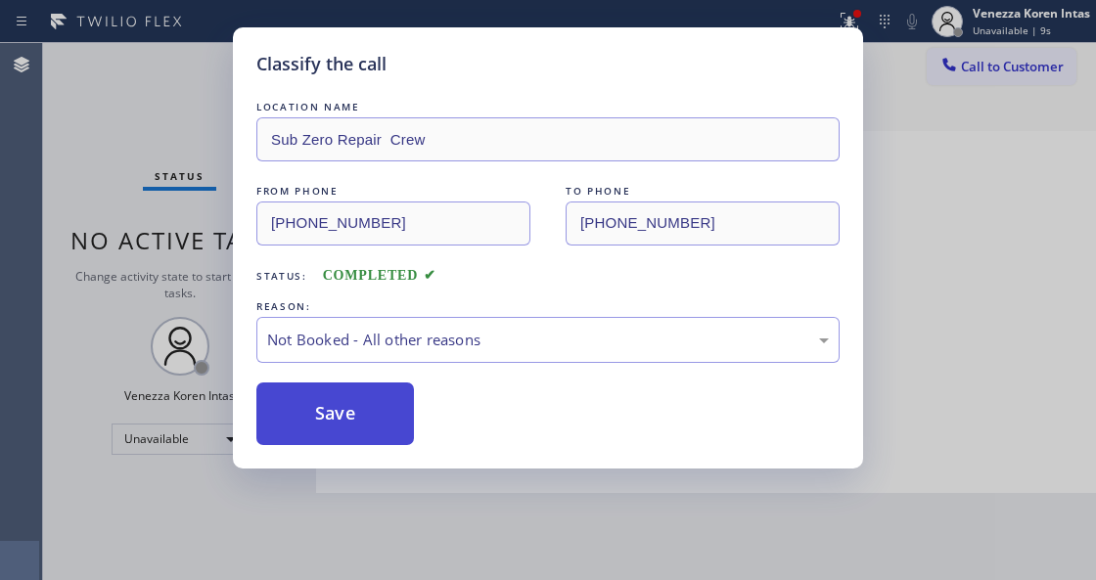
click at [403, 417] on button "Save" at bounding box center [335, 414] width 158 height 63
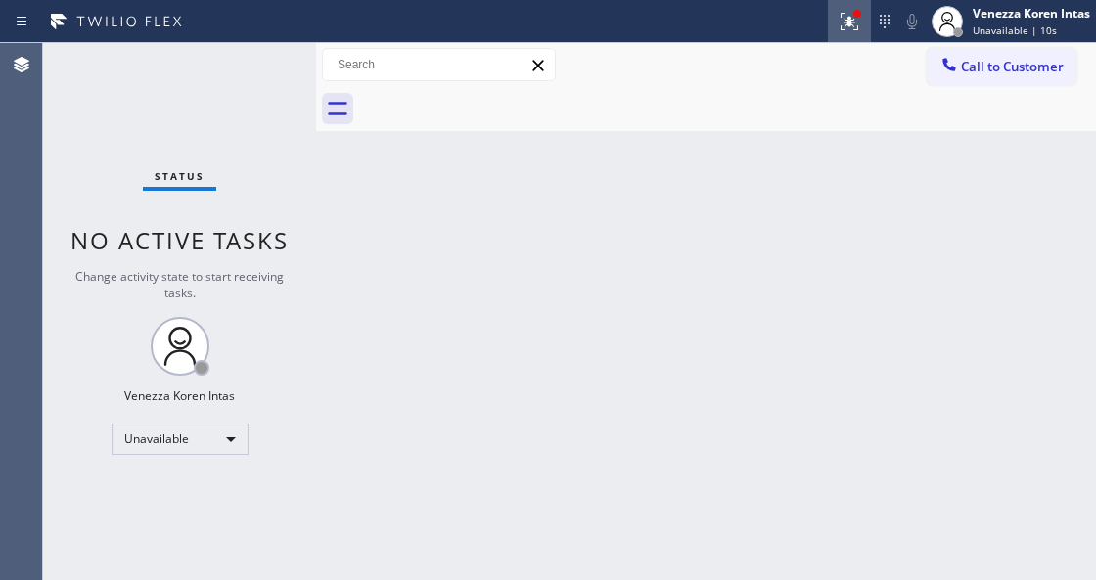
click at [843, 12] on icon at bounding box center [848, 21] width 23 height 23
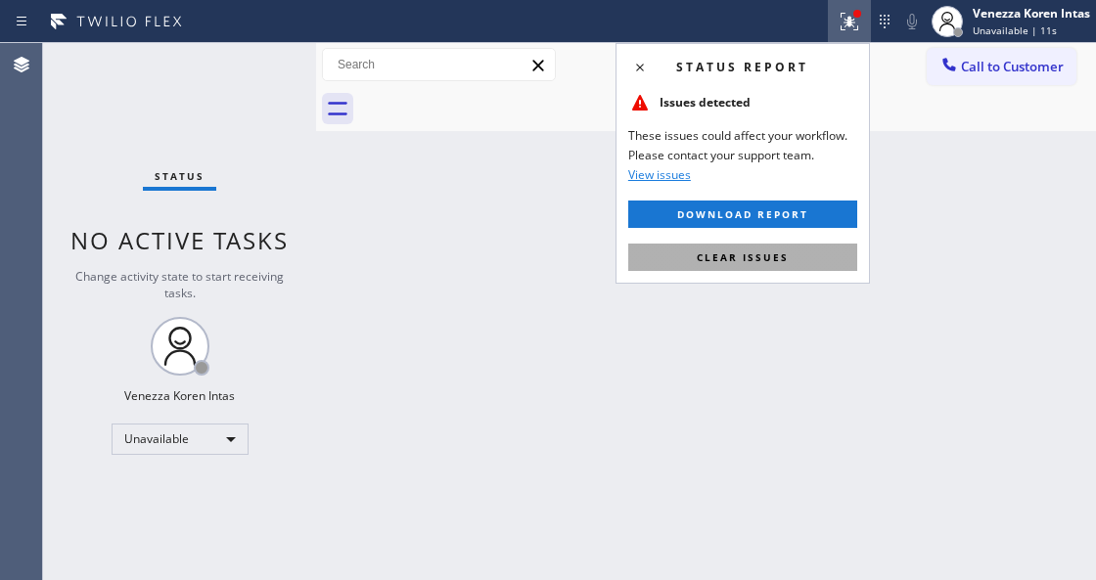
click at [760, 254] on span "Clear issues" at bounding box center [743, 257] width 92 height 14
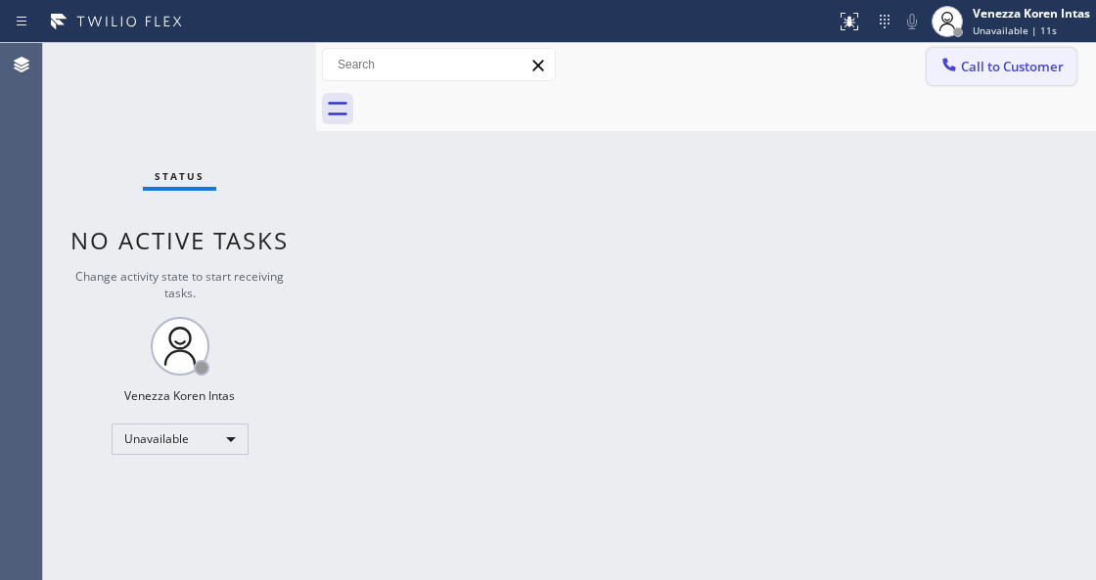
click at [972, 78] on button "Call to Customer" at bounding box center [1002, 66] width 150 height 37
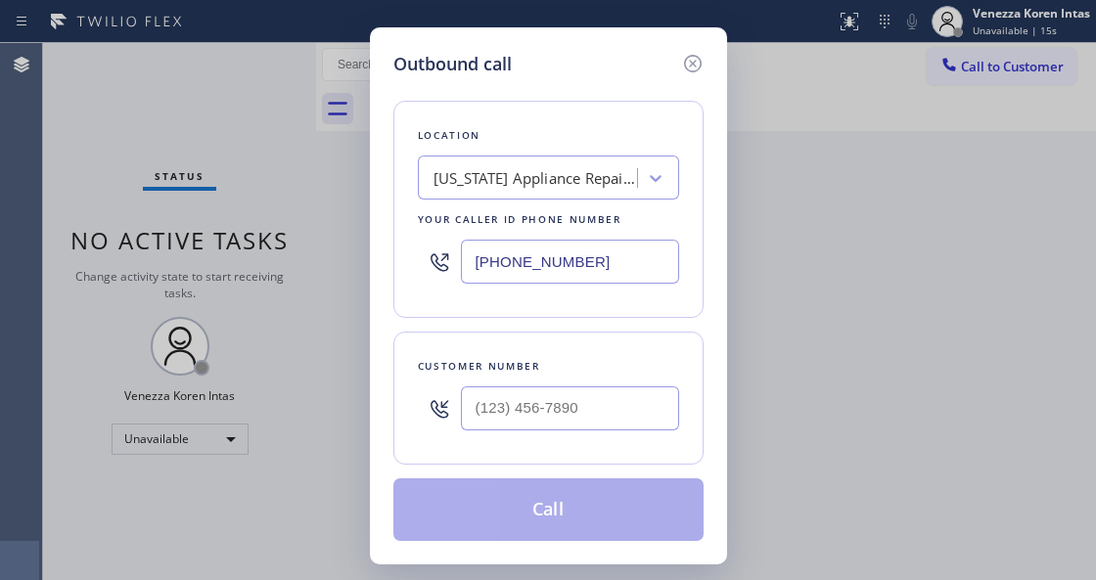
drag, startPoint x: 547, startPoint y: 264, endPoint x: 565, endPoint y: 270, distance: 19.5
click at [547, 264] on input "[PHONE_NUMBER]" at bounding box center [570, 262] width 218 height 44
drag, startPoint x: 614, startPoint y: 264, endPoint x: 442, endPoint y: 249, distance: 172.9
click at [456, 268] on div "[PHONE_NUMBER]" at bounding box center [548, 262] width 261 height 64
paste input "888) 639-2316"
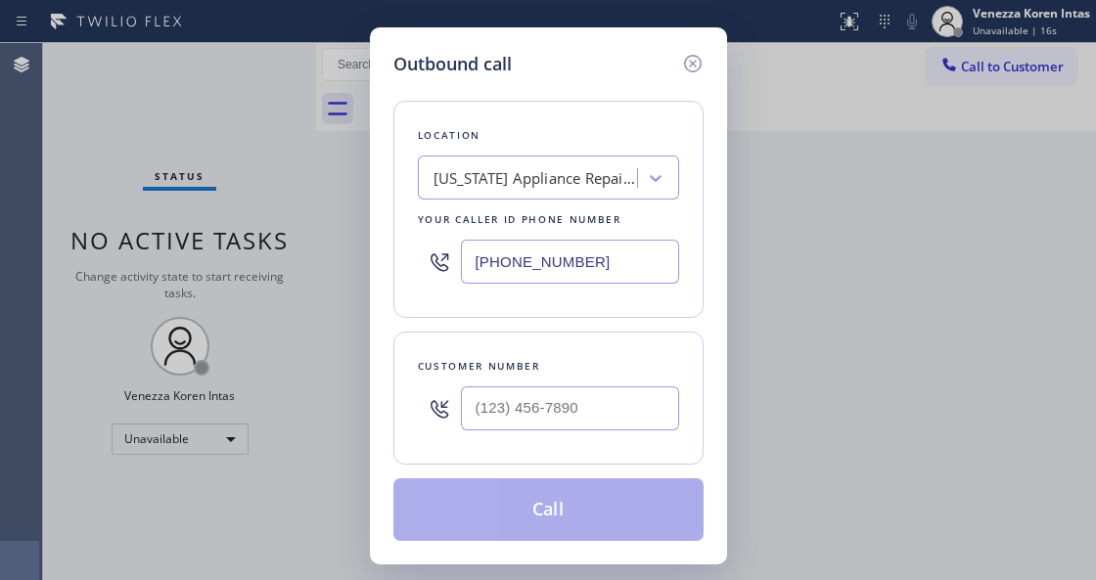
type input "[PHONE_NUMBER]"
click at [512, 408] on input "(___) ___-____" at bounding box center [570, 408] width 218 height 44
paste input "949) 683-2332"
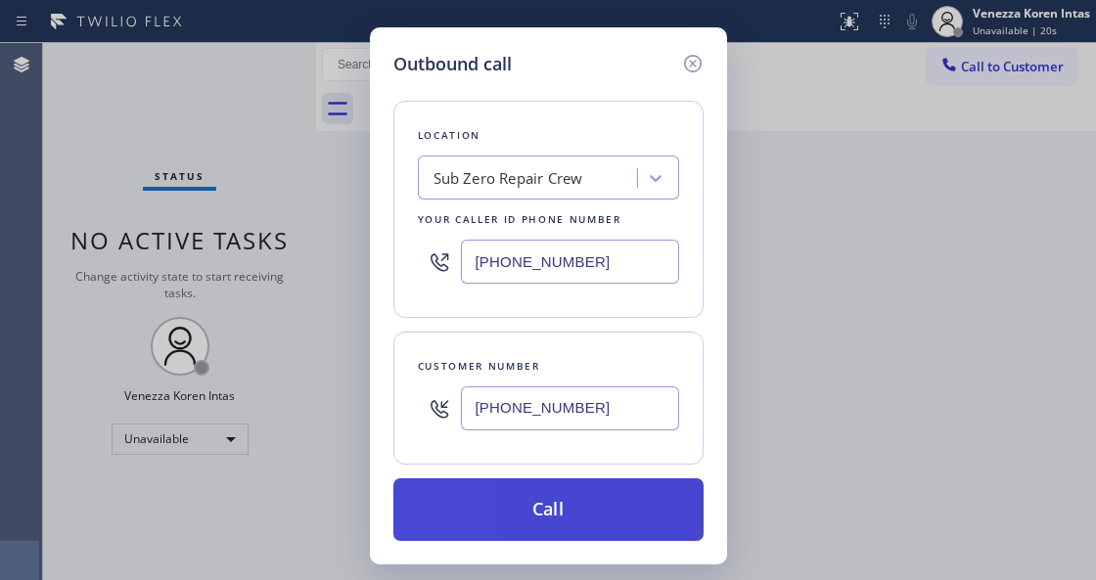
type input "[PHONE_NUMBER]"
click at [546, 507] on button "Call" at bounding box center [548, 509] width 310 height 63
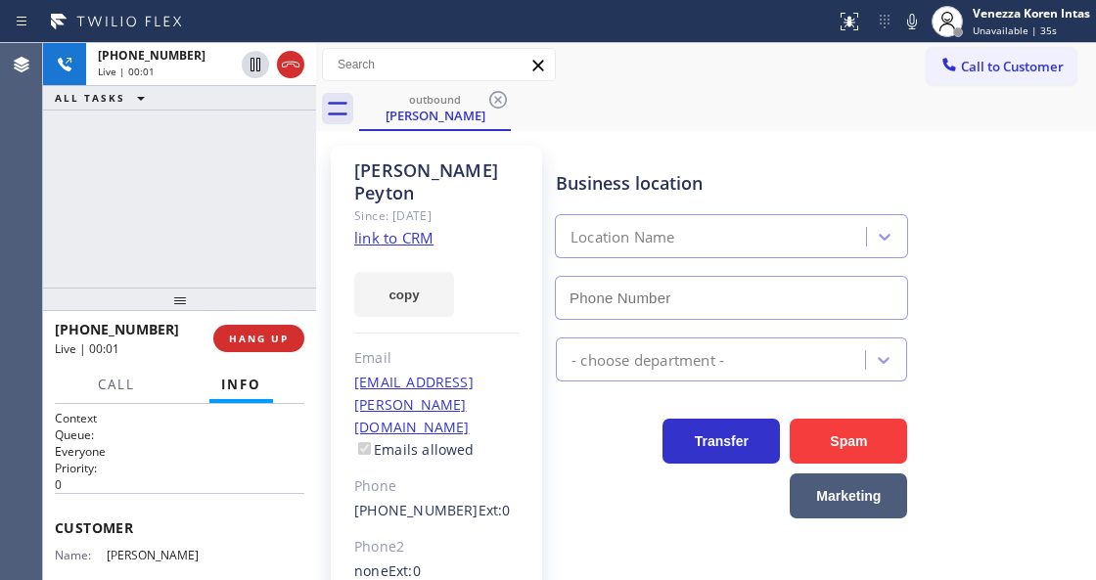
type input "[PHONE_NUMBER]"
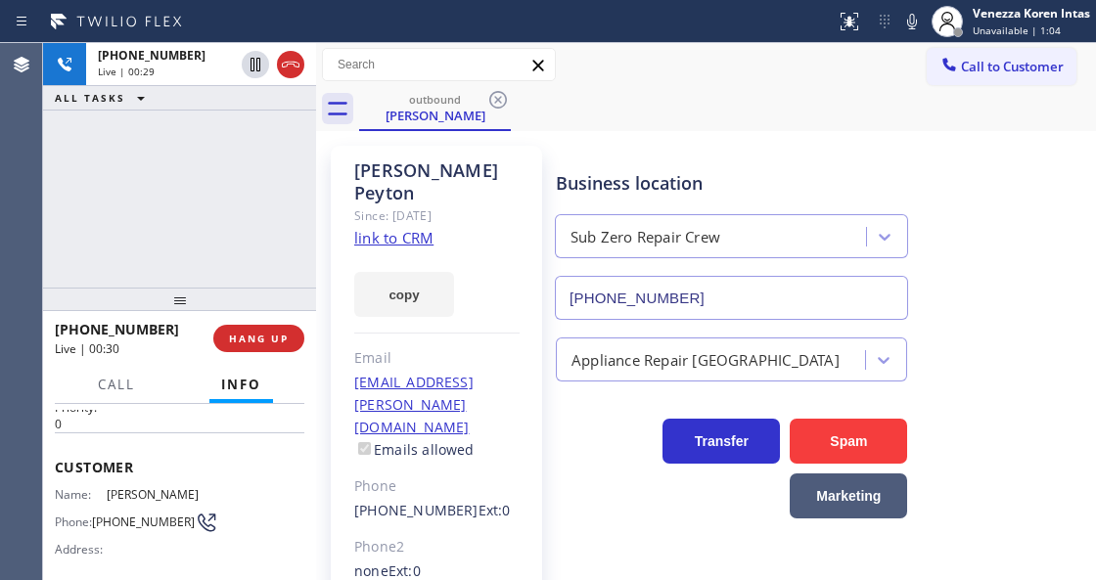
scroll to position [130, 0]
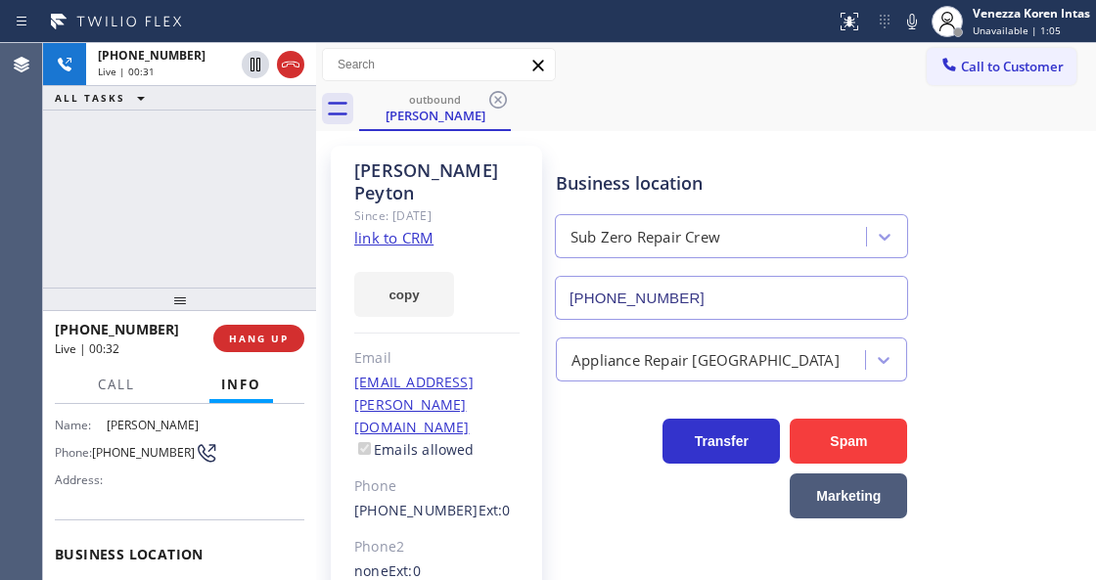
click at [499, 322] on div "[PERSON_NAME] Since: [DATE] link to CRM copy Email [EMAIL_ADDRESS][PERSON_NAME]…" at bounding box center [436, 459] width 211 height 627
click at [587, 183] on div "Business location" at bounding box center [731, 183] width 351 height 26
click at [605, 183] on div "Business location" at bounding box center [731, 183] width 351 height 26
click at [659, 188] on div "Business location" at bounding box center [731, 183] width 351 height 26
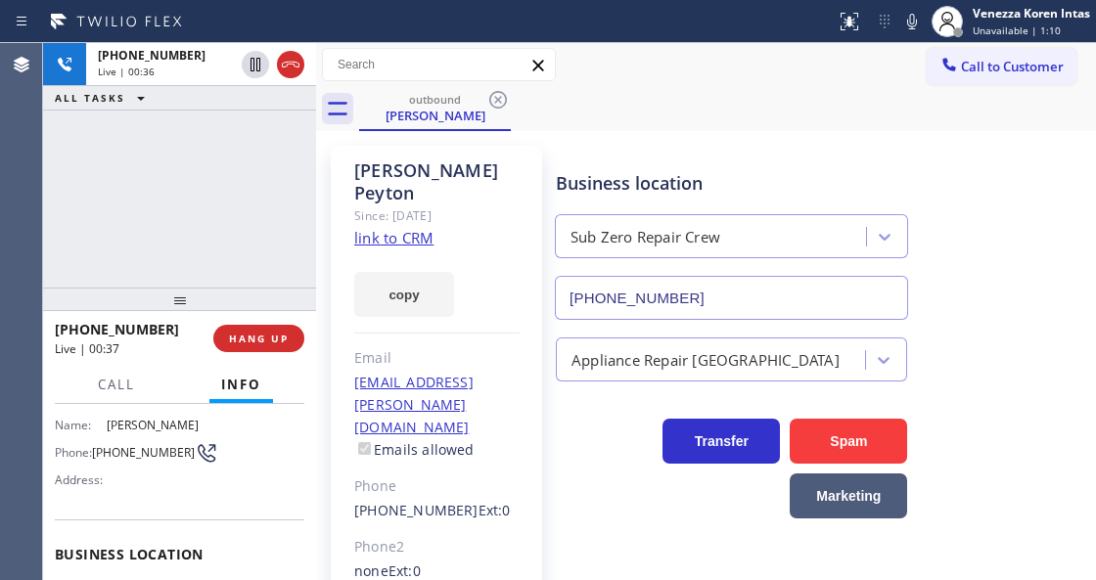
click at [702, 188] on div "Business location" at bounding box center [731, 183] width 351 height 26
click at [706, 182] on div "Business location" at bounding box center [731, 183] width 351 height 26
click at [684, 182] on div "Business location" at bounding box center [731, 183] width 351 height 26
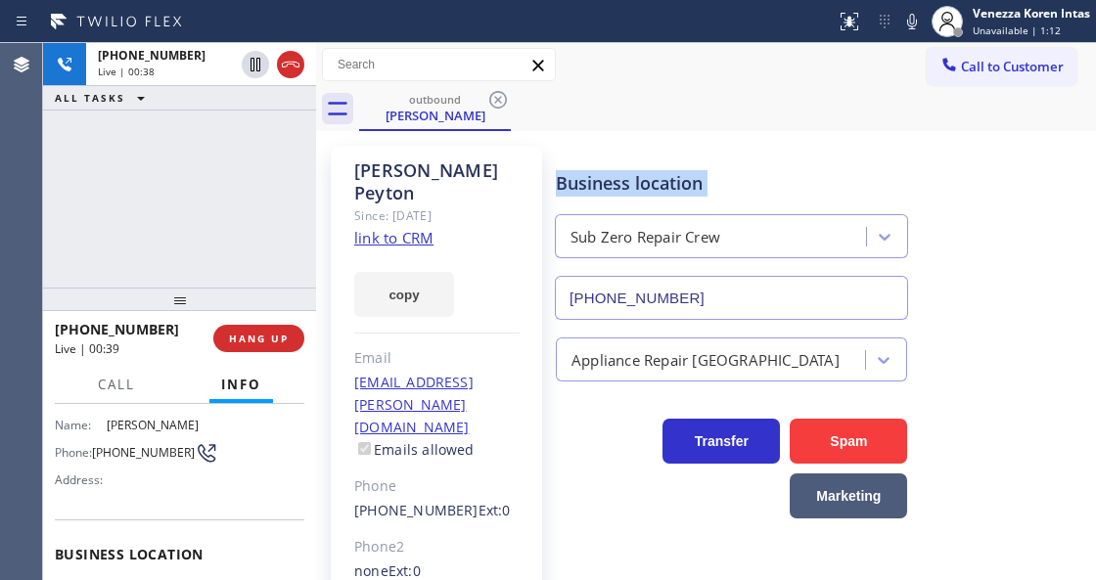
click at [684, 182] on div "Business location" at bounding box center [731, 183] width 351 height 26
click at [728, 183] on div "Business location" at bounding box center [731, 183] width 351 height 26
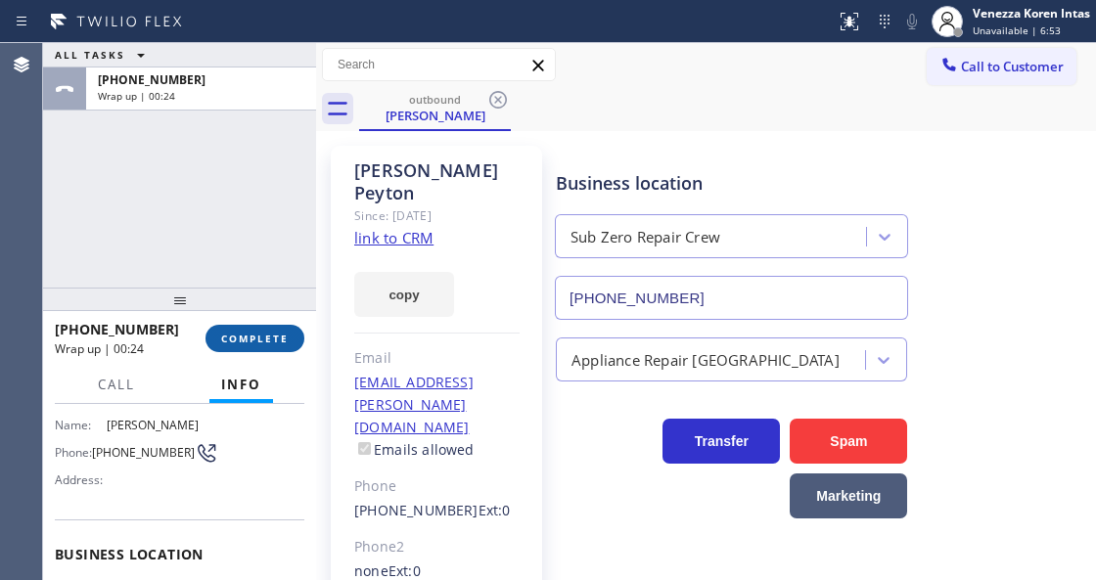
click at [249, 346] on button "COMPLETE" at bounding box center [254, 338] width 99 height 27
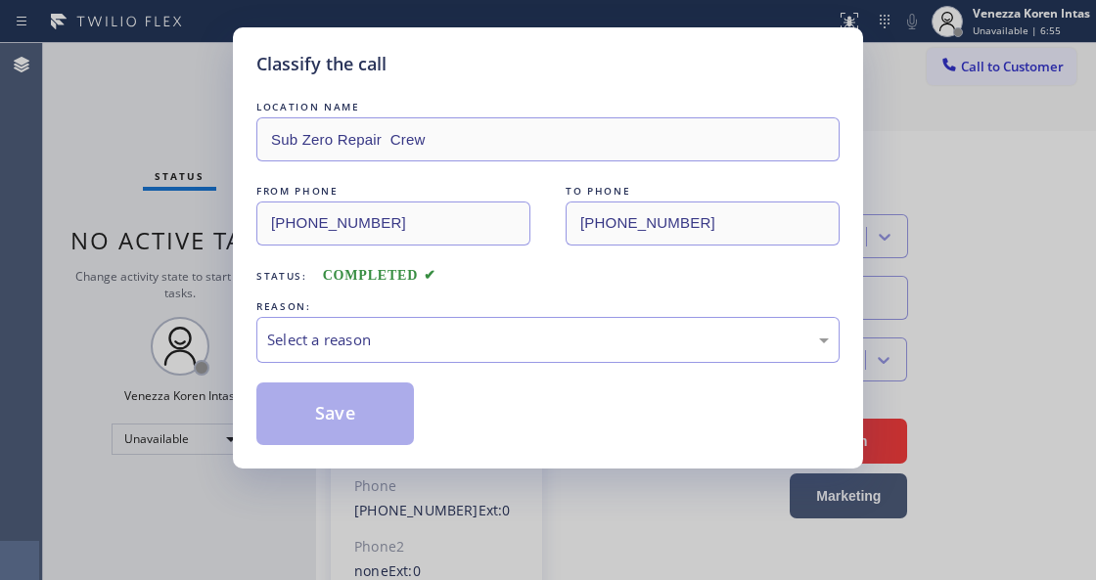
click at [493, 360] on div "Select a reason" at bounding box center [547, 340] width 583 height 46
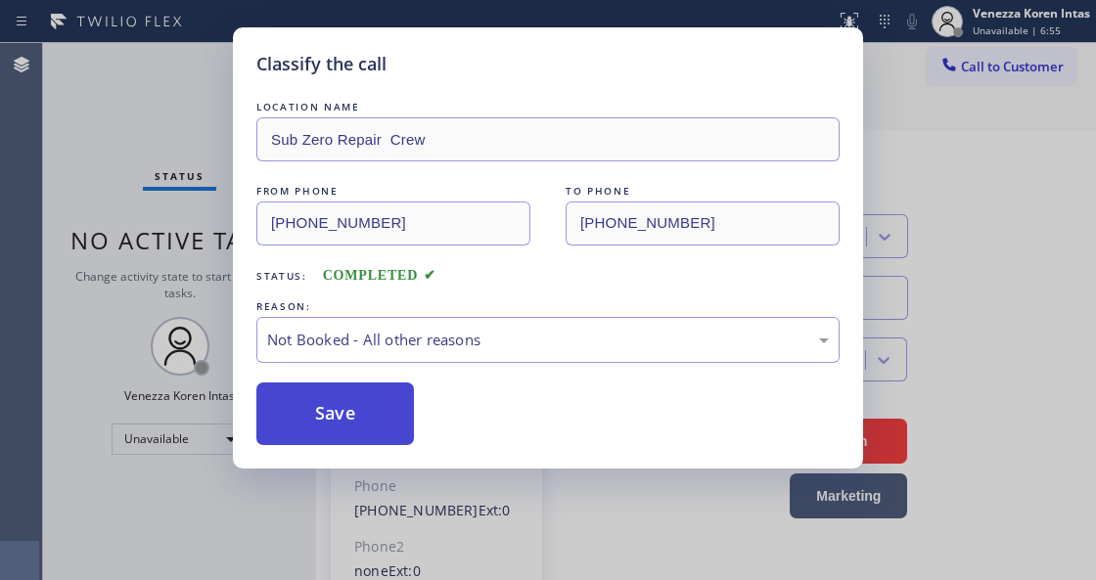
drag, startPoint x: 454, startPoint y: 410, endPoint x: 403, endPoint y: 415, distance: 51.1
click at [394, 419] on button "Save" at bounding box center [335, 414] width 158 height 63
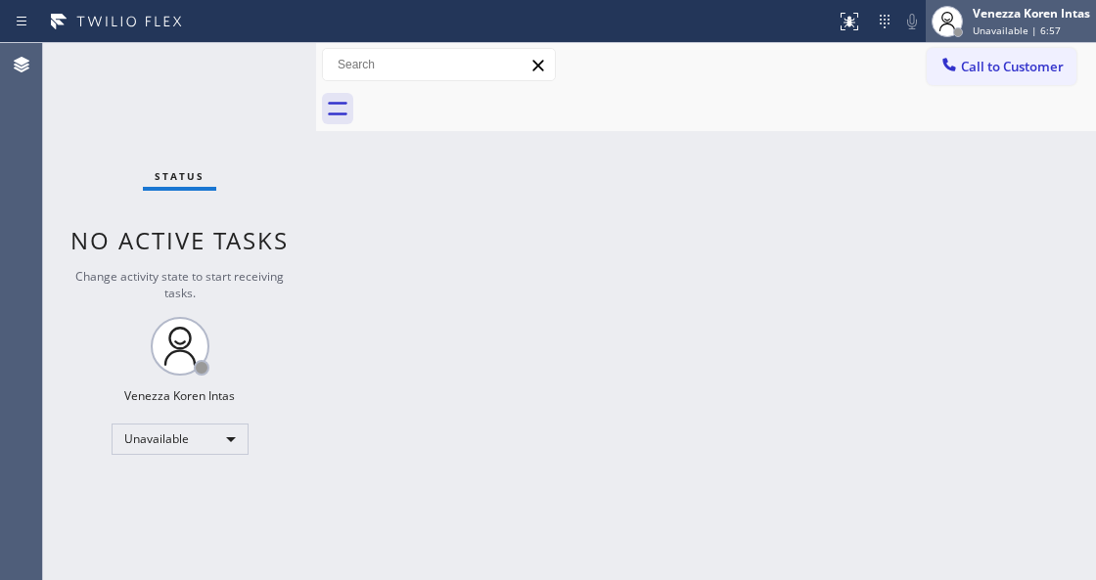
click at [1025, 14] on div "Venezza Koren Intas" at bounding box center [1030, 13] width 117 height 17
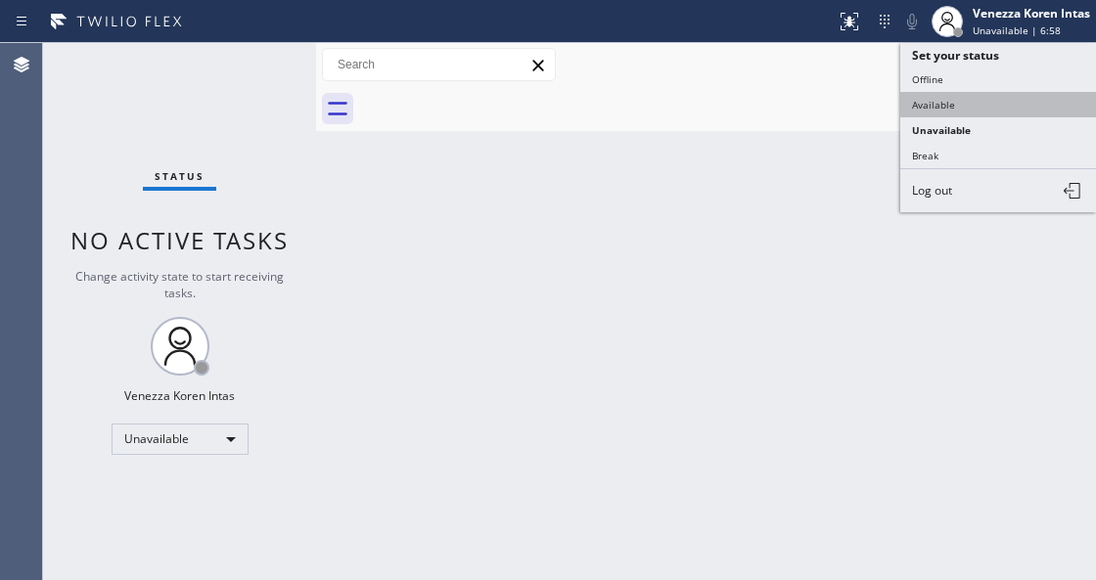
click at [943, 94] on button "Available" at bounding box center [998, 104] width 196 height 25
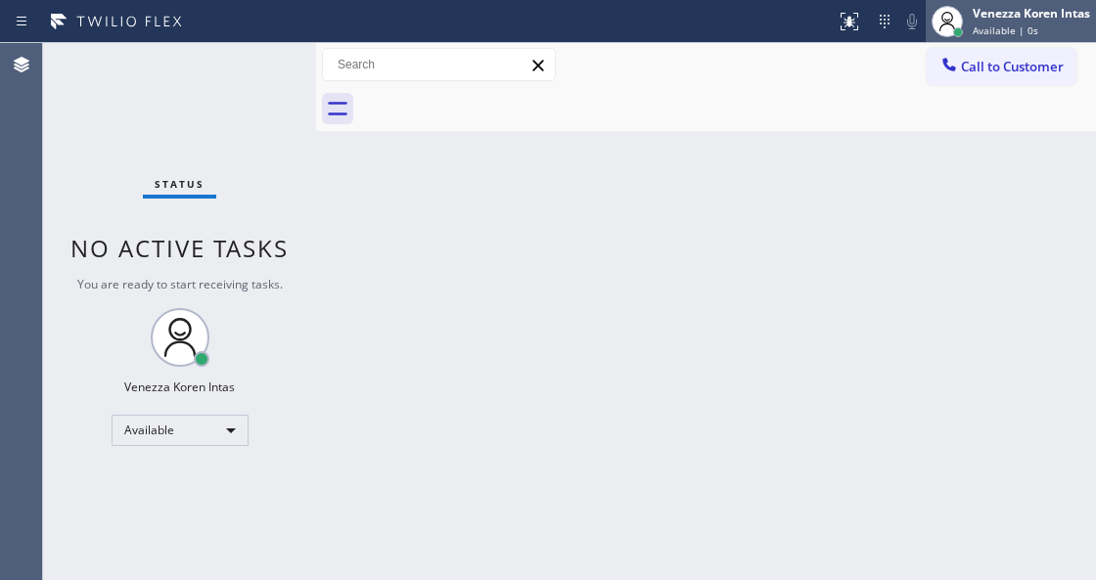
click at [956, 25] on div at bounding box center [958, 32] width 14 height 14
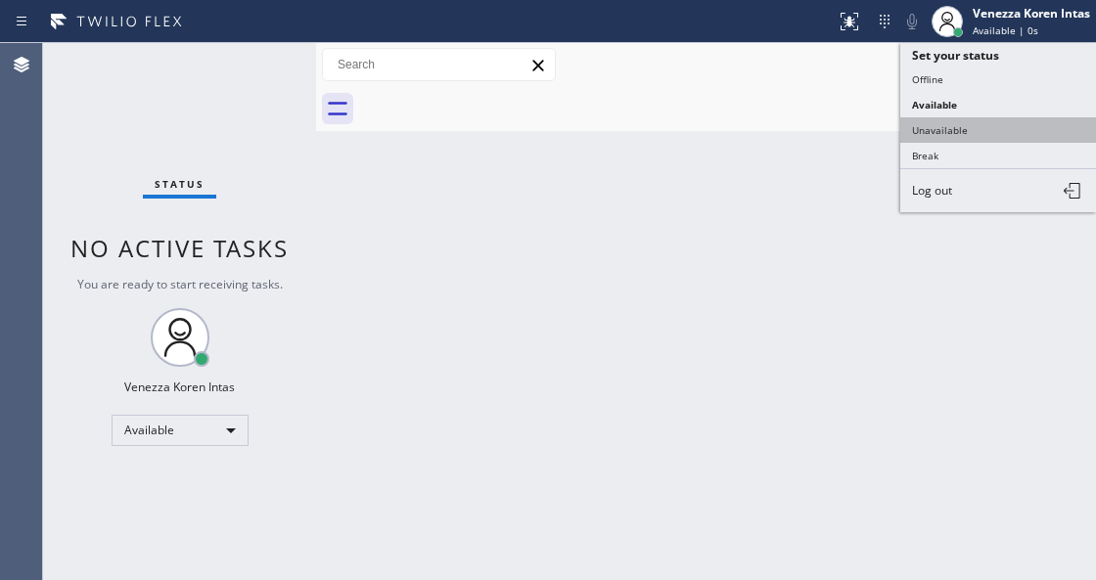
click at [953, 133] on button "Unavailable" at bounding box center [998, 129] width 196 height 25
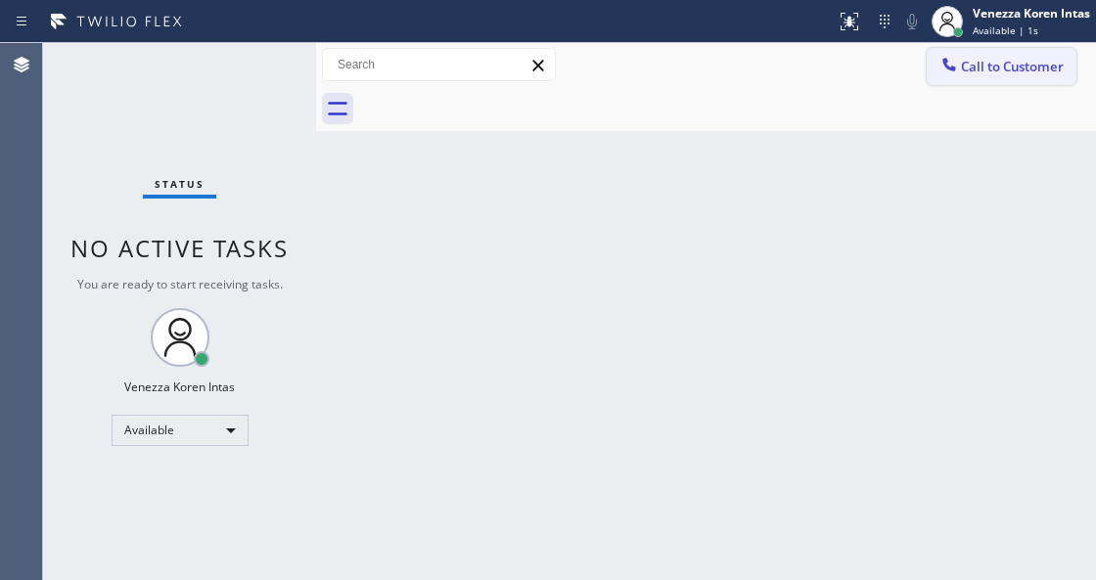
click at [967, 83] on button "Call to Customer" at bounding box center [1002, 66] width 150 height 37
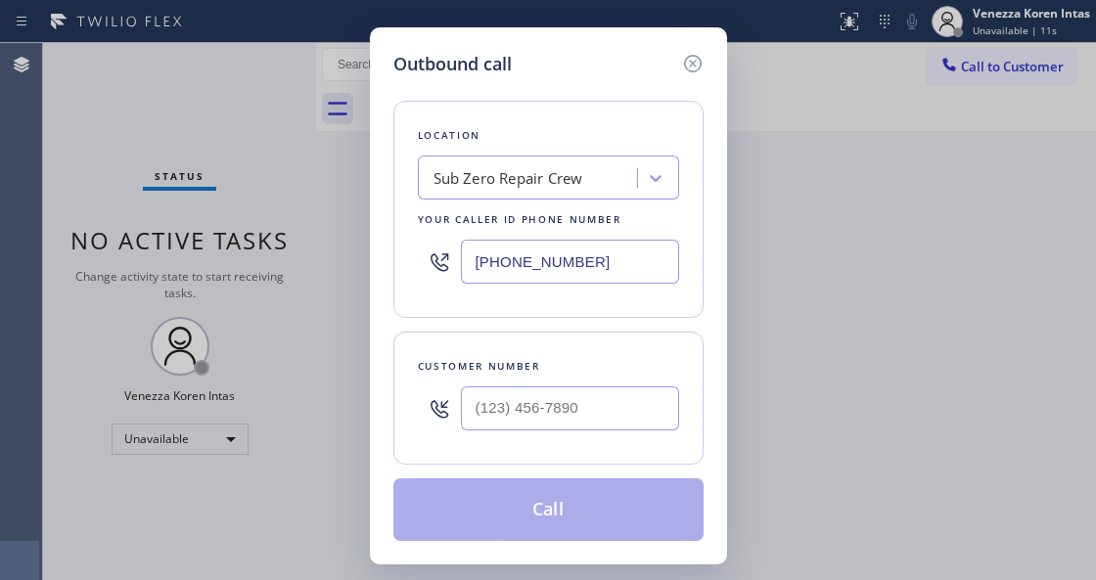
drag, startPoint x: 524, startPoint y: 258, endPoint x: 541, endPoint y: 264, distance: 17.6
click at [524, 258] on input "[PHONE_NUMBER]" at bounding box center [570, 262] width 218 height 44
click at [487, 400] on input "(___) ___-____" at bounding box center [570, 408] width 218 height 44
paste input "949) 683-2332"
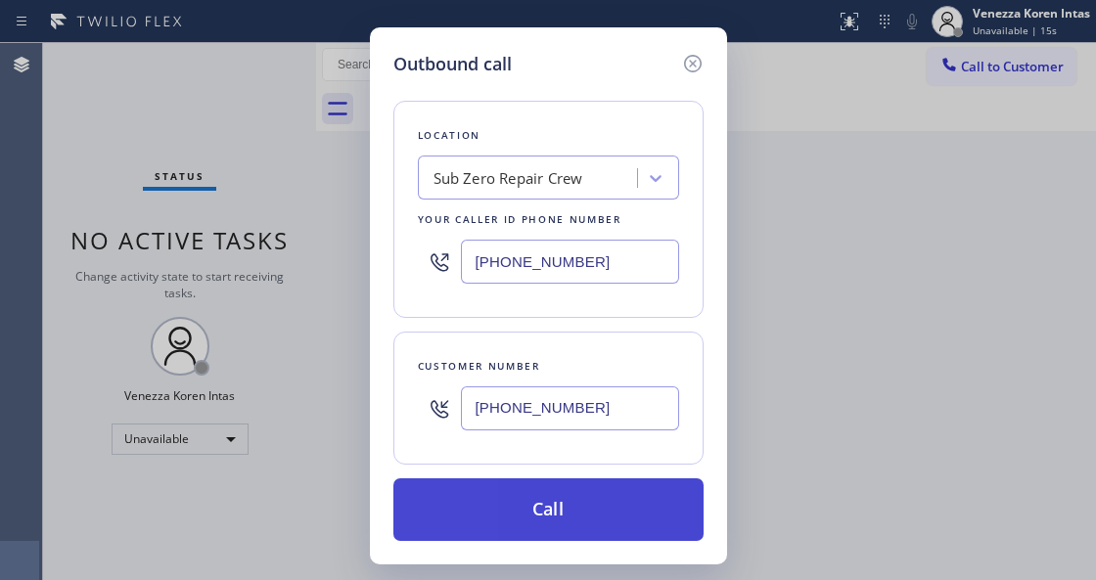
type input "[PHONE_NUMBER]"
click at [539, 522] on button "Call" at bounding box center [548, 509] width 310 height 63
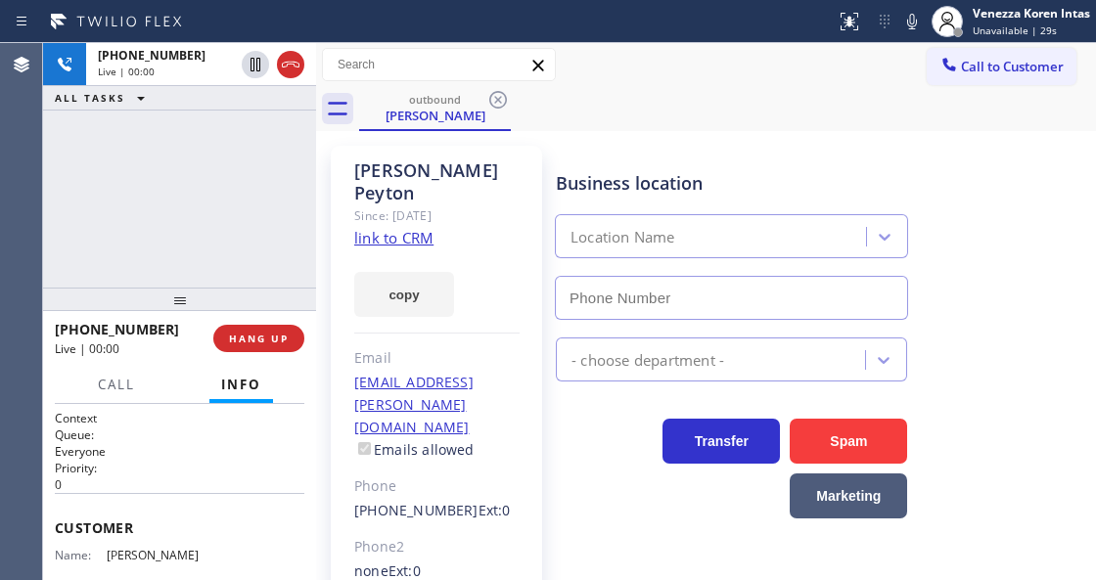
type input "[PHONE_NUMBER]"
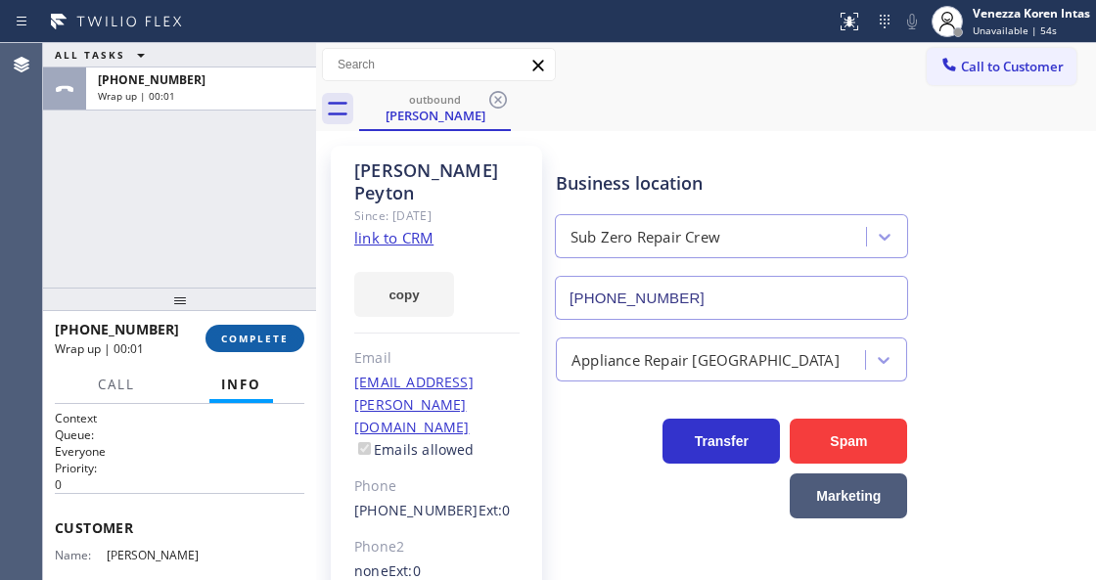
click at [262, 325] on button "COMPLETE" at bounding box center [254, 338] width 99 height 27
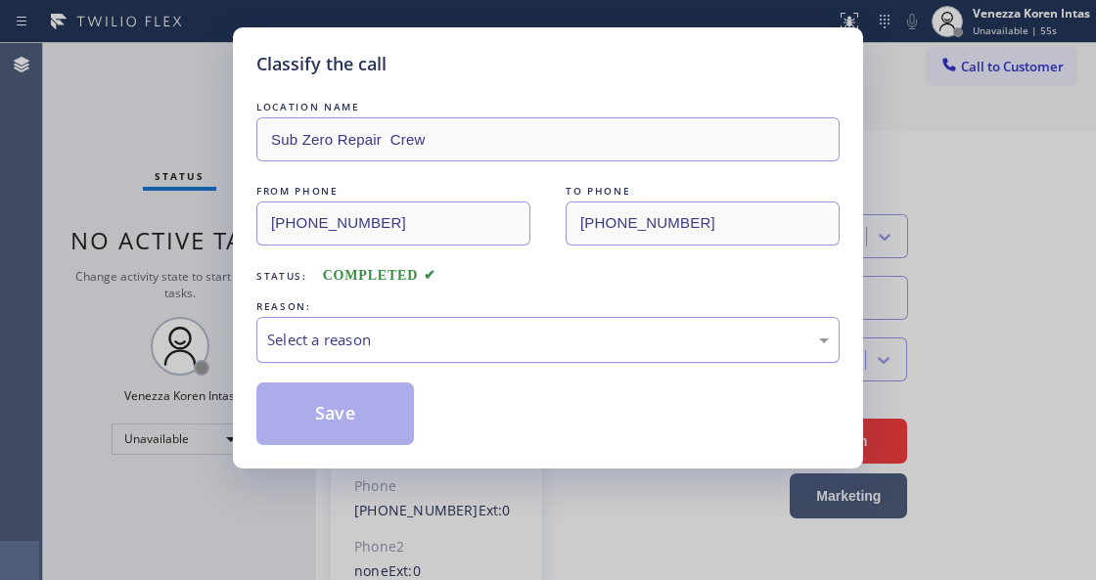
click at [414, 341] on div "Select a reason" at bounding box center [548, 340] width 562 height 23
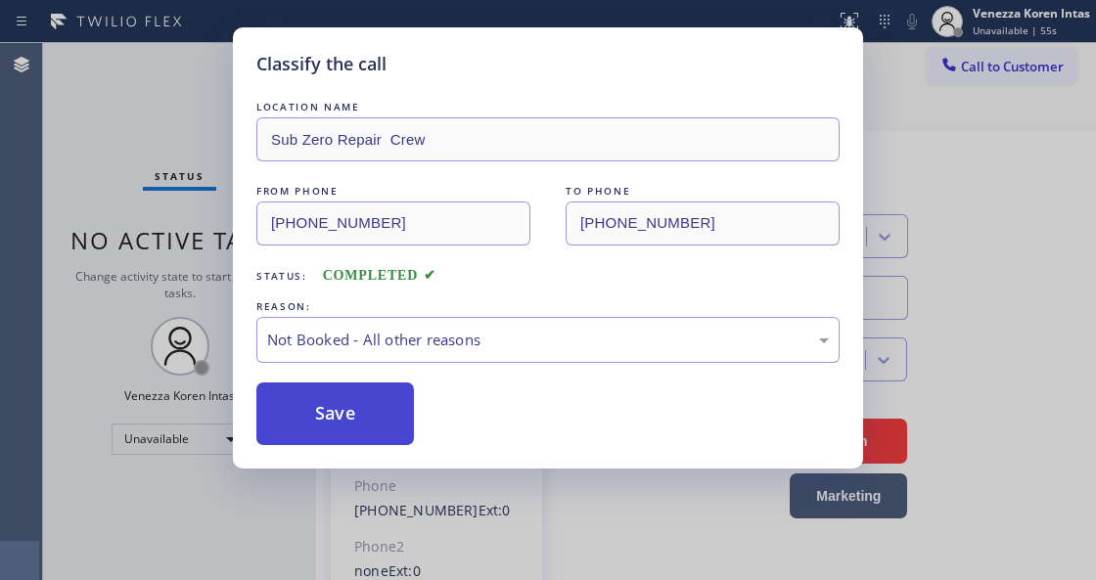
click at [398, 430] on button "Save" at bounding box center [335, 414] width 158 height 63
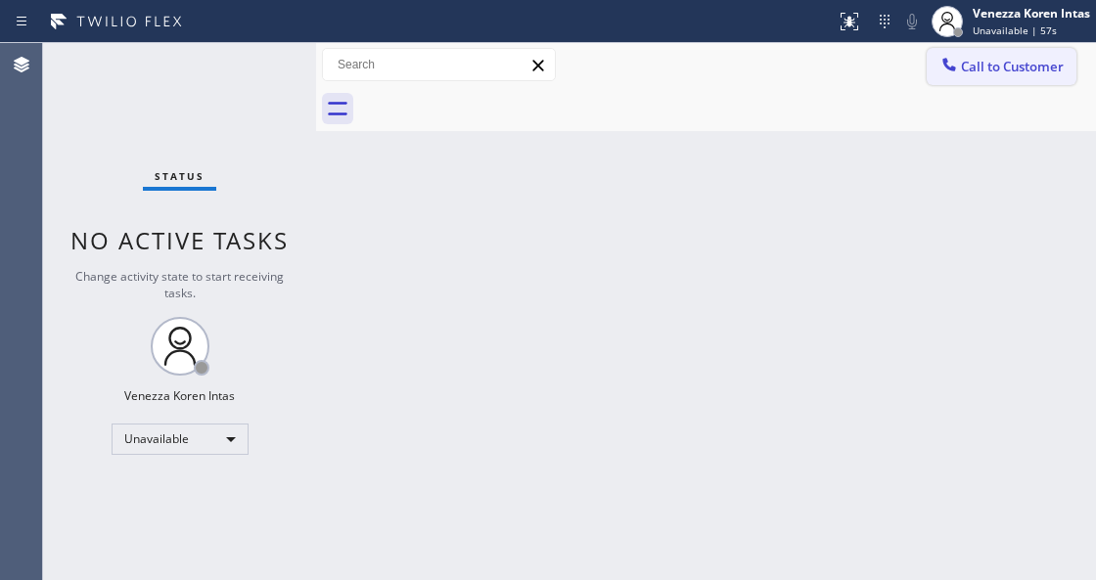
click at [998, 74] on span "Call to Customer" at bounding box center [1012, 67] width 103 height 18
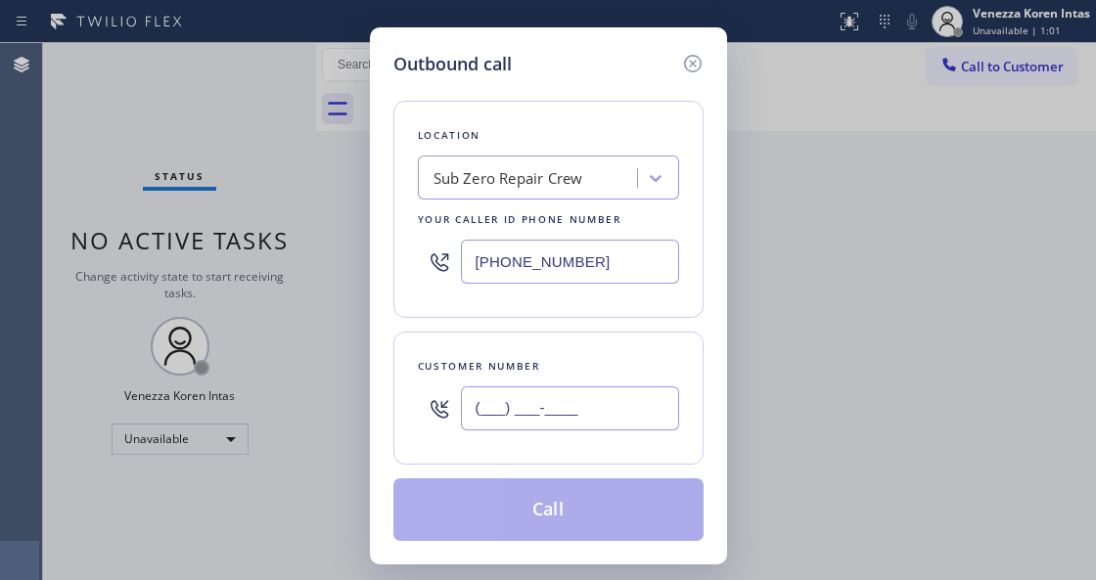
click at [551, 397] on input "(___) ___-____" at bounding box center [570, 408] width 218 height 44
paste input "949) 683-2332"
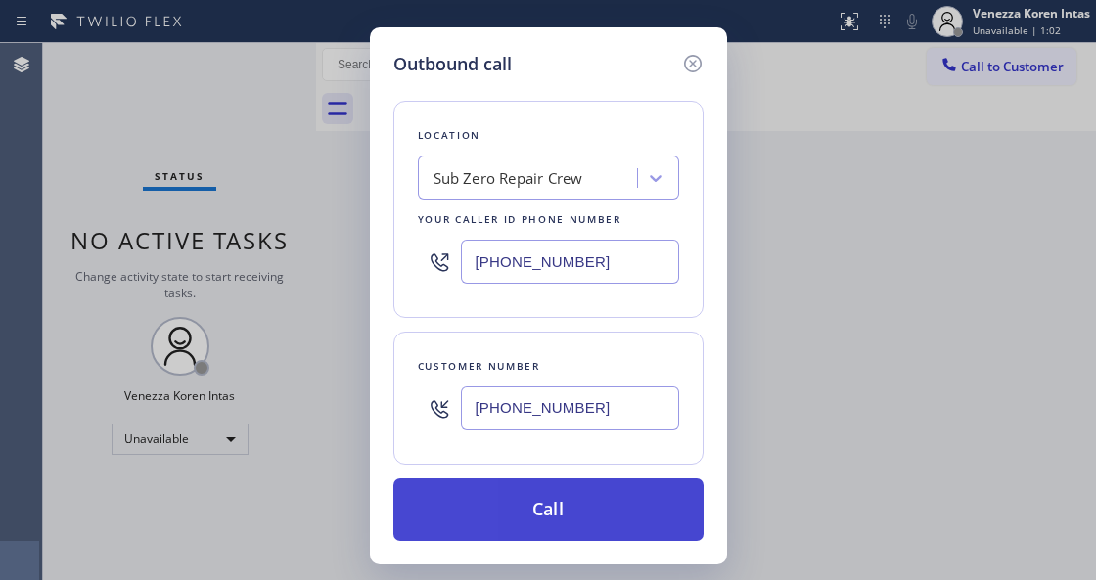
type input "[PHONE_NUMBER]"
click at [545, 526] on button "Call" at bounding box center [548, 509] width 310 height 63
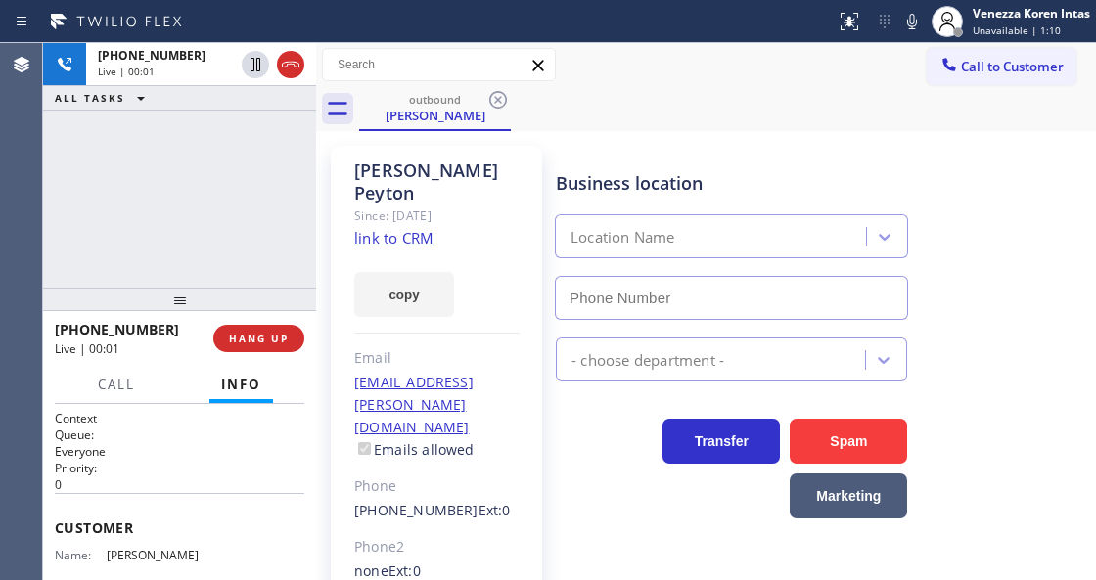
type input "[PHONE_NUMBER]"
click at [503, 282] on div "copy" at bounding box center [436, 283] width 165 height 68
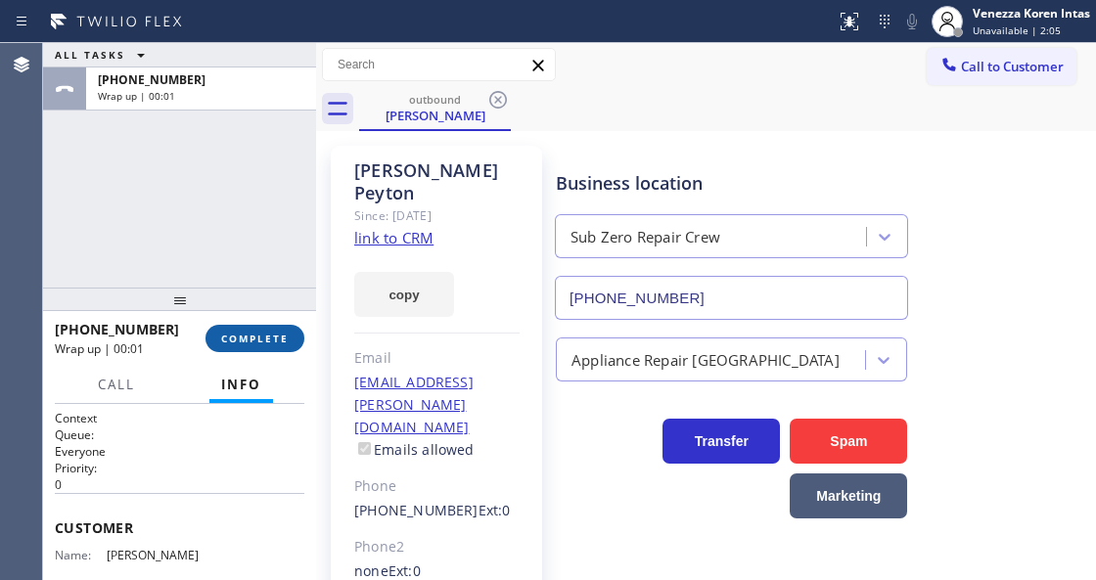
click at [274, 337] on span "COMPLETE" at bounding box center [255, 339] width 68 height 14
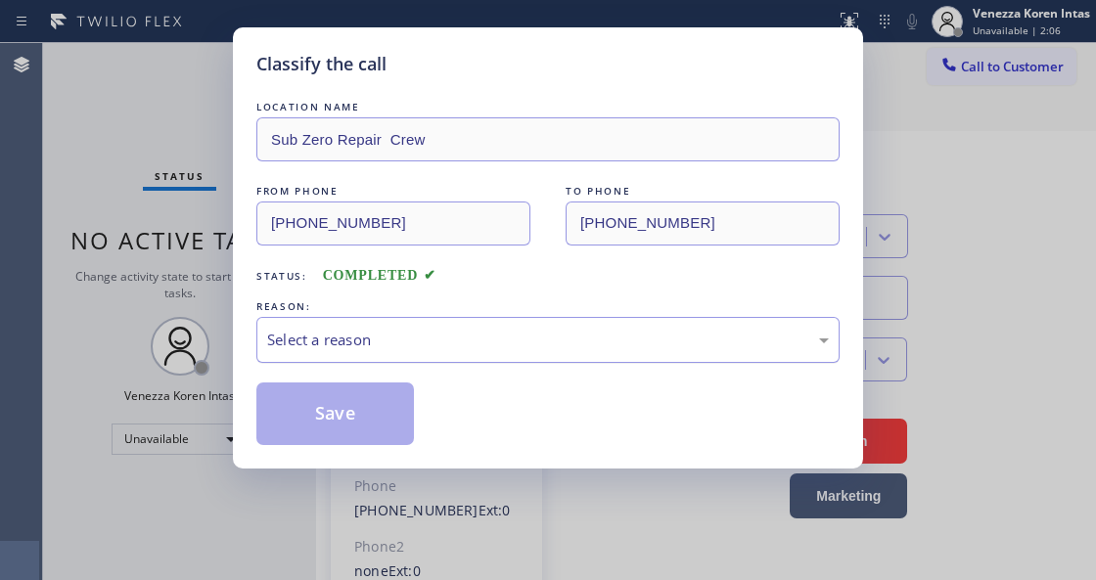
click at [450, 347] on div "Select a reason" at bounding box center [548, 340] width 562 height 23
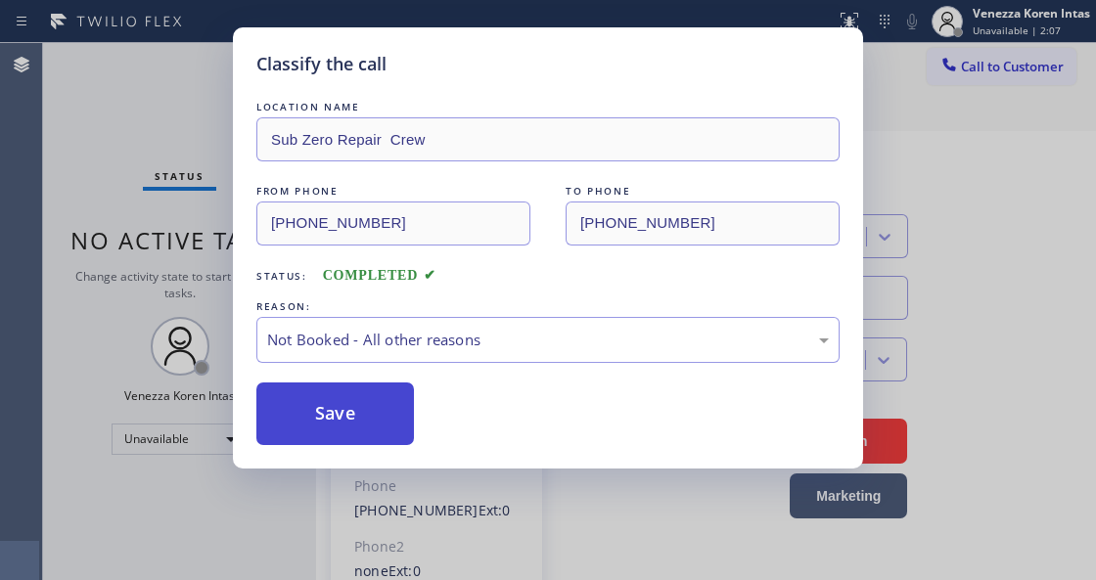
click at [400, 423] on button "Save" at bounding box center [335, 414] width 158 height 63
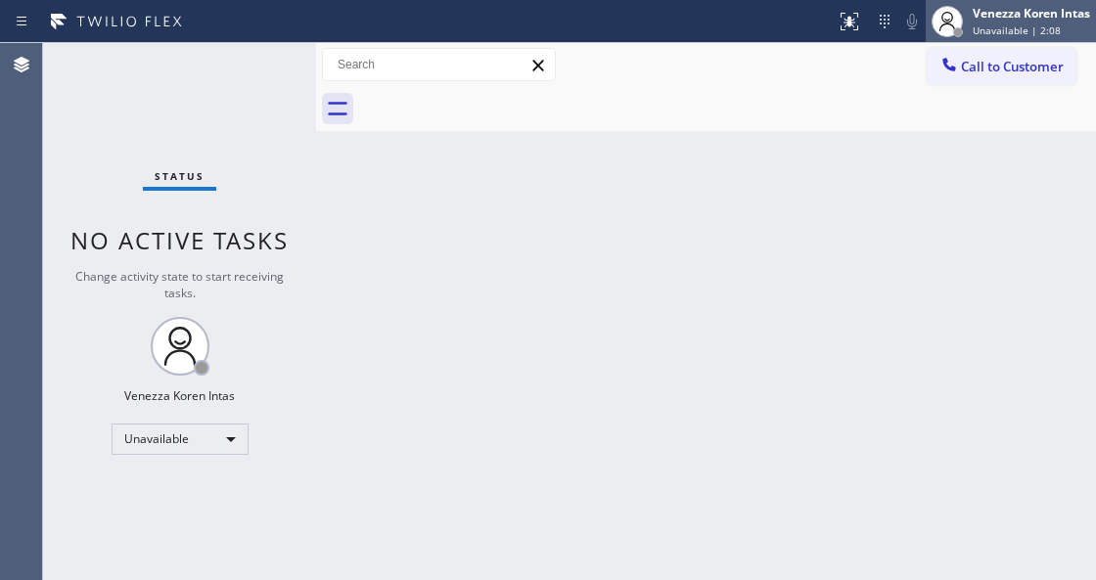
click at [972, 25] on span "Unavailable | 2:08" at bounding box center [1016, 30] width 88 height 14
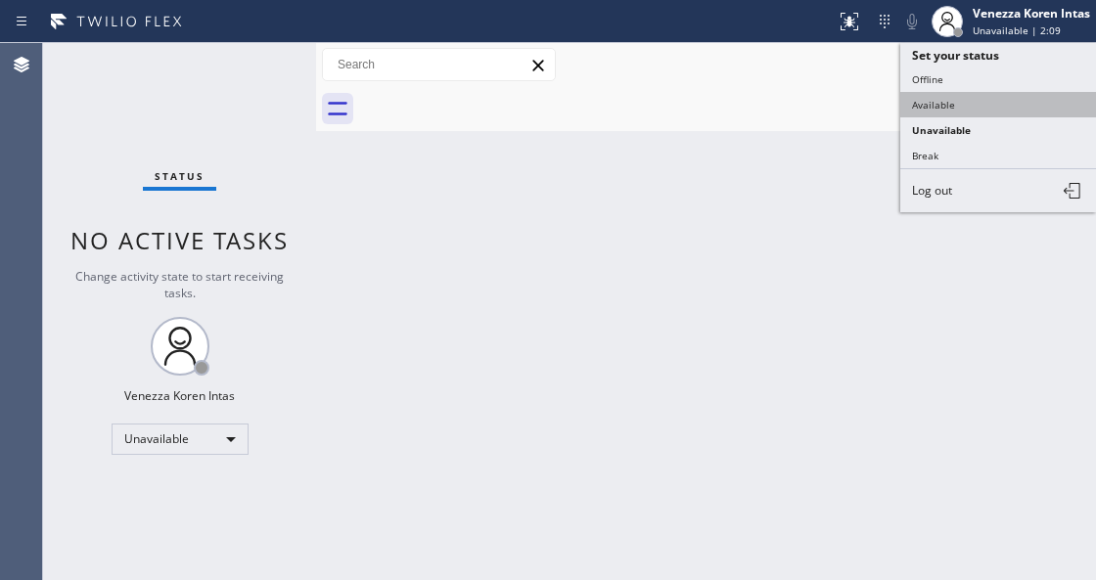
click at [953, 98] on button "Available" at bounding box center [998, 104] width 196 height 25
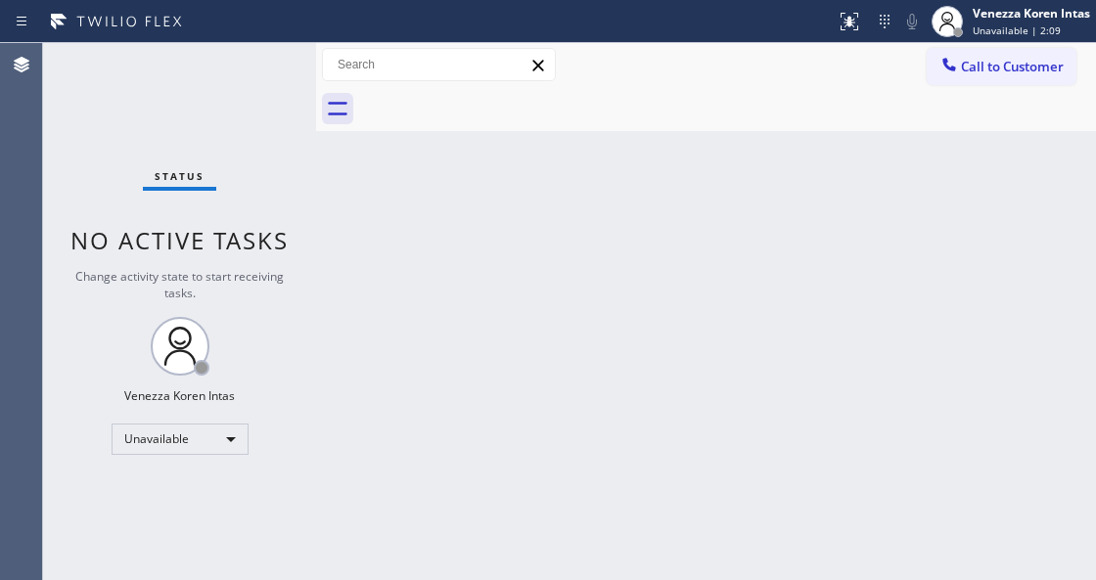
drag, startPoint x: 873, startPoint y: 198, endPoint x: 862, endPoint y: 208, distance: 15.2
click at [871, 199] on div "Back to Dashboard Change Sender ID Customers Technicians Select a contact Outbo…" at bounding box center [706, 311] width 780 height 537
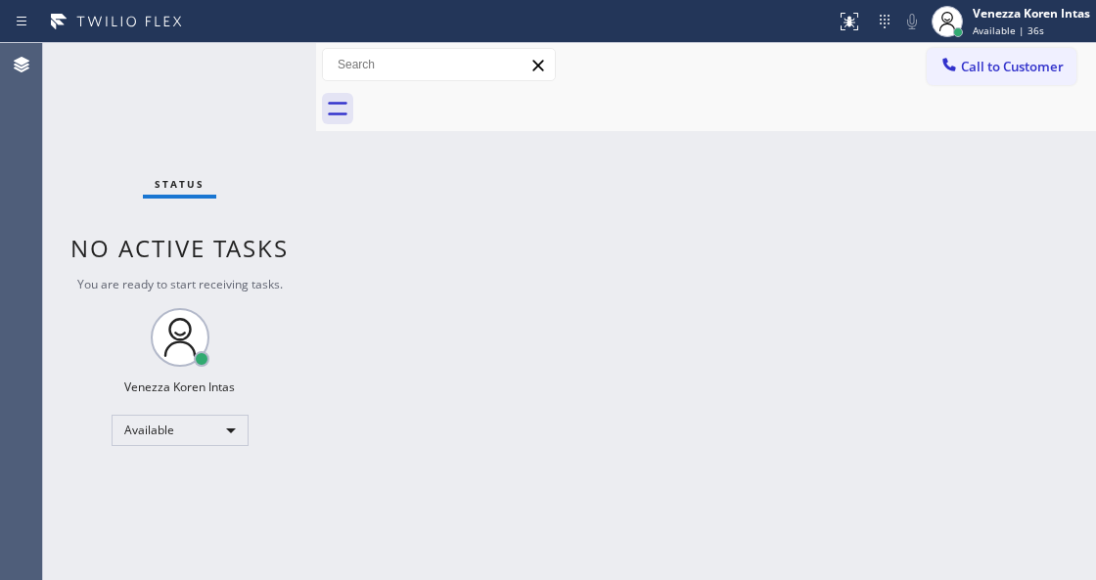
click at [581, 173] on div "Back to Dashboard Change Sender ID Customers Technicians Select a contact Outbo…" at bounding box center [706, 311] width 780 height 537
click at [380, 578] on div "Back to Dashboard Change Sender ID Customers Technicians Select a contact Outbo…" at bounding box center [706, 311] width 780 height 537
click at [308, 282] on div "Status No active tasks You are ready to start receiving tasks. Venezza Koren In…" at bounding box center [179, 311] width 273 height 537
click at [334, 260] on div "Back to Dashboard Change Sender ID Customers Technicians Select a contact Outbo…" at bounding box center [706, 311] width 780 height 537
click at [257, 75] on div "Status No active tasks You are ready to start receiving tasks. Venezza Koren In…" at bounding box center [179, 311] width 273 height 537
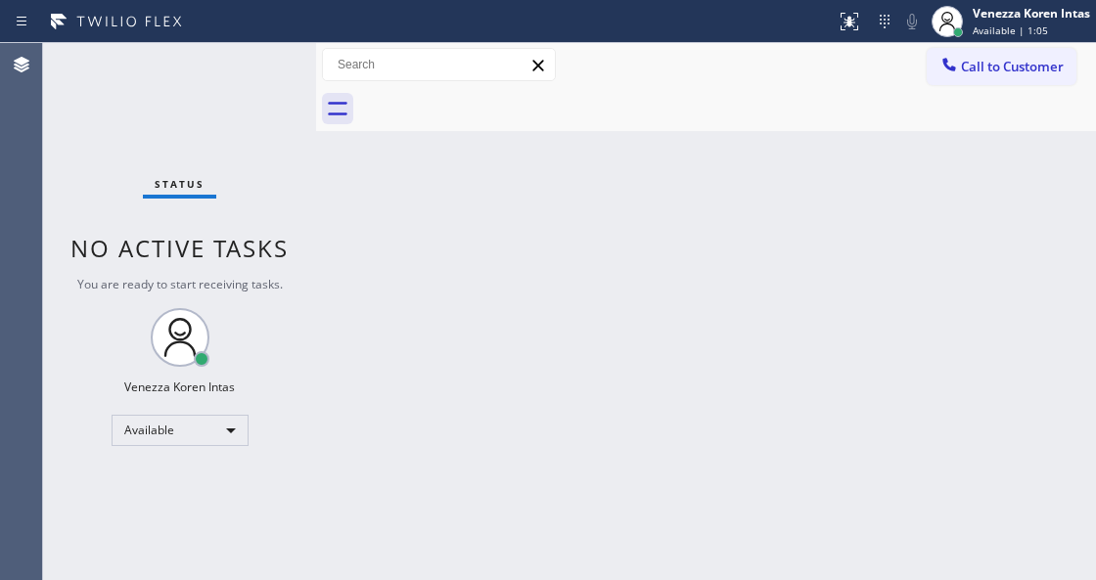
click at [257, 75] on div "Status No active tasks You are ready to start receiving tasks. Venezza Koren In…" at bounding box center [179, 311] width 273 height 537
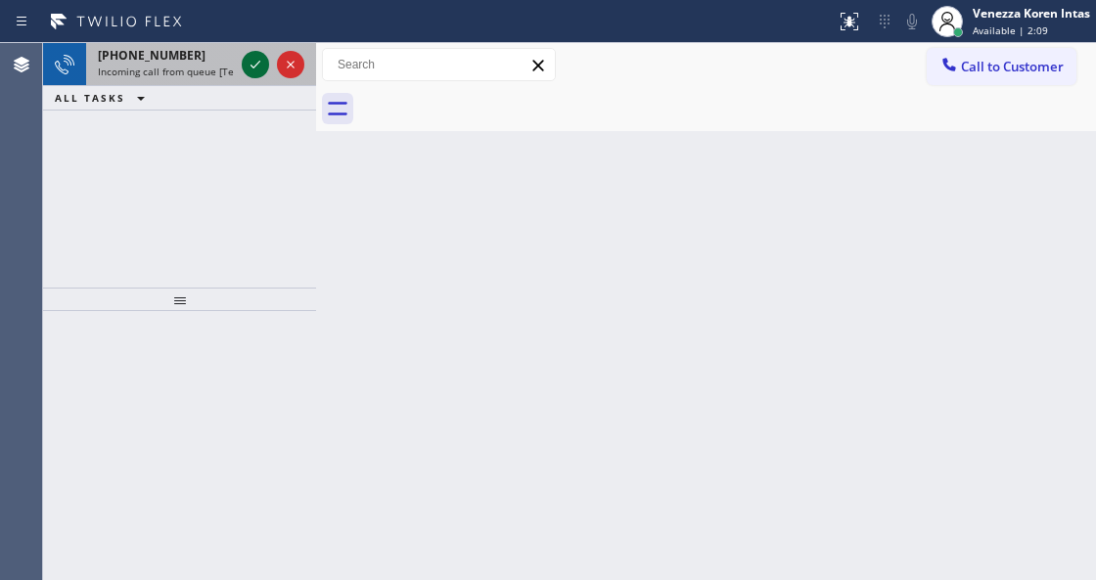
click at [257, 75] on icon at bounding box center [255, 64] width 23 height 23
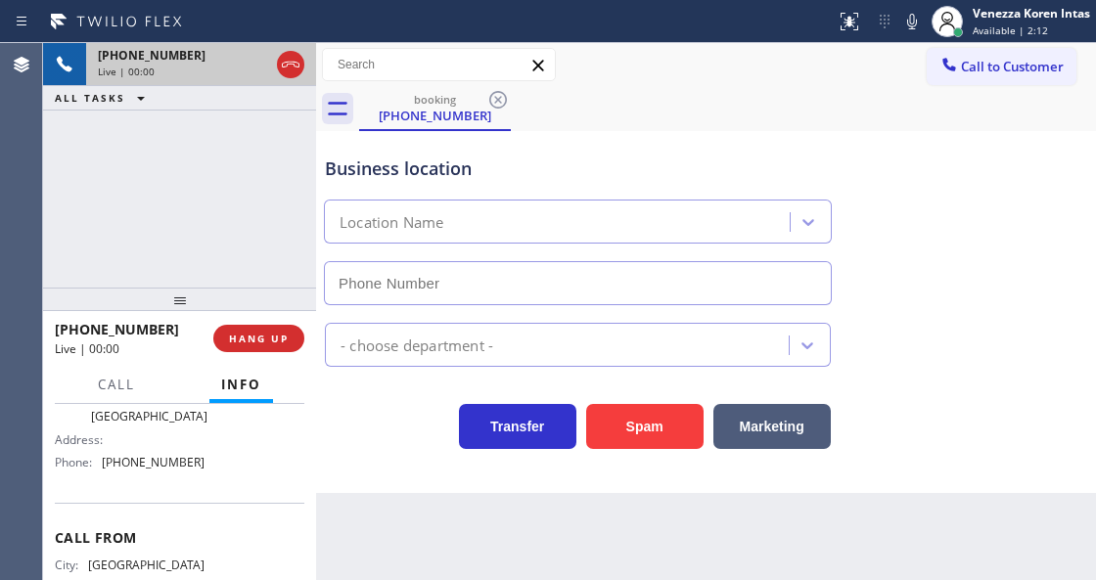
type input "[PHONE_NUMBER]"
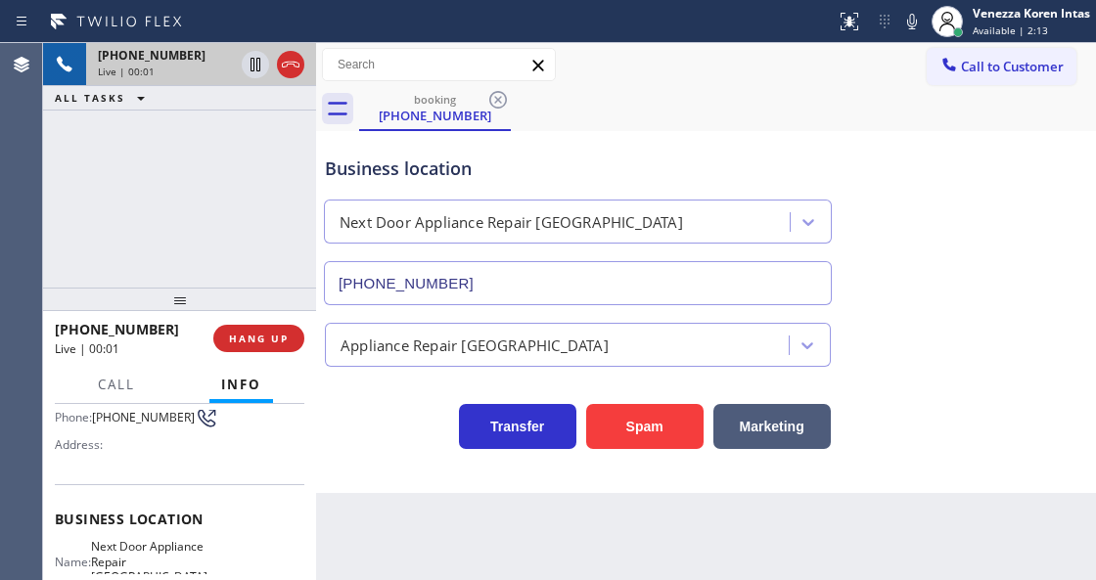
scroll to position [196, 0]
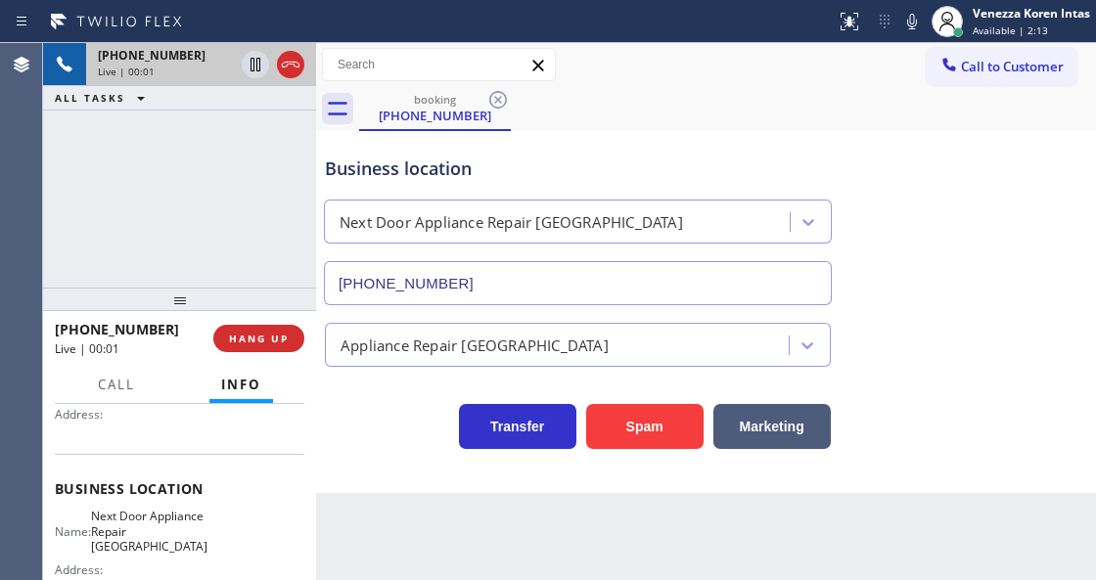
click at [558, 168] on div "Business location" at bounding box center [578, 169] width 506 height 26
drag, startPoint x: 104, startPoint y: 513, endPoint x: 182, endPoint y: 544, distance: 84.3
click at [182, 544] on div "Name: Next Door Appliance Repair [GEOGRAPHIC_DATA]" at bounding box center [130, 531] width 150 height 45
click at [921, 22] on icon at bounding box center [911, 21] width 23 height 23
click at [250, 65] on icon at bounding box center [255, 65] width 10 height 14
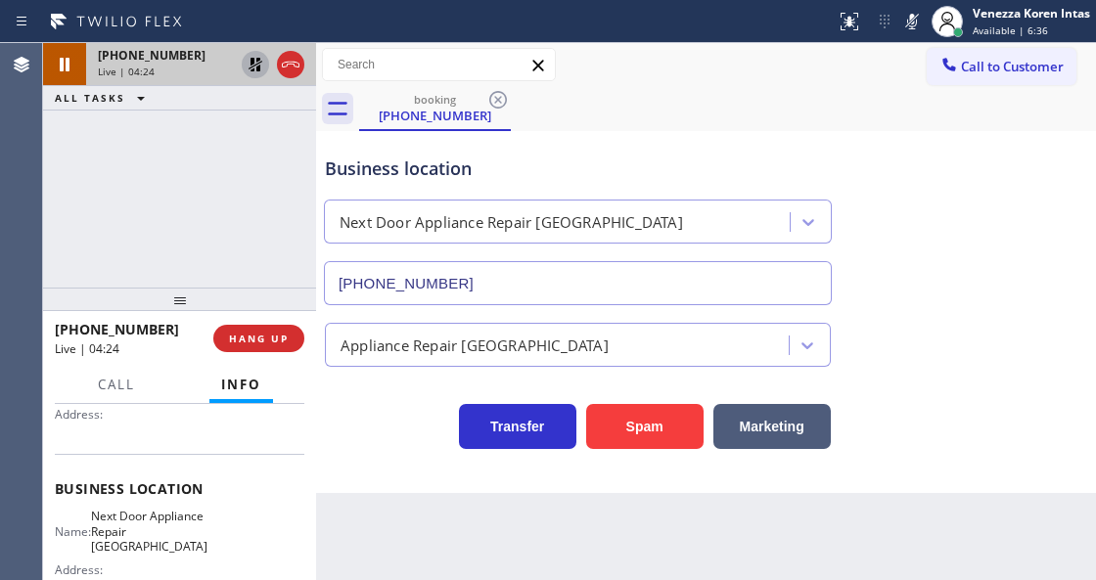
click at [370, 427] on div "Transfer Spam Marketing" at bounding box center [578, 421] width 514 height 55
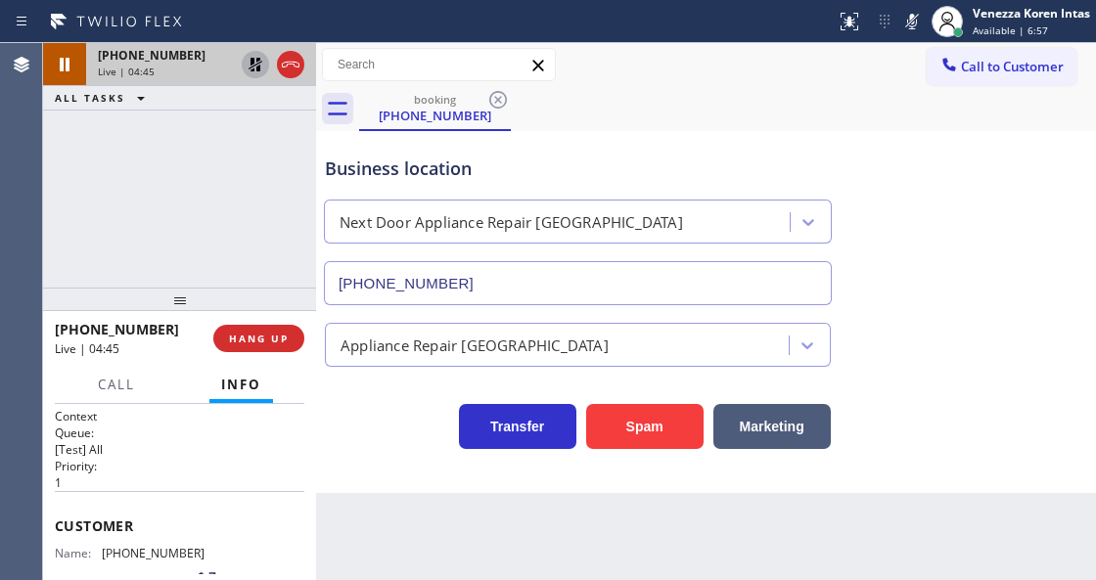
scroll to position [0, 0]
drag, startPoint x: 201, startPoint y: 547, endPoint x: 102, endPoint y: 544, distance: 98.9
click at [102, 548] on div "Name: [PHONE_NUMBER] Phone: [PHONE_NUMBER] Address:" at bounding box center [179, 586] width 249 height 77
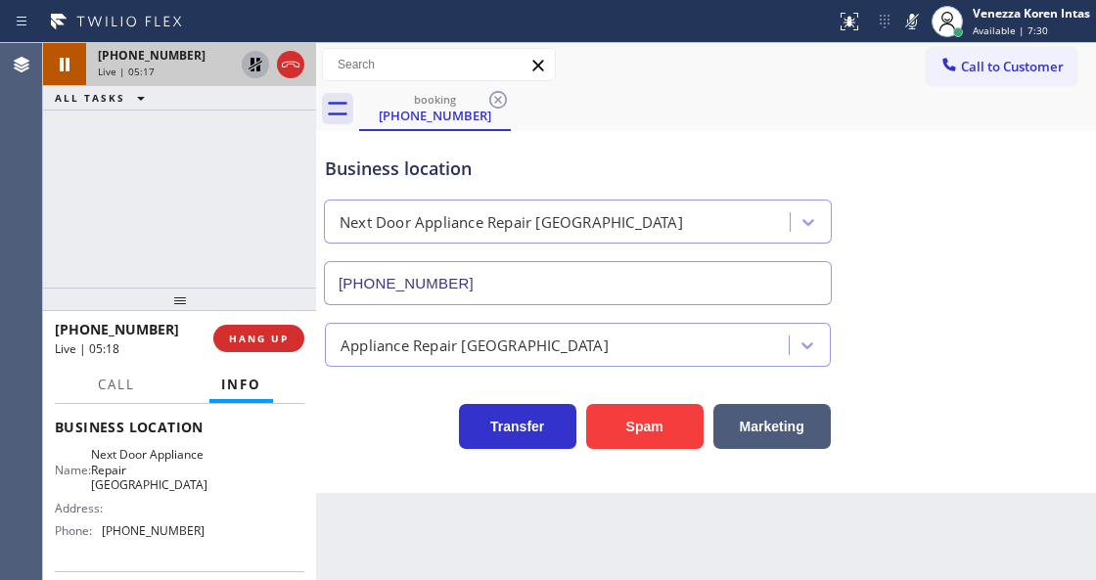
scroll to position [326, 0]
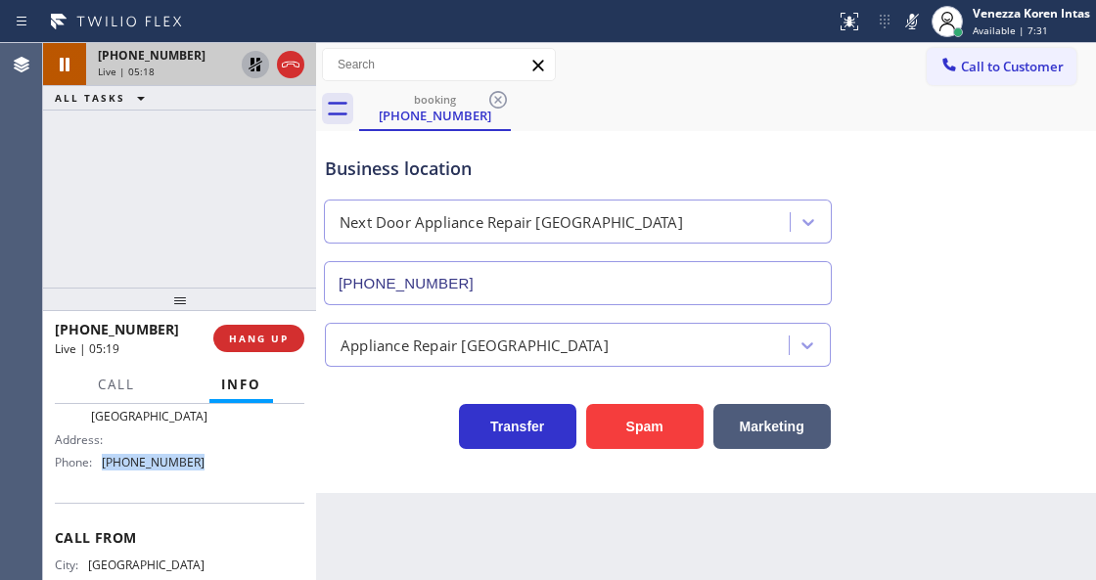
drag, startPoint x: 205, startPoint y: 464, endPoint x: 104, endPoint y: 462, distance: 101.8
click at [104, 462] on div "Name: Next Door Appliance Repair [GEOGRAPHIC_DATA] Address: Phone: [PHONE_NUMBE…" at bounding box center [179, 428] width 249 height 99
click at [915, 19] on icon at bounding box center [912, 22] width 10 height 16
click at [252, 58] on icon at bounding box center [256, 65] width 14 height 14
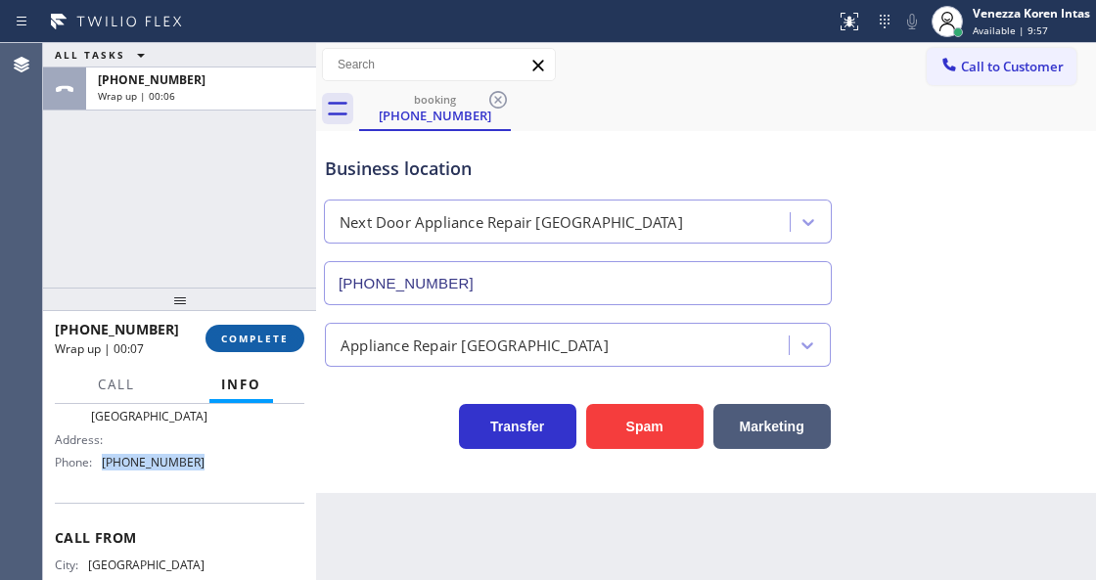
click at [276, 331] on button "COMPLETE" at bounding box center [254, 338] width 99 height 27
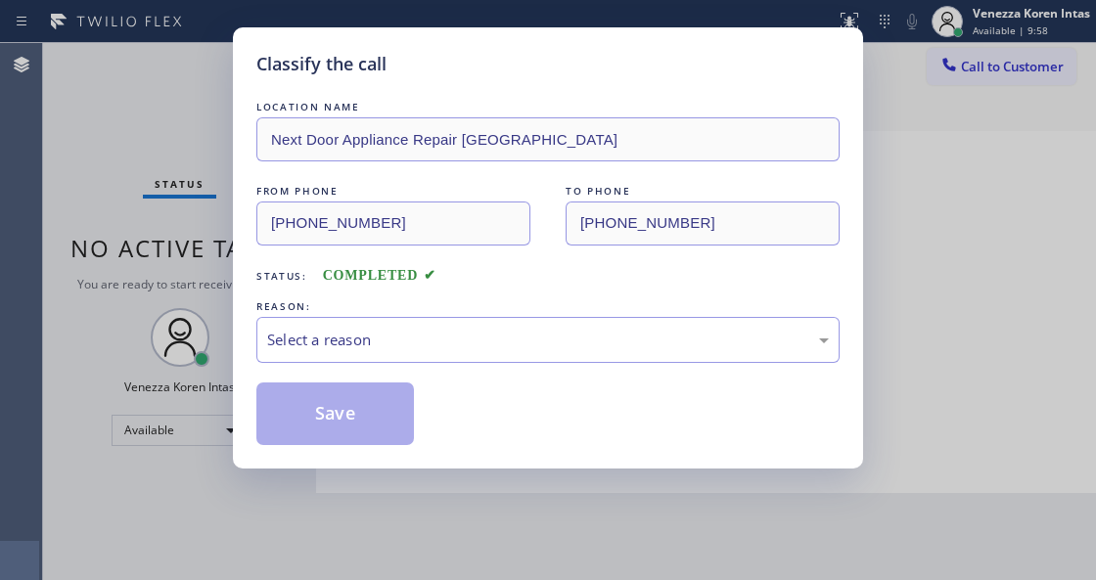
click at [398, 346] on div "Select a reason" at bounding box center [548, 340] width 562 height 23
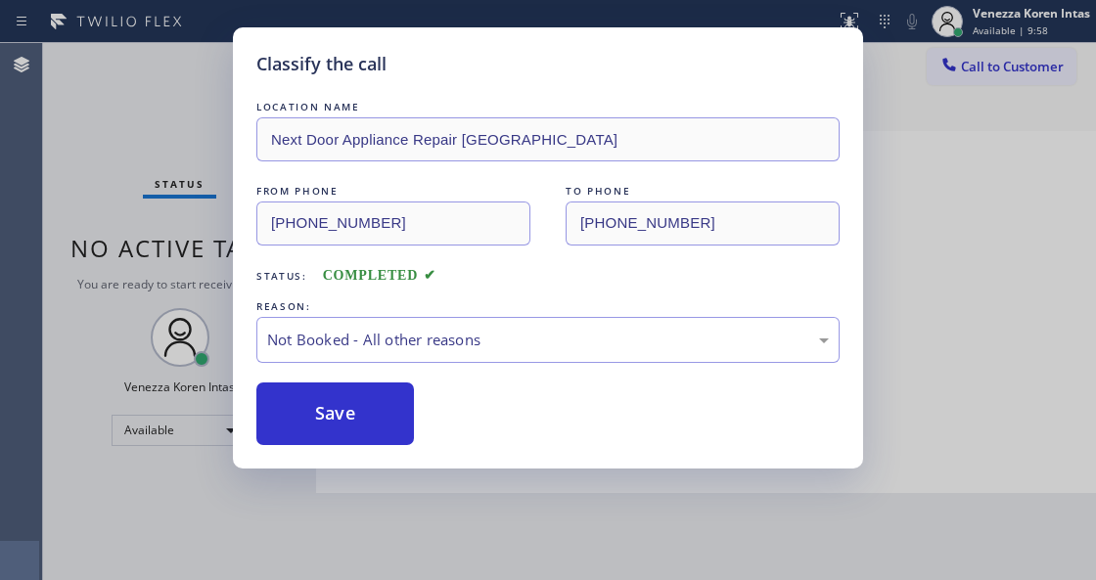
click at [378, 417] on button "Save" at bounding box center [335, 414] width 158 height 63
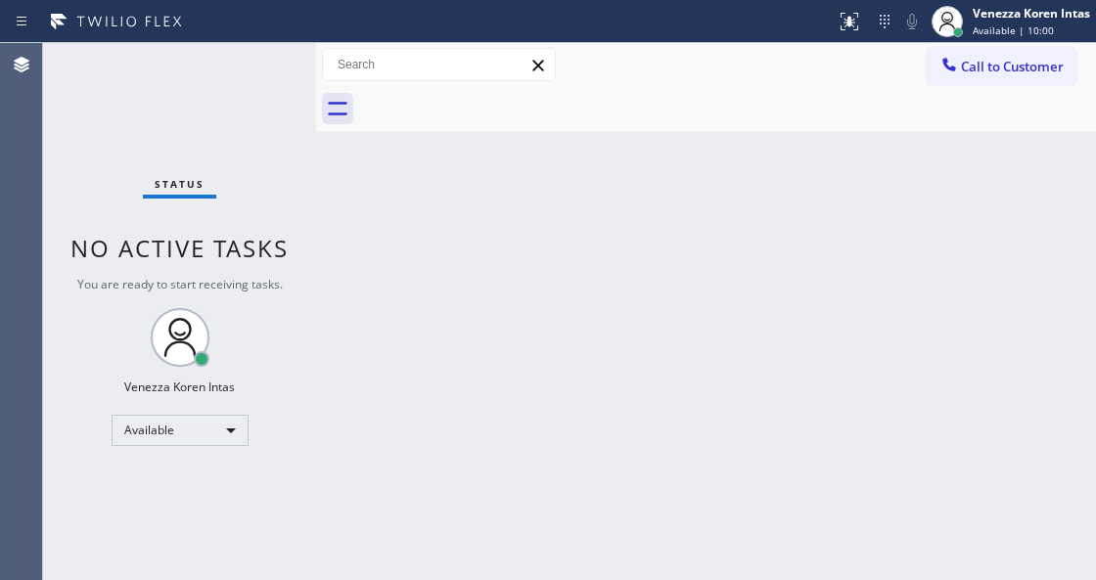
click at [1016, 16] on div "Venezza Koren Intas" at bounding box center [1030, 13] width 117 height 17
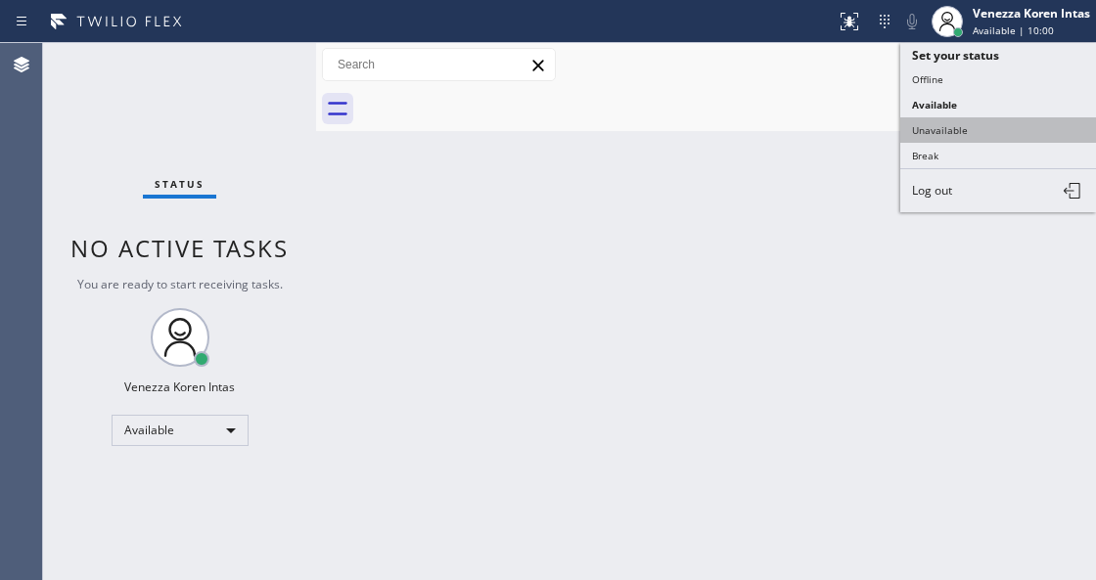
click at [983, 125] on button "Unavailable" at bounding box center [998, 129] width 196 height 25
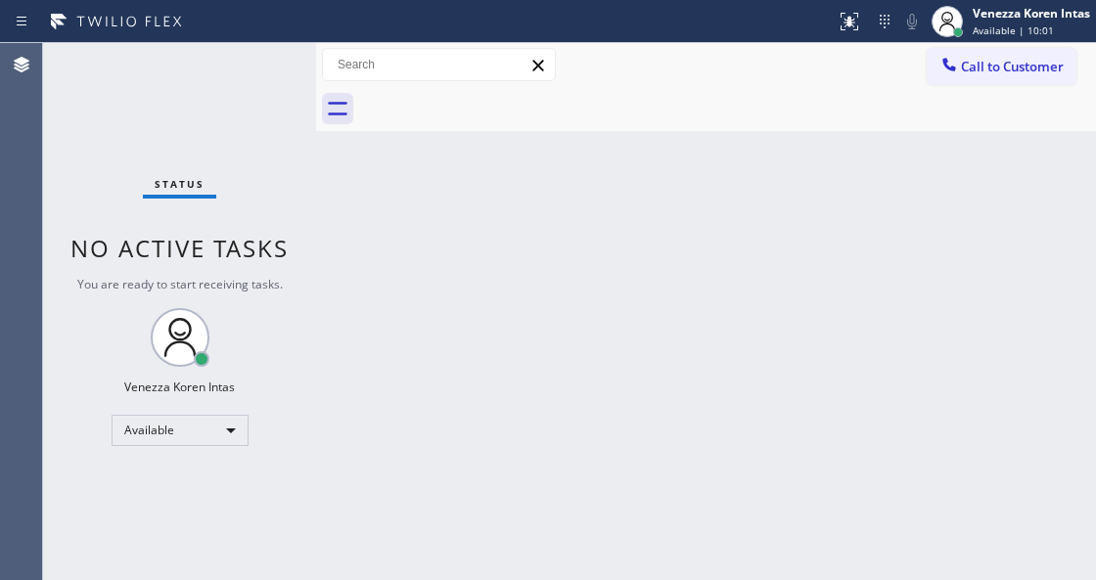
click at [998, 88] on div at bounding box center [727, 109] width 737 height 44
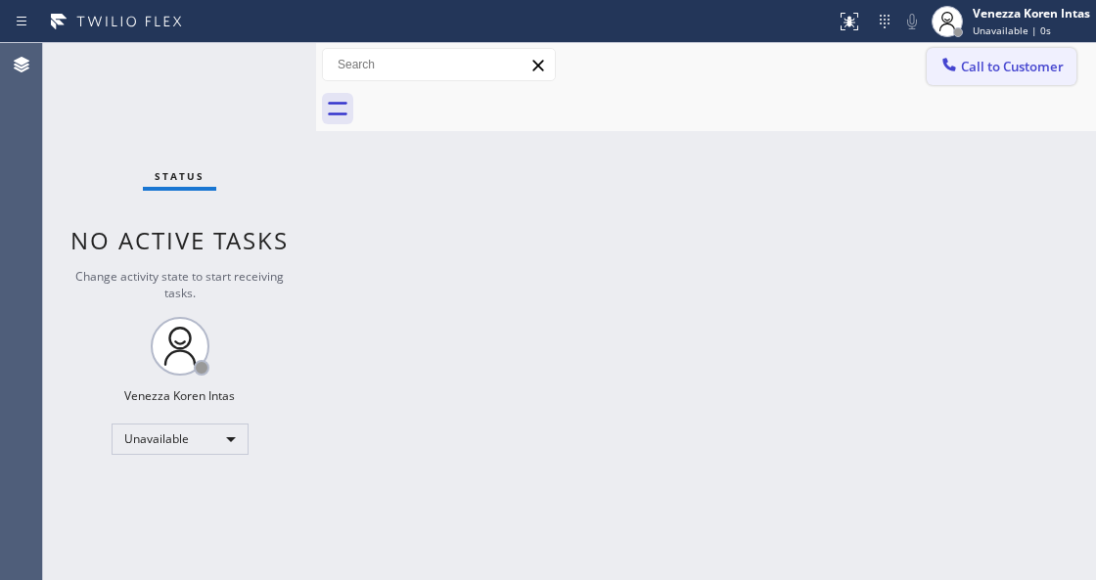
click at [994, 76] on button "Call to Customer" at bounding box center [1002, 66] width 150 height 37
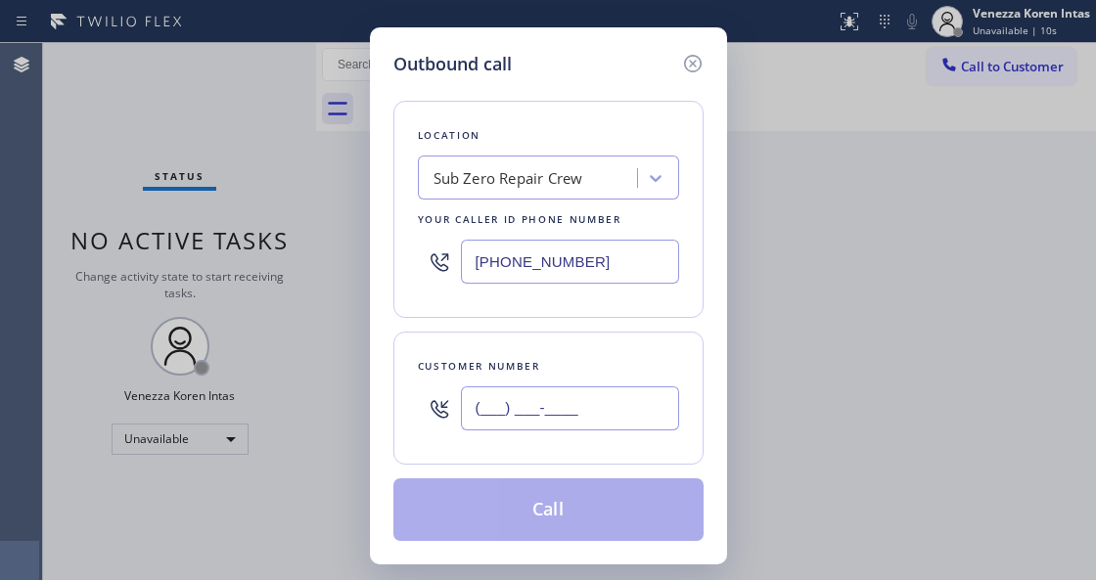
click at [595, 387] on input "(___) ___-____" at bounding box center [570, 408] width 218 height 44
paste input "949) 683-2332"
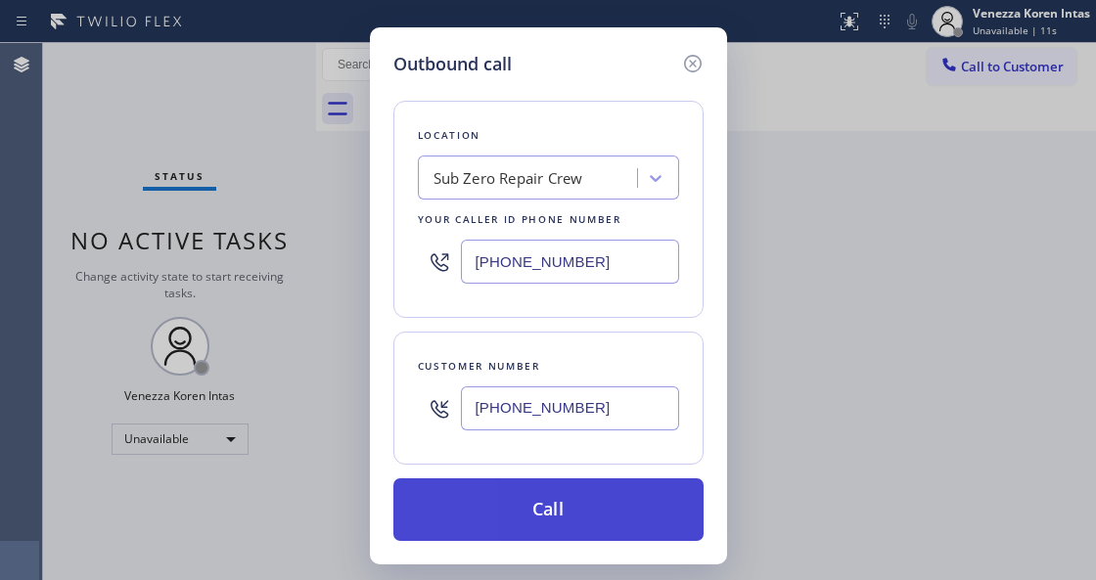
type input "[PHONE_NUMBER]"
click at [571, 483] on button "Call" at bounding box center [548, 509] width 310 height 63
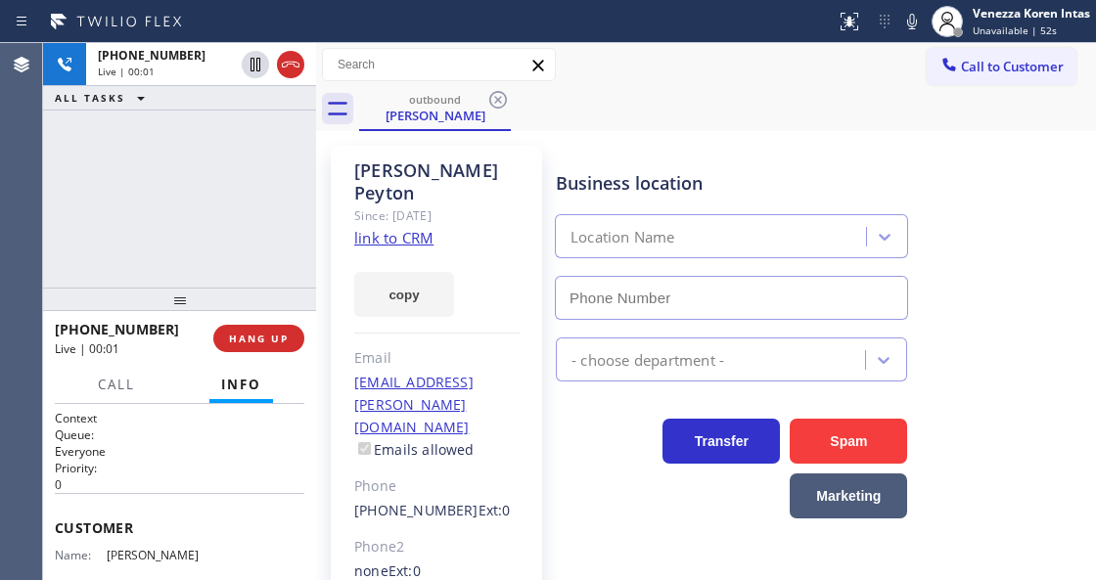
type input "[PHONE_NUMBER]"
click at [920, 25] on icon at bounding box center [911, 21] width 23 height 23
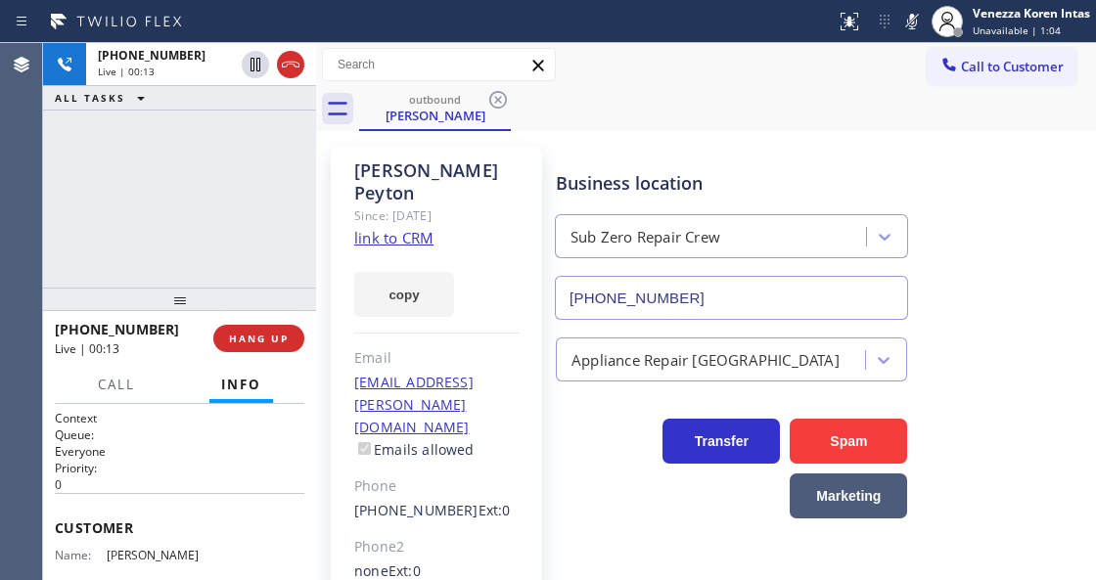
click at [920, 25] on icon at bounding box center [911, 21] width 23 height 23
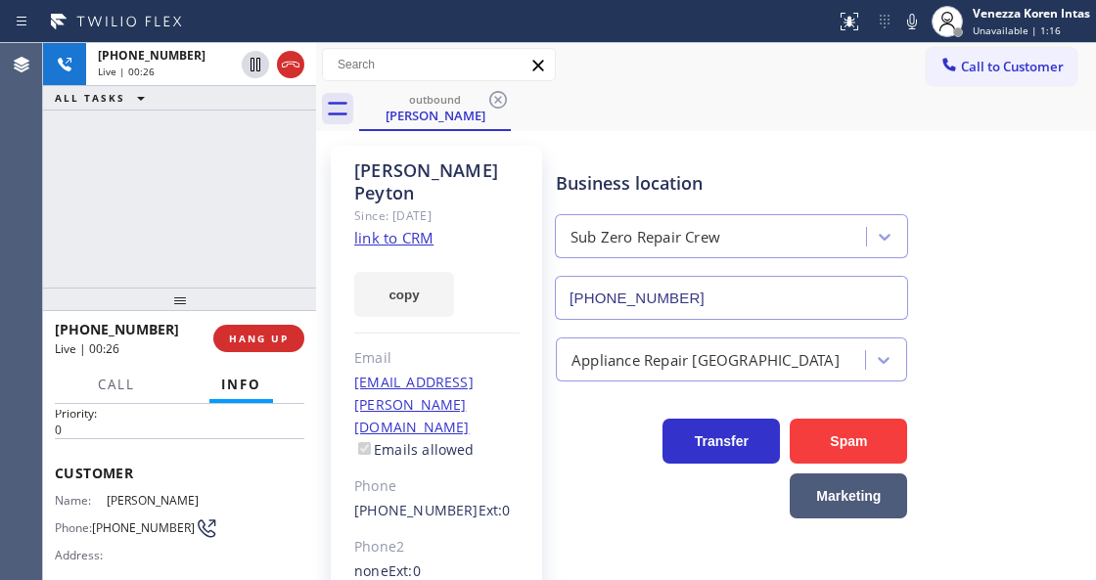
scroll to position [130, 0]
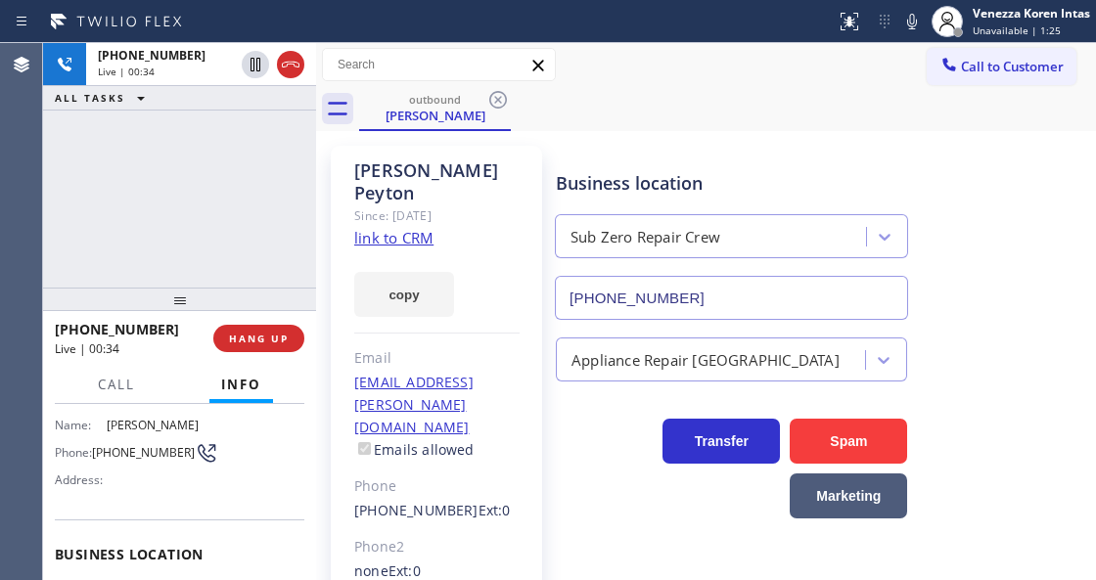
click at [307, 261] on div "[PHONE_NUMBER] Live | 00:34 ALL TASKS ALL TASKS ACTIVE TASKS TASKS IN WRAP UP" at bounding box center [179, 165] width 273 height 245
click at [286, 197] on div "[PHONE_NUMBER] Live | 00:35 ALL TASKS ALL TASKS ACTIVE TASKS TASKS IN WRAP UP" at bounding box center [179, 165] width 273 height 245
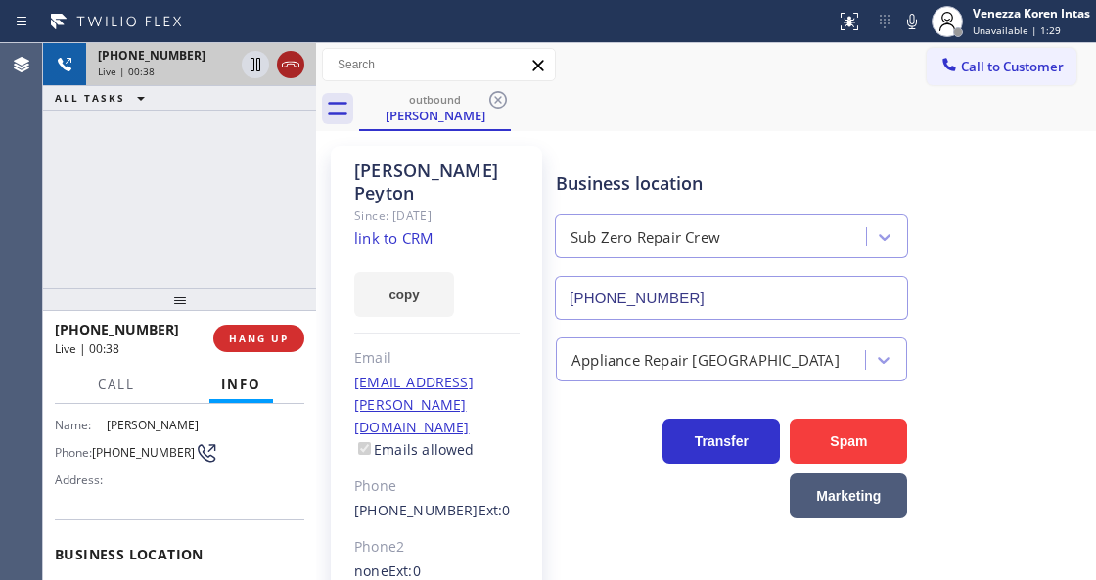
click at [294, 67] on icon at bounding box center [291, 65] width 18 height 6
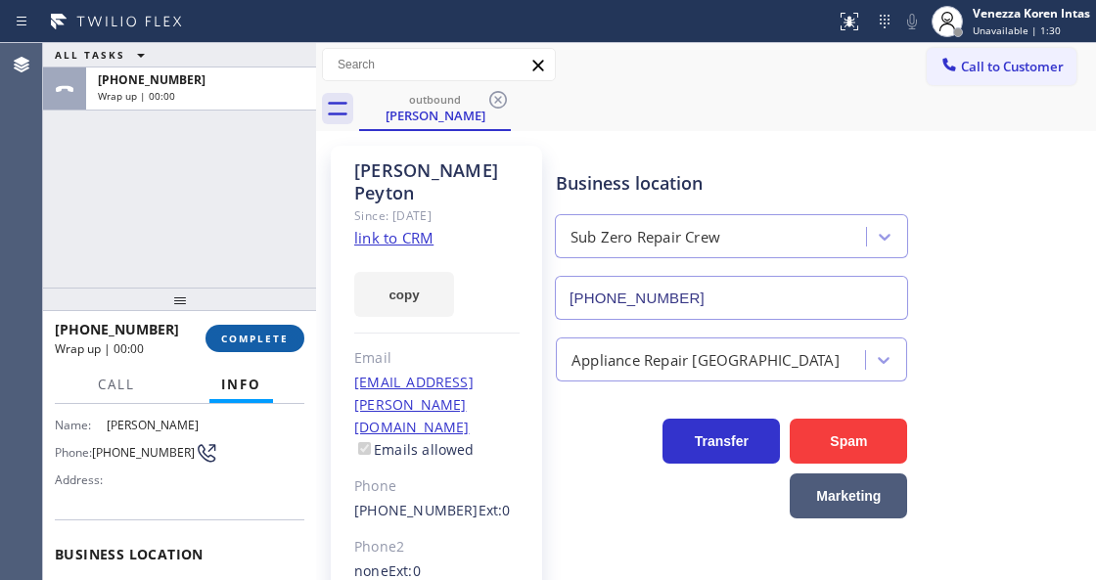
click at [276, 344] on span "COMPLETE" at bounding box center [255, 339] width 68 height 14
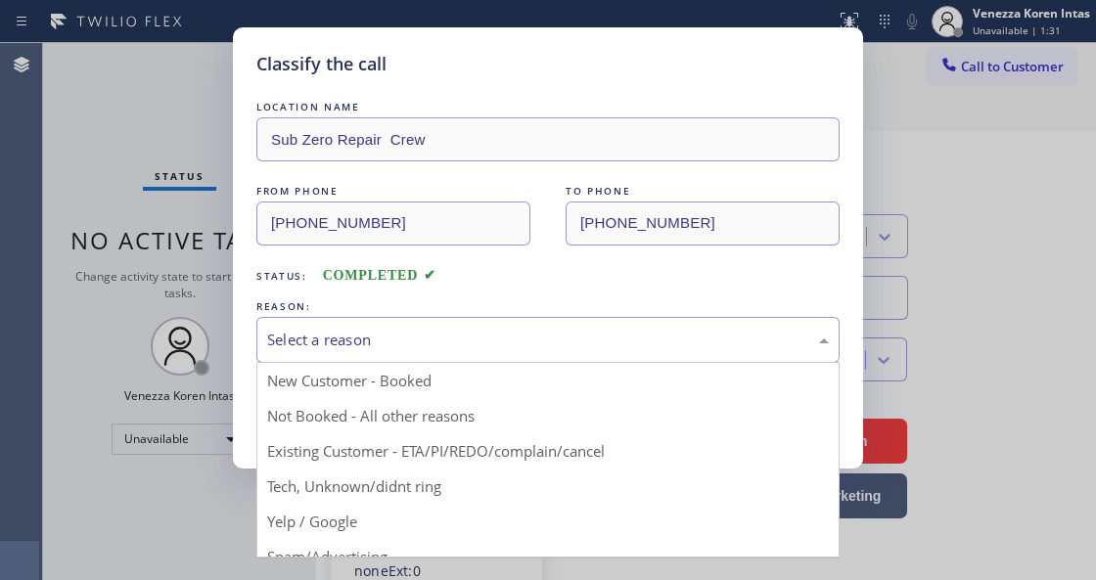
click at [414, 339] on div "Select a reason" at bounding box center [548, 340] width 562 height 23
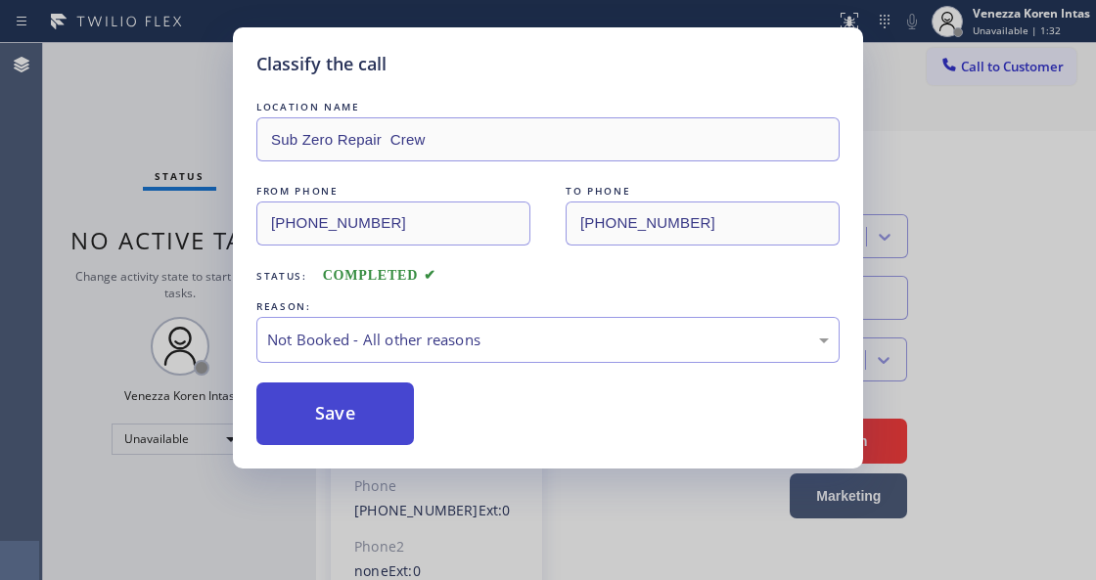
click at [384, 409] on button "Save" at bounding box center [335, 414] width 158 height 63
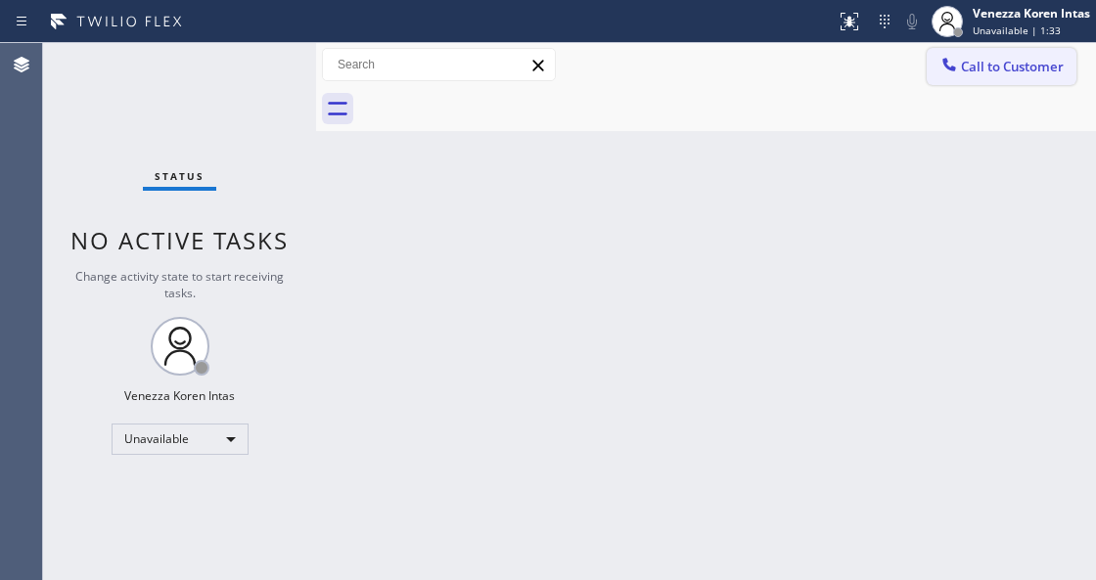
click at [1005, 76] on button "Call to Customer" at bounding box center [1002, 66] width 150 height 37
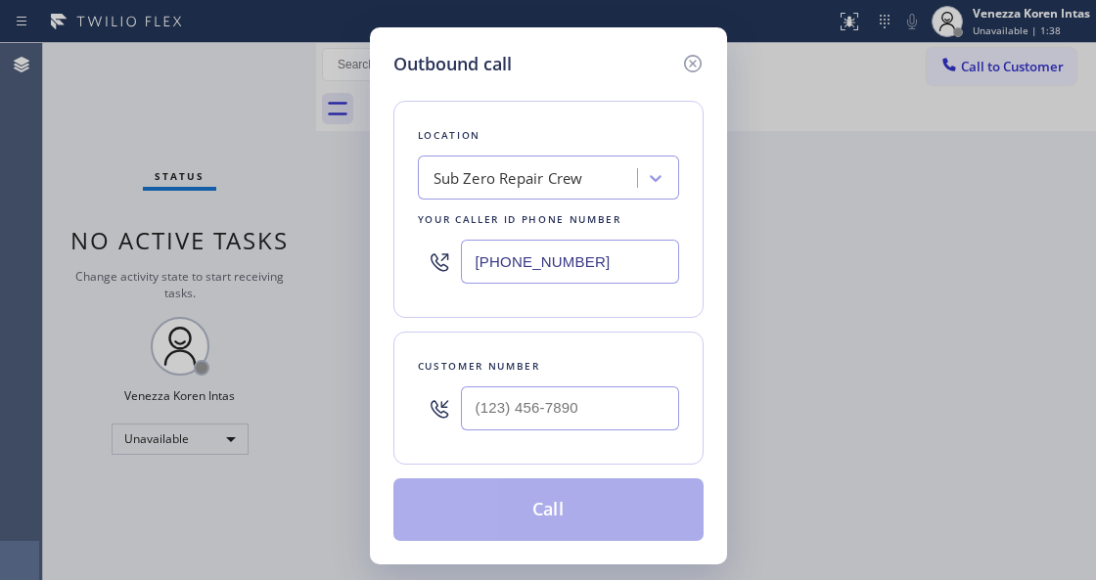
click at [430, 316] on div "Location Sub Zero Repair Crew Your caller id phone number [PHONE_NUMBER]" at bounding box center [548, 209] width 310 height 217
click at [520, 418] on input "(___) ___-____" at bounding box center [570, 408] width 218 height 44
paste input "949) 683-2332"
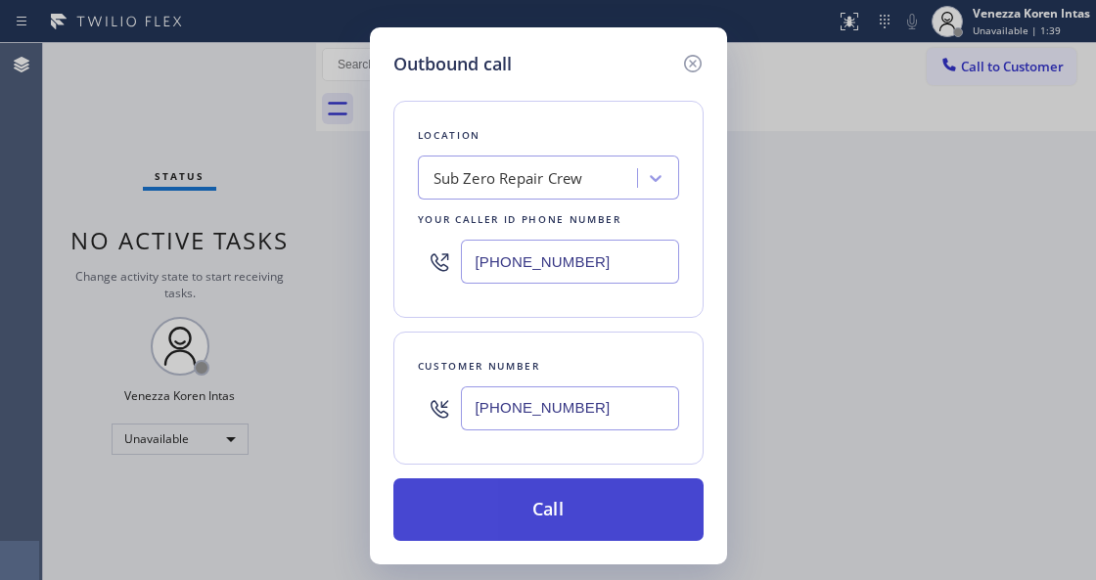
type input "[PHONE_NUMBER]"
click at [548, 513] on button "Call" at bounding box center [548, 509] width 310 height 63
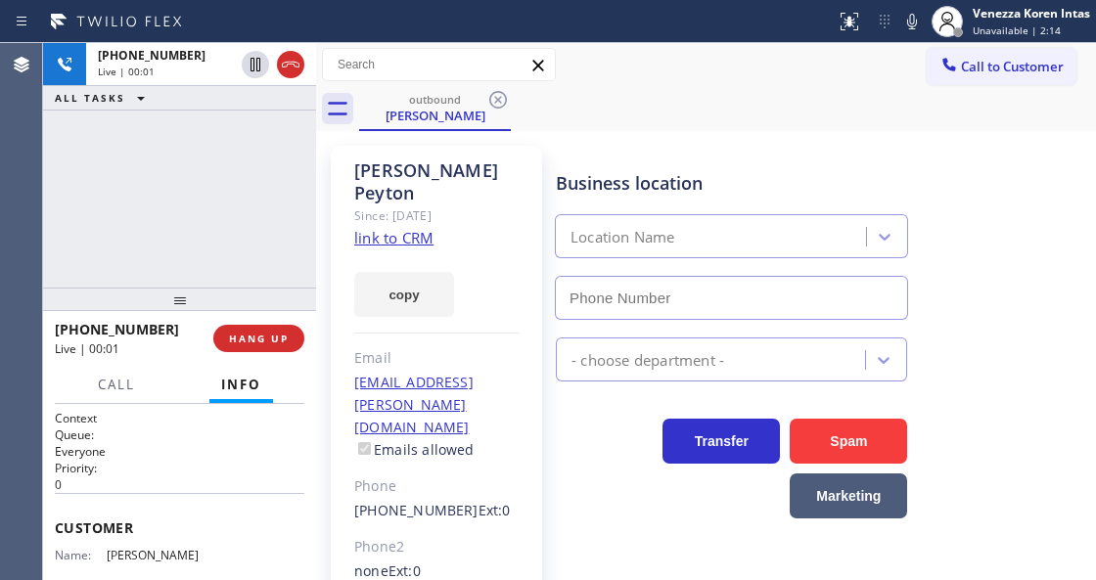
type input "[PHONE_NUMBER]"
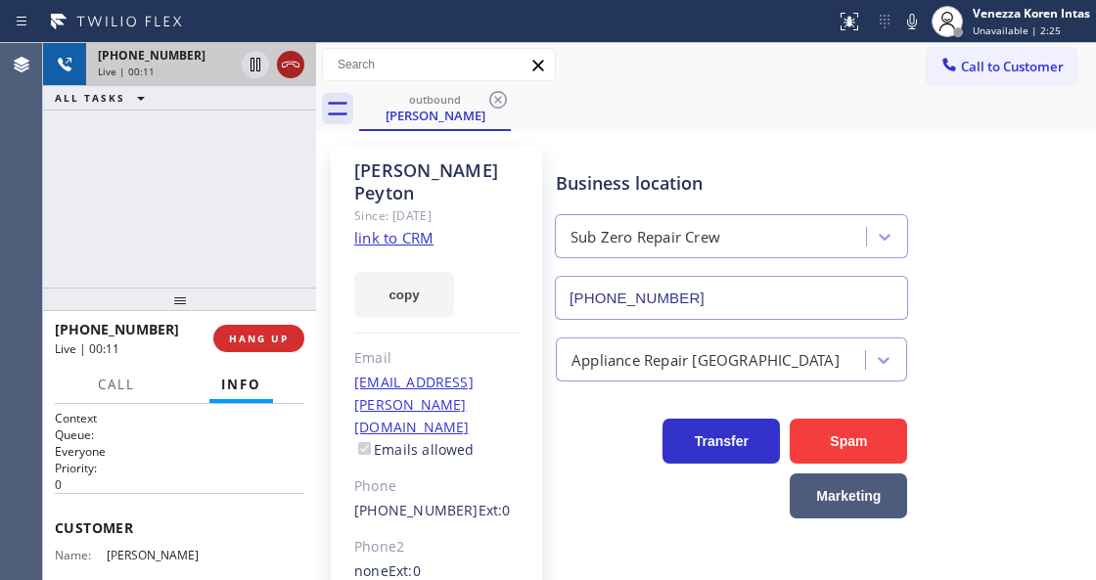
click at [290, 72] on icon at bounding box center [290, 64] width 23 height 23
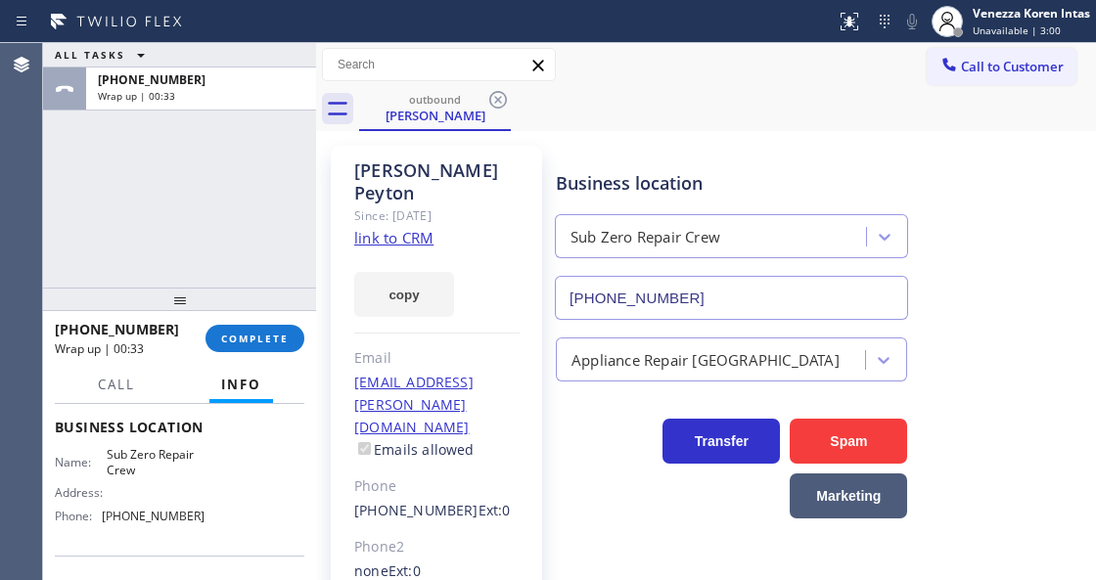
scroll to position [256, 0]
drag, startPoint x: 207, startPoint y: 519, endPoint x: 106, endPoint y: 519, distance: 101.8
click at [106, 519] on div "Name: Sub Zero Repair Crew Address: Phone: [PHONE_NUMBER]" at bounding box center [179, 490] width 249 height 84
click at [262, 335] on span "COMPLETE" at bounding box center [255, 339] width 68 height 14
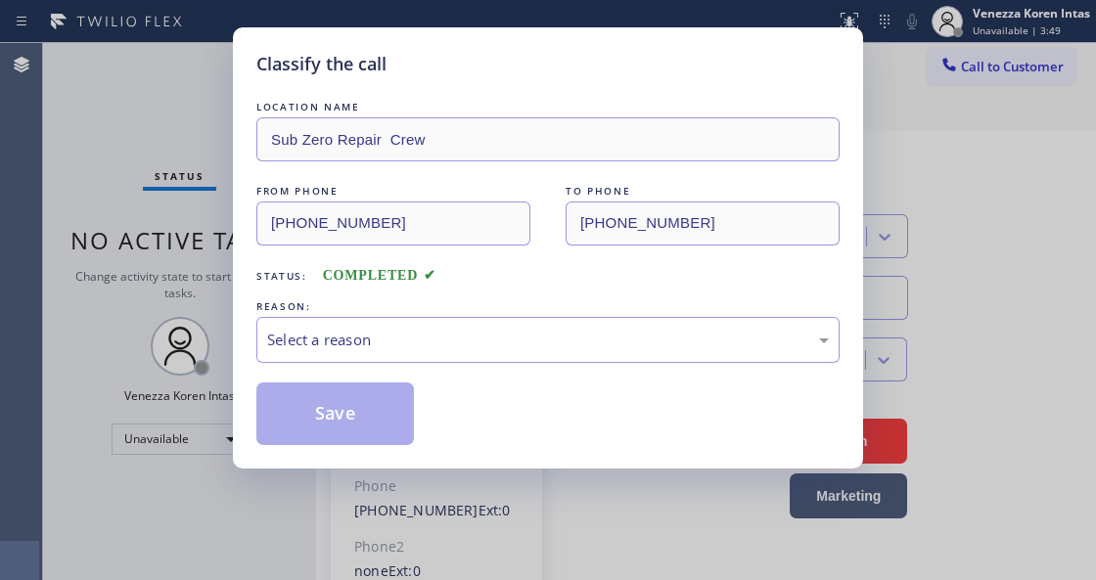
click at [374, 351] on div "Select a reason" at bounding box center [548, 340] width 562 height 23
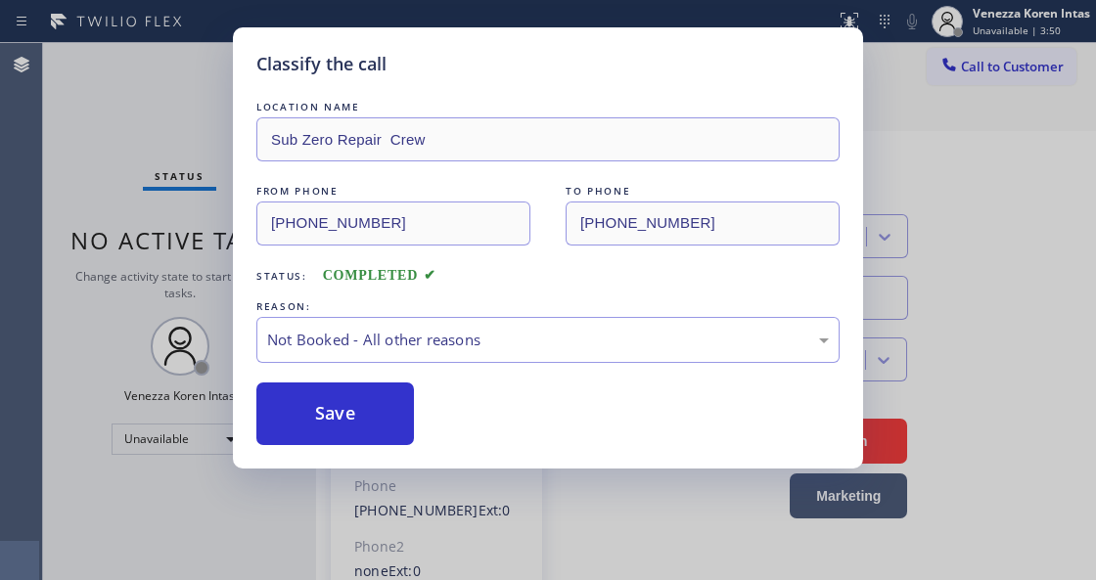
click at [371, 413] on button "Save" at bounding box center [335, 414] width 158 height 63
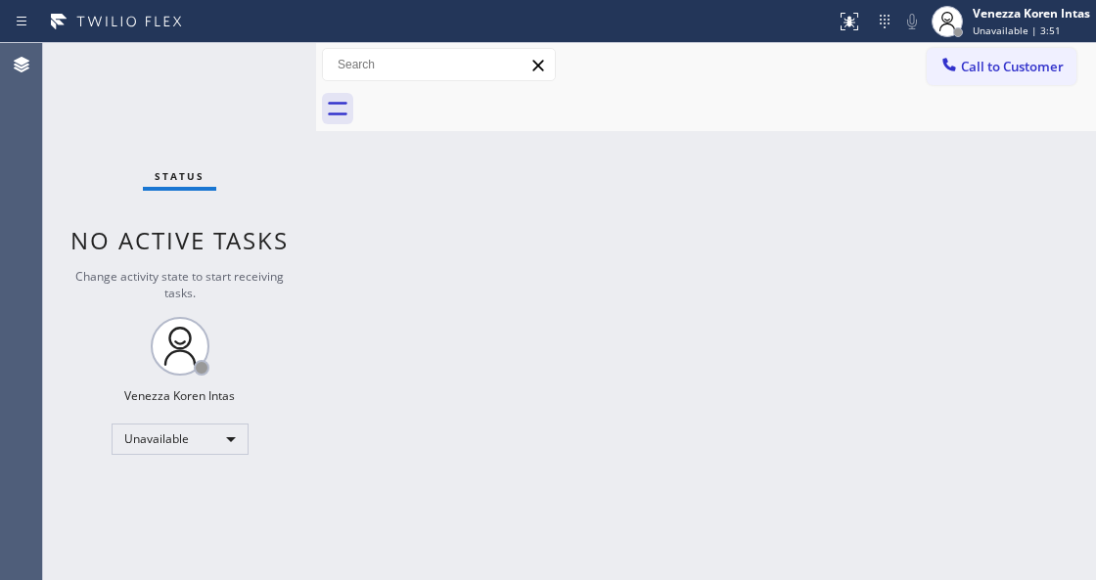
click at [984, 22] on div "Venezza Koren Intas Unavailable | 3:51" at bounding box center [1032, 21] width 127 height 34
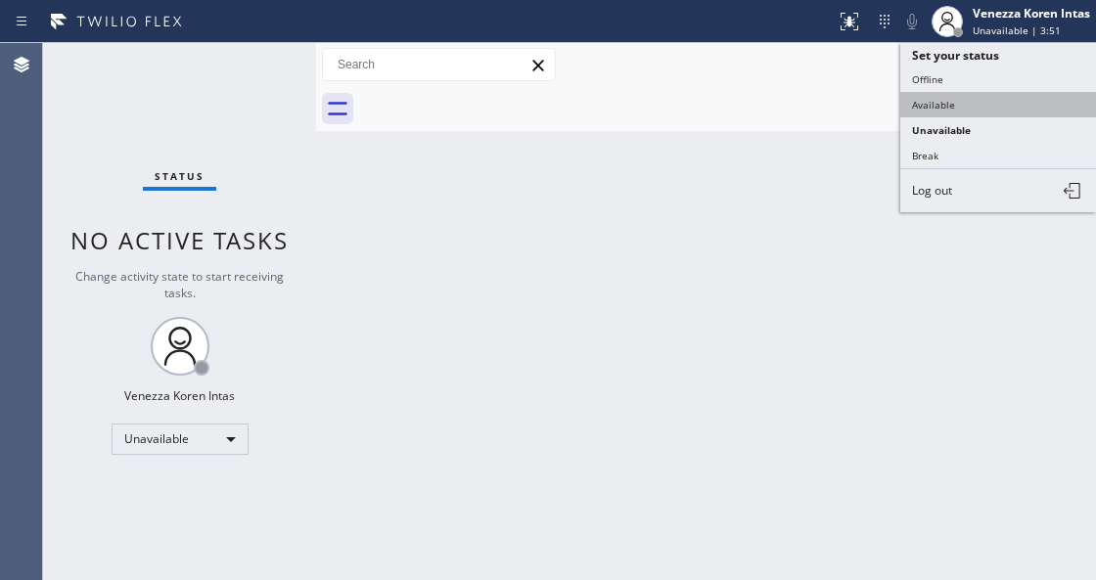
click at [949, 110] on button "Available" at bounding box center [998, 104] width 196 height 25
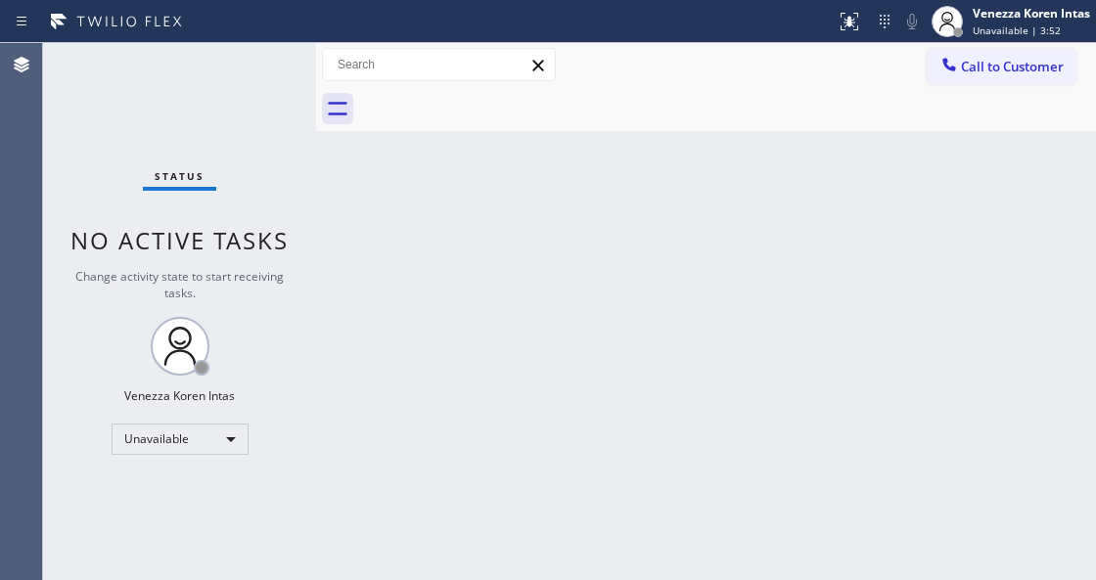
click at [931, 196] on div "Back to Dashboard Change Sender ID Customers Technicians Select a contact Outbo…" at bounding box center [706, 311] width 780 height 537
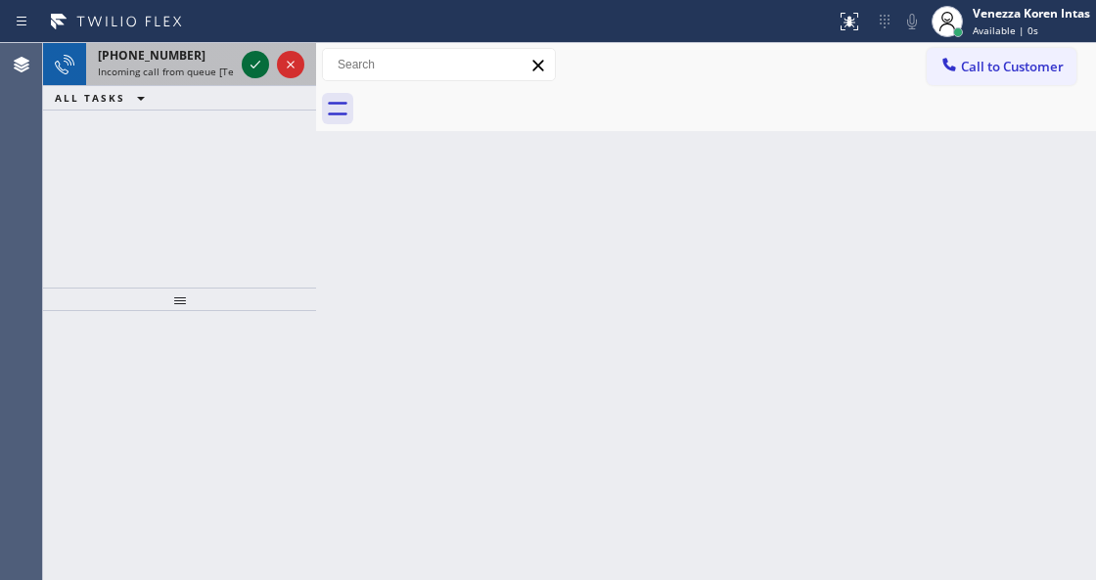
click at [257, 72] on icon at bounding box center [255, 64] width 23 height 23
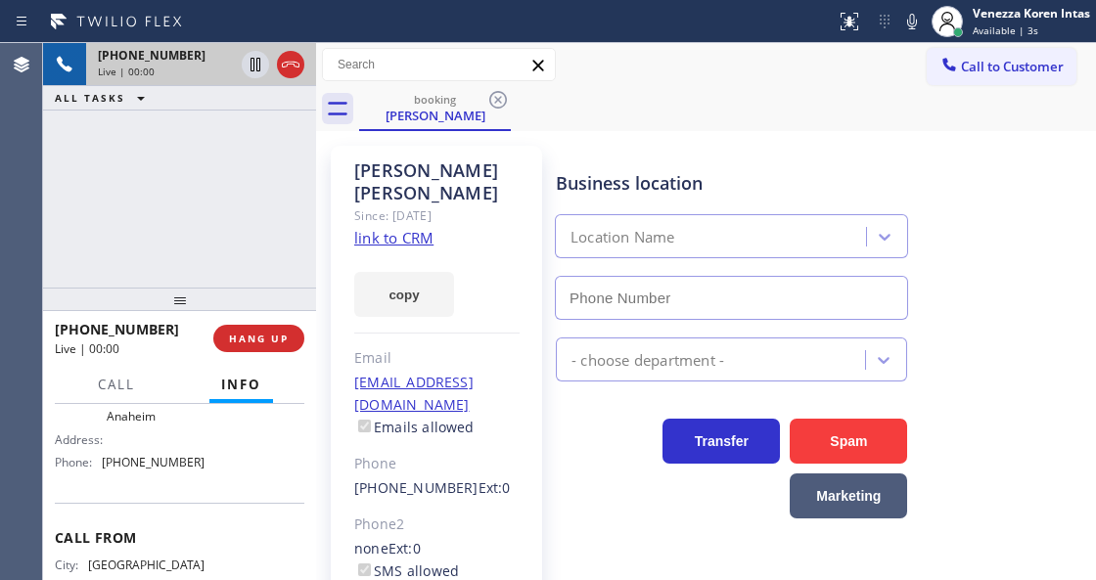
type input "[PHONE_NUMBER]"
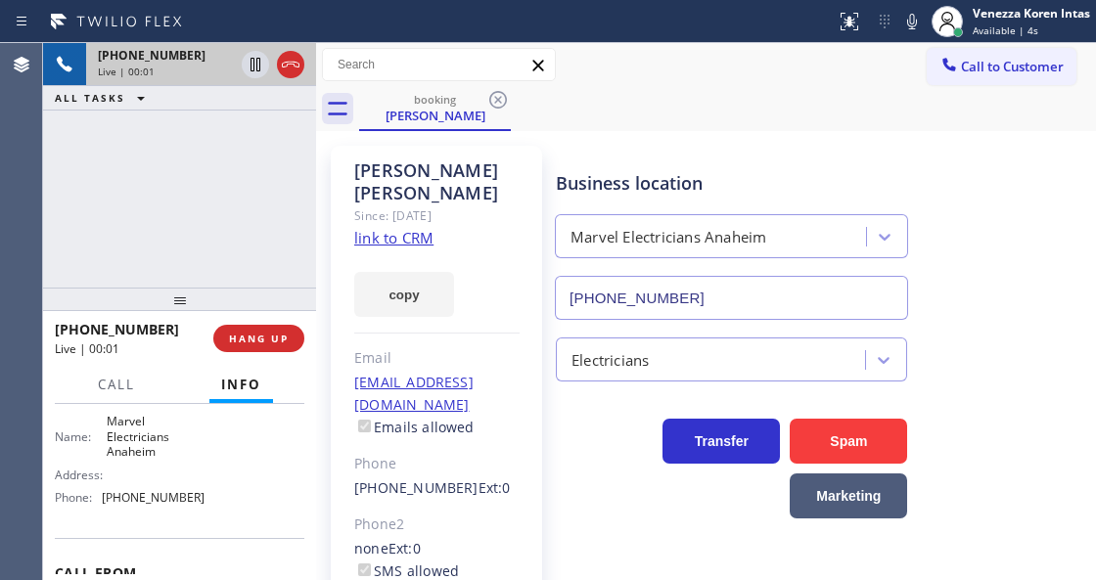
scroll to position [260, 0]
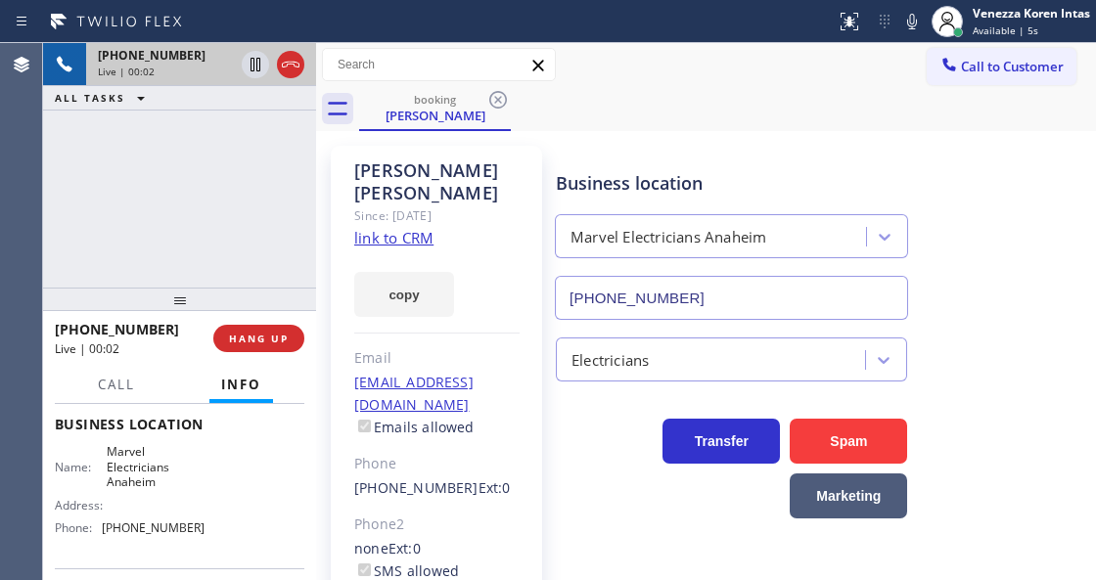
click at [403, 228] on link "link to CRM" at bounding box center [393, 238] width 79 height 20
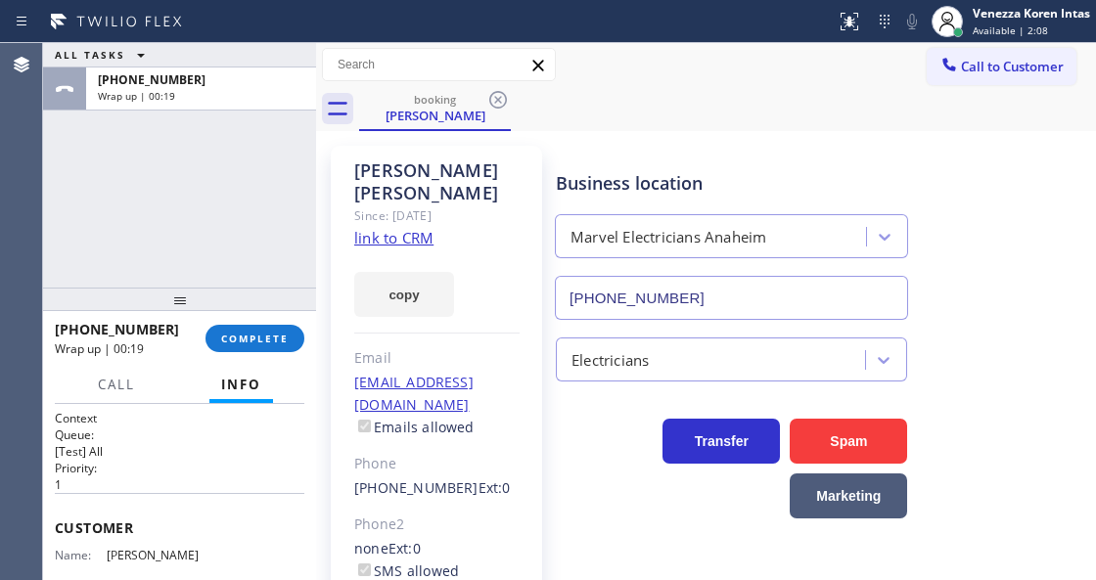
scroll to position [260, 0]
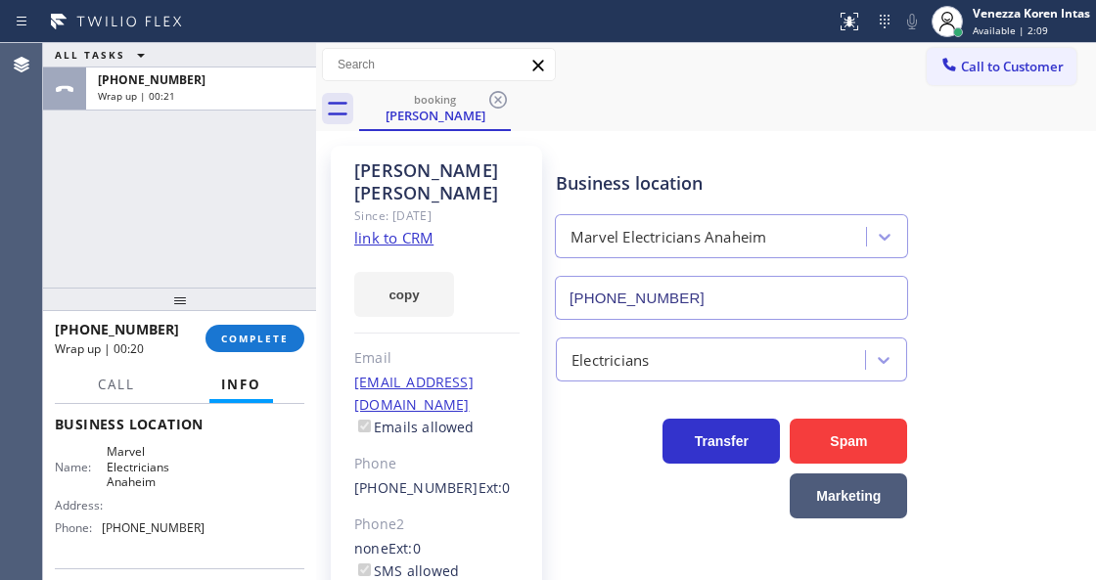
click at [274, 323] on div "+15109657071 Wrap up | 00:20 COMPLETE" at bounding box center [179, 338] width 249 height 51
click at [1023, 31] on span "Available | 2:10" at bounding box center [1009, 30] width 75 height 14
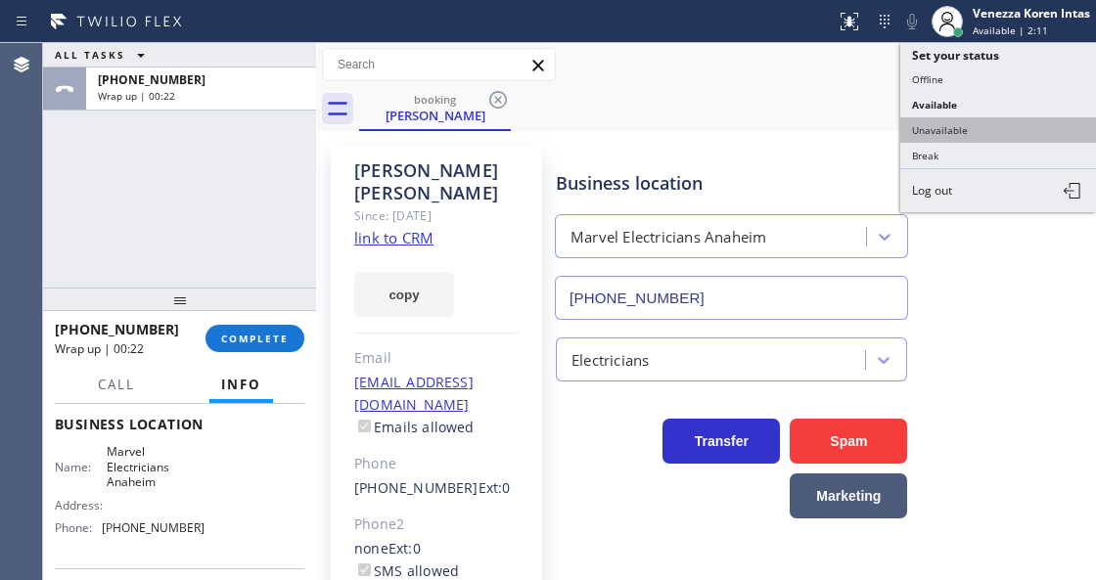
click at [988, 122] on button "Unavailable" at bounding box center [998, 129] width 196 height 25
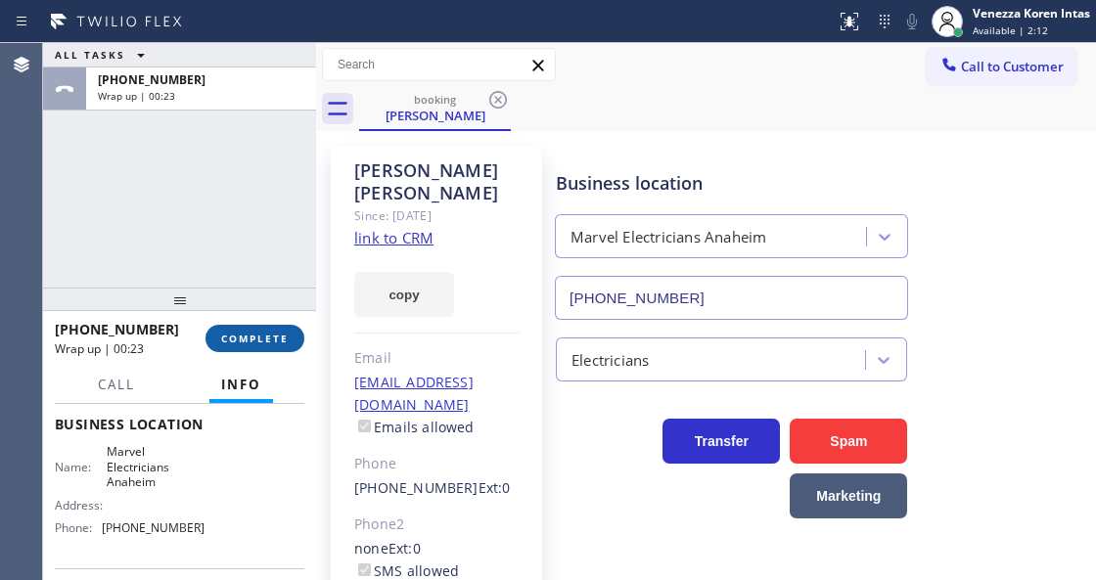
click at [239, 329] on button "COMPLETE" at bounding box center [254, 338] width 99 height 27
click at [501, 347] on div "Email" at bounding box center [436, 358] width 165 height 23
click at [276, 351] on button "COMPLETE" at bounding box center [254, 338] width 99 height 27
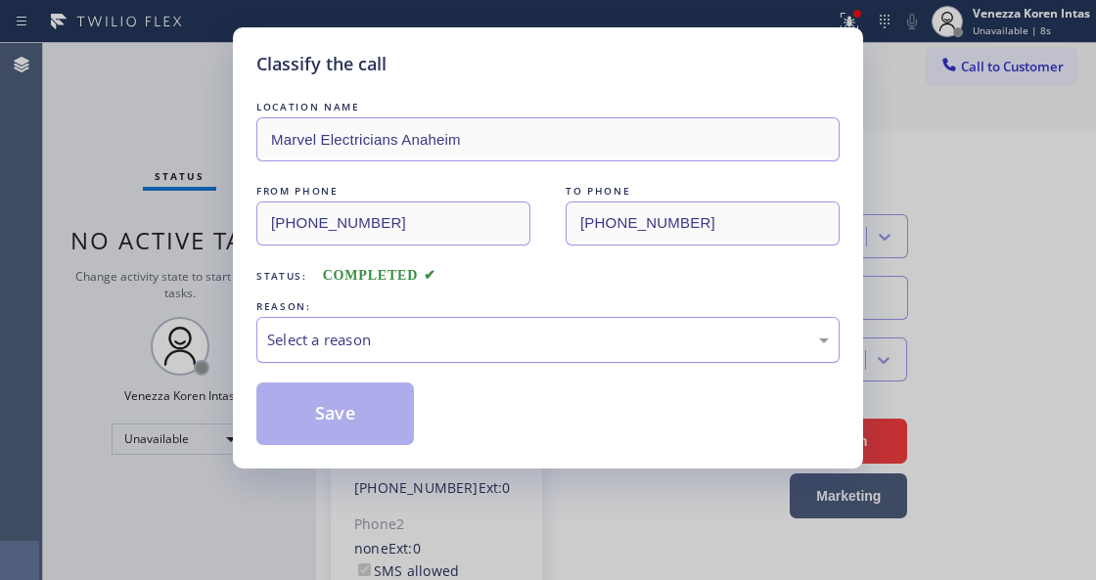
click at [411, 330] on div "Select a reason" at bounding box center [548, 340] width 562 height 23
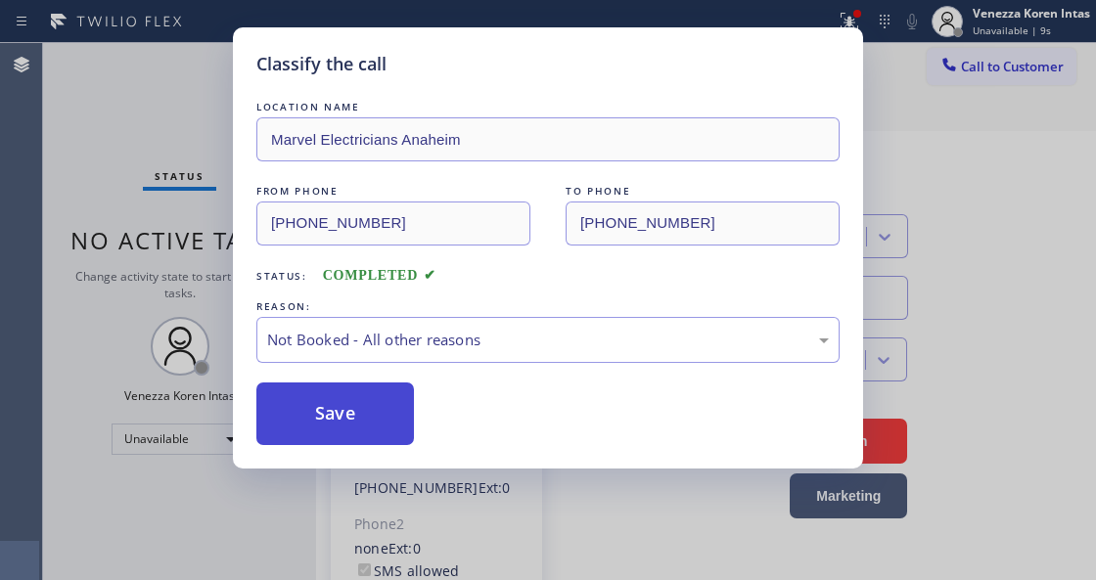
click at [409, 408] on button "Save" at bounding box center [335, 414] width 158 height 63
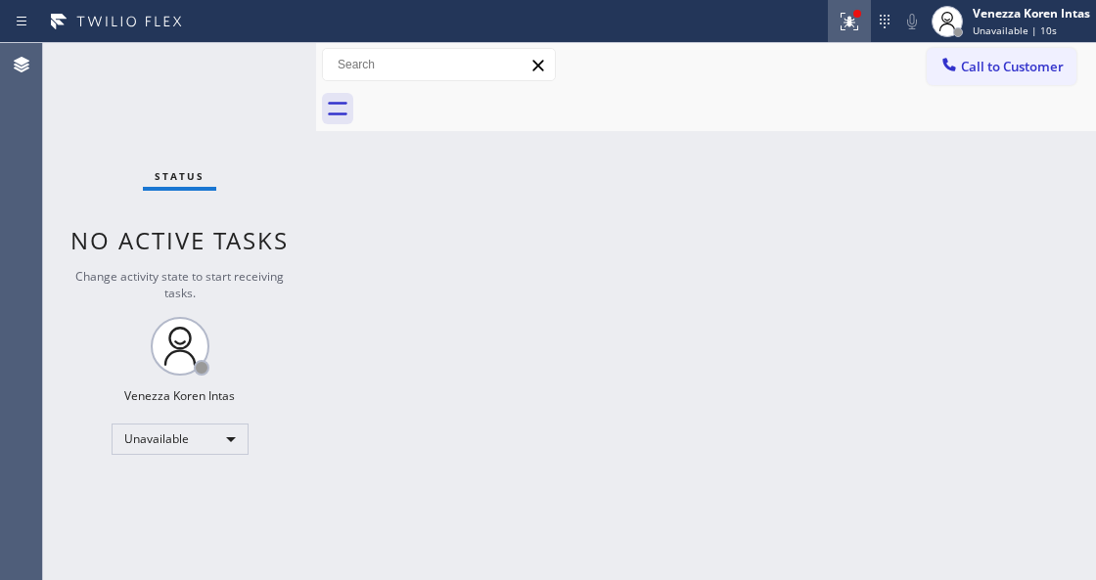
click at [868, 17] on div at bounding box center [849, 21] width 43 height 23
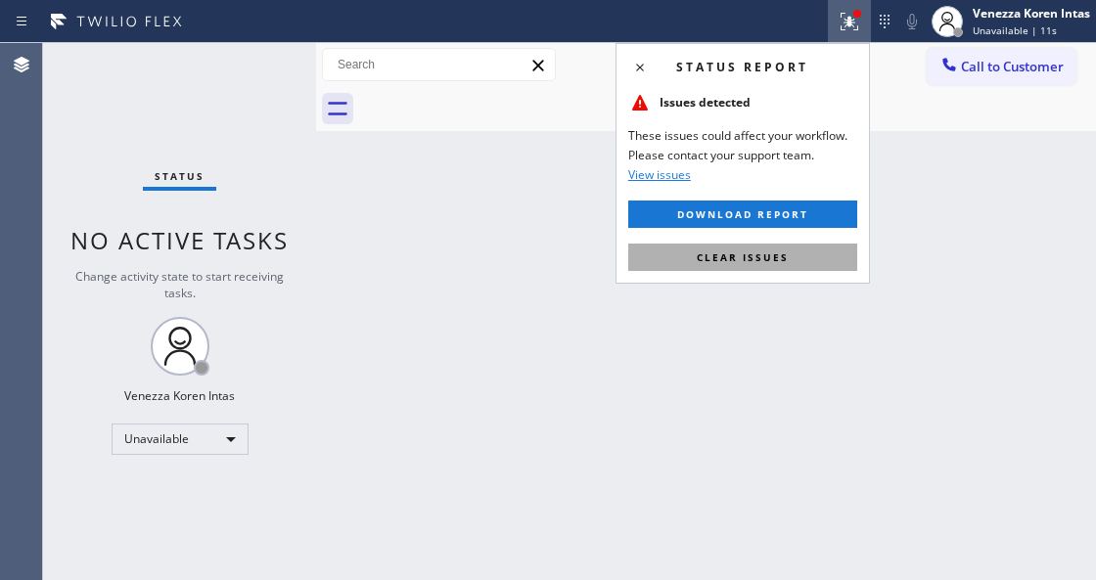
click at [813, 260] on button "Clear issues" at bounding box center [742, 257] width 229 height 27
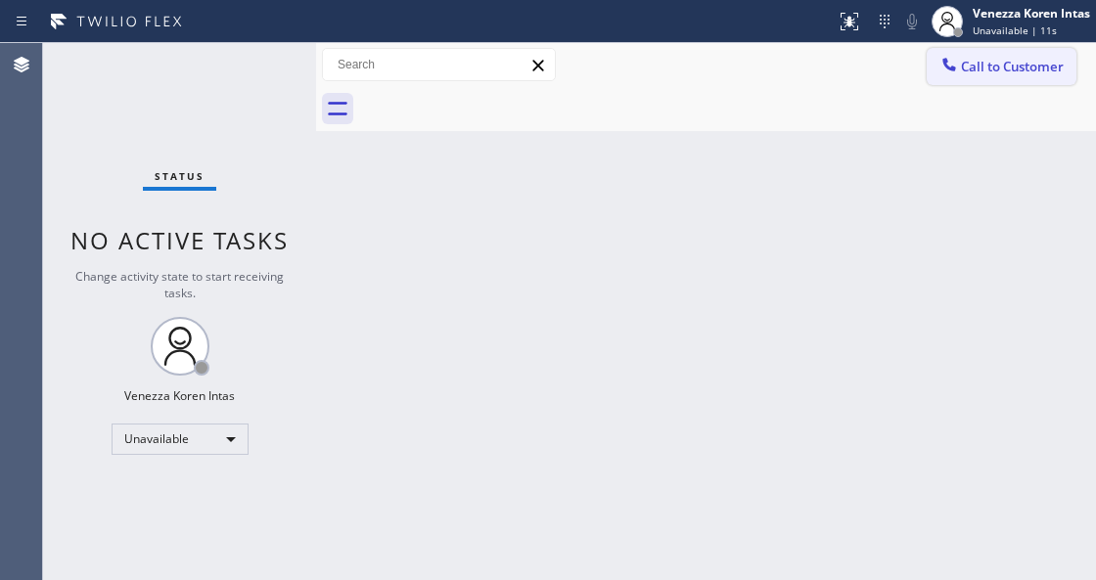
click at [963, 82] on button "Call to Customer" at bounding box center [1002, 66] width 150 height 37
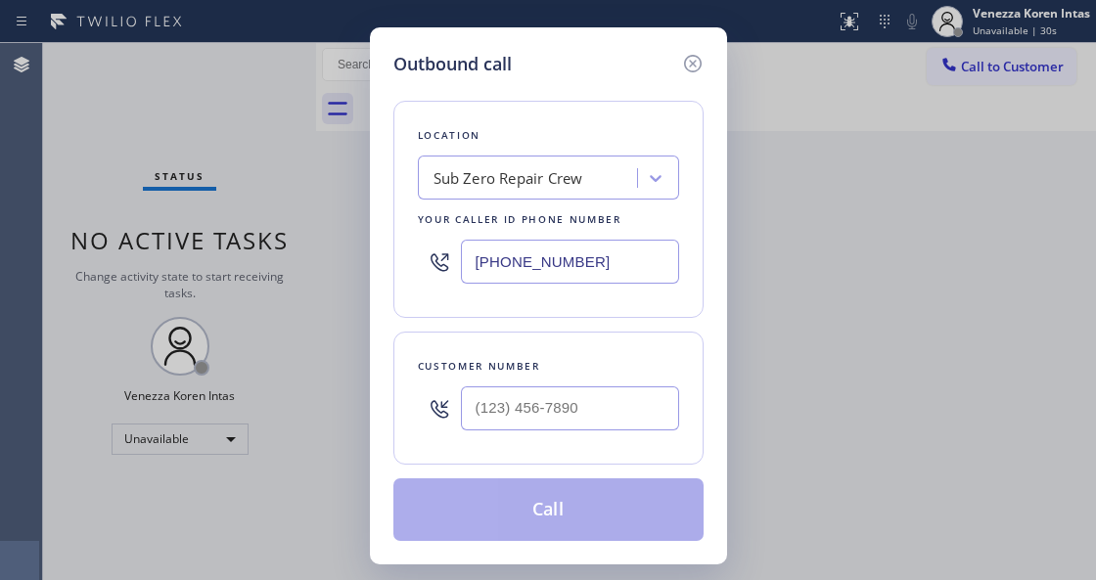
drag, startPoint x: 629, startPoint y: 276, endPoint x: 440, endPoint y: 235, distance: 193.2
click at [440, 247] on div "[PHONE_NUMBER]" at bounding box center [548, 262] width 261 height 64
paste input "914) 873-0795"
type input "[PHONE_NUMBER]"
type input "(___) ___-____"
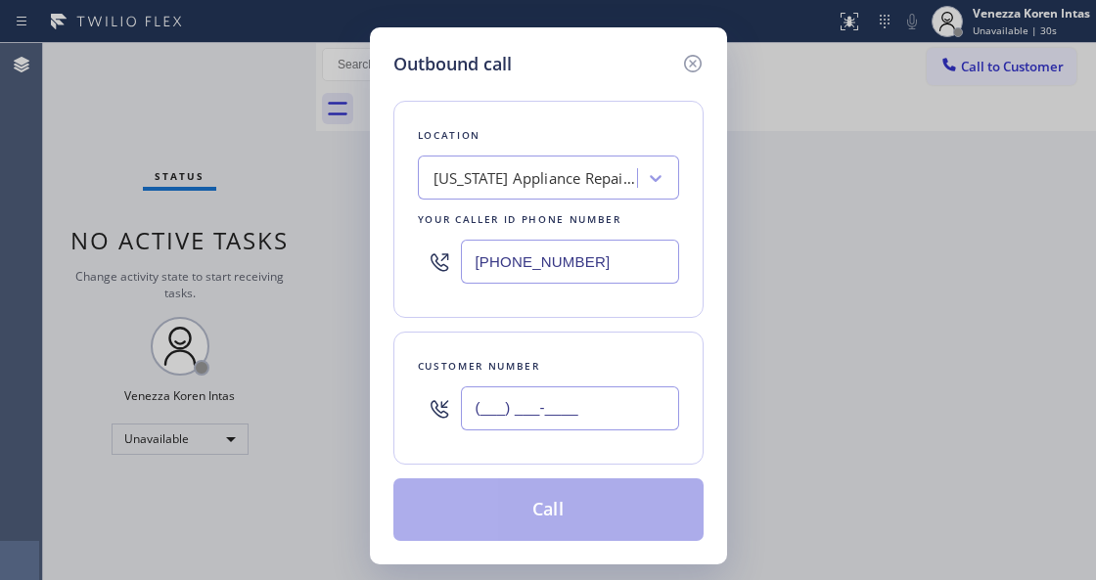
click at [599, 409] on input "(___) ___-____" at bounding box center [570, 408] width 218 height 44
paste input "917) 856-9107"
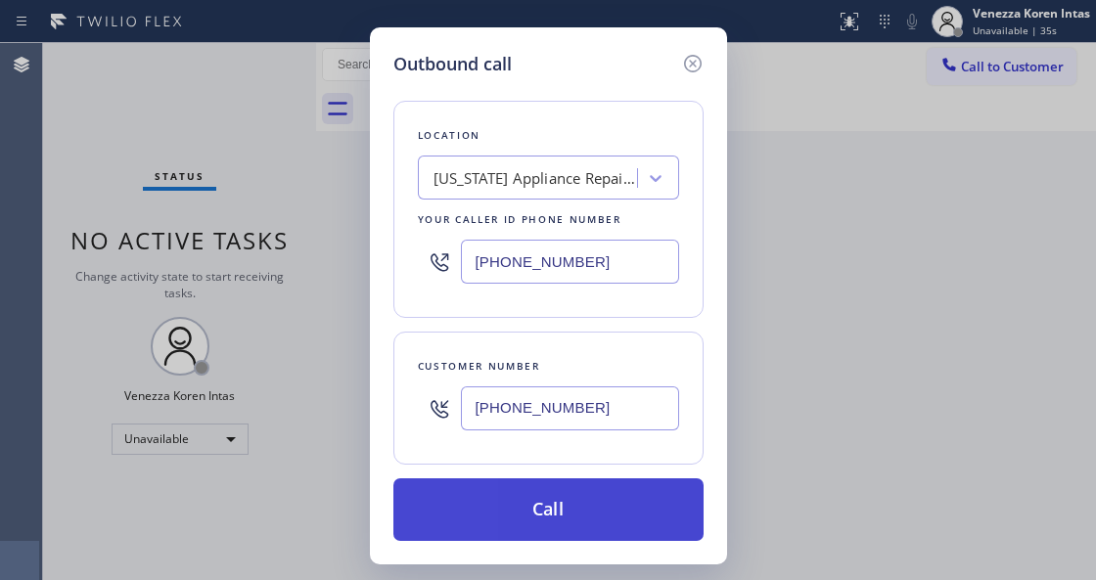
click at [599, 501] on button "Call" at bounding box center [548, 509] width 310 height 63
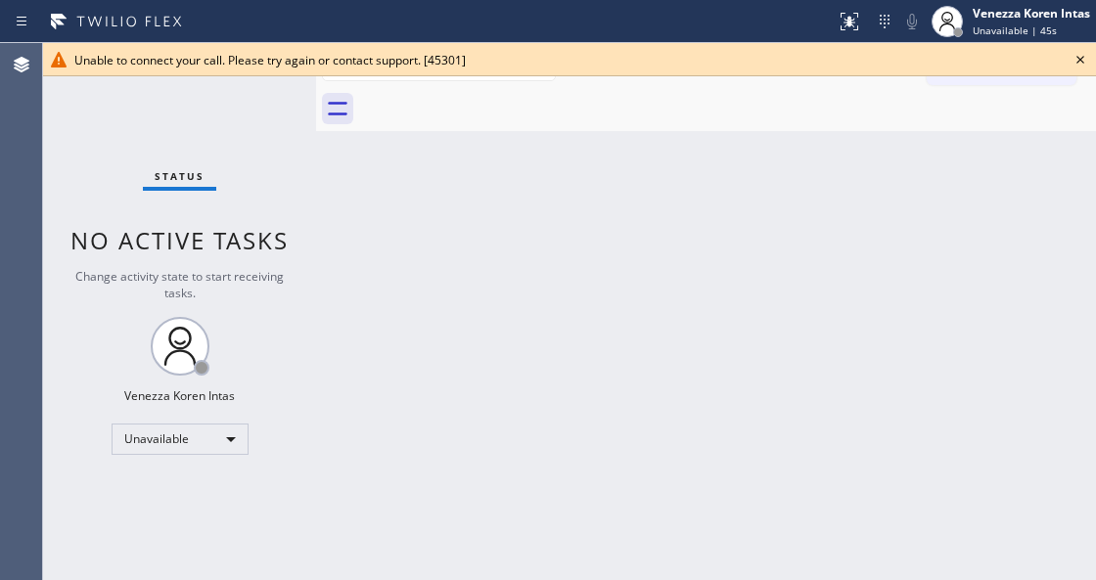
click at [1082, 62] on icon at bounding box center [1080, 60] width 8 height 8
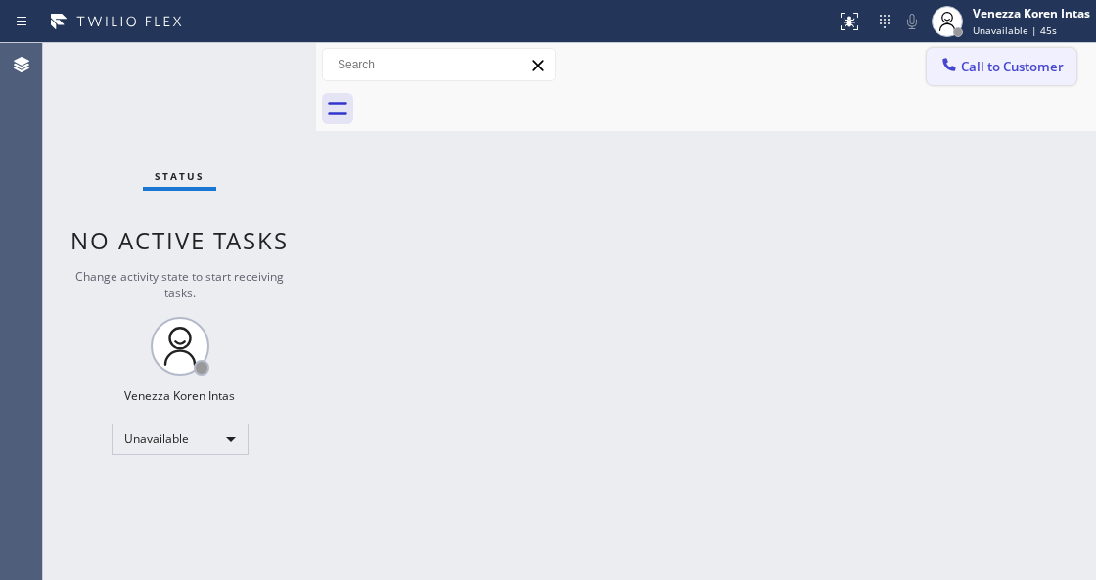
click at [1049, 64] on span "Call to Customer" at bounding box center [1012, 67] width 103 height 18
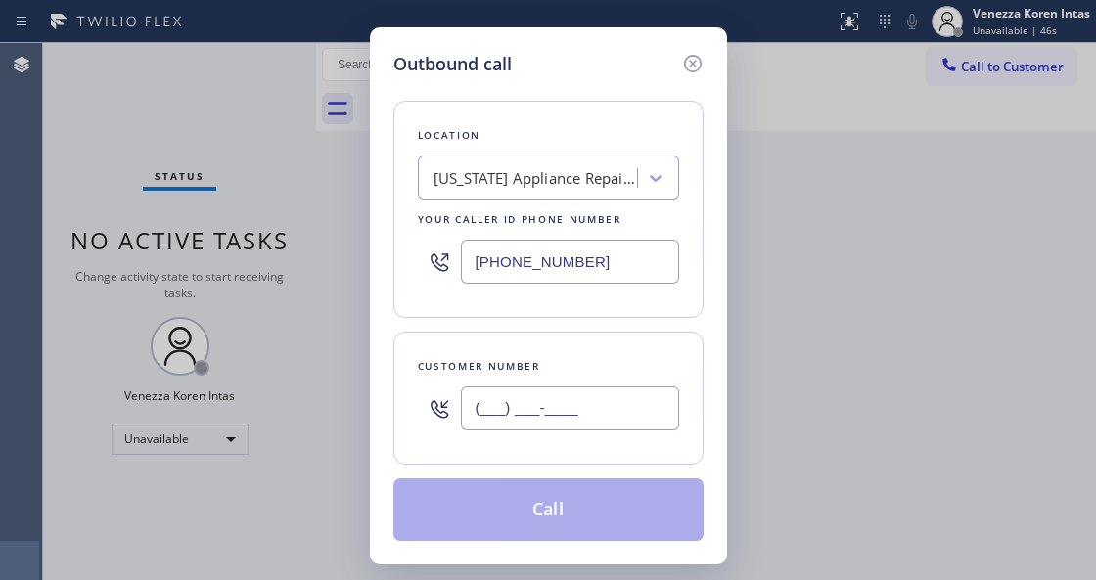
click at [533, 409] on input "(___) ___-____" at bounding box center [570, 408] width 218 height 44
paste input "917) 856-9107"
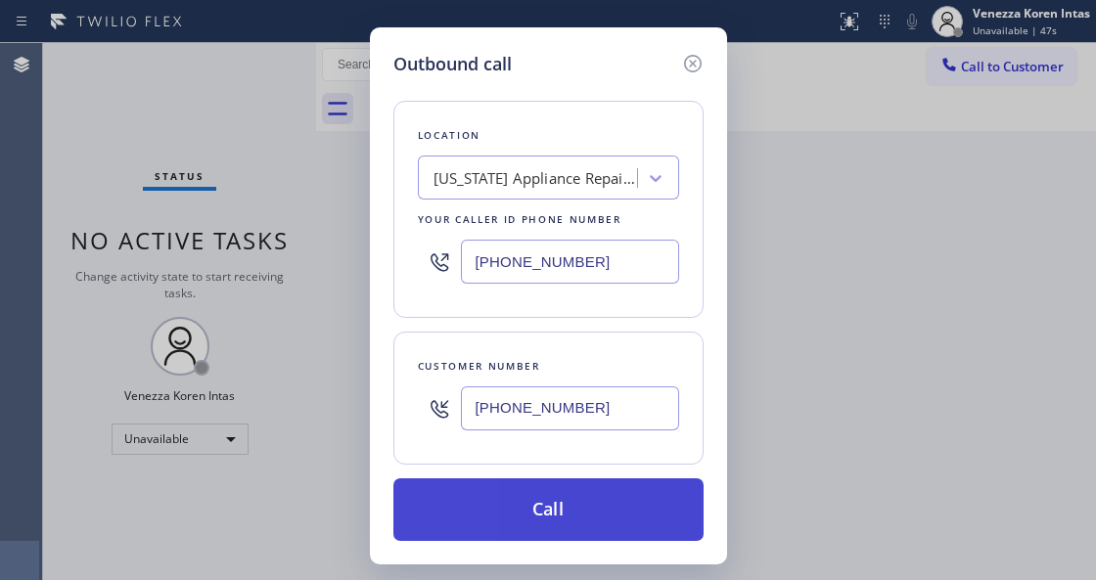
click at [566, 514] on button "Call" at bounding box center [548, 509] width 310 height 63
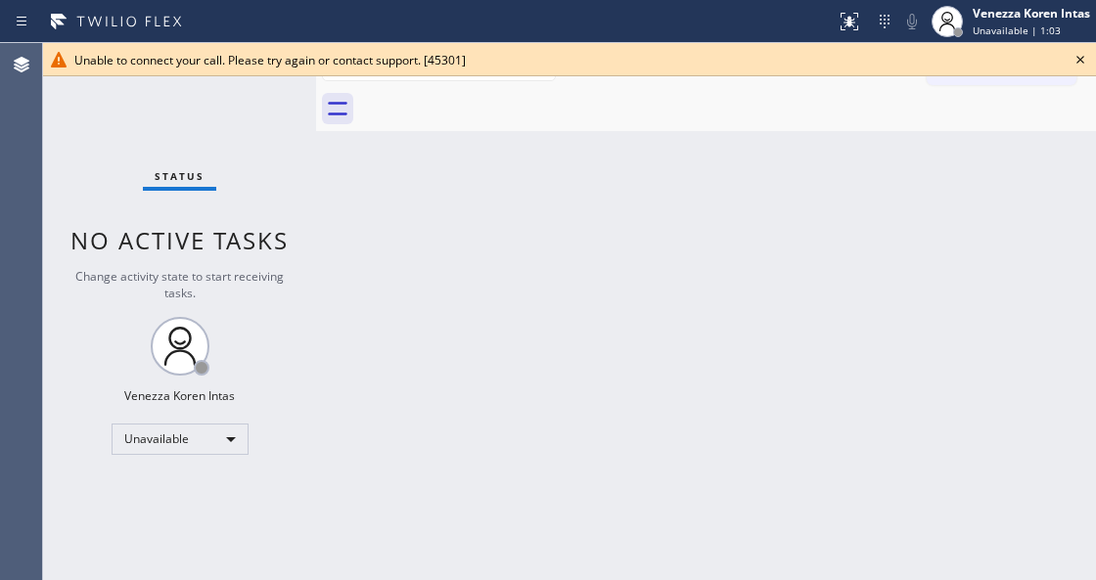
click at [1082, 62] on icon at bounding box center [1080, 60] width 8 height 8
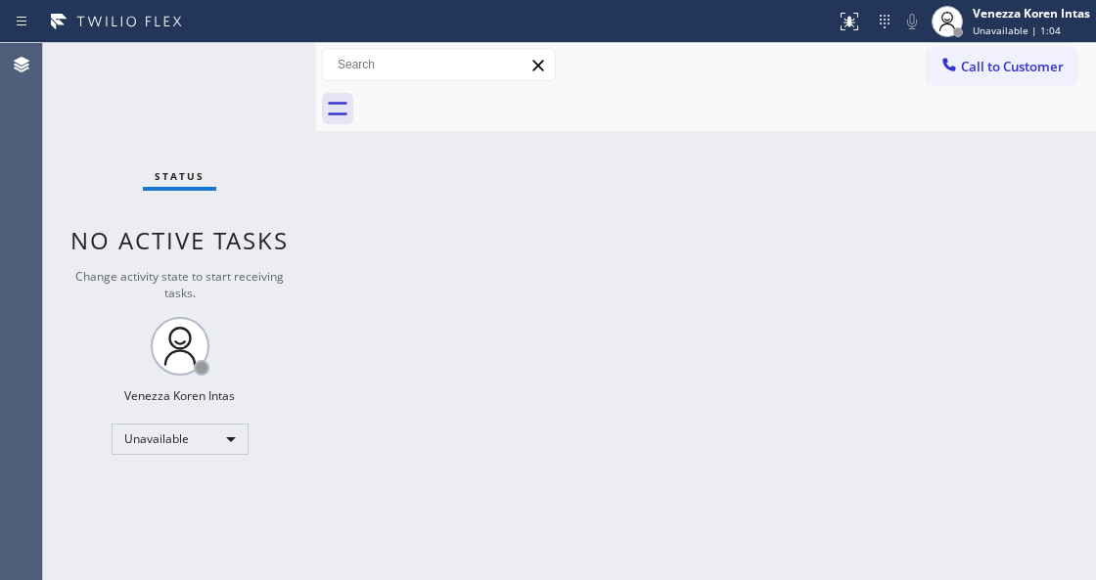
click at [899, 158] on div "Back to Dashboard Change Sender ID Customers Technicians Select a contact Outbo…" at bounding box center [706, 311] width 780 height 537
click at [1021, 56] on button "Call to Customer" at bounding box center [1002, 66] width 150 height 37
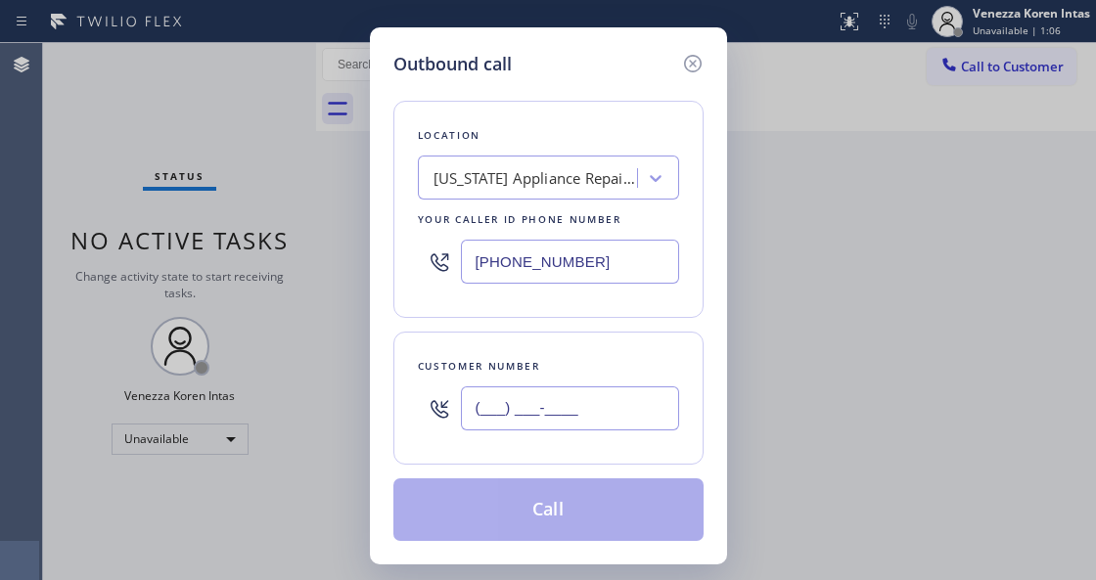
click at [504, 388] on input "(___) ___-____" at bounding box center [570, 408] width 218 height 44
paste input "917) 856-9107"
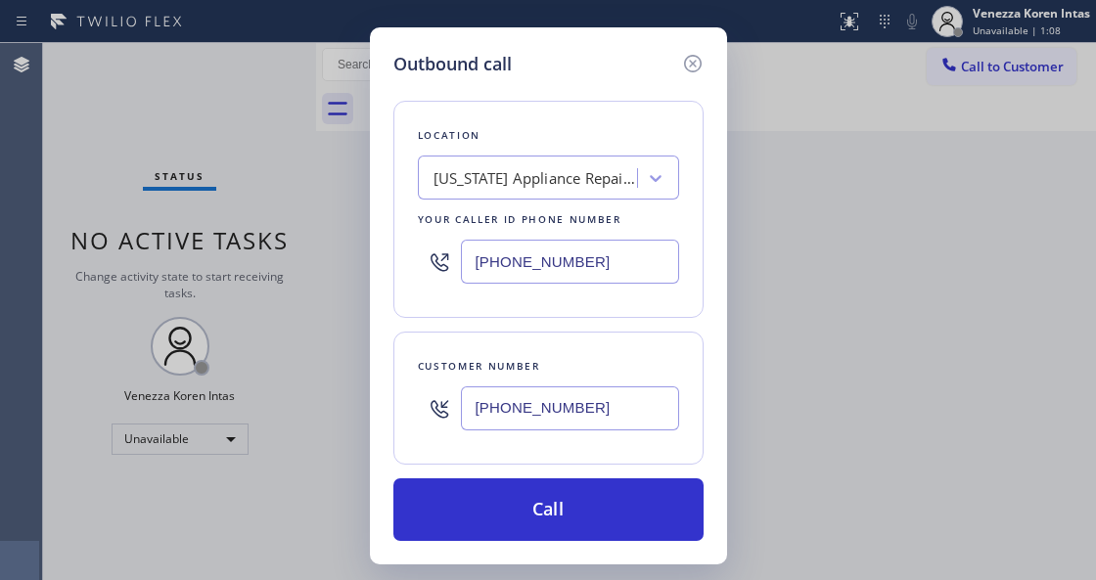
type input "[PHONE_NUMBER]"
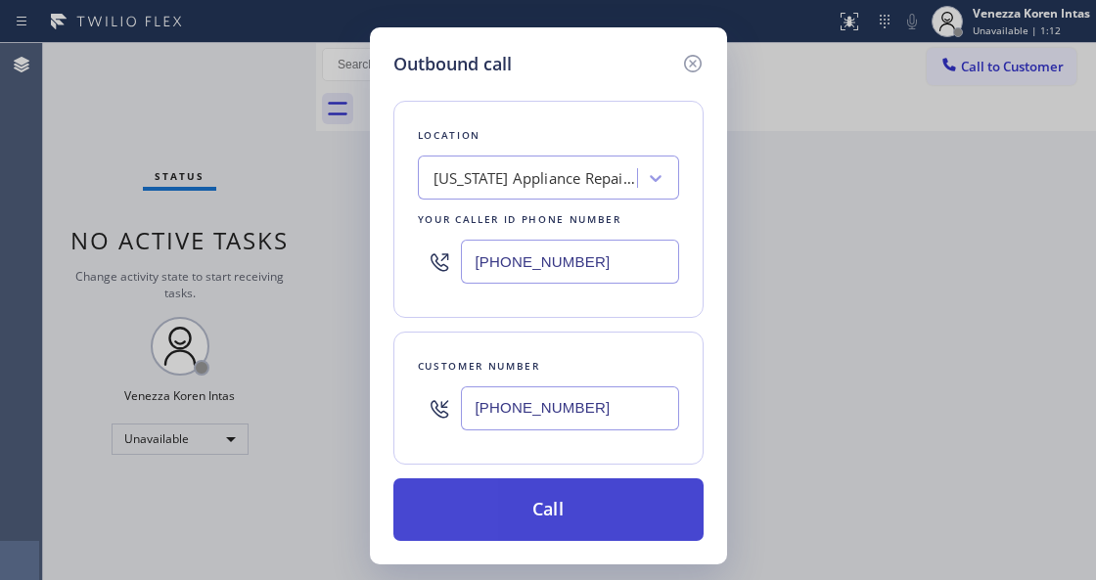
click at [495, 513] on button "Call" at bounding box center [548, 509] width 310 height 63
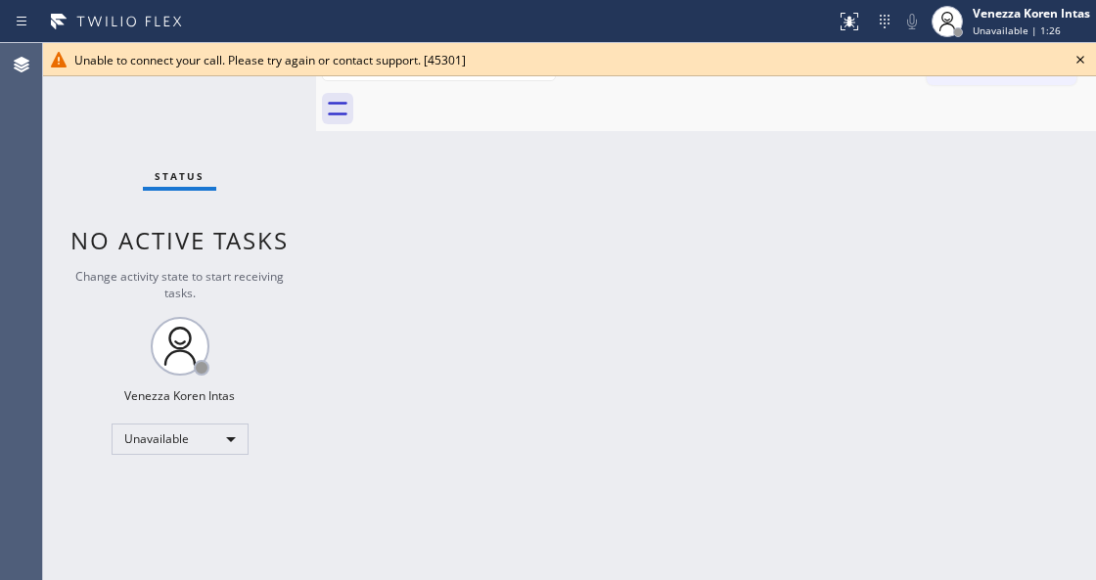
click at [1085, 56] on icon at bounding box center [1079, 59] width 23 height 23
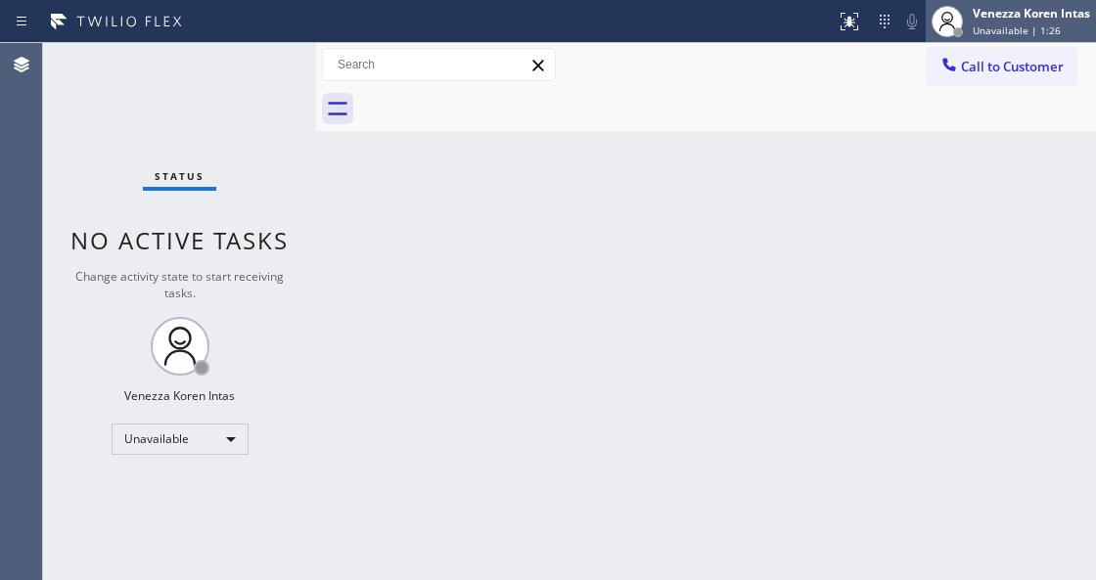
click at [1068, 40] on div "Venezza Koren Intas Unavailable | 1:26" at bounding box center [1011, 21] width 170 height 43
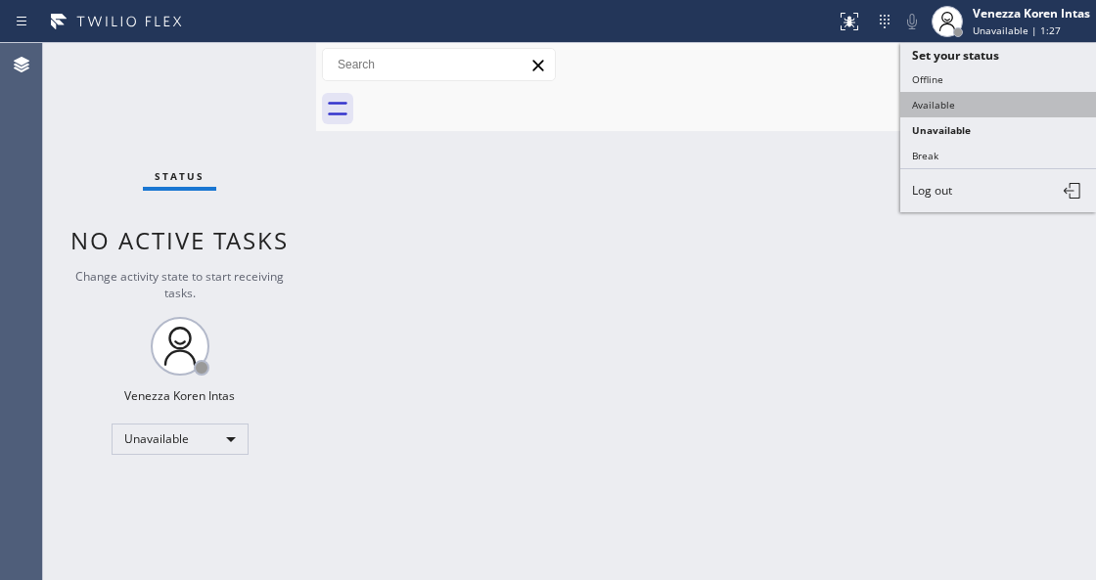
click at [970, 98] on button "Available" at bounding box center [998, 104] width 196 height 25
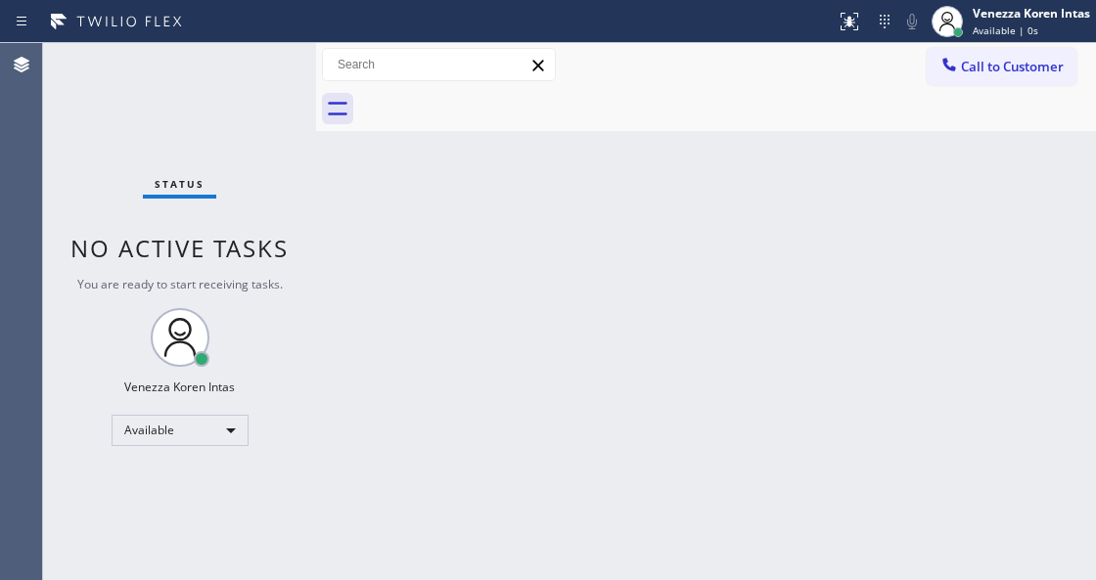
click at [249, 76] on div "Status No active tasks You are ready to start receiving tasks. Venezza Koren In…" at bounding box center [179, 311] width 273 height 537
click at [333, 202] on div "Back to Dashboard Change Sender ID Customers Technicians Select a contact Outbo…" at bounding box center [706, 311] width 780 height 537
click at [268, 68] on div "Status No active tasks You are ready to start receiving tasks. Venezza Koren In…" at bounding box center [179, 311] width 273 height 537
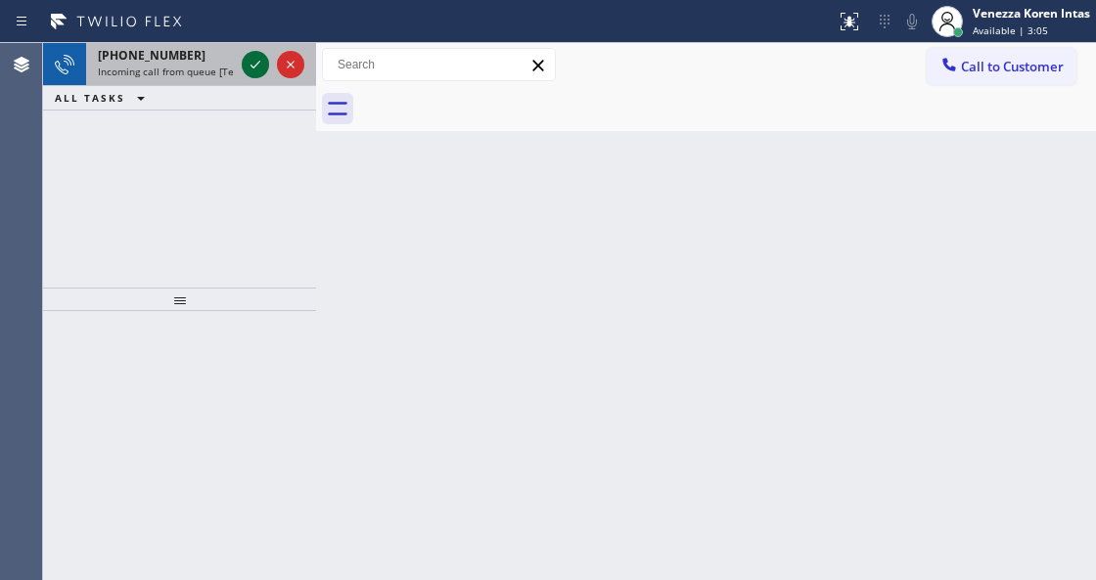
click at [249, 60] on icon at bounding box center [255, 64] width 23 height 23
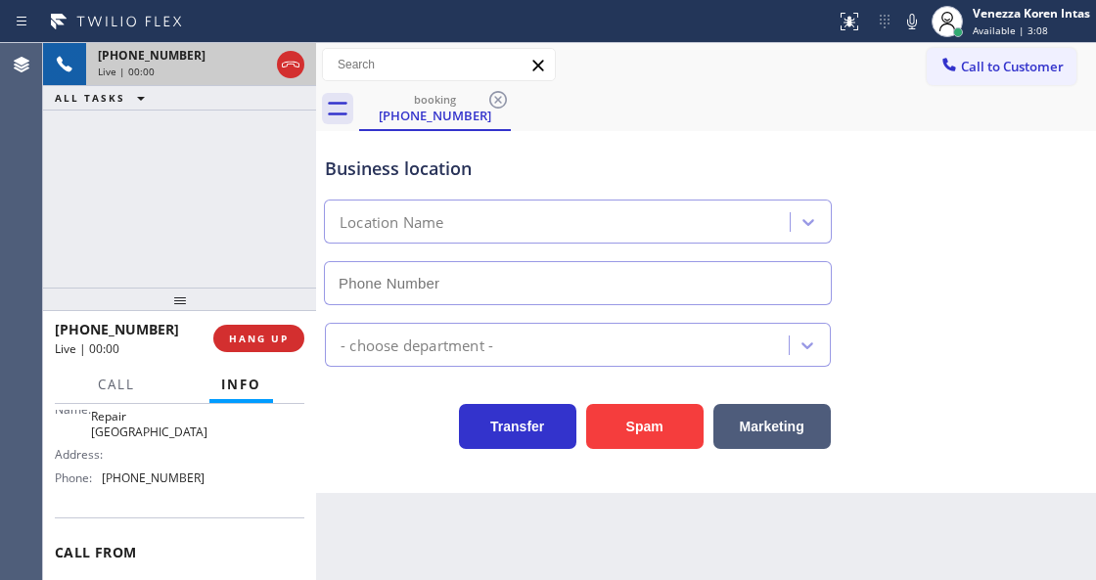
scroll to position [196, 0]
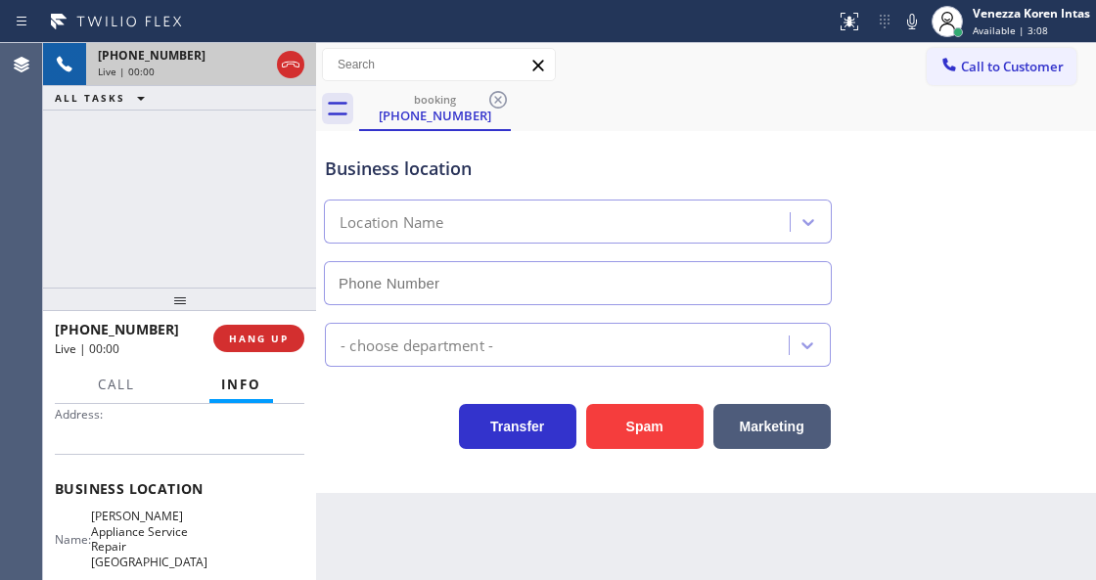
type input "(631) 201-5732"
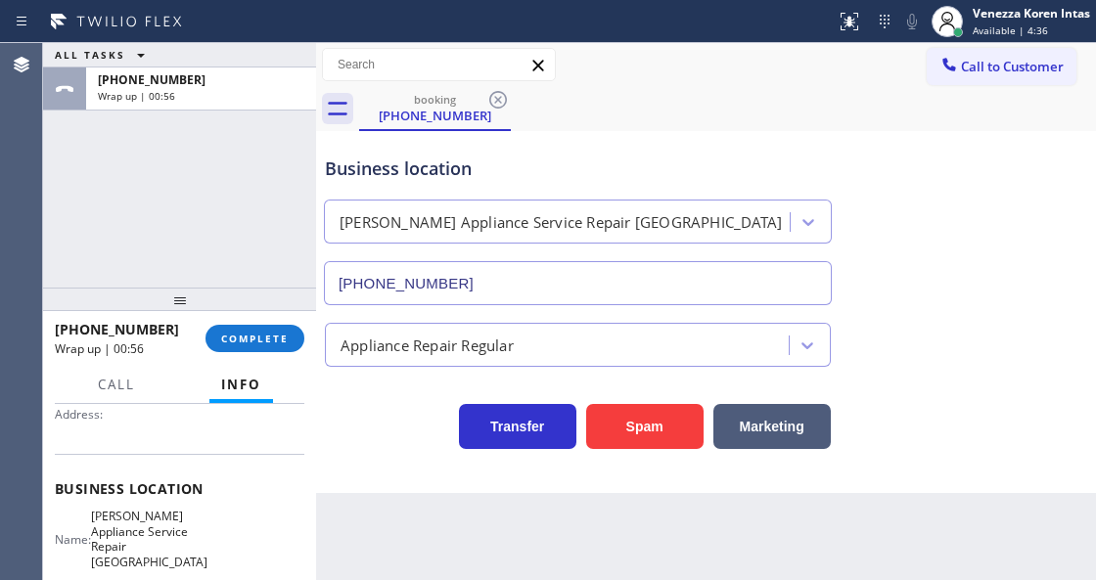
click at [288, 358] on div "+15204558385 Wrap up | 00:56 COMPLETE" at bounding box center [179, 338] width 249 height 51
click at [285, 344] on span "COMPLETE" at bounding box center [255, 339] width 68 height 14
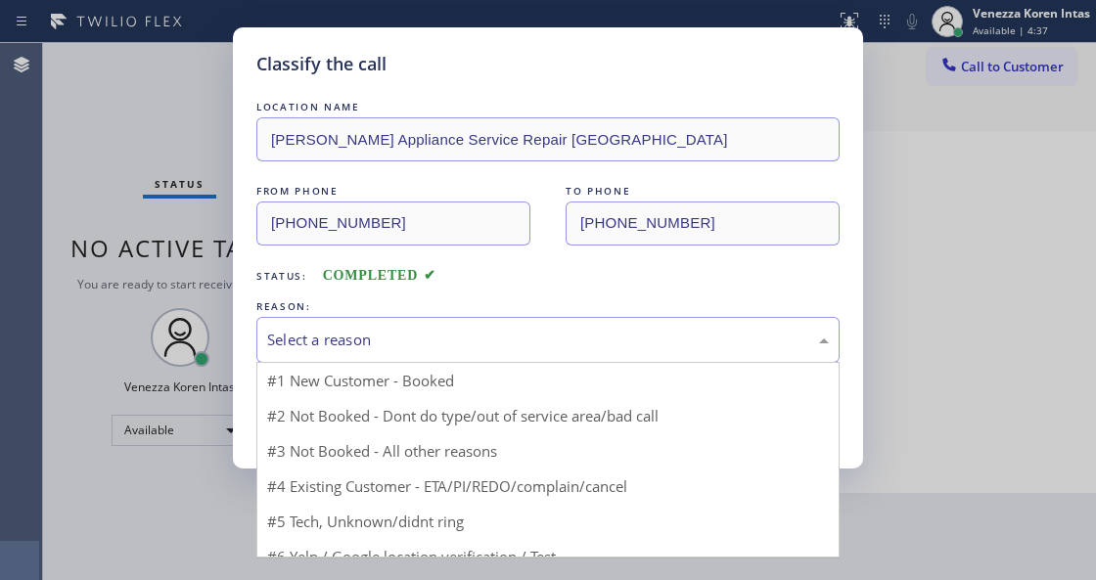
click at [413, 348] on div "Select a reason" at bounding box center [548, 340] width 562 height 23
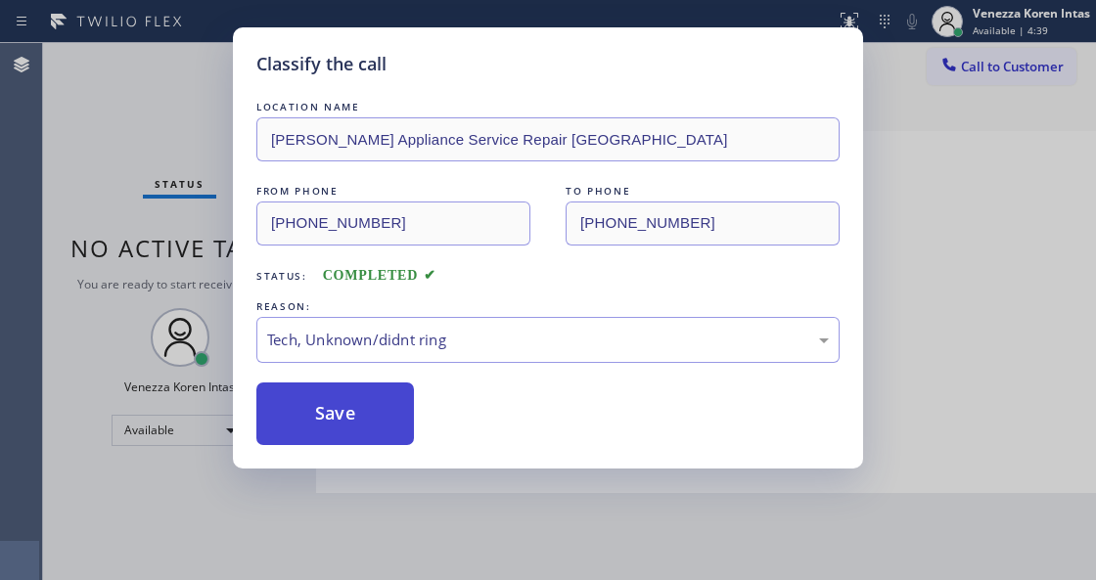
click at [370, 419] on button "Save" at bounding box center [335, 414] width 158 height 63
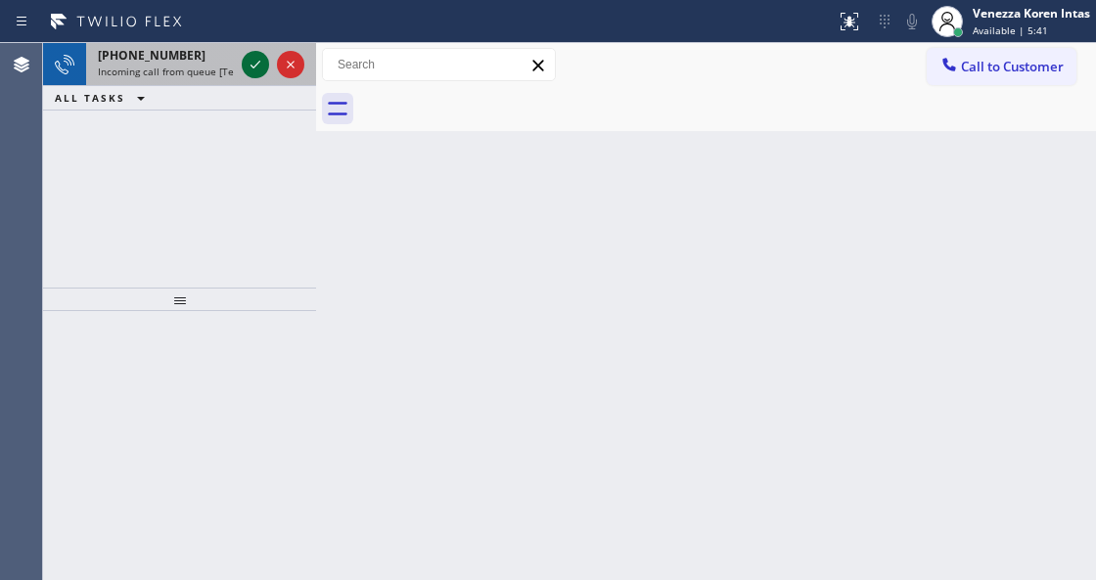
click at [249, 69] on icon at bounding box center [255, 64] width 23 height 23
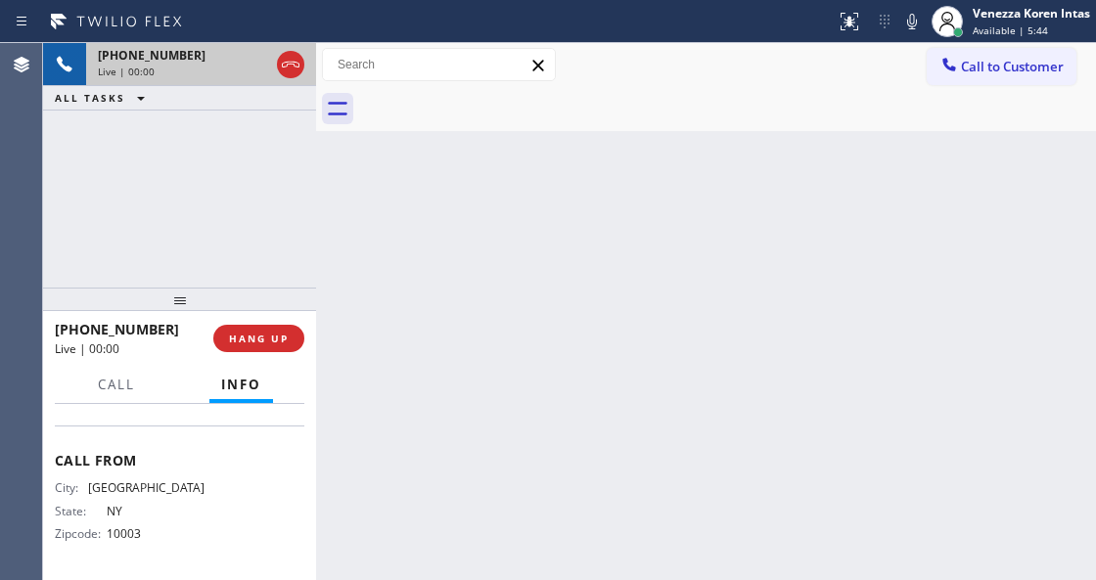
scroll to position [260, 0]
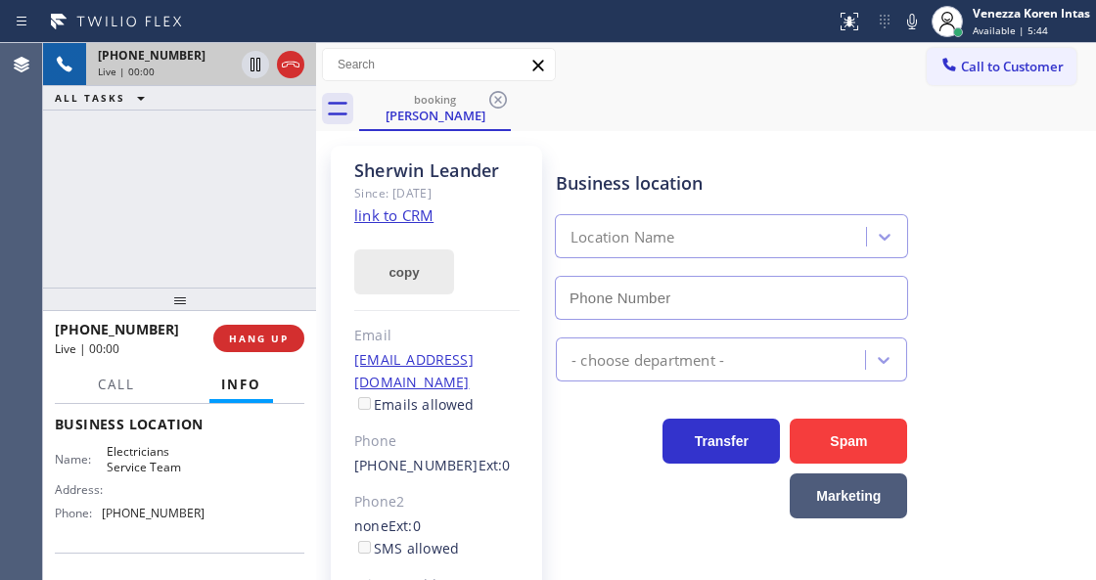
type input "(855) 941-5786"
click at [405, 212] on link "link to CRM" at bounding box center [393, 215] width 79 height 20
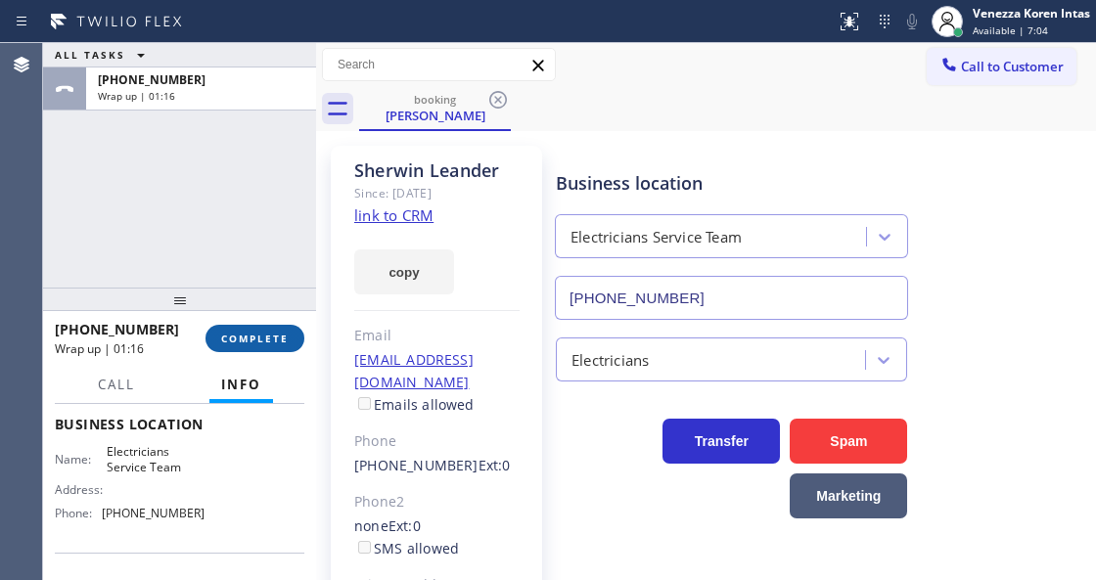
click at [288, 346] on button "COMPLETE" at bounding box center [254, 338] width 99 height 27
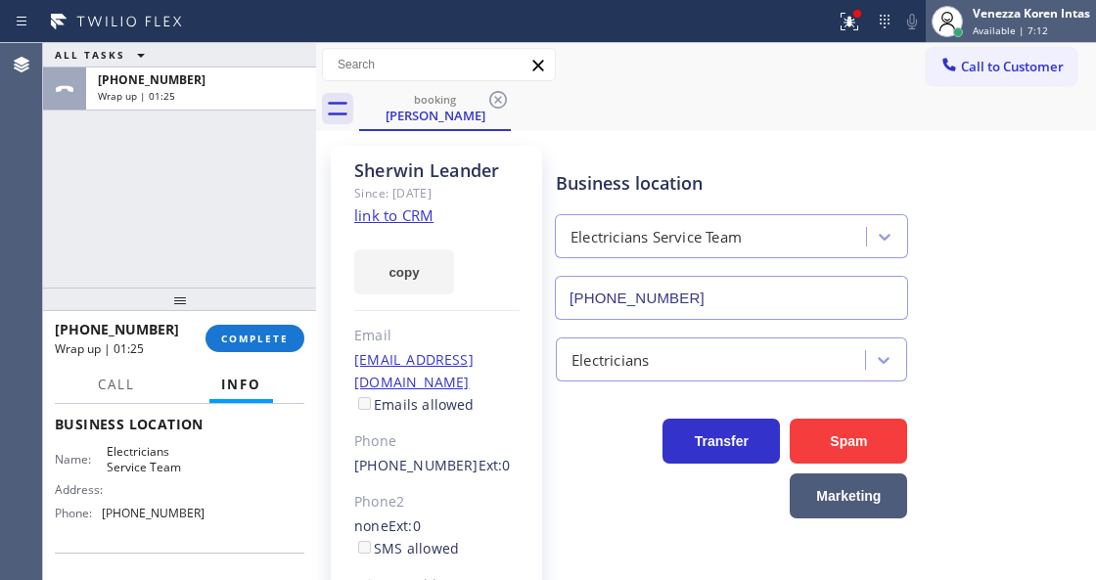
click at [967, 19] on div at bounding box center [947, 21] width 43 height 43
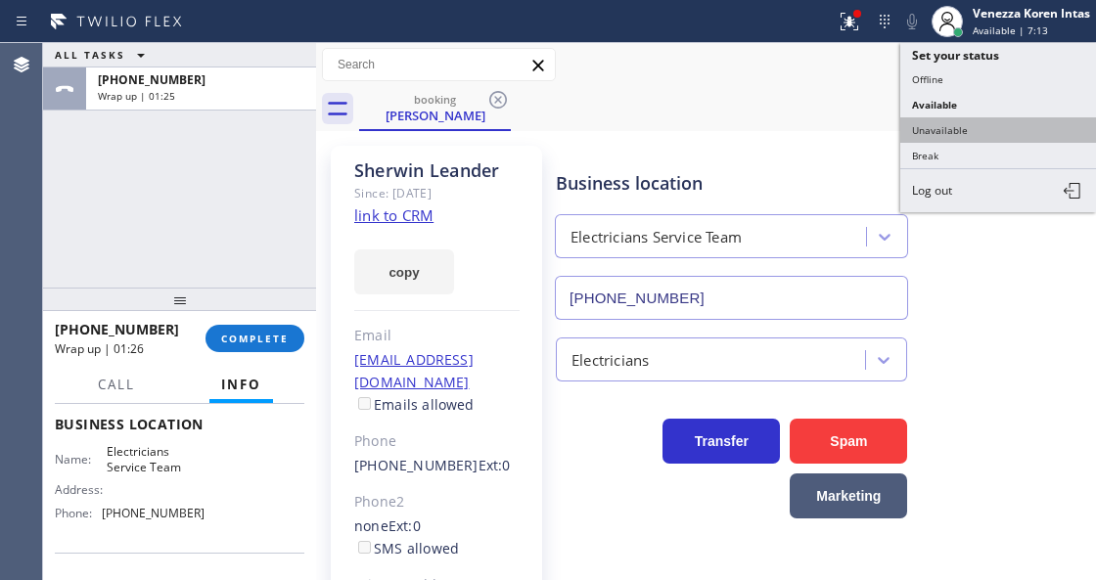
click at [969, 132] on button "Unavailable" at bounding box center [998, 129] width 196 height 25
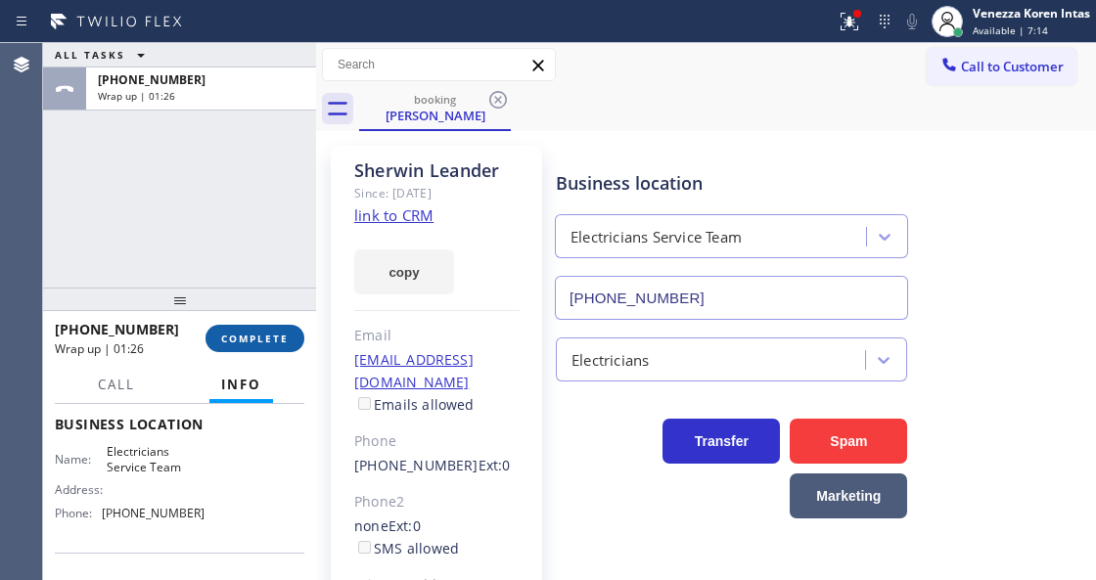
click at [292, 333] on button "COMPLETE" at bounding box center [254, 338] width 99 height 27
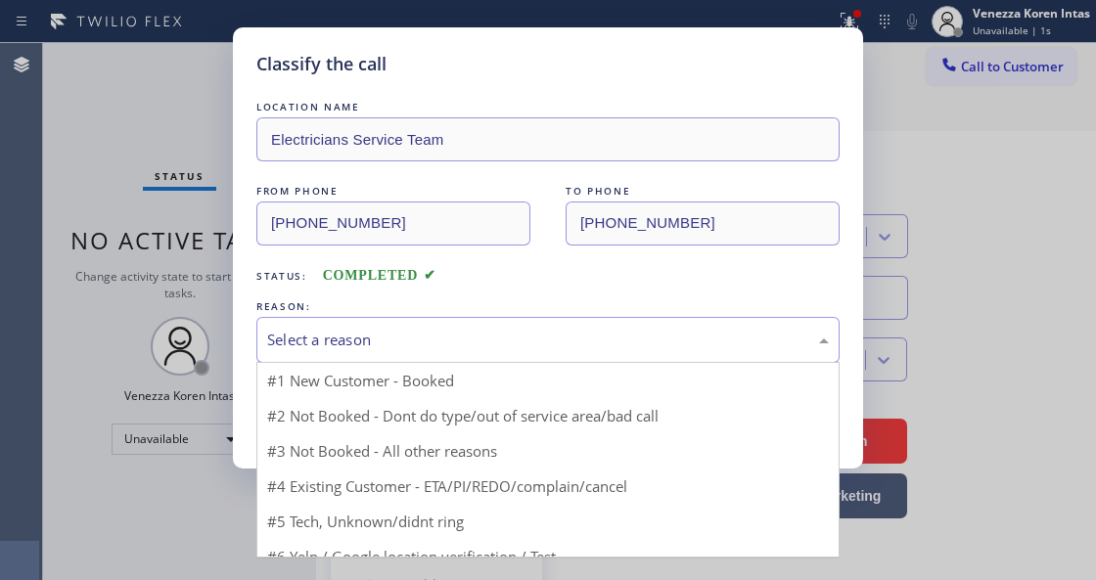
click at [415, 348] on div "Select a reason" at bounding box center [548, 340] width 562 height 23
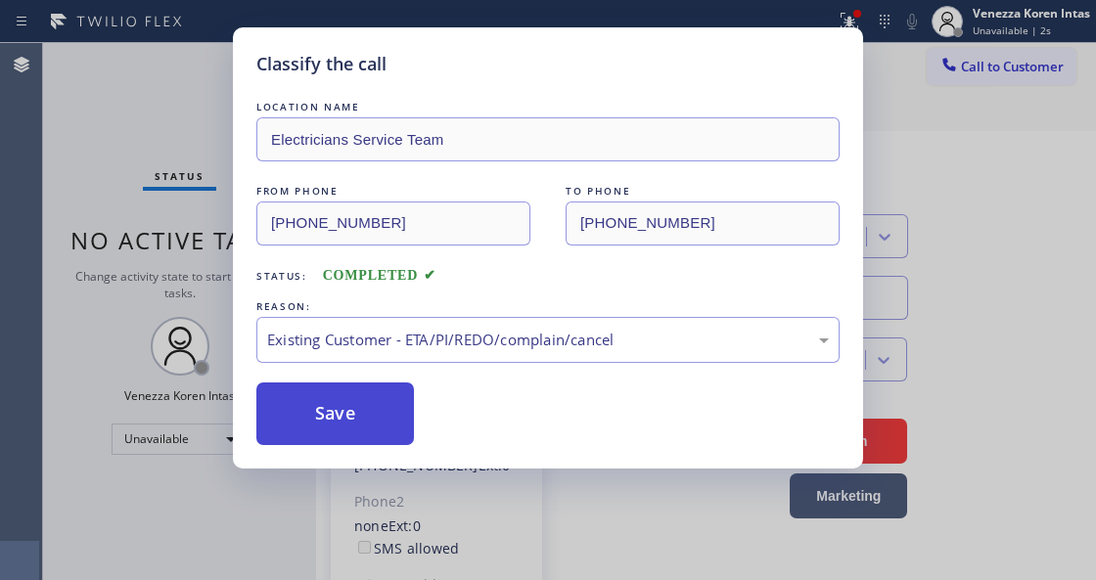
click at [387, 405] on button "Save" at bounding box center [335, 414] width 158 height 63
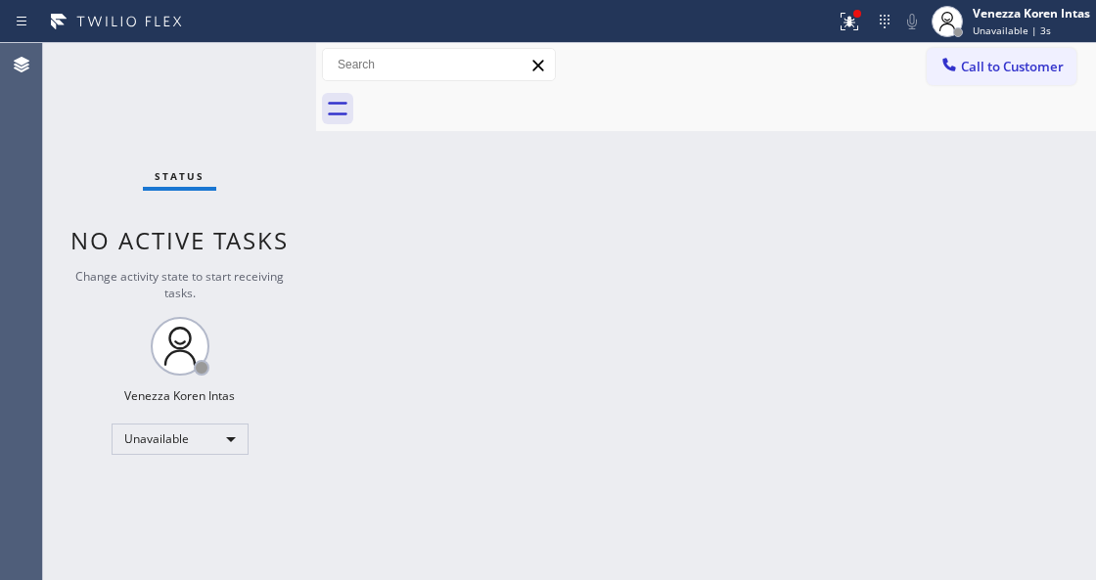
click at [519, 447] on div "Back to Dashboard Change Sender ID Customers Technicians Select a contact Outbo…" at bounding box center [706, 311] width 780 height 537
click at [1021, 71] on span "Call to Customer" at bounding box center [1012, 67] width 103 height 18
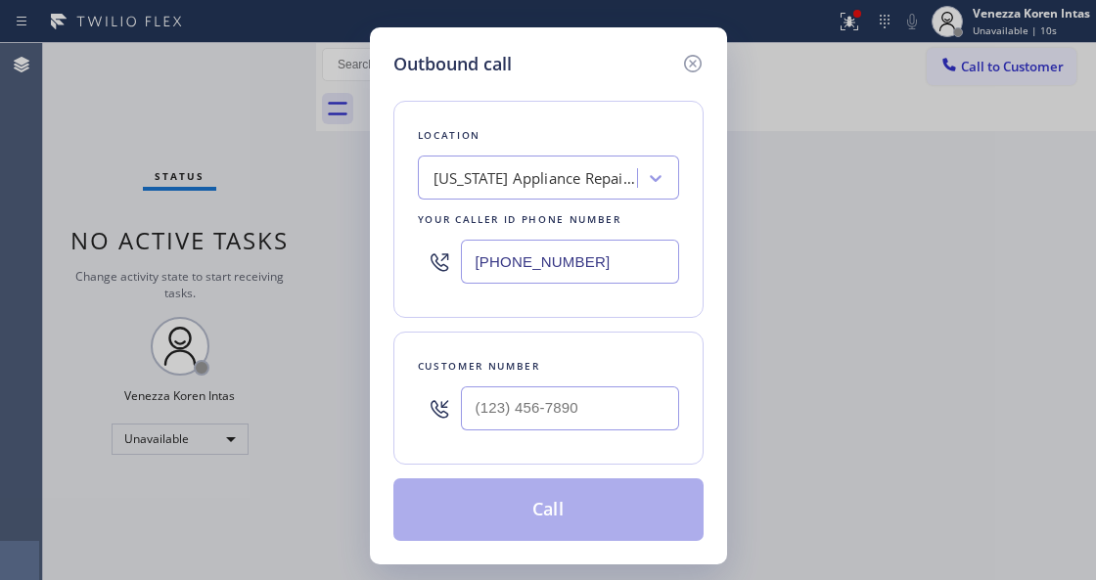
drag, startPoint x: 434, startPoint y: 340, endPoint x: 520, endPoint y: 301, distance: 94.6
click at [434, 340] on div "Customer number" at bounding box center [548, 398] width 310 height 133
drag, startPoint x: 592, startPoint y: 260, endPoint x: 460, endPoint y: 253, distance: 132.3
click at [450, 244] on div "[PHONE_NUMBER]" at bounding box center [548, 262] width 261 height 64
paste input "888) 639-2316"
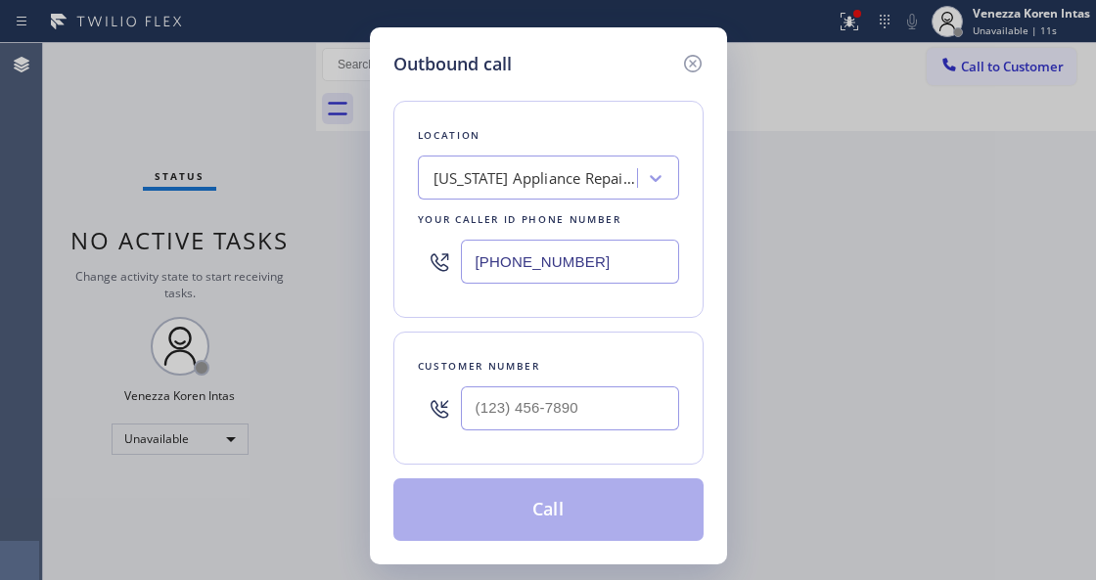
type input "[PHONE_NUMBER]"
click at [411, 322] on div "Location Sub Zero Repair Crew Your caller id phone number (888) 639-2316 Custom…" at bounding box center [548, 309] width 310 height 464
click at [532, 399] on input "(___) ___-____" at bounding box center [570, 408] width 218 height 44
paste input "949) 683-2332"
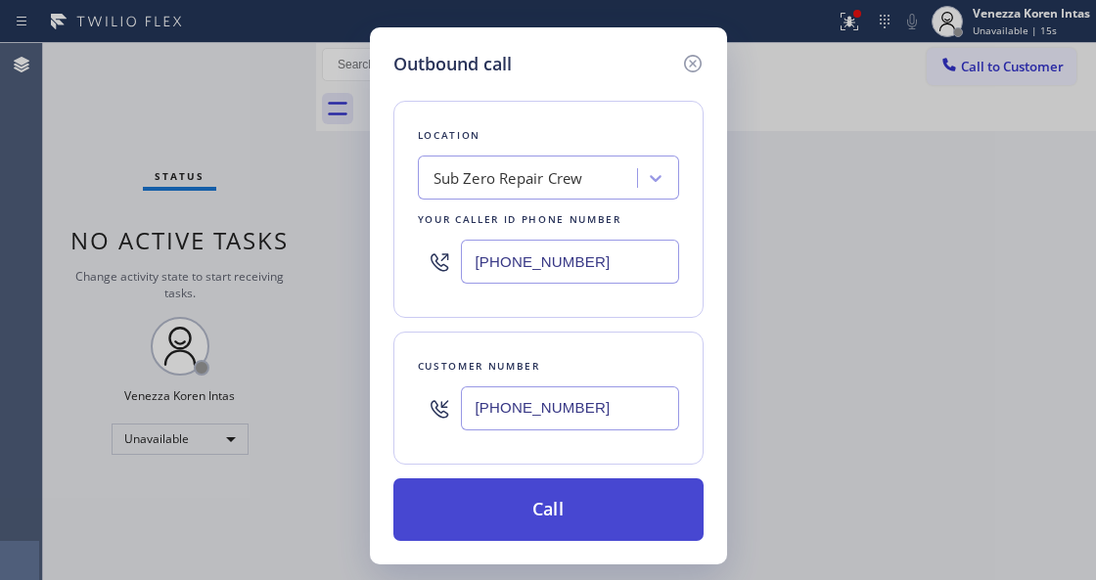
type input "[PHONE_NUMBER]"
click at [536, 489] on button "Call" at bounding box center [548, 509] width 310 height 63
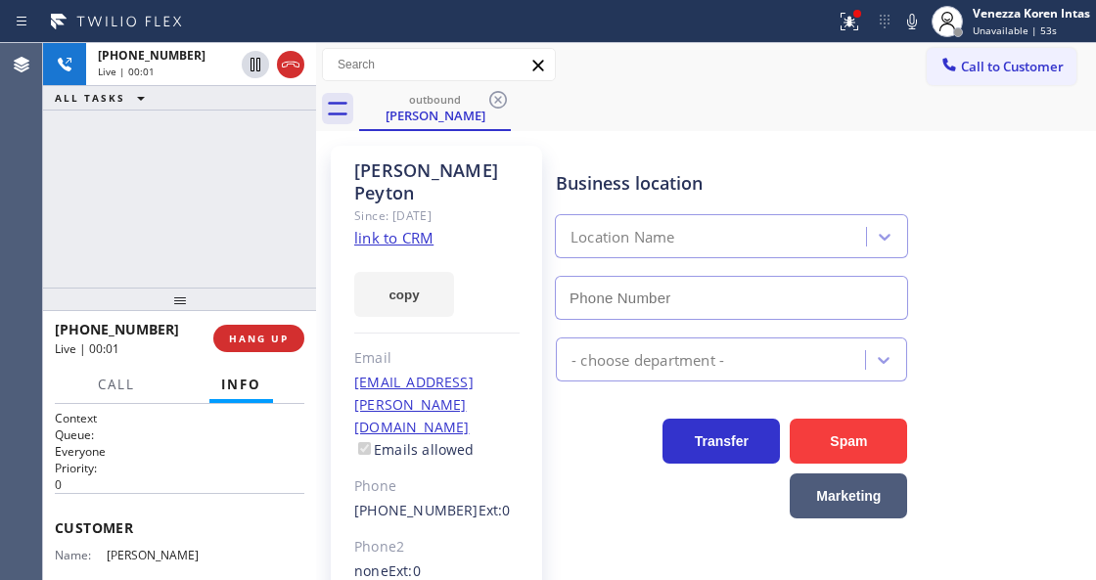
type input "[PHONE_NUMBER]"
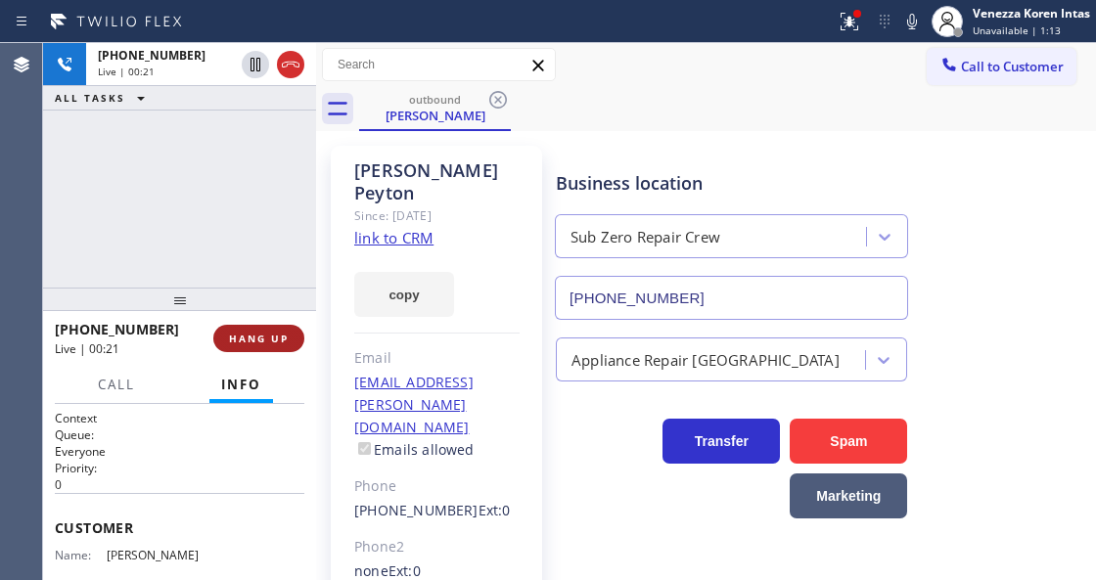
click at [272, 340] on span "HANG UP" at bounding box center [259, 339] width 60 height 14
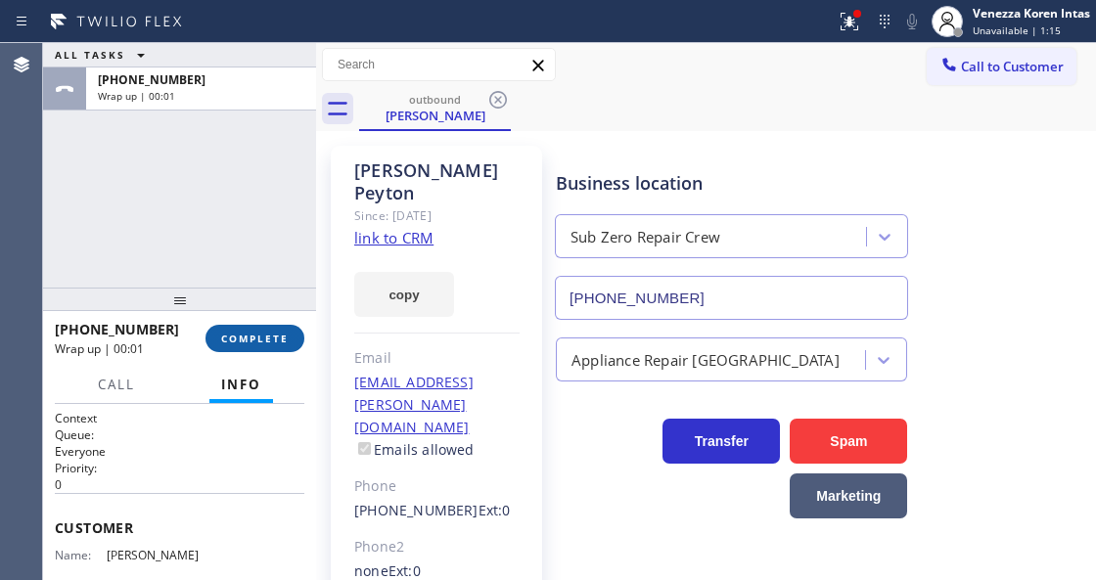
click at [272, 340] on span "COMPLETE" at bounding box center [255, 339] width 68 height 14
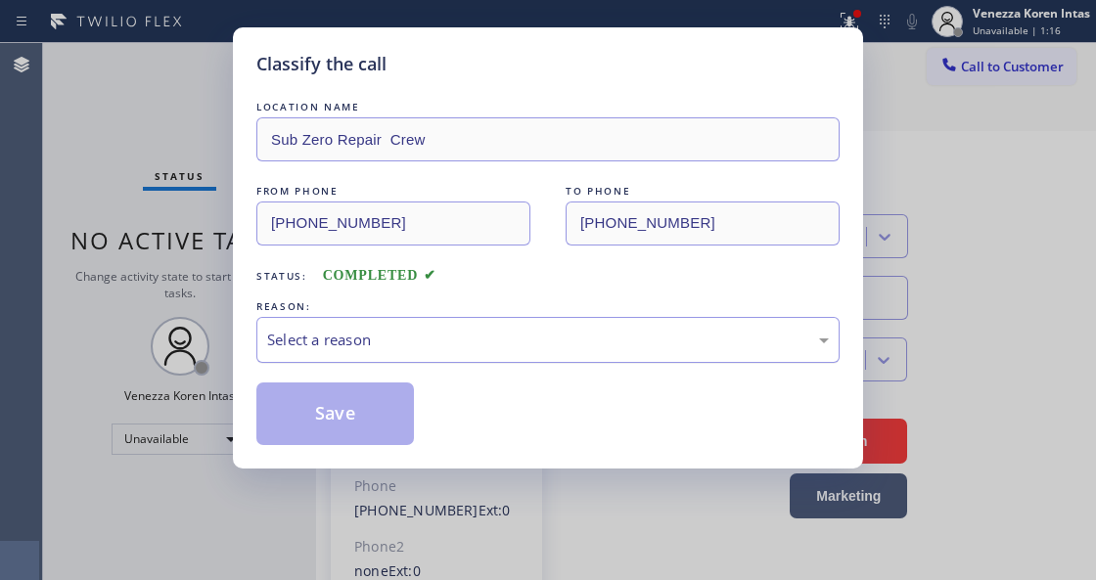
click at [481, 340] on div "Select a reason" at bounding box center [548, 340] width 562 height 23
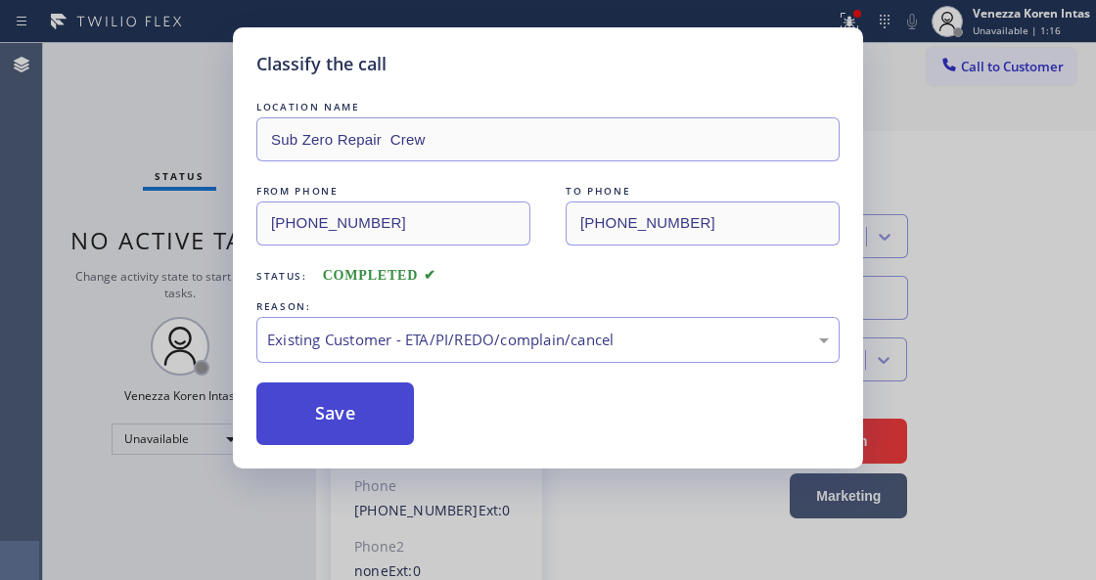
click at [425, 419] on div "Save" at bounding box center [547, 414] width 583 height 63
click at [384, 411] on button "Save" at bounding box center [335, 414] width 158 height 63
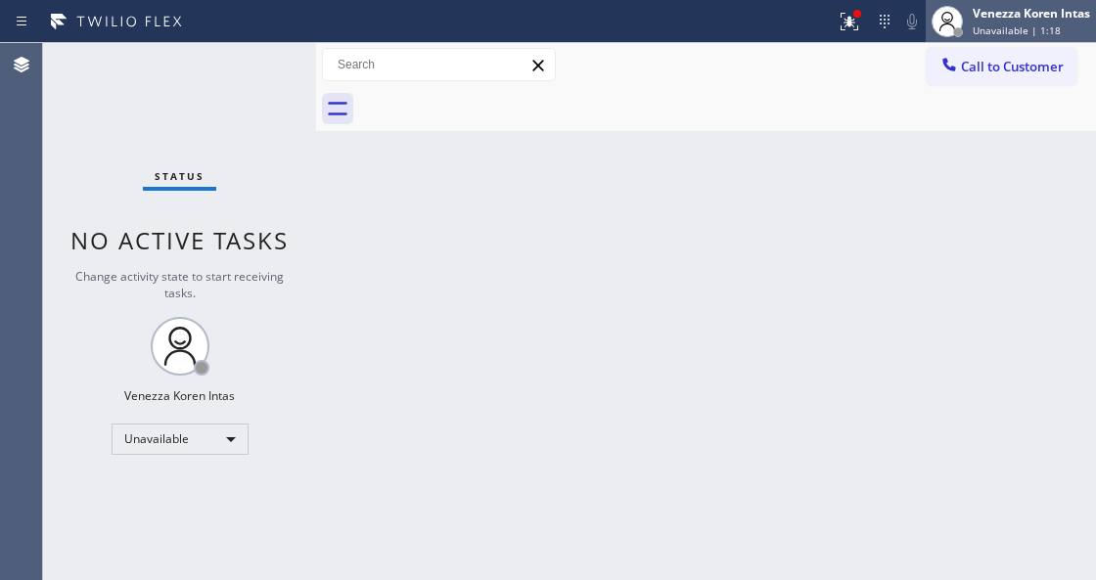
click at [998, 38] on div "Venezza Koren Intas Unavailable | 1:18" at bounding box center [1011, 21] width 170 height 43
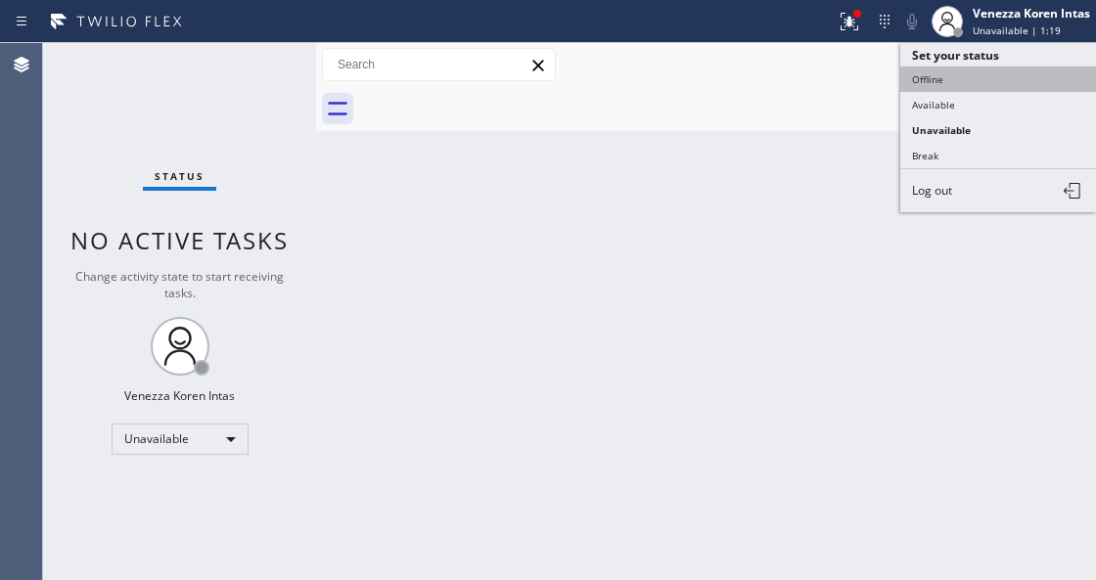
click at [957, 82] on button "Offline" at bounding box center [998, 79] width 196 height 25
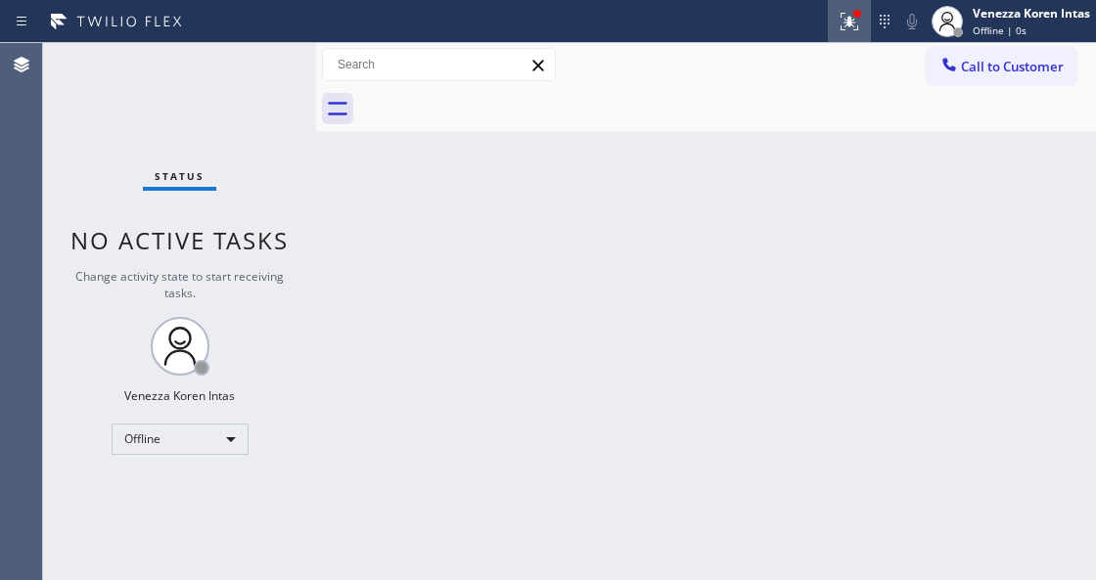
click at [845, 41] on button at bounding box center [849, 21] width 43 height 43
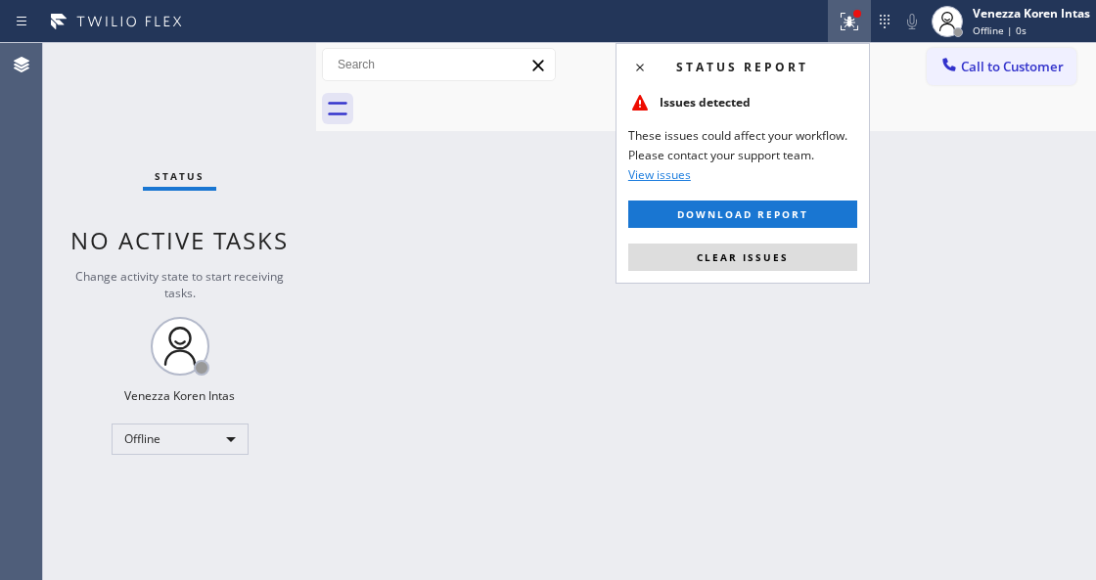
click at [844, 27] on icon at bounding box center [848, 21] width 23 height 23
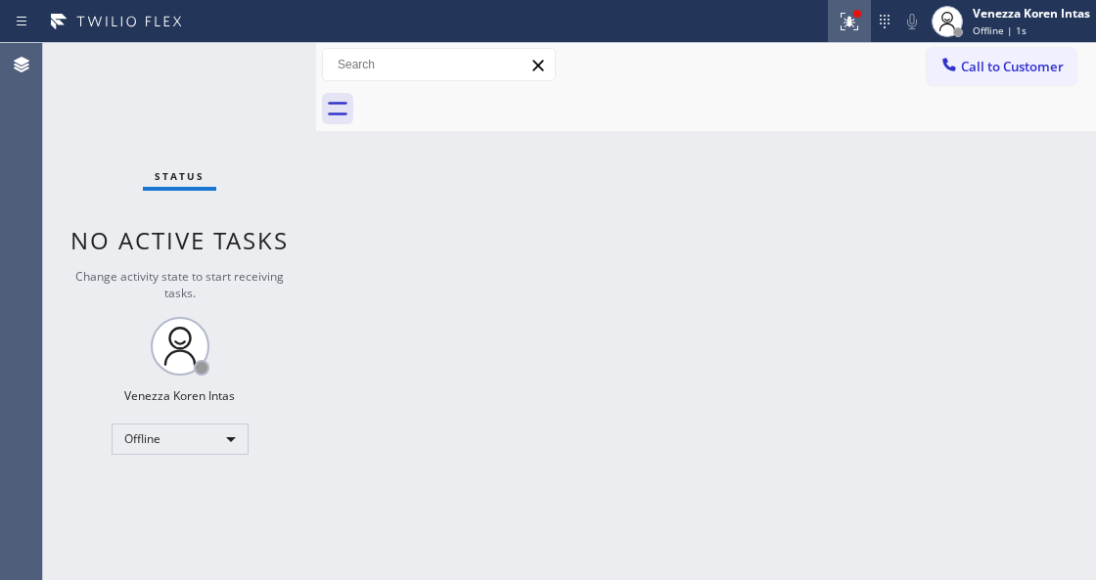
click at [847, 35] on button at bounding box center [849, 21] width 43 height 43
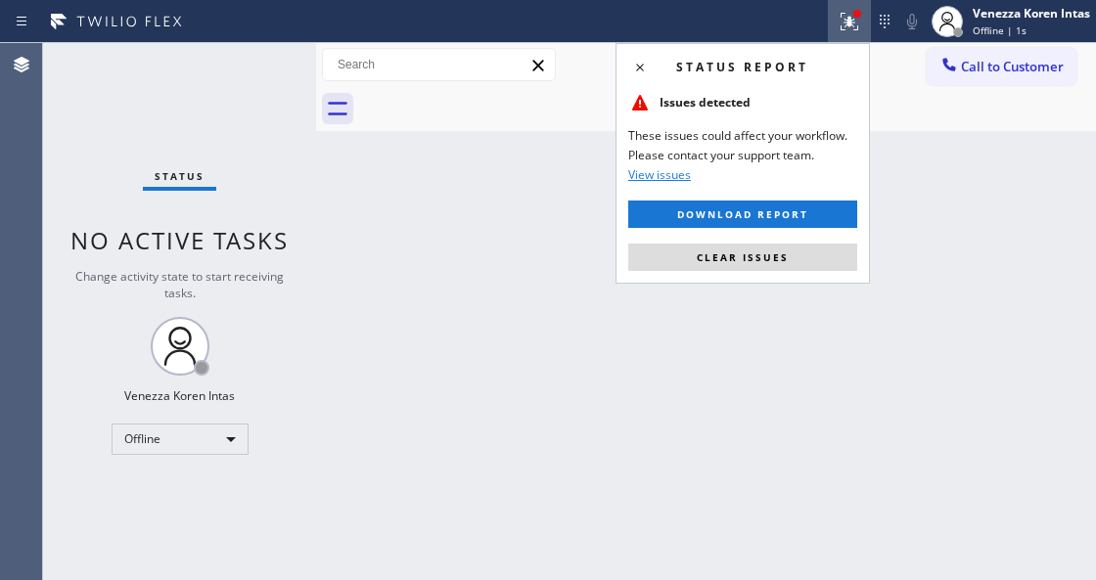
click at [817, 280] on div "Status report Issues detected These issues could affect your workflow. Please c…" at bounding box center [742, 163] width 254 height 241
click at [814, 254] on button "Clear issues" at bounding box center [742, 257] width 229 height 27
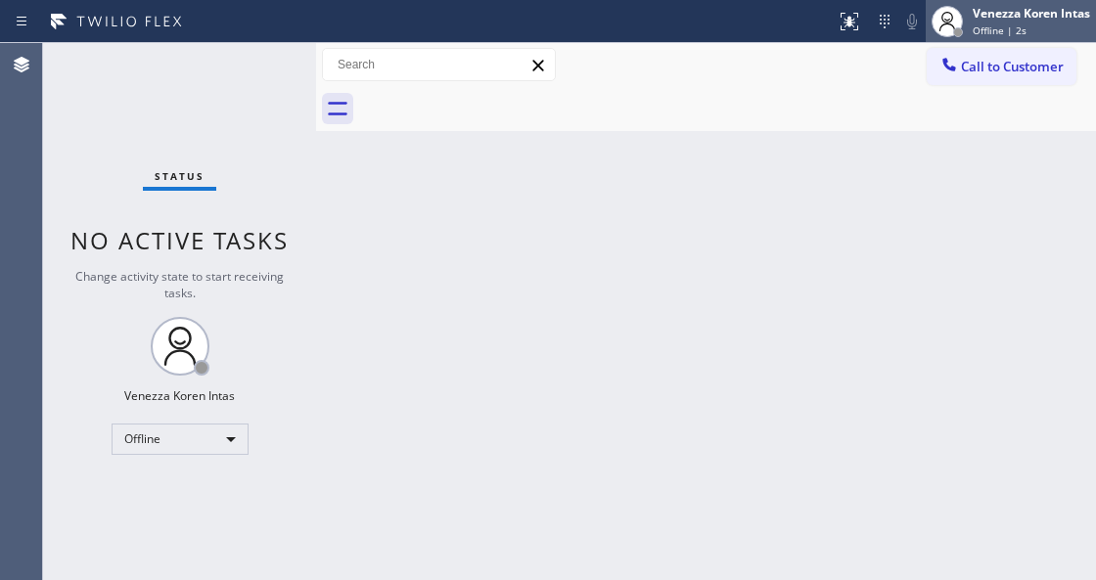
click at [1002, 18] on div "Venezza Koren Intas" at bounding box center [1030, 13] width 117 height 17
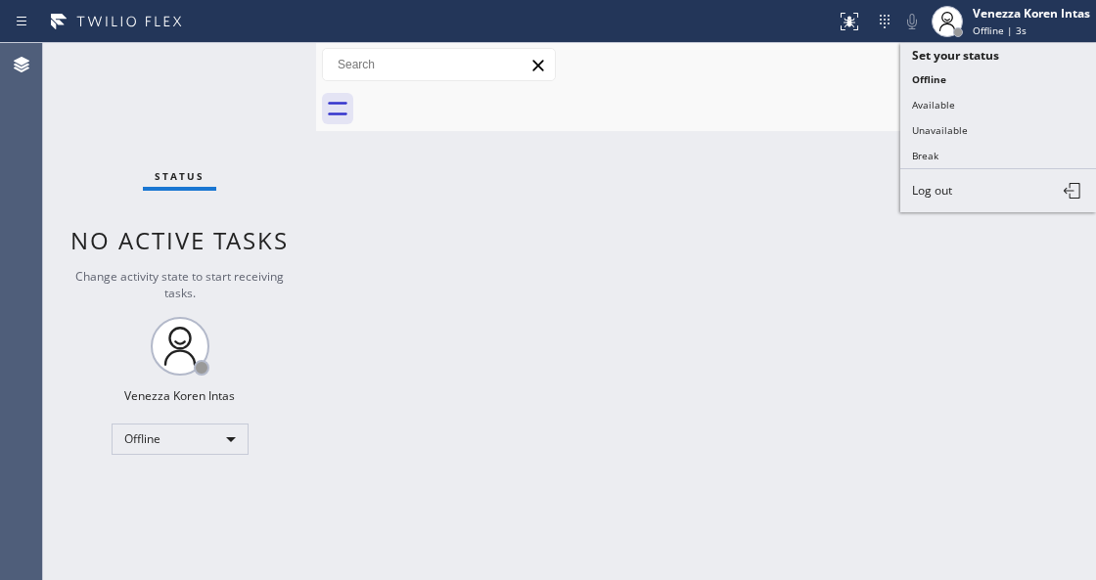
click at [984, 192] on button "Log out" at bounding box center [998, 190] width 196 height 43
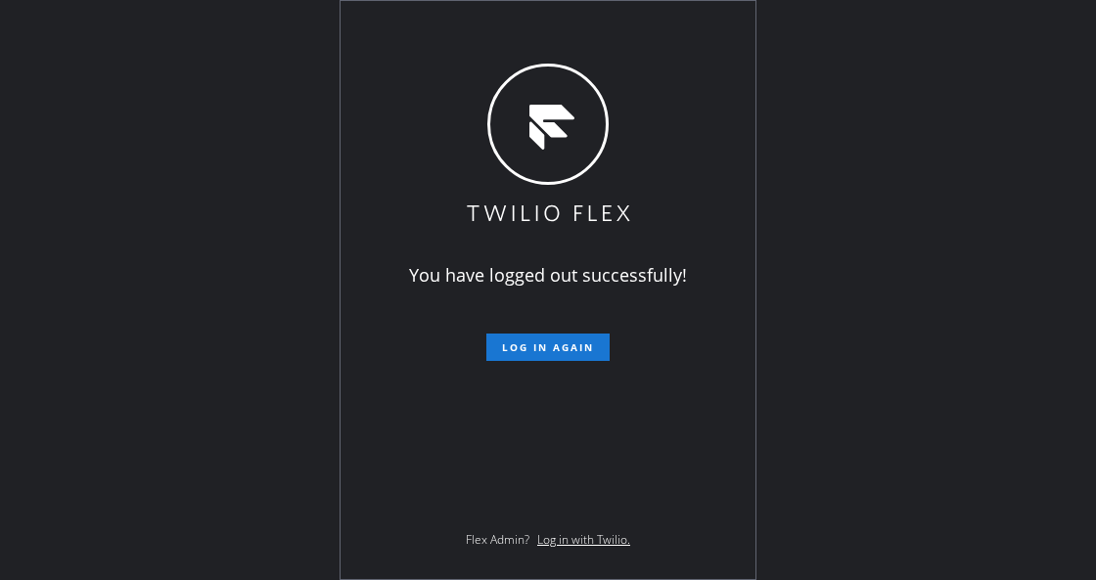
click at [349, 347] on div "You have logged out successfully! Log in again Flex Admin? Log in with Twilio." at bounding box center [547, 290] width 415 height 578
